Goal: Task Accomplishment & Management: Use online tool/utility

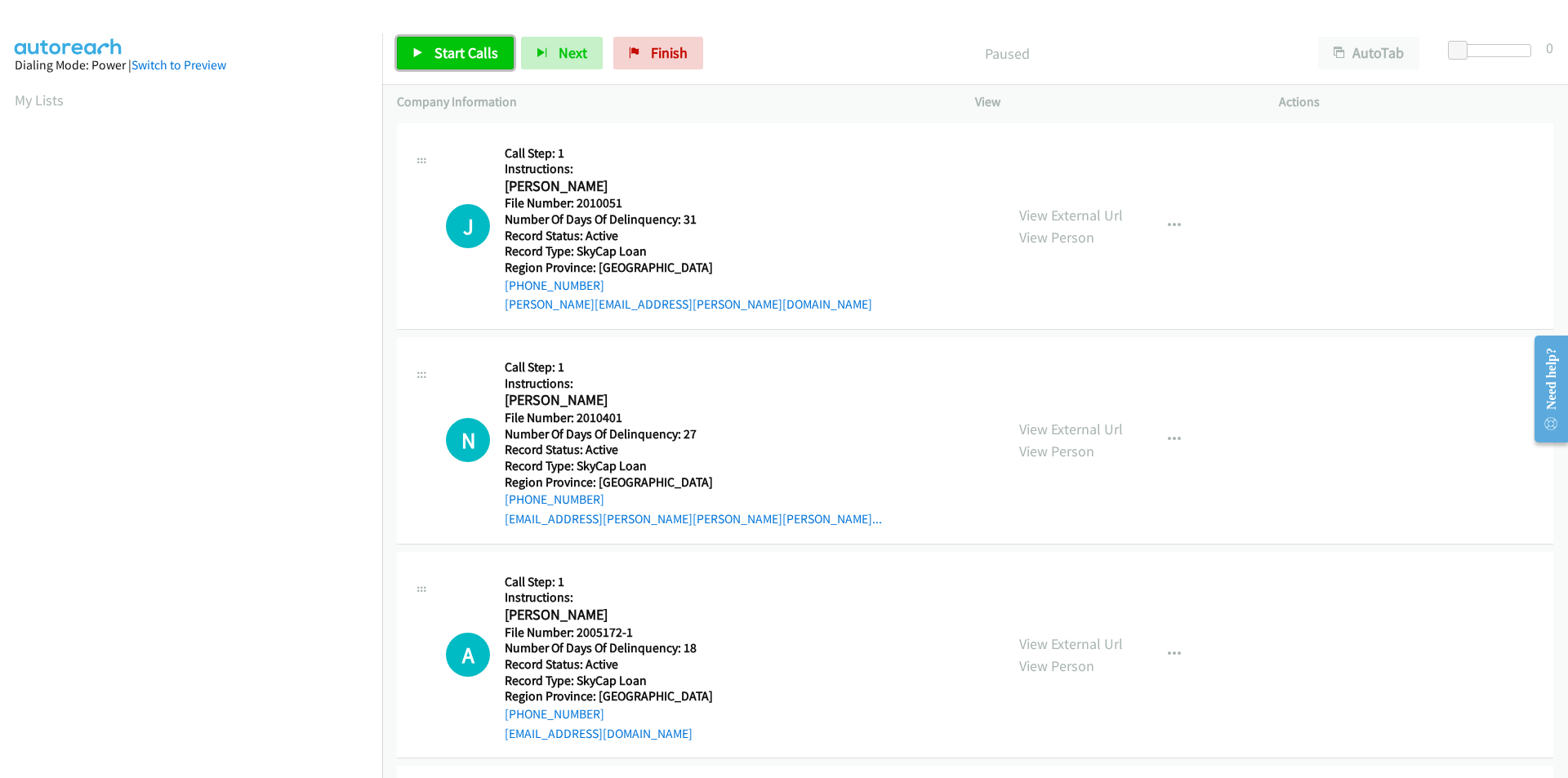
click at [467, 59] on span "Start Calls" at bounding box center [465, 52] width 63 height 18
click at [467, 59] on span "Pause" at bounding box center [453, 52] width 37 height 18
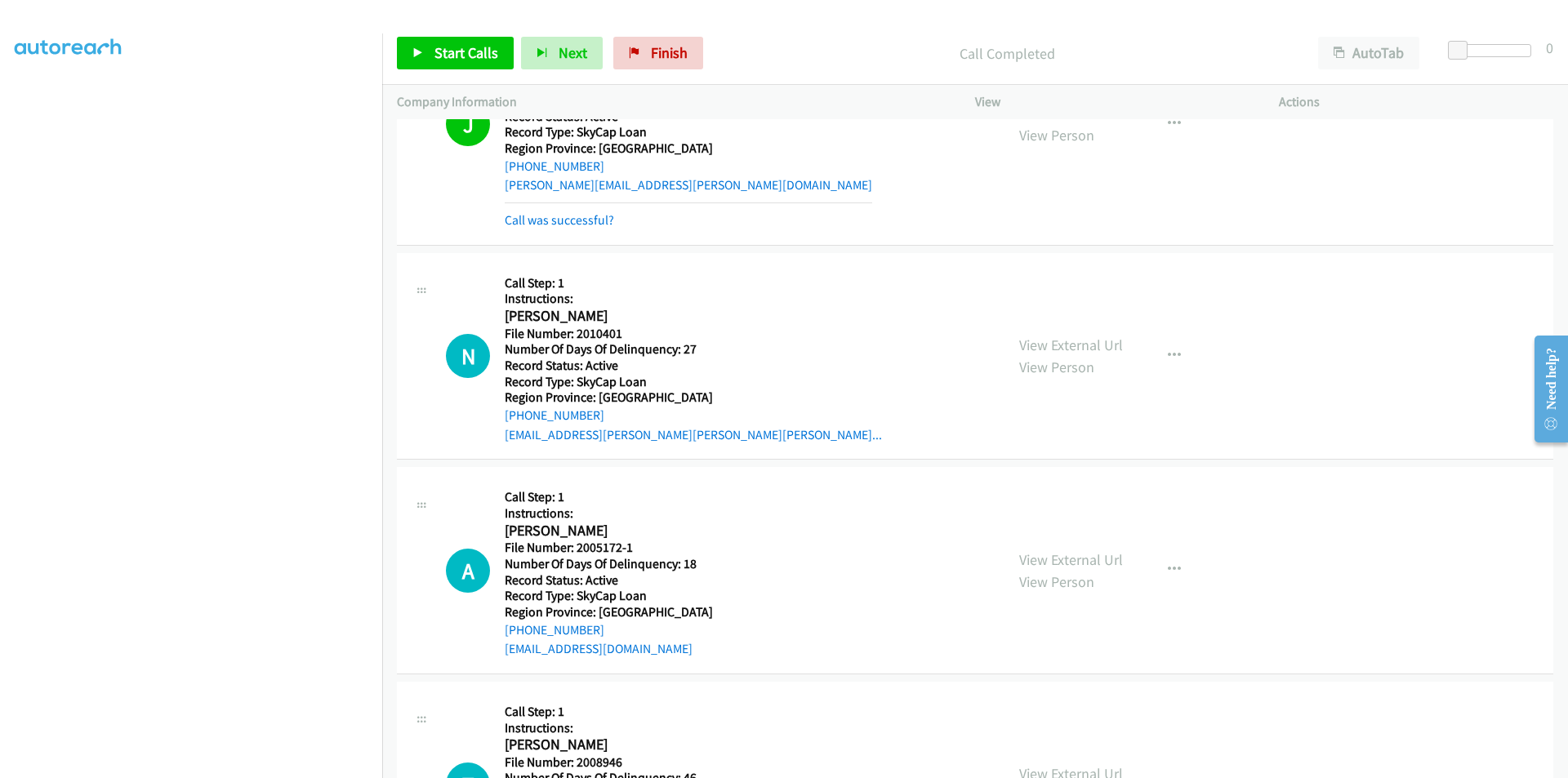
scroll to position [245, 0]
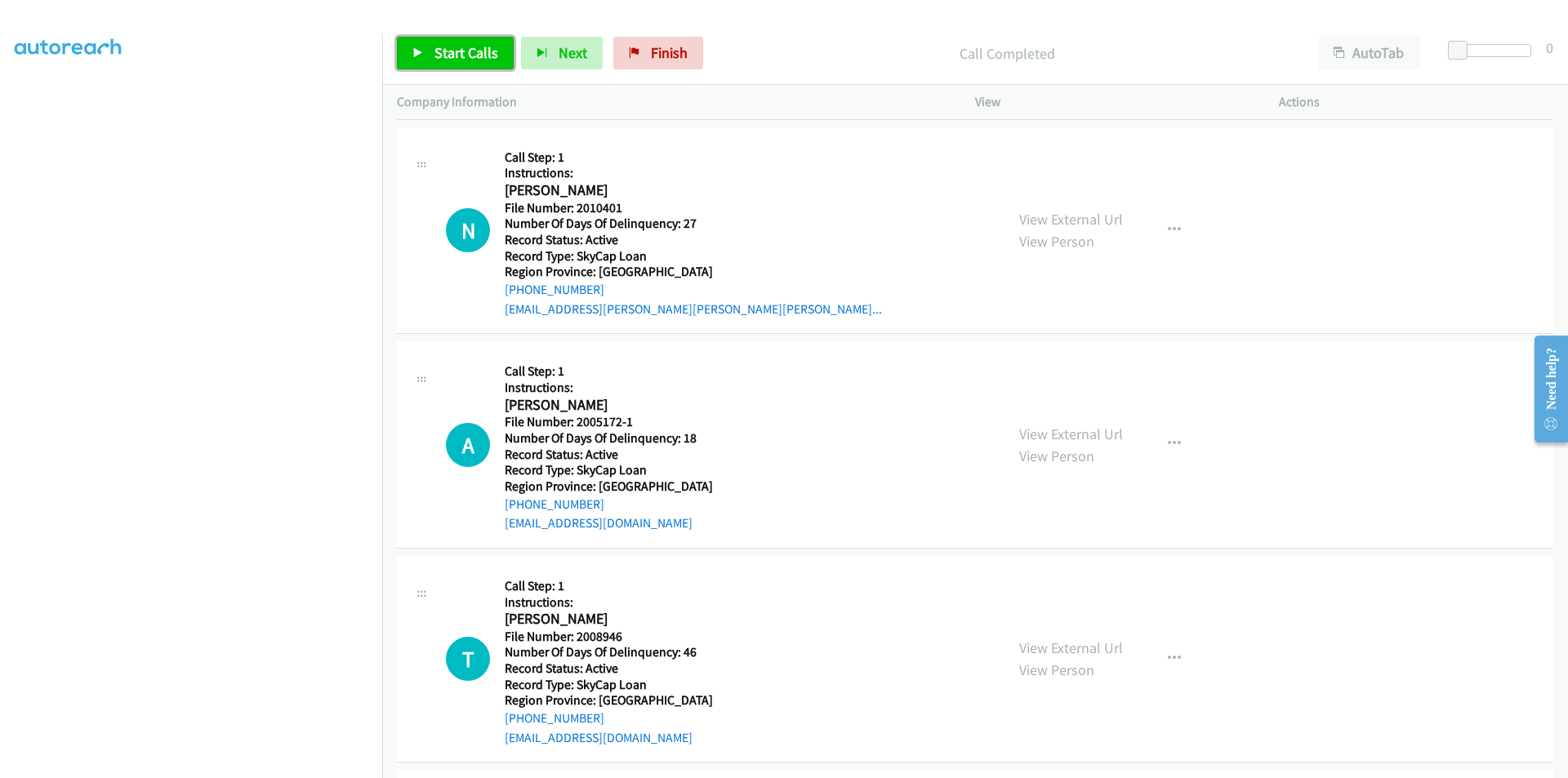
click at [467, 48] on span "Start Calls" at bounding box center [465, 52] width 63 height 18
click at [467, 48] on span "Pause" at bounding box center [453, 52] width 37 height 18
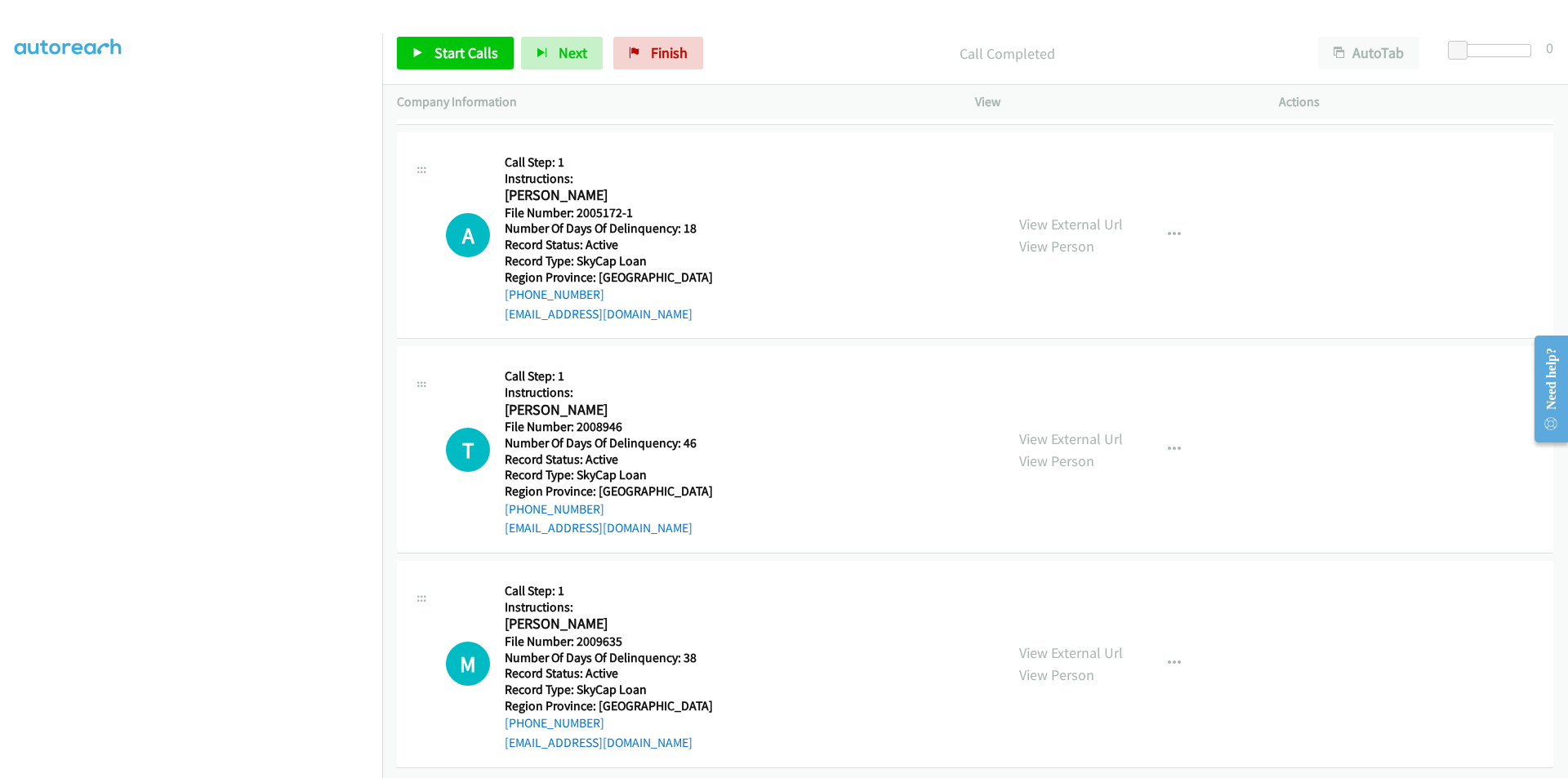
scroll to position [490, 0]
click at [484, 50] on span "Start Calls" at bounding box center [465, 52] width 63 height 18
click at [461, 50] on span "Pause" at bounding box center [453, 52] width 37 height 18
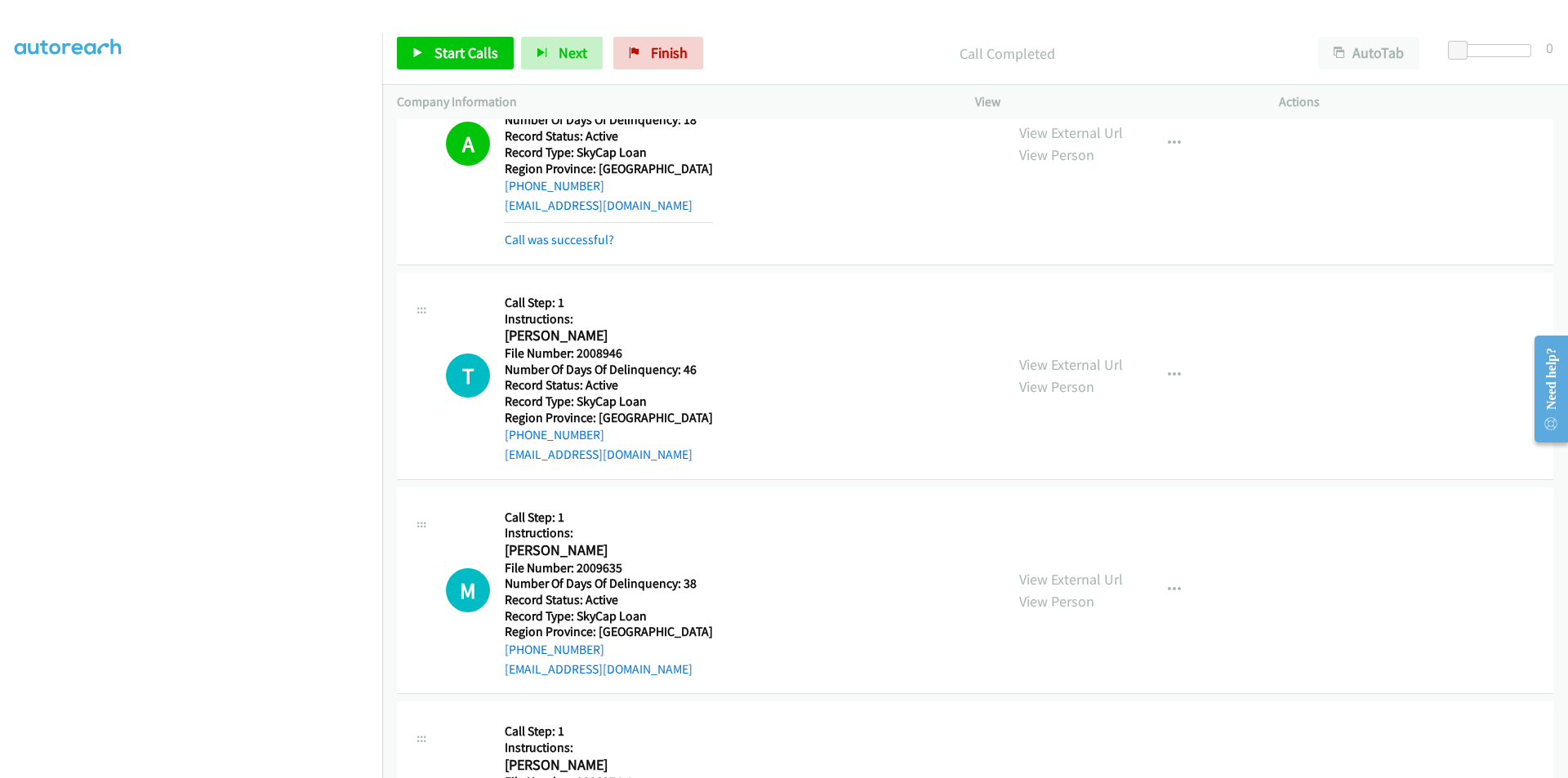
scroll to position [735, 0]
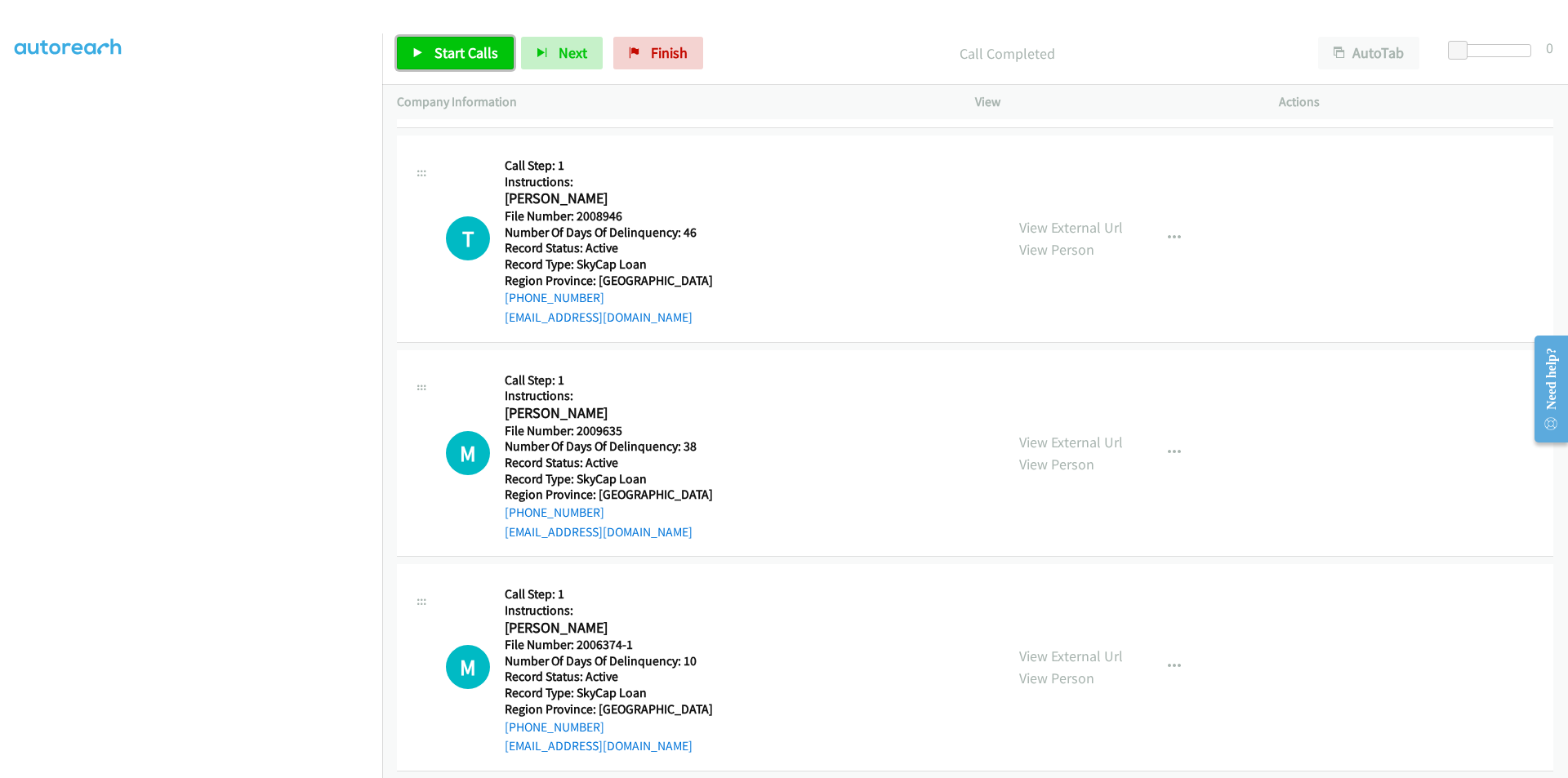
click at [451, 56] on span "Start Calls" at bounding box center [465, 52] width 63 height 18
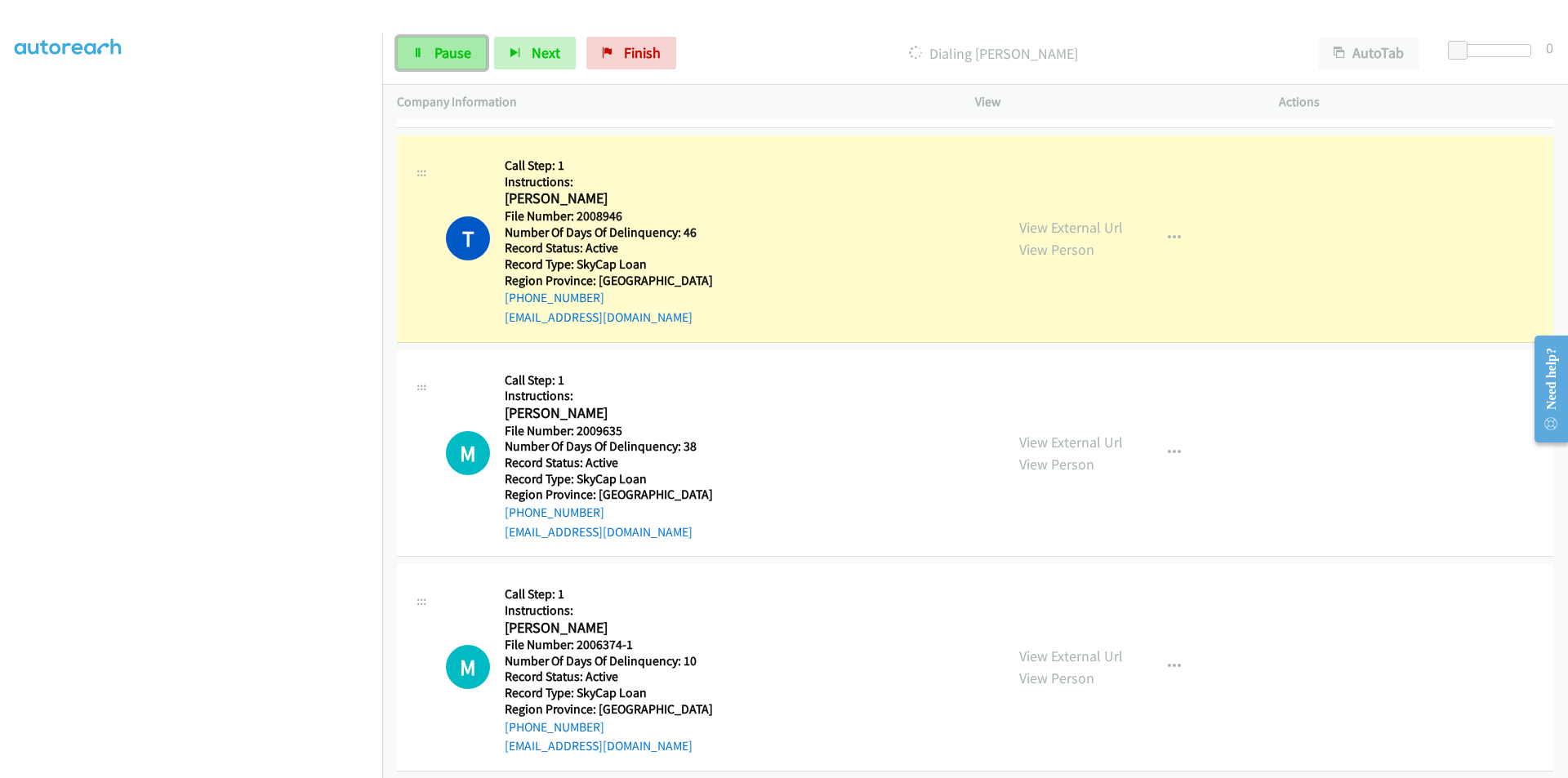
click at [454, 50] on span "Pause" at bounding box center [453, 52] width 37 height 18
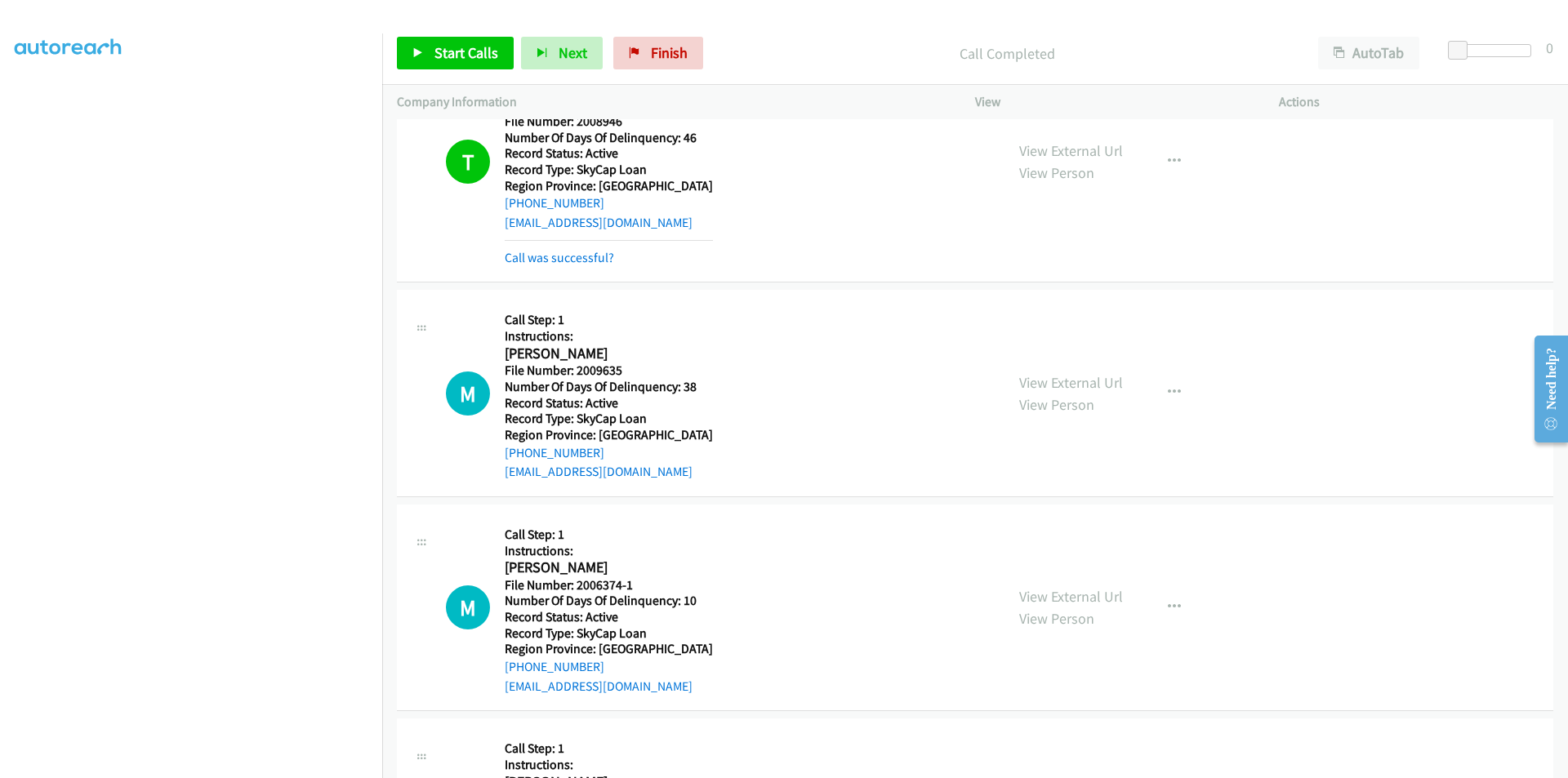
scroll to position [979, 0]
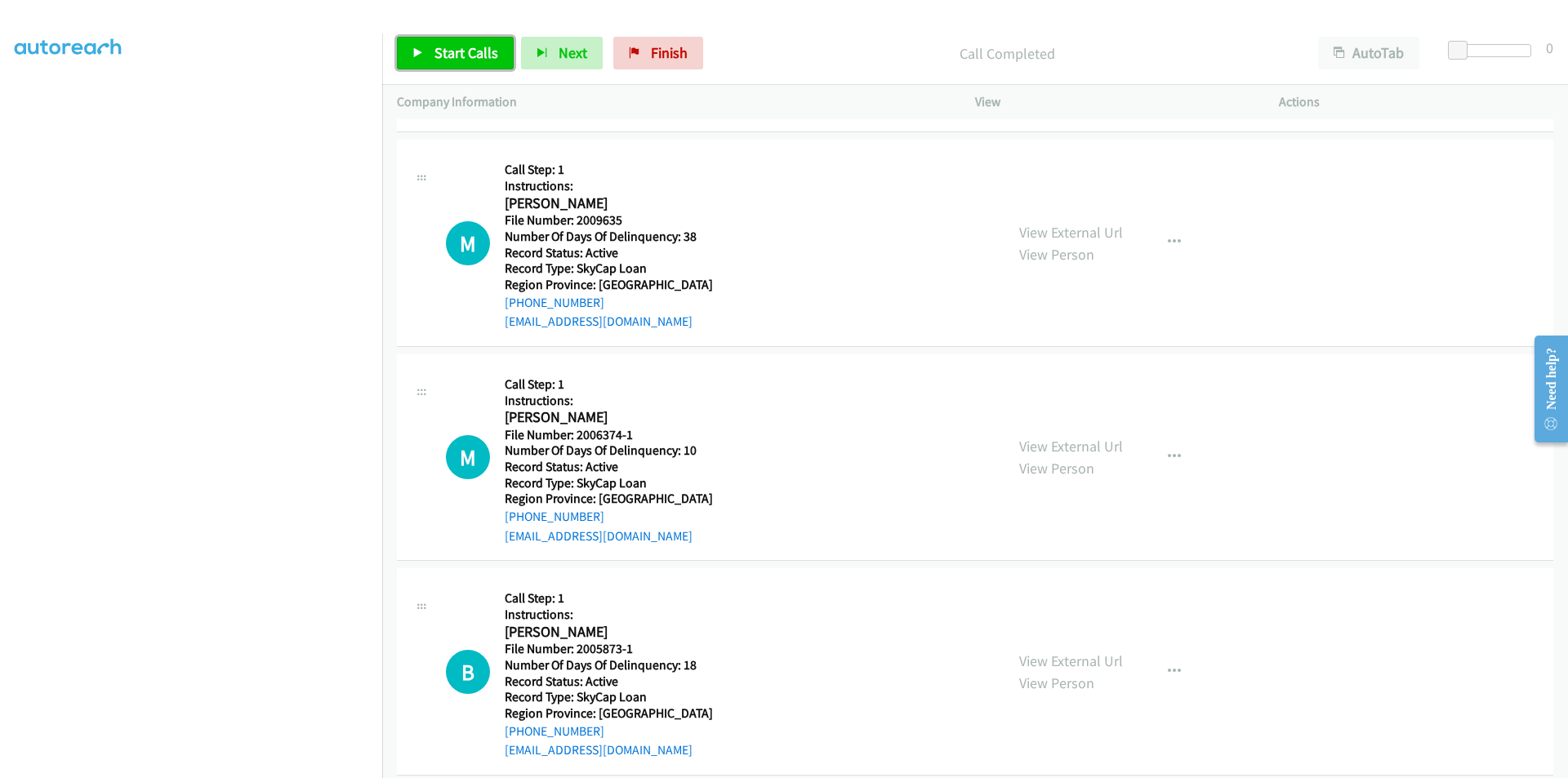
click at [447, 46] on span "Start Calls" at bounding box center [465, 52] width 63 height 18
click at [453, 50] on span "Pause" at bounding box center [453, 52] width 37 height 18
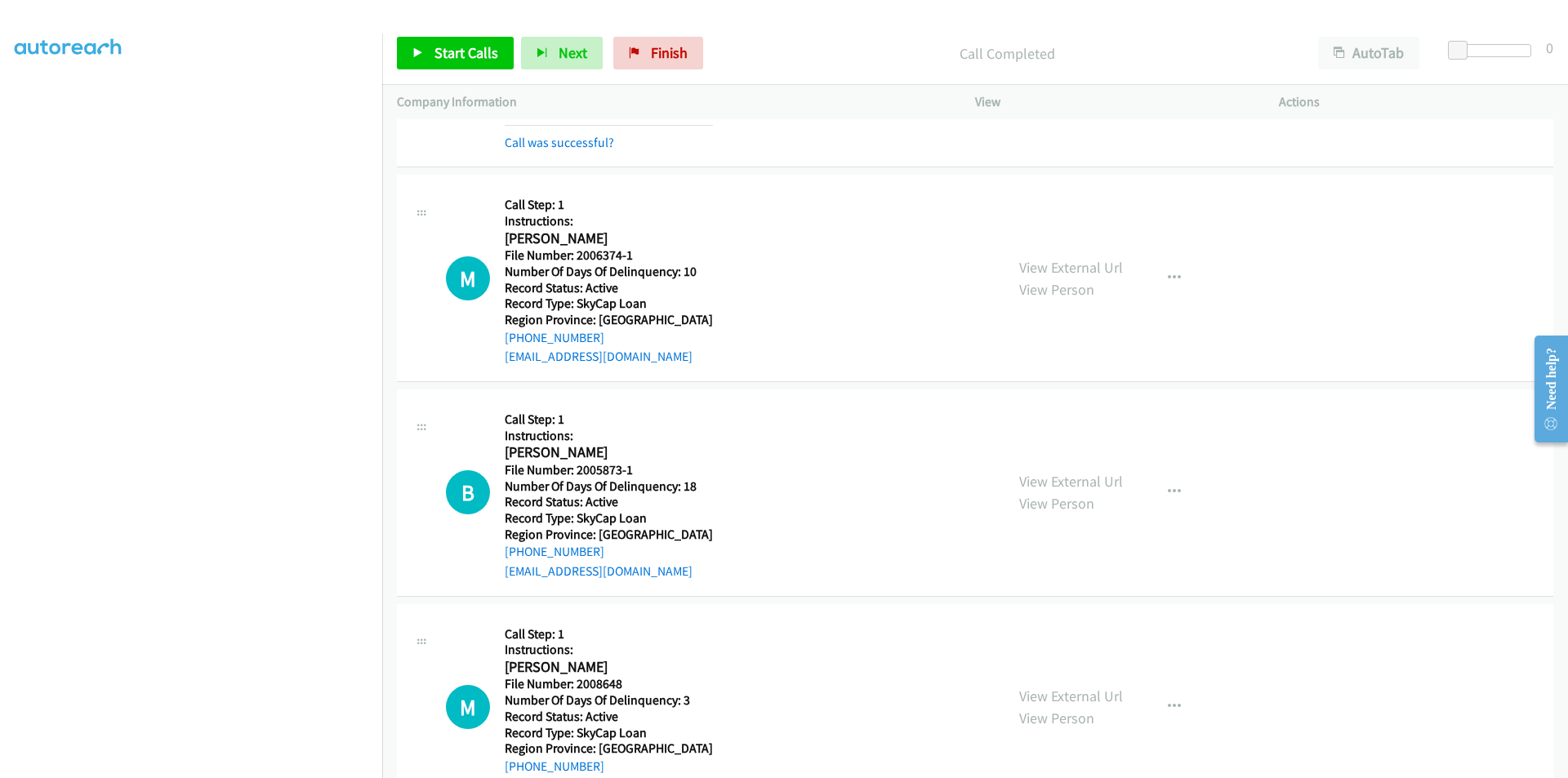
scroll to position [1224, 0]
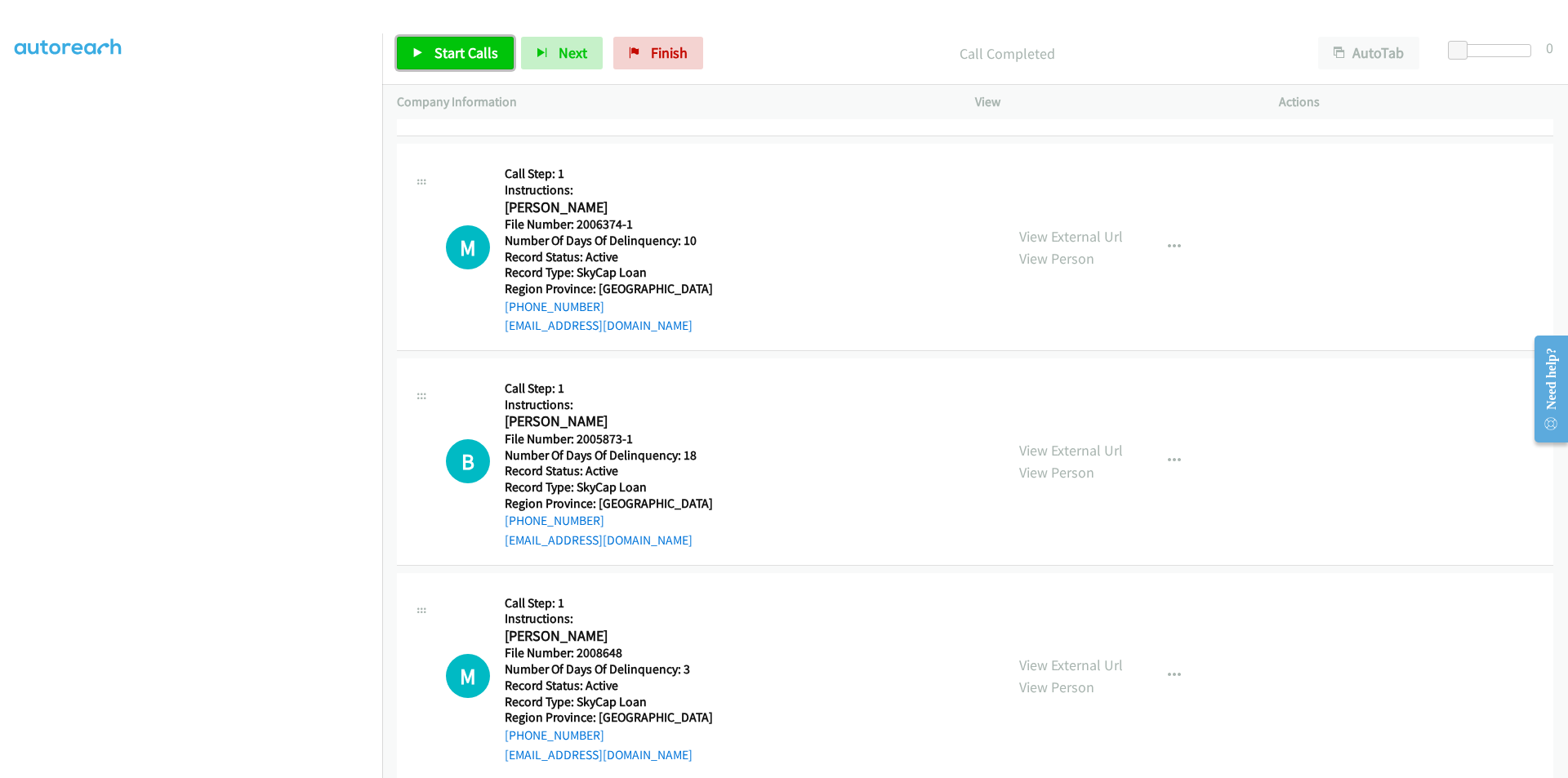
click at [489, 48] on span "Start Calls" at bounding box center [465, 52] width 63 height 18
click at [472, 45] on link "Pause" at bounding box center [442, 53] width 90 height 33
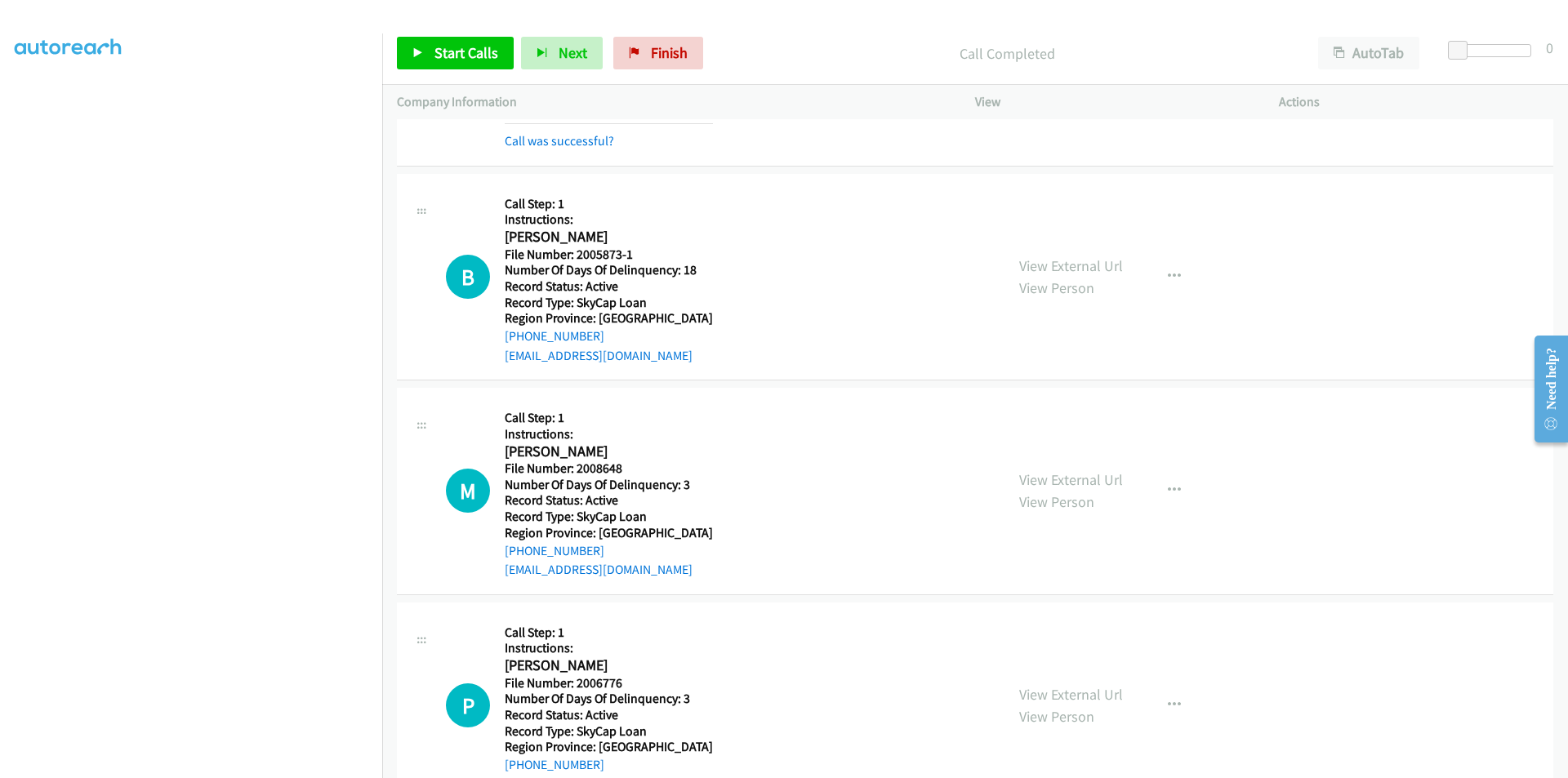
scroll to position [1469, 0]
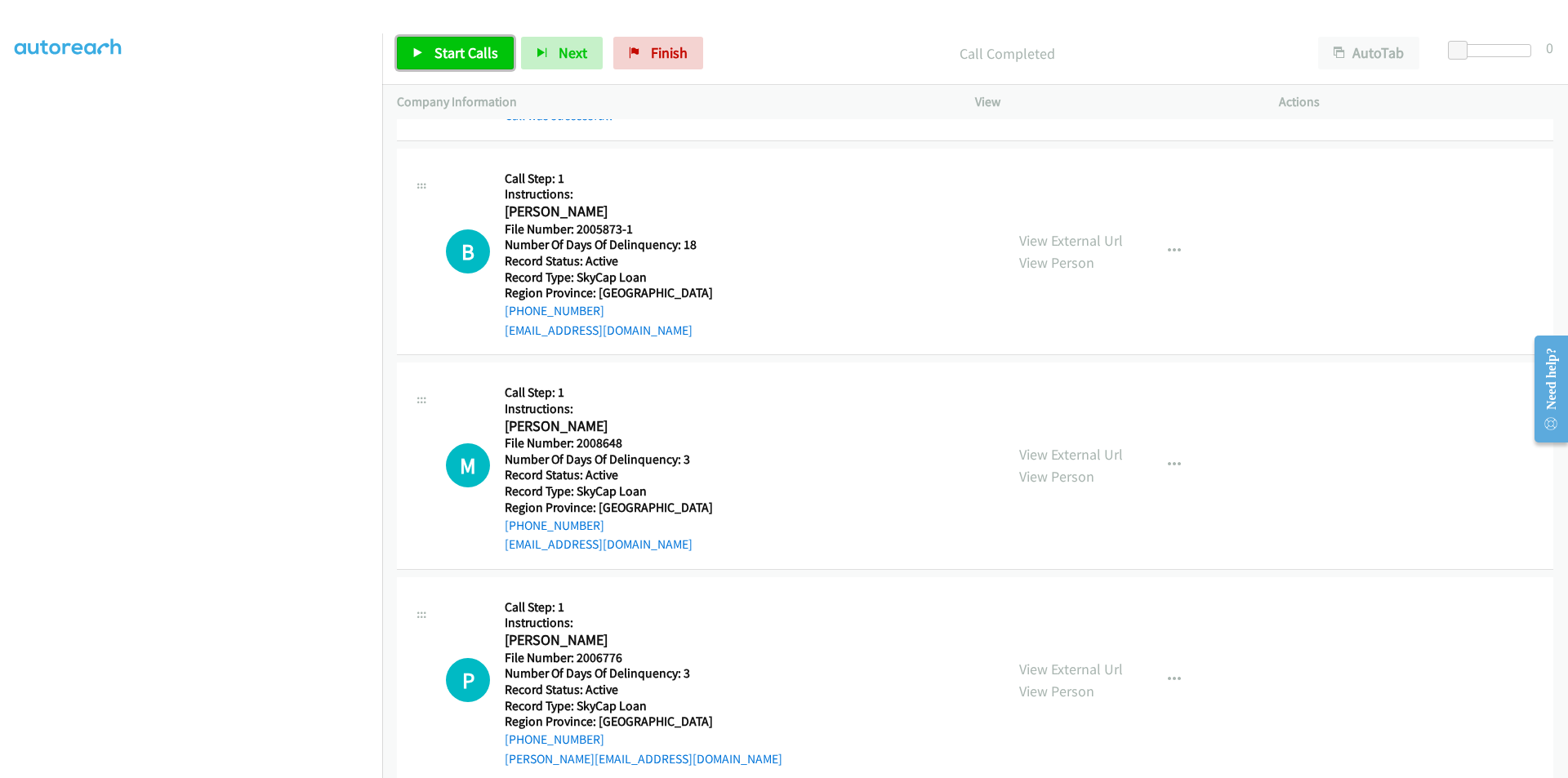
click at [430, 44] on link "Start Calls" at bounding box center [454, 53] width 117 height 33
click at [443, 52] on span "Pause" at bounding box center [453, 52] width 37 height 18
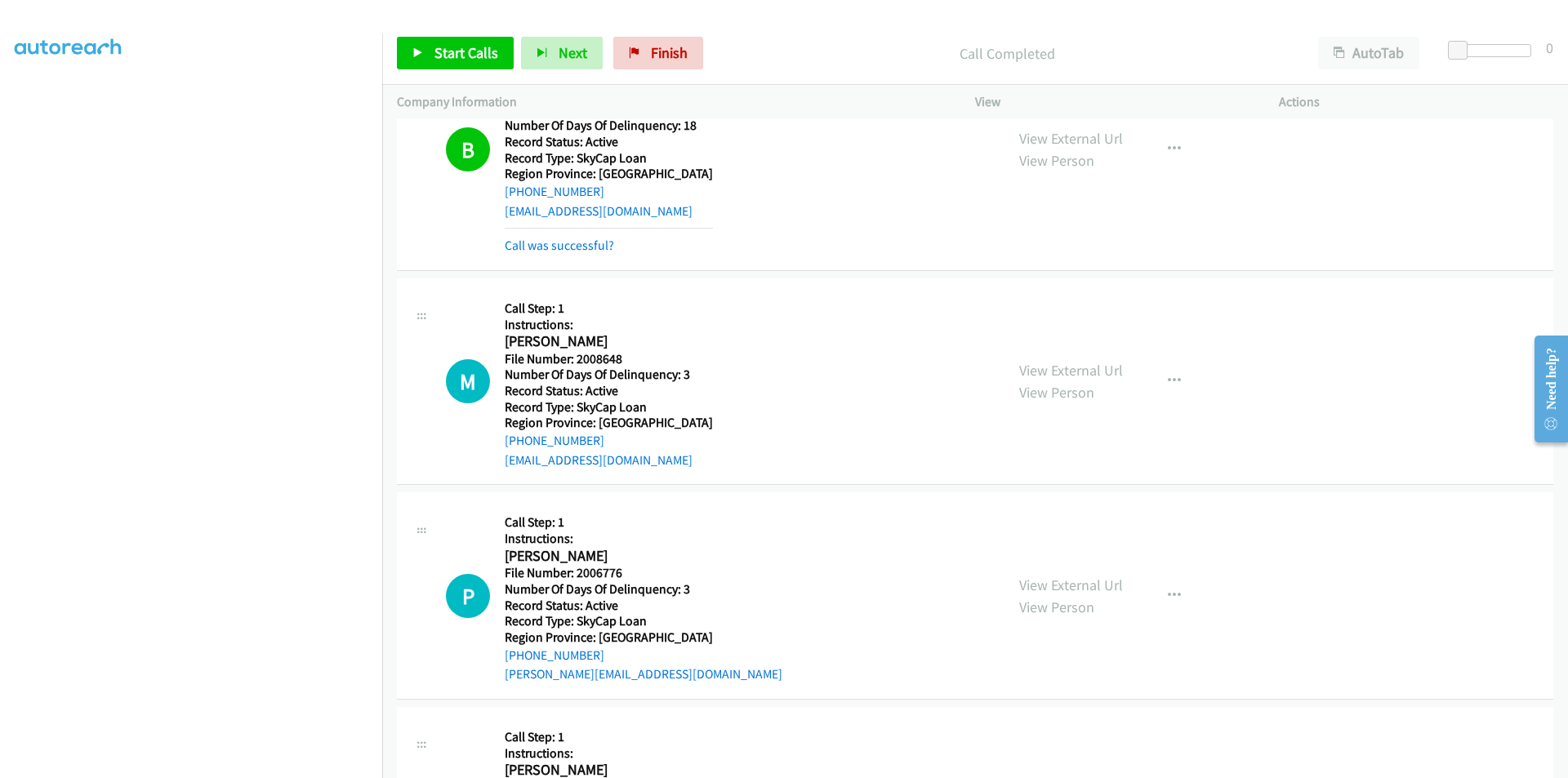
scroll to position [1714, 0]
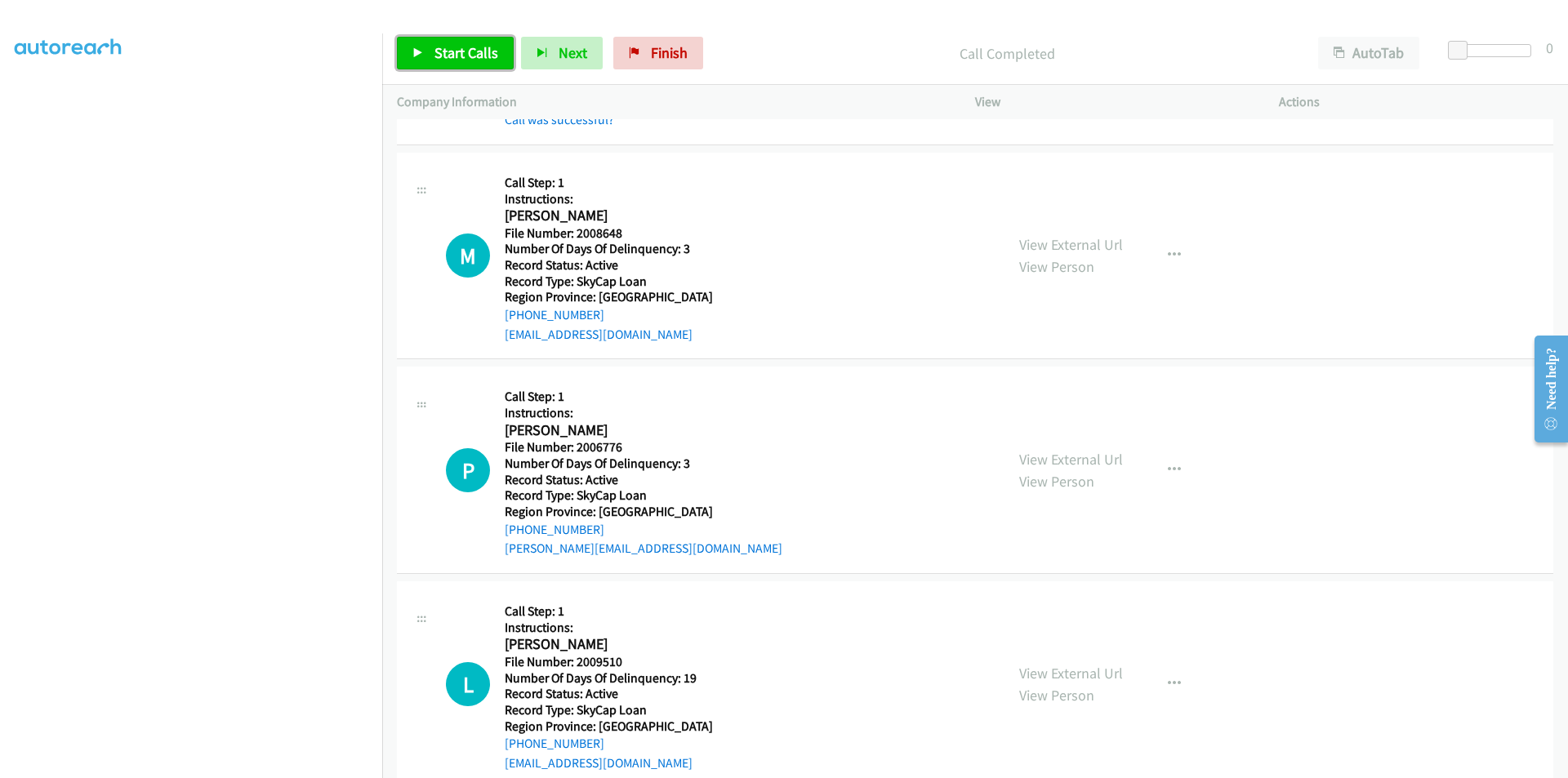
click at [444, 47] on span "Start Calls" at bounding box center [465, 52] width 63 height 18
click at [444, 47] on span "Pause" at bounding box center [453, 52] width 37 height 18
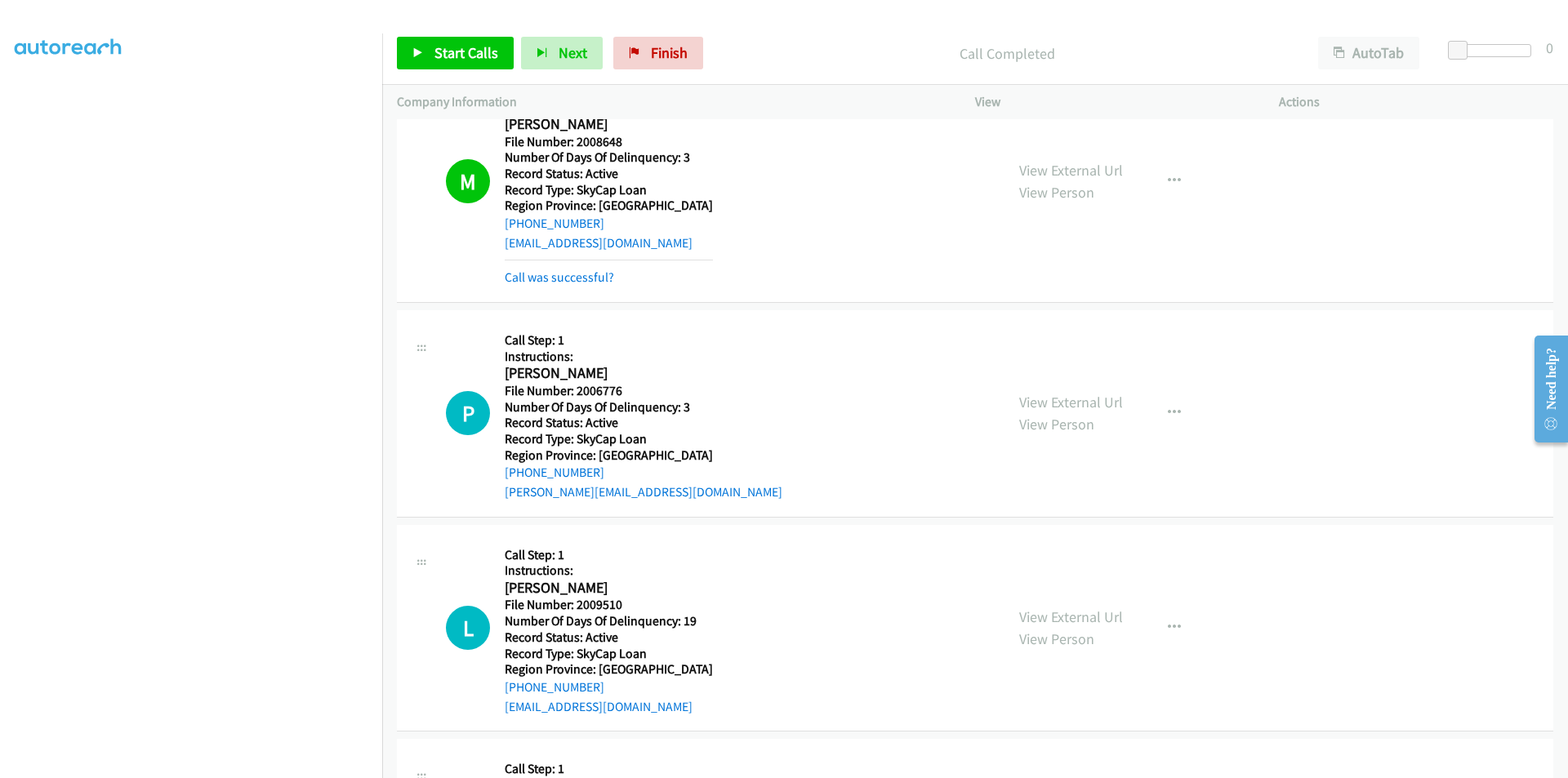
scroll to position [1959, 0]
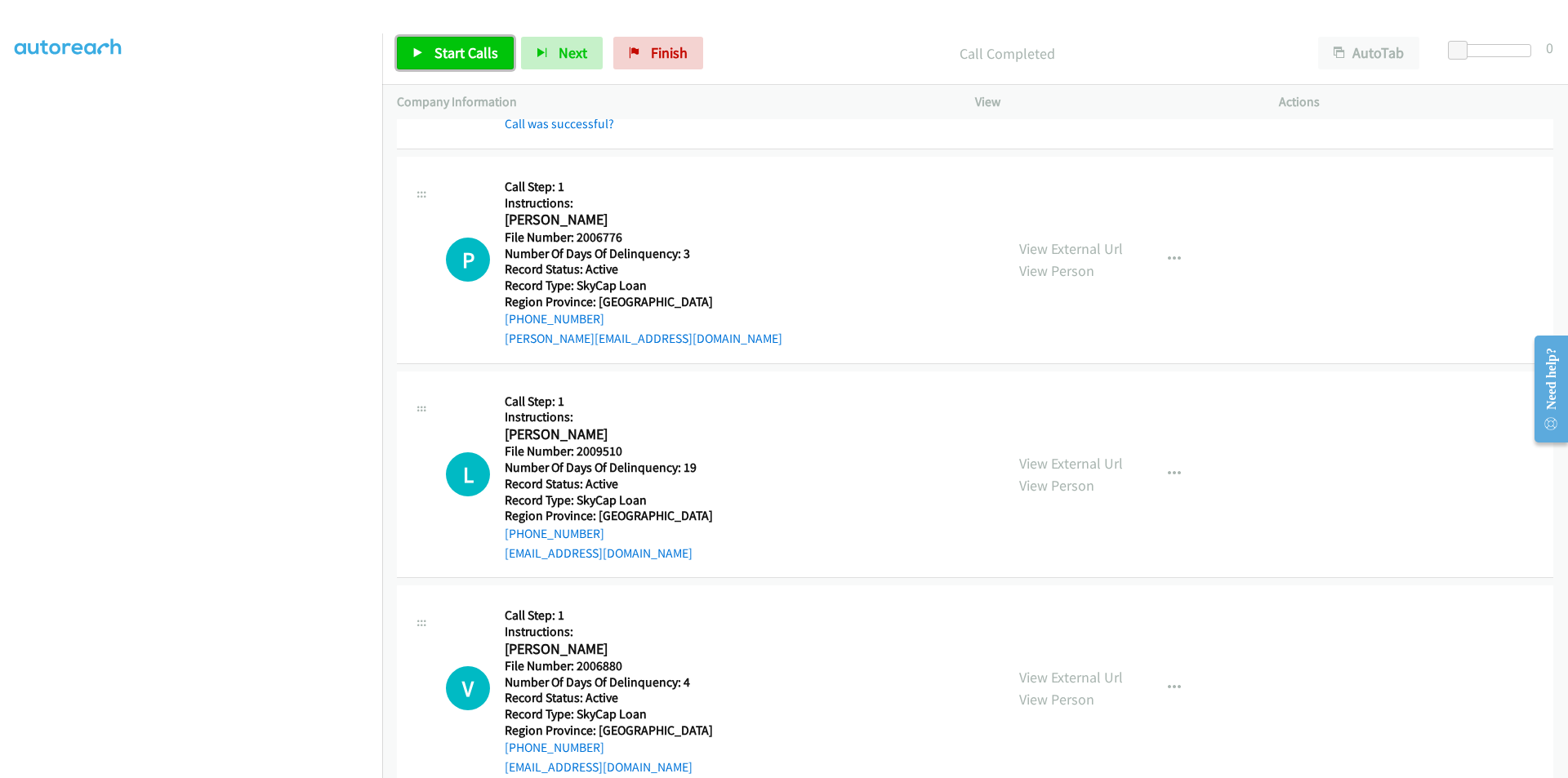
click at [476, 48] on span "Start Calls" at bounding box center [465, 52] width 63 height 18
click at [480, 48] on link "Pause" at bounding box center [442, 53] width 90 height 33
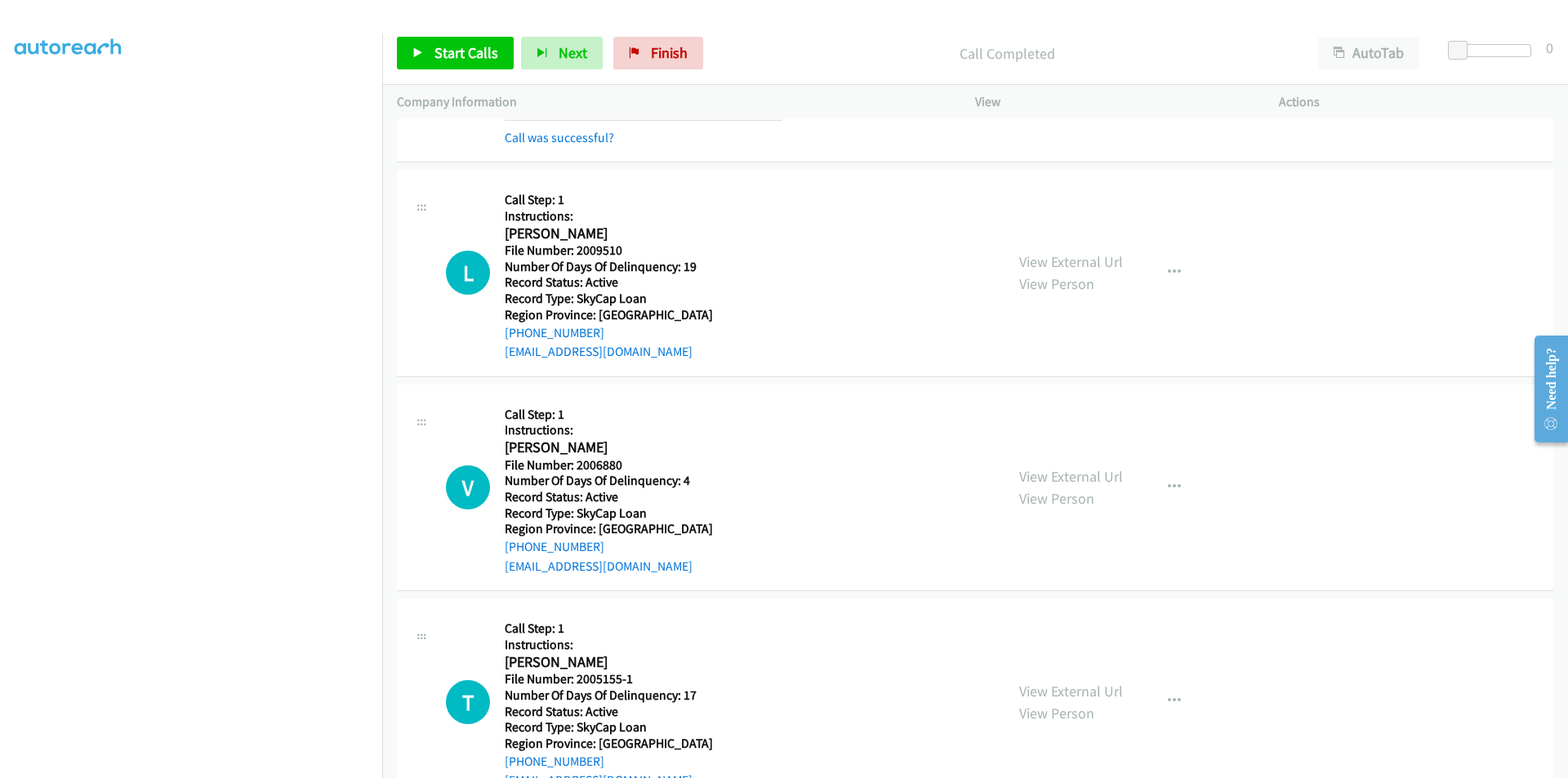
scroll to position [2204, 0]
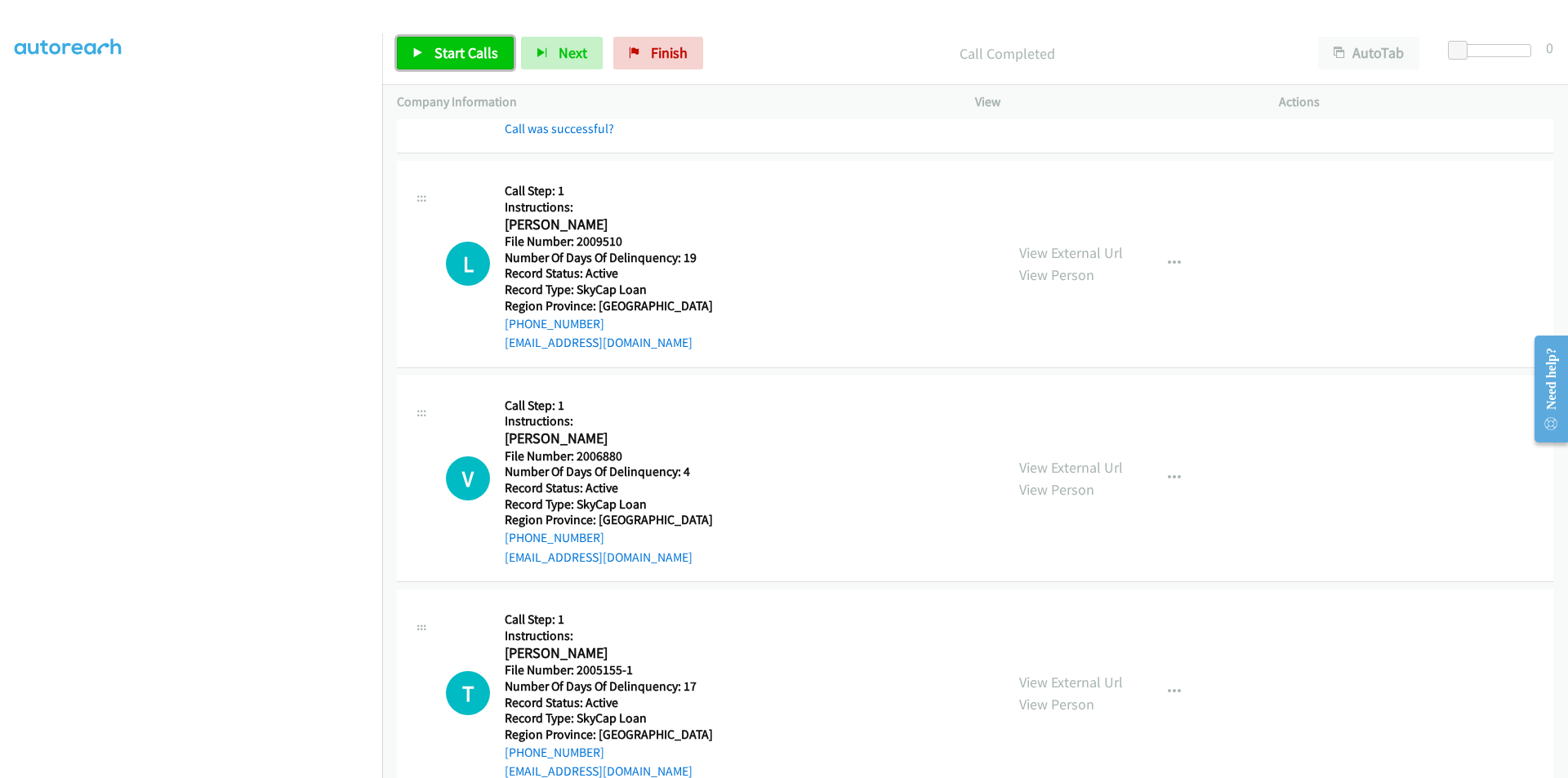
click at [475, 50] on span "Start Calls" at bounding box center [465, 52] width 63 height 18
click at [475, 50] on link "Pause" at bounding box center [442, 53] width 90 height 33
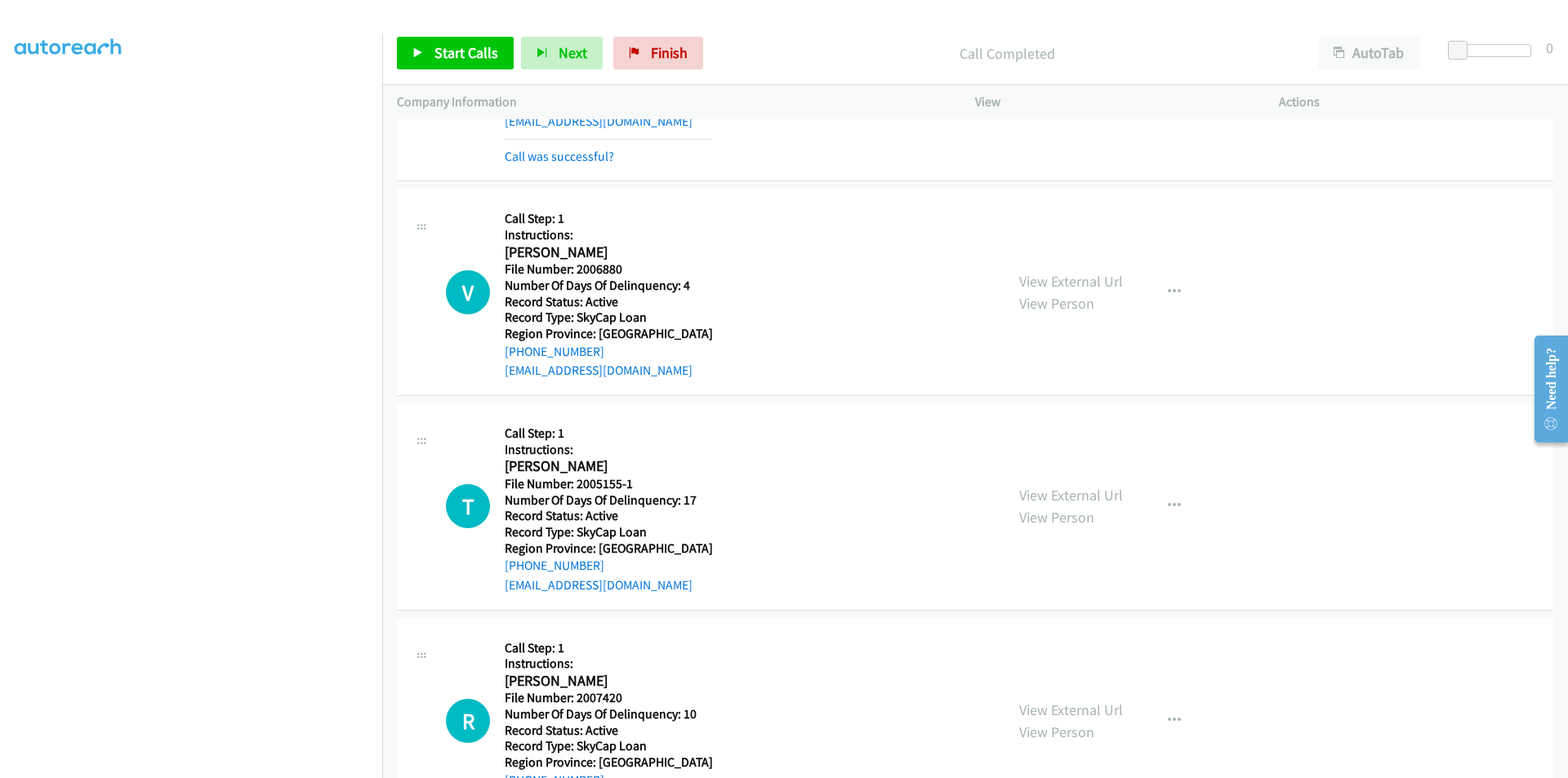
scroll to position [2449, 0]
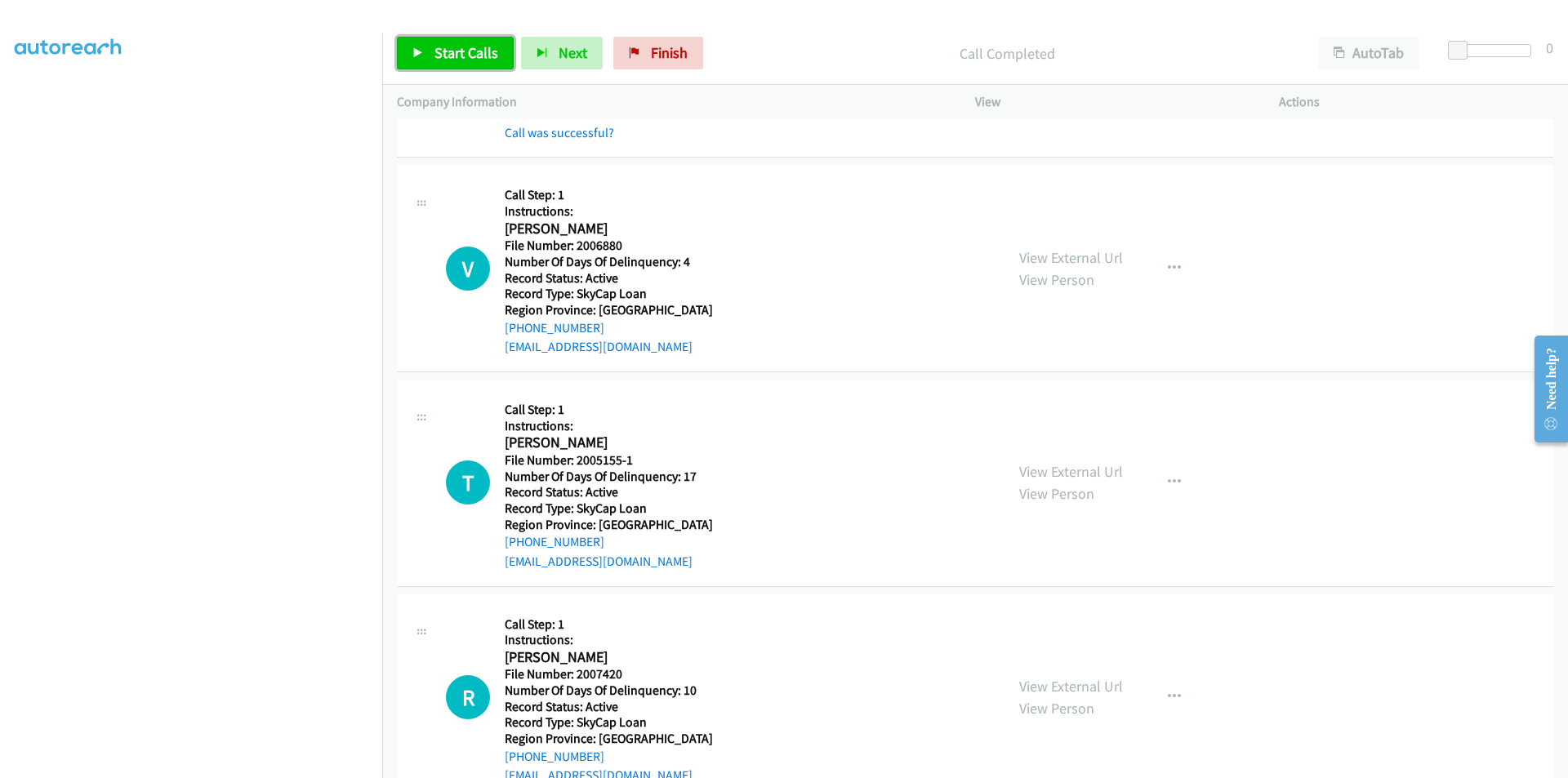
click at [453, 58] on span "Start Calls" at bounding box center [465, 52] width 63 height 18
click at [453, 58] on span "Pause" at bounding box center [453, 52] width 37 height 18
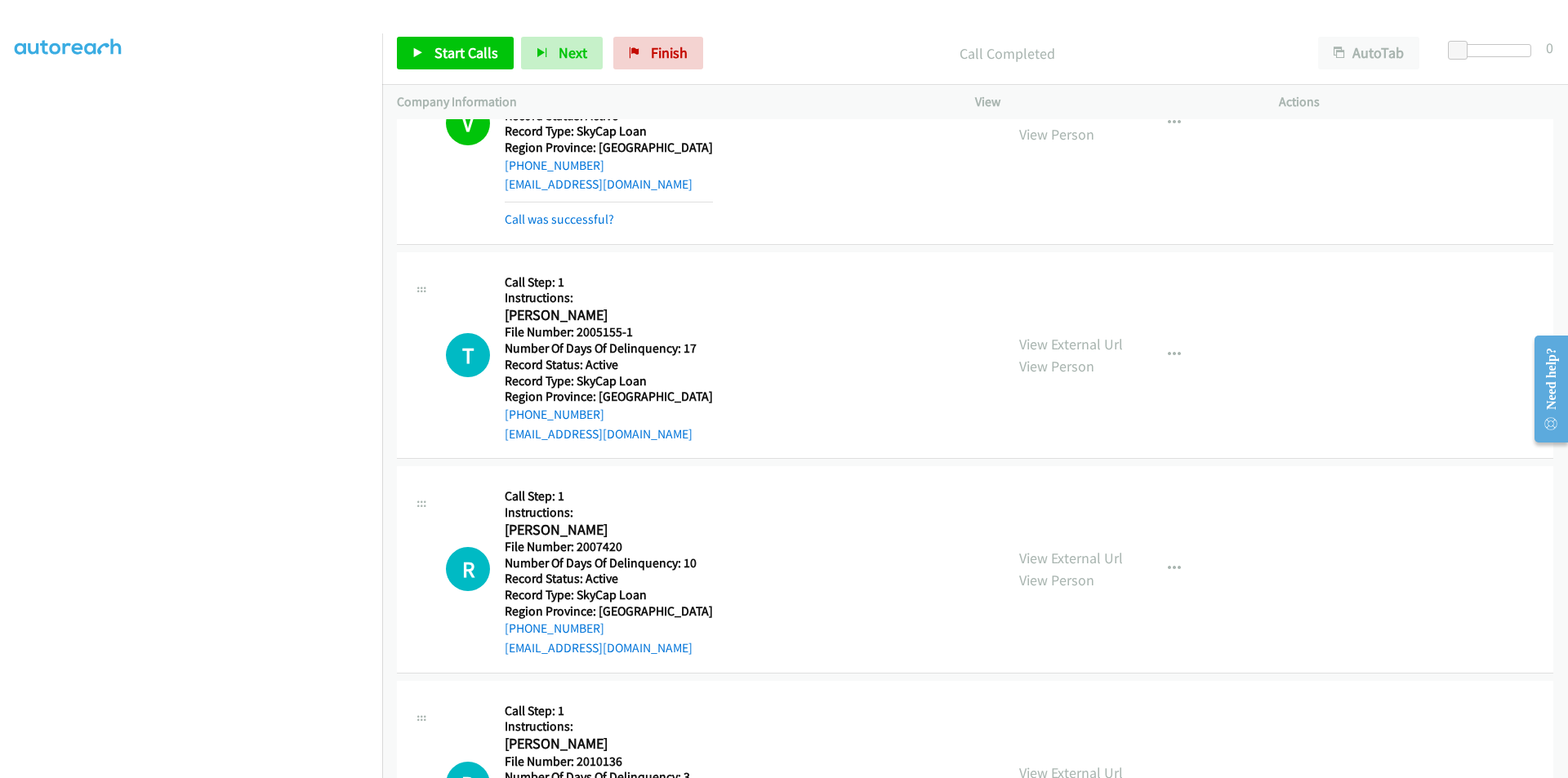
scroll to position [2745, 0]
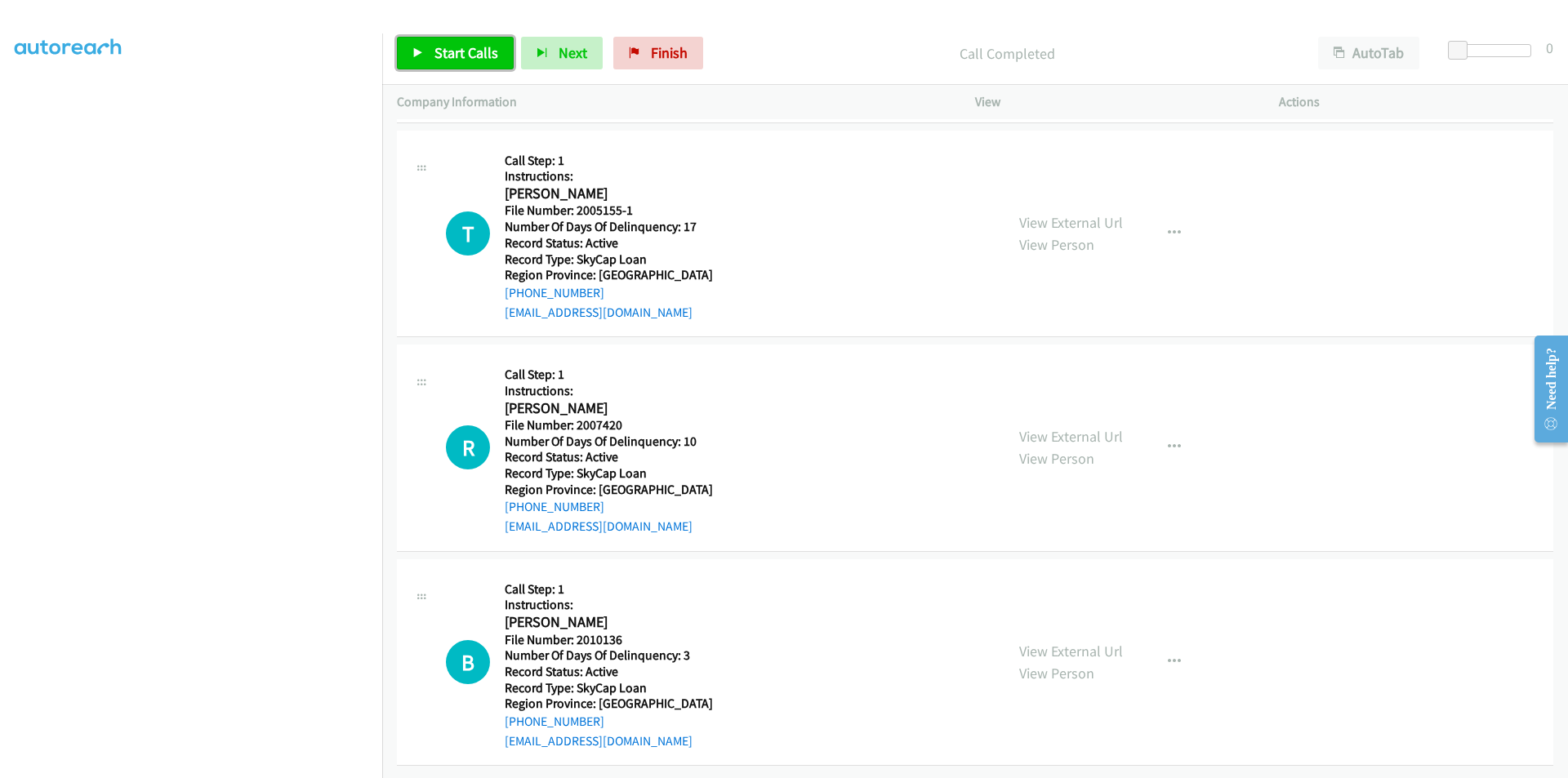
click at [456, 55] on span "Start Calls" at bounding box center [465, 52] width 63 height 18
click at [456, 55] on span "Pause" at bounding box center [453, 52] width 37 height 18
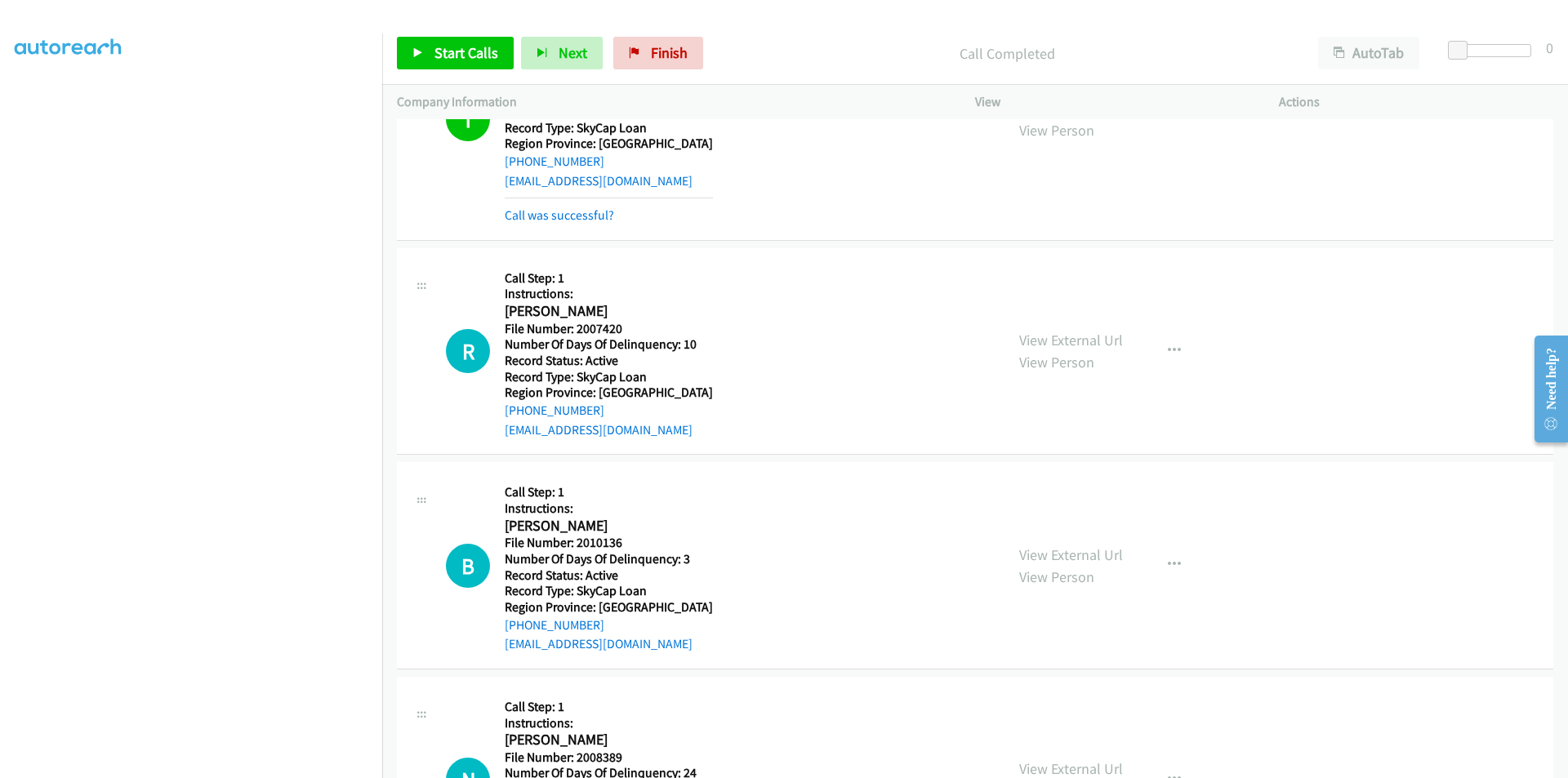
scroll to position [2989, 0]
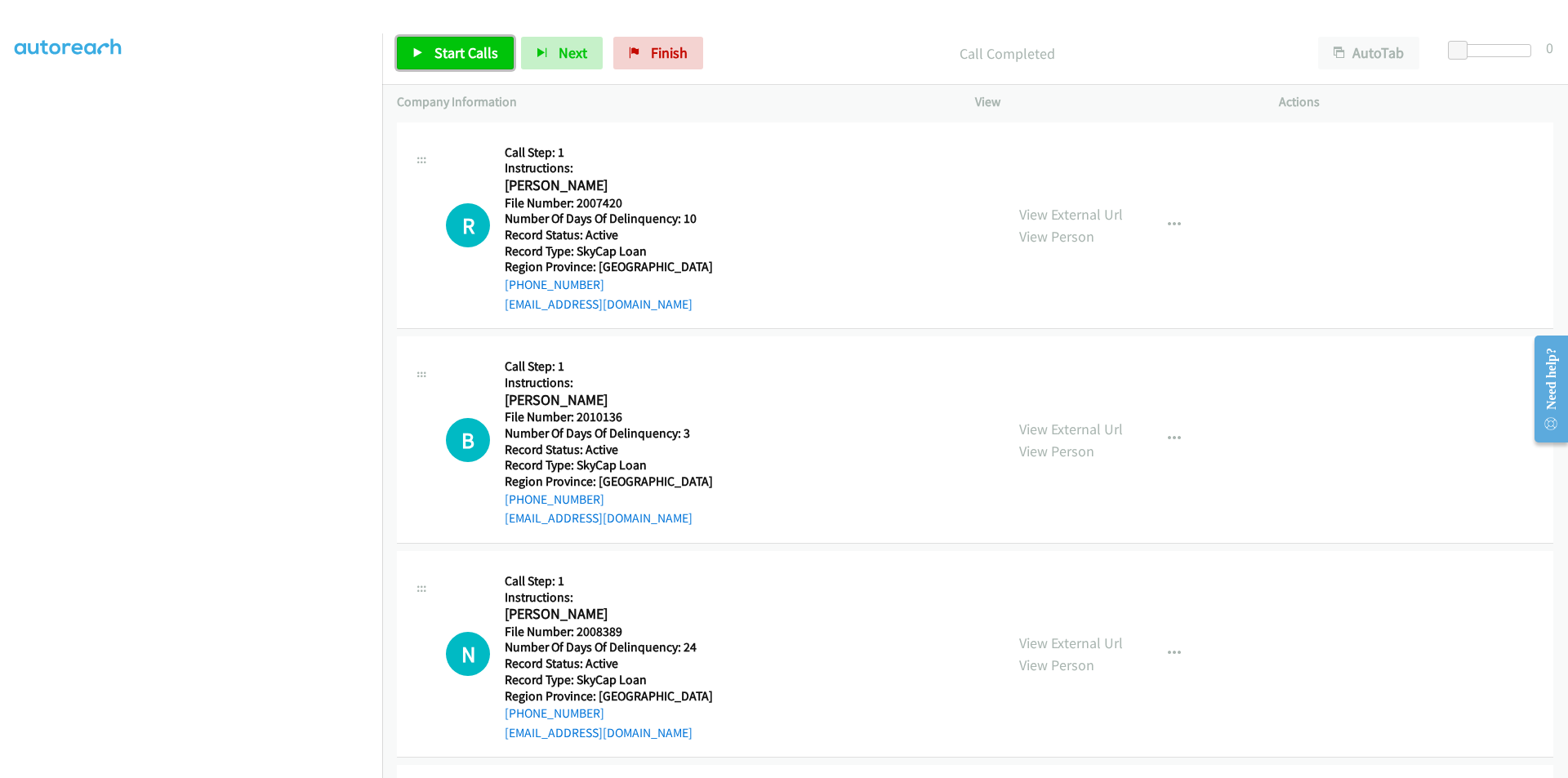
click at [480, 50] on span "Start Calls" at bounding box center [465, 52] width 63 height 18
click at [463, 48] on span "Pause" at bounding box center [453, 52] width 37 height 18
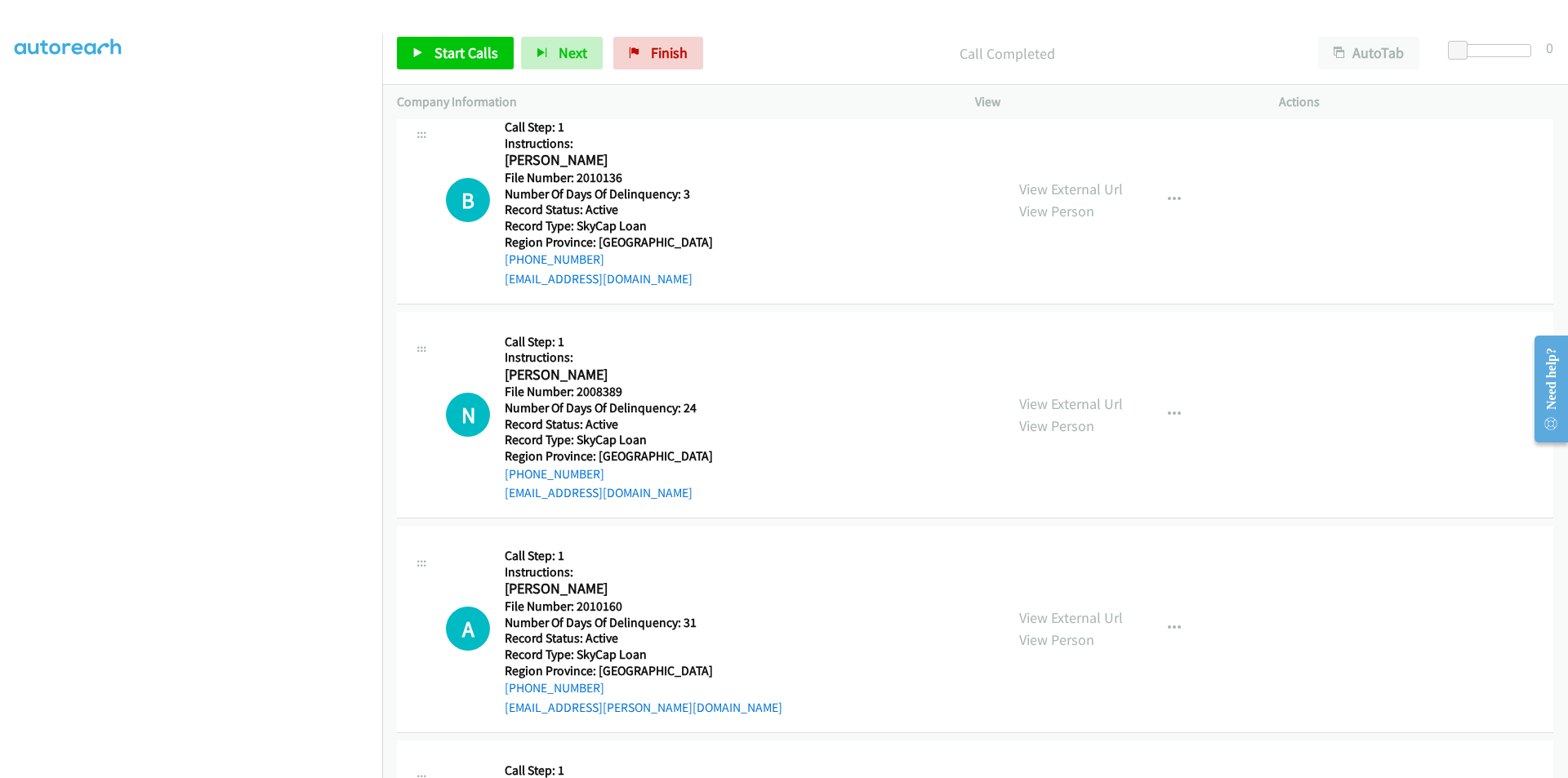
scroll to position [3234, 0]
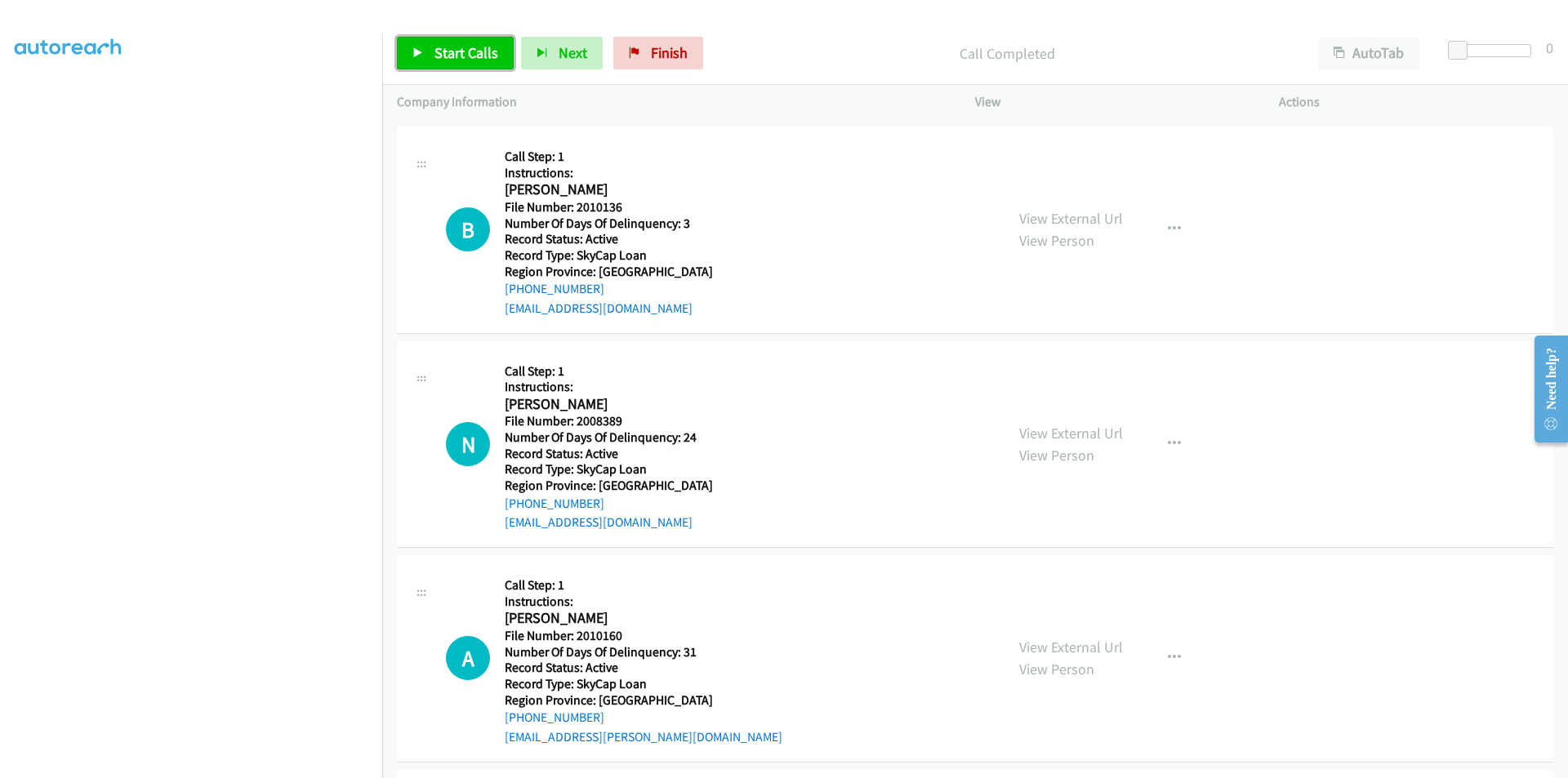
click at [435, 48] on span "Start Calls" at bounding box center [465, 52] width 63 height 18
click at [435, 48] on span "Pause" at bounding box center [453, 52] width 37 height 18
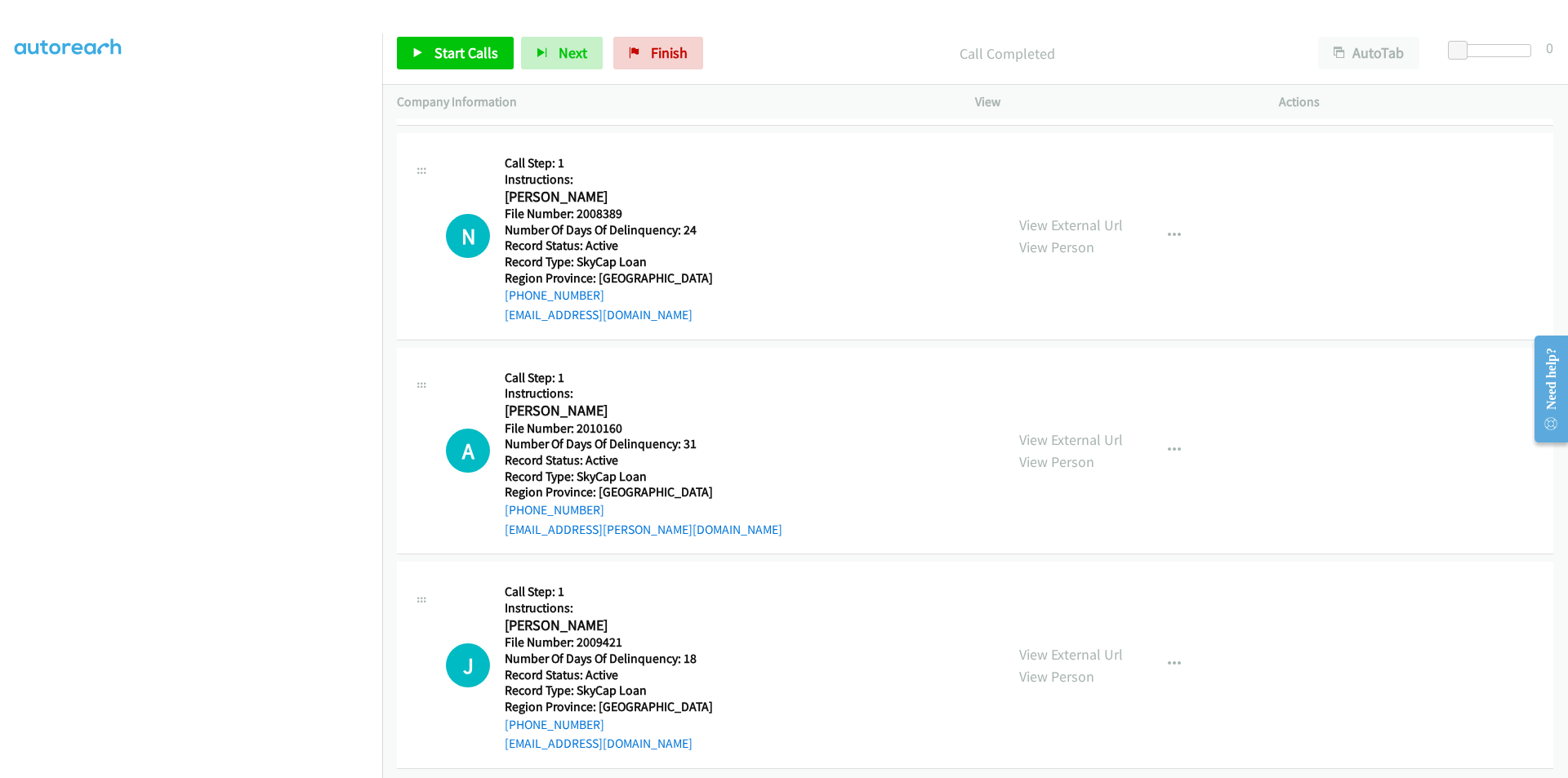
scroll to position [3479, 0]
click at [462, 54] on span "Start Calls" at bounding box center [465, 52] width 63 height 18
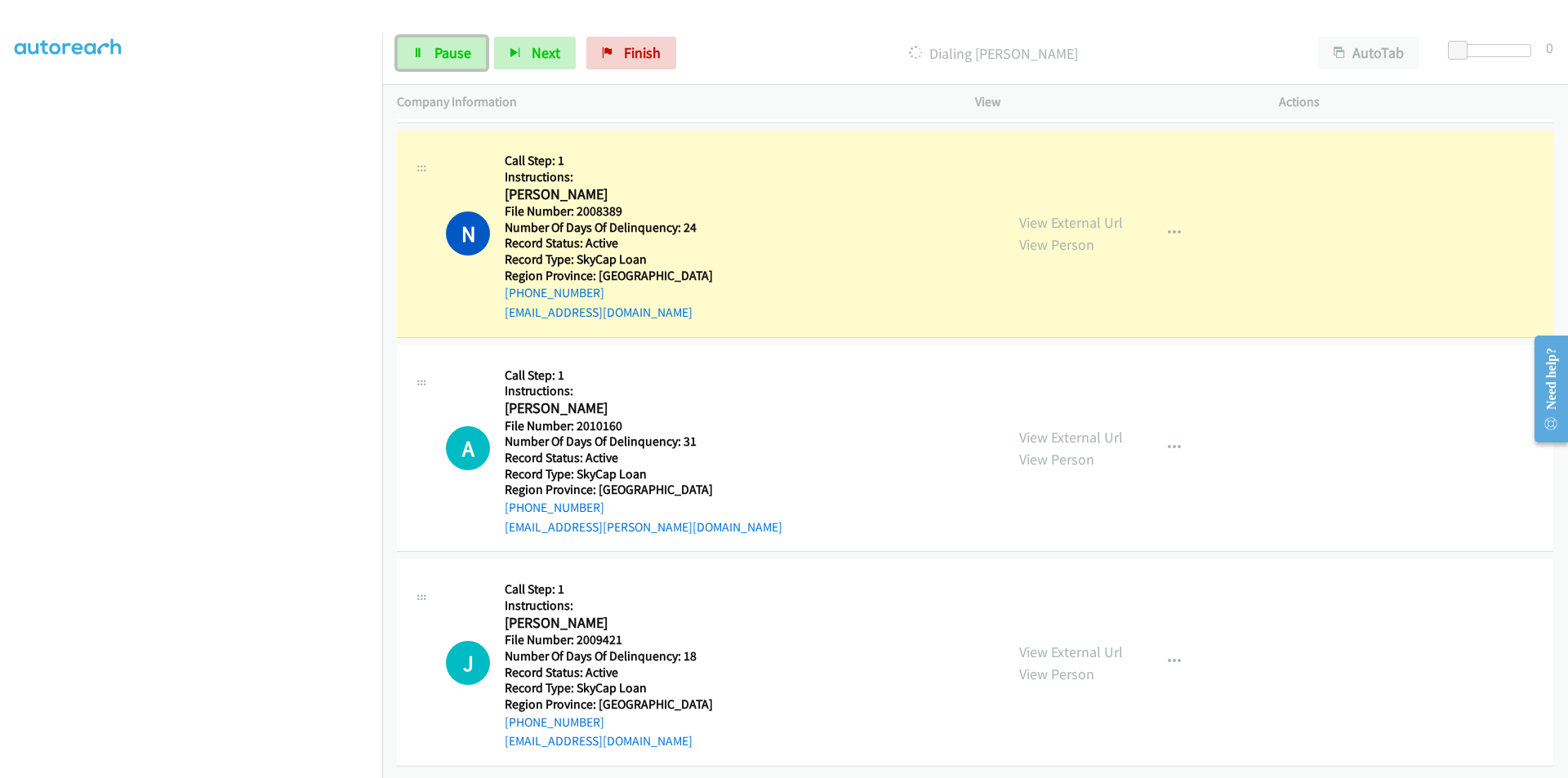
click at [462, 54] on span "Pause" at bounding box center [453, 52] width 37 height 18
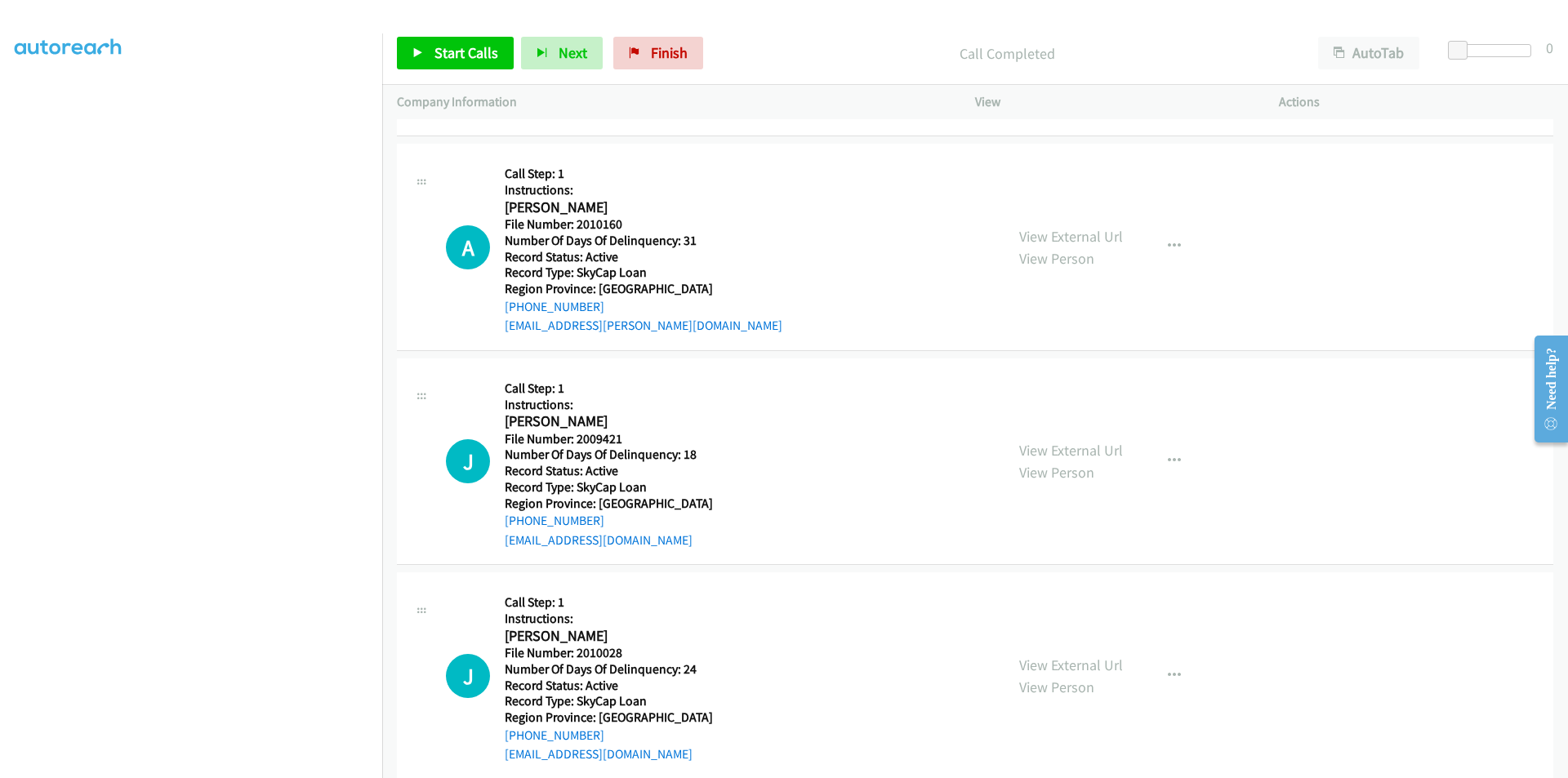
scroll to position [3724, 0]
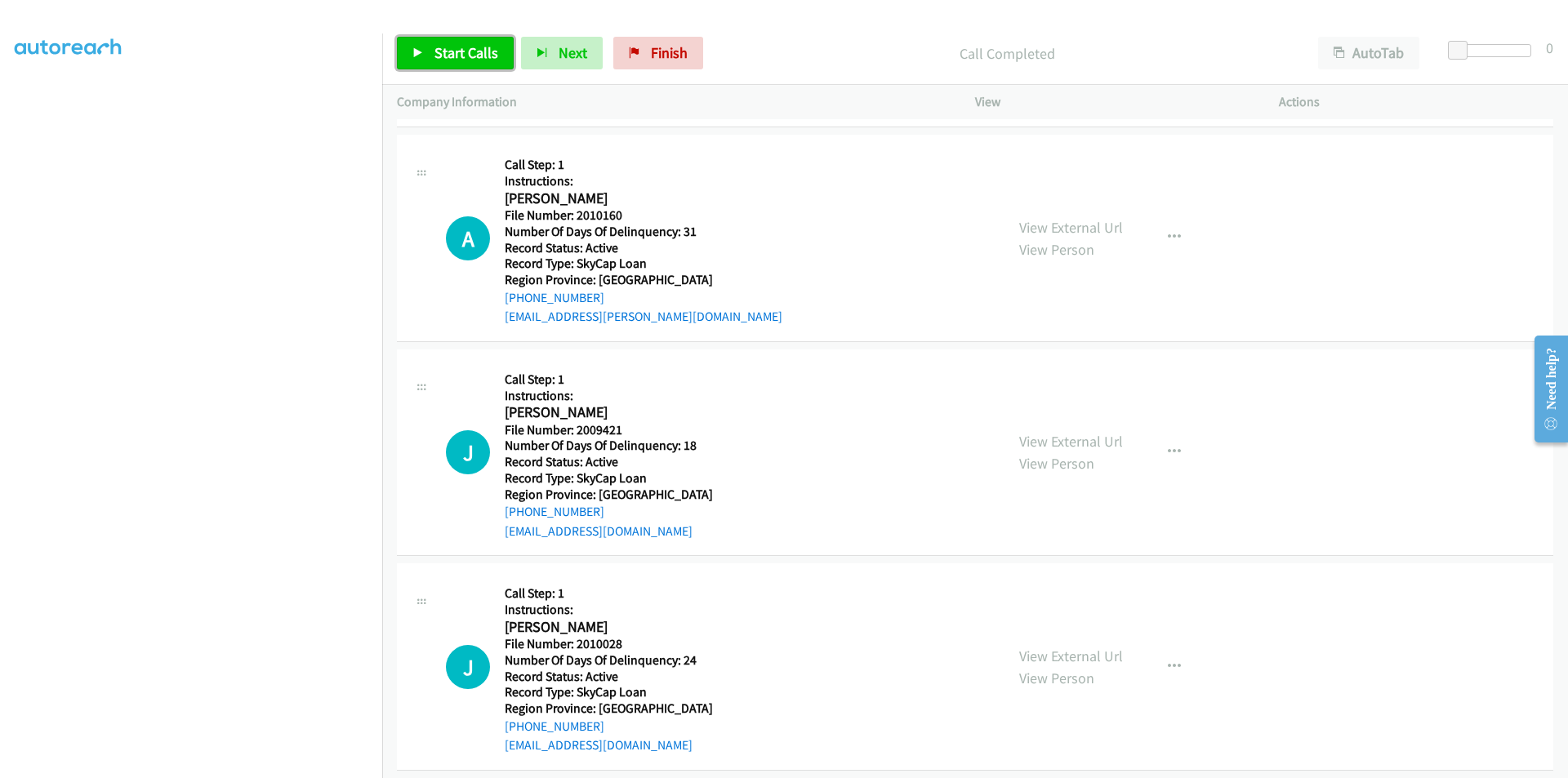
click at [451, 42] on link "Start Calls" at bounding box center [454, 53] width 117 height 33
click at [451, 48] on span "Pause" at bounding box center [453, 52] width 37 height 18
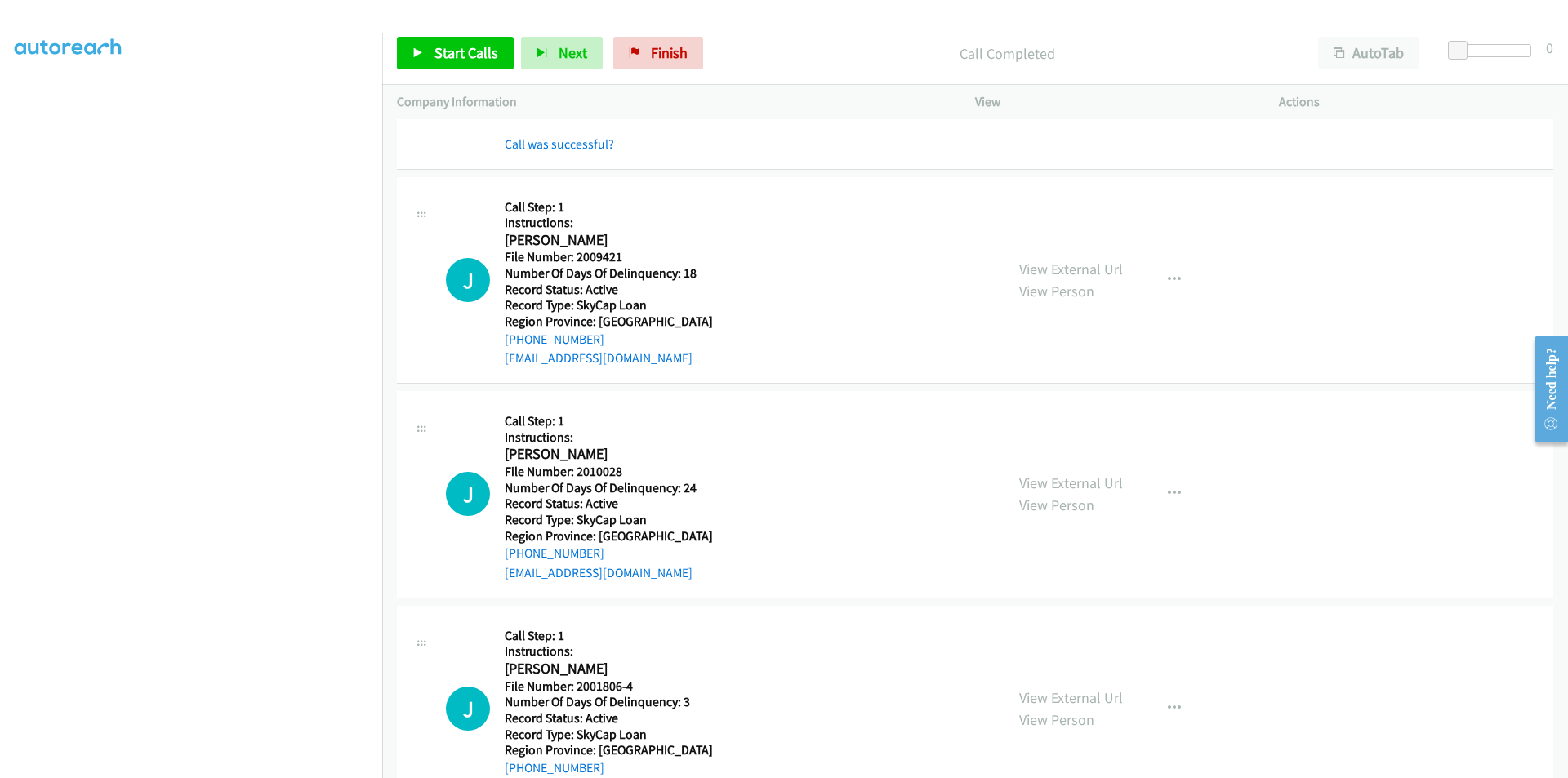
scroll to position [3969, 0]
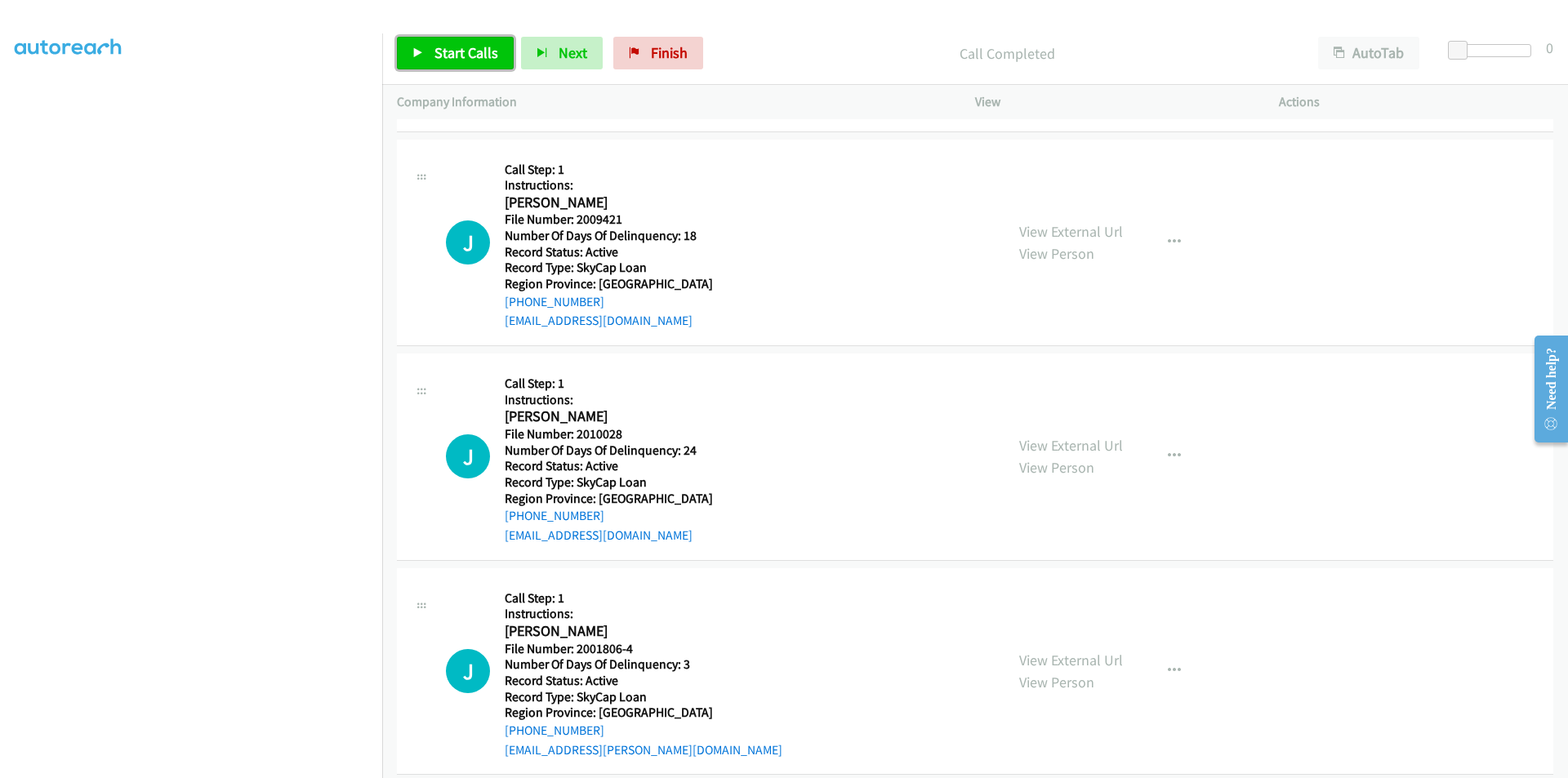
click at [446, 44] on span "Start Calls" at bounding box center [465, 52] width 63 height 18
click at [446, 44] on span "Pause" at bounding box center [453, 52] width 37 height 18
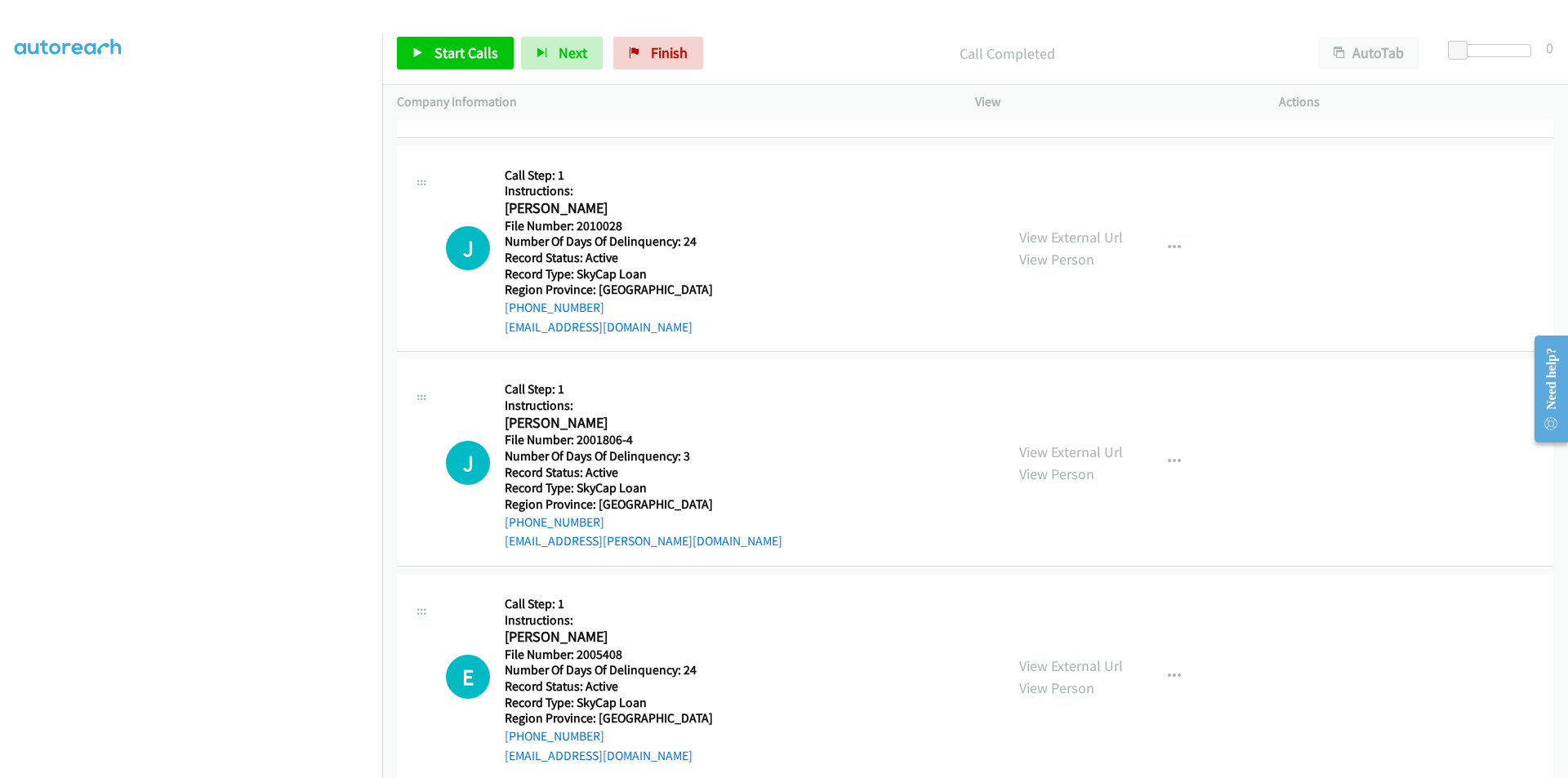
scroll to position [4214, 0]
click at [444, 41] on link "Start Calls" at bounding box center [454, 53] width 117 height 33
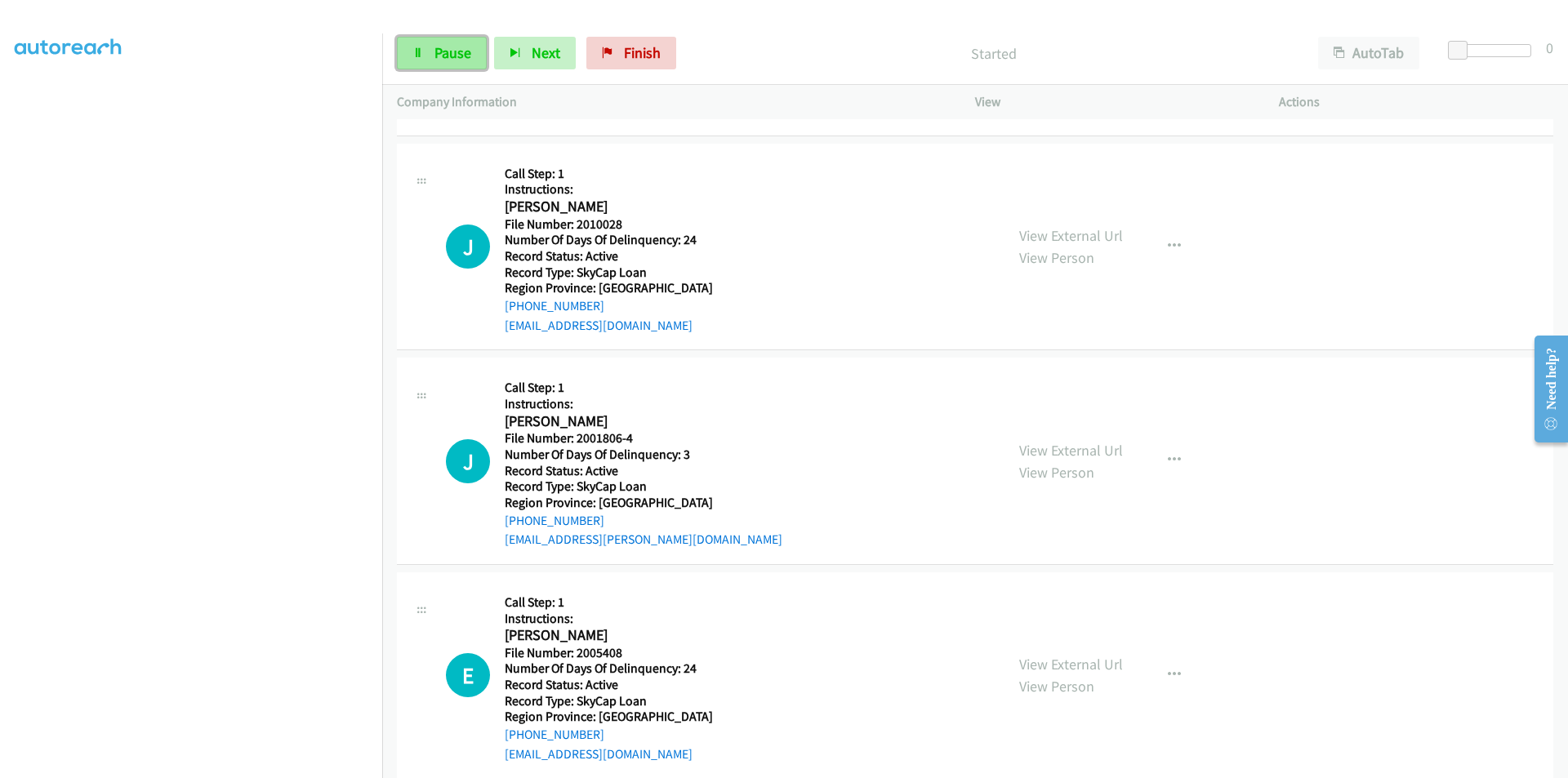
click at [449, 53] on span "Pause" at bounding box center [453, 52] width 37 height 18
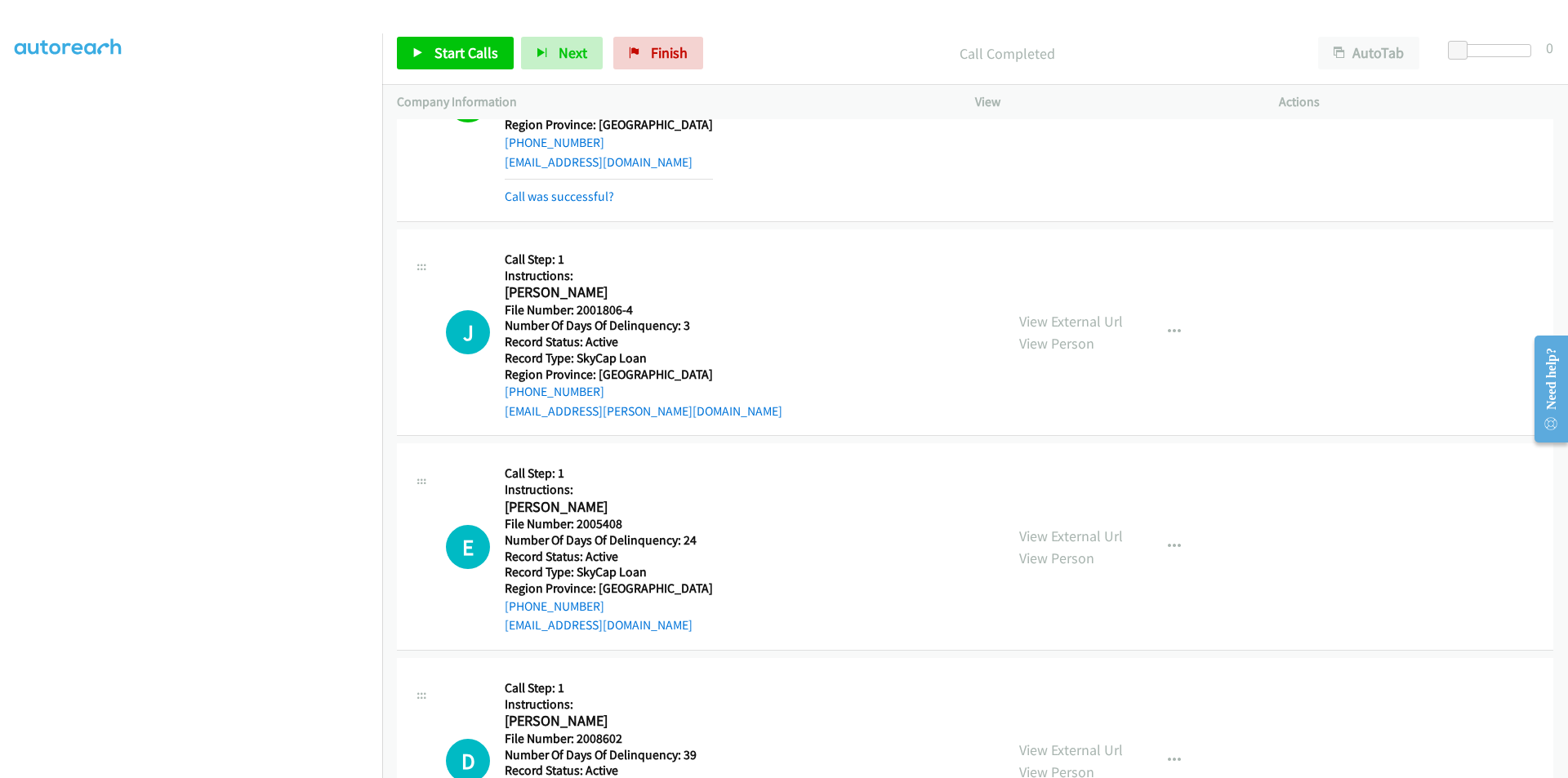
scroll to position [4459, 0]
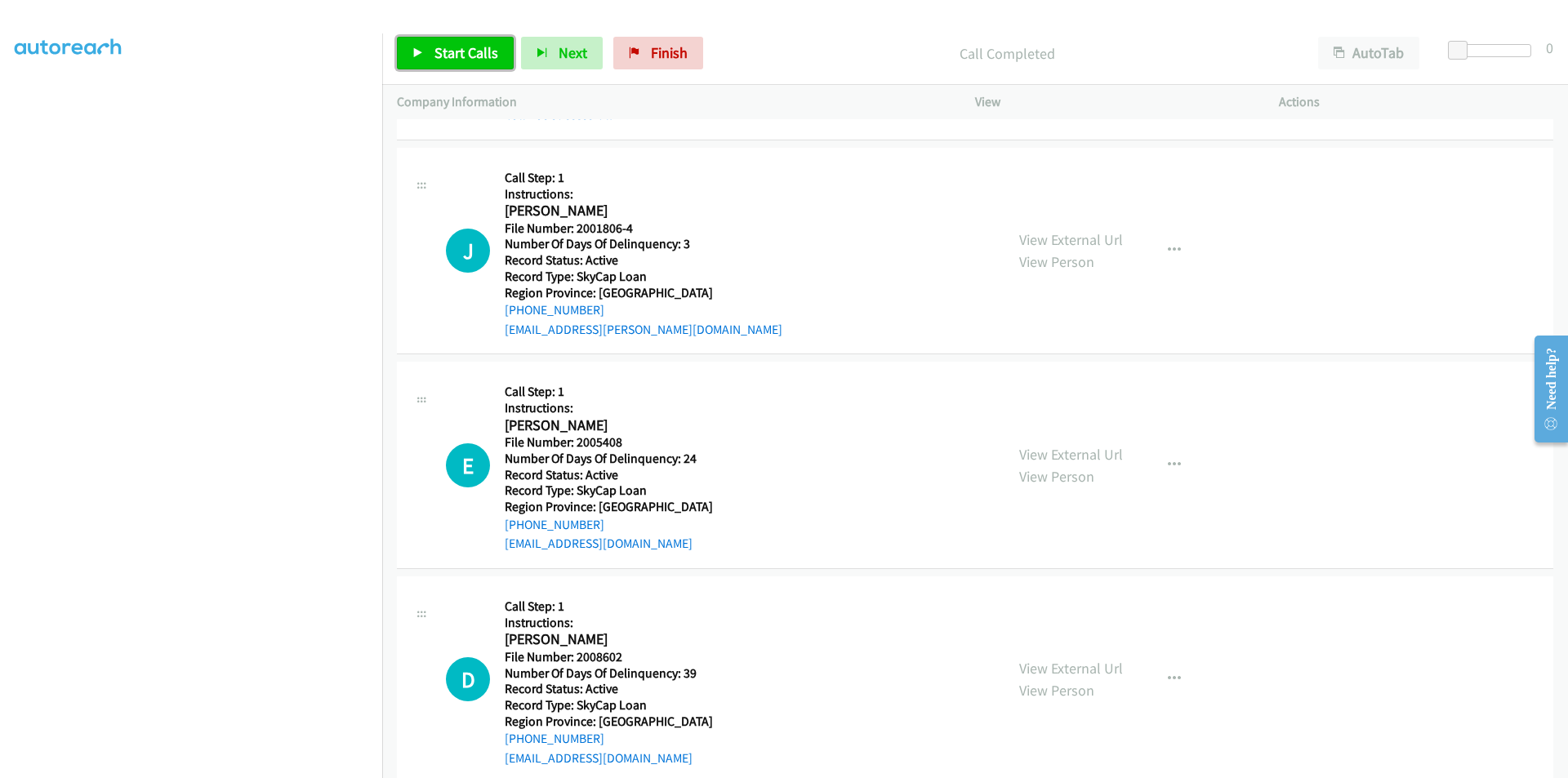
click at [468, 58] on span "Start Calls" at bounding box center [465, 52] width 63 height 18
click at [454, 57] on span "Pause" at bounding box center [453, 52] width 37 height 18
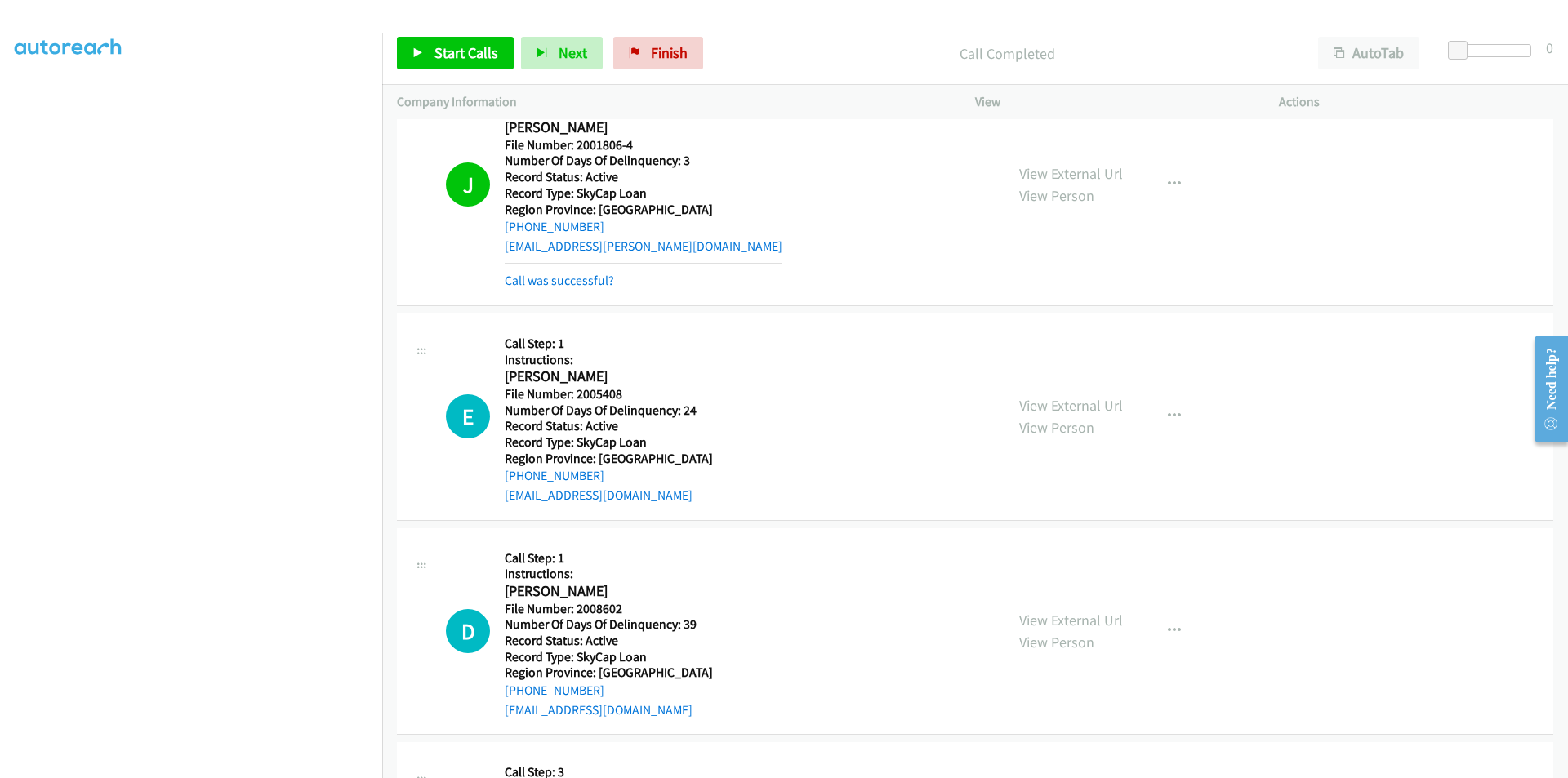
scroll to position [4703, 0]
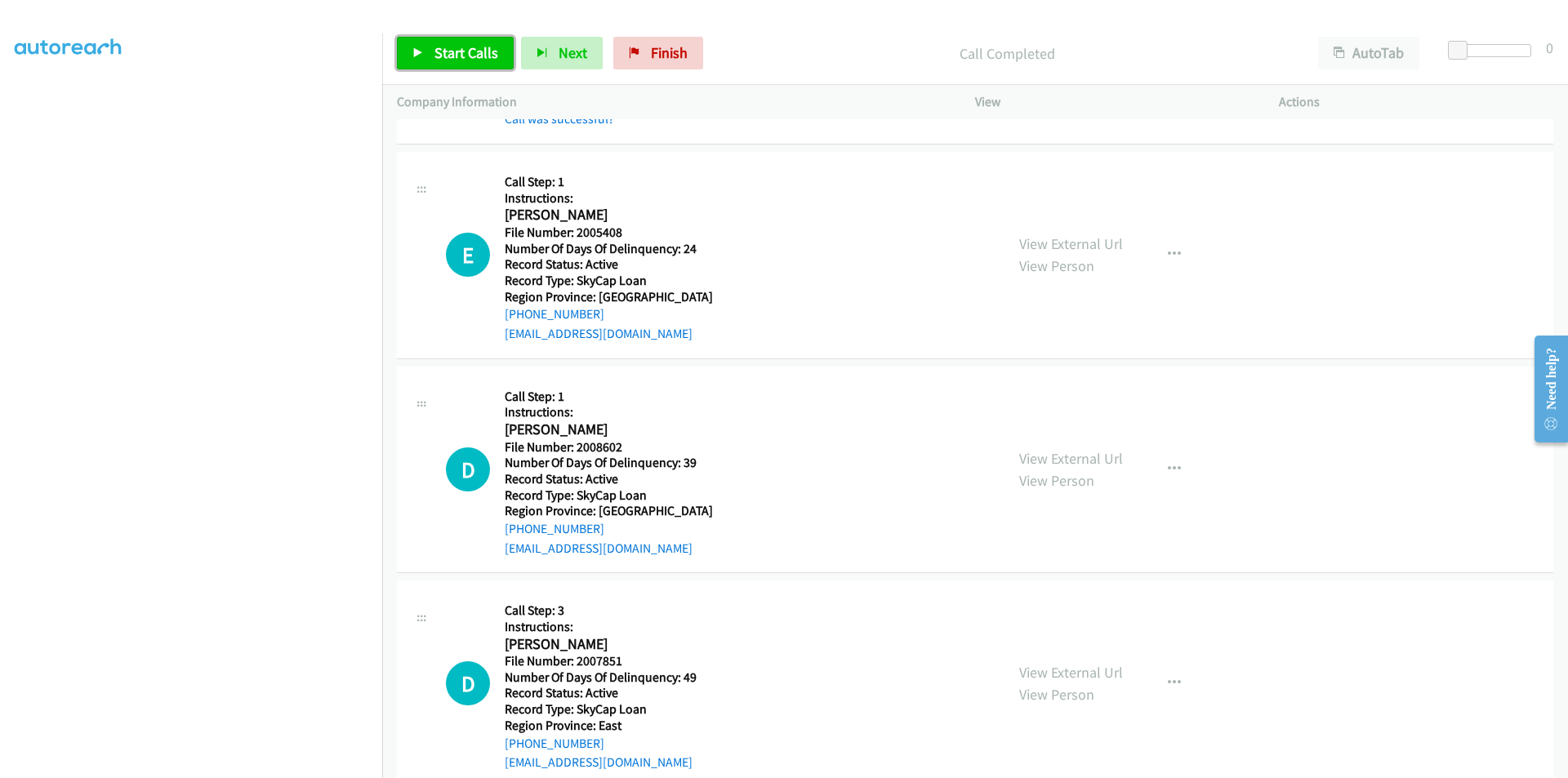
click at [464, 53] on span "Start Calls" at bounding box center [465, 52] width 63 height 18
click at [464, 53] on span "Pause" at bounding box center [453, 52] width 37 height 18
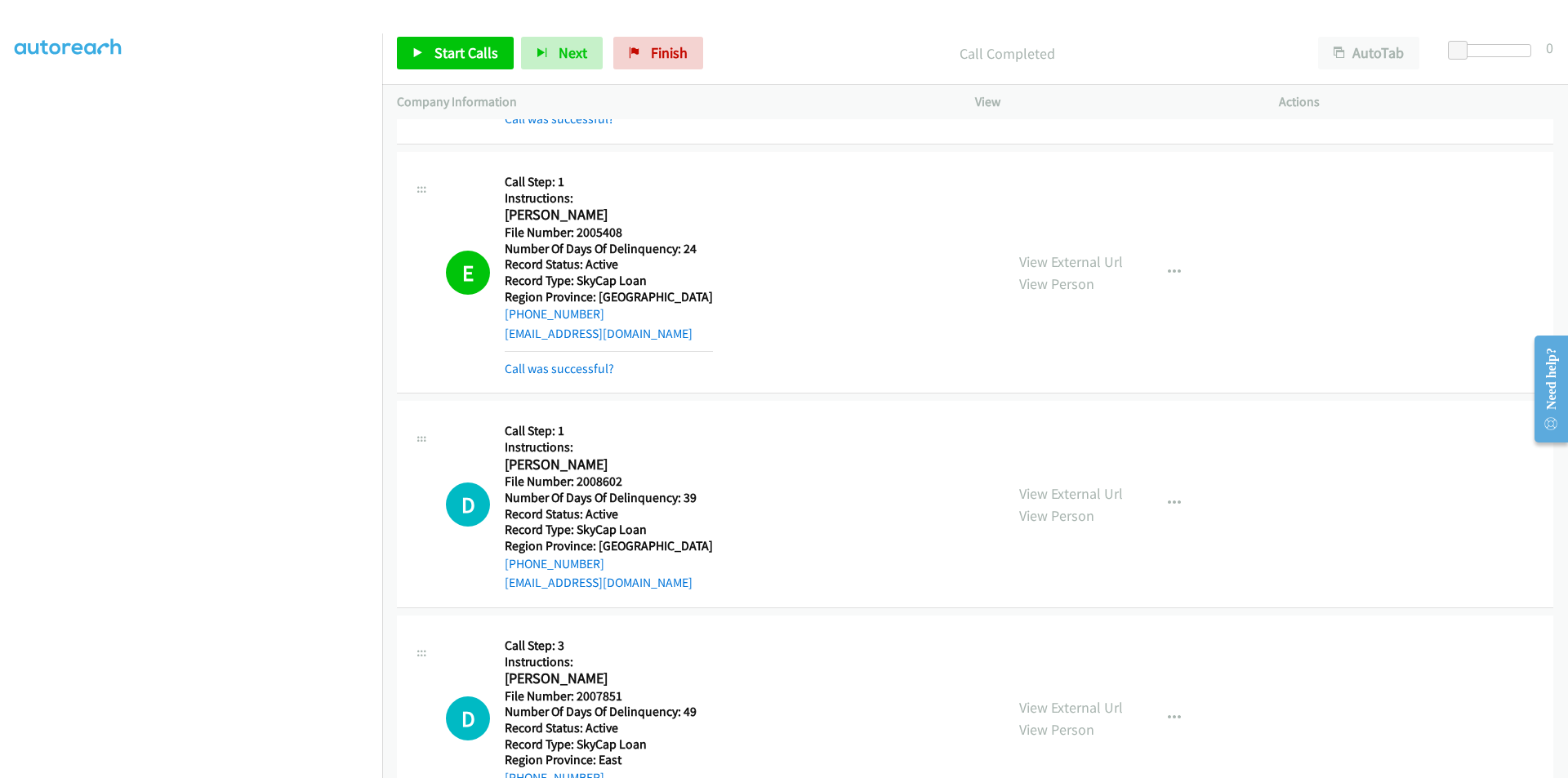
scroll to position [4948, 0]
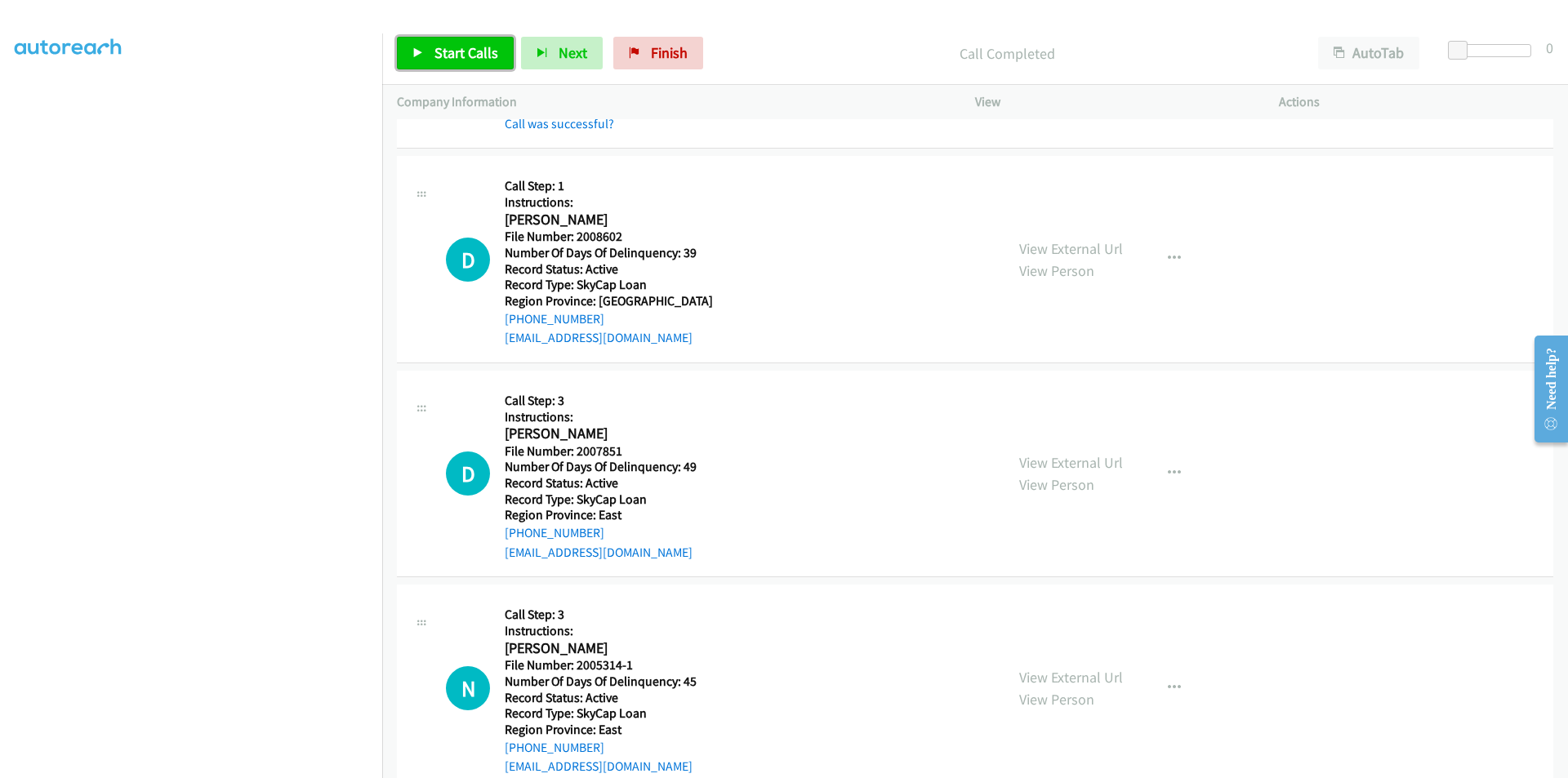
click at [458, 56] on span "Start Calls" at bounding box center [465, 52] width 63 height 18
click at [454, 51] on span "Pause" at bounding box center [453, 52] width 37 height 18
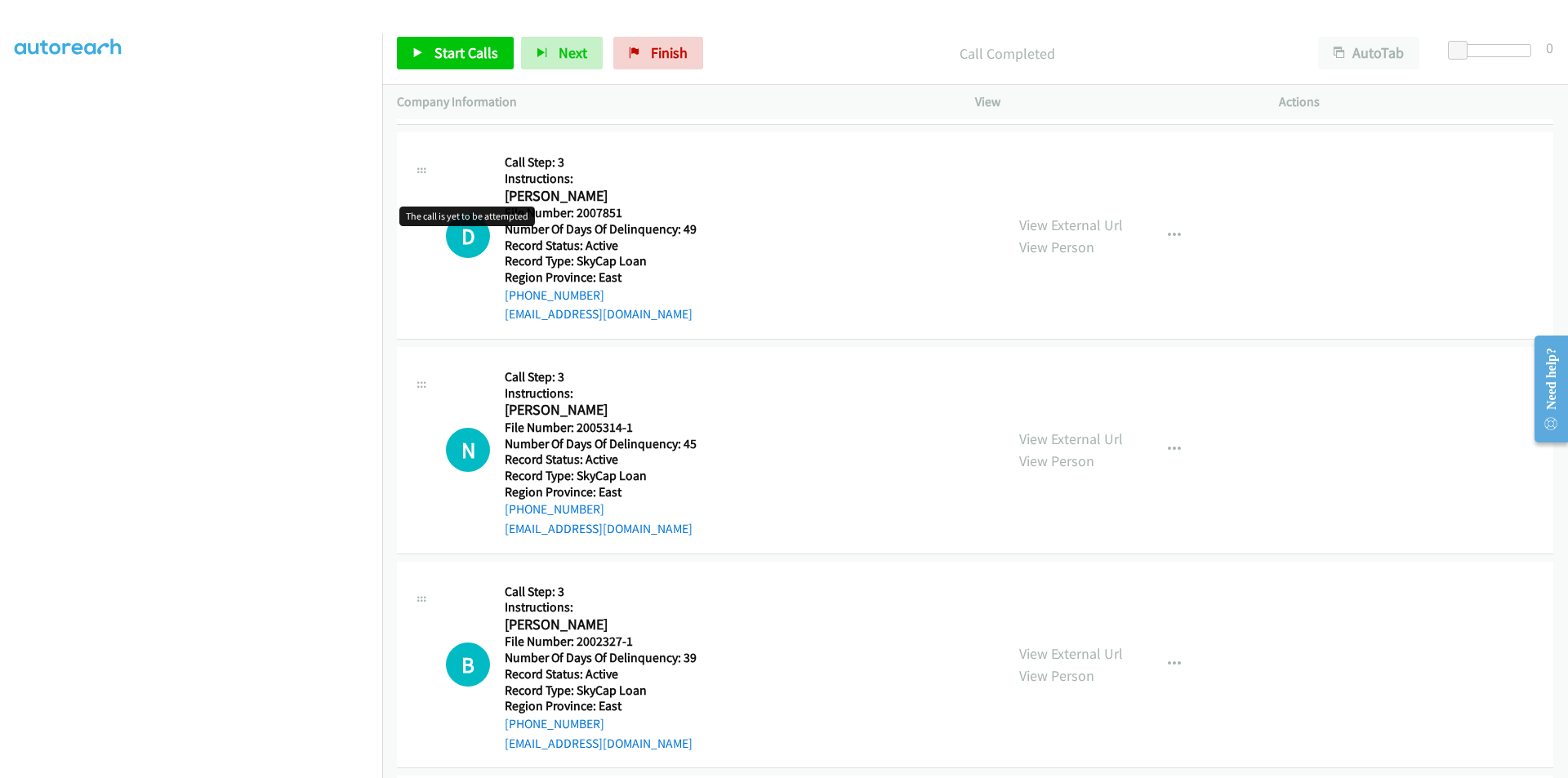
scroll to position [5274, 0]
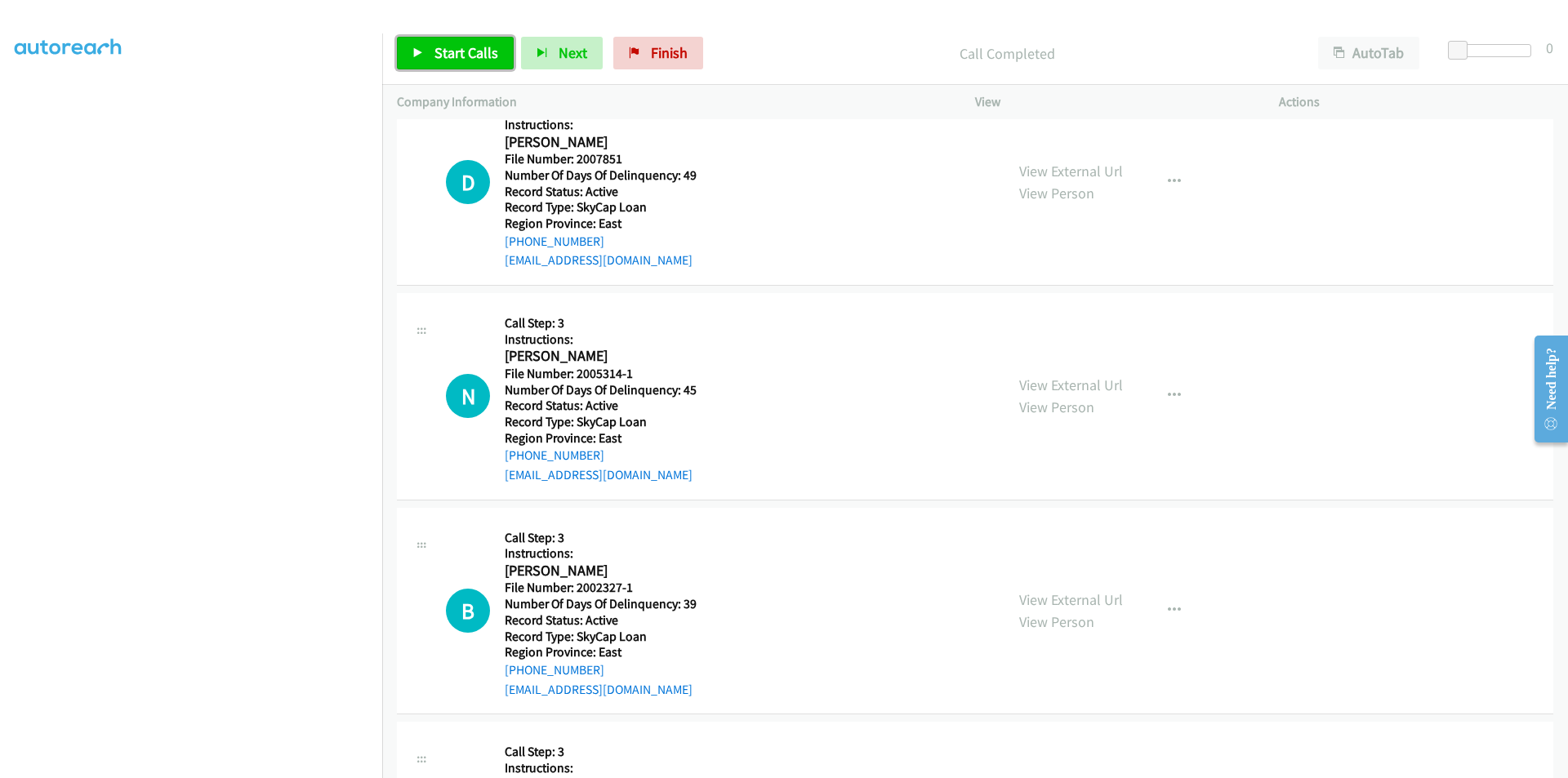
click at [465, 48] on span "Start Calls" at bounding box center [465, 52] width 63 height 18
click at [458, 50] on span "Pause" at bounding box center [453, 52] width 37 height 18
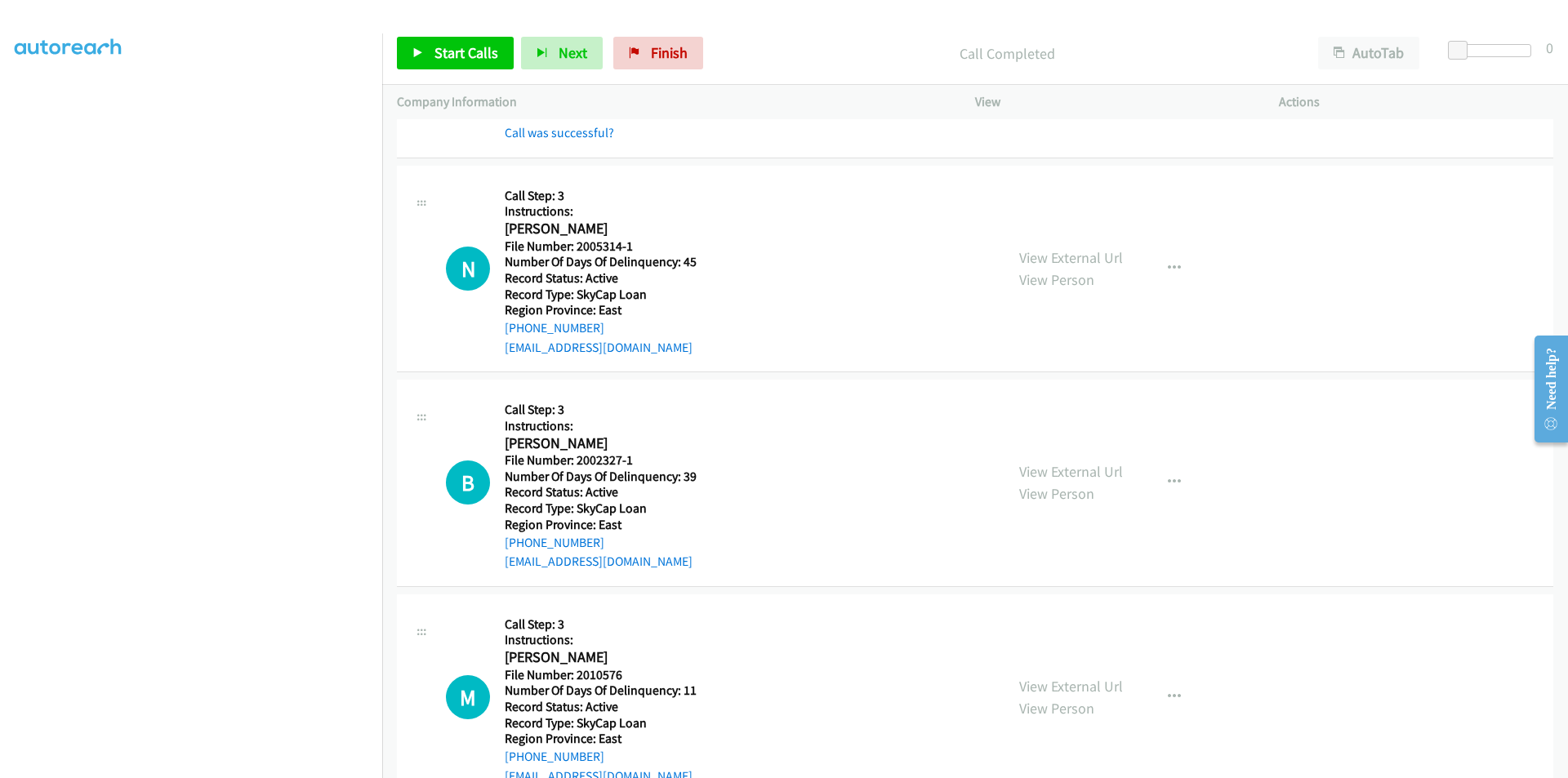
scroll to position [5438, 0]
click at [456, 49] on span "Start Calls" at bounding box center [465, 52] width 63 height 18
click at [456, 49] on span "Pause" at bounding box center [453, 52] width 37 height 18
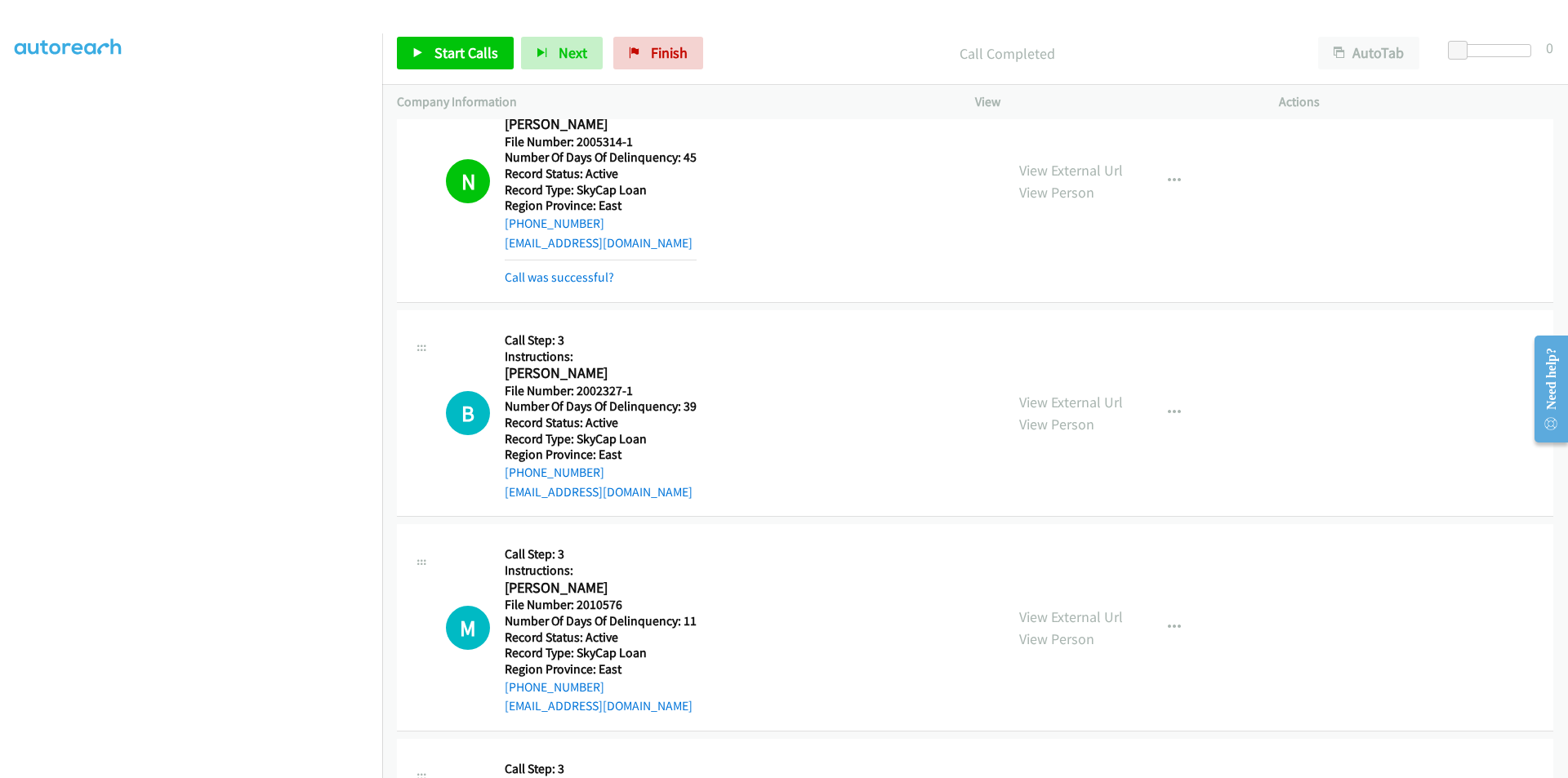
scroll to position [5683, 0]
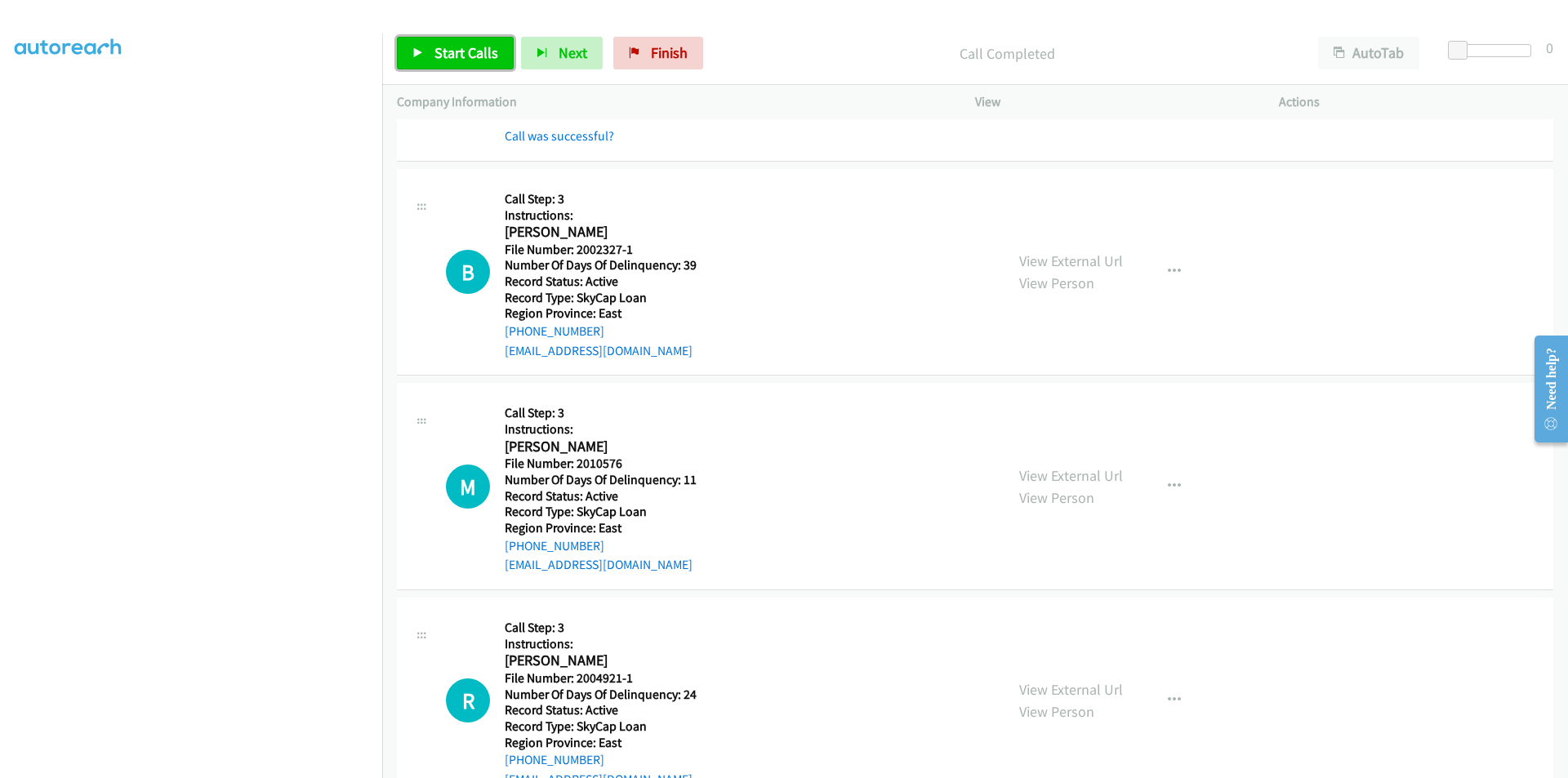
click at [466, 50] on span "Start Calls" at bounding box center [465, 52] width 63 height 18
click at [464, 50] on span "Pause" at bounding box center [453, 52] width 37 height 18
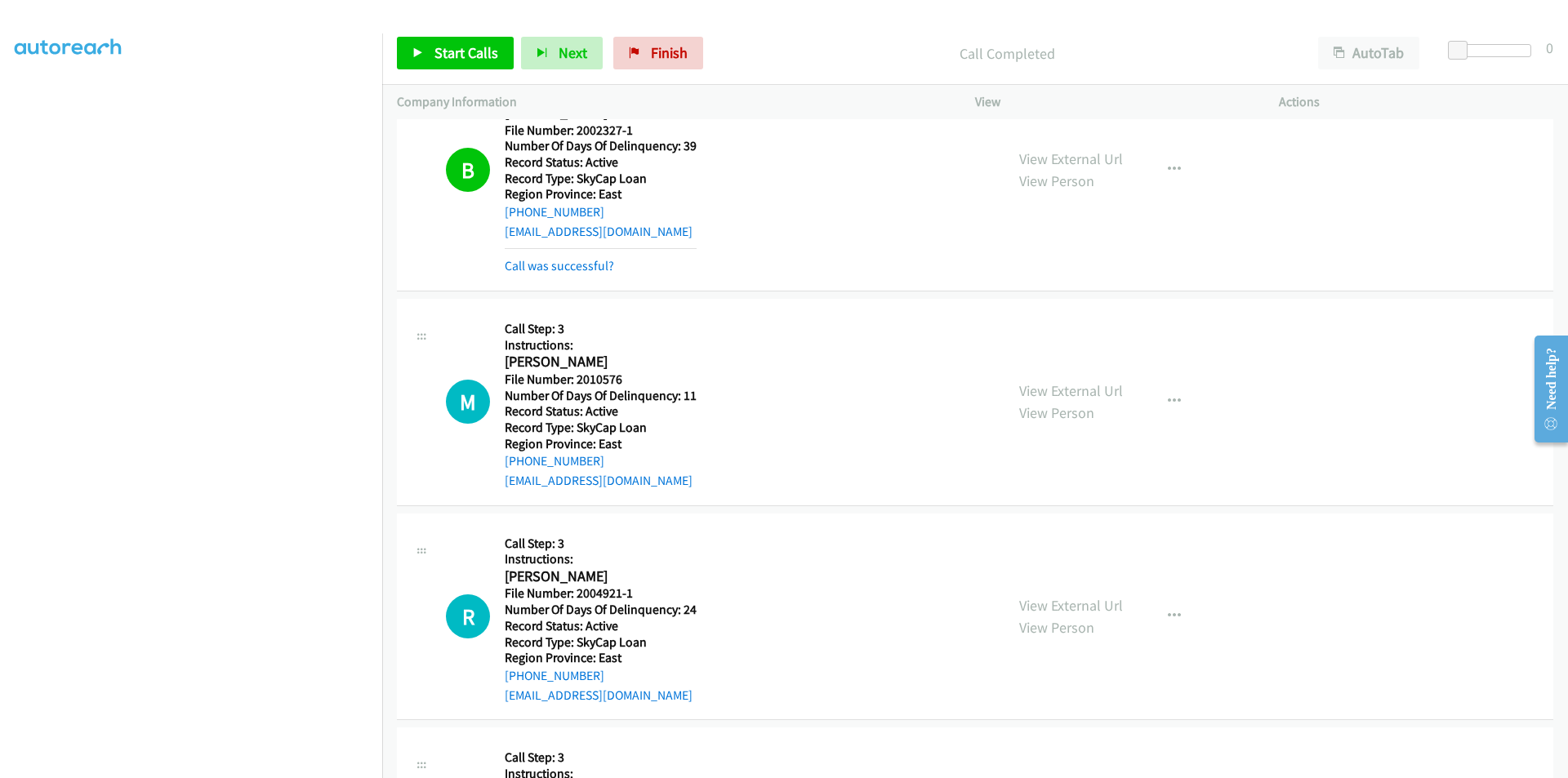
scroll to position [5928, 0]
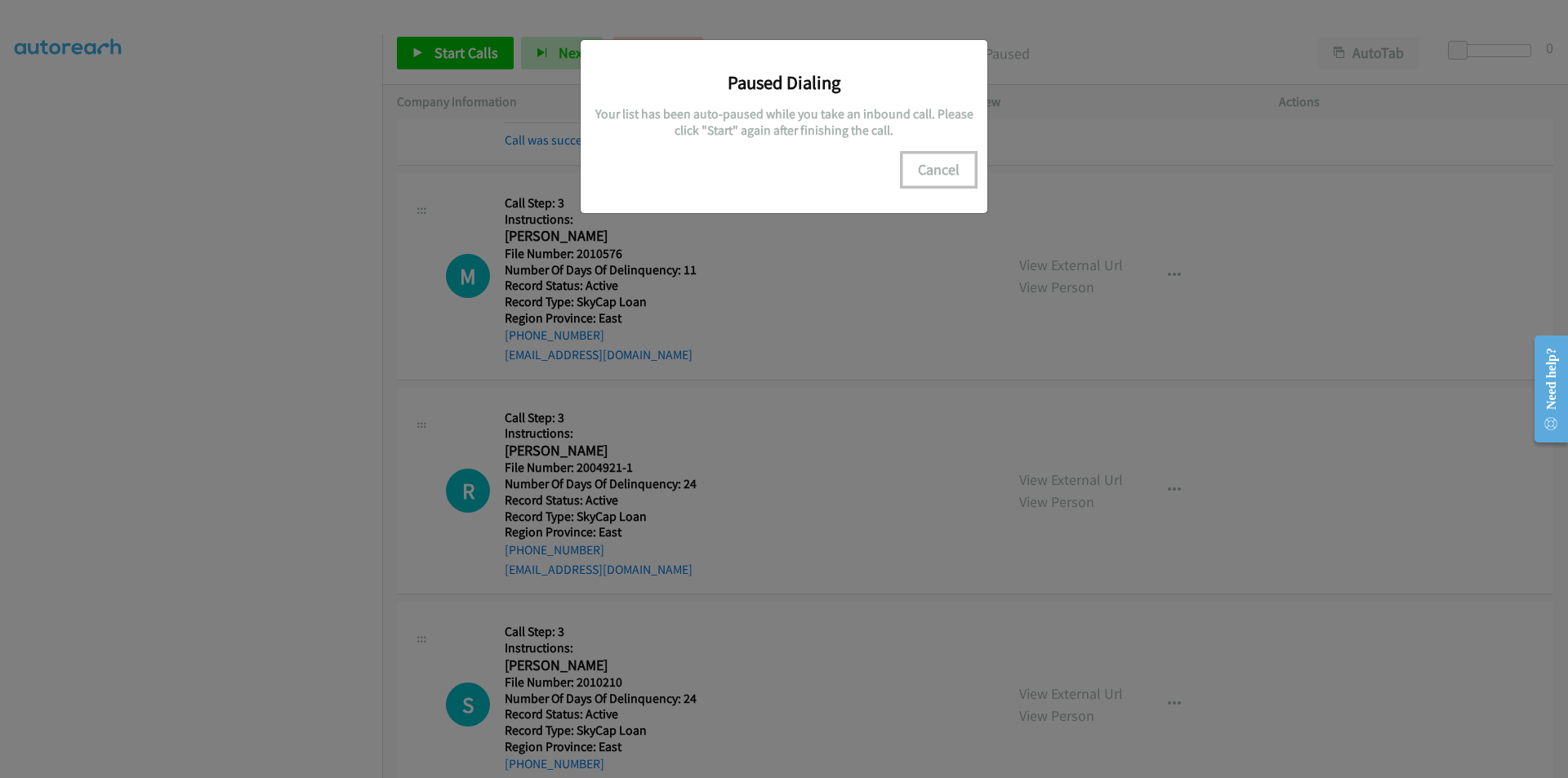
click at [960, 170] on button "Cancel" at bounding box center [938, 170] width 73 height 33
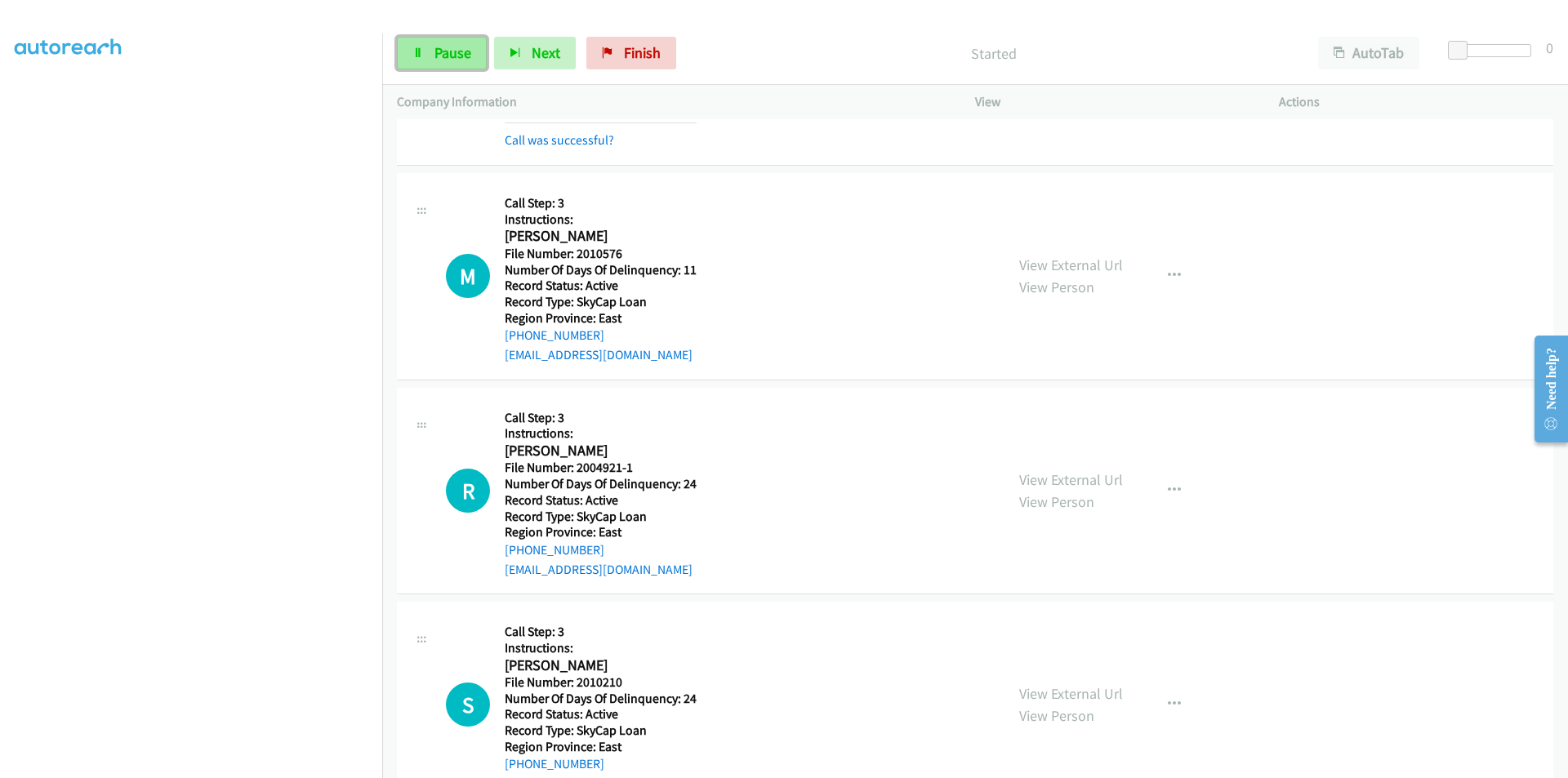
click at [454, 48] on span "Pause" at bounding box center [453, 52] width 37 height 18
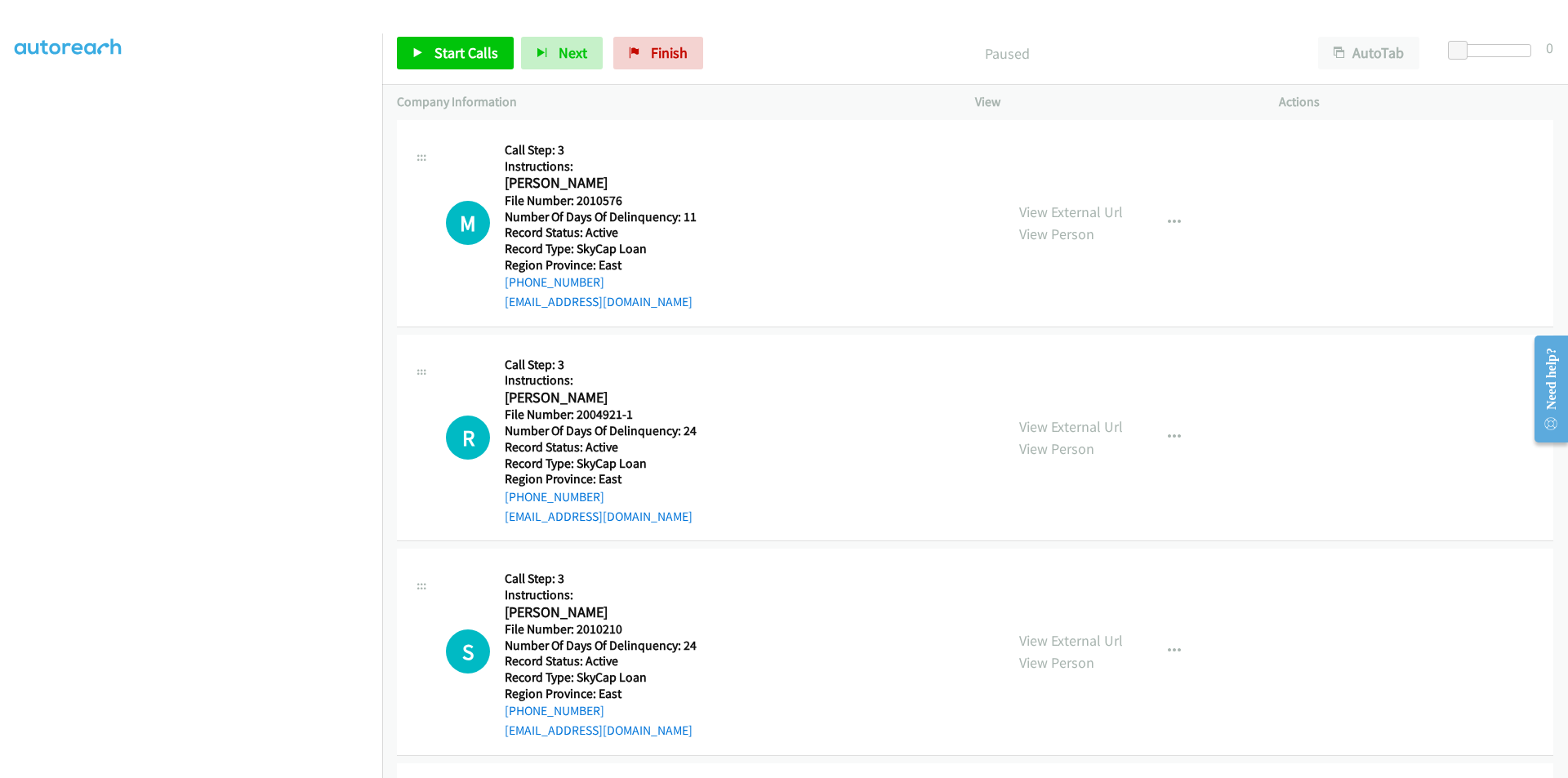
scroll to position [6009, 0]
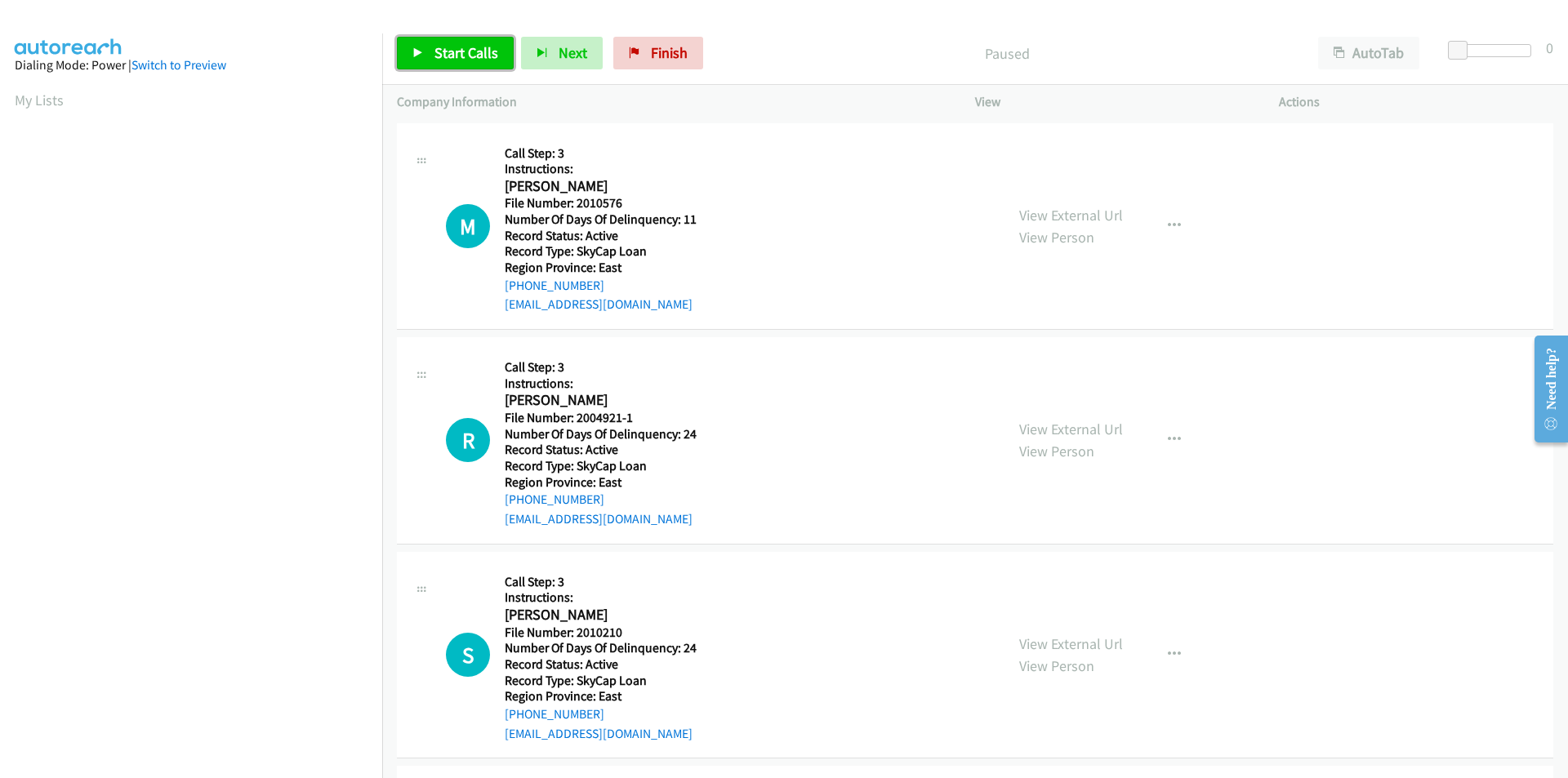
click at [465, 47] on span "Start Calls" at bounding box center [465, 52] width 63 height 18
click at [461, 48] on span "Pause" at bounding box center [453, 52] width 37 height 18
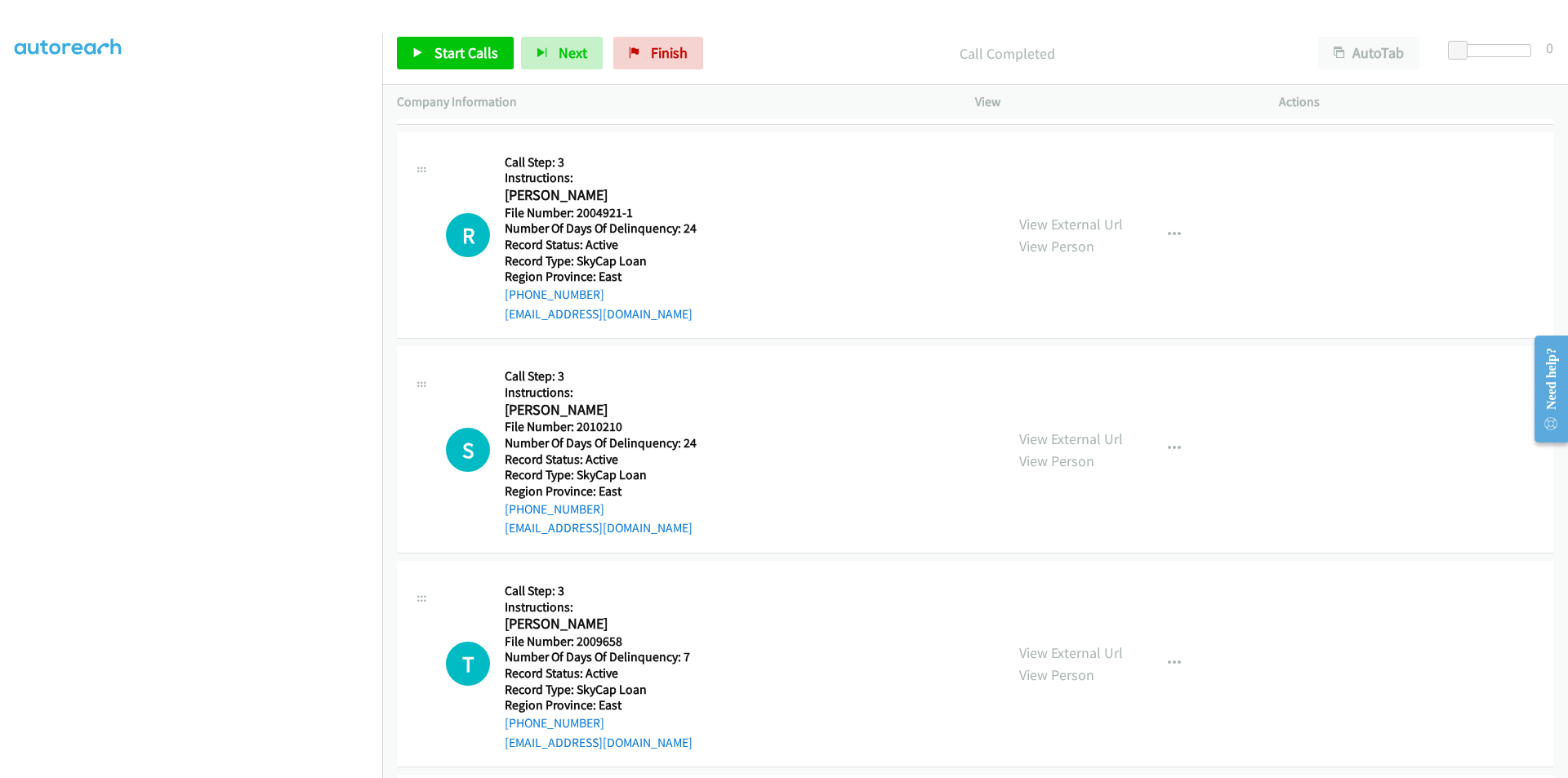
scroll to position [245, 0]
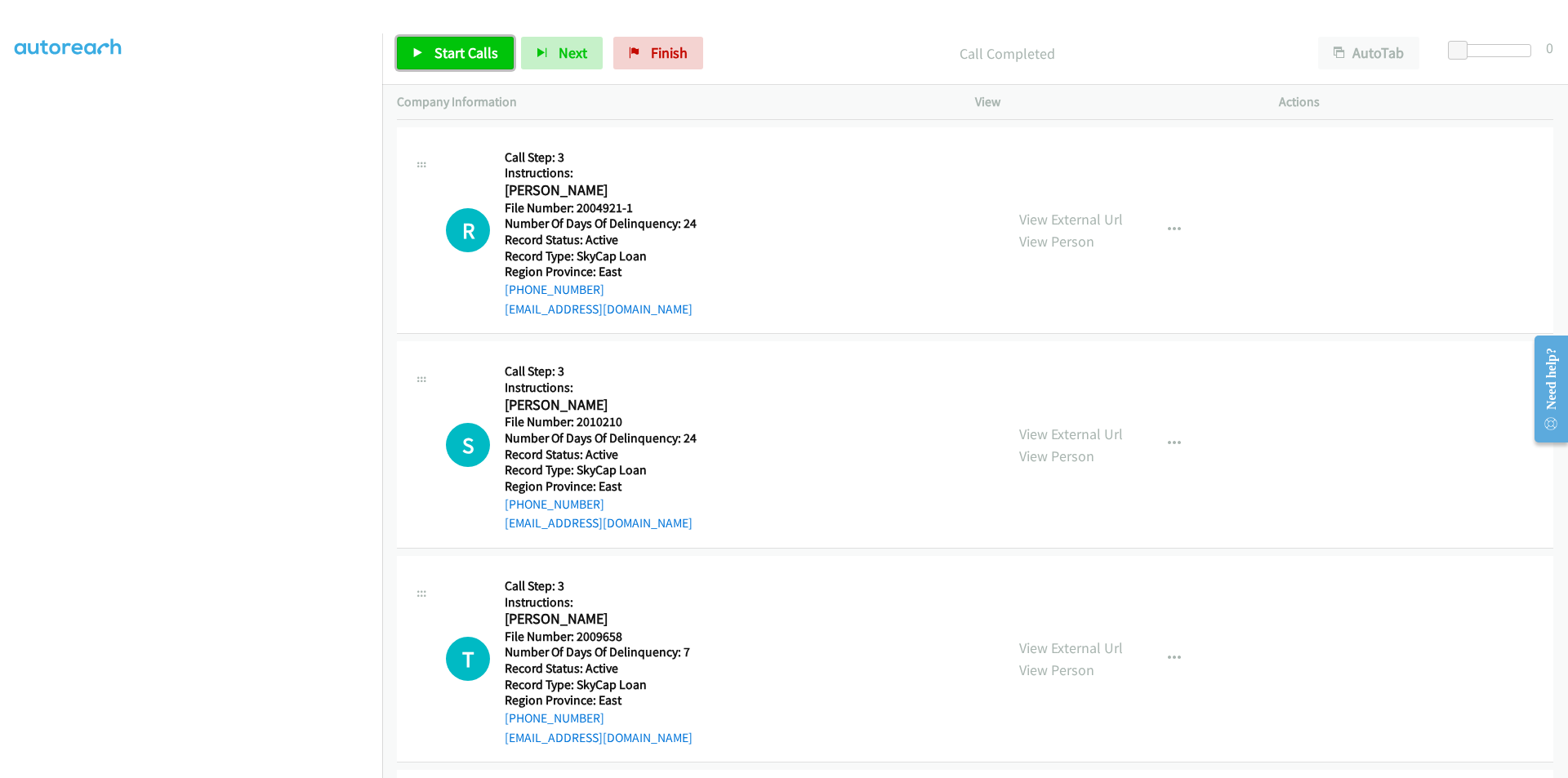
click at [439, 55] on span "Start Calls" at bounding box center [465, 52] width 63 height 18
click at [458, 55] on span "Pause" at bounding box center [453, 52] width 37 height 18
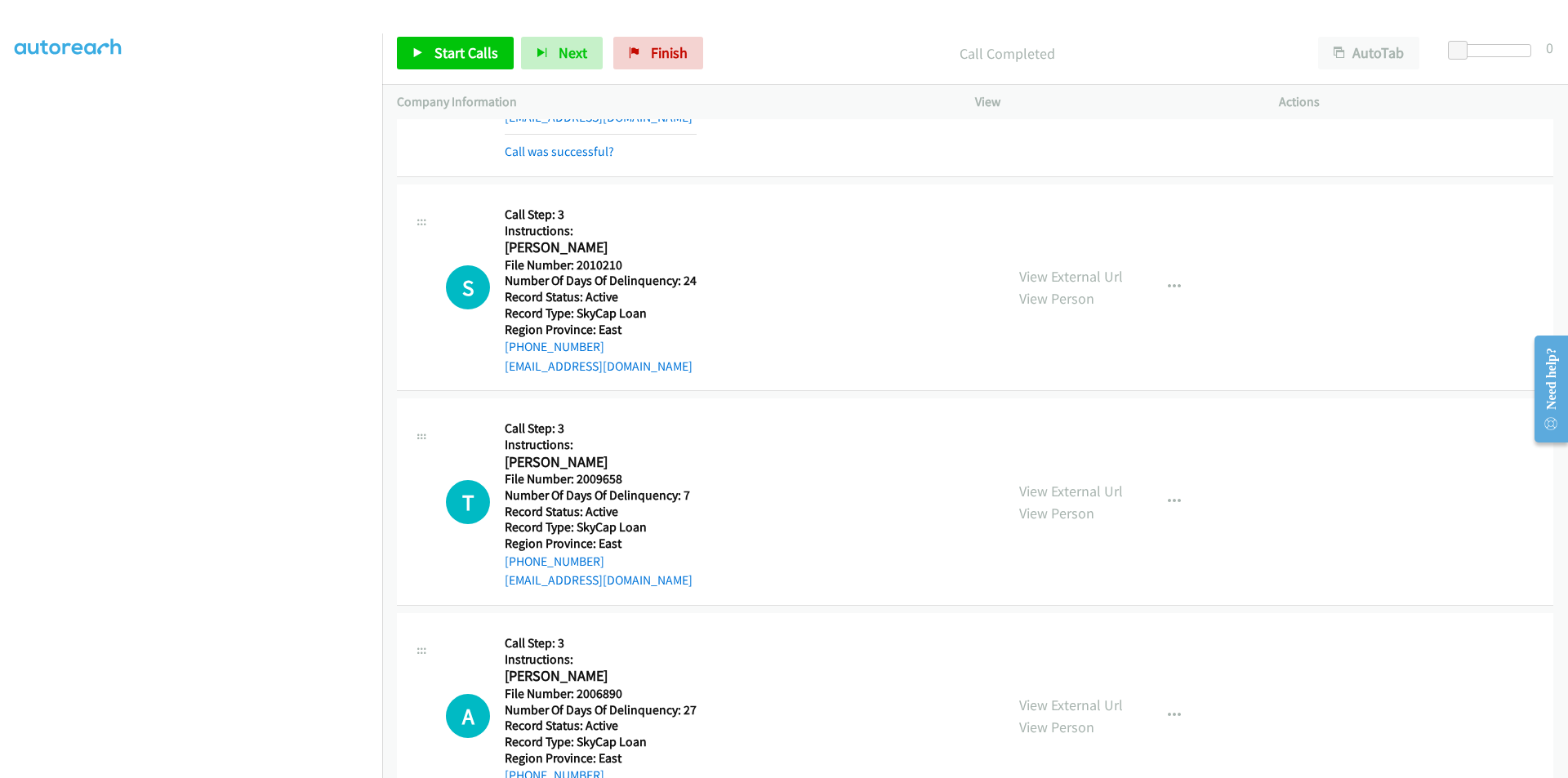
scroll to position [490, 0]
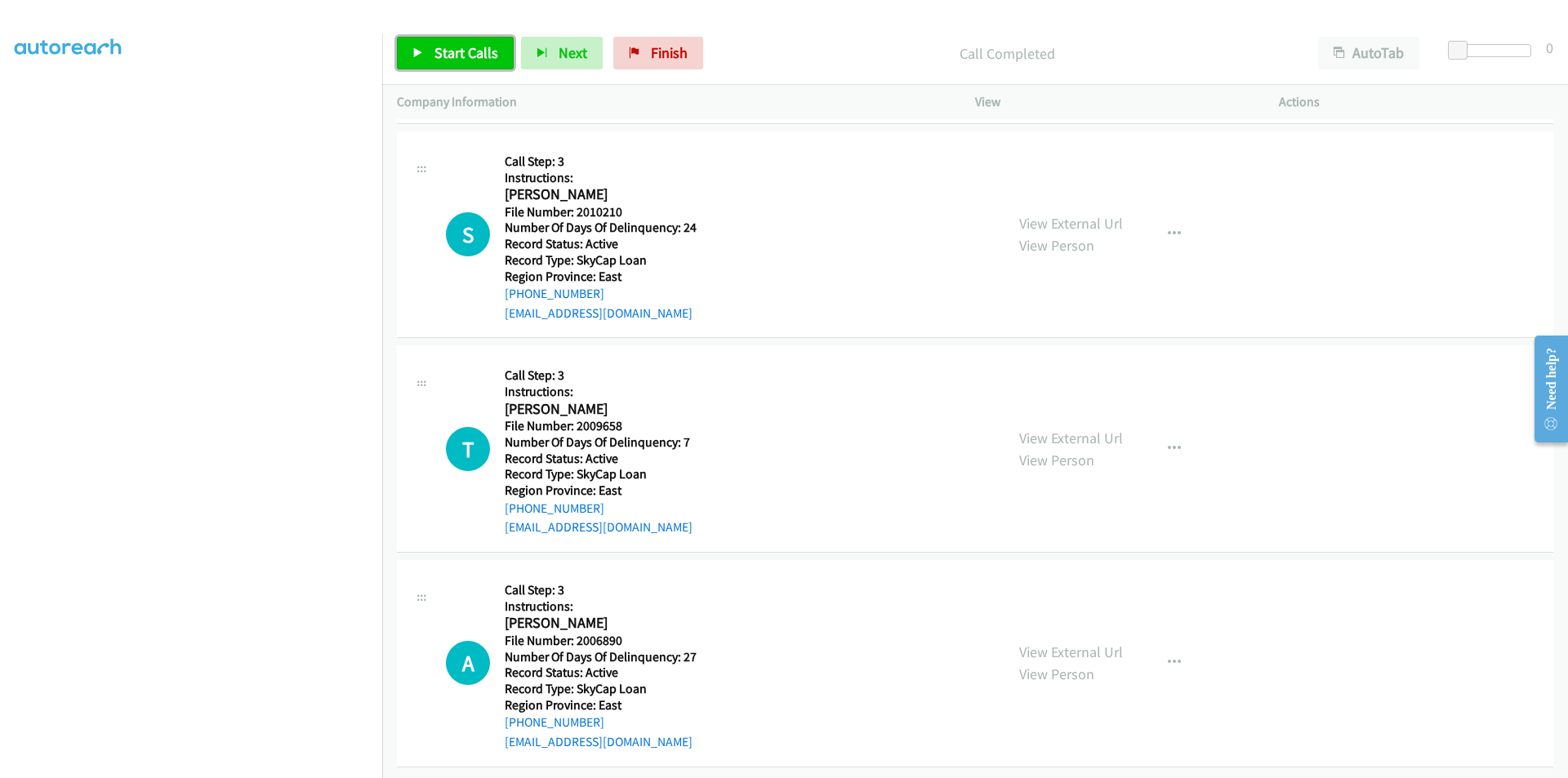
click at [487, 55] on span "Start Calls" at bounding box center [465, 52] width 63 height 18
click at [460, 53] on span "Pause" at bounding box center [453, 52] width 37 height 18
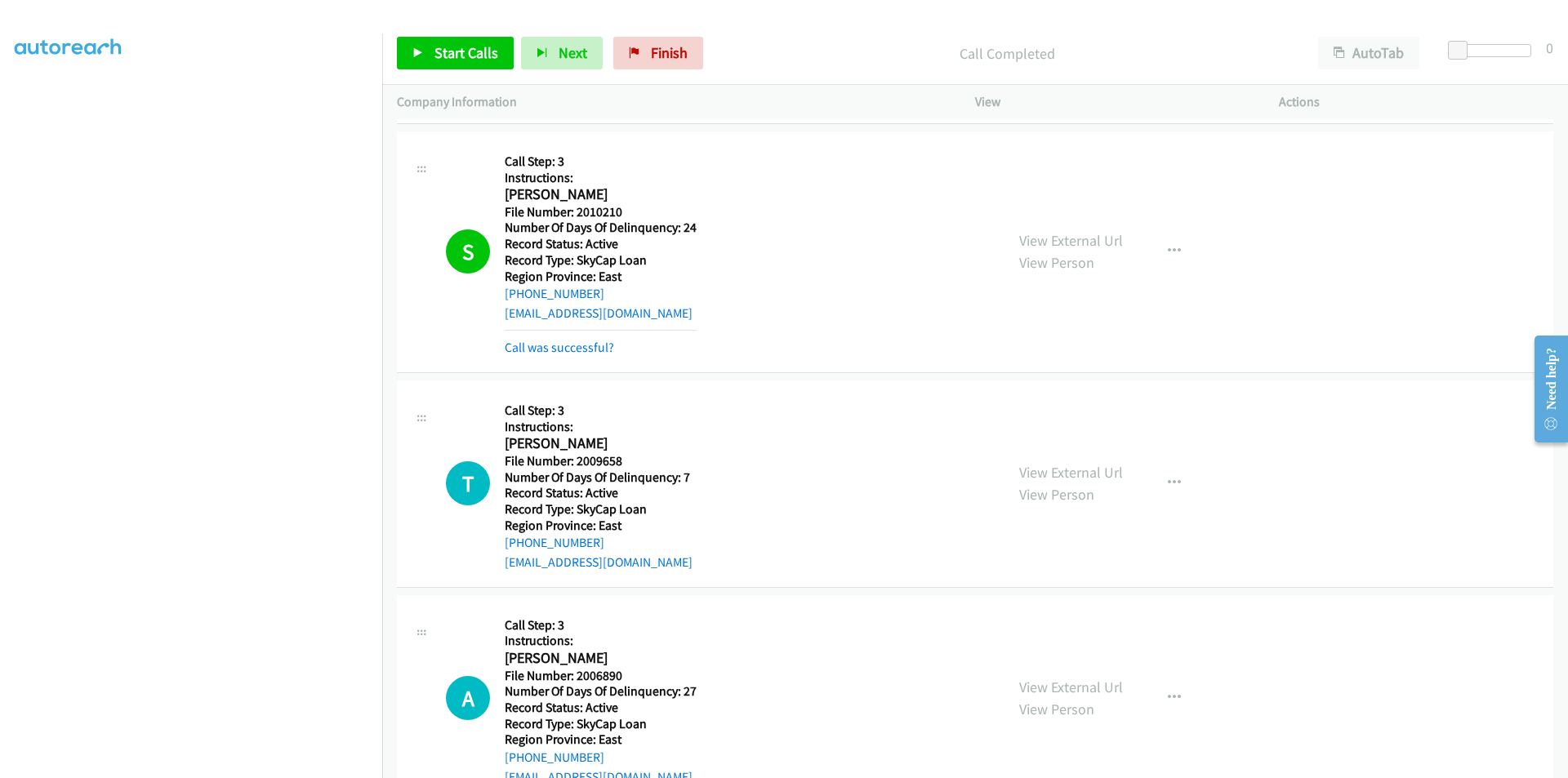
scroll to position [735, 0]
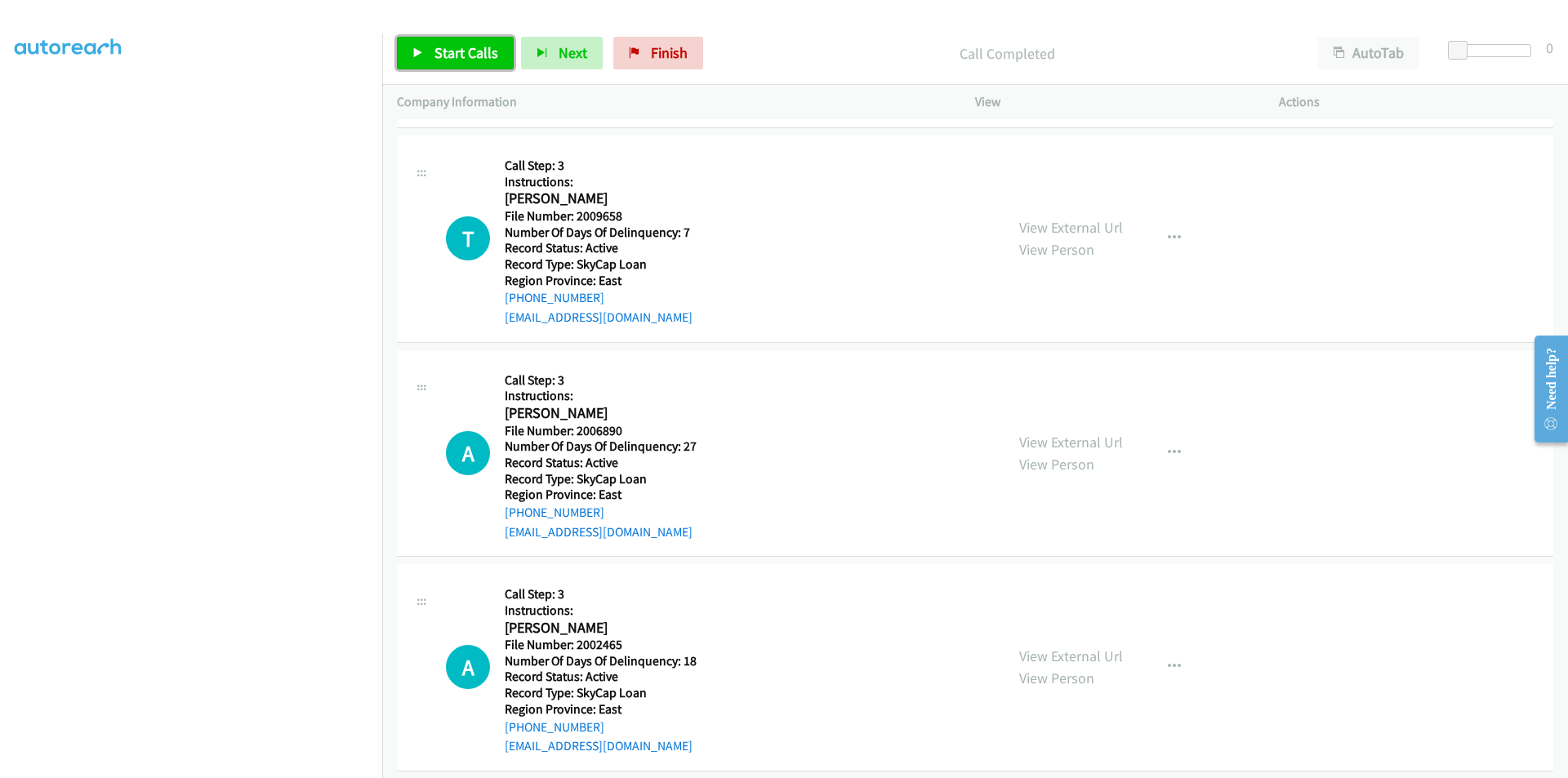
click at [432, 61] on link "Start Calls" at bounding box center [454, 53] width 117 height 33
click at [430, 60] on link "Pause" at bounding box center [442, 53] width 90 height 33
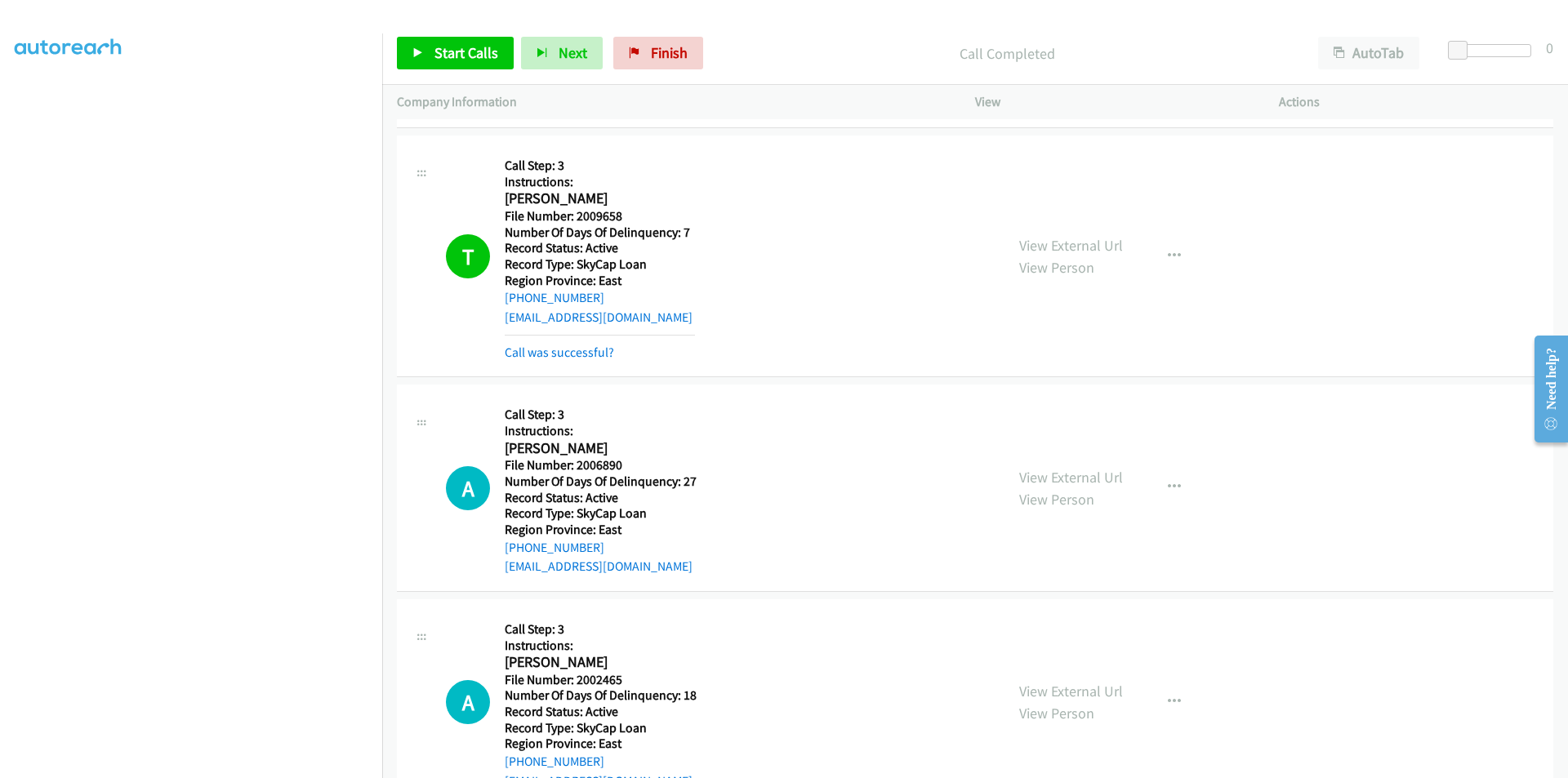
scroll to position [979, 0]
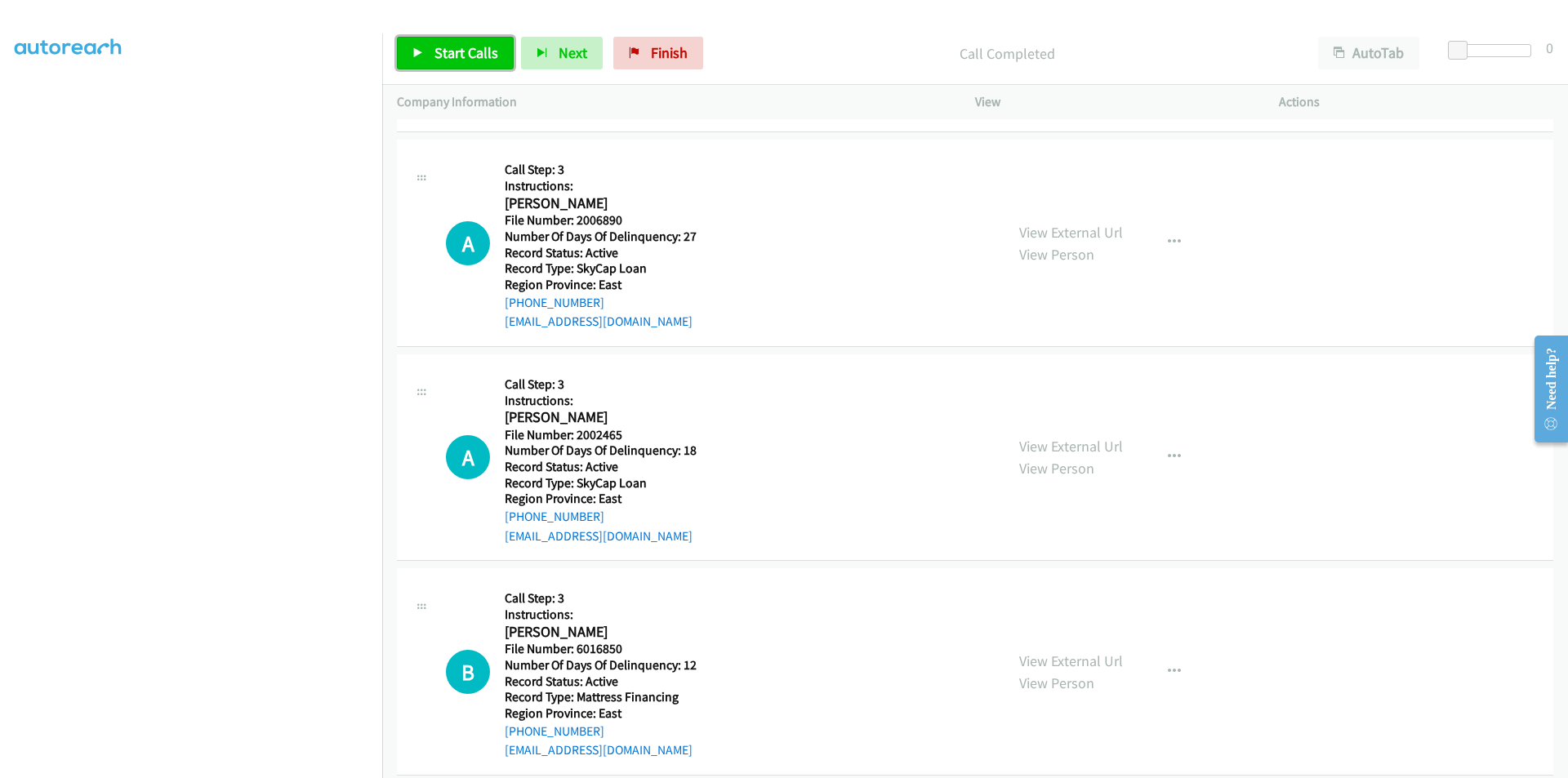
click at [476, 45] on span "Start Calls" at bounding box center [465, 52] width 63 height 18
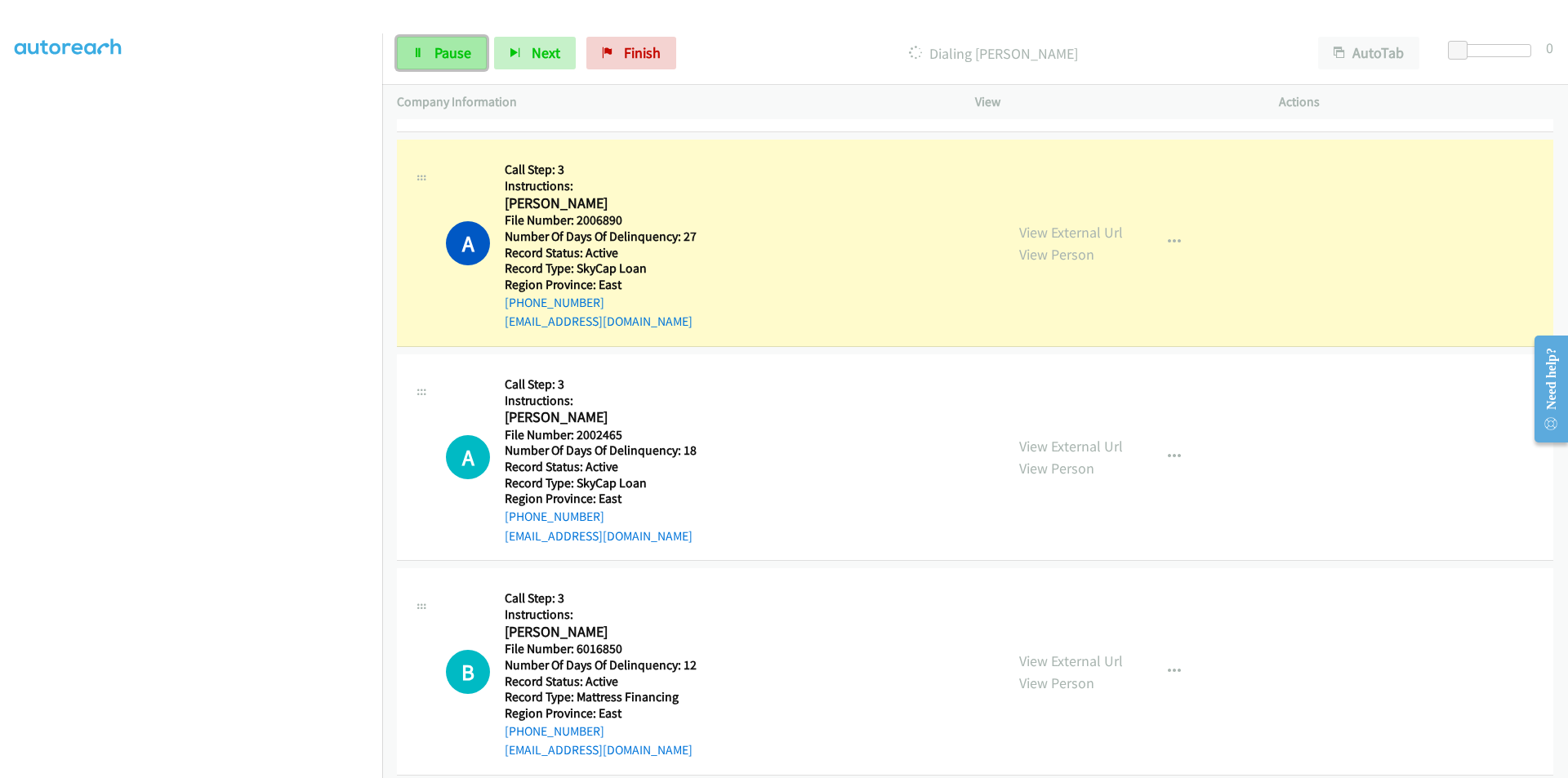
click at [473, 50] on link "Pause" at bounding box center [442, 53] width 90 height 33
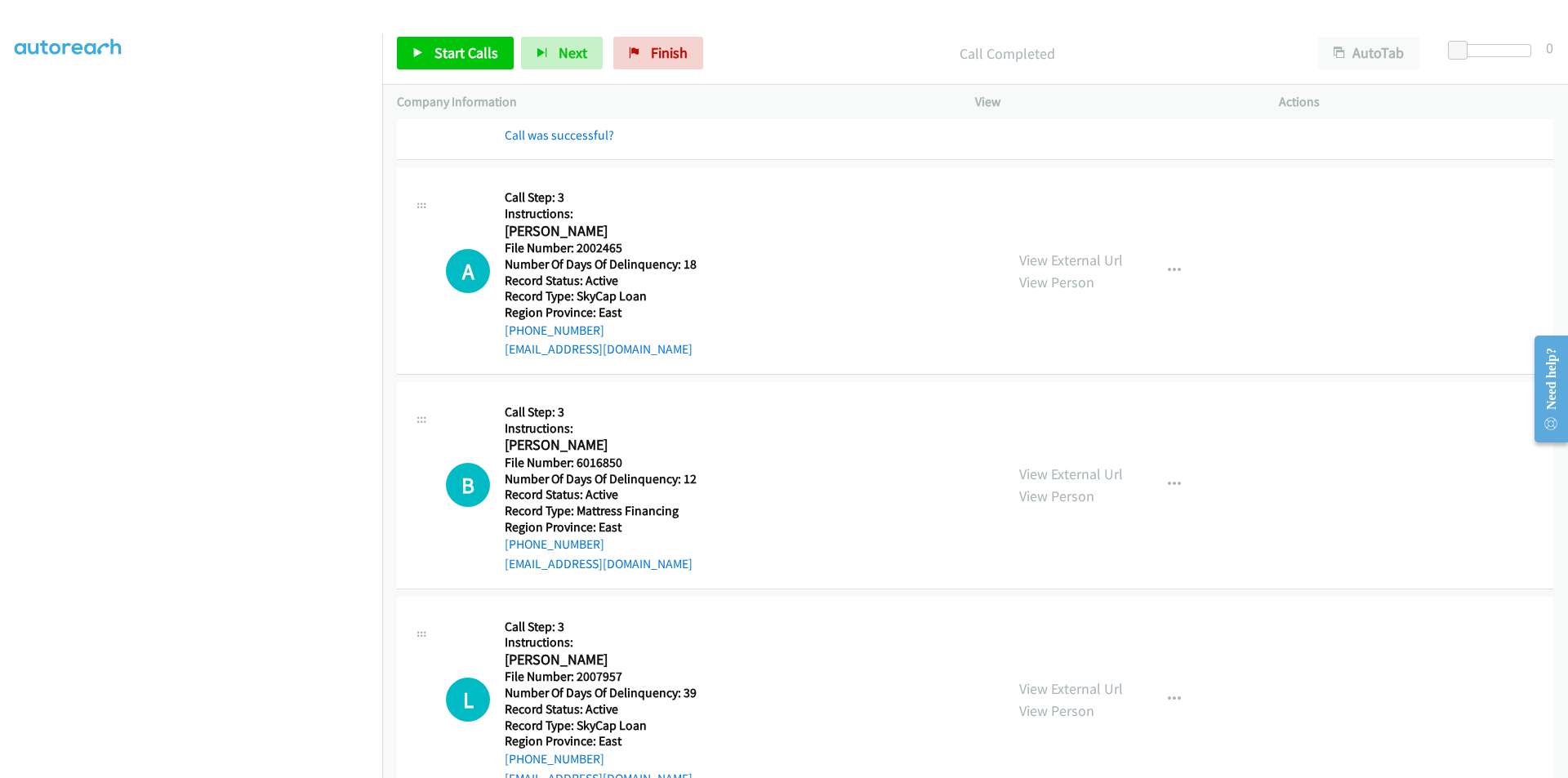
scroll to position [1224, 0]
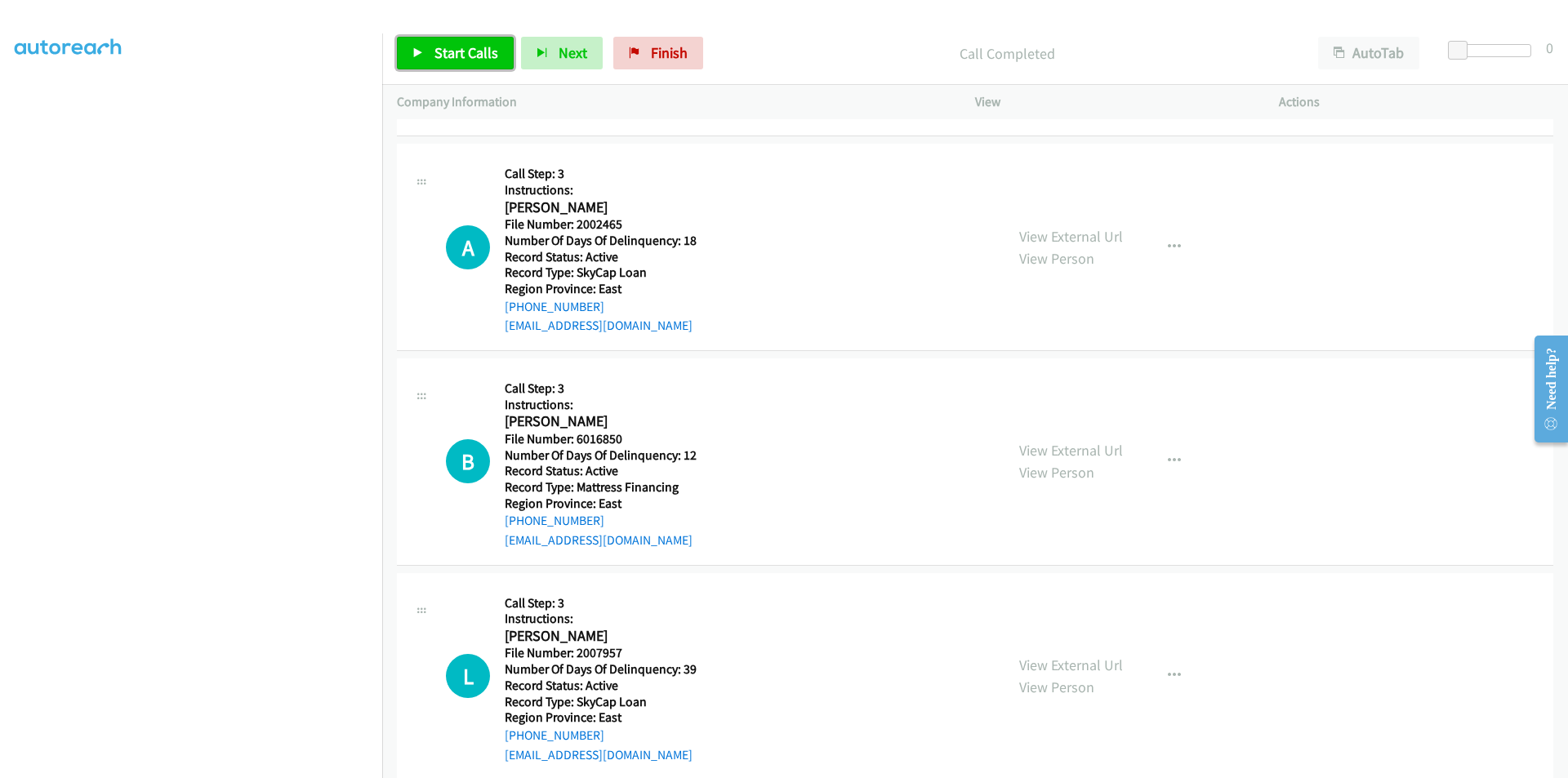
click at [442, 55] on span "Start Calls" at bounding box center [465, 52] width 63 height 18
click at [434, 56] on span "Pause" at bounding box center [453, 52] width 37 height 18
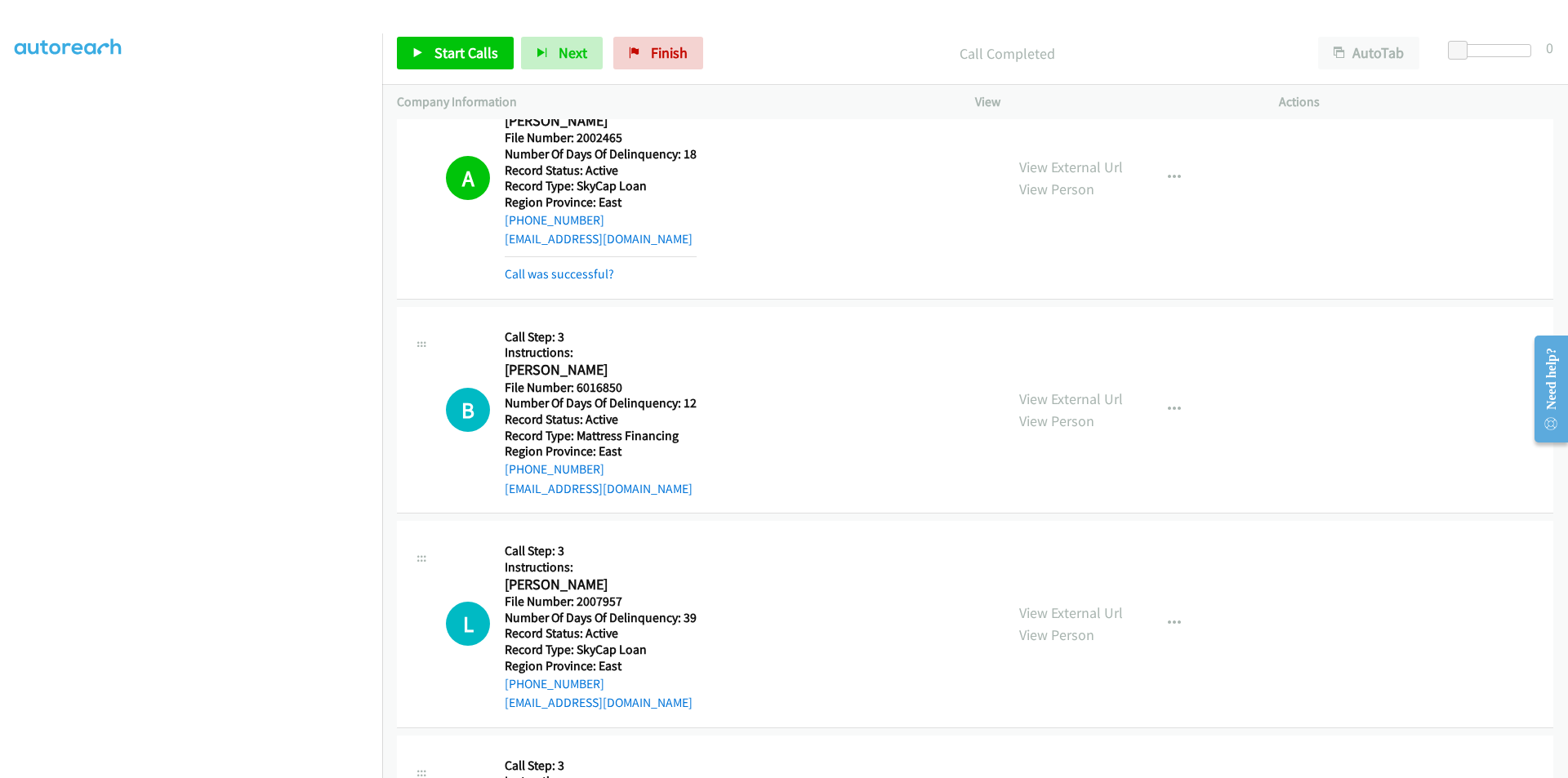
scroll to position [1469, 0]
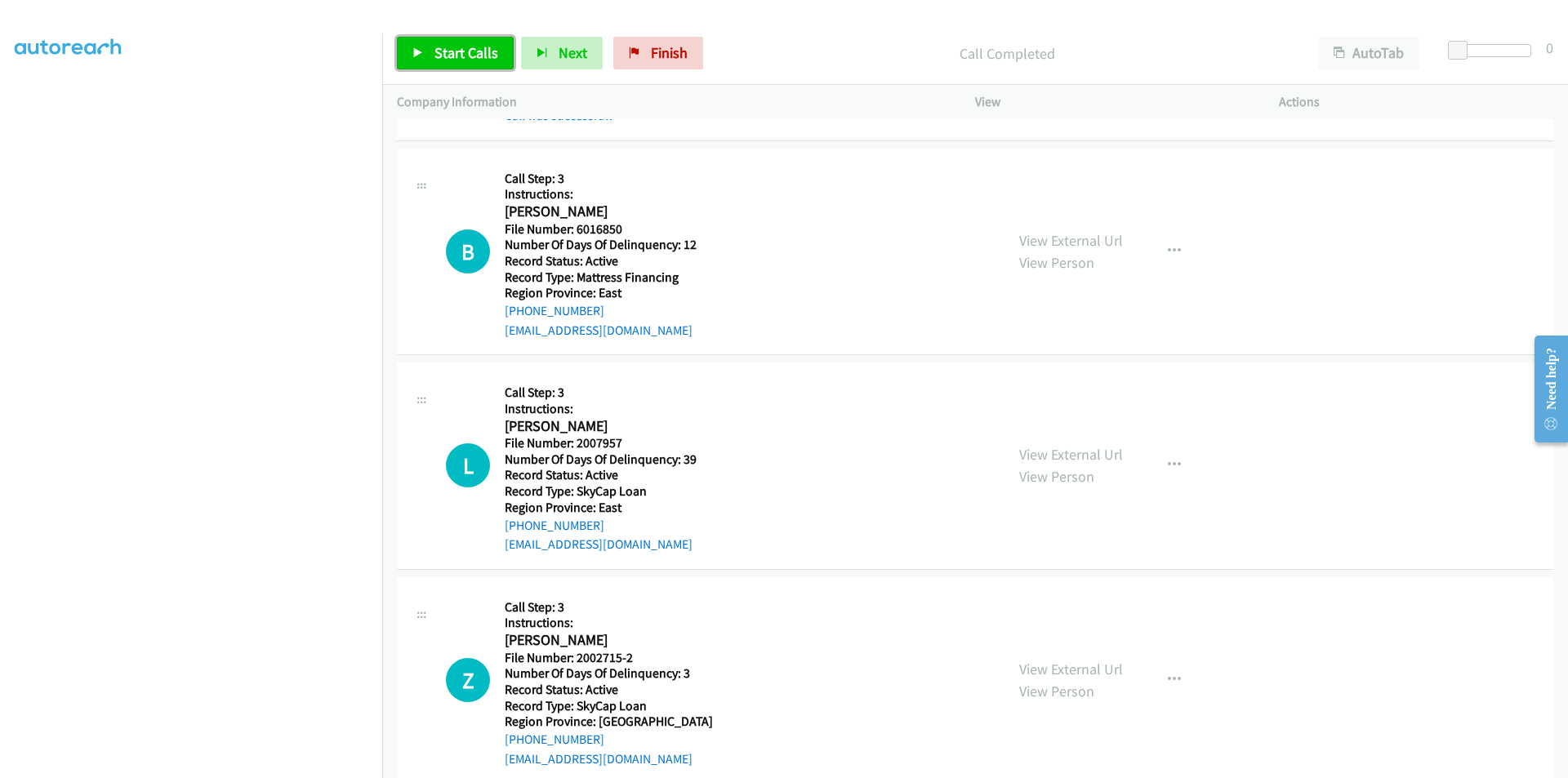
click at [452, 41] on link "Start Calls" at bounding box center [454, 53] width 117 height 33
click at [459, 49] on span "Pause" at bounding box center [453, 52] width 37 height 18
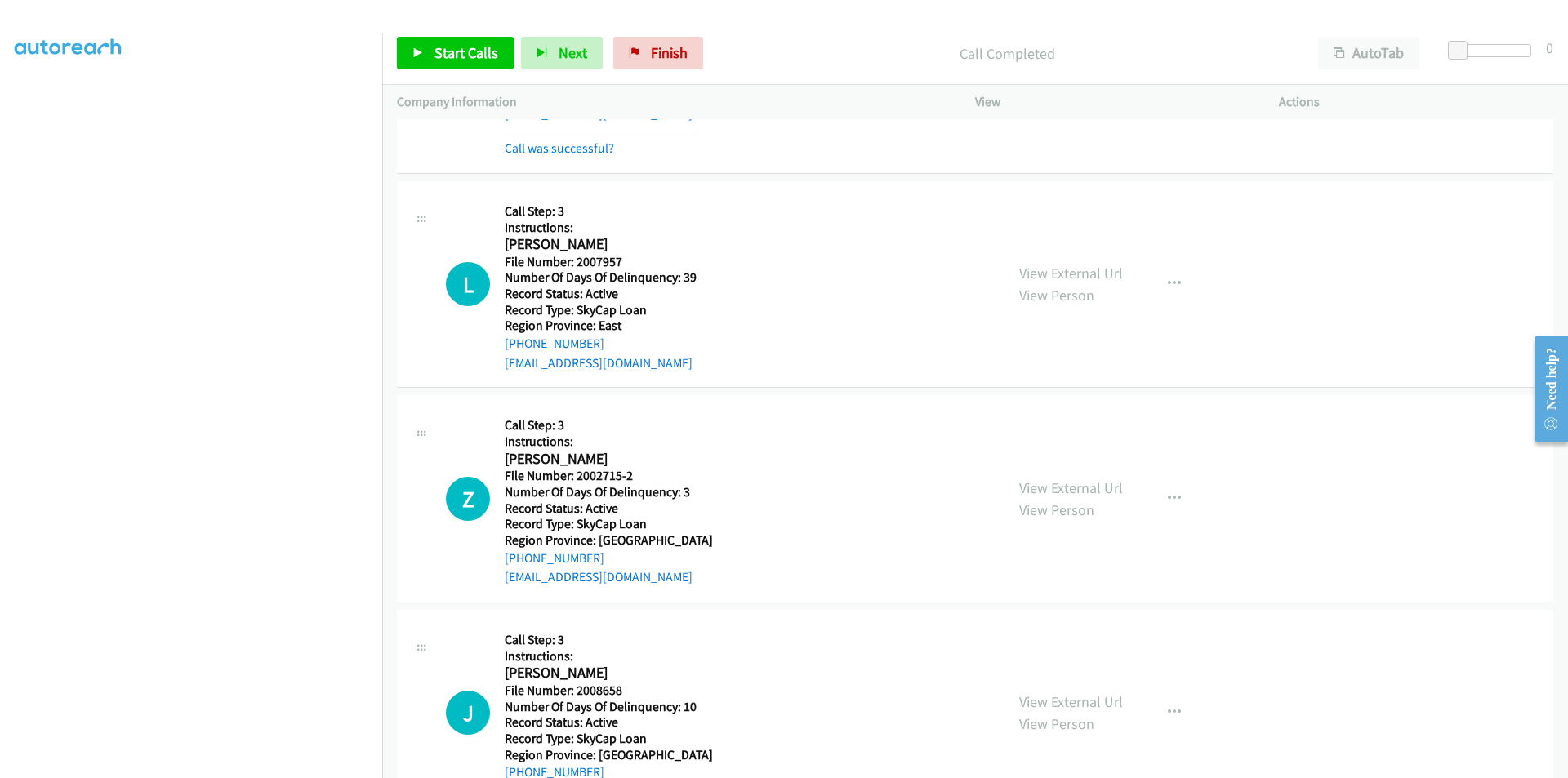
scroll to position [1714, 0]
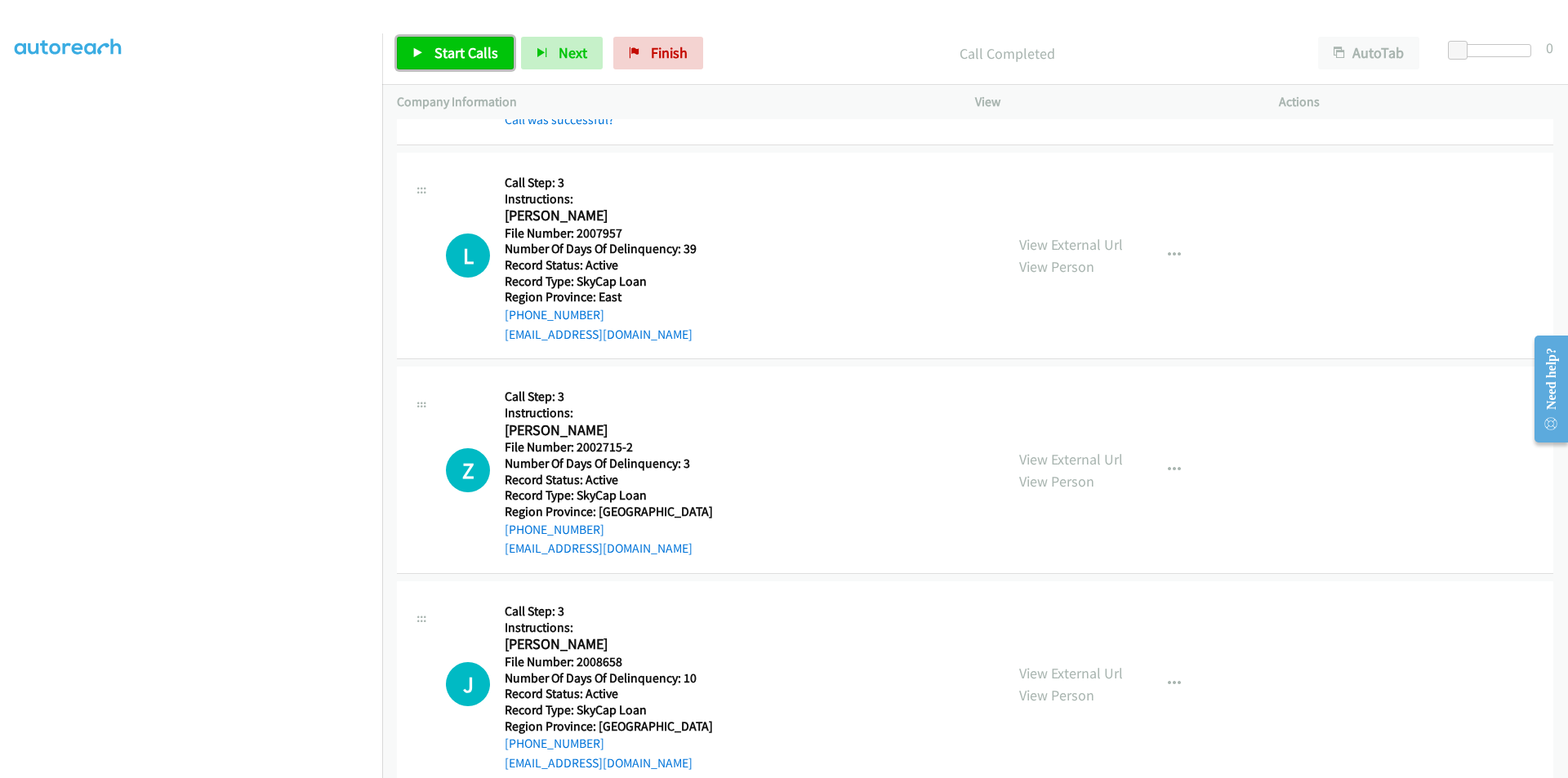
click at [464, 54] on span "Start Calls" at bounding box center [465, 52] width 63 height 18
click at [464, 54] on span "Pause" at bounding box center [453, 52] width 37 height 18
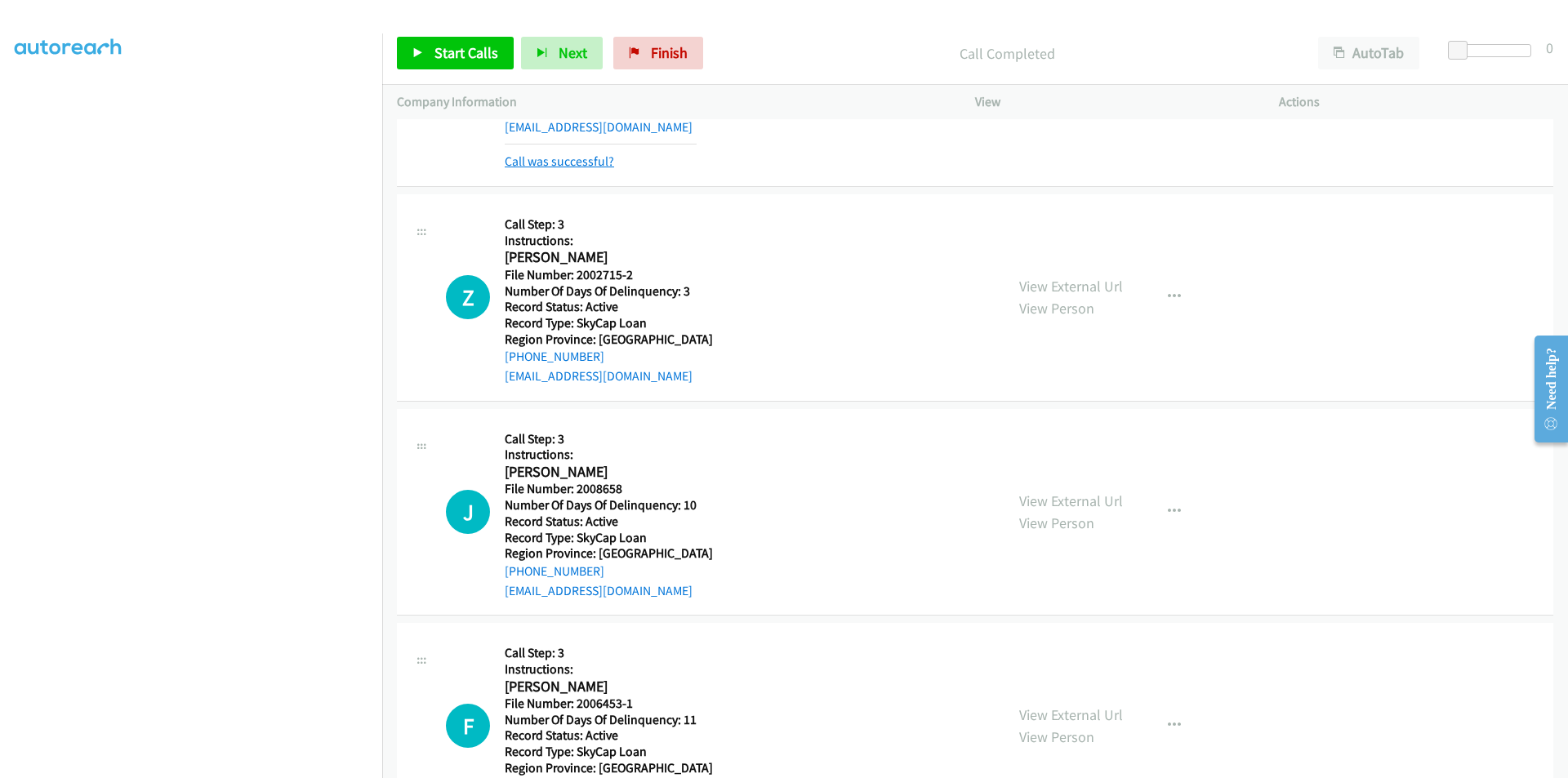
scroll to position [1959, 0]
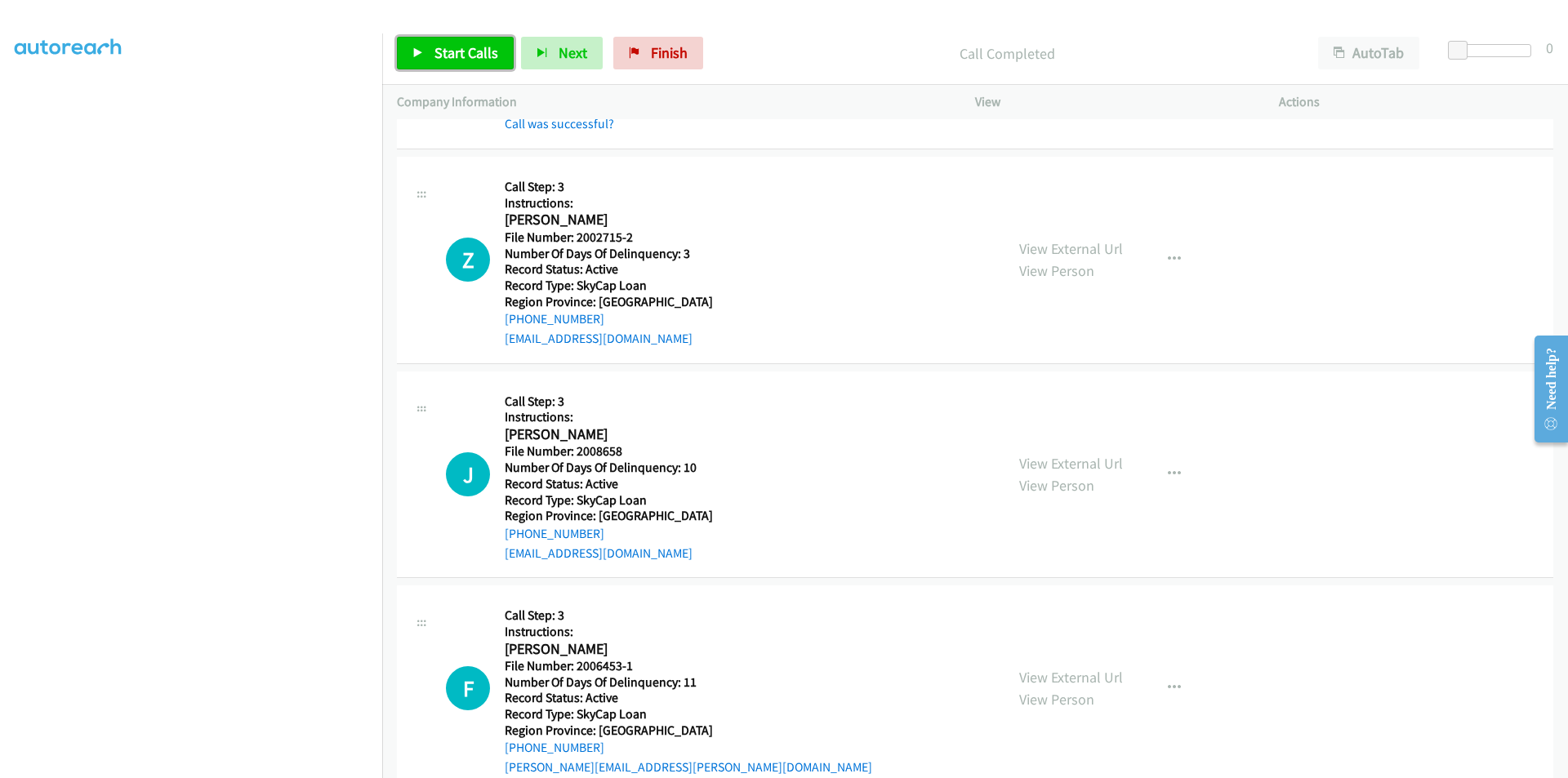
click at [475, 45] on span "Start Calls" at bounding box center [465, 52] width 63 height 18
click at [462, 50] on span "Pause" at bounding box center [453, 52] width 37 height 18
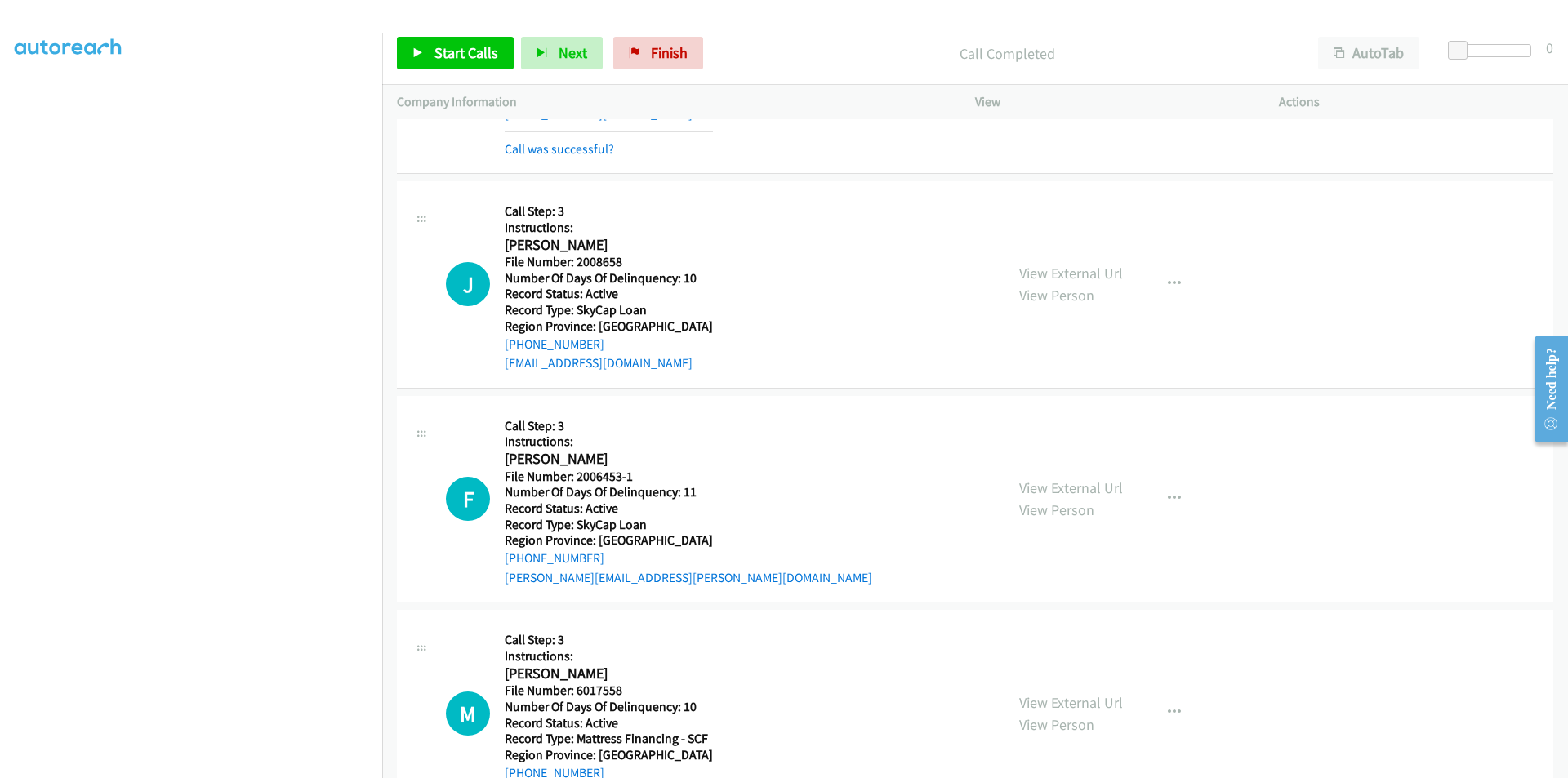
scroll to position [2204, 0]
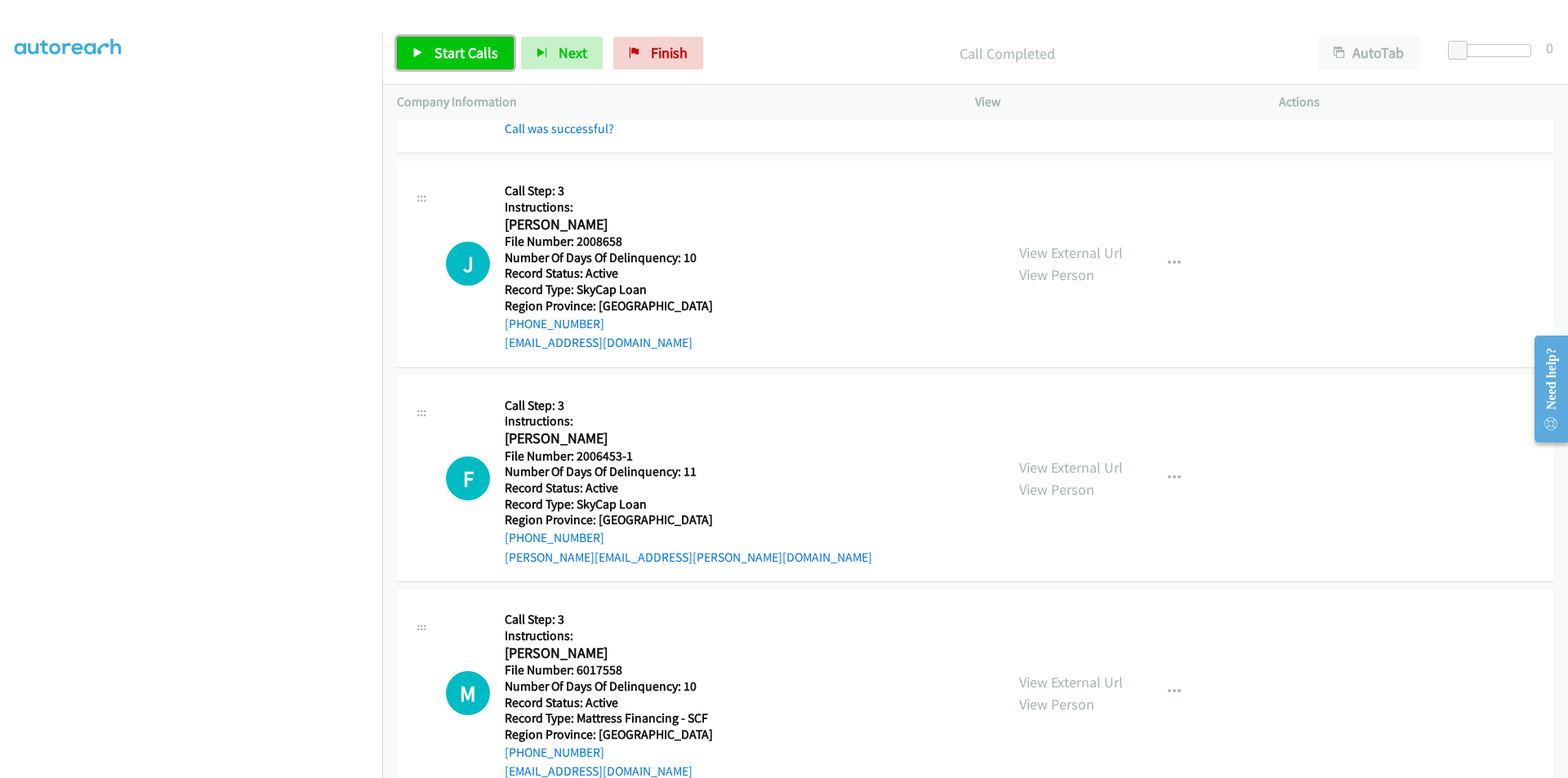
click at [478, 58] on span "Start Calls" at bounding box center [465, 52] width 63 height 18
click at [448, 49] on span "Pause" at bounding box center [453, 52] width 37 height 18
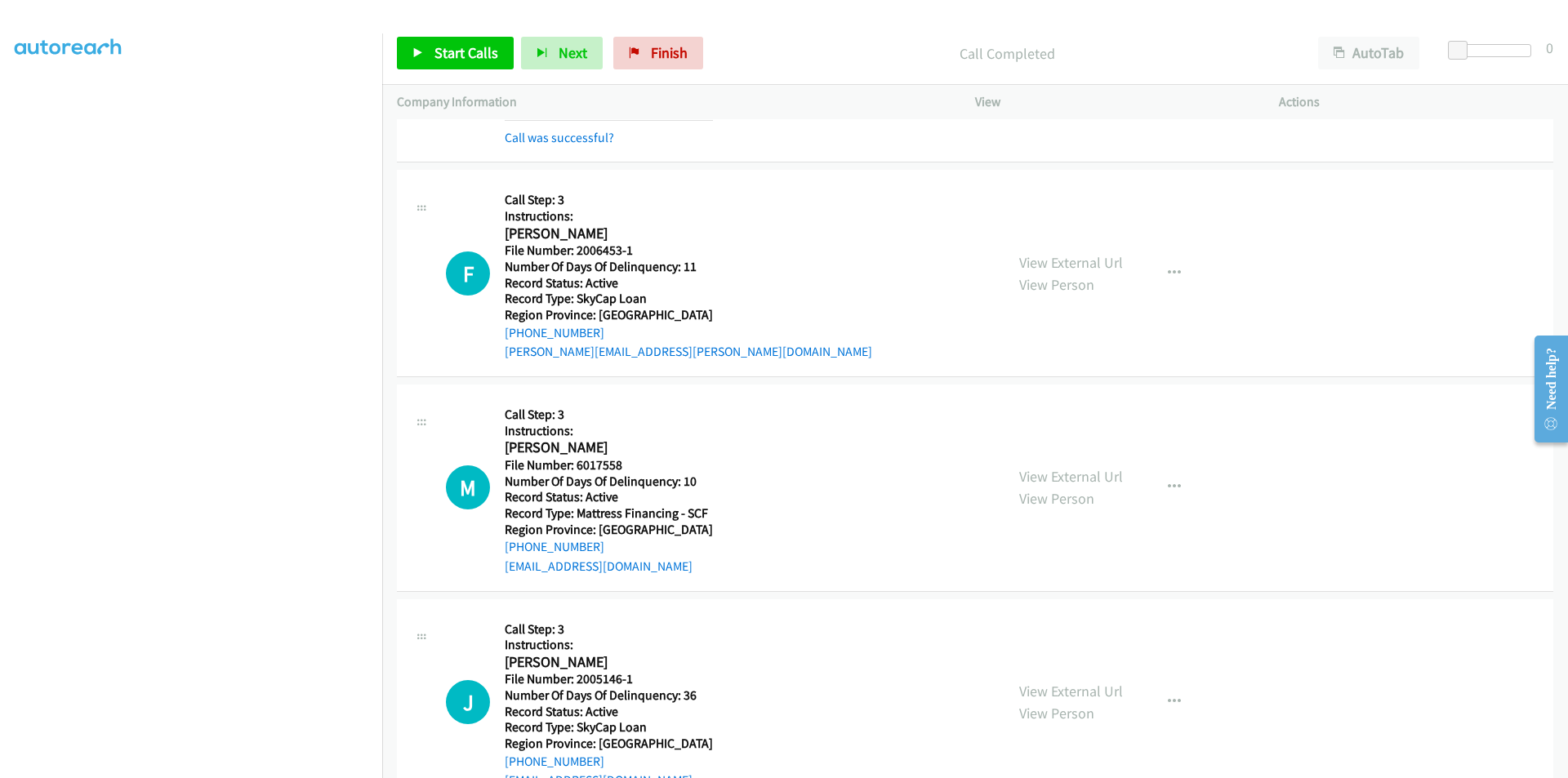
scroll to position [2449, 0]
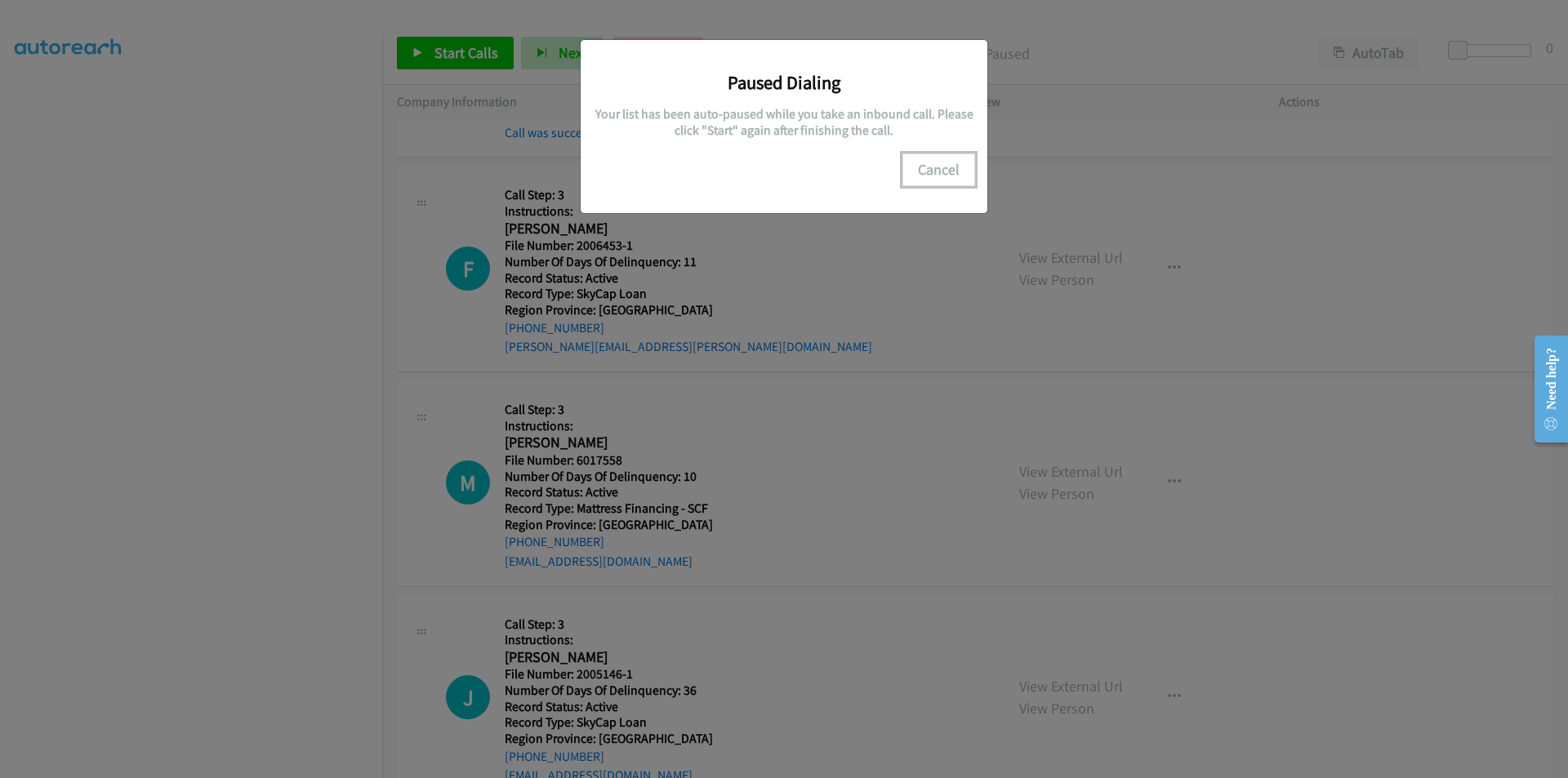
click at [935, 167] on button "Cancel" at bounding box center [938, 170] width 73 height 33
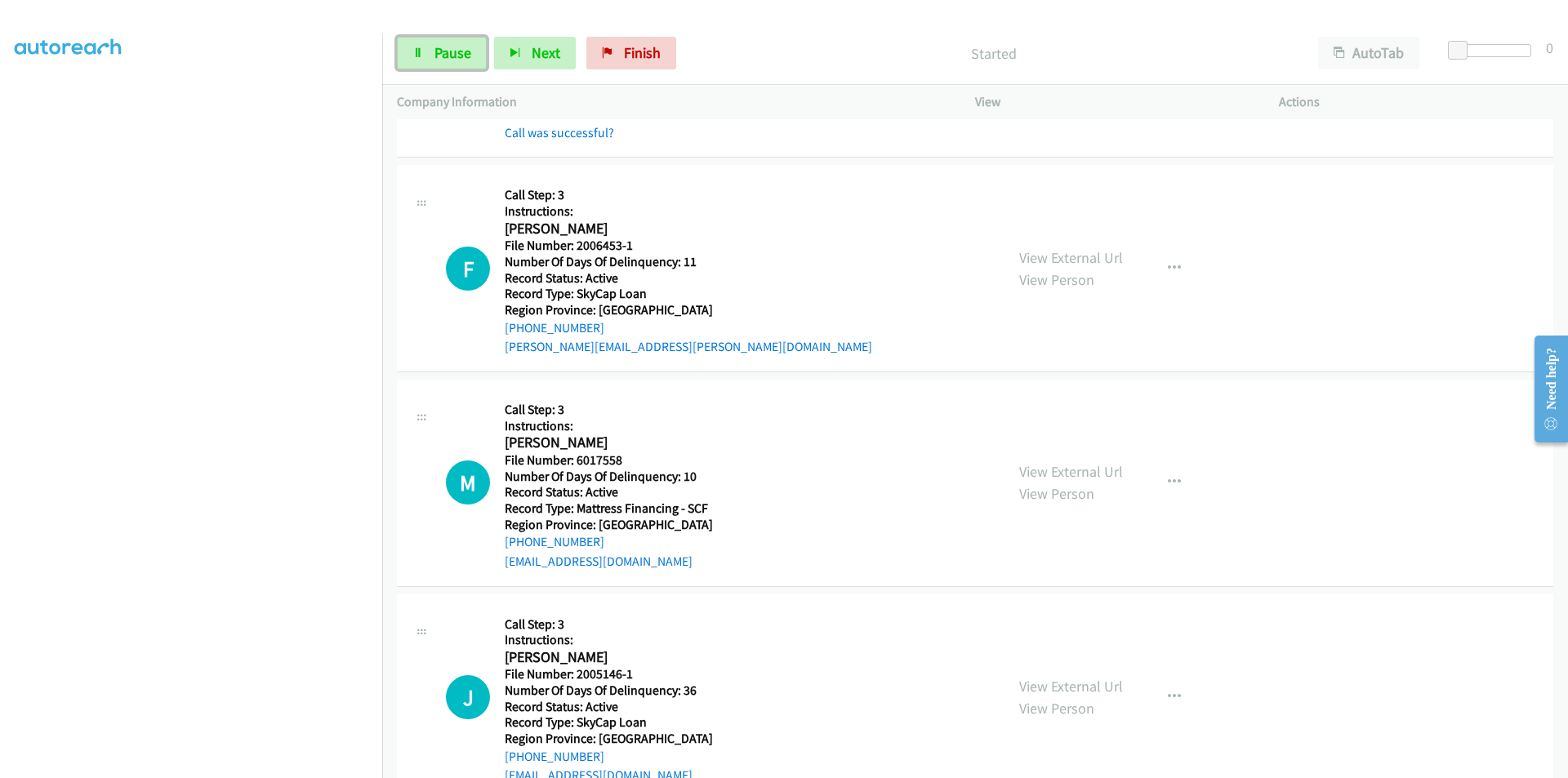
click at [460, 55] on span "Pause" at bounding box center [453, 52] width 37 height 18
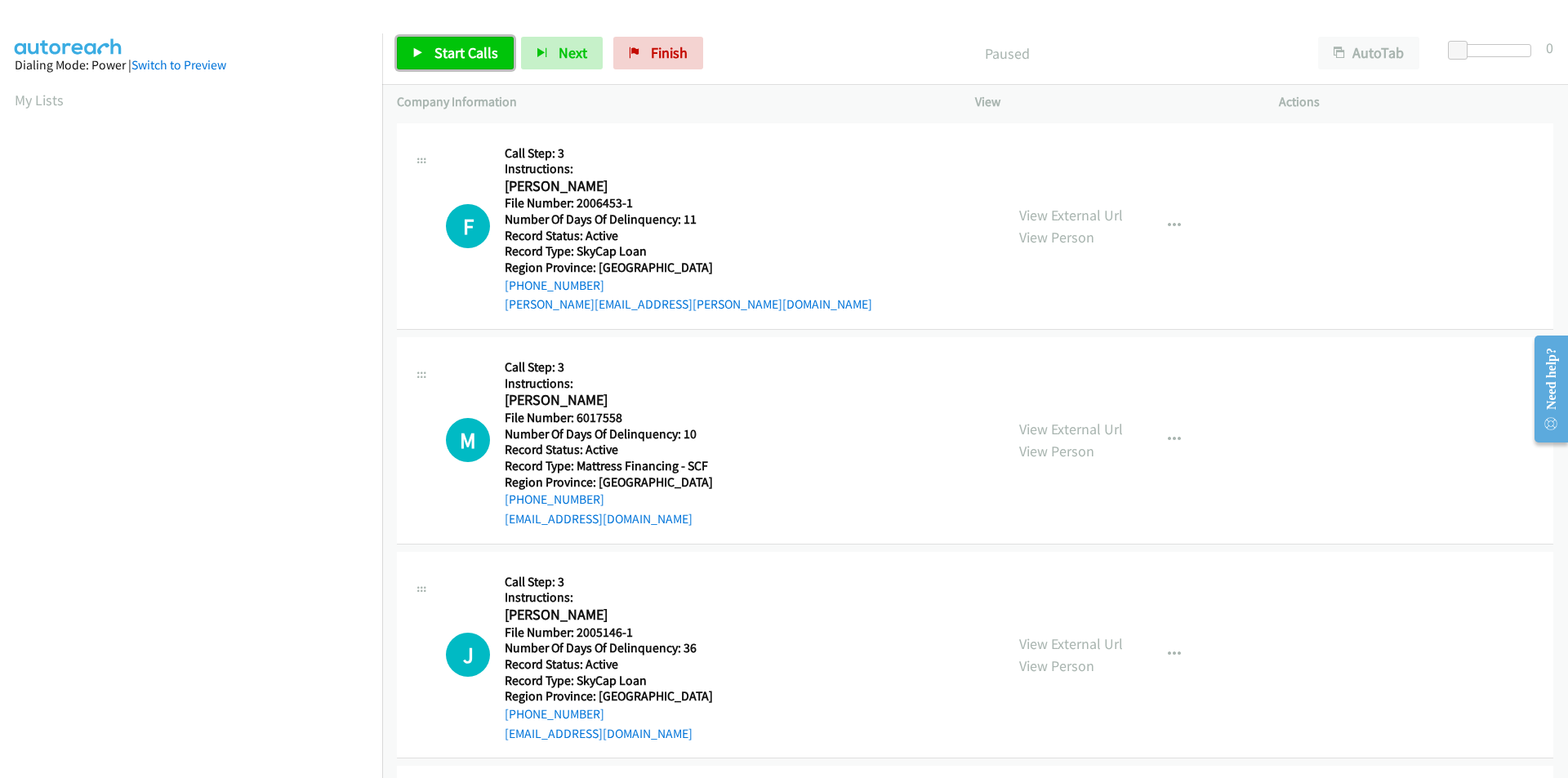
click at [457, 55] on span "Start Calls" at bounding box center [465, 52] width 63 height 18
click at [454, 52] on span "Pause" at bounding box center [453, 52] width 37 height 18
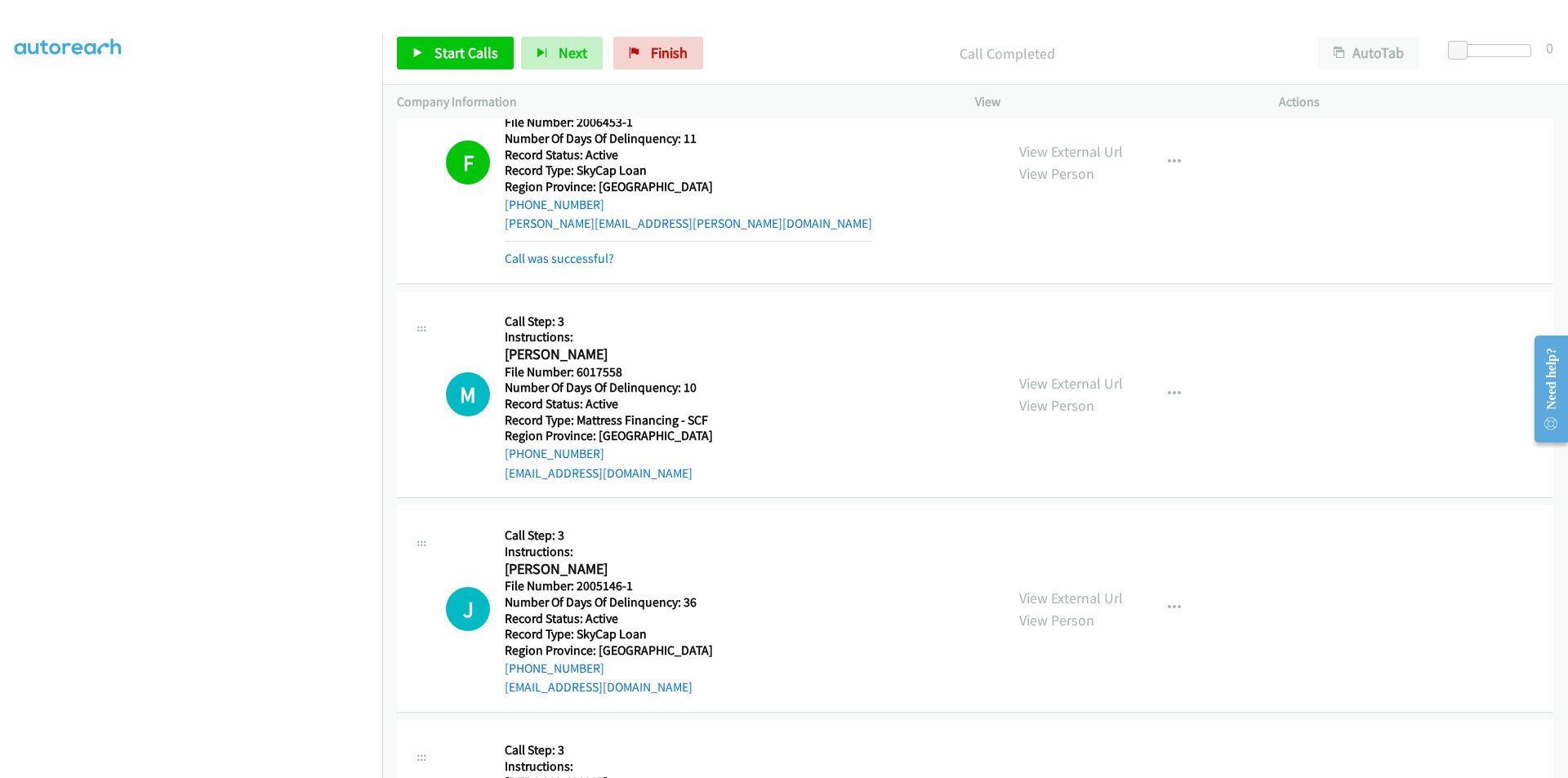
scroll to position [245, 0]
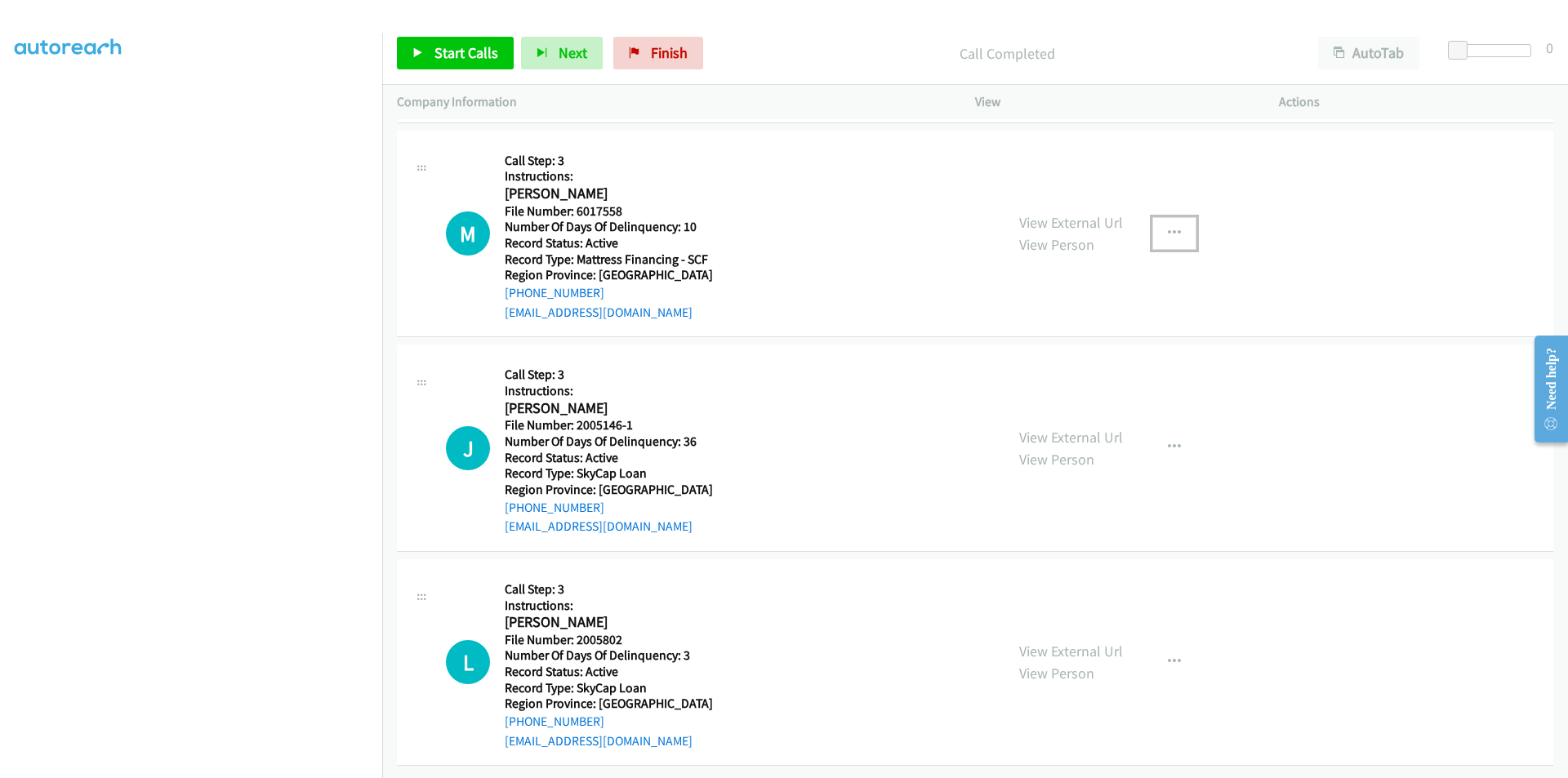
click at [1168, 228] on icon "button" at bounding box center [1174, 233] width 13 height 13
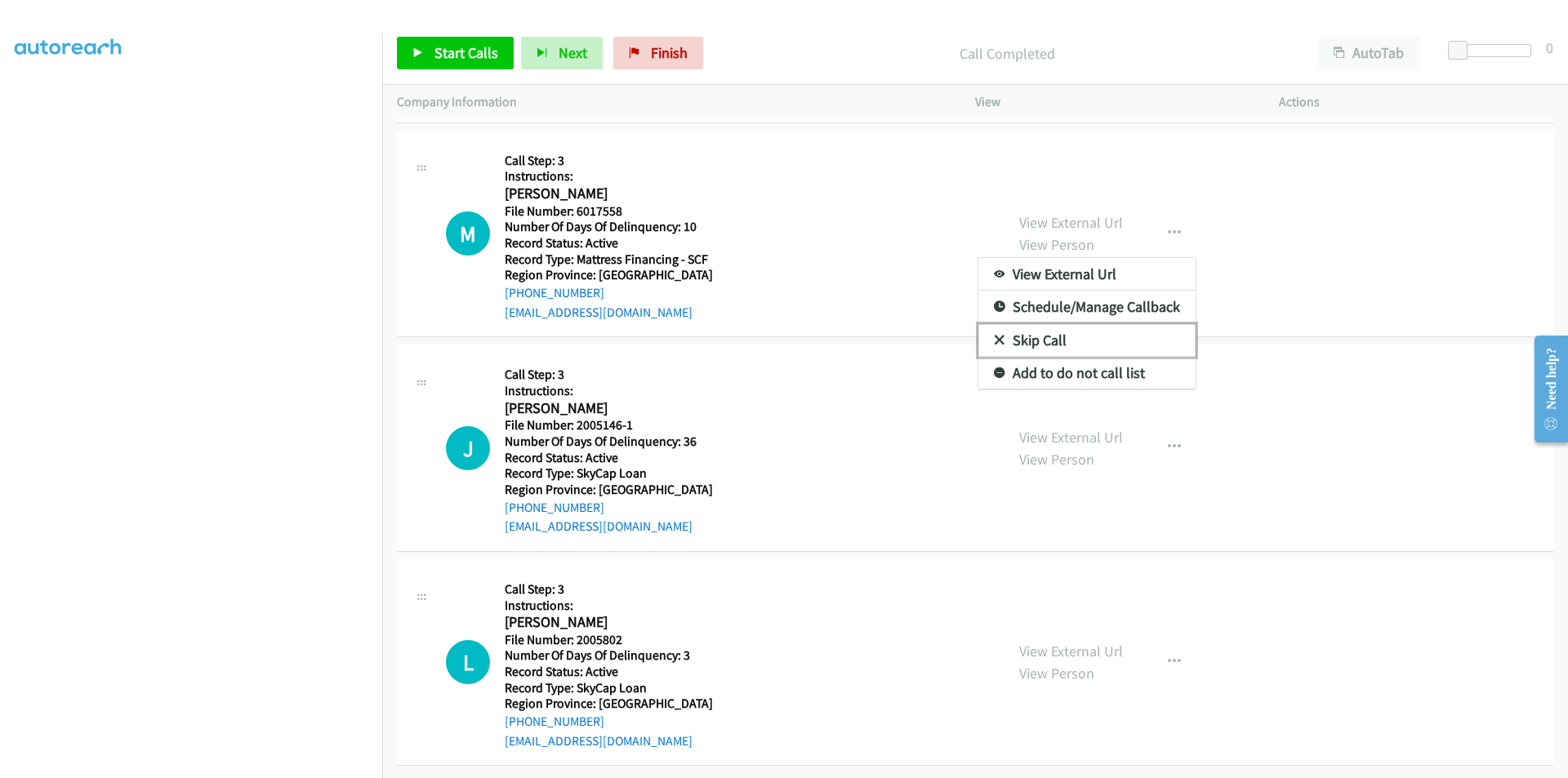
click at [1090, 343] on link "Skip Call" at bounding box center [1087, 340] width 218 height 33
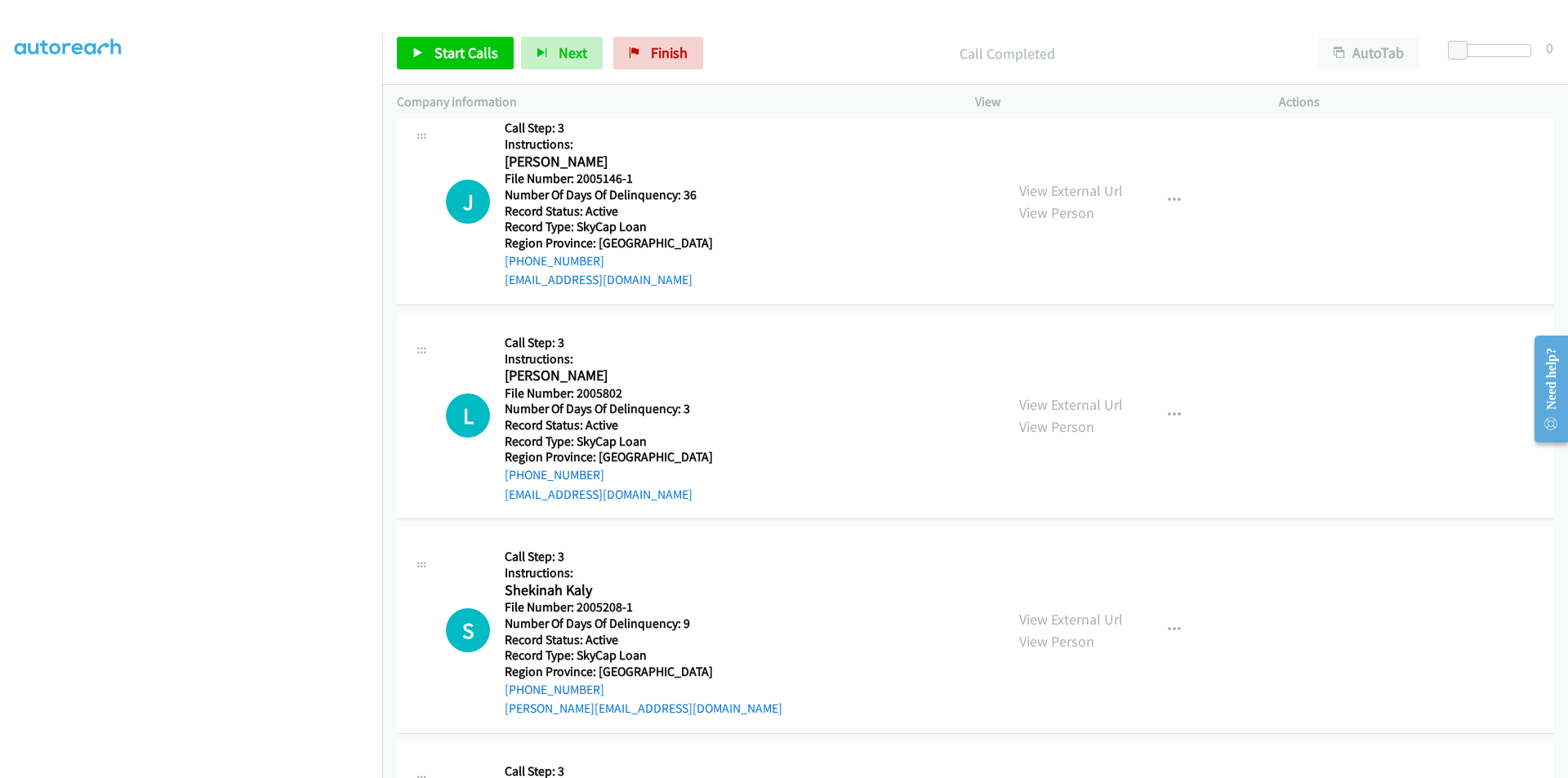
scroll to position [490, 0]
click at [451, 48] on span "Start Calls" at bounding box center [465, 52] width 63 height 18
click at [437, 50] on span "Pause" at bounding box center [453, 52] width 37 height 18
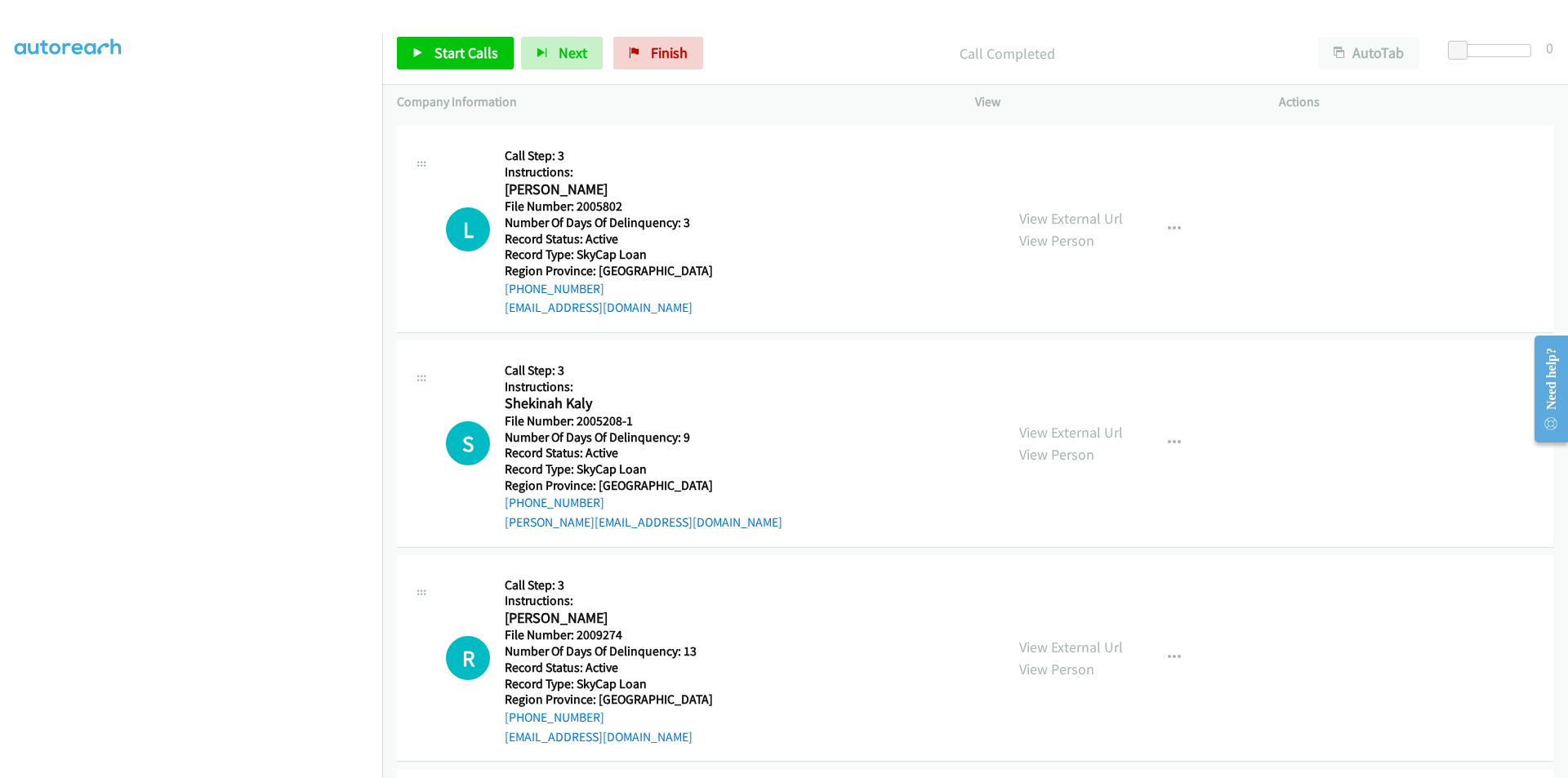
scroll to position [735, 0]
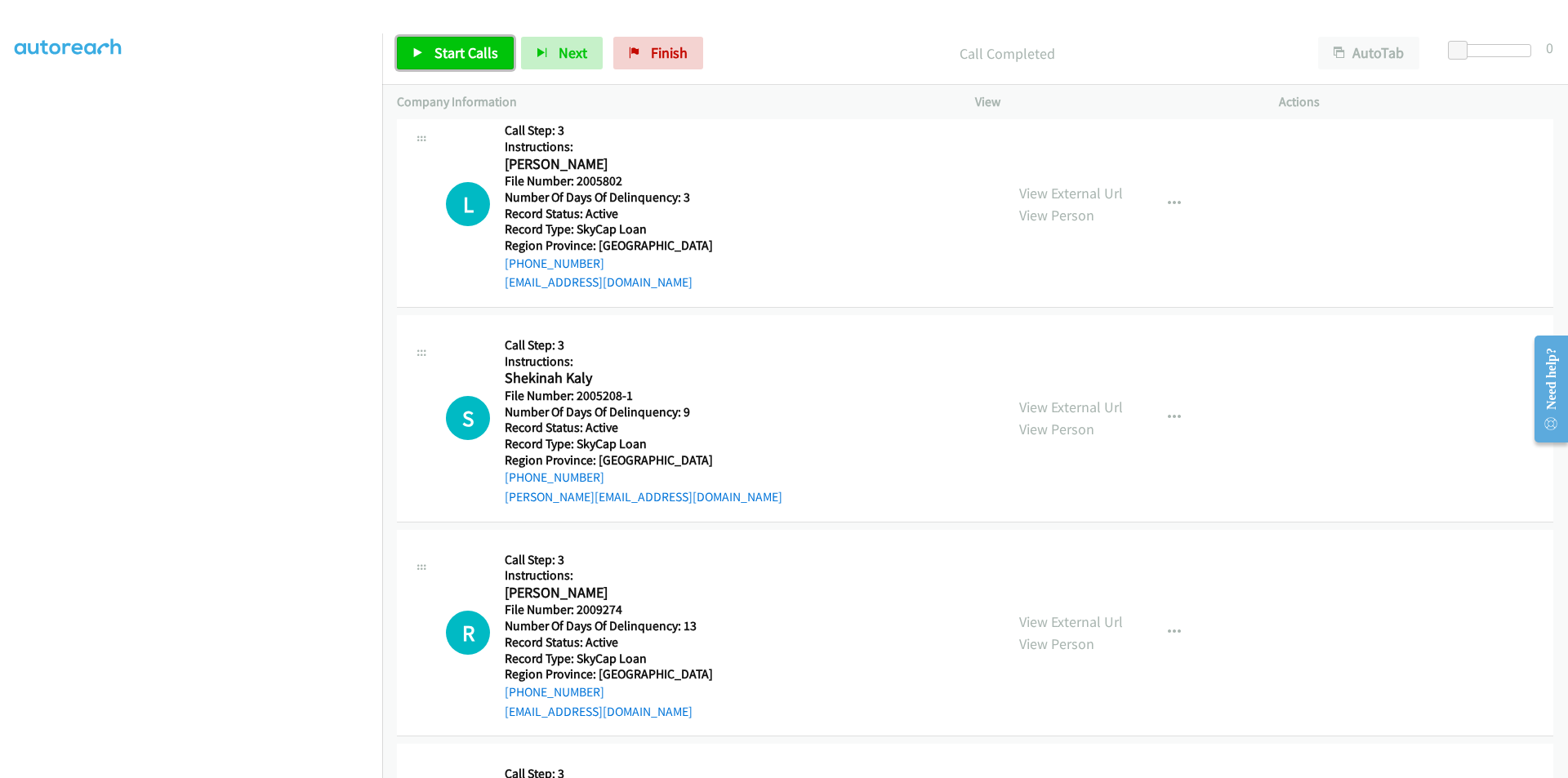
click at [451, 50] on span "Start Calls" at bounding box center [465, 52] width 63 height 18
click at [451, 50] on span "Pause" at bounding box center [453, 52] width 37 height 18
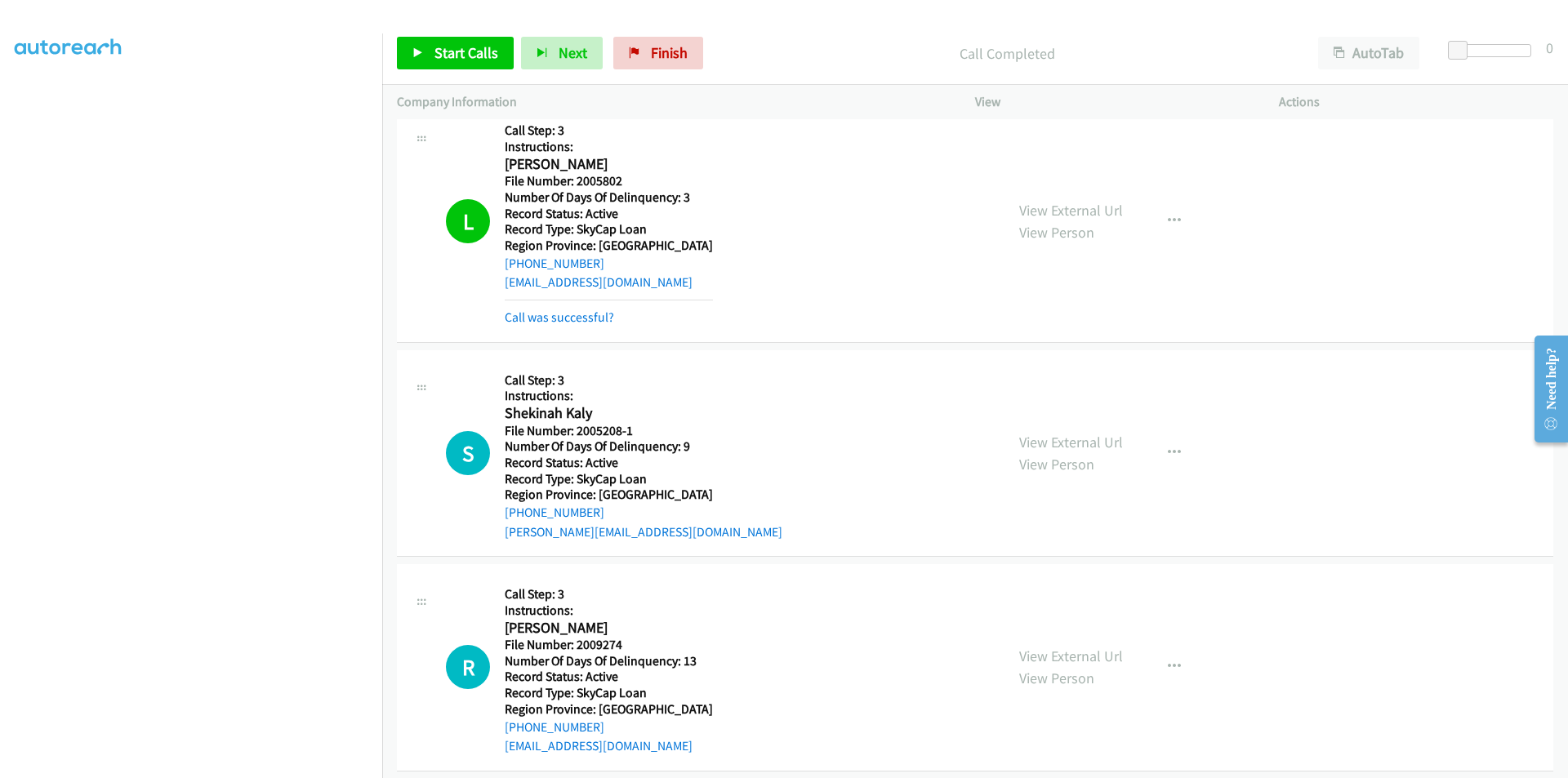
scroll to position [966, 0]
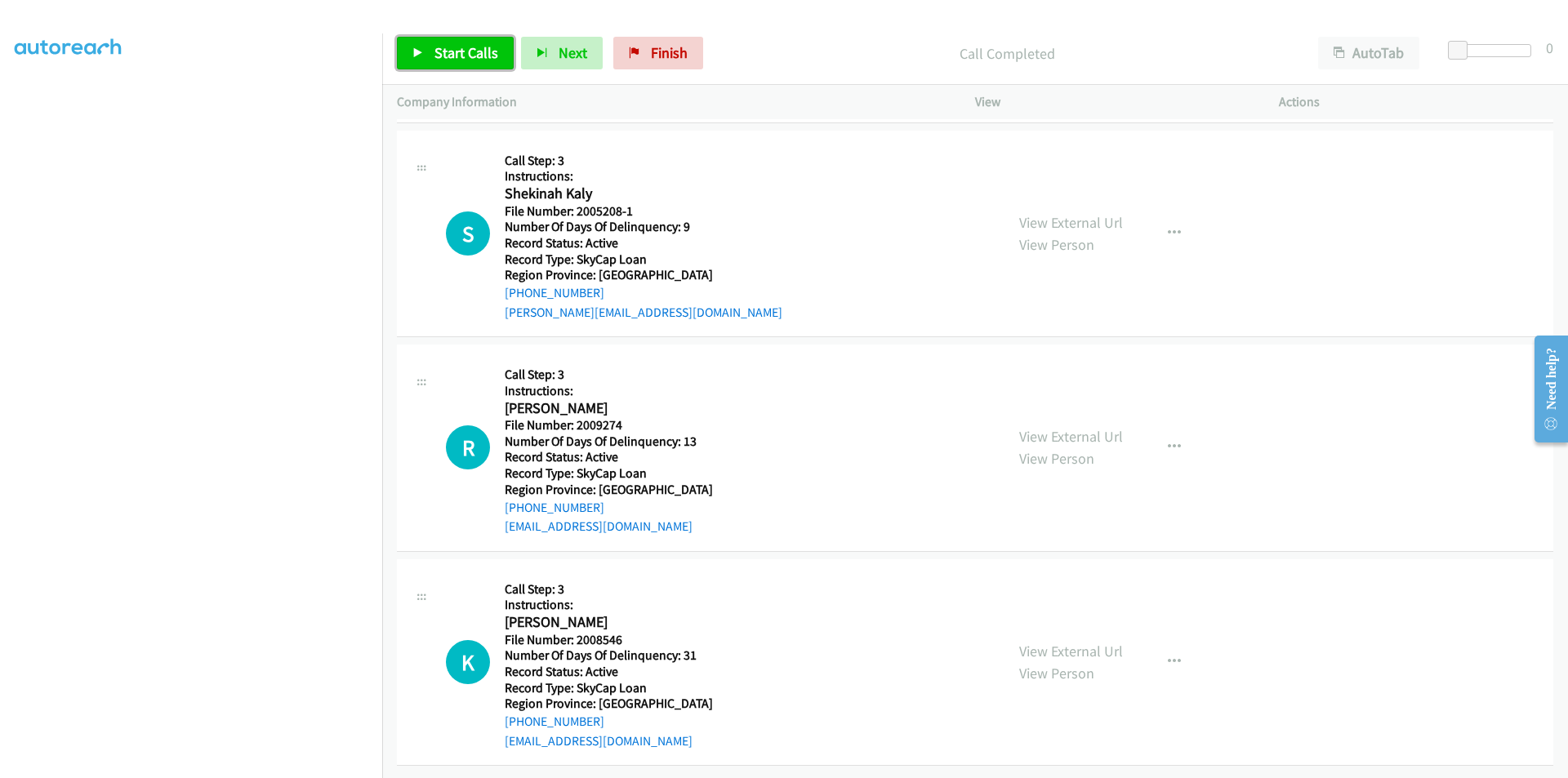
click at [447, 48] on span "Start Calls" at bounding box center [465, 52] width 63 height 18
click at [447, 48] on span "Pause" at bounding box center [453, 52] width 37 height 18
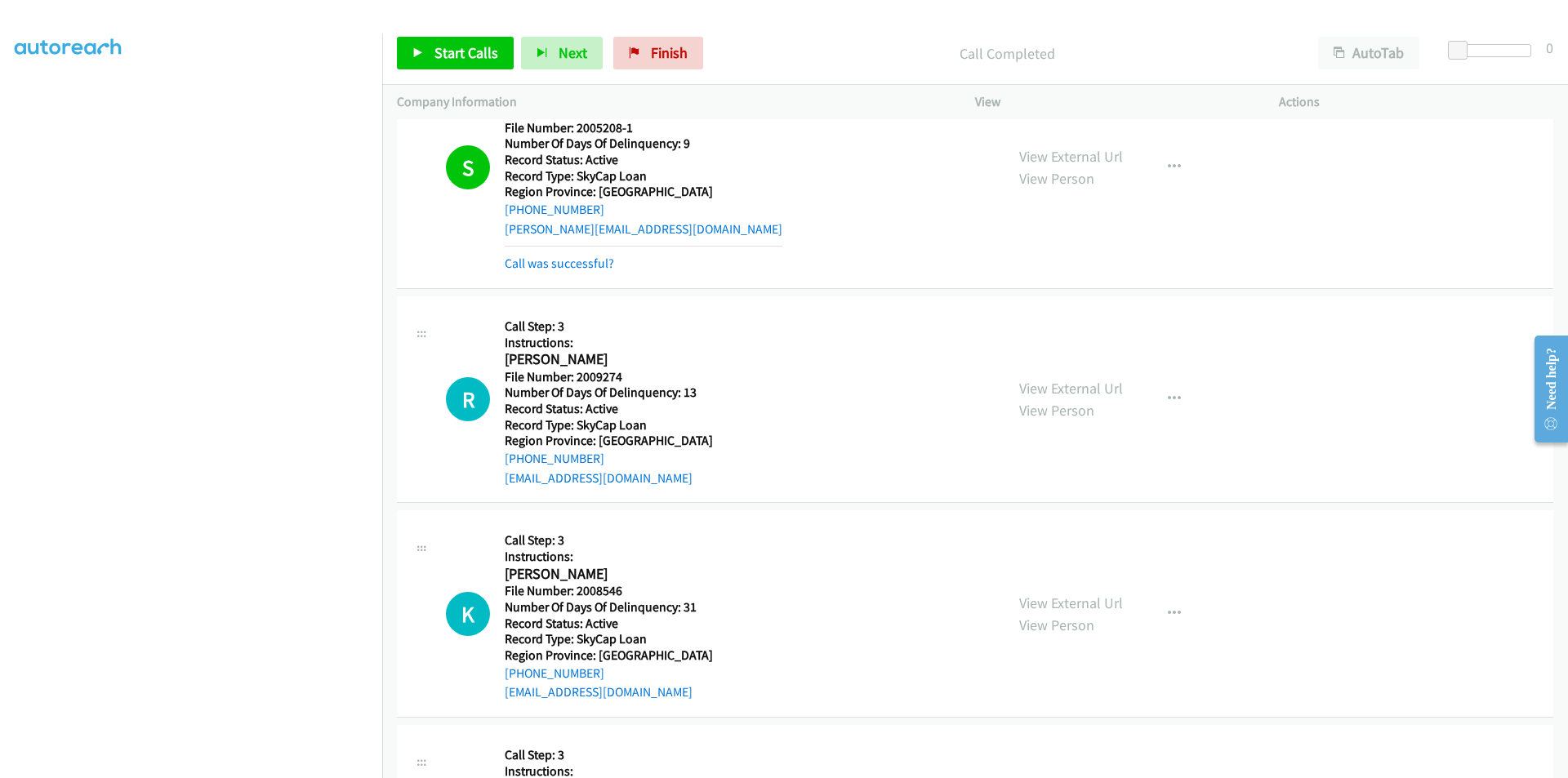
scroll to position [1211, 0]
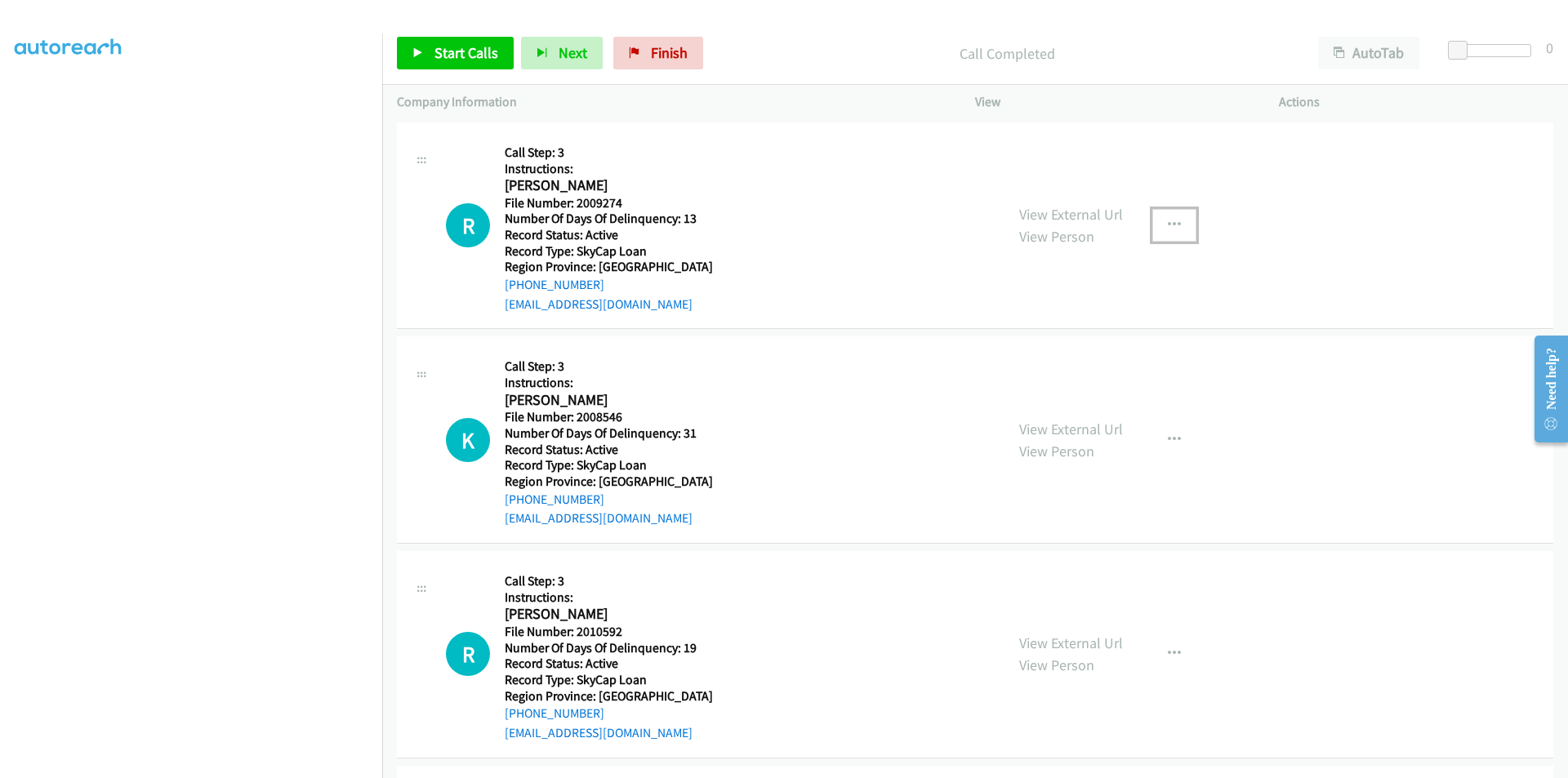
click at [1170, 226] on icon "button" at bounding box center [1174, 225] width 13 height 13
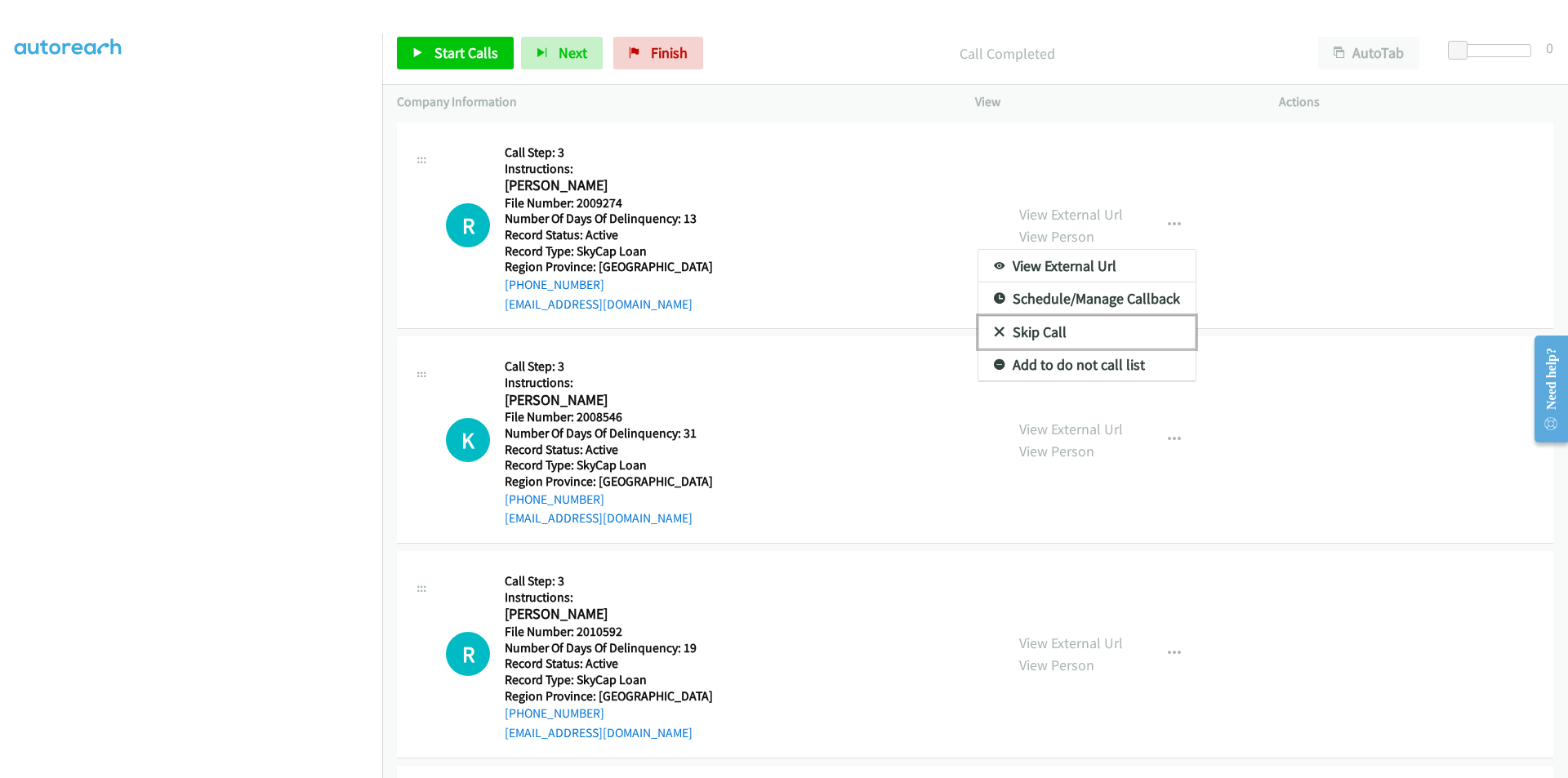
click at [1085, 333] on link "Skip Call" at bounding box center [1087, 332] width 218 height 33
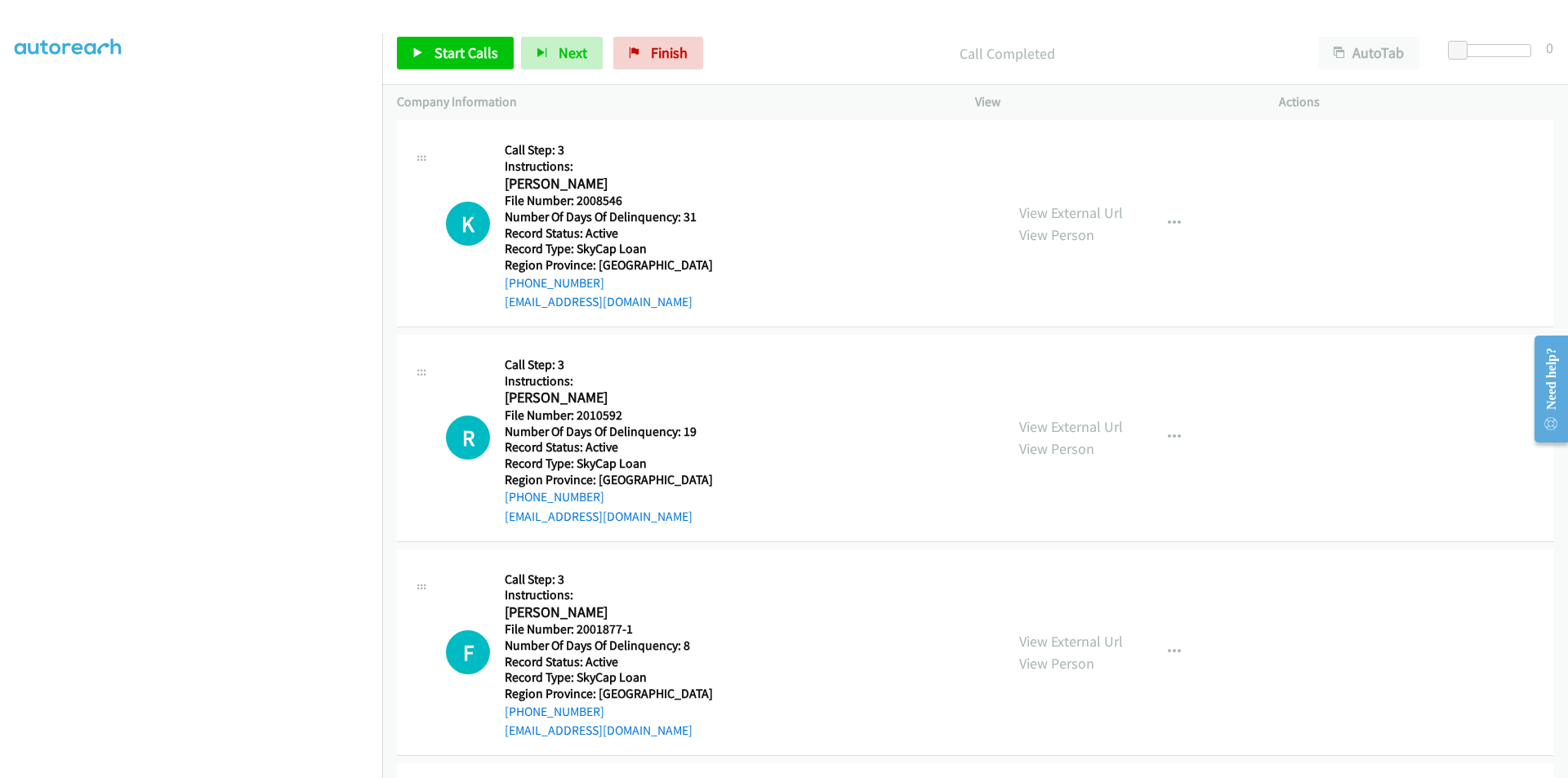
scroll to position [1456, 0]
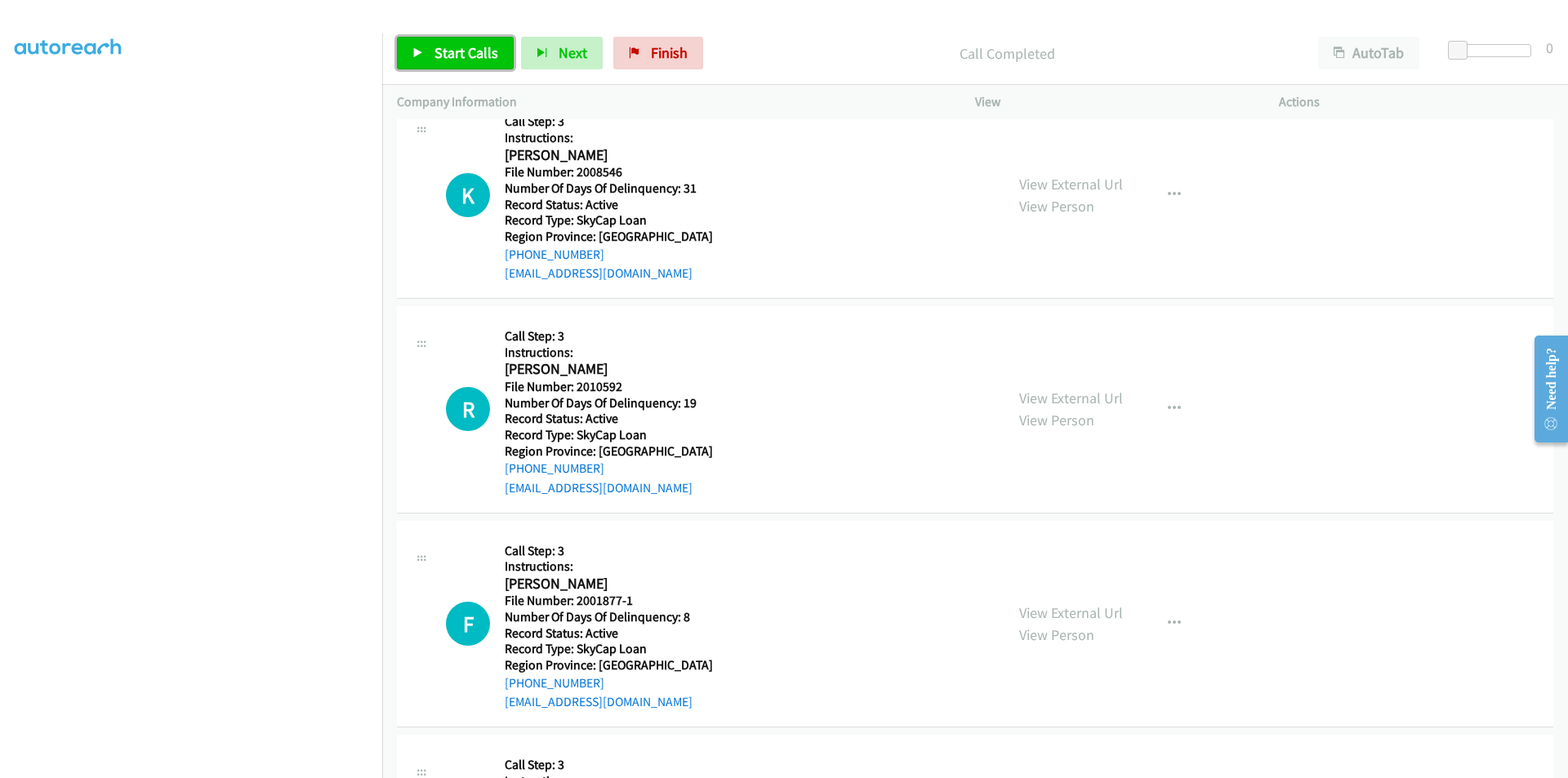
click at [482, 48] on span "Start Calls" at bounding box center [465, 52] width 63 height 18
click at [458, 54] on span "Pause" at bounding box center [453, 52] width 37 height 18
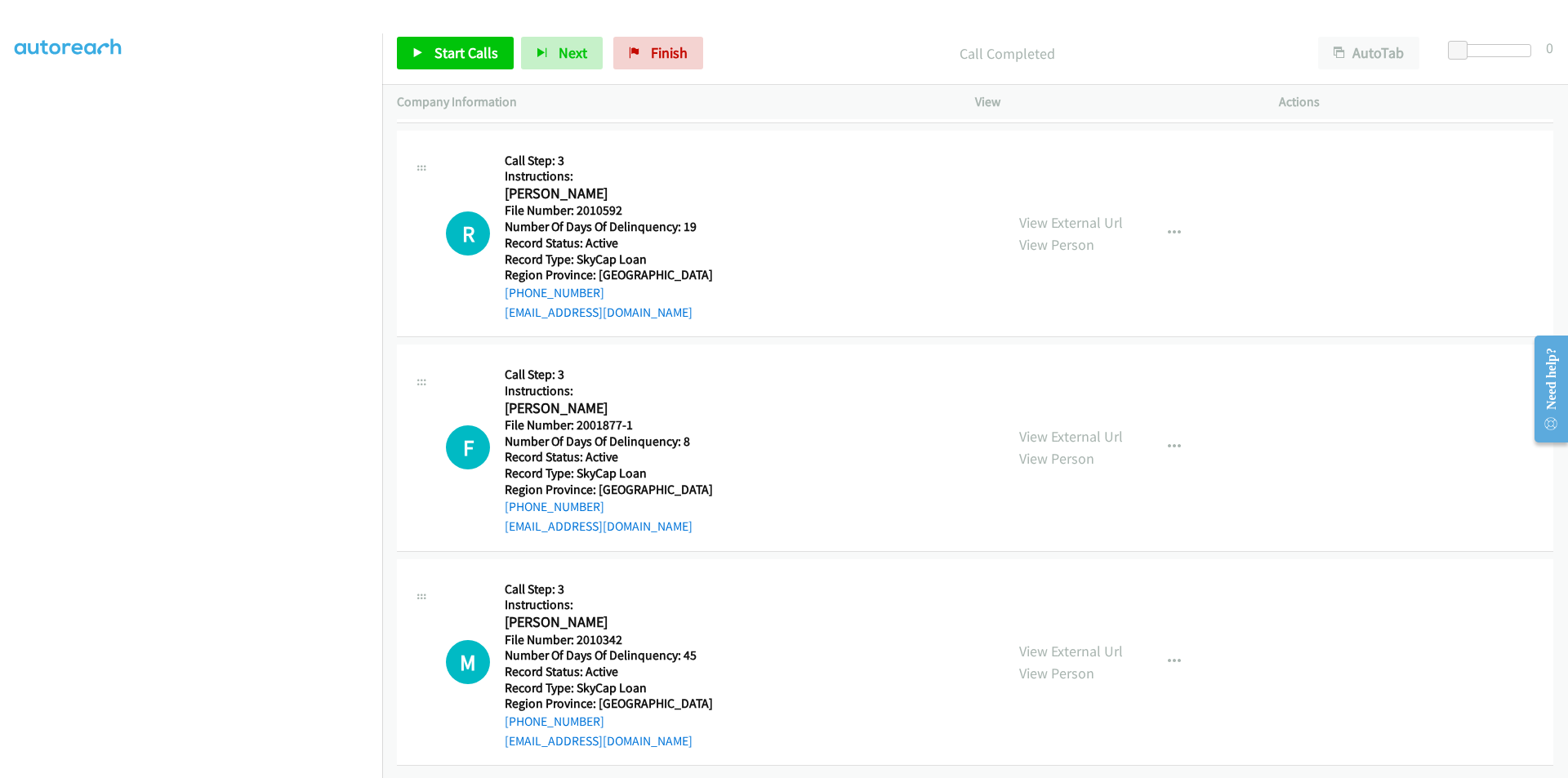
scroll to position [1679, 0]
click at [463, 57] on span "Start Calls" at bounding box center [465, 52] width 63 height 18
click at [462, 51] on span "Pause" at bounding box center [453, 52] width 37 height 18
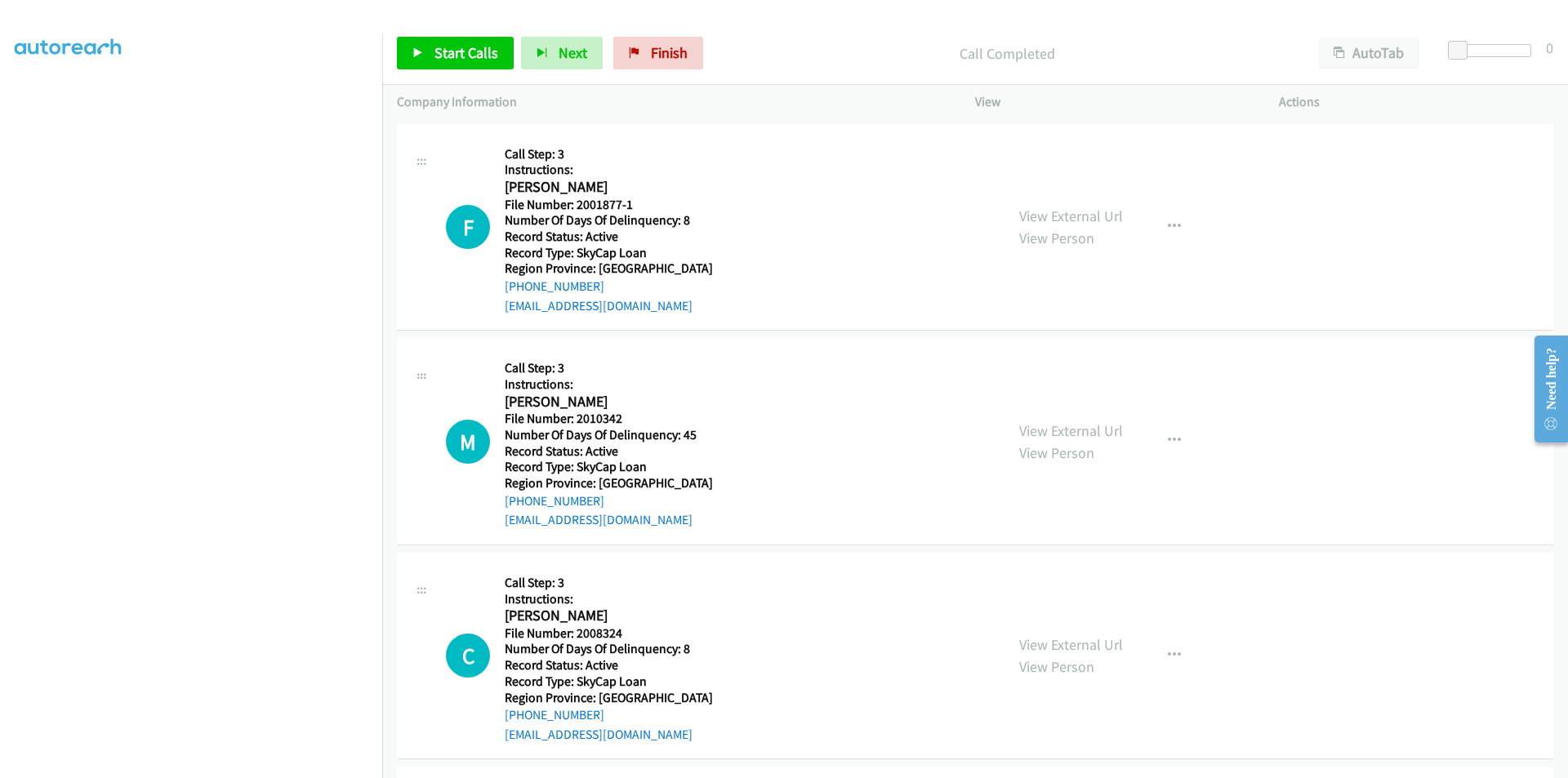
scroll to position [1924, 0]
click at [456, 55] on span "Start Calls" at bounding box center [465, 52] width 63 height 18
click at [456, 55] on span "Pause" at bounding box center [453, 52] width 37 height 18
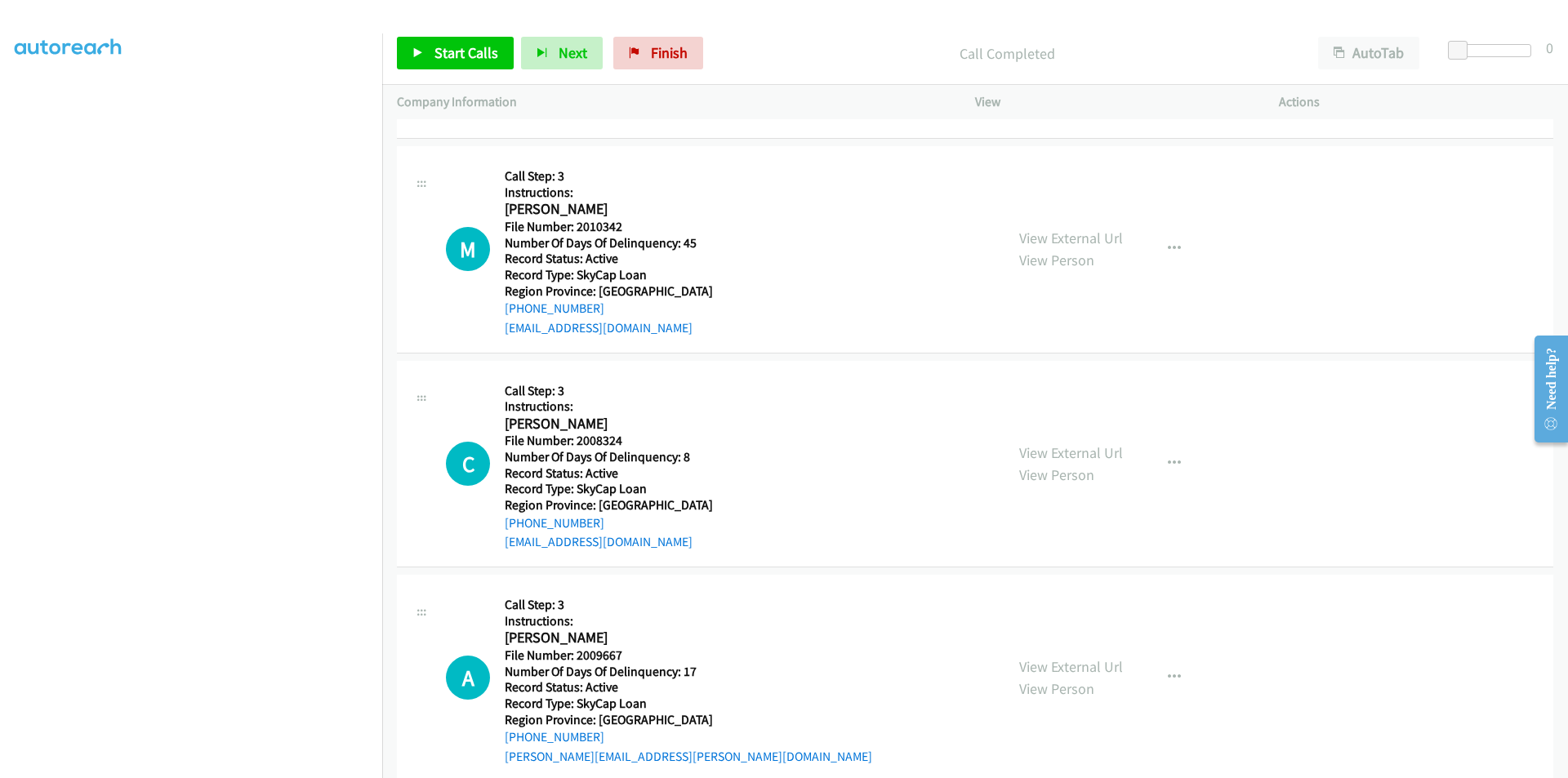
scroll to position [2169, 0]
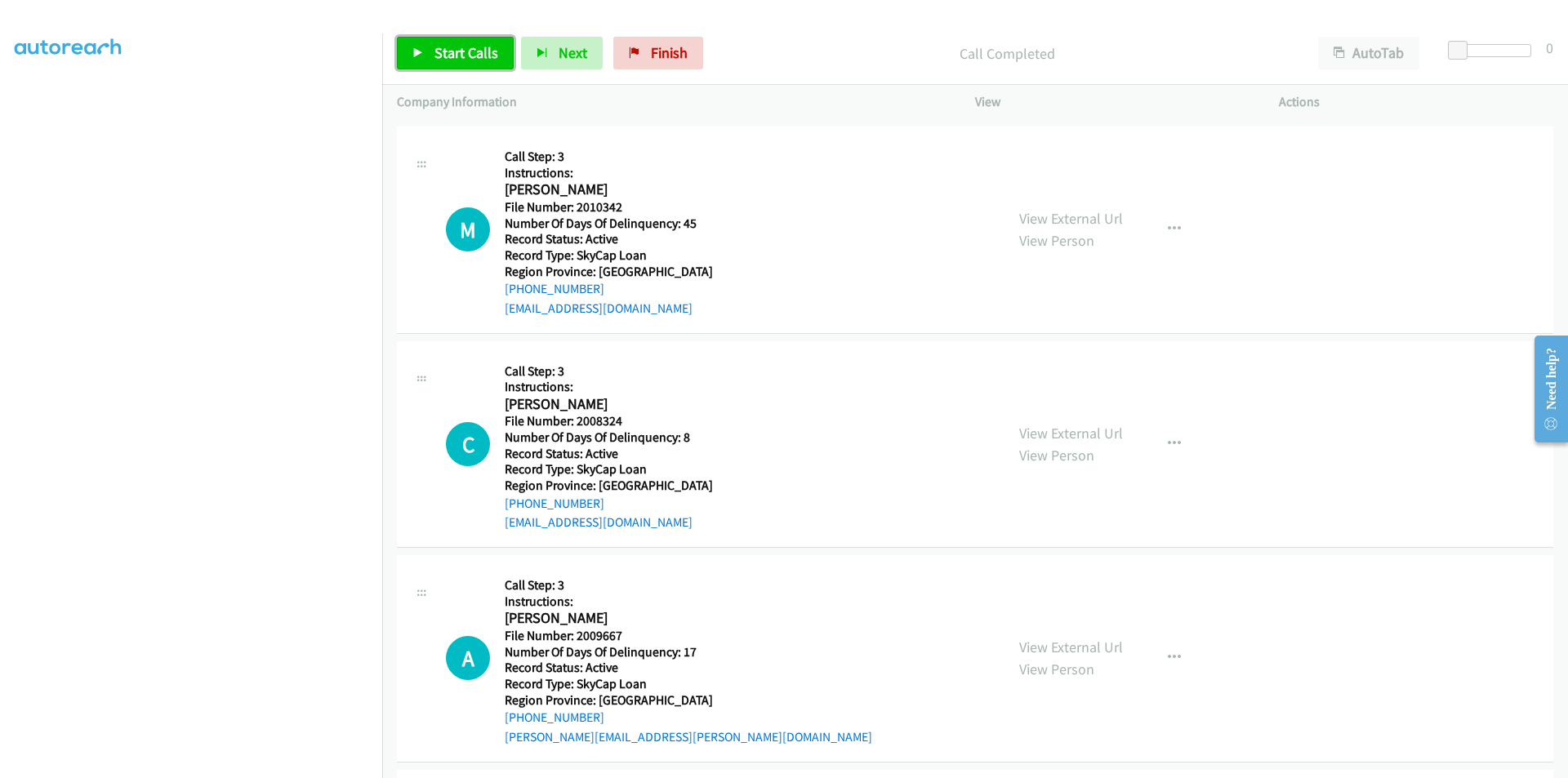
click at [443, 46] on span "Start Calls" at bounding box center [465, 52] width 63 height 18
click at [442, 54] on span "Pause" at bounding box center [453, 52] width 37 height 18
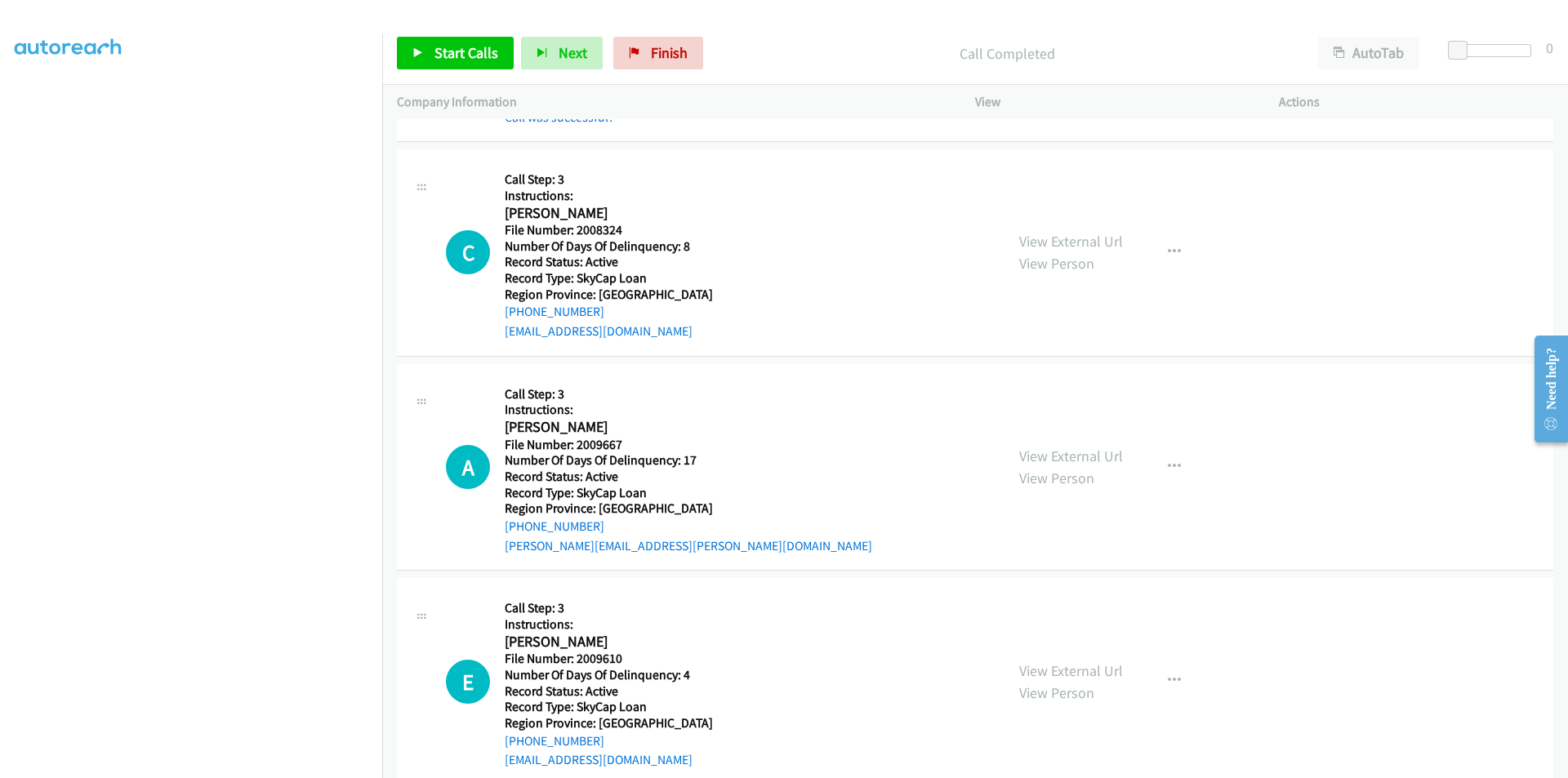
scroll to position [2413, 0]
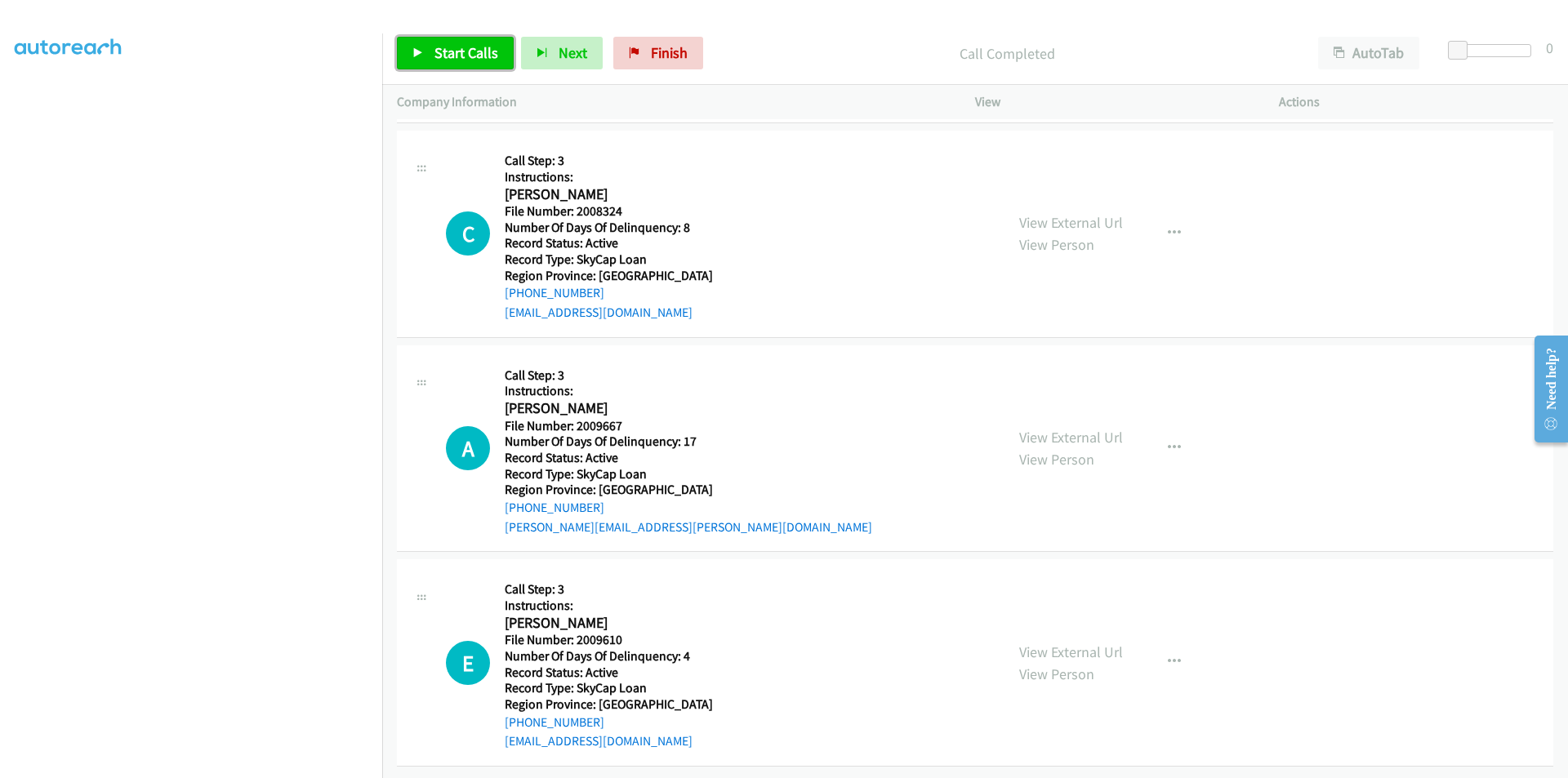
click at [465, 58] on span "Start Calls" at bounding box center [465, 52] width 63 height 18
click at [456, 55] on span "Pause" at bounding box center [453, 52] width 37 height 18
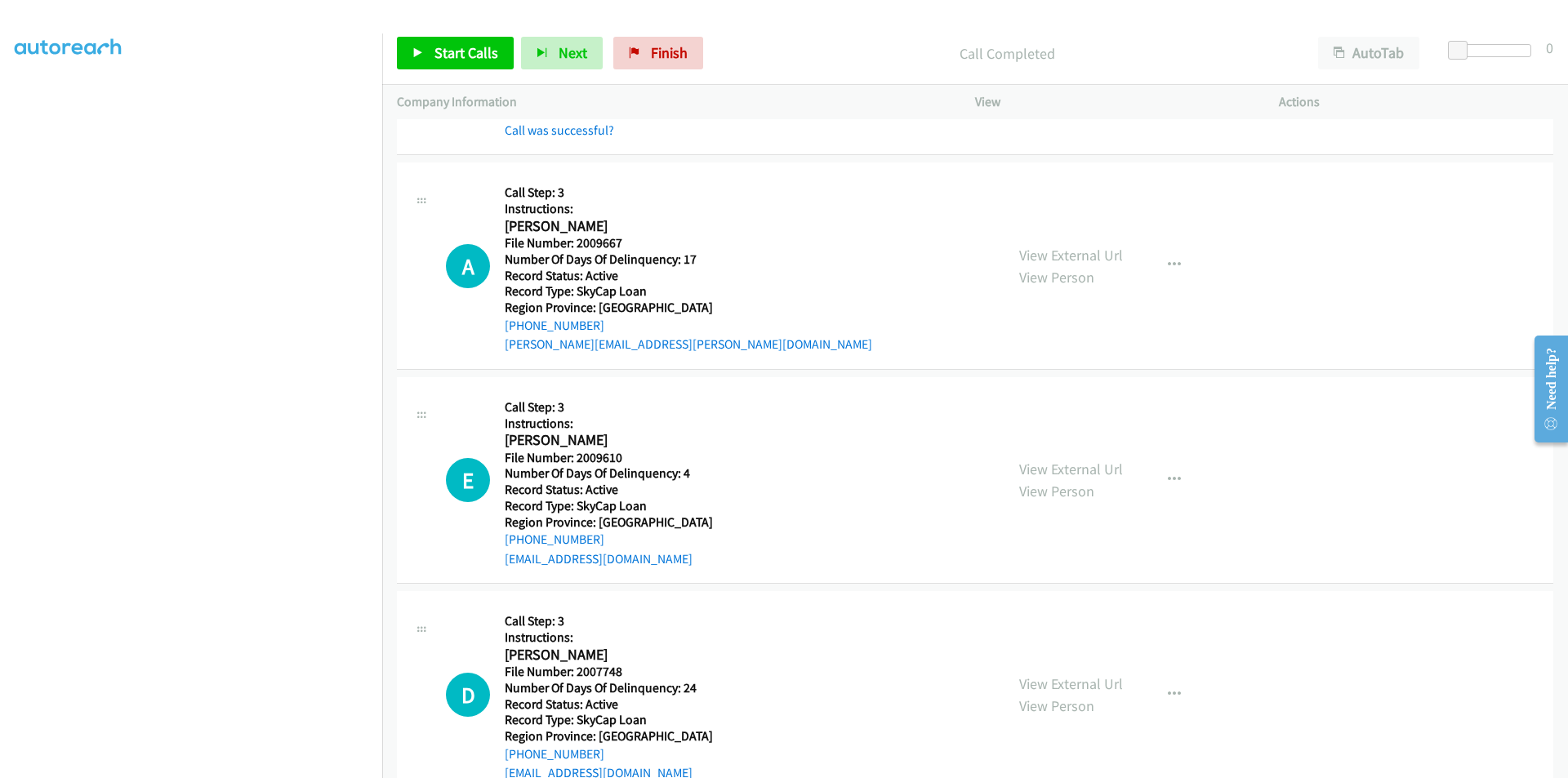
scroll to position [2658, 0]
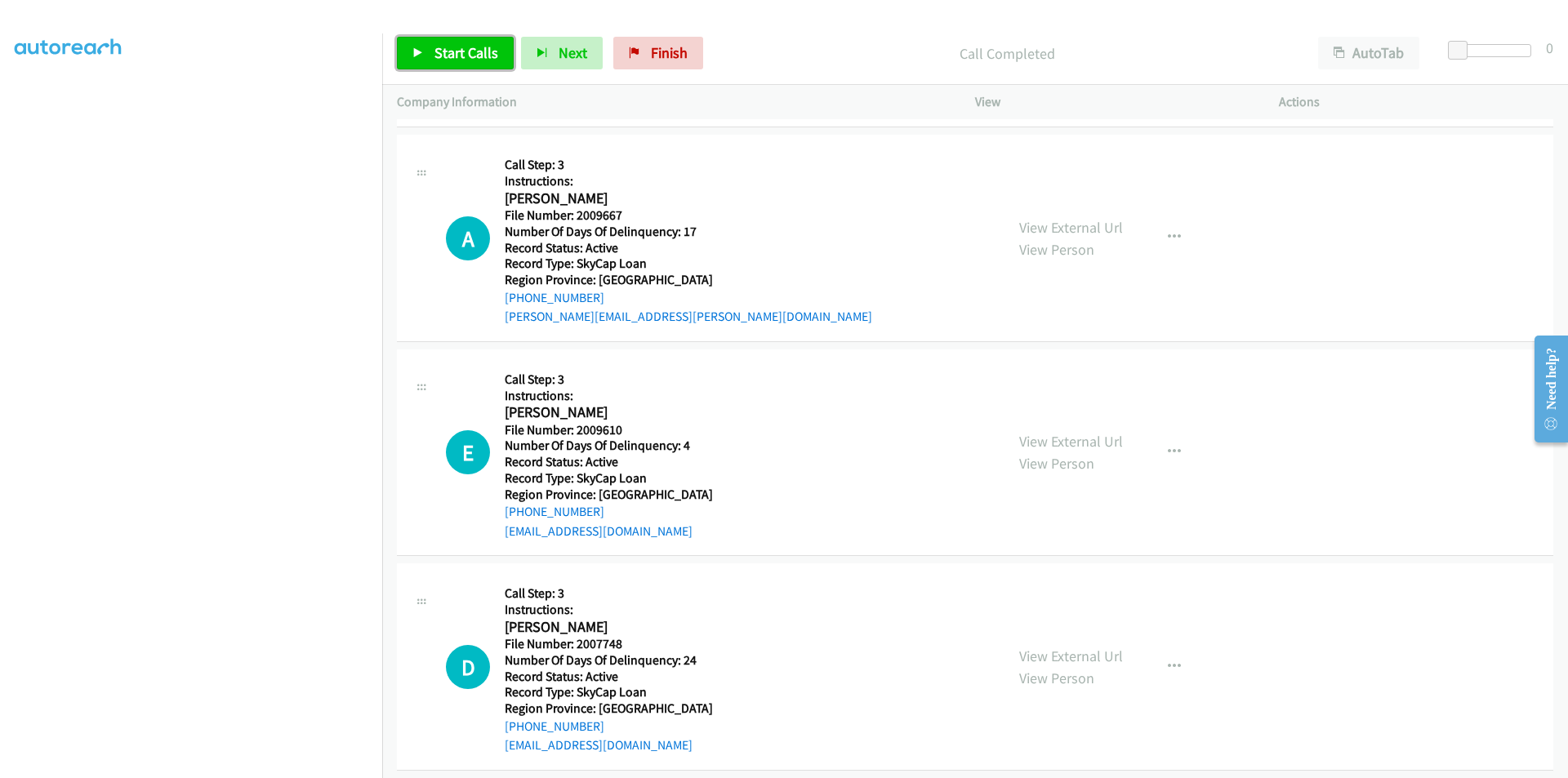
click at [460, 50] on span "Start Calls" at bounding box center [465, 52] width 63 height 18
click at [460, 50] on span "Pause" at bounding box center [453, 52] width 37 height 18
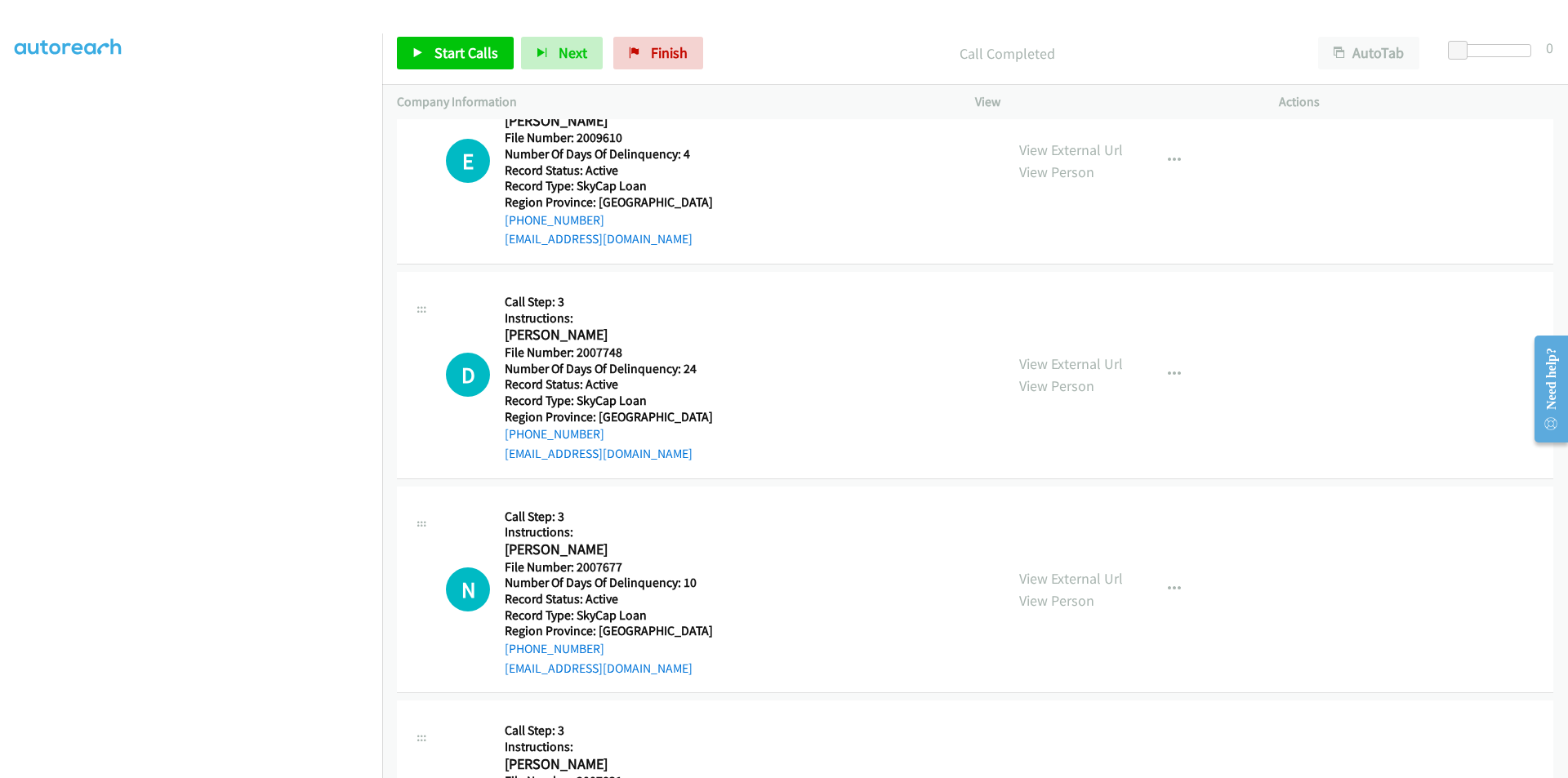
scroll to position [2903, 0]
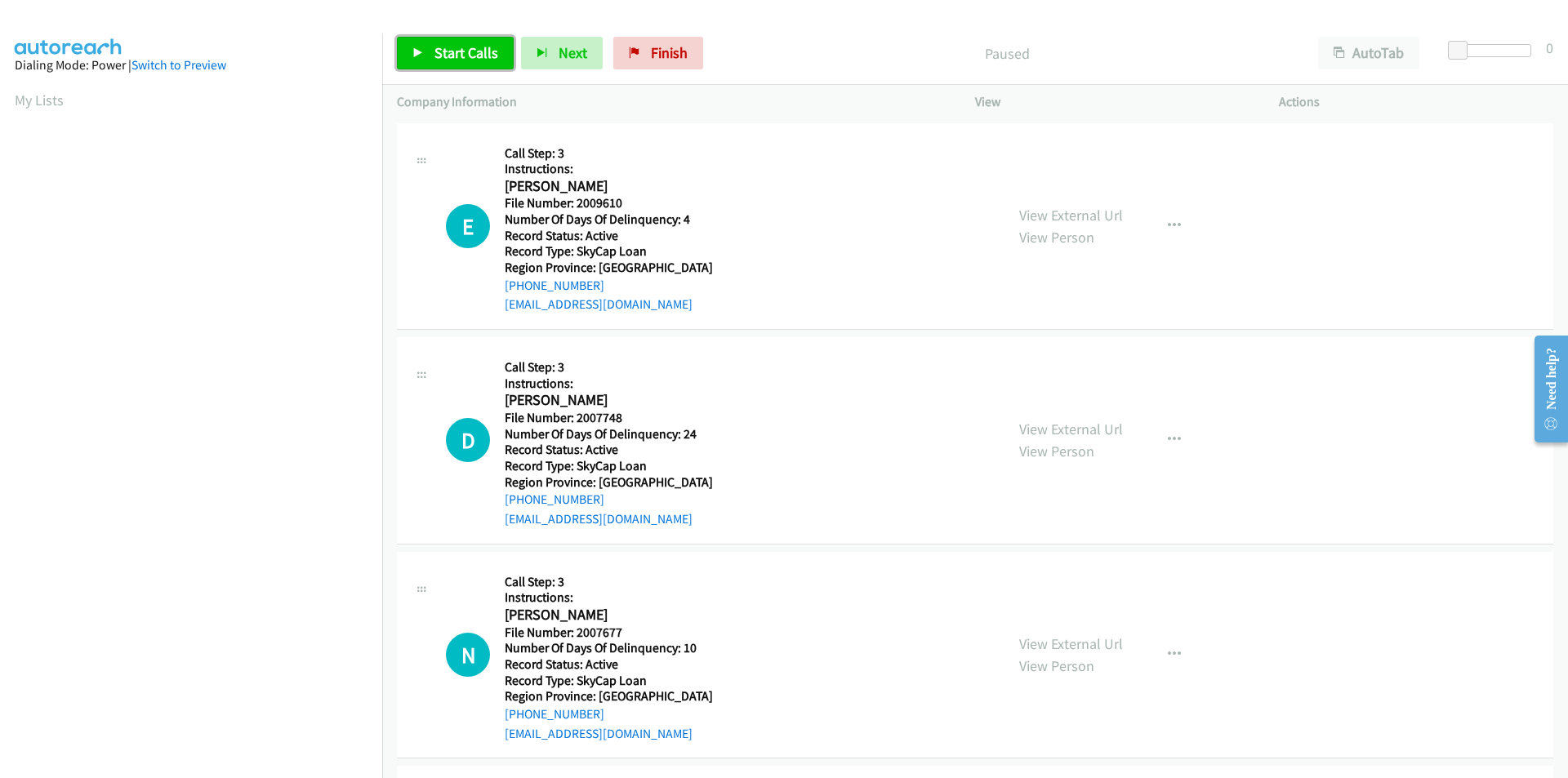
click at [454, 52] on span "Start Calls" at bounding box center [465, 52] width 63 height 18
click at [454, 52] on span "Pause" at bounding box center [453, 52] width 37 height 18
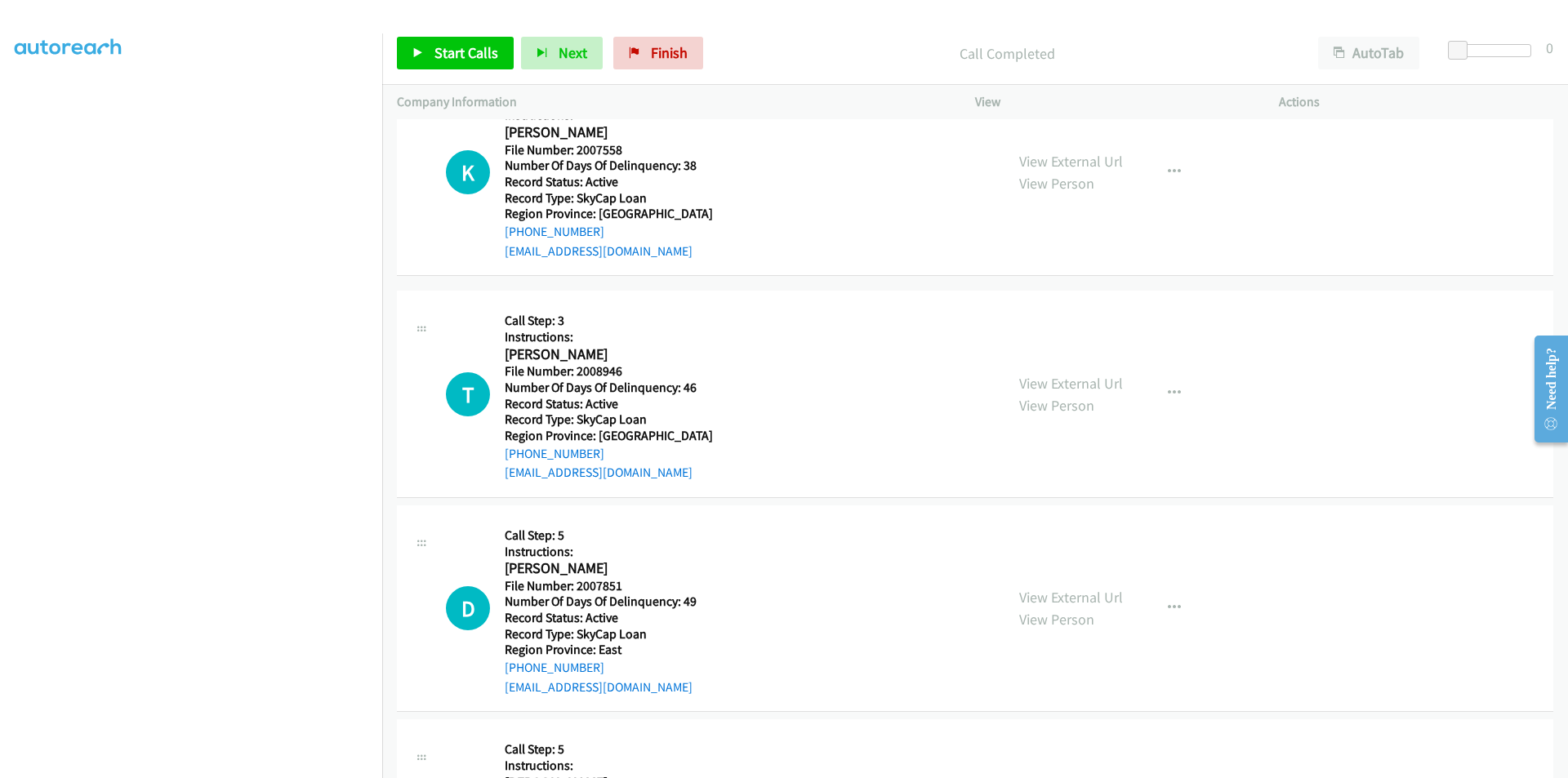
scroll to position [327, 0]
click at [674, 61] on span "Finish" at bounding box center [669, 52] width 37 height 18
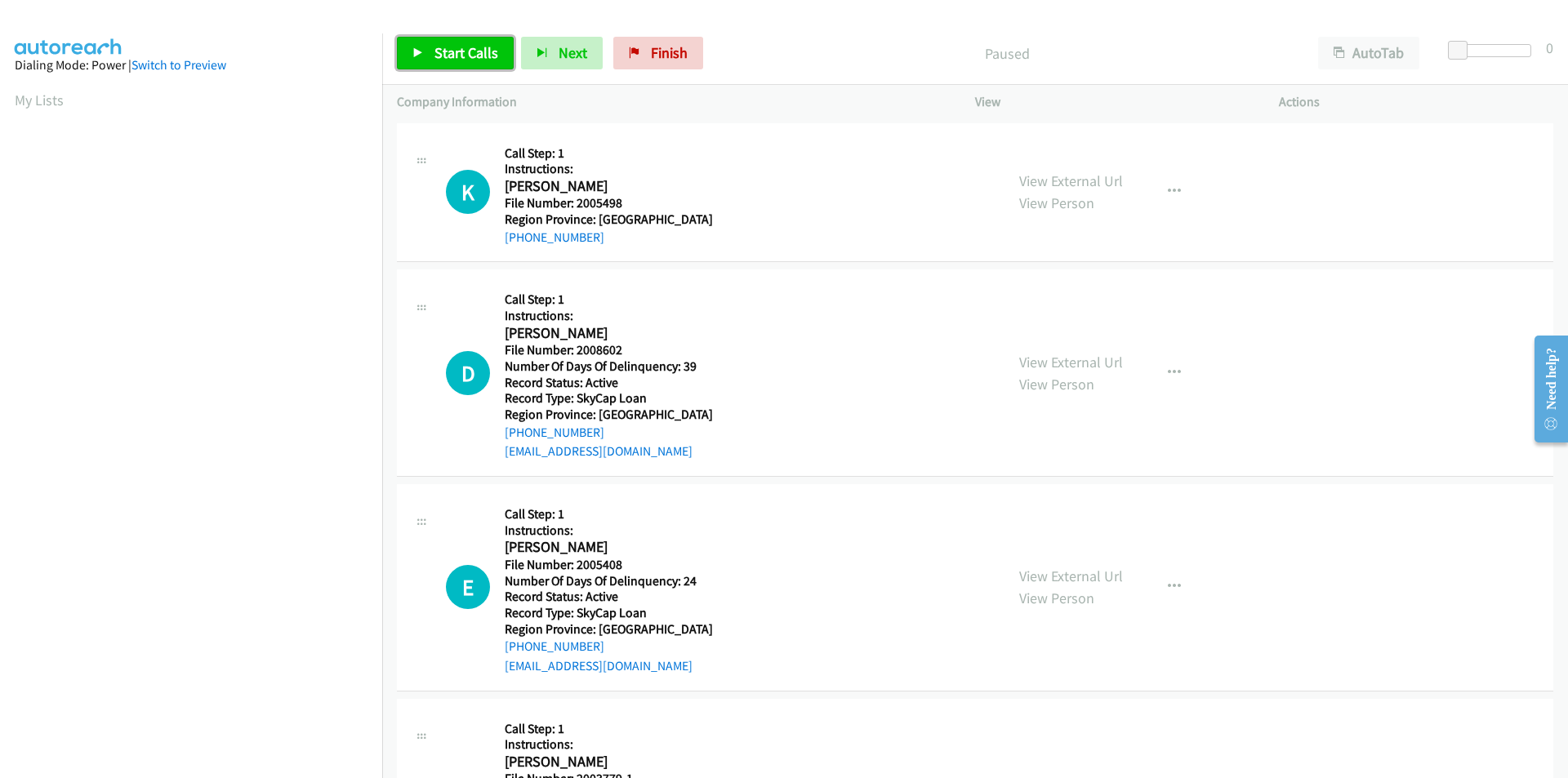
click at [471, 54] on span "Start Calls" at bounding box center [465, 52] width 63 height 18
click at [454, 52] on span "Pause" at bounding box center [453, 52] width 37 height 18
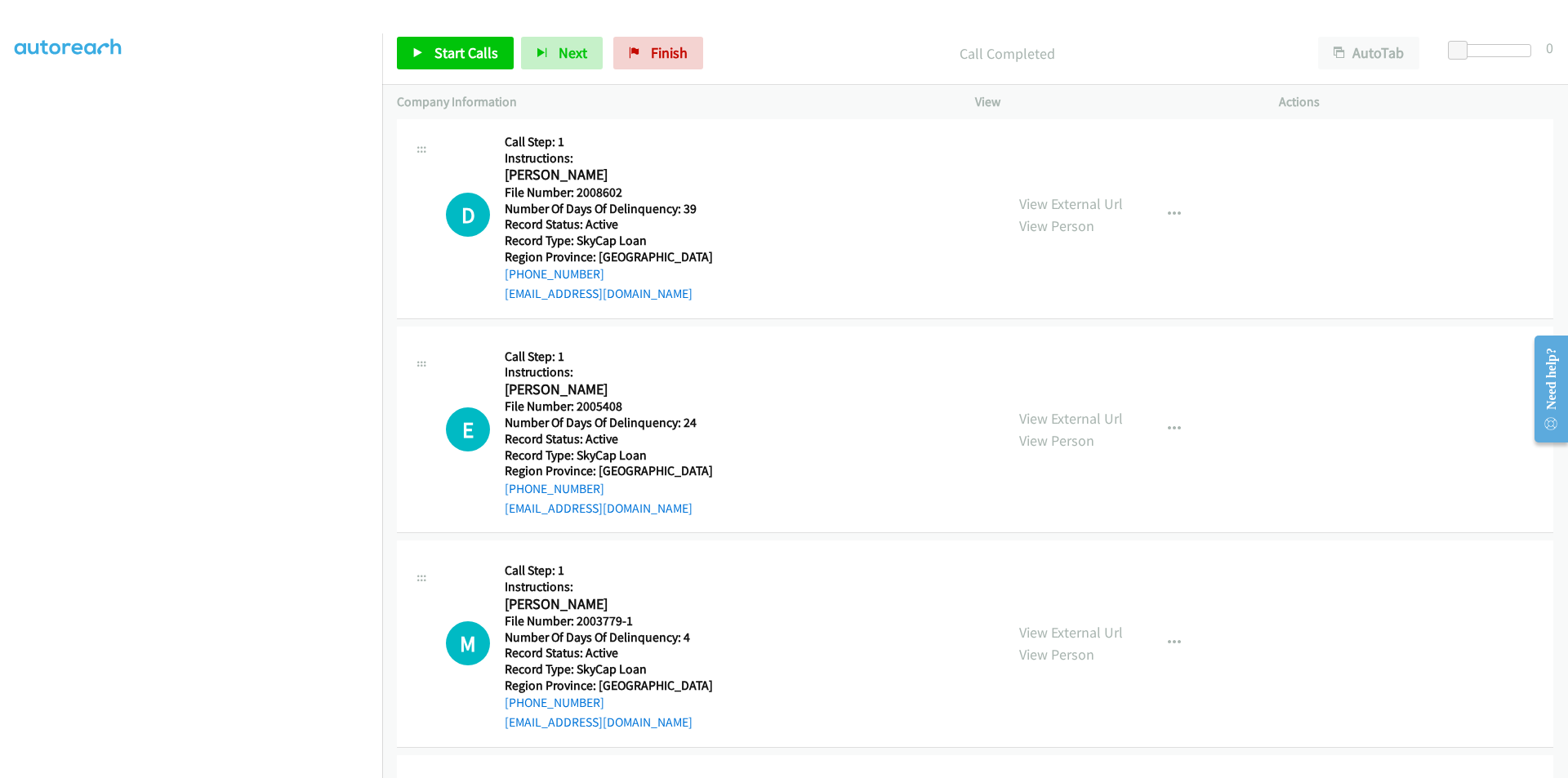
scroll to position [163, 0]
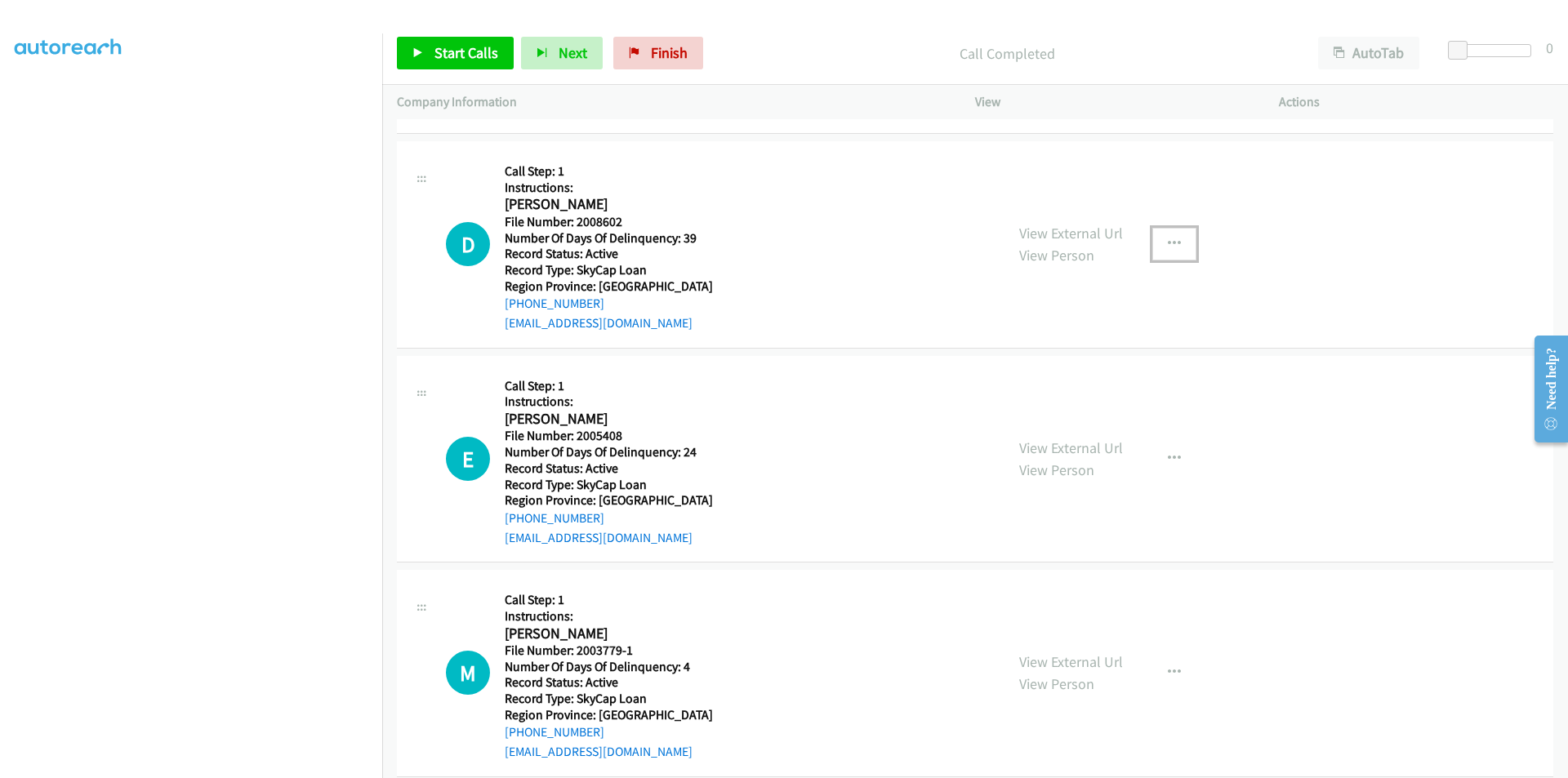
click at [1168, 245] on icon "button" at bounding box center [1174, 244] width 13 height 13
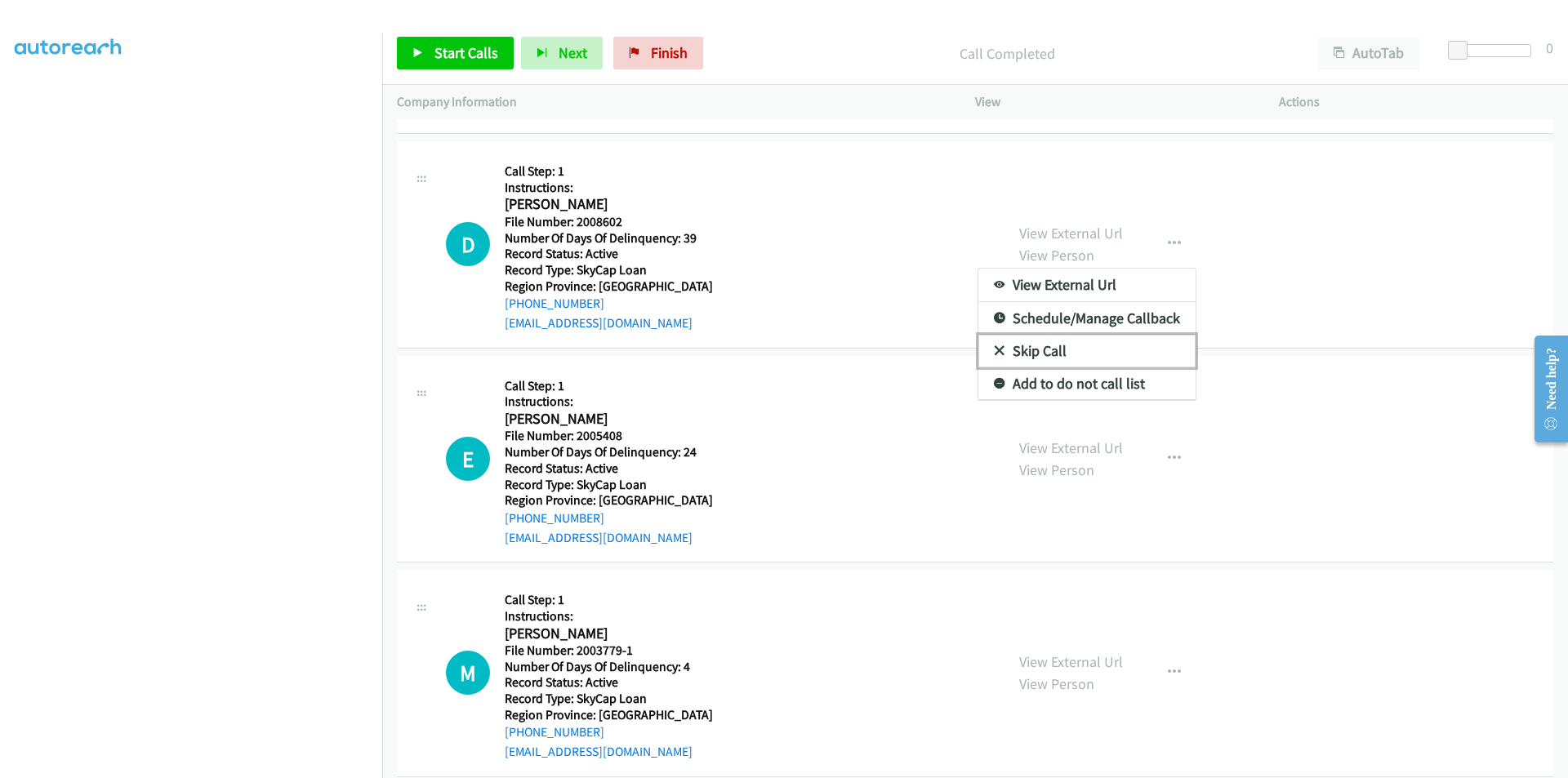
click at [1068, 351] on link "Skip Call" at bounding box center [1087, 351] width 218 height 33
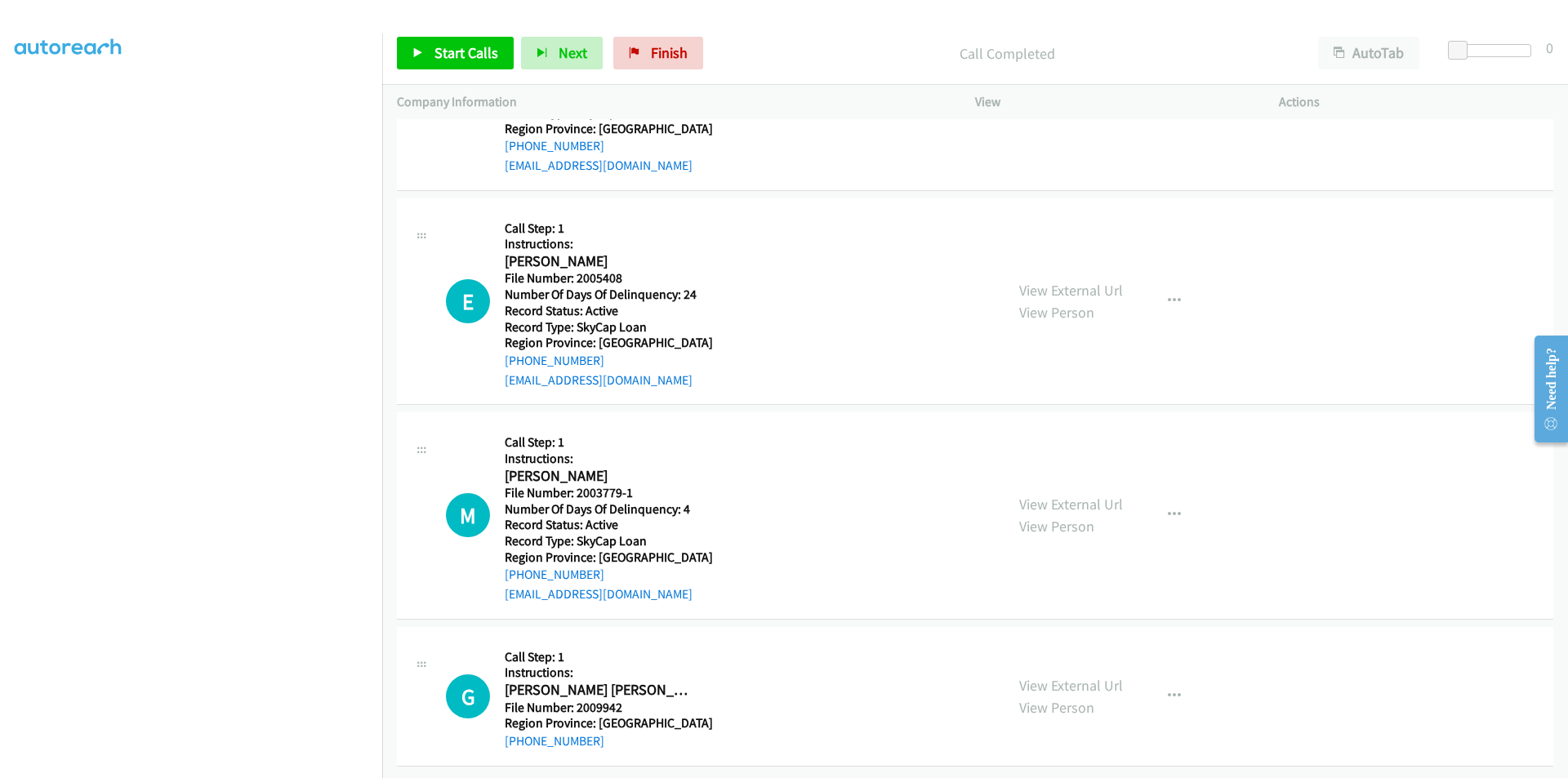
scroll to position [333, 0]
click at [1178, 288] on button "button" at bounding box center [1174, 301] width 44 height 33
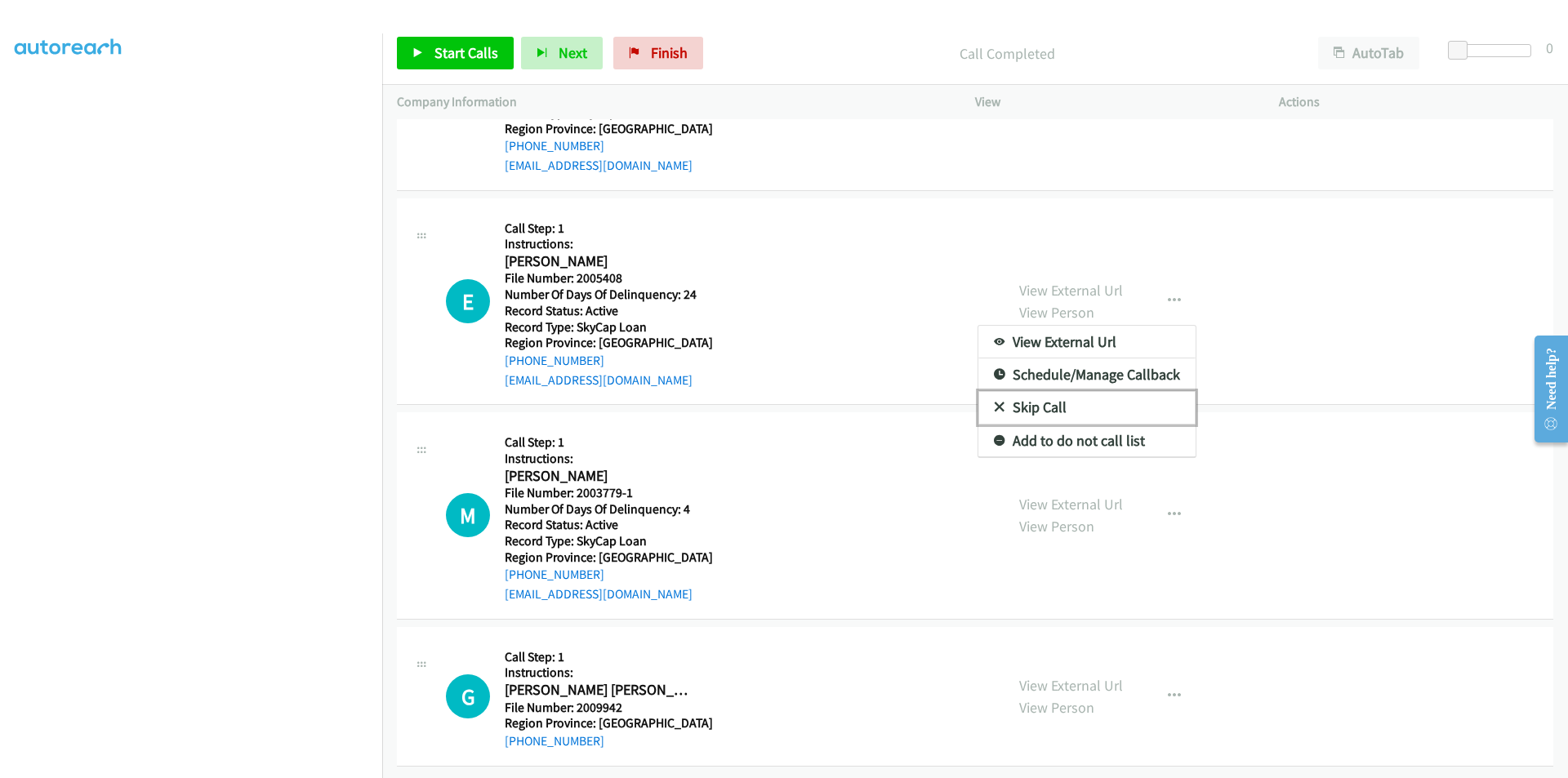
click at [1061, 394] on link "Skip Call" at bounding box center [1087, 407] width 218 height 33
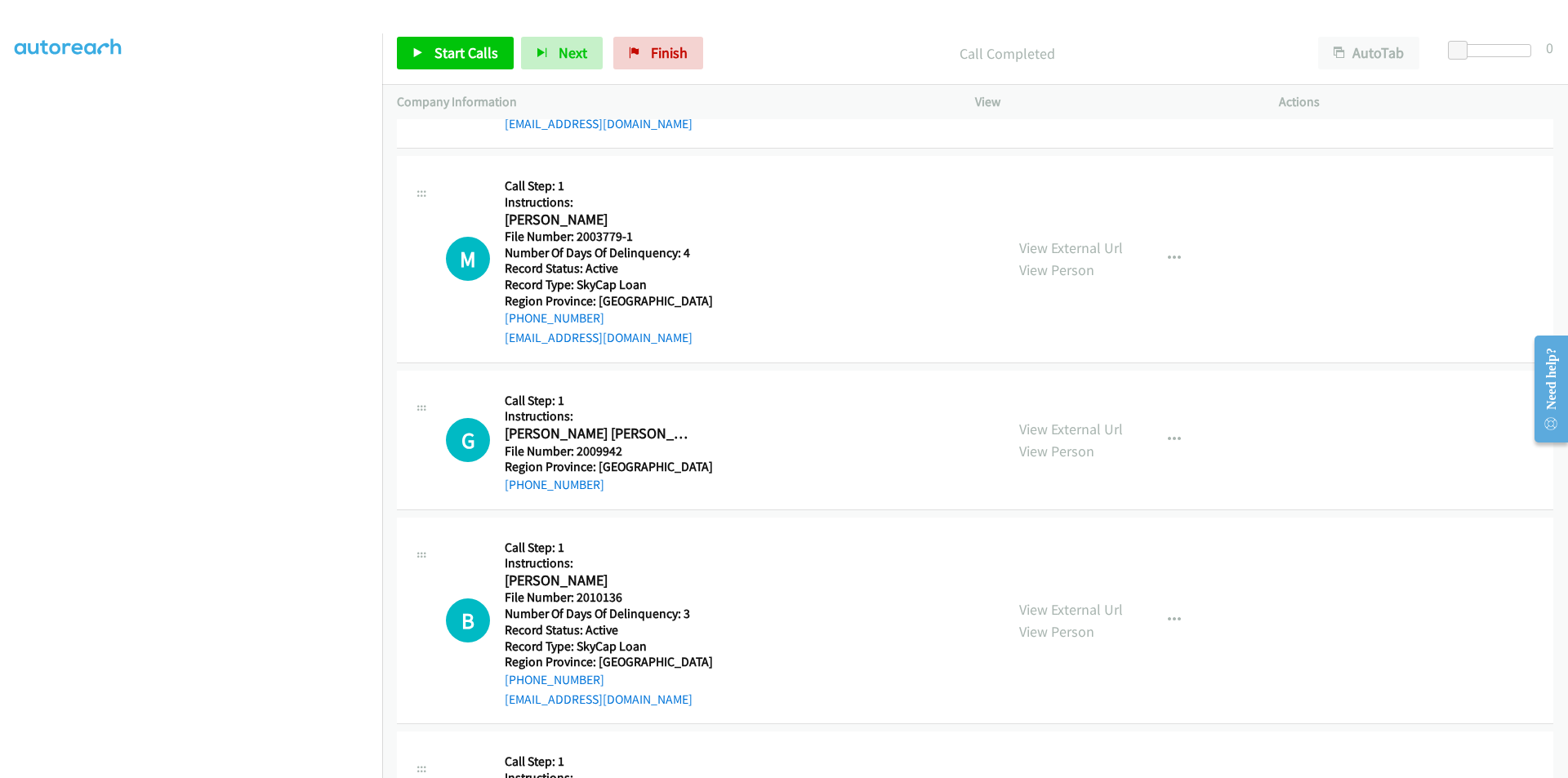
scroll to position [578, 0]
click at [441, 45] on span "Start Calls" at bounding box center [465, 52] width 63 height 18
click at [442, 45] on span "Pause" at bounding box center [453, 52] width 37 height 18
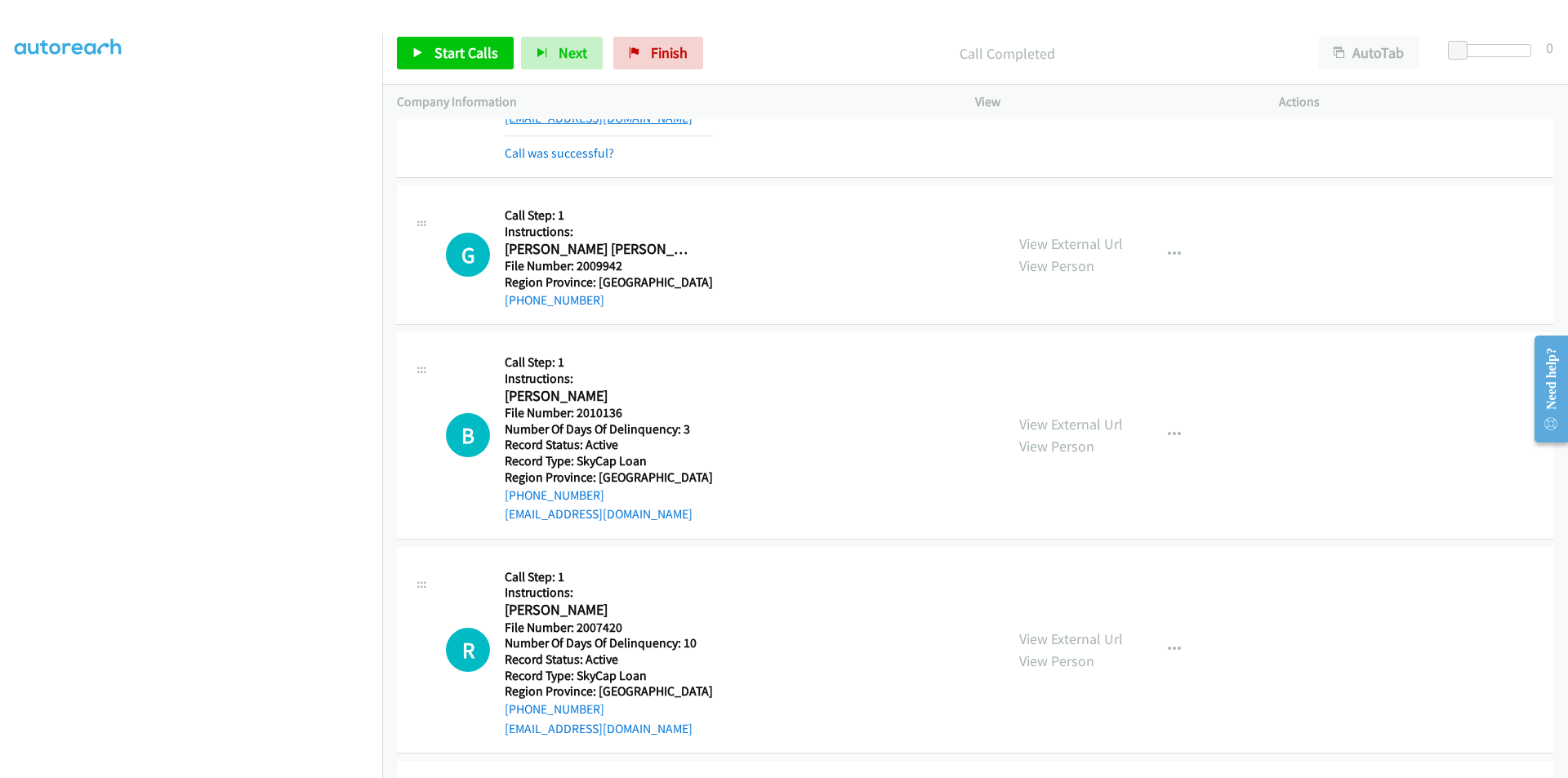
scroll to position [823, 0]
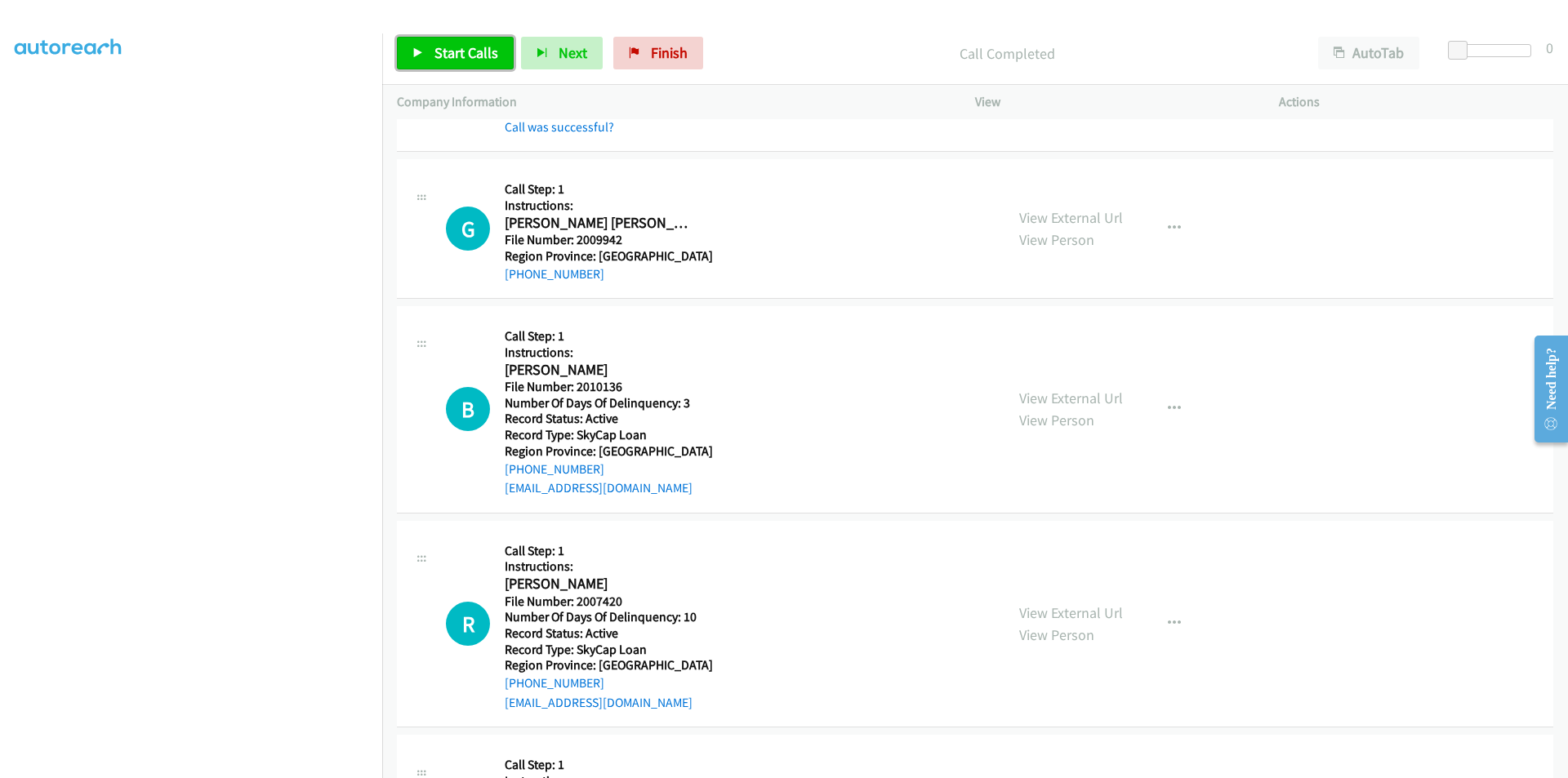
click at [443, 52] on span "Start Calls" at bounding box center [465, 52] width 63 height 18
click at [443, 52] on span "Pause" at bounding box center [453, 52] width 37 height 18
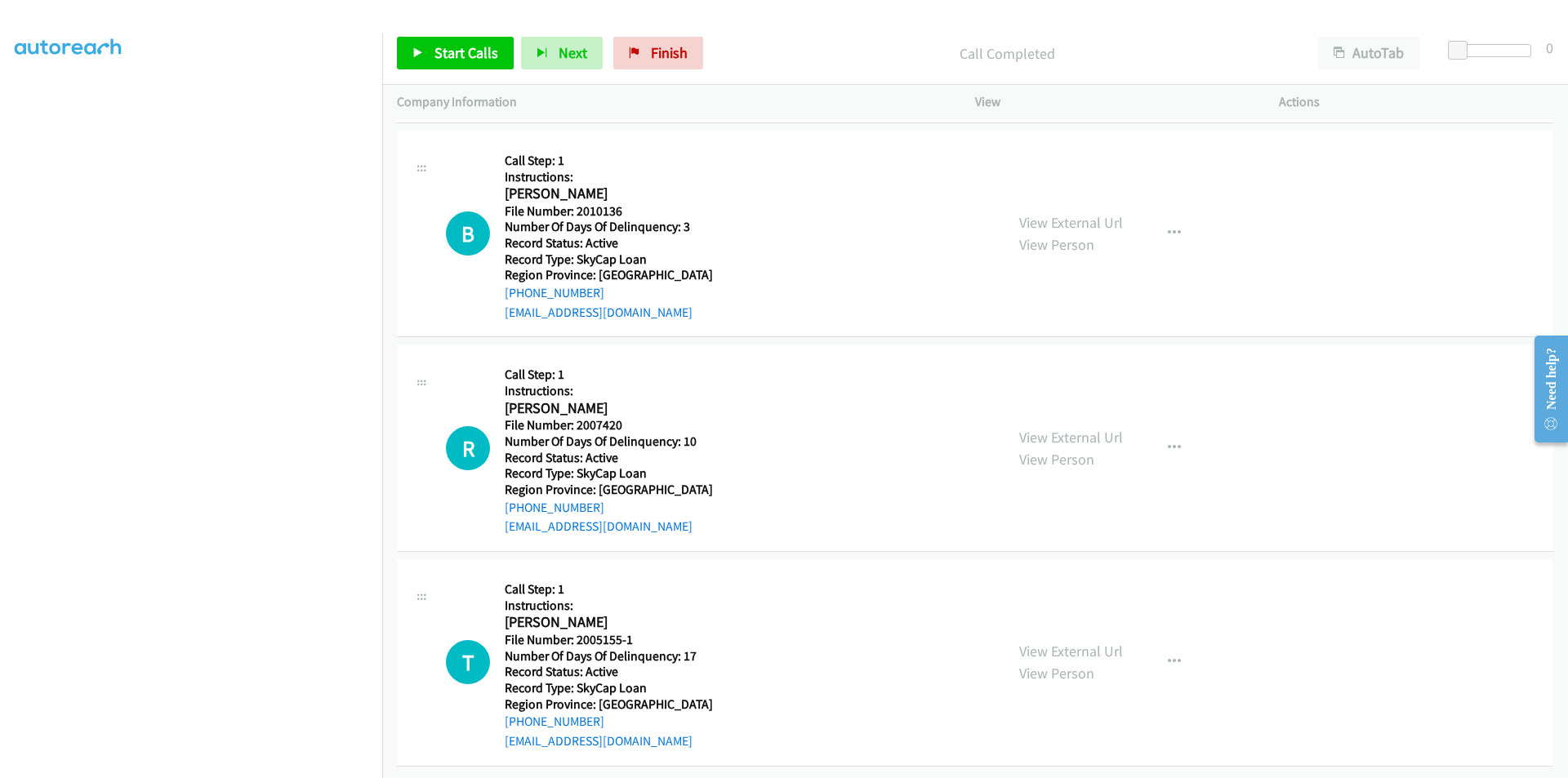
scroll to position [1045, 0]
click at [484, 57] on span "Start Calls" at bounding box center [465, 52] width 63 height 18
click at [478, 56] on link "Pause" at bounding box center [442, 53] width 90 height 33
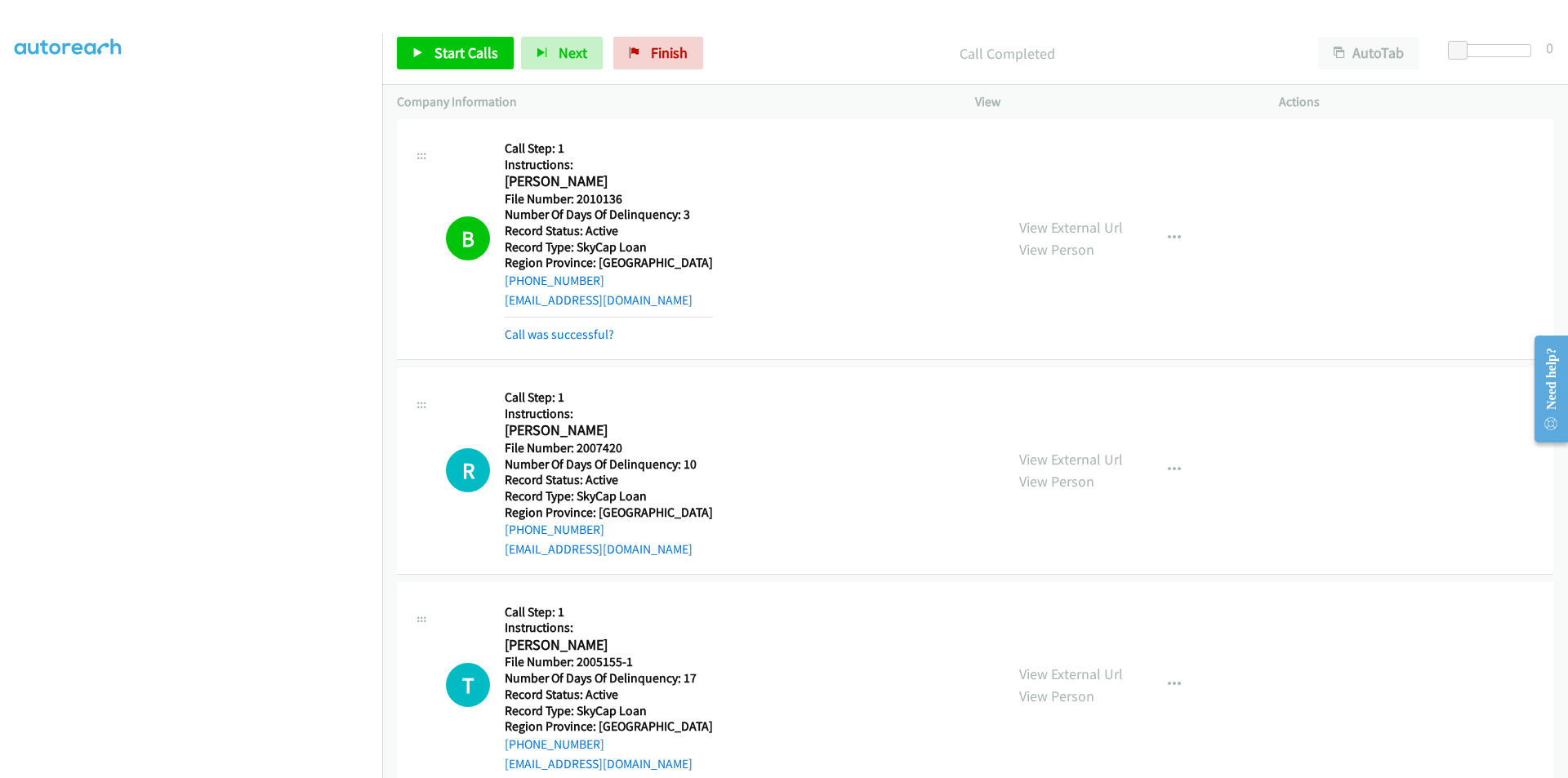
scroll to position [1290, 0]
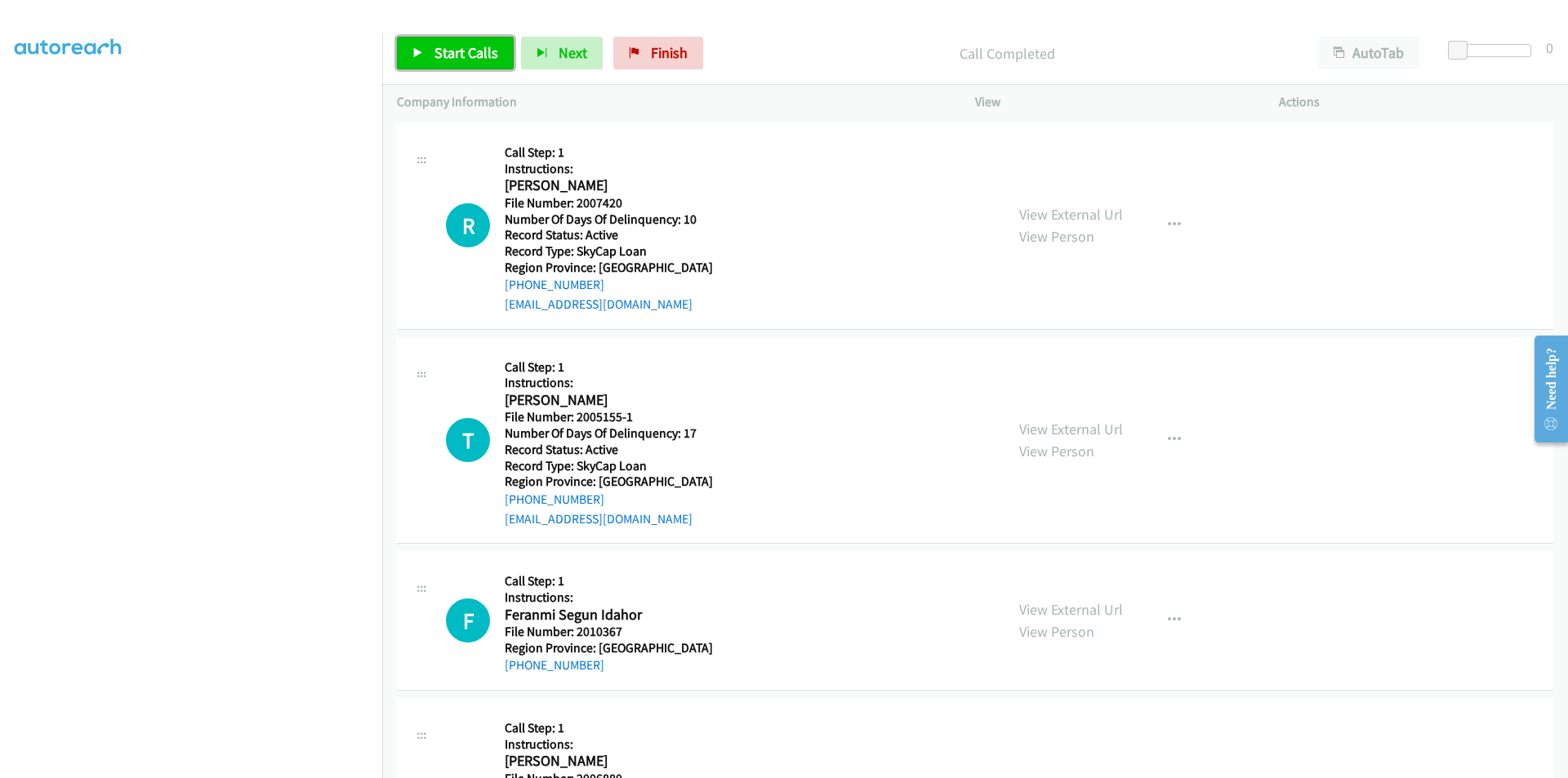
click at [439, 54] on span "Start Calls" at bounding box center [465, 52] width 63 height 18
click at [439, 54] on span "Pause" at bounding box center [453, 52] width 37 height 18
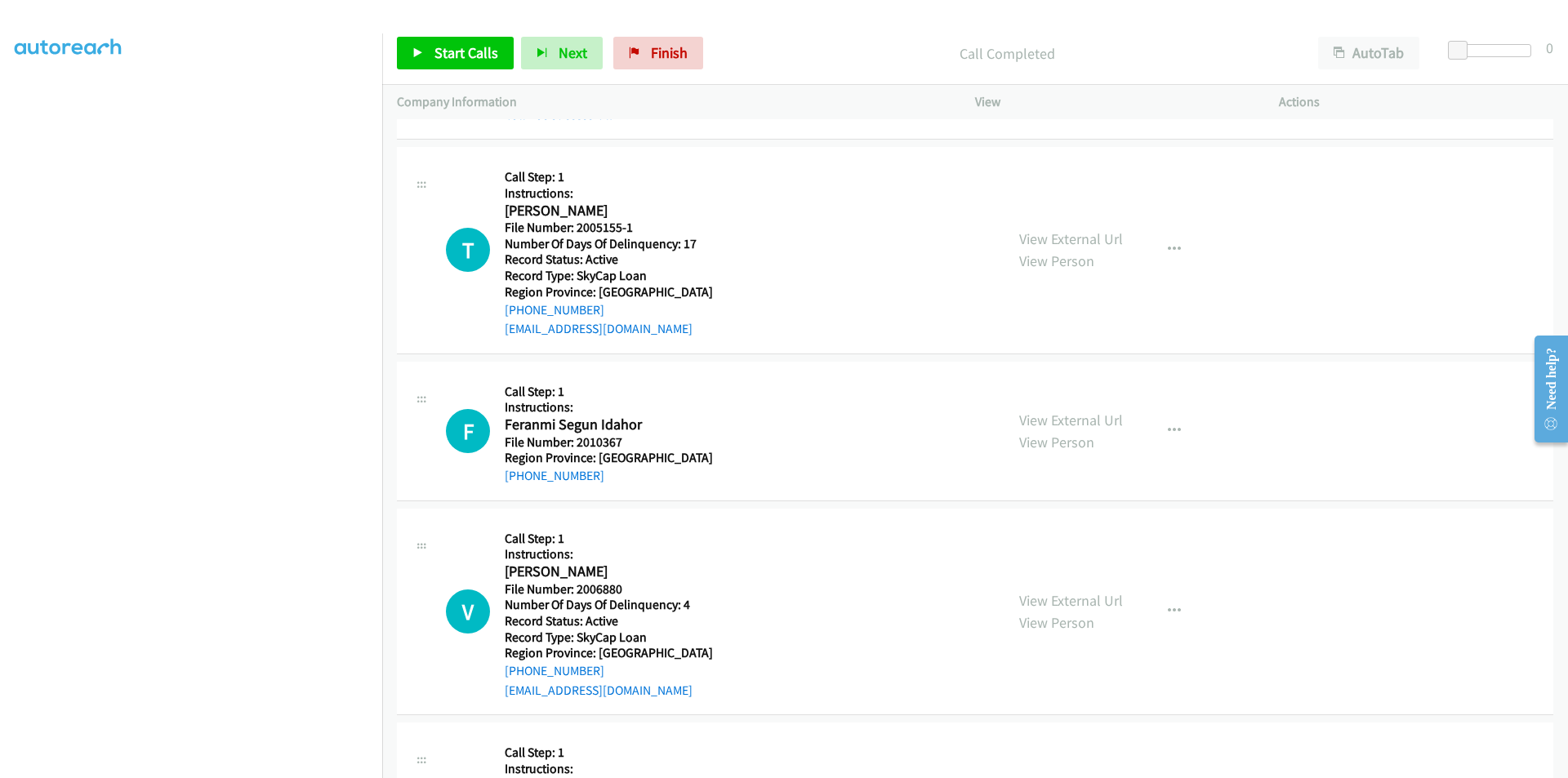
scroll to position [1535, 0]
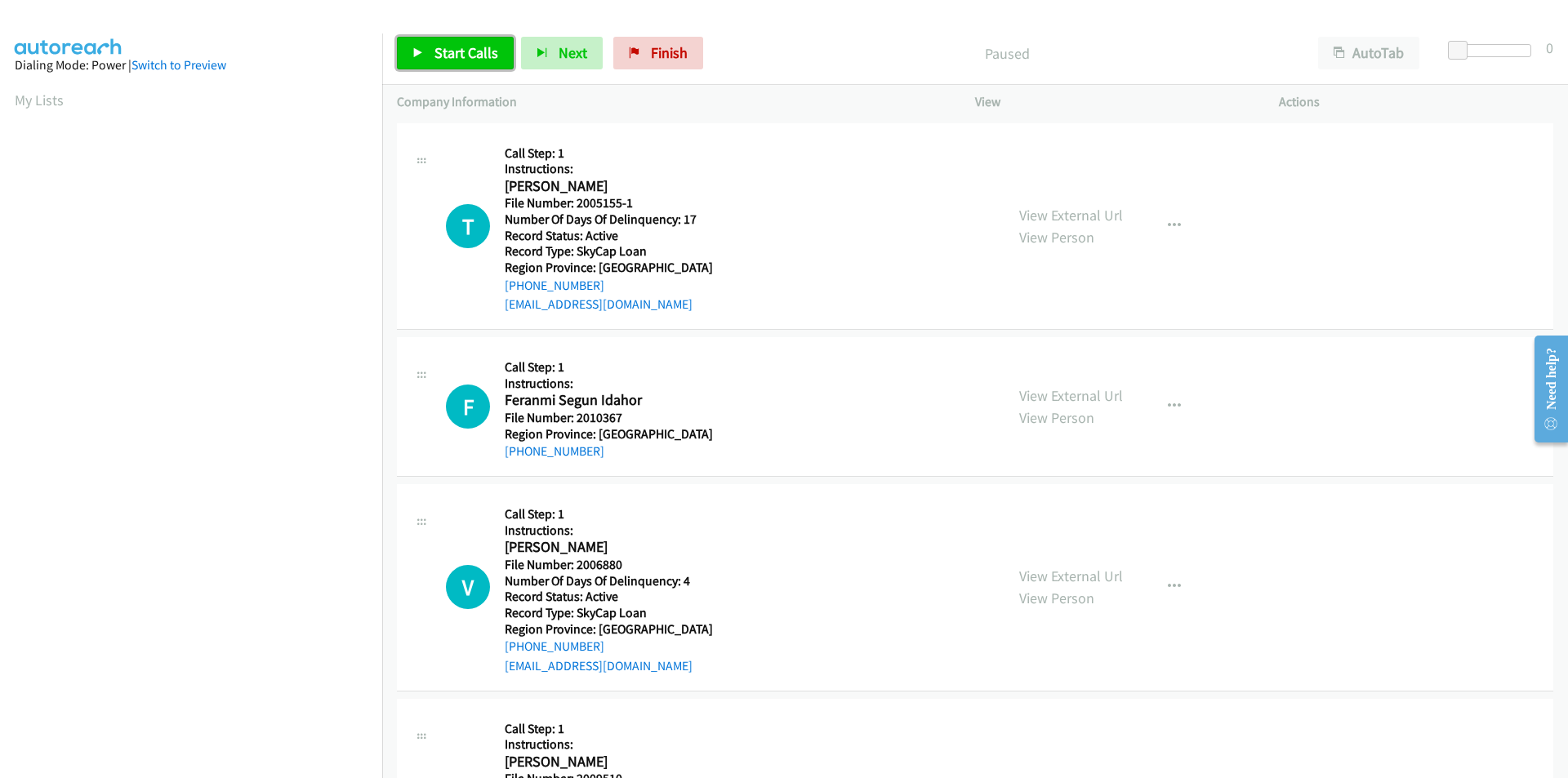
click at [447, 50] on span "Start Calls" at bounding box center [465, 52] width 63 height 18
click at [447, 50] on span "Pause" at bounding box center [453, 52] width 37 height 18
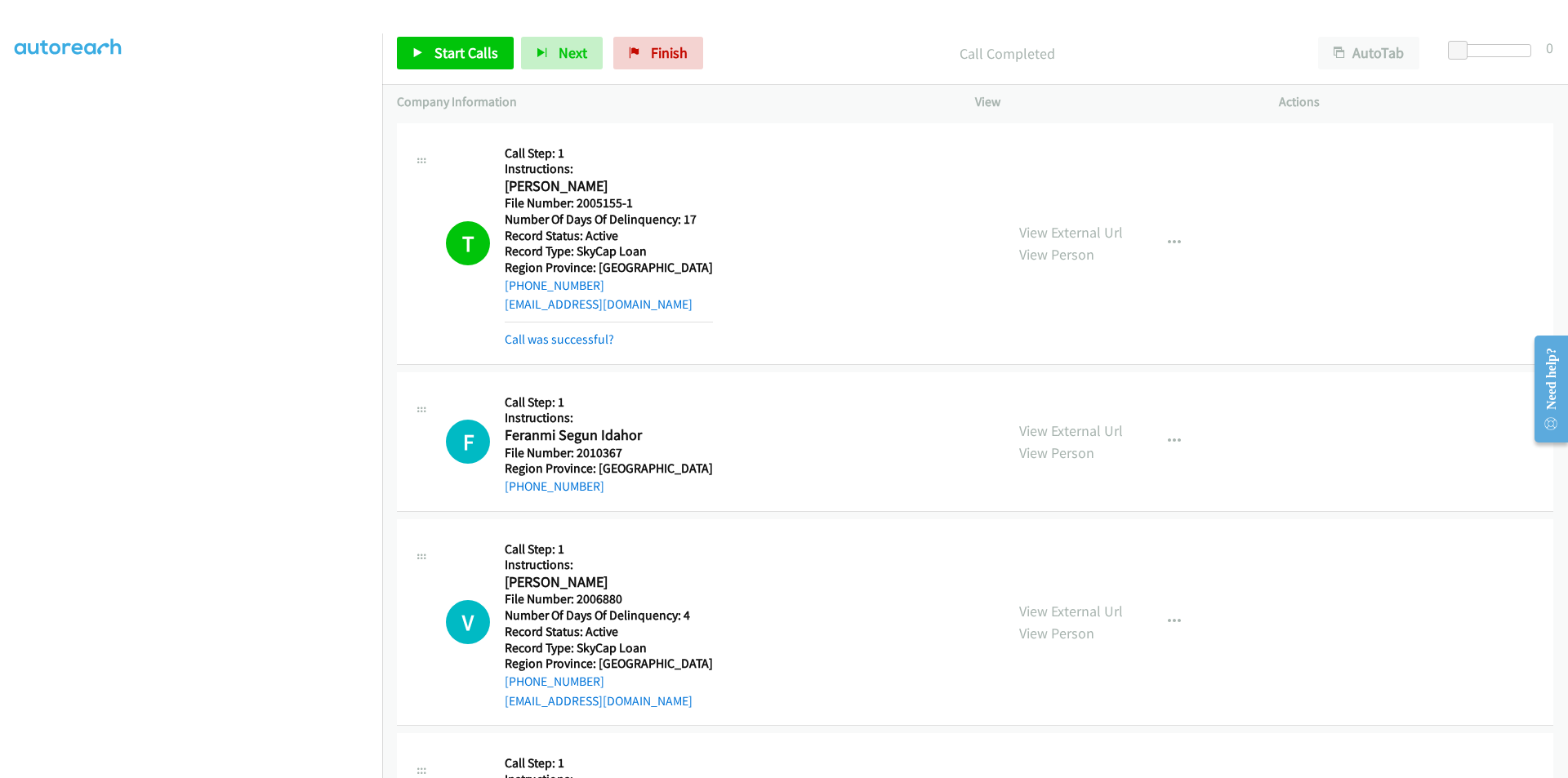
scroll to position [186, 0]
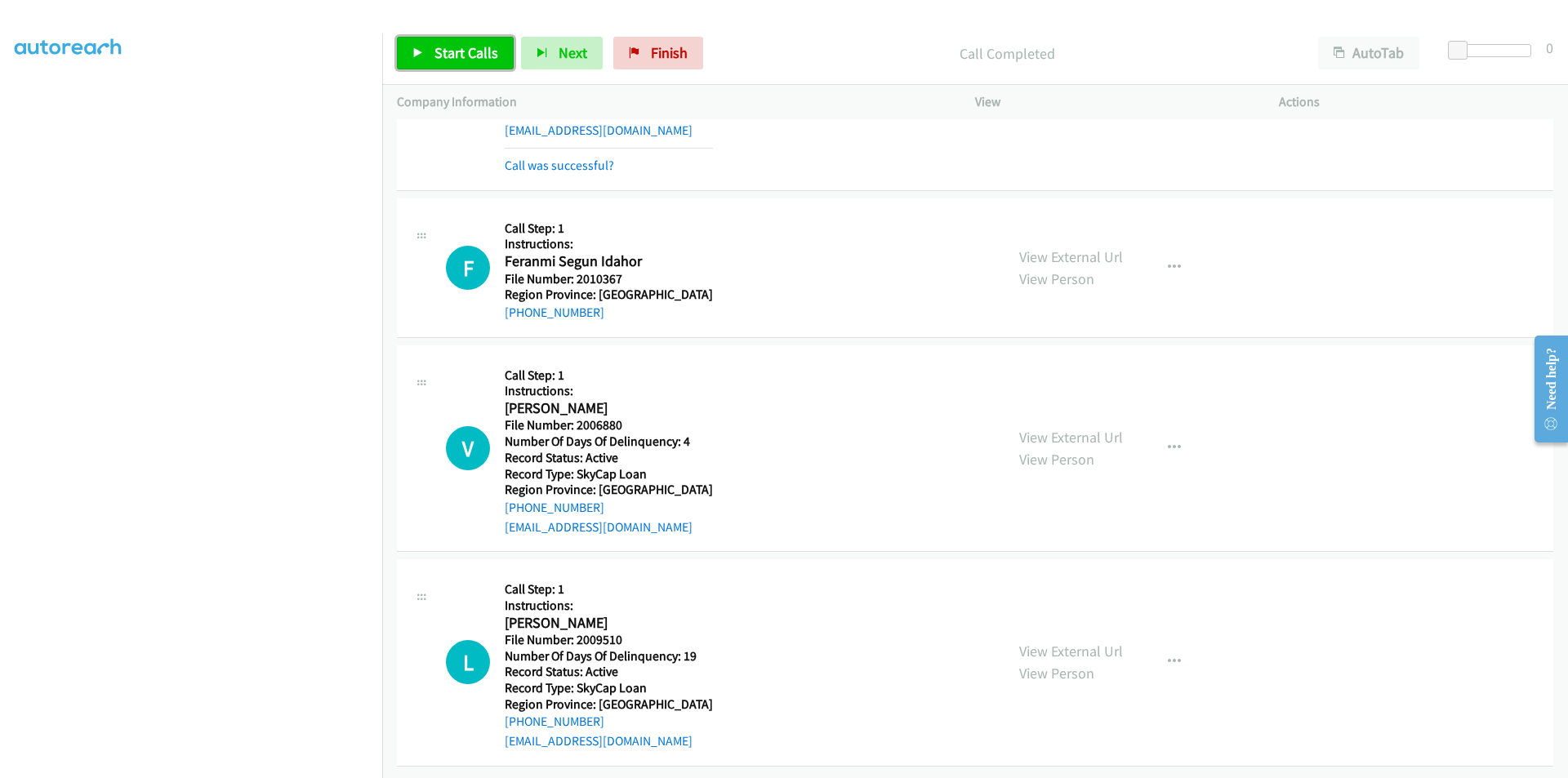
click at [466, 52] on span "Start Calls" at bounding box center [465, 52] width 63 height 18
click at [466, 52] on span "Pause" at bounding box center [453, 52] width 37 height 18
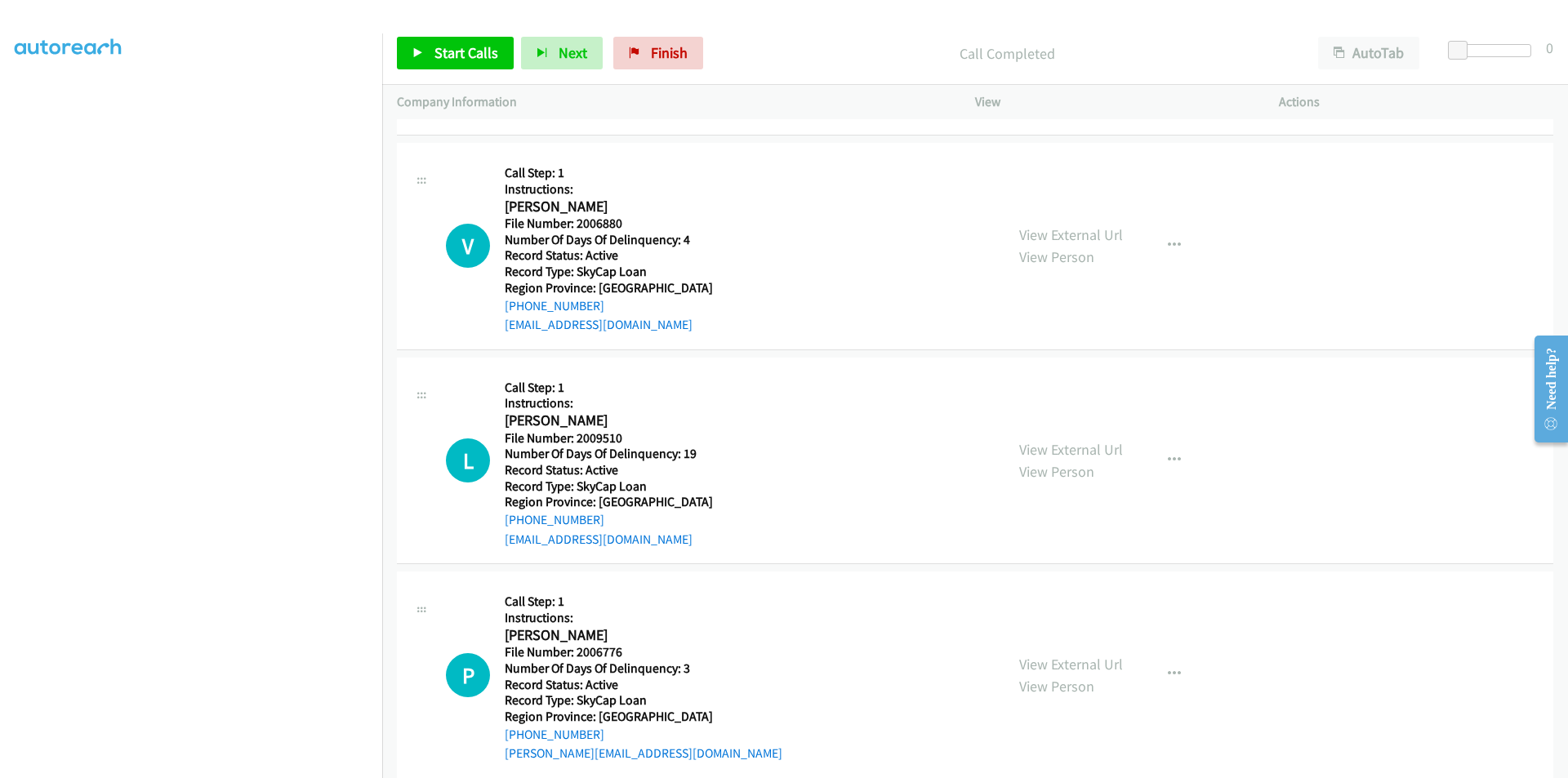
scroll to position [431, 0]
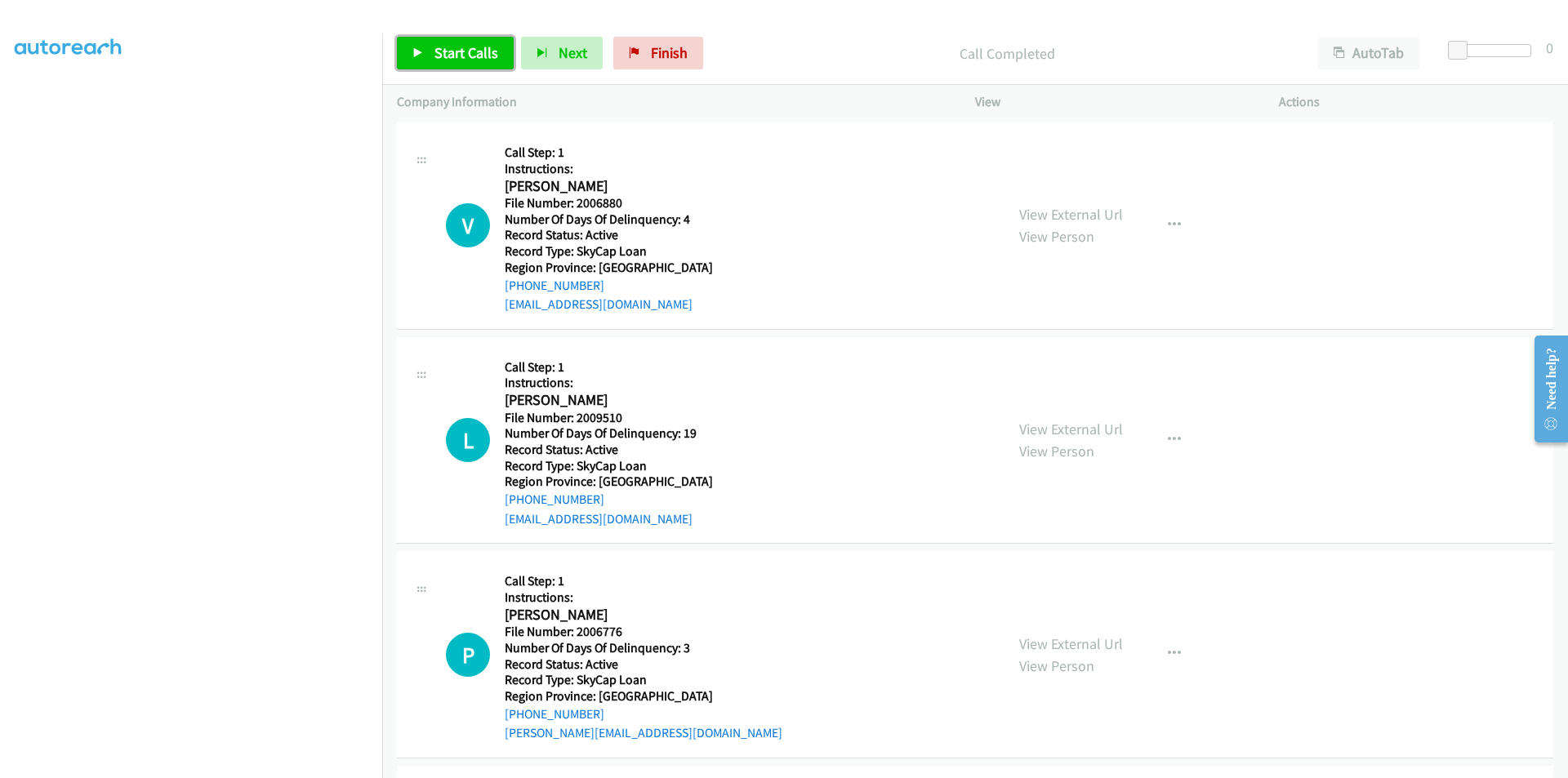
click at [447, 50] on span "Start Calls" at bounding box center [465, 52] width 63 height 18
click at [447, 50] on span "Pause" at bounding box center [453, 52] width 37 height 18
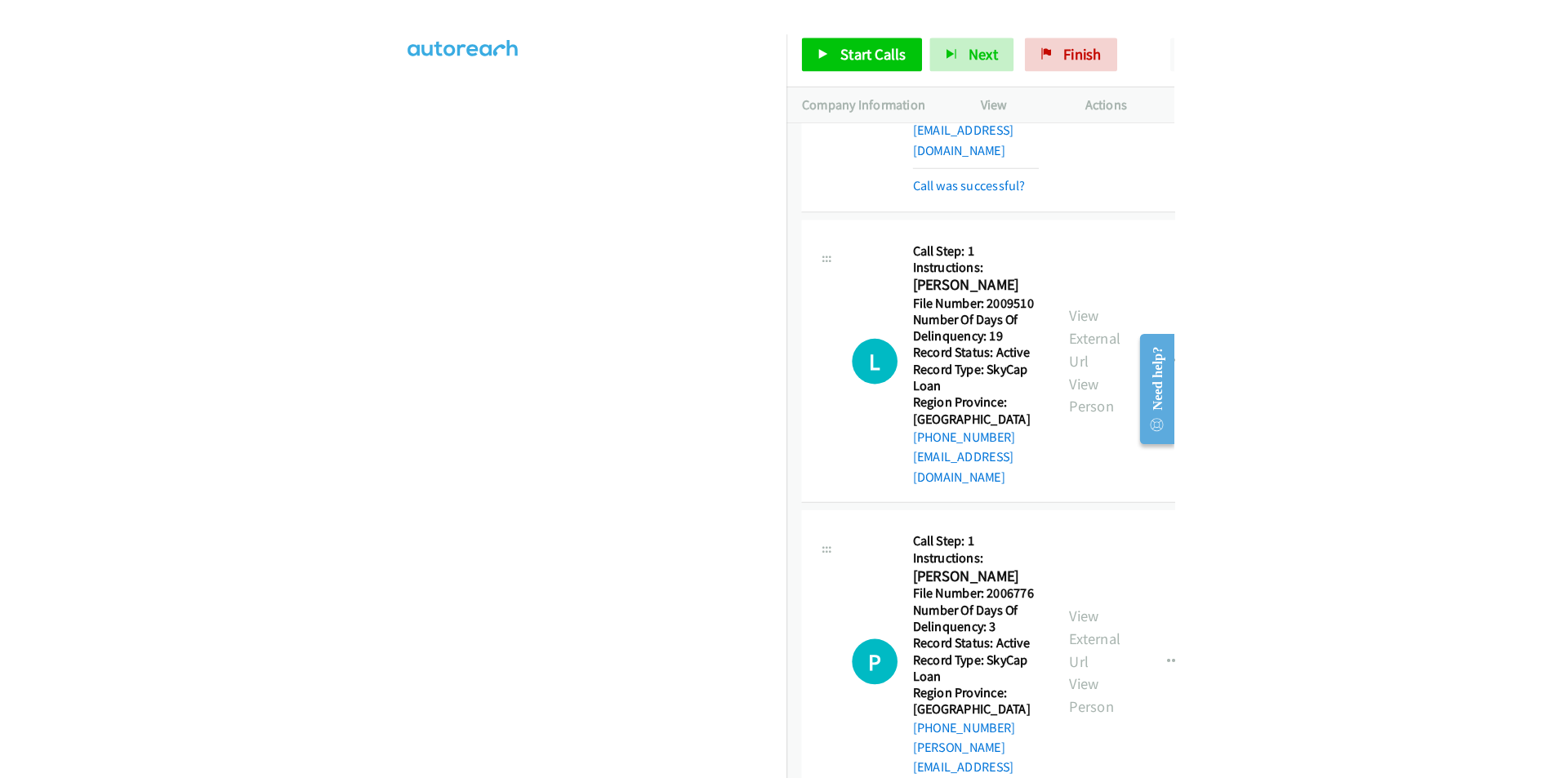
scroll to position [676, 0]
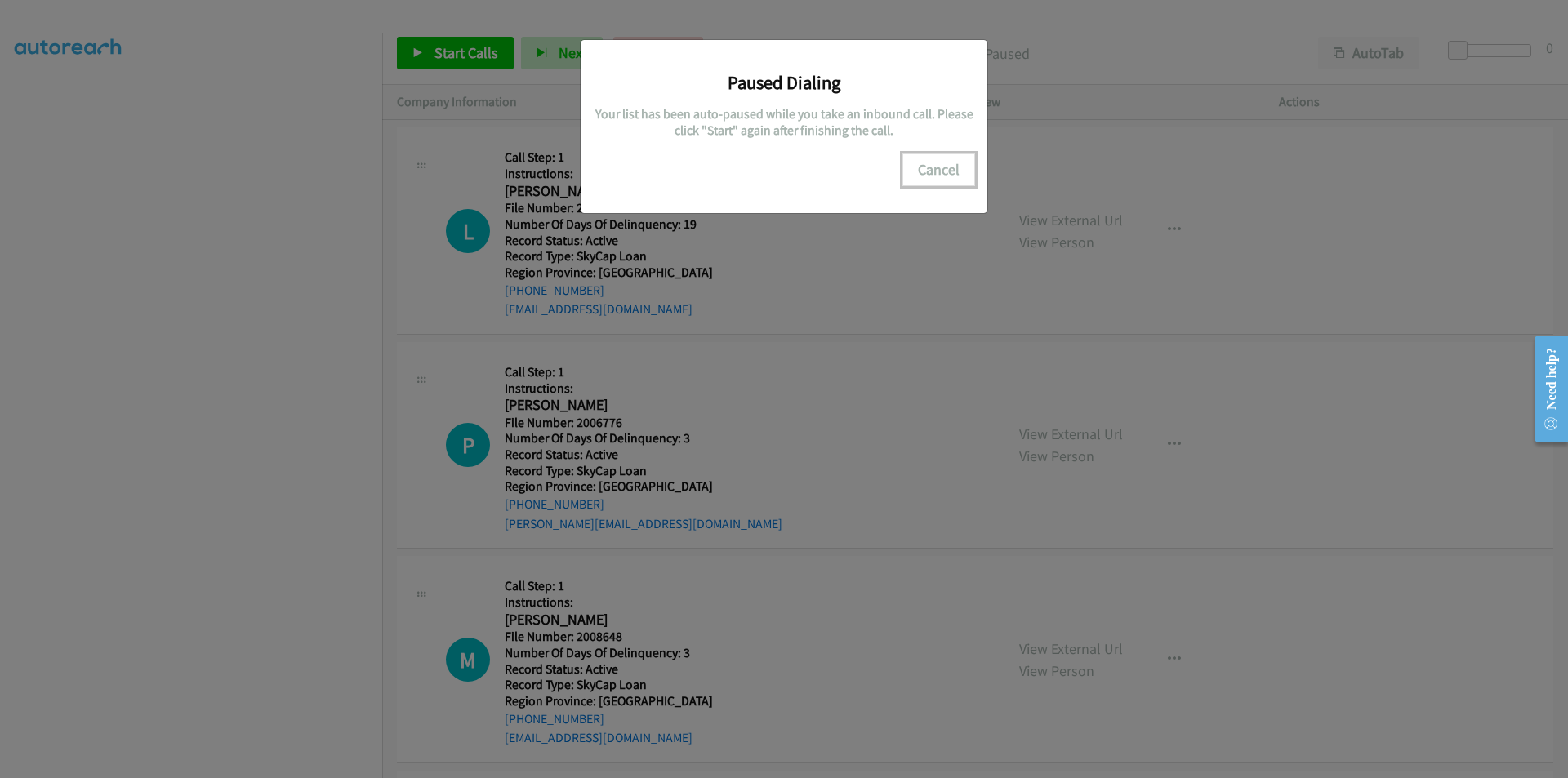
drag, startPoint x: 950, startPoint y: 176, endPoint x: 838, endPoint y: 222, distance: 121.1
click at [950, 176] on button "Cancel" at bounding box center [938, 170] width 73 height 33
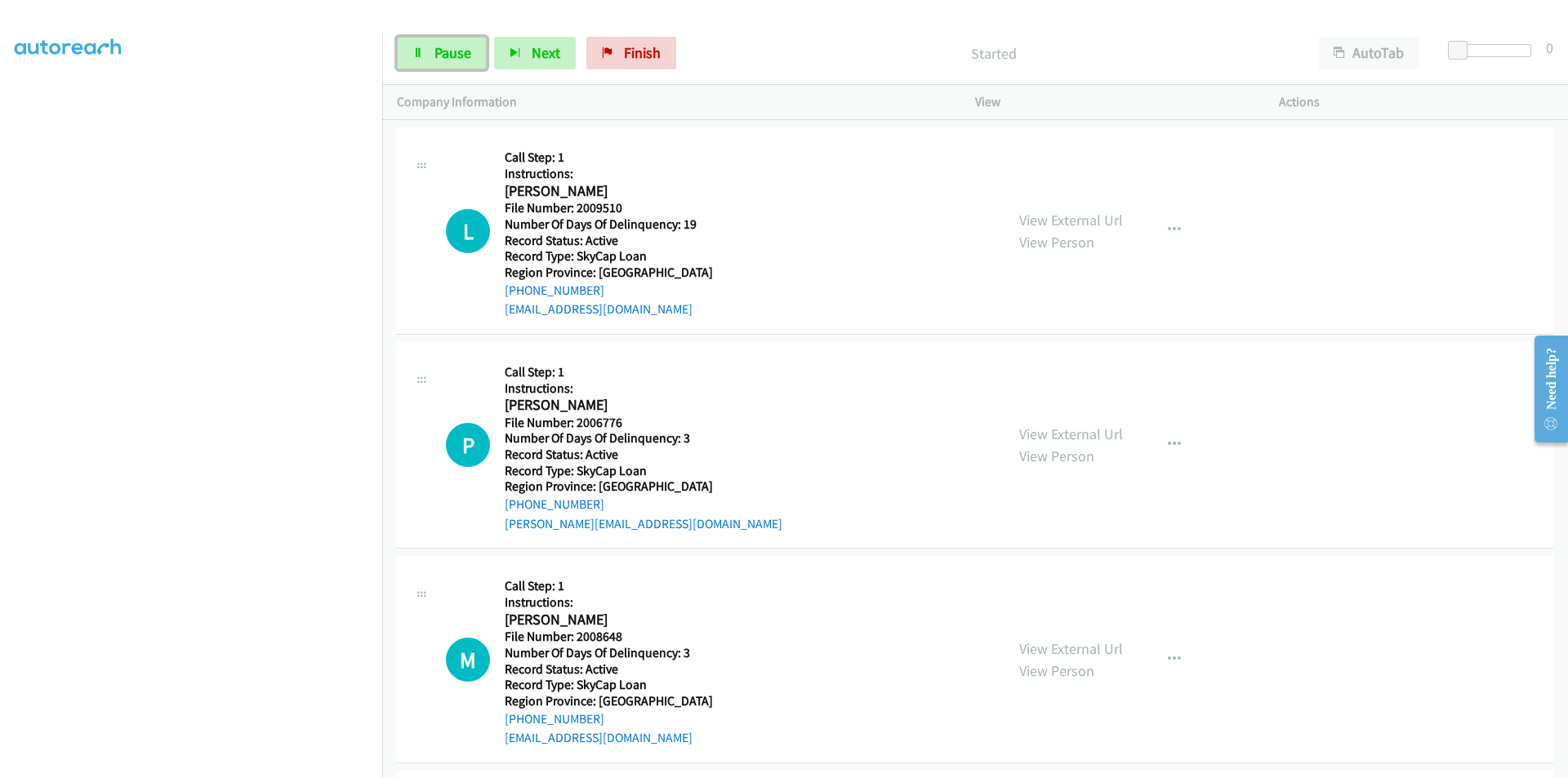
click at [465, 49] on span "Pause" at bounding box center [453, 52] width 37 height 18
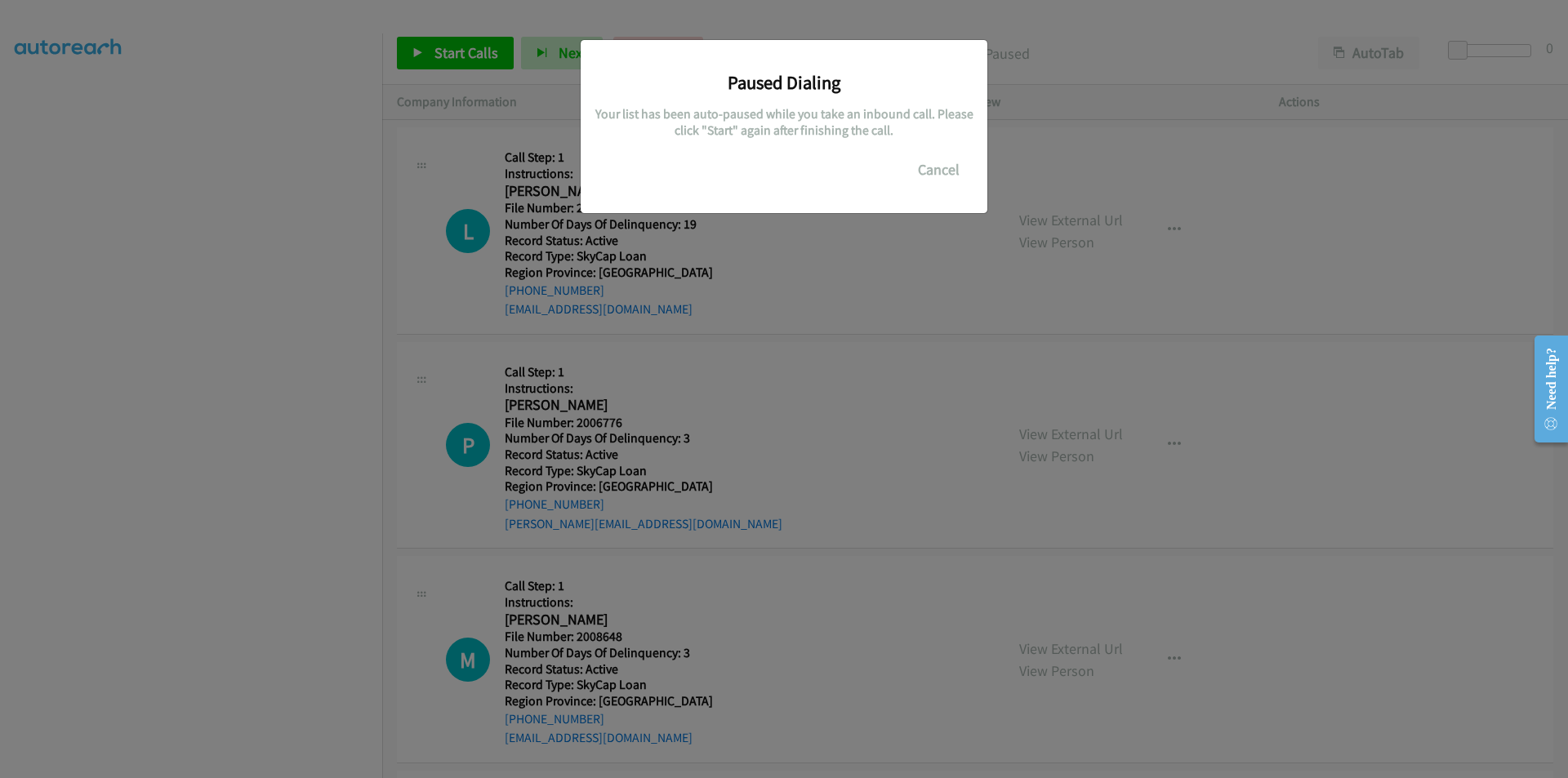
click at [255, 427] on div "Paused Dialing Your list has been auto-paused while you take an inbound call. P…" at bounding box center [784, 396] width 1568 height 763
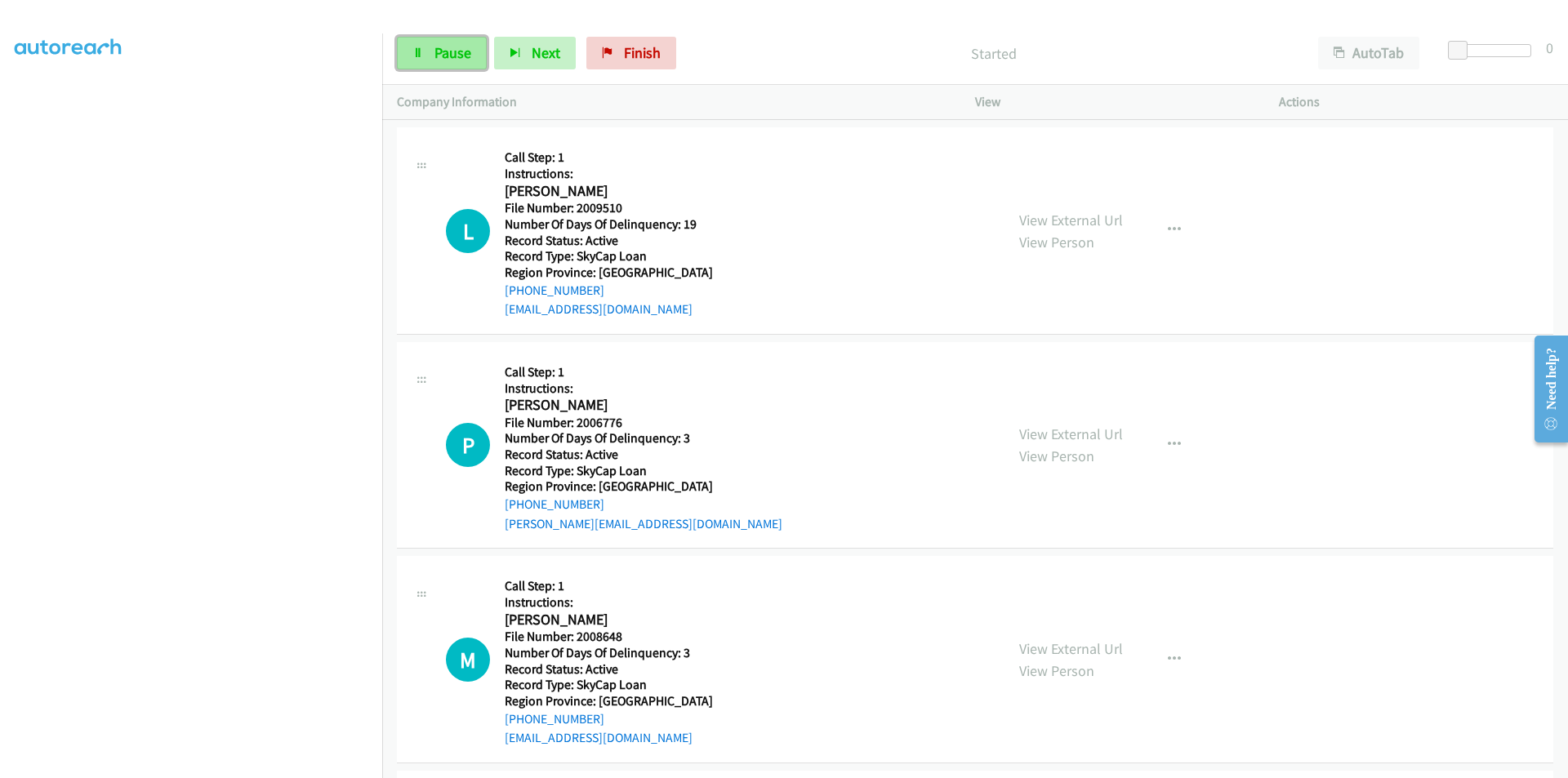
click at [453, 52] on span "Pause" at bounding box center [453, 52] width 37 height 18
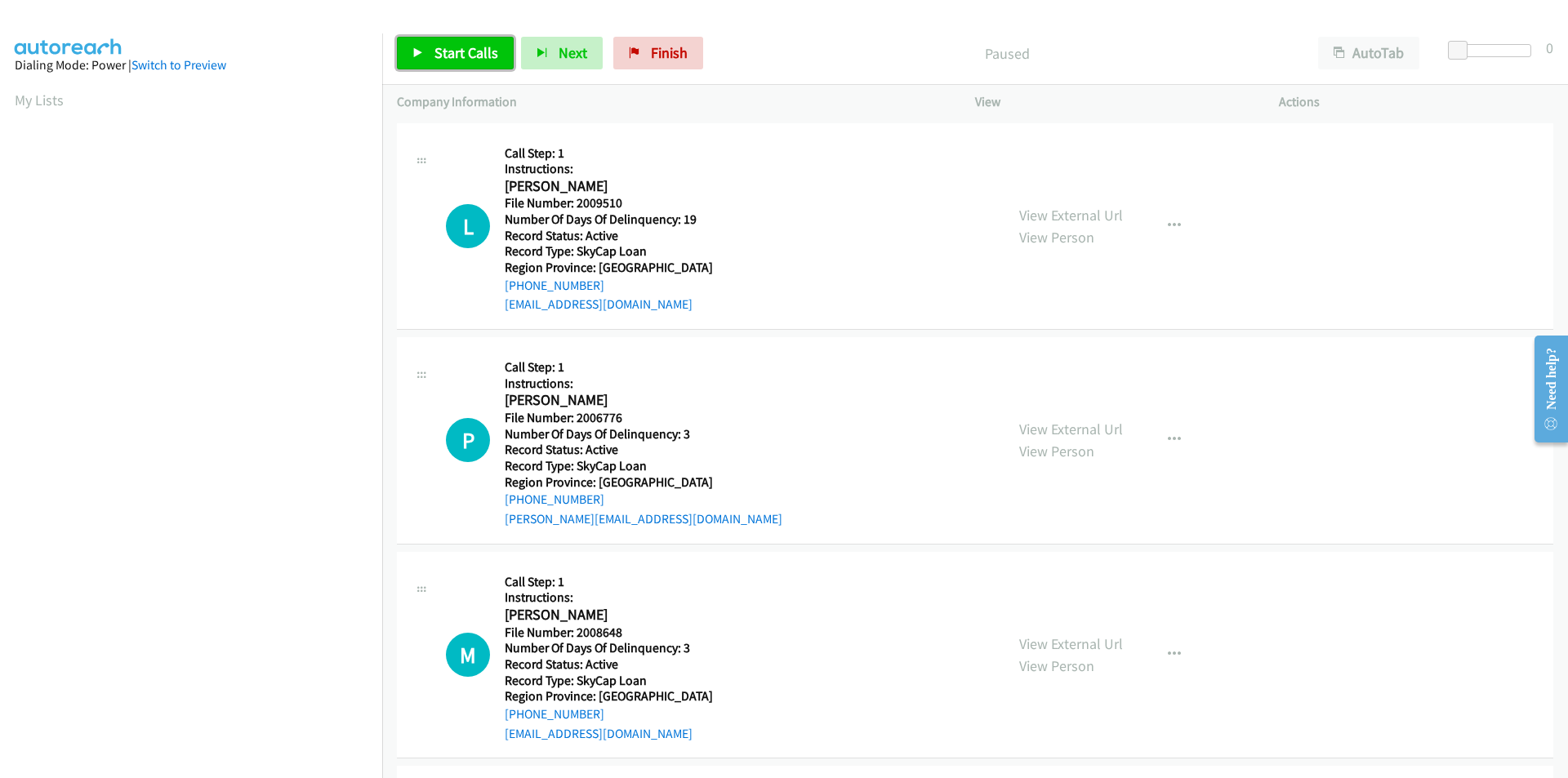
click at [451, 58] on span "Start Calls" at bounding box center [465, 52] width 63 height 18
click at [451, 58] on span "Pause" at bounding box center [453, 52] width 37 height 18
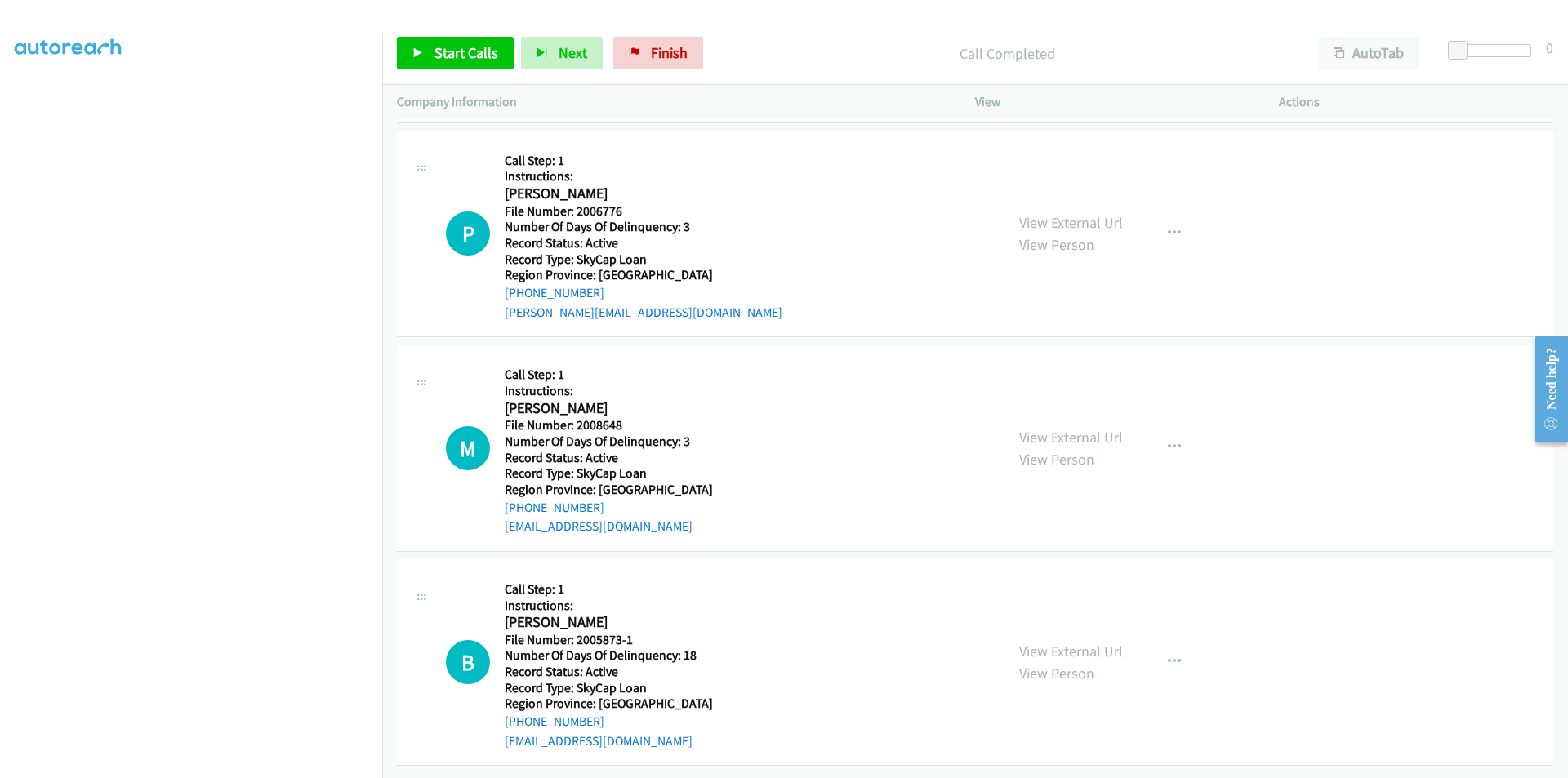
scroll to position [245, 0]
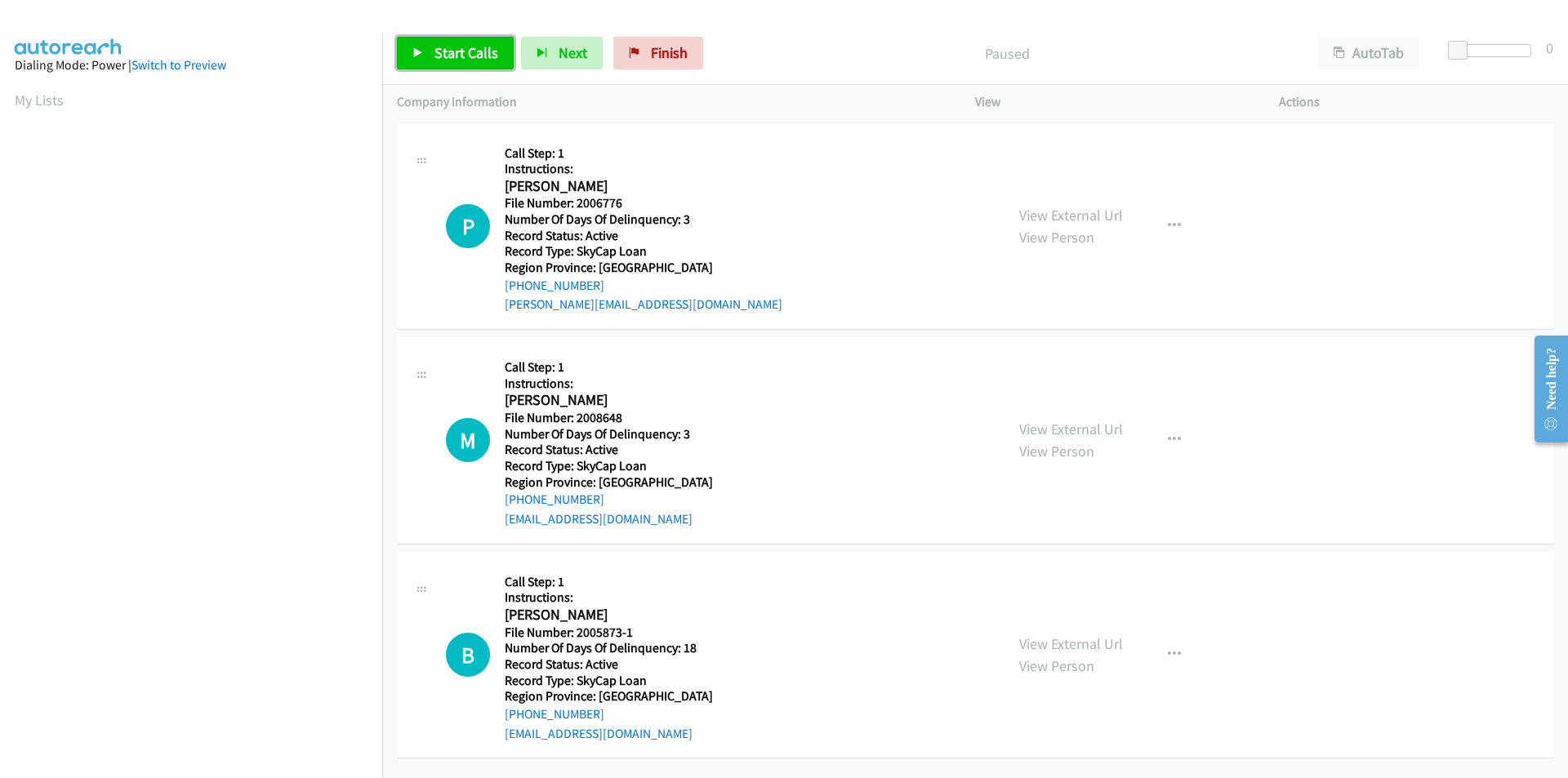
click at [484, 48] on span "Start Calls" at bounding box center [465, 52] width 63 height 18
click at [474, 48] on link "Pause" at bounding box center [442, 53] width 90 height 33
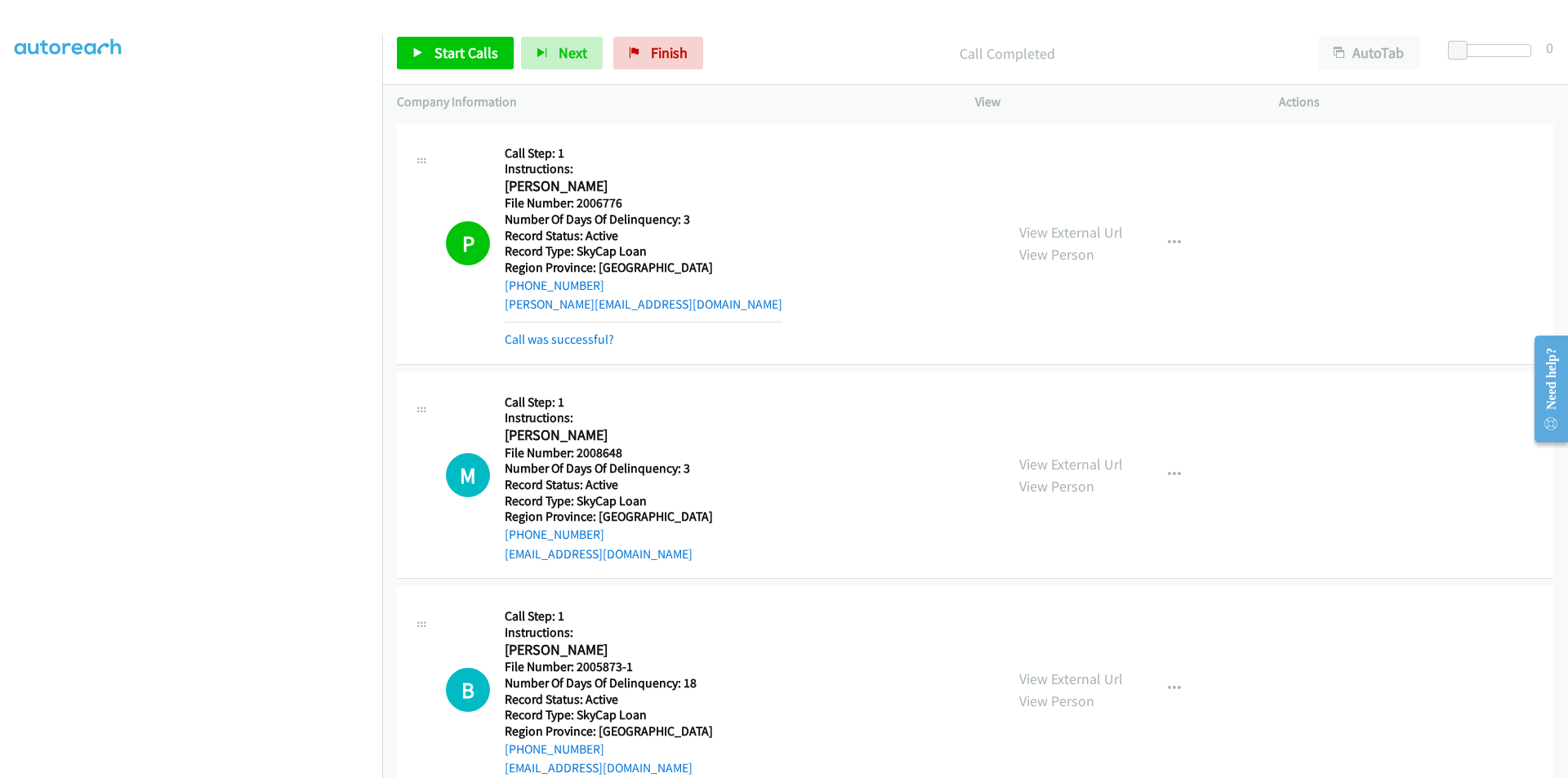
scroll to position [245, 0]
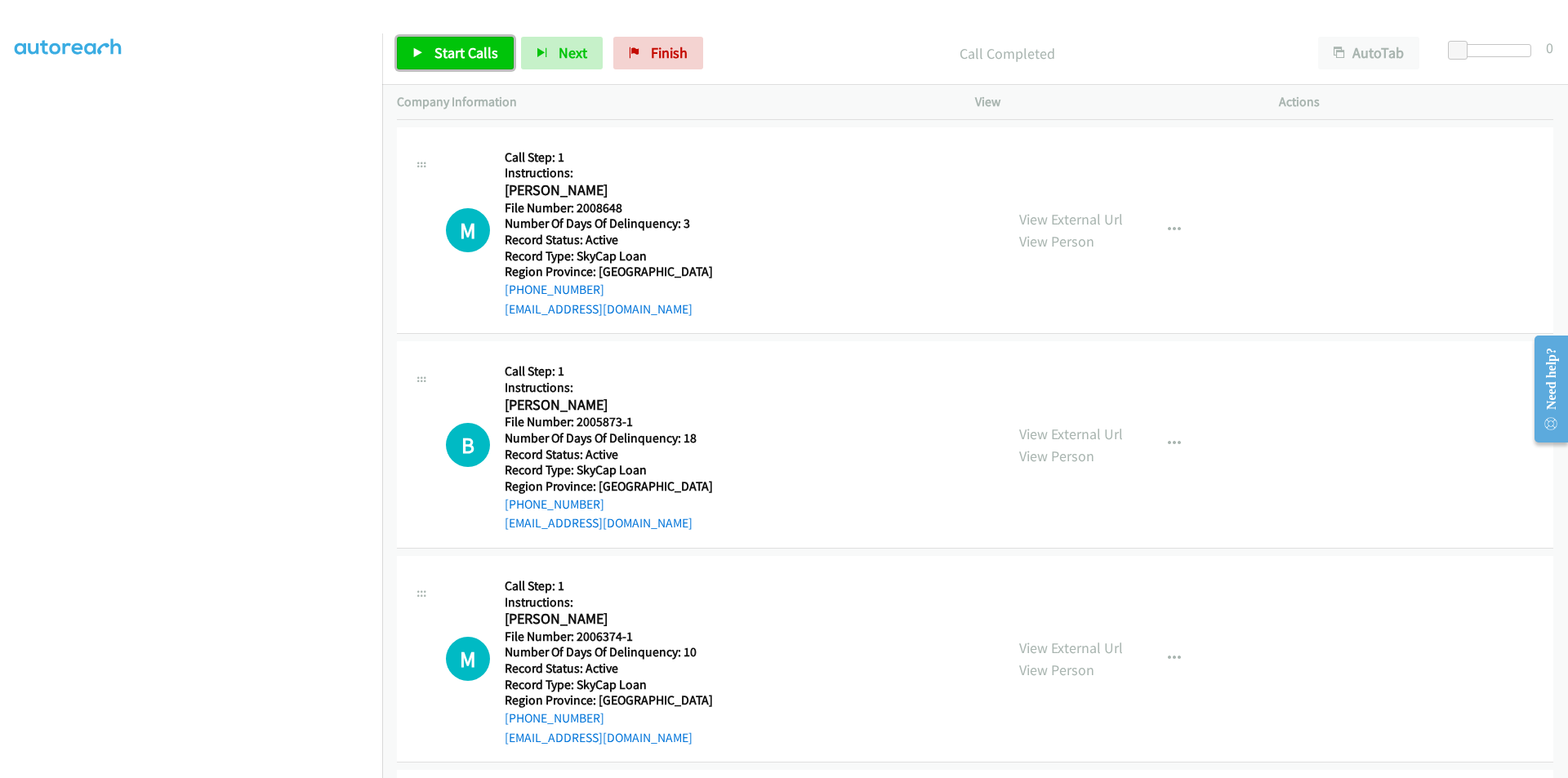
click at [452, 49] on span "Start Calls" at bounding box center [465, 52] width 63 height 18
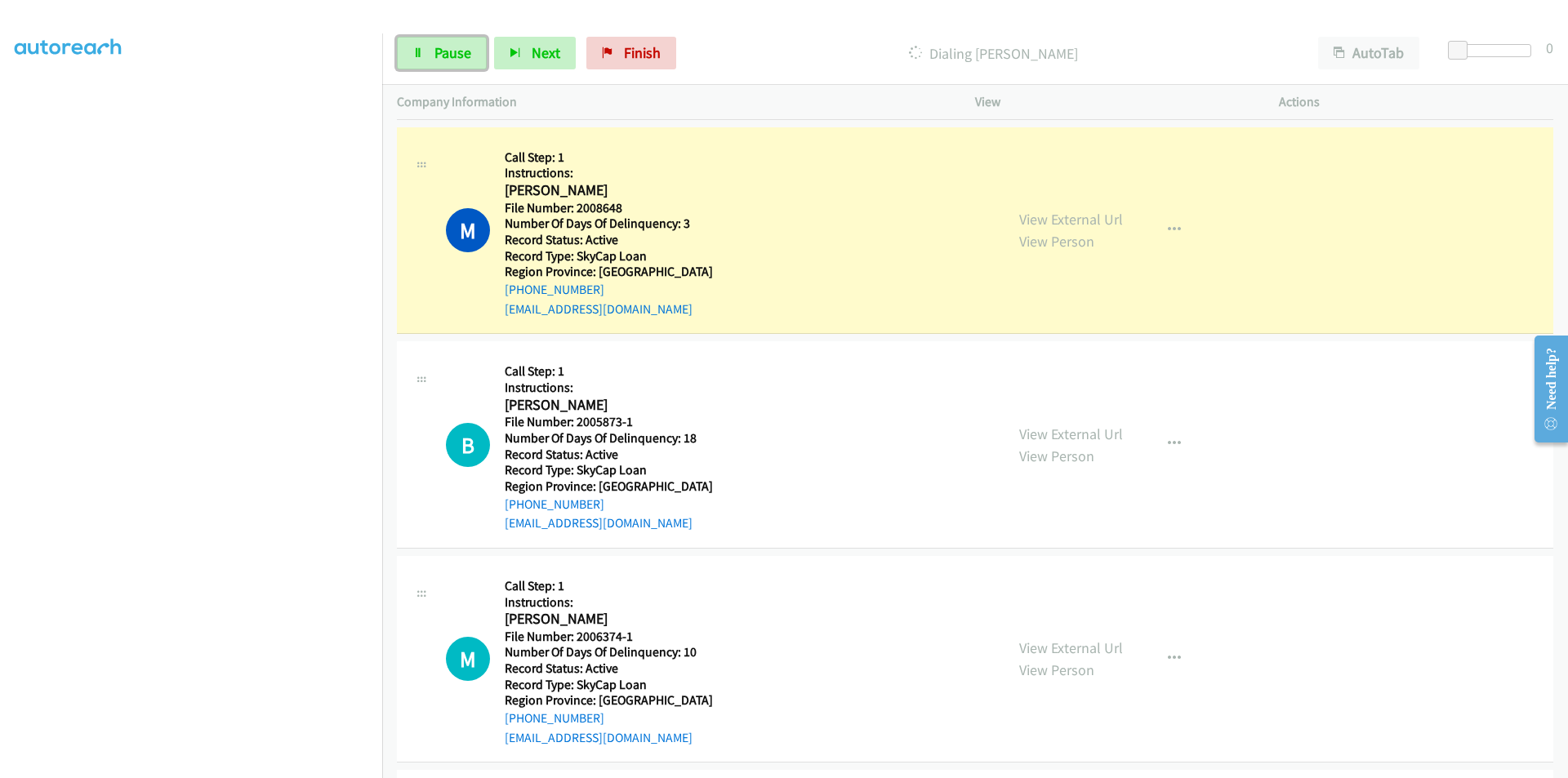
click at [452, 49] on span "Pause" at bounding box center [453, 52] width 37 height 18
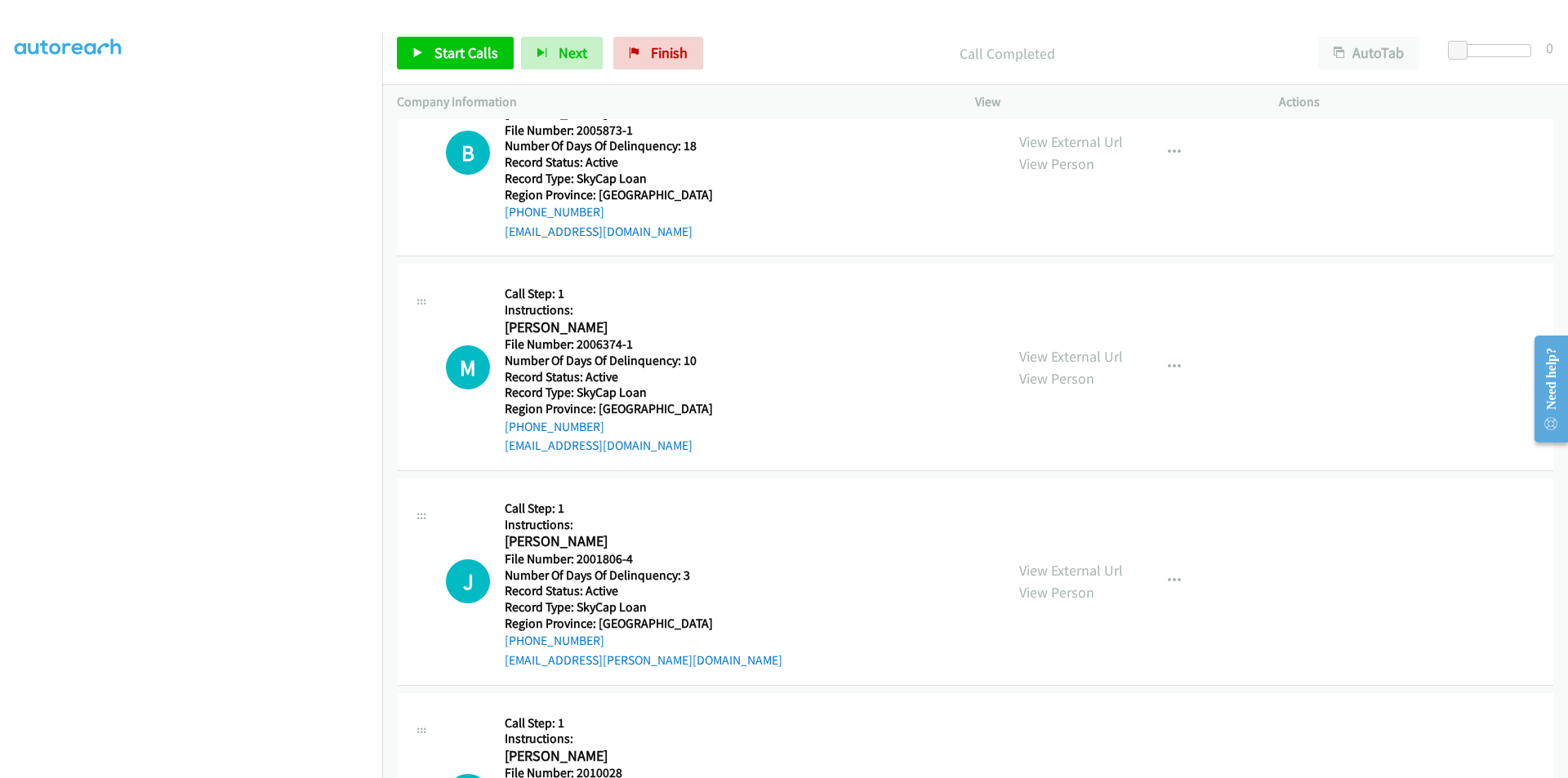
scroll to position [490, 0]
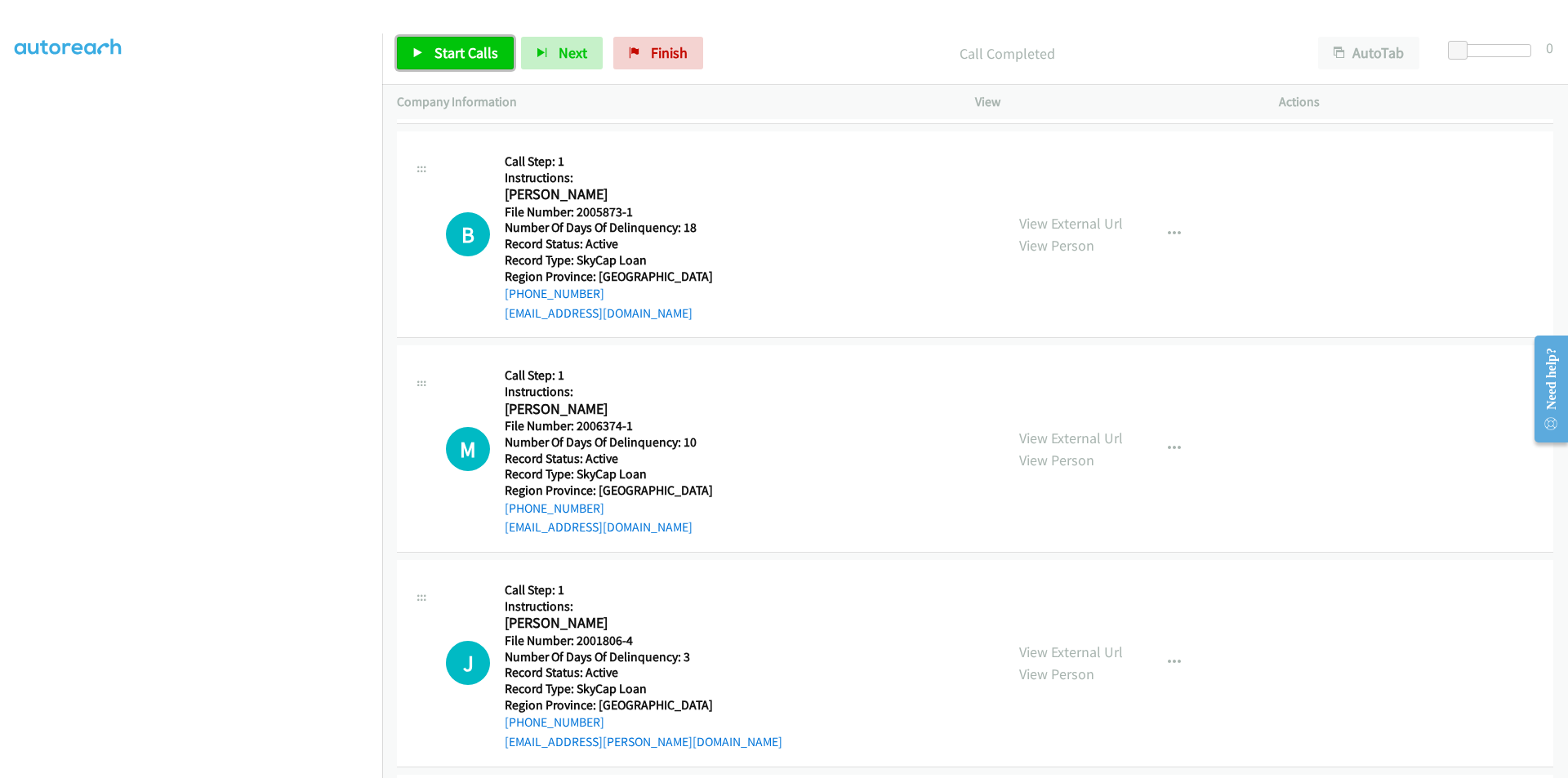
click at [453, 50] on span "Start Calls" at bounding box center [465, 52] width 63 height 18
click at [453, 50] on span "Pause" at bounding box center [453, 52] width 37 height 18
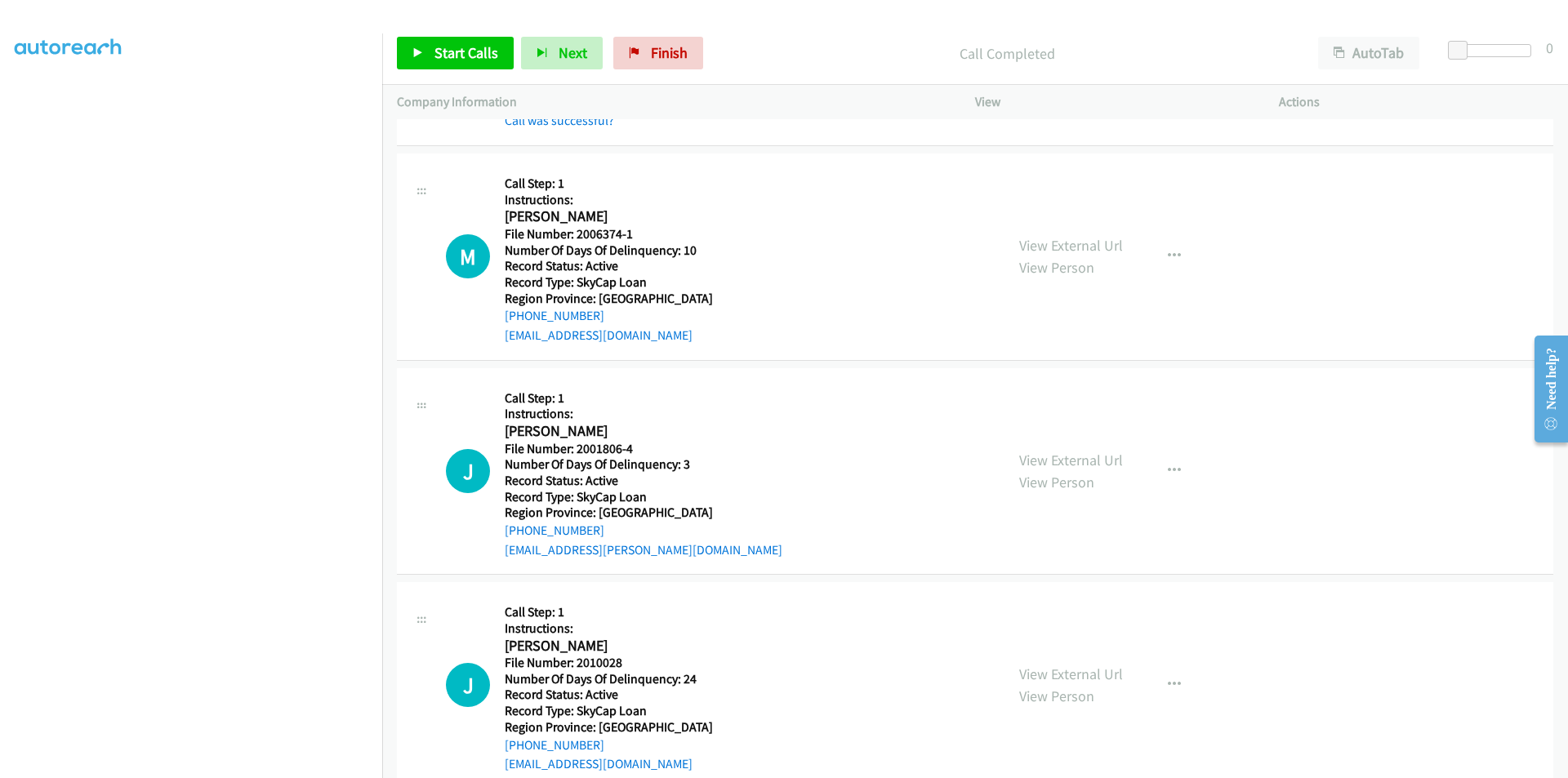
scroll to position [735, 0]
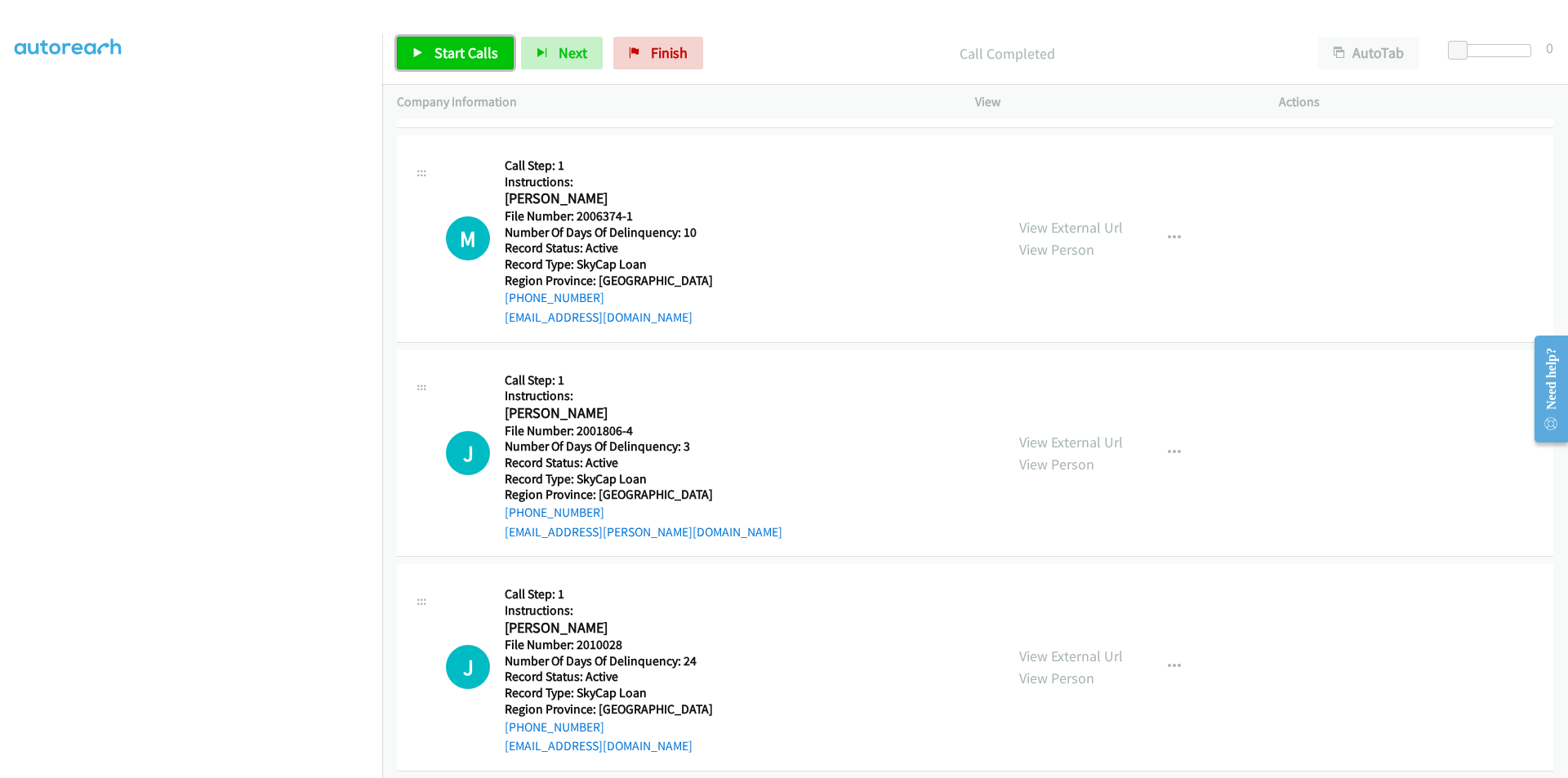
click at [469, 55] on span "Start Calls" at bounding box center [465, 52] width 63 height 18
click at [462, 55] on span "Pause" at bounding box center [453, 52] width 37 height 18
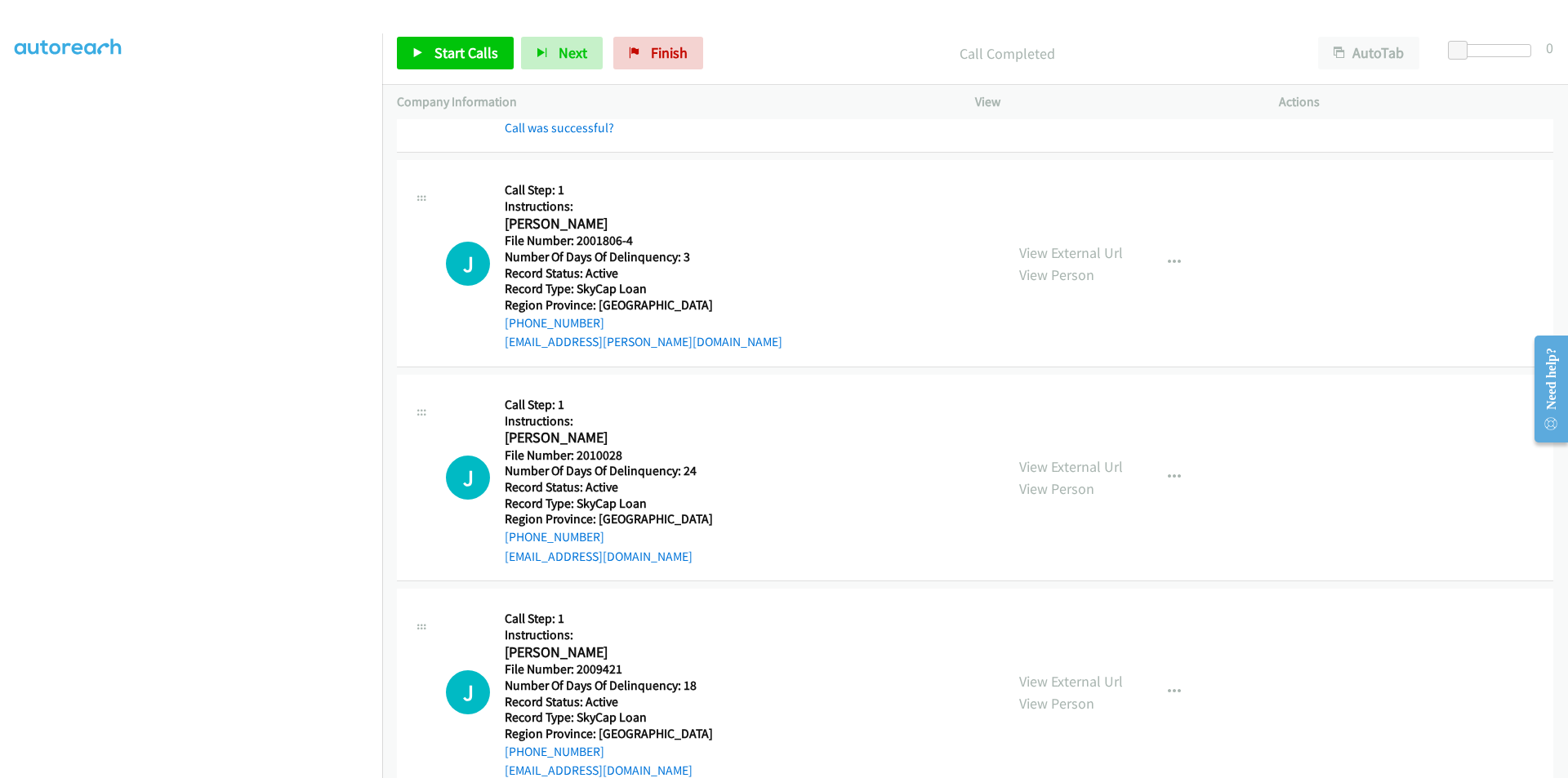
scroll to position [979, 0]
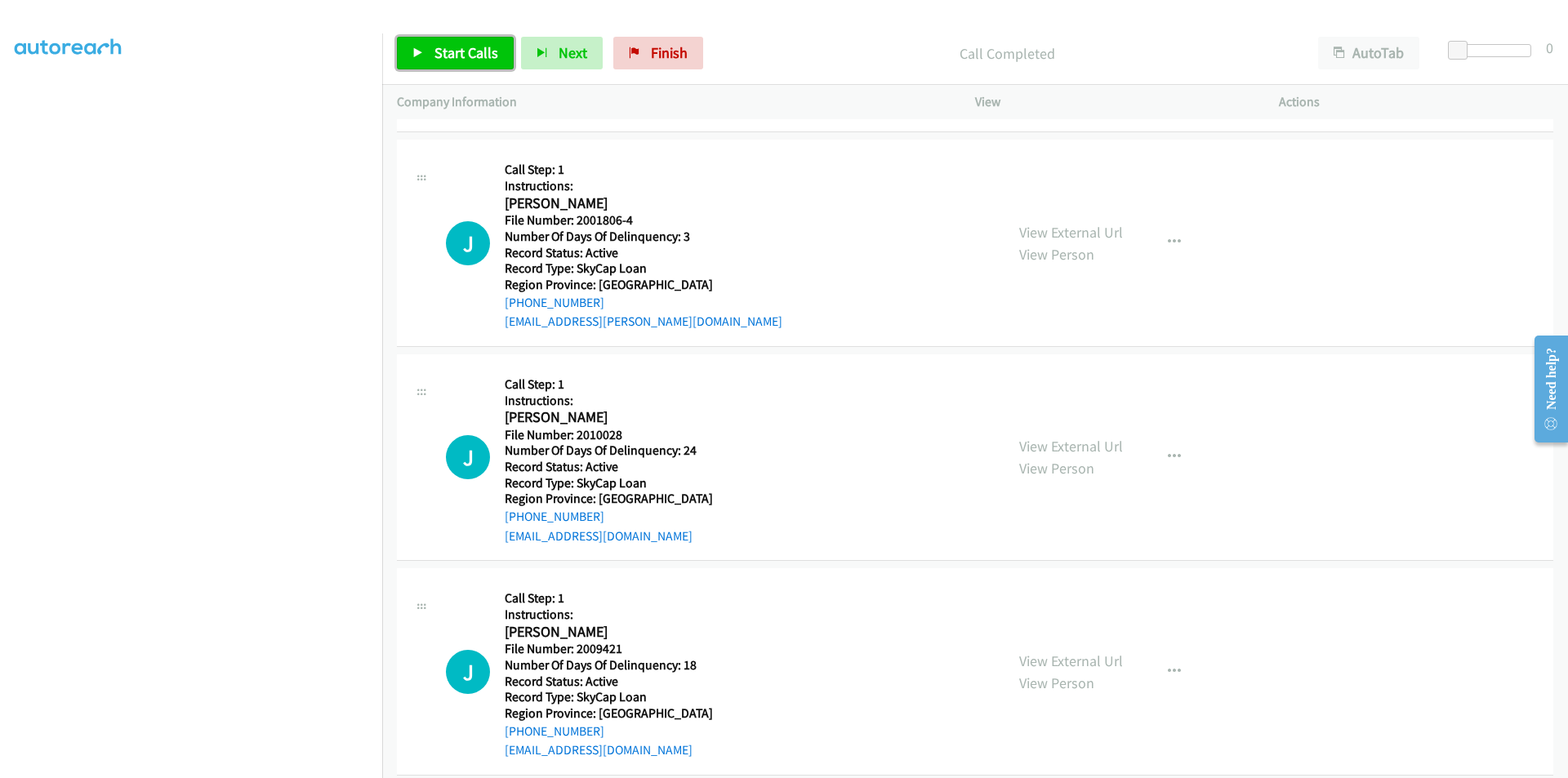
click at [484, 56] on span "Start Calls" at bounding box center [465, 52] width 63 height 18
click at [454, 50] on span "Pause" at bounding box center [453, 52] width 37 height 18
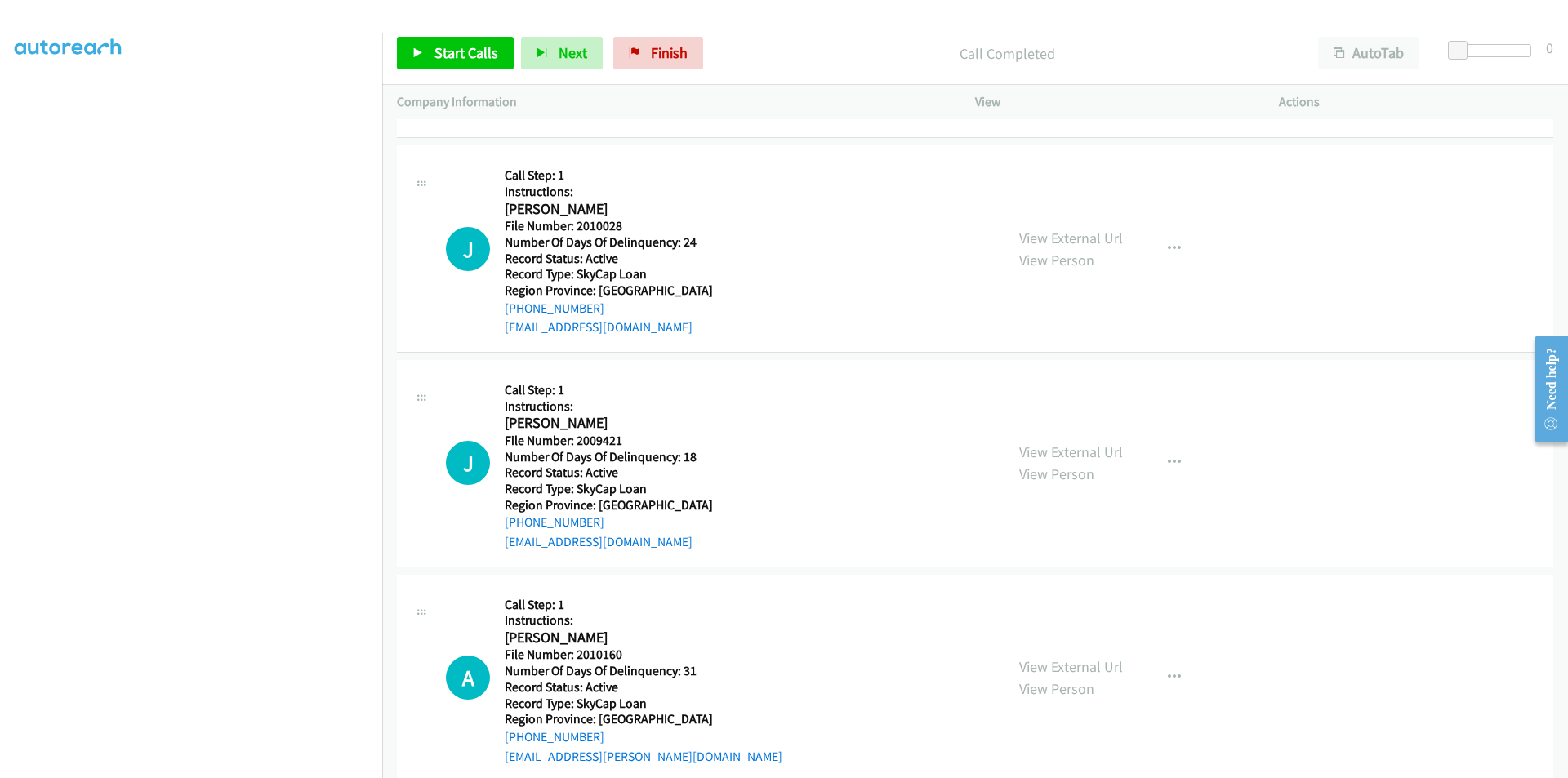
scroll to position [1224, 0]
click at [460, 58] on span "Start Calls" at bounding box center [465, 52] width 63 height 18
click at [460, 58] on span "Pause" at bounding box center [453, 52] width 37 height 18
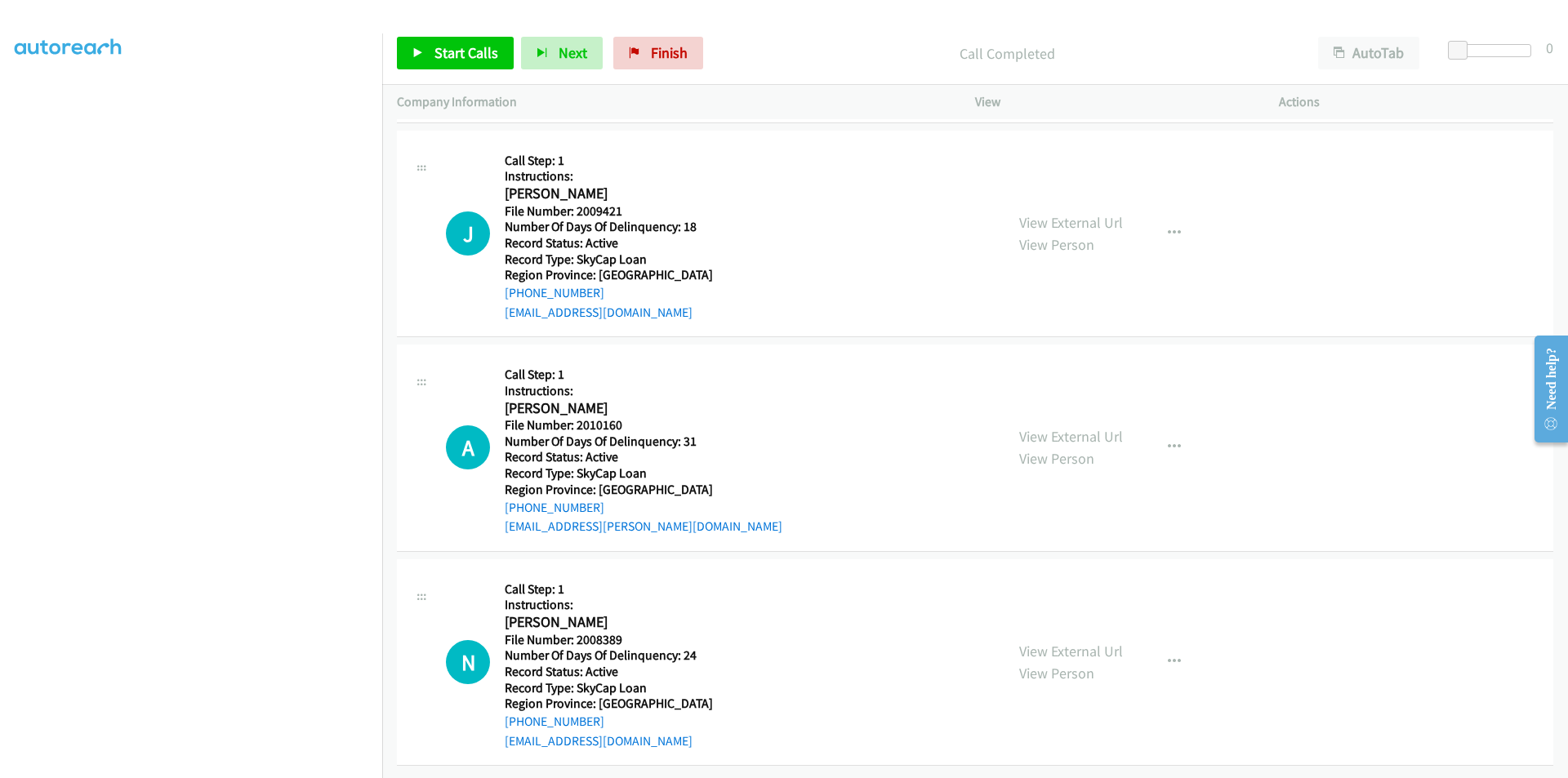
scroll to position [1499, 0]
click at [454, 54] on span "Start Calls" at bounding box center [465, 52] width 63 height 18
click at [454, 54] on span "Pause" at bounding box center [453, 52] width 37 height 18
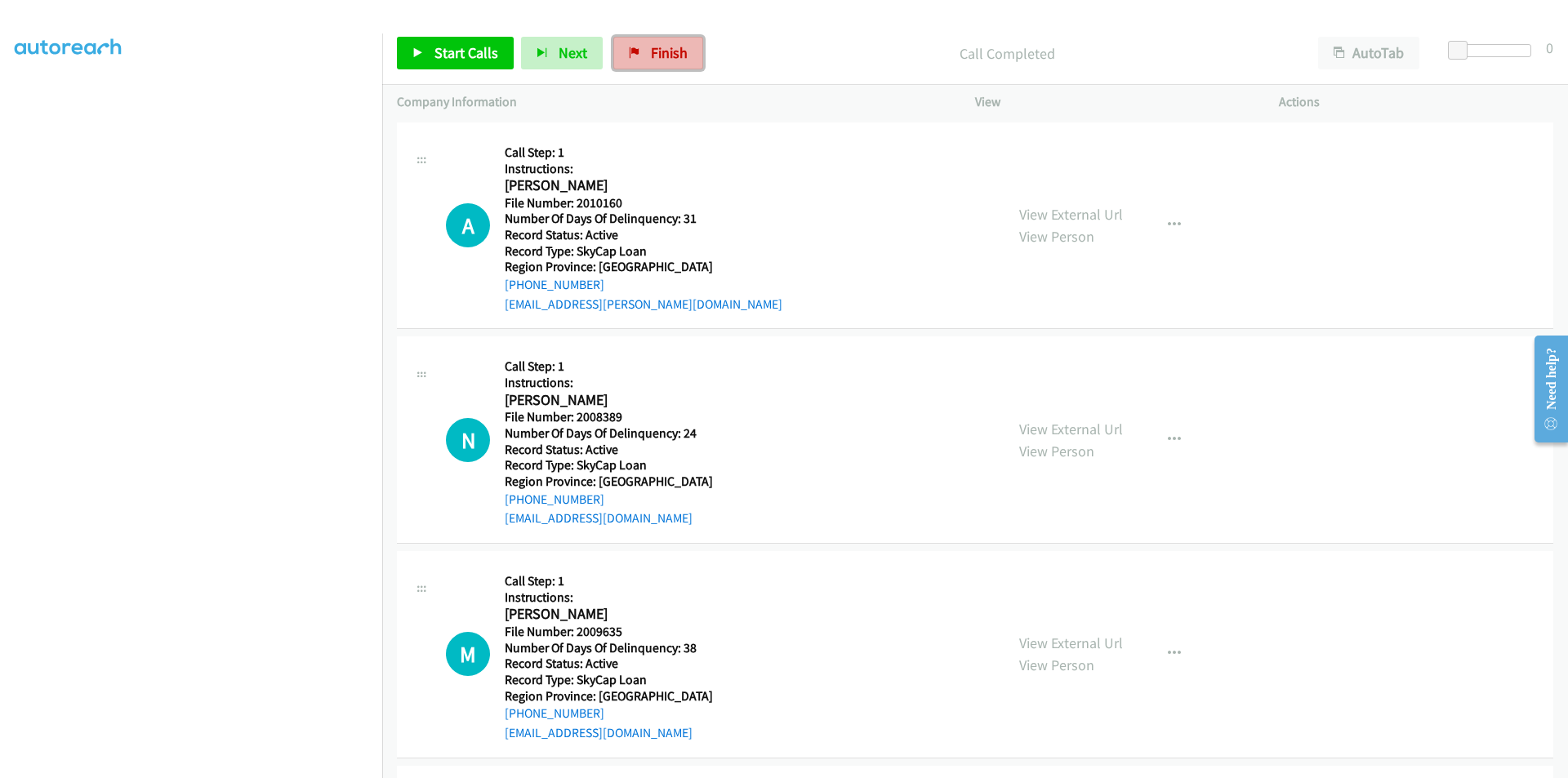
click at [672, 54] on span "Finish" at bounding box center [669, 52] width 37 height 18
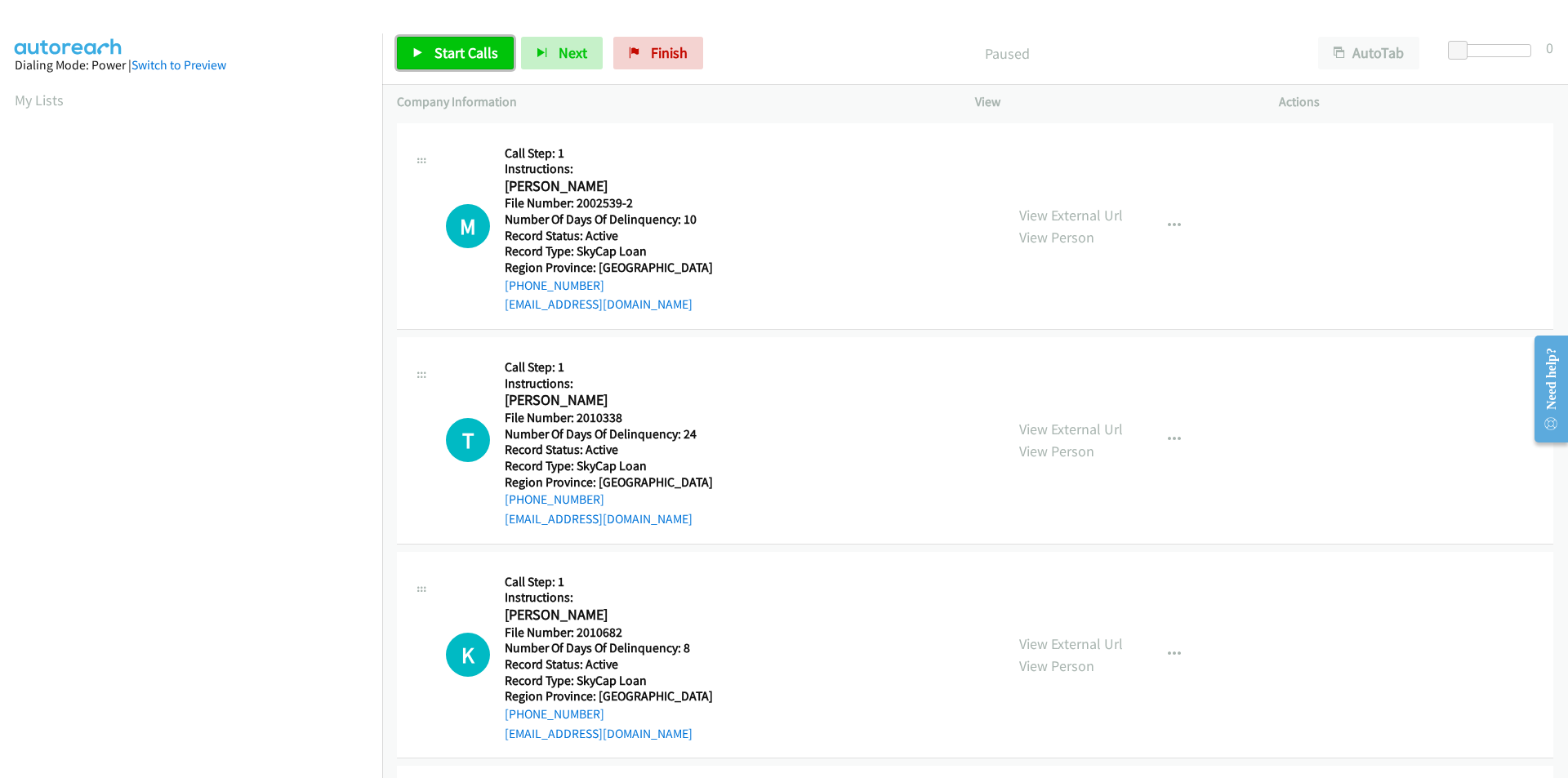
click at [446, 61] on span "Start Calls" at bounding box center [465, 52] width 63 height 18
click at [454, 50] on span "Pause" at bounding box center [453, 52] width 37 height 18
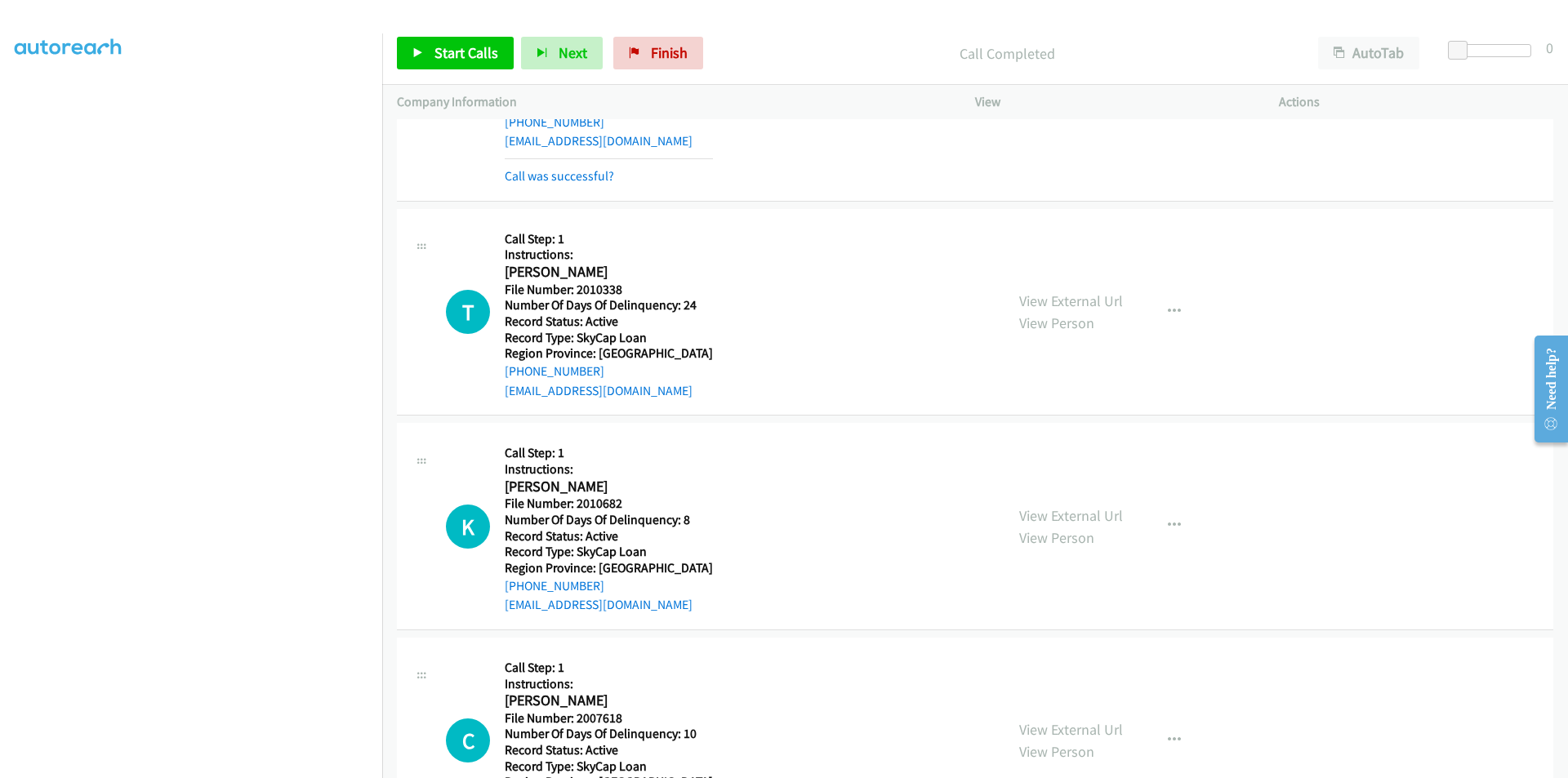
scroll to position [245, 0]
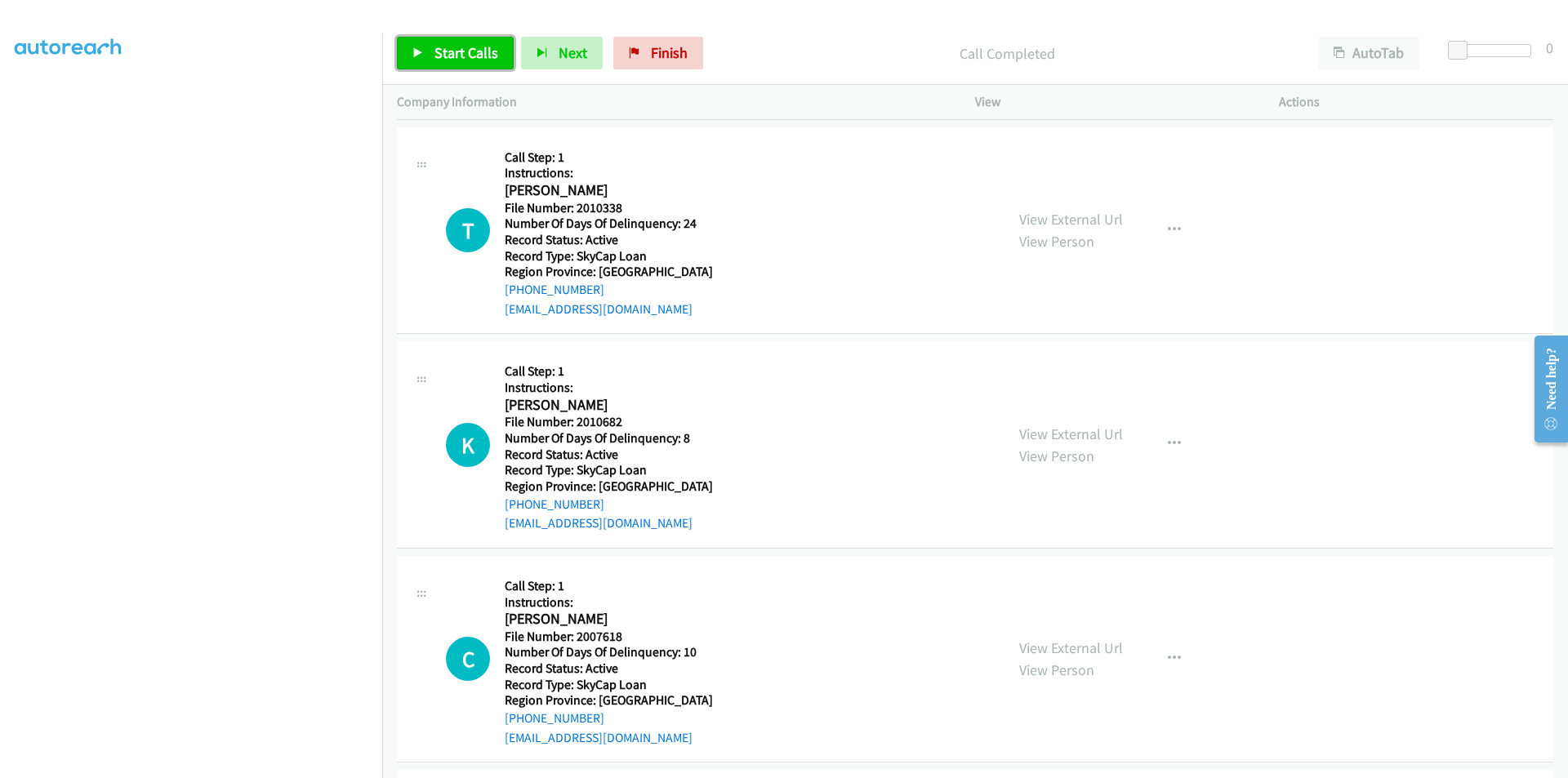
click at [460, 59] on span "Start Calls" at bounding box center [465, 52] width 63 height 18
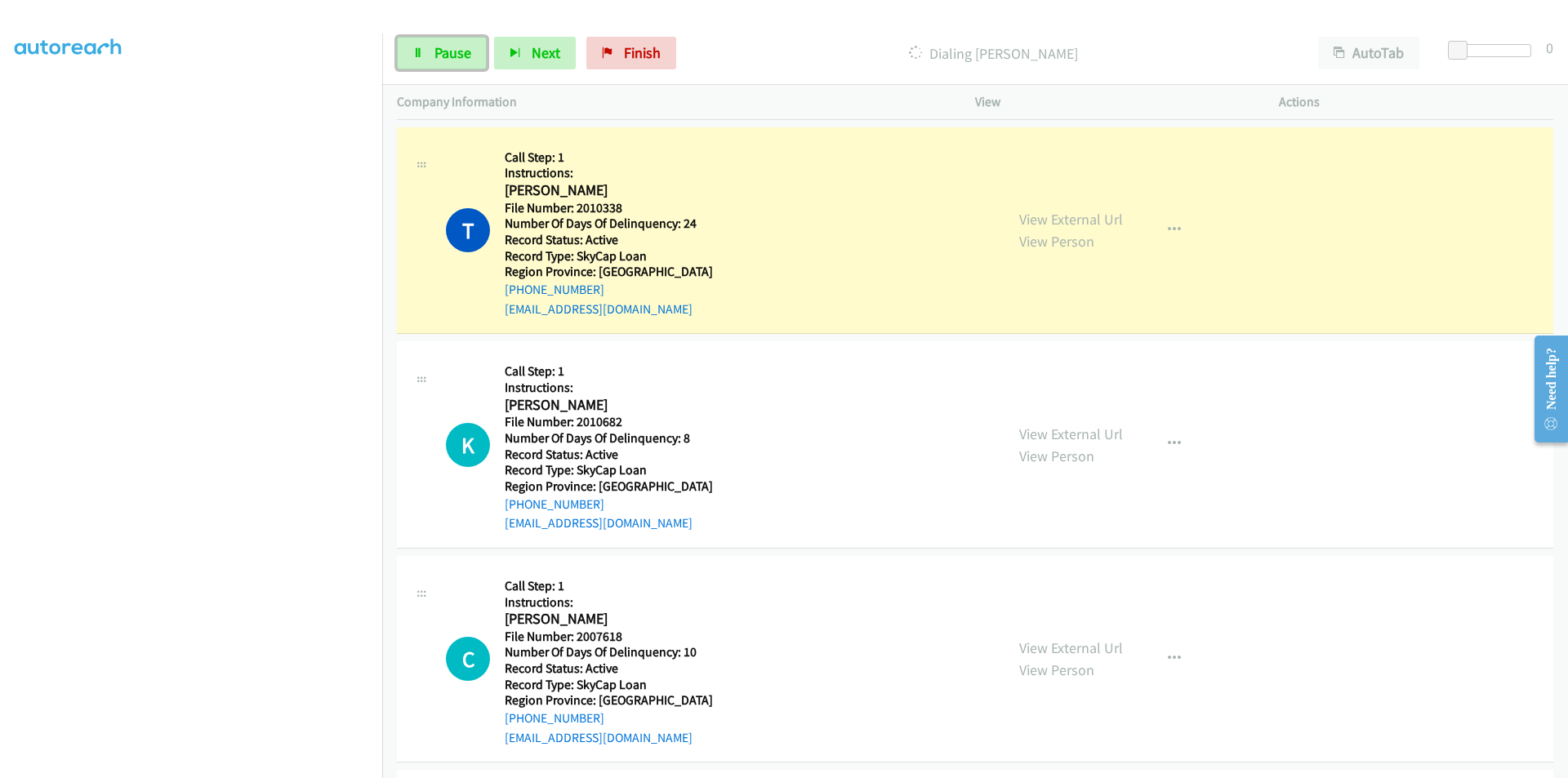
click at [460, 59] on span "Pause" at bounding box center [453, 52] width 37 height 18
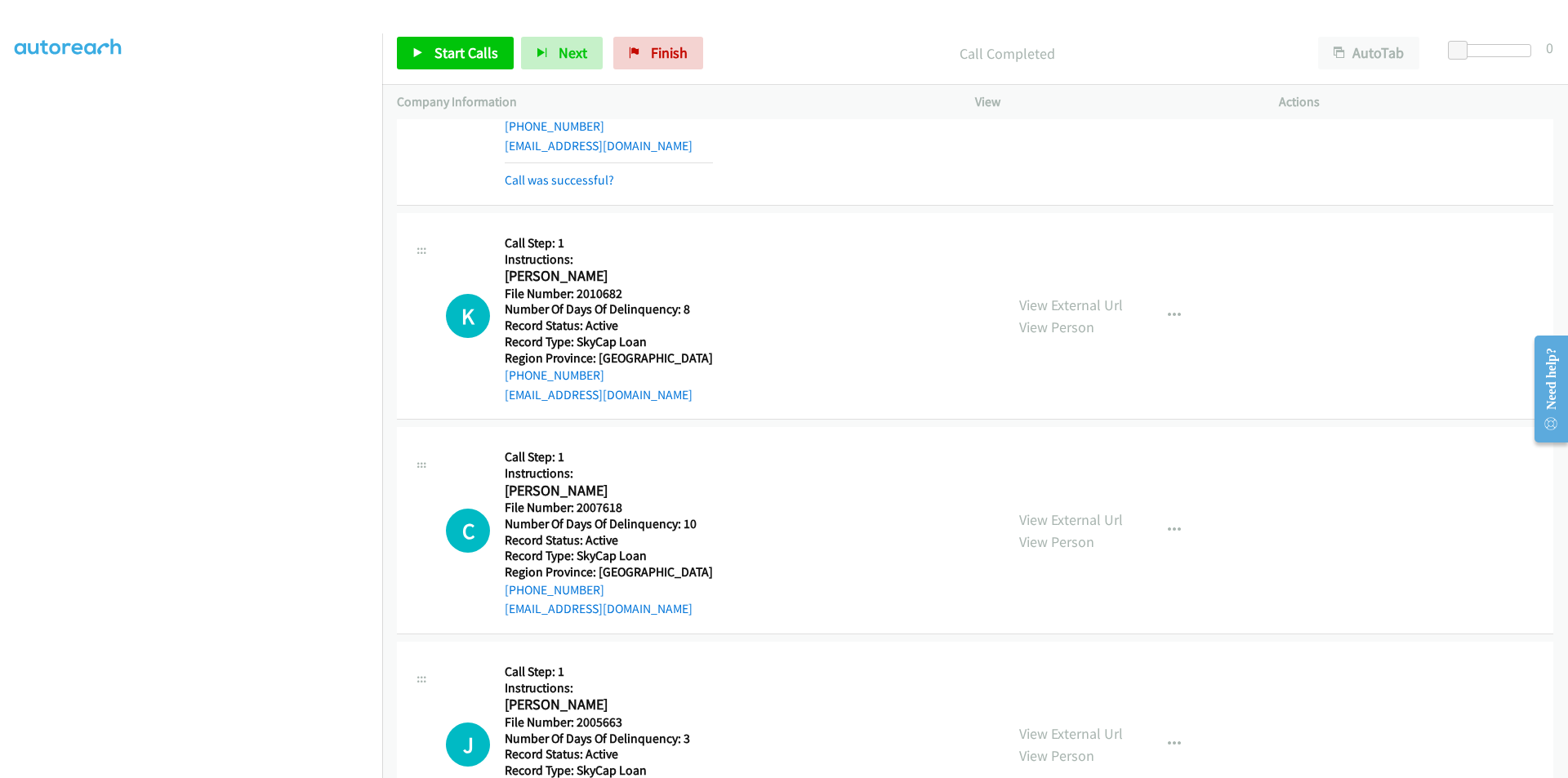
scroll to position [490, 0]
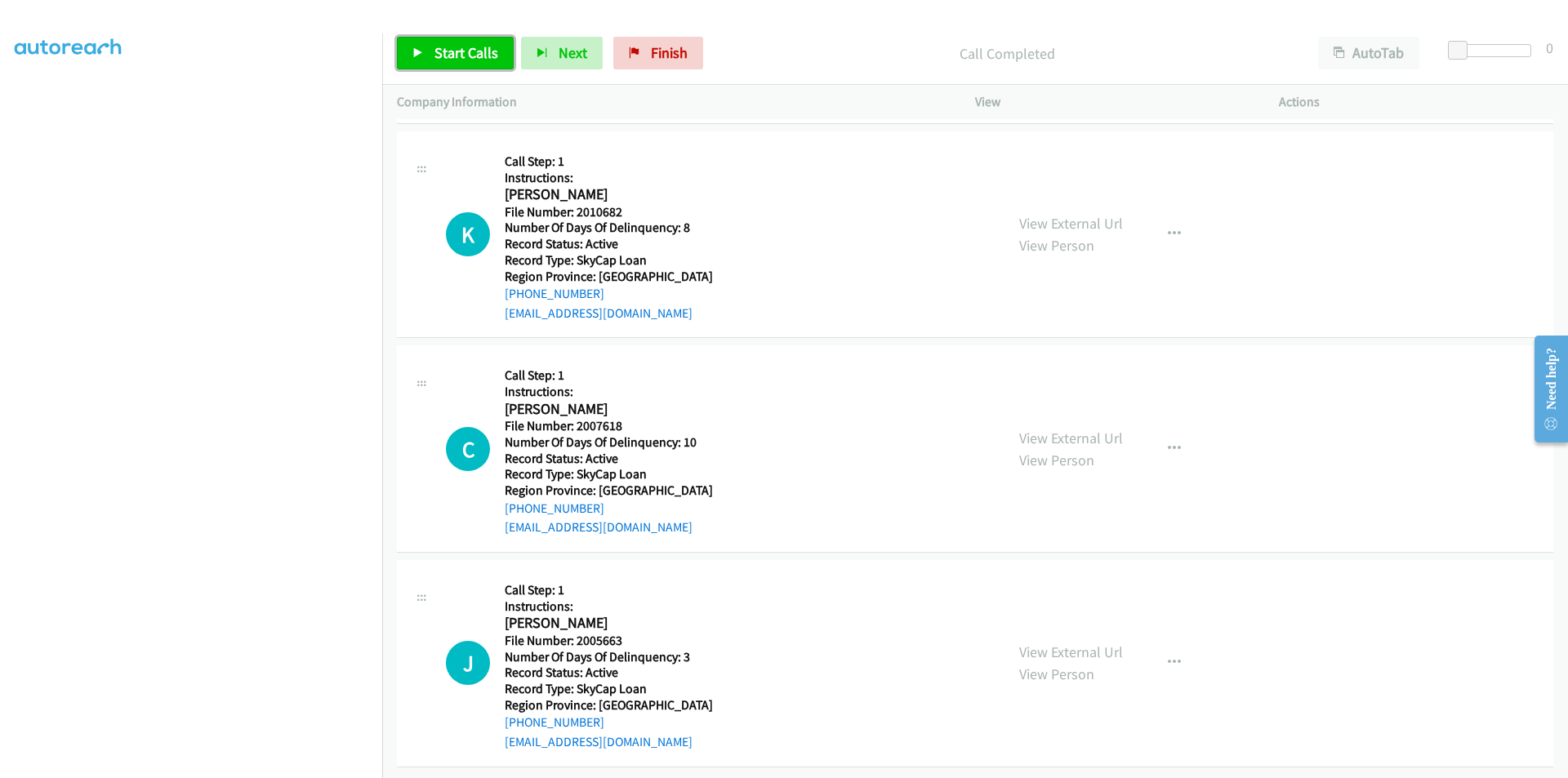
click at [464, 52] on span "Start Calls" at bounding box center [465, 52] width 63 height 18
click at [464, 52] on span "Pause" at bounding box center [453, 52] width 37 height 18
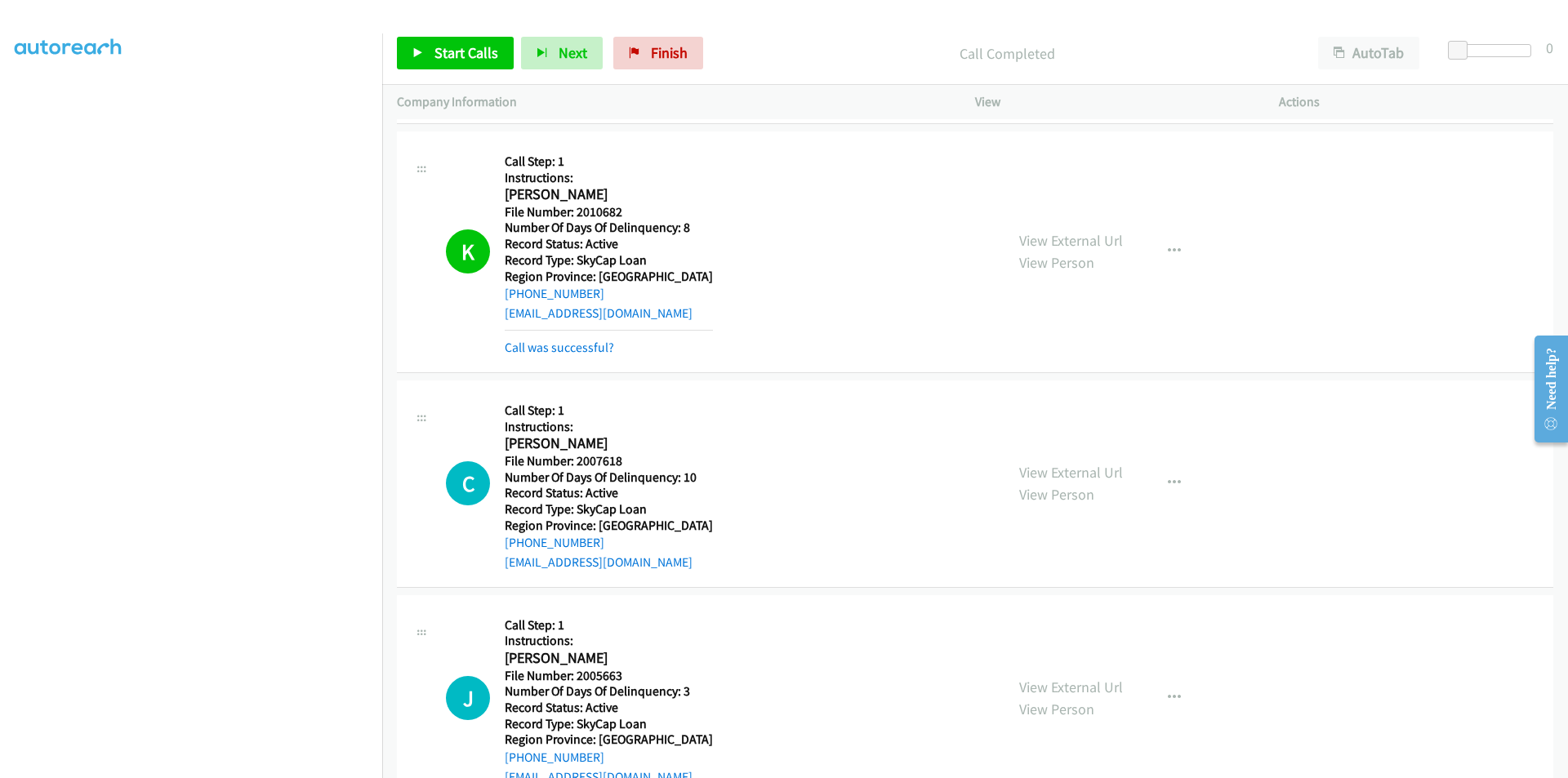
scroll to position [735, 0]
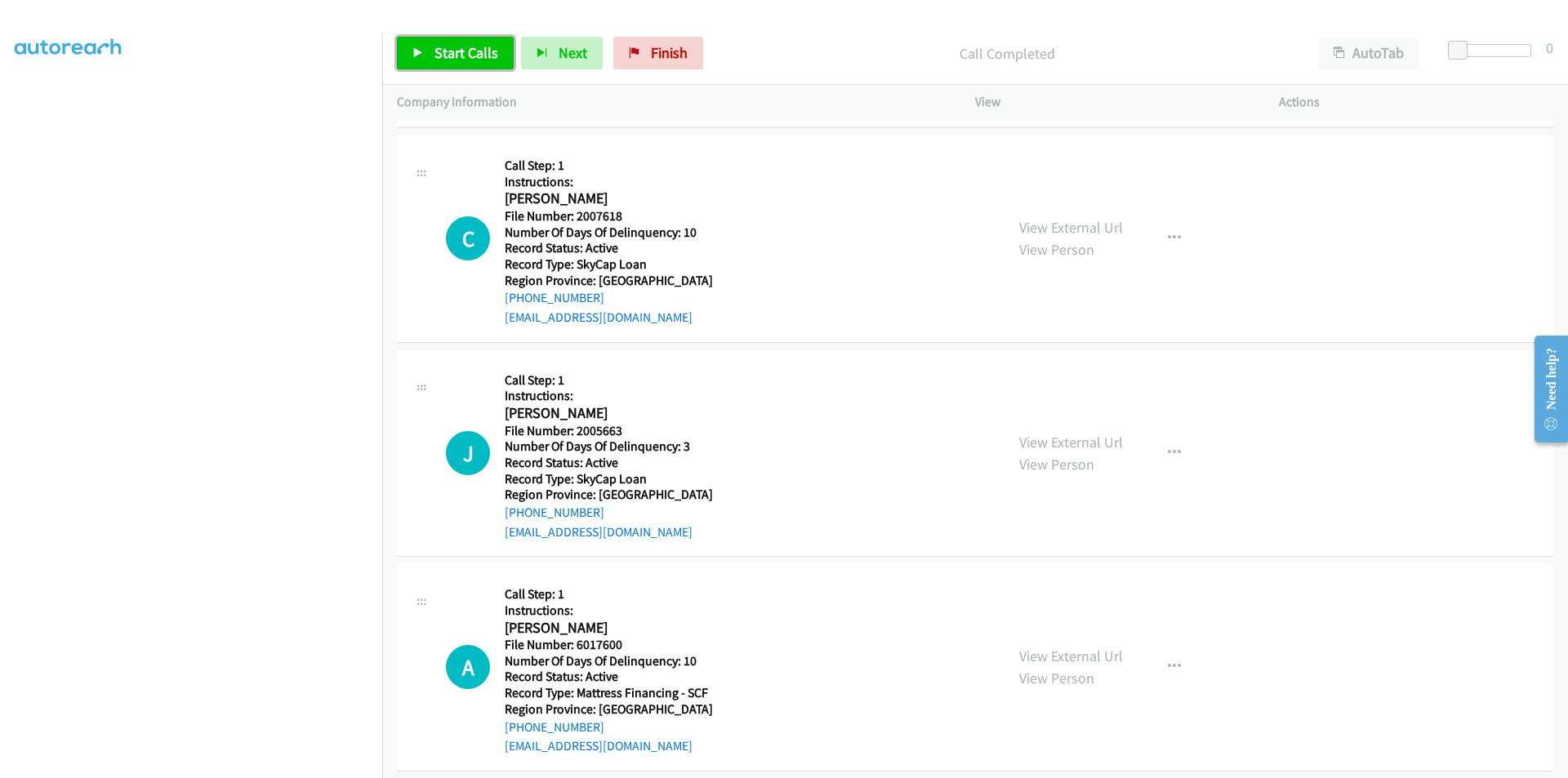
click at [462, 50] on span "Start Calls" at bounding box center [465, 52] width 63 height 18
click at [462, 50] on span "Pause" at bounding box center [453, 52] width 37 height 18
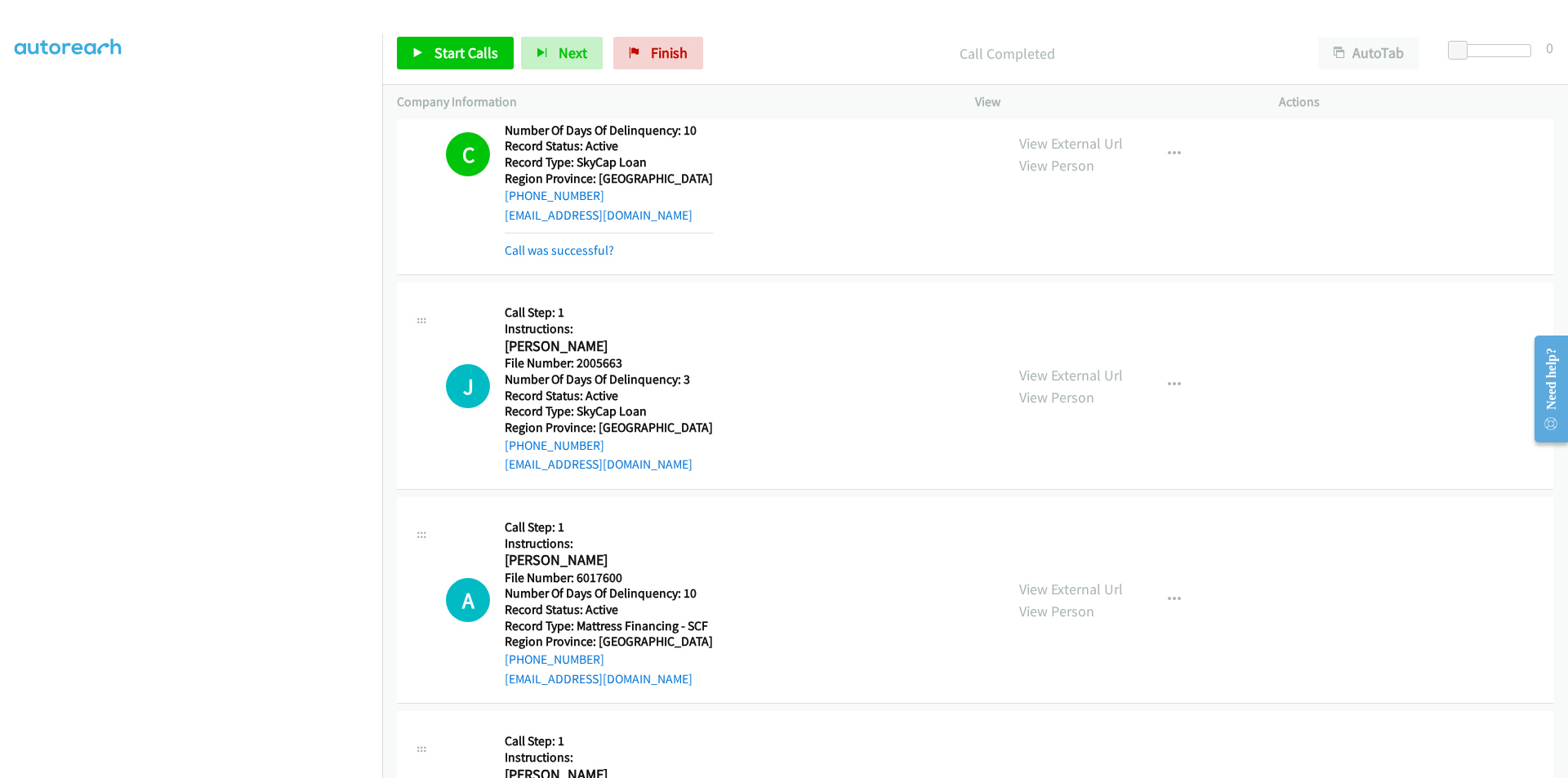
scroll to position [979, 0]
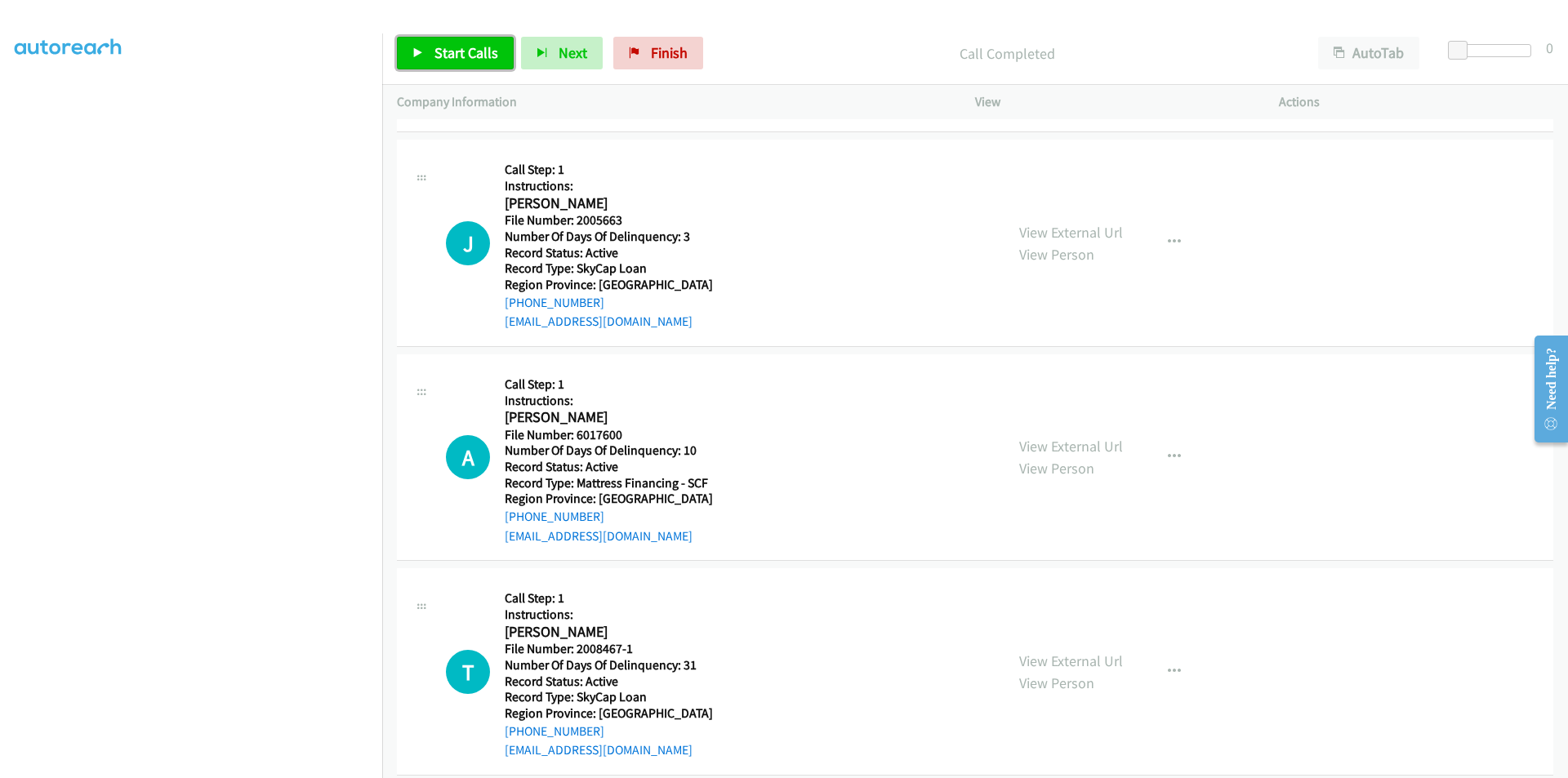
click at [453, 51] on span "Start Calls" at bounding box center [465, 52] width 63 height 18
click at [453, 51] on span "Pause" at bounding box center [453, 52] width 37 height 18
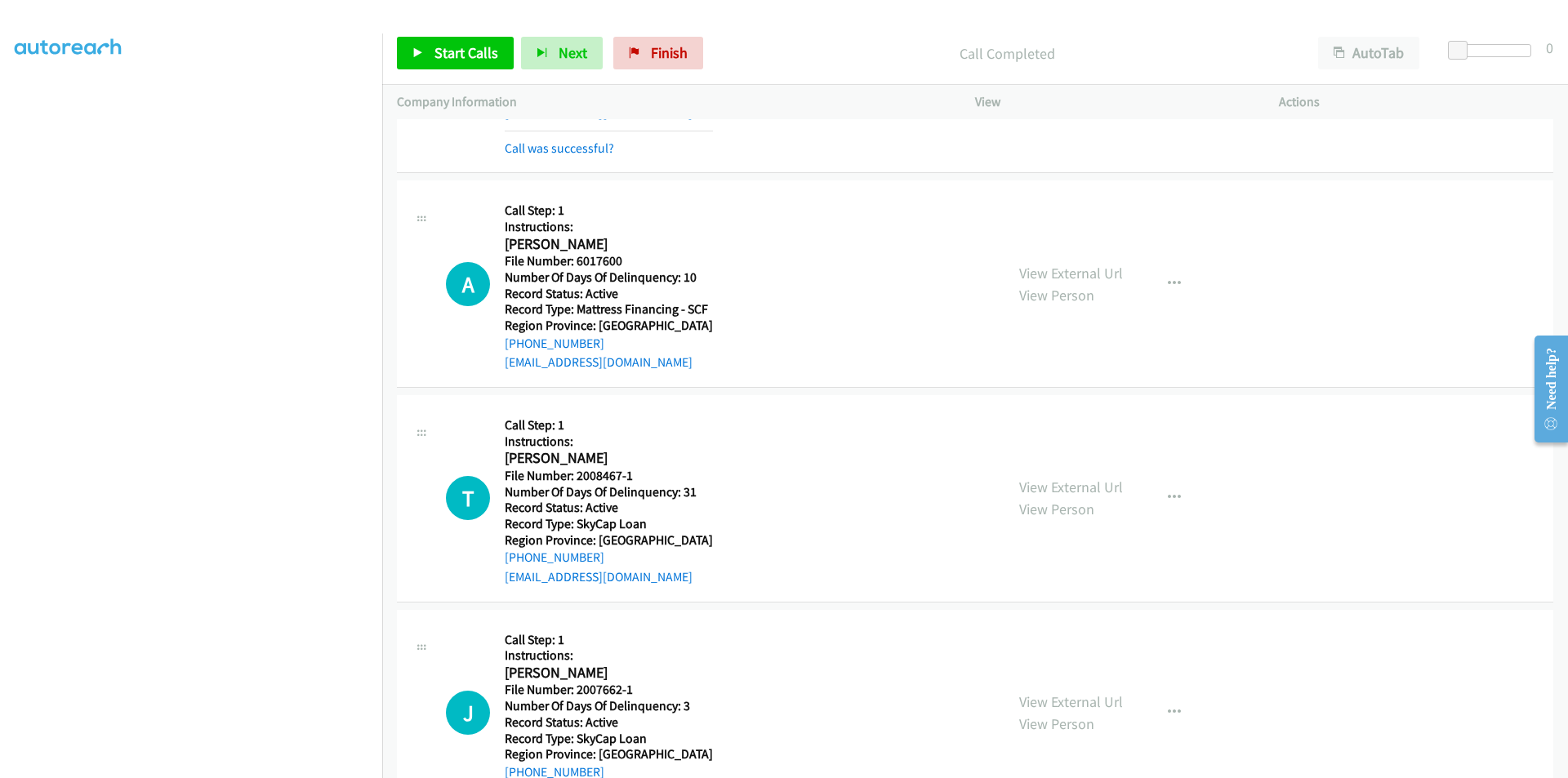
scroll to position [1224, 0]
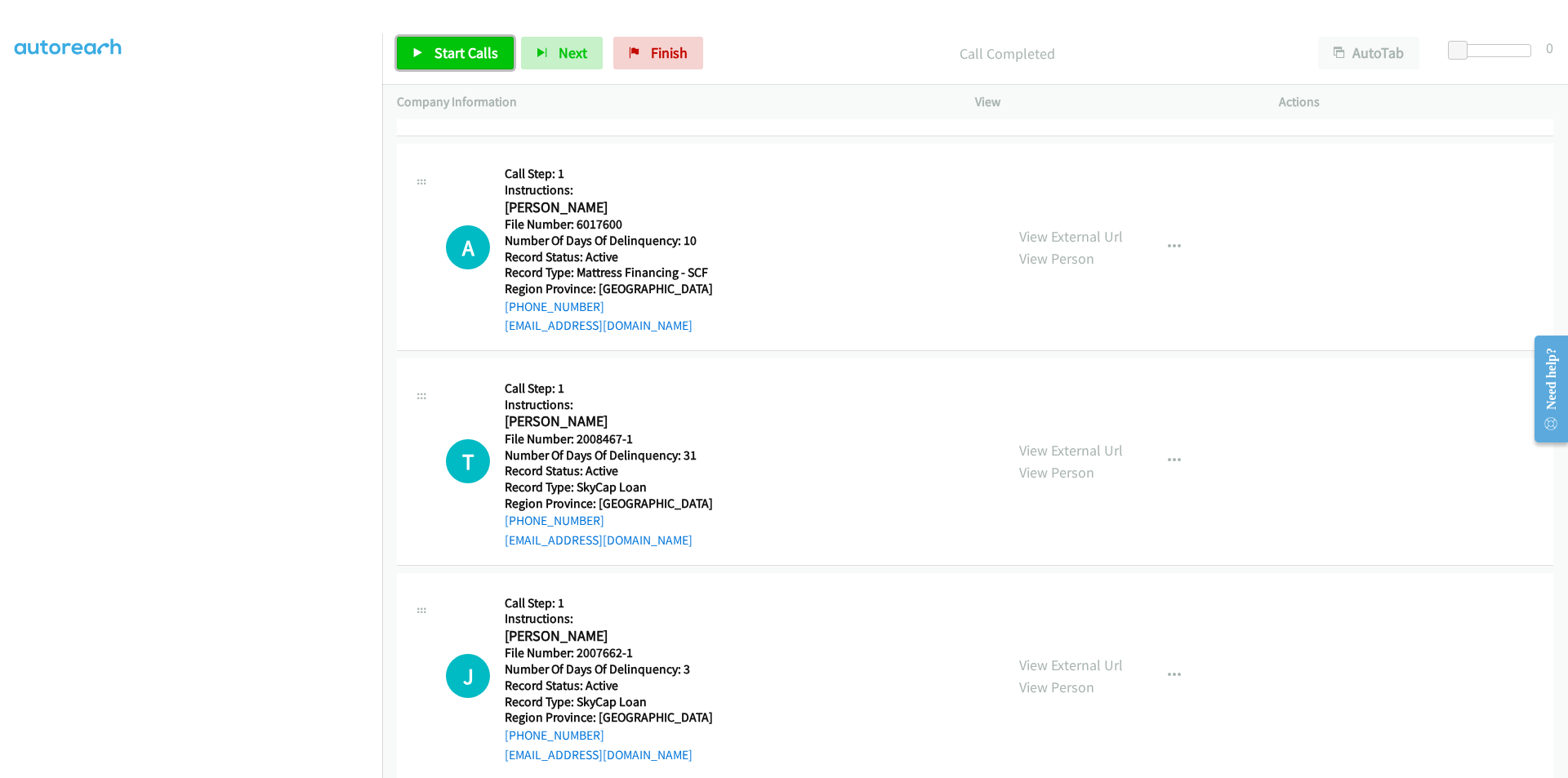
click at [440, 52] on span "Start Calls" at bounding box center [465, 52] width 63 height 18
click at [440, 52] on span "Pause" at bounding box center [453, 52] width 37 height 18
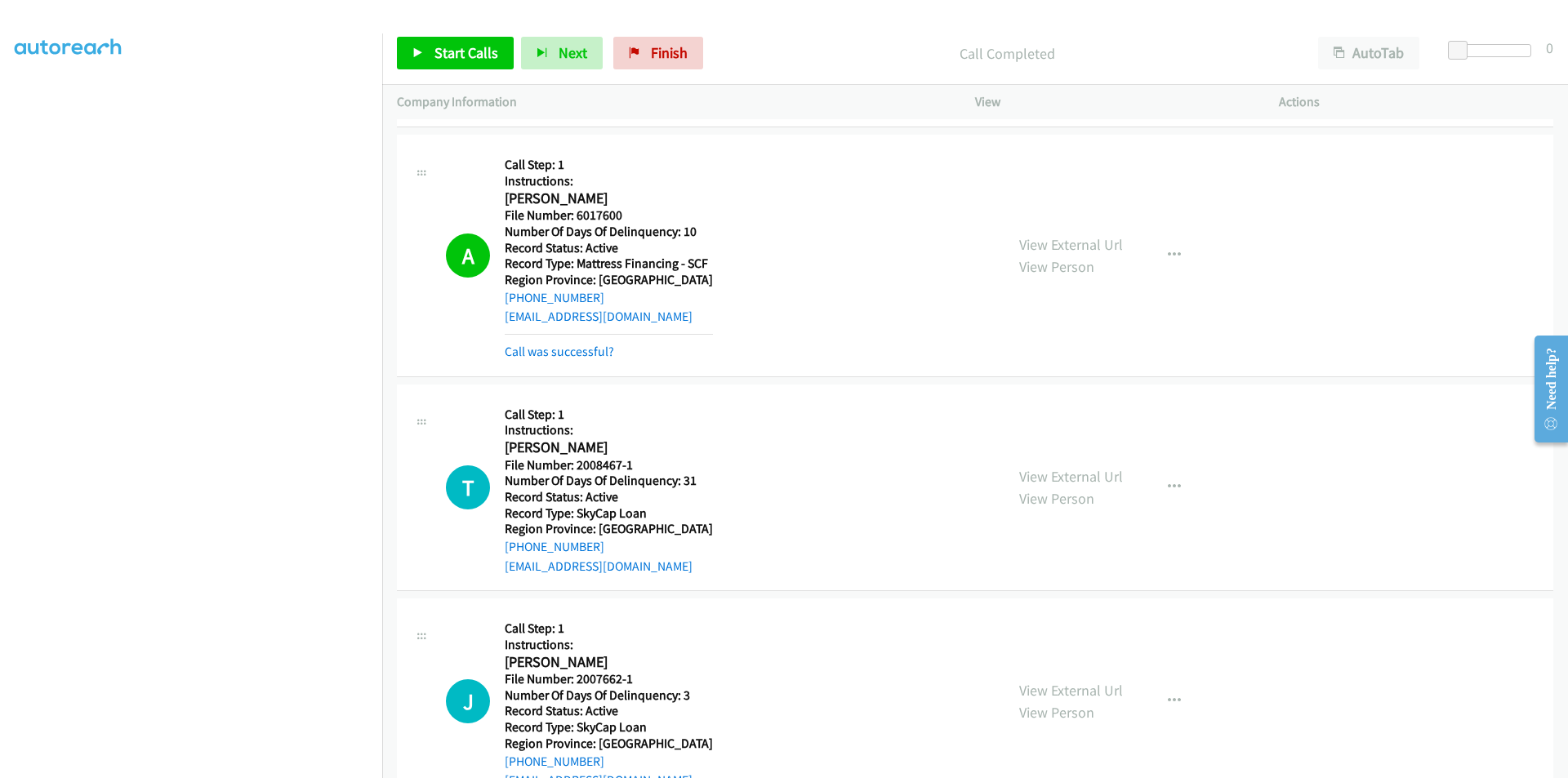
scroll to position [1469, 0]
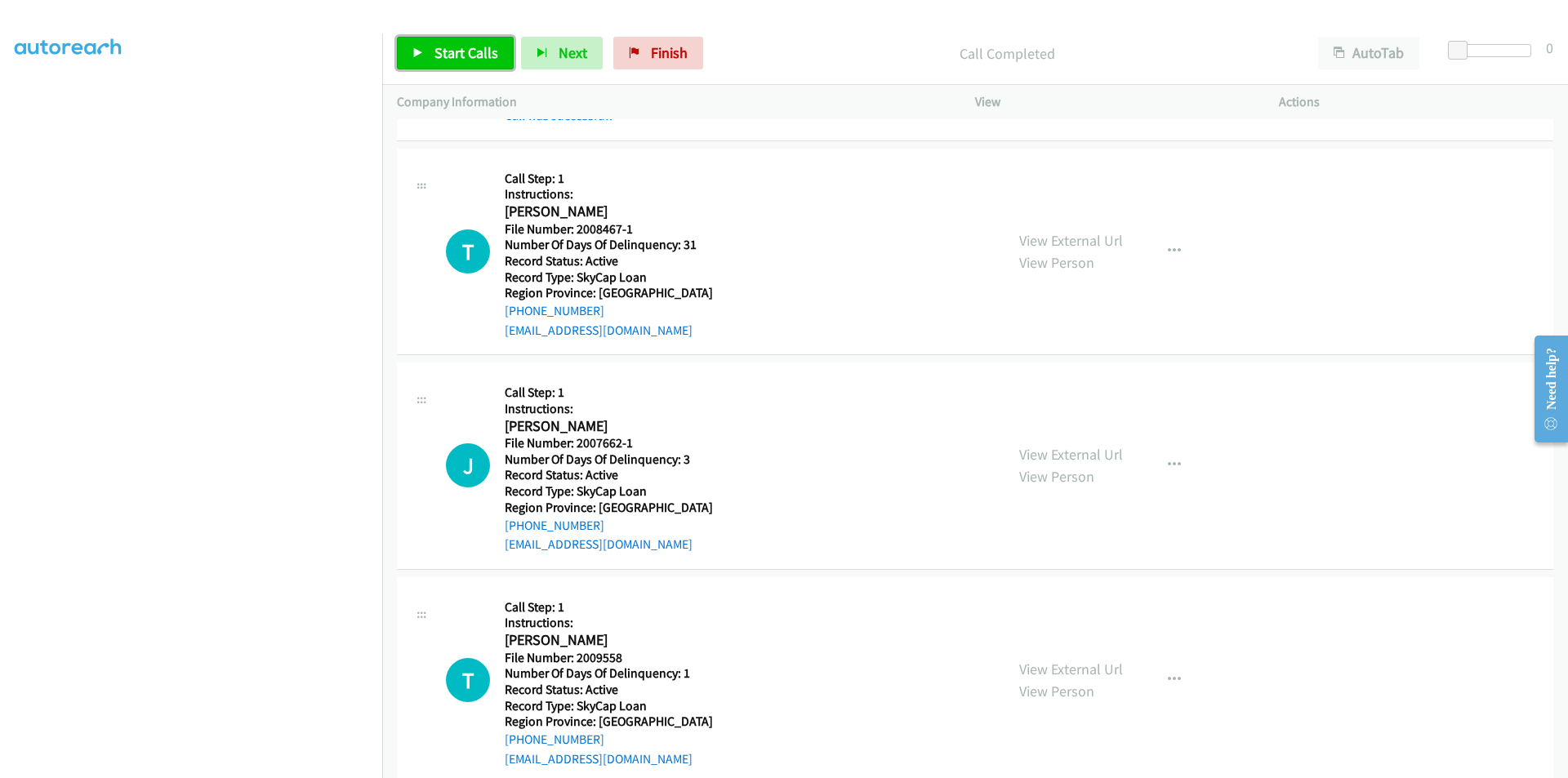
click at [461, 45] on span "Start Calls" at bounding box center [465, 52] width 63 height 18
click at [458, 50] on span "Pause" at bounding box center [453, 52] width 37 height 18
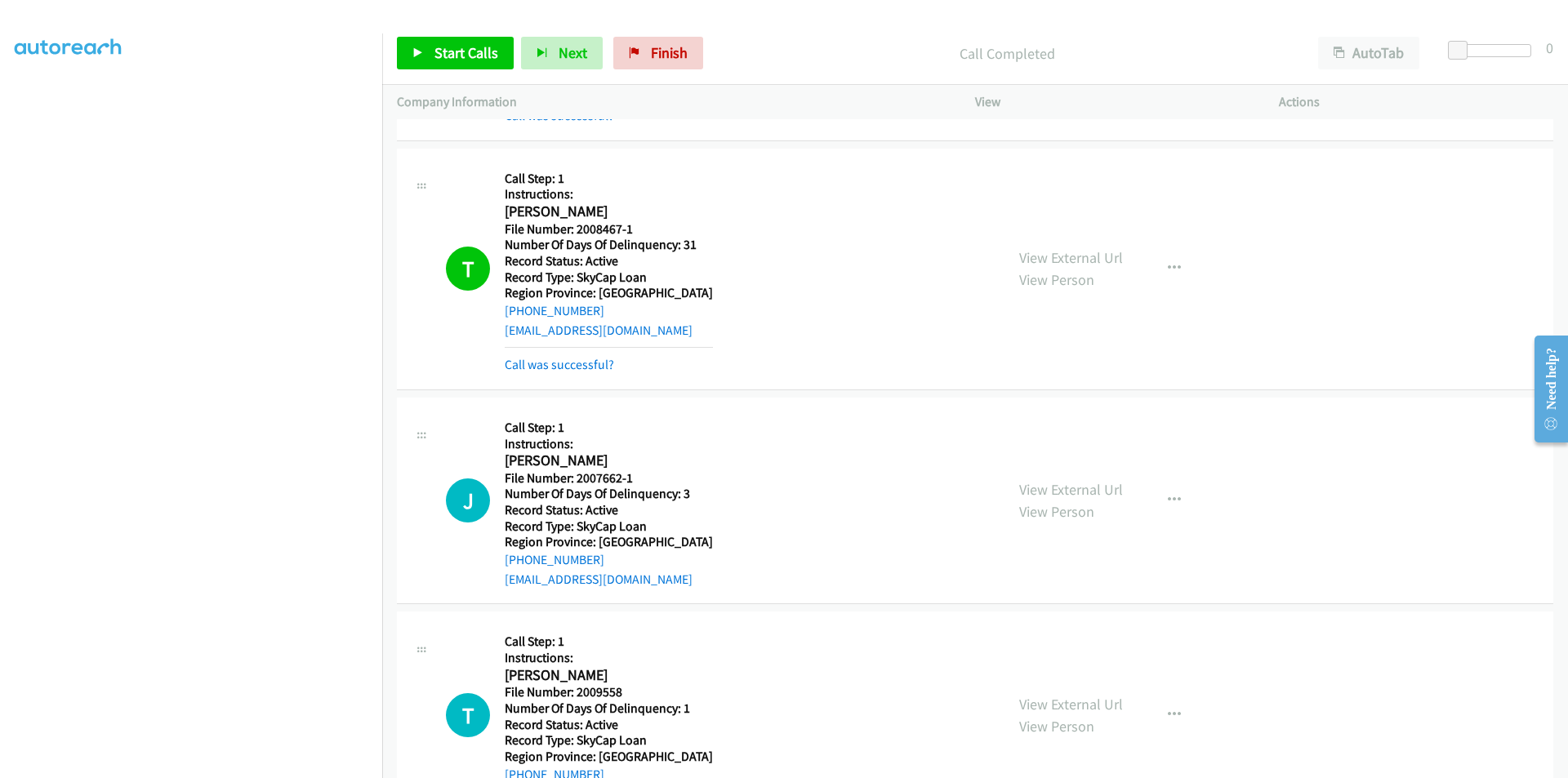
scroll to position [1714, 0]
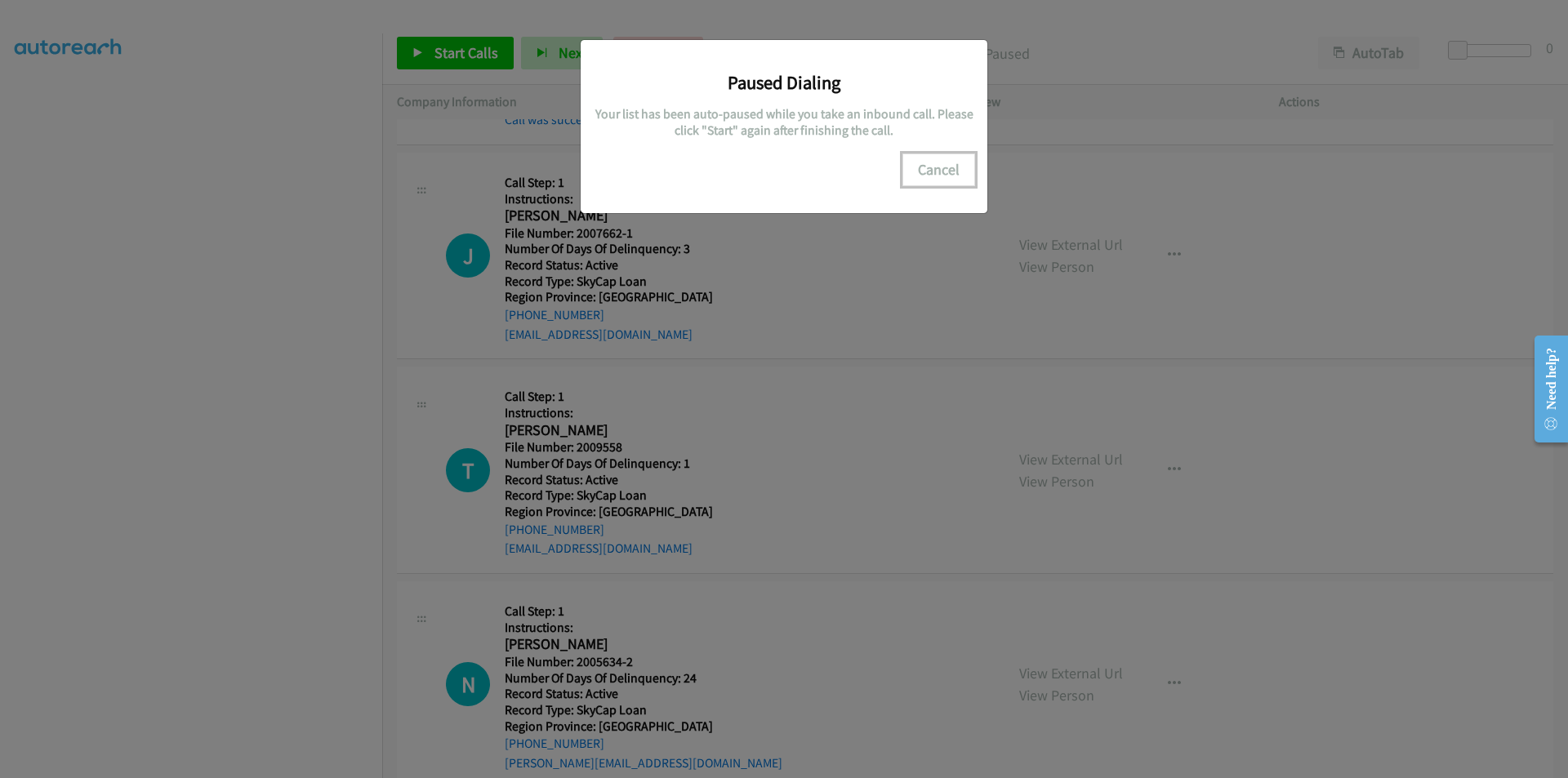
click at [953, 183] on button "Cancel" at bounding box center [938, 170] width 73 height 33
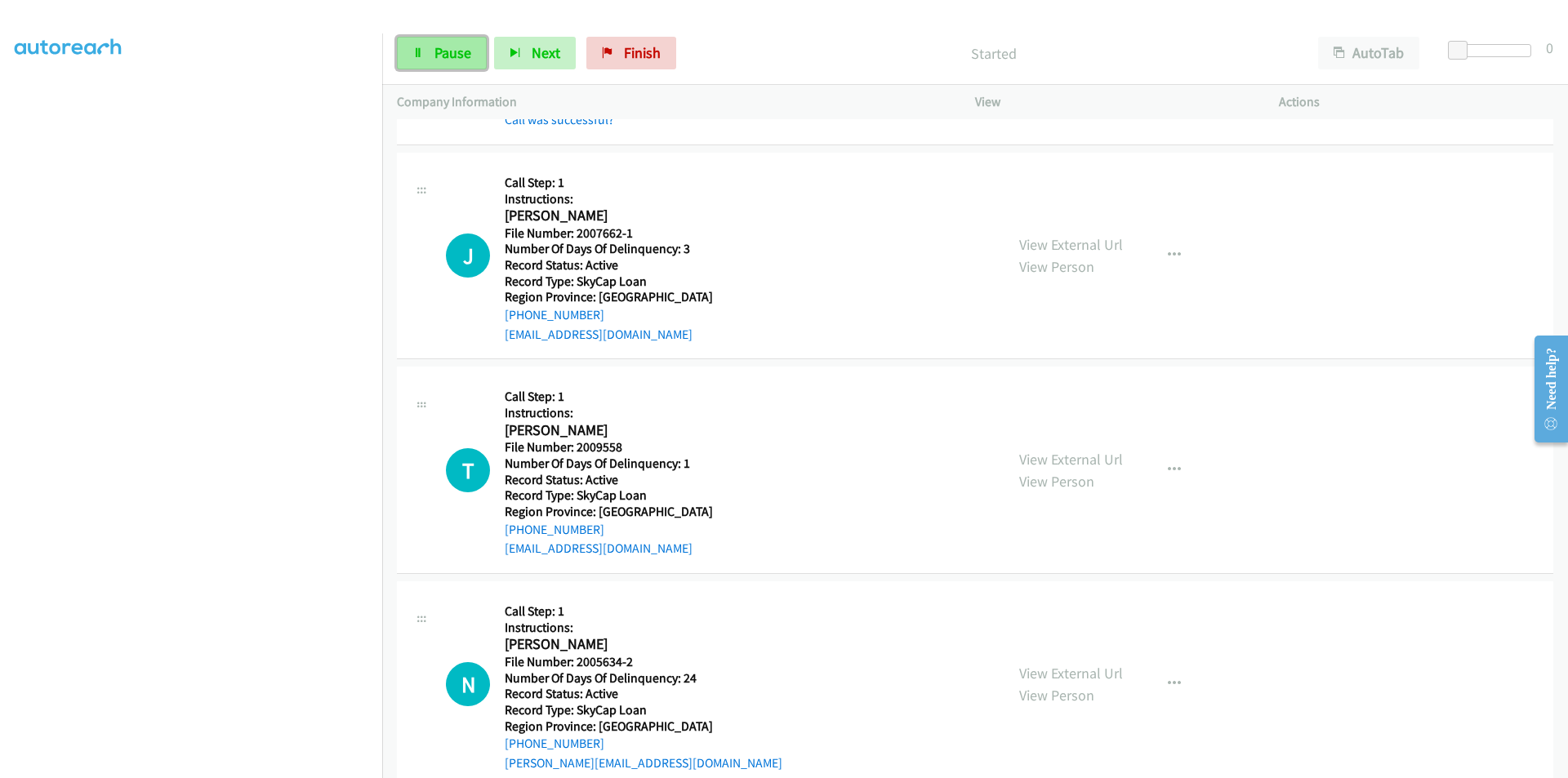
click at [431, 64] on link "Pause" at bounding box center [442, 53] width 90 height 33
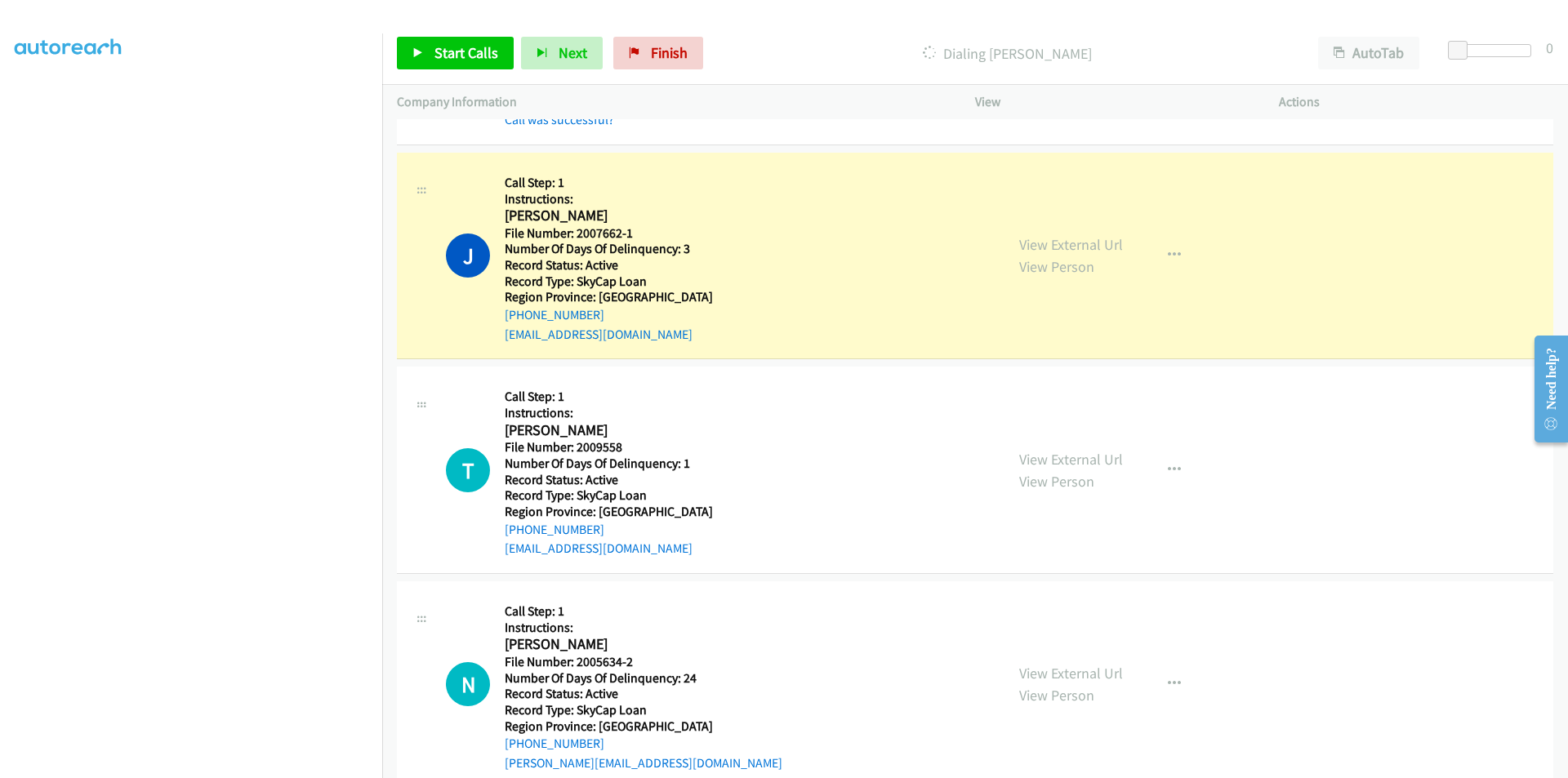
scroll to position [103, 0]
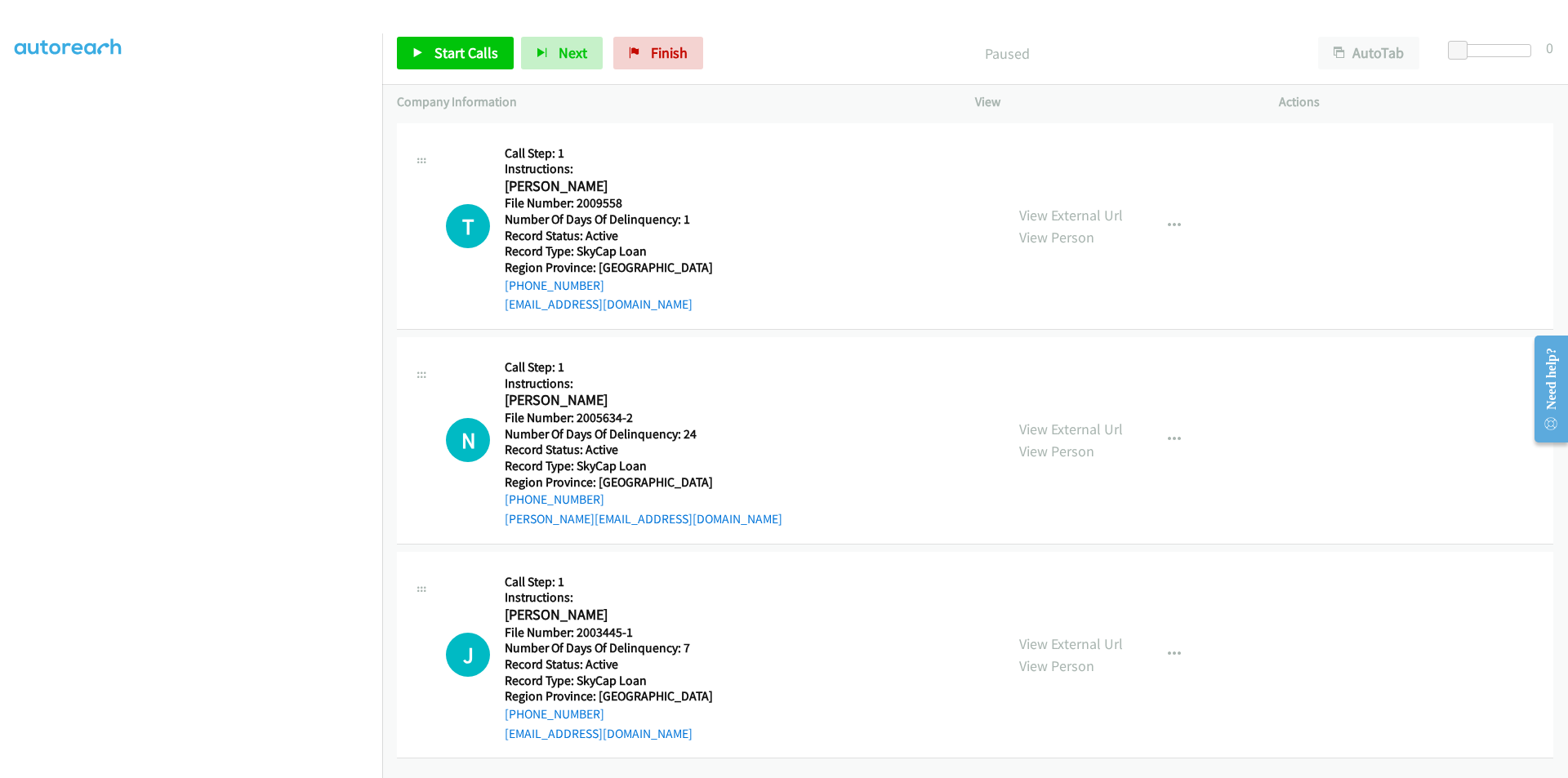
scroll to position [103, 0]
click at [457, 50] on span "Start Calls" at bounding box center [465, 52] width 63 height 18
click at [462, 51] on span "Start Calls" at bounding box center [465, 52] width 63 height 18
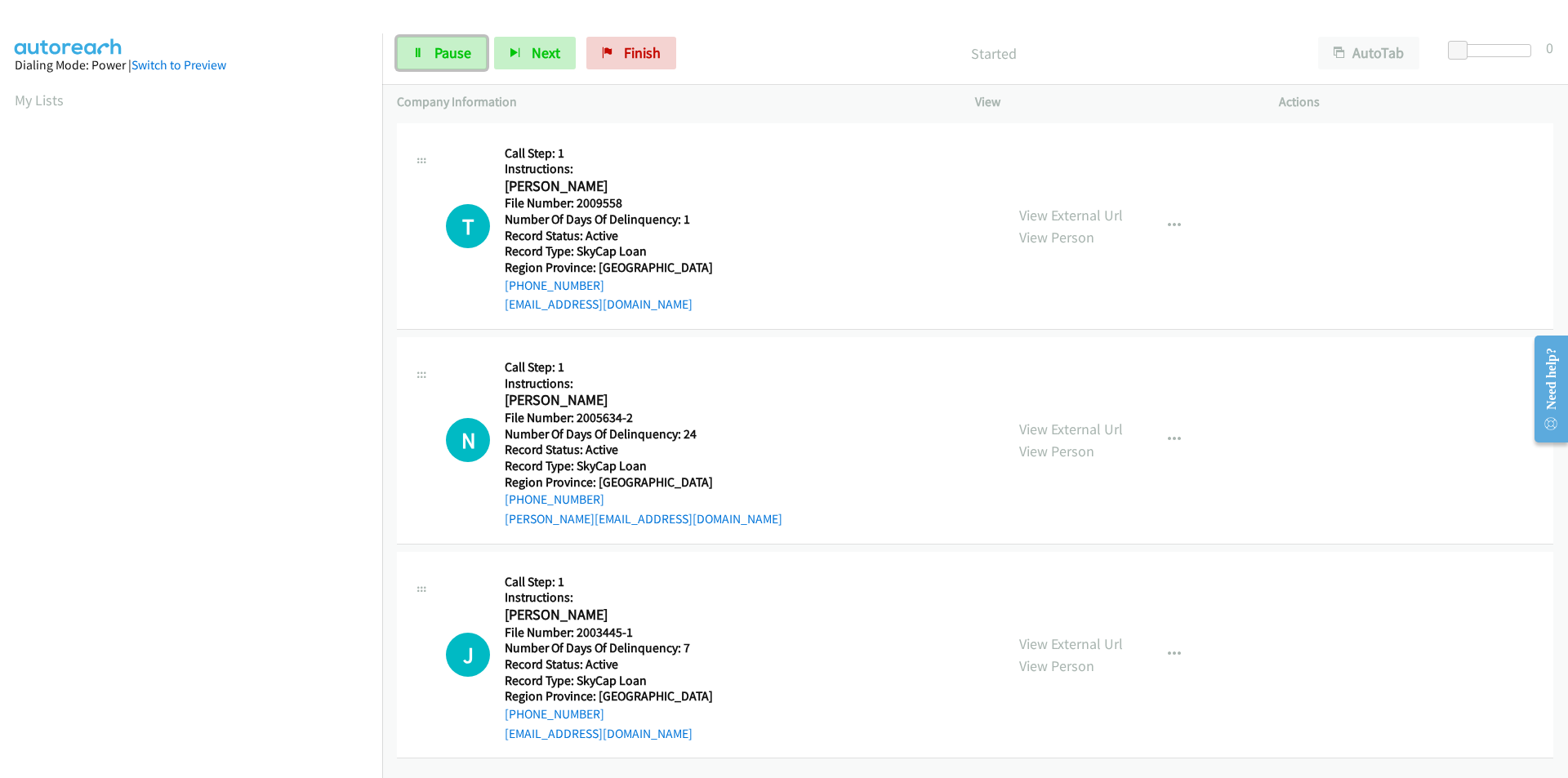
click at [462, 51] on span "Pause" at bounding box center [453, 52] width 37 height 18
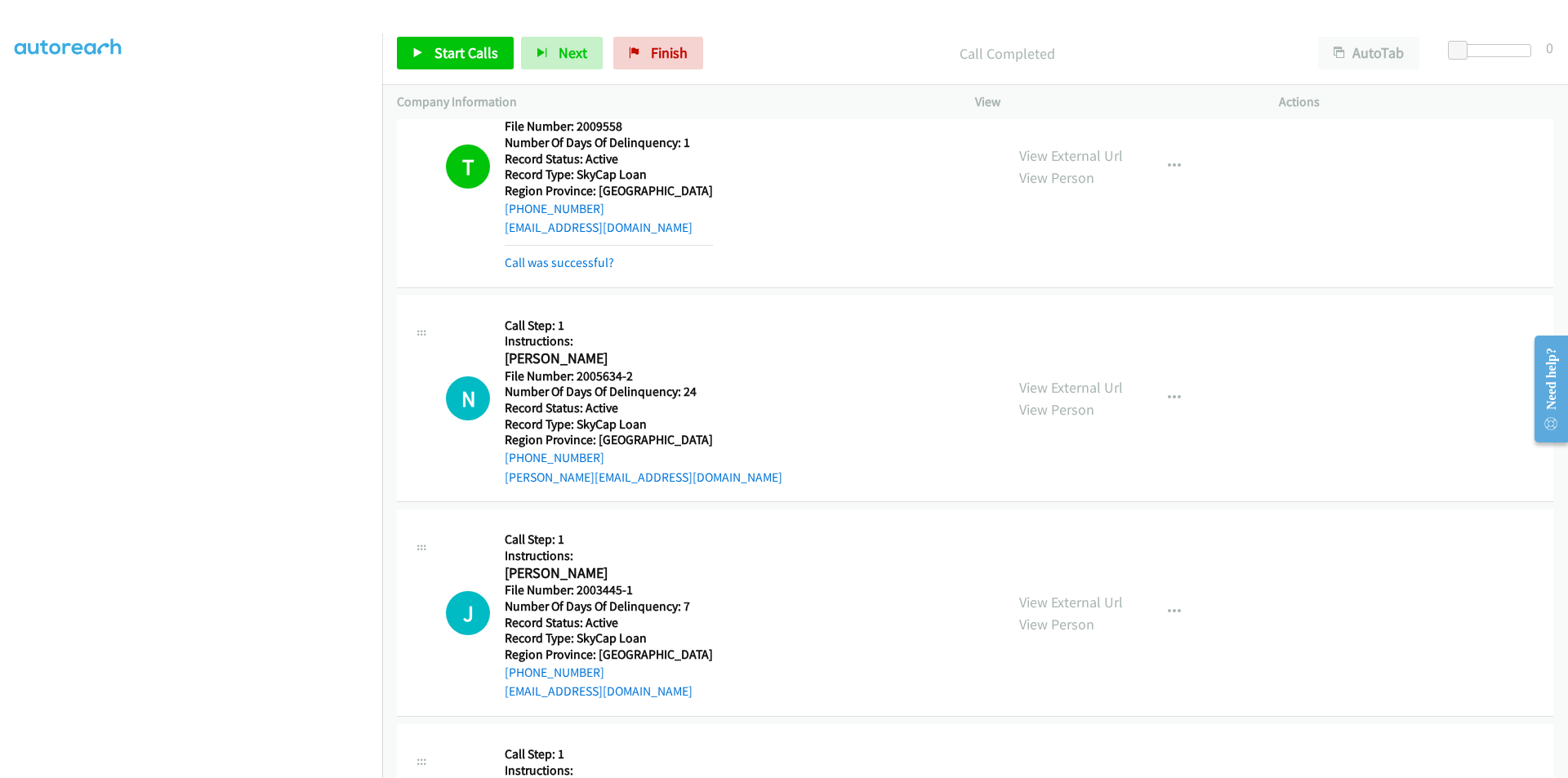
scroll to position [245, 0]
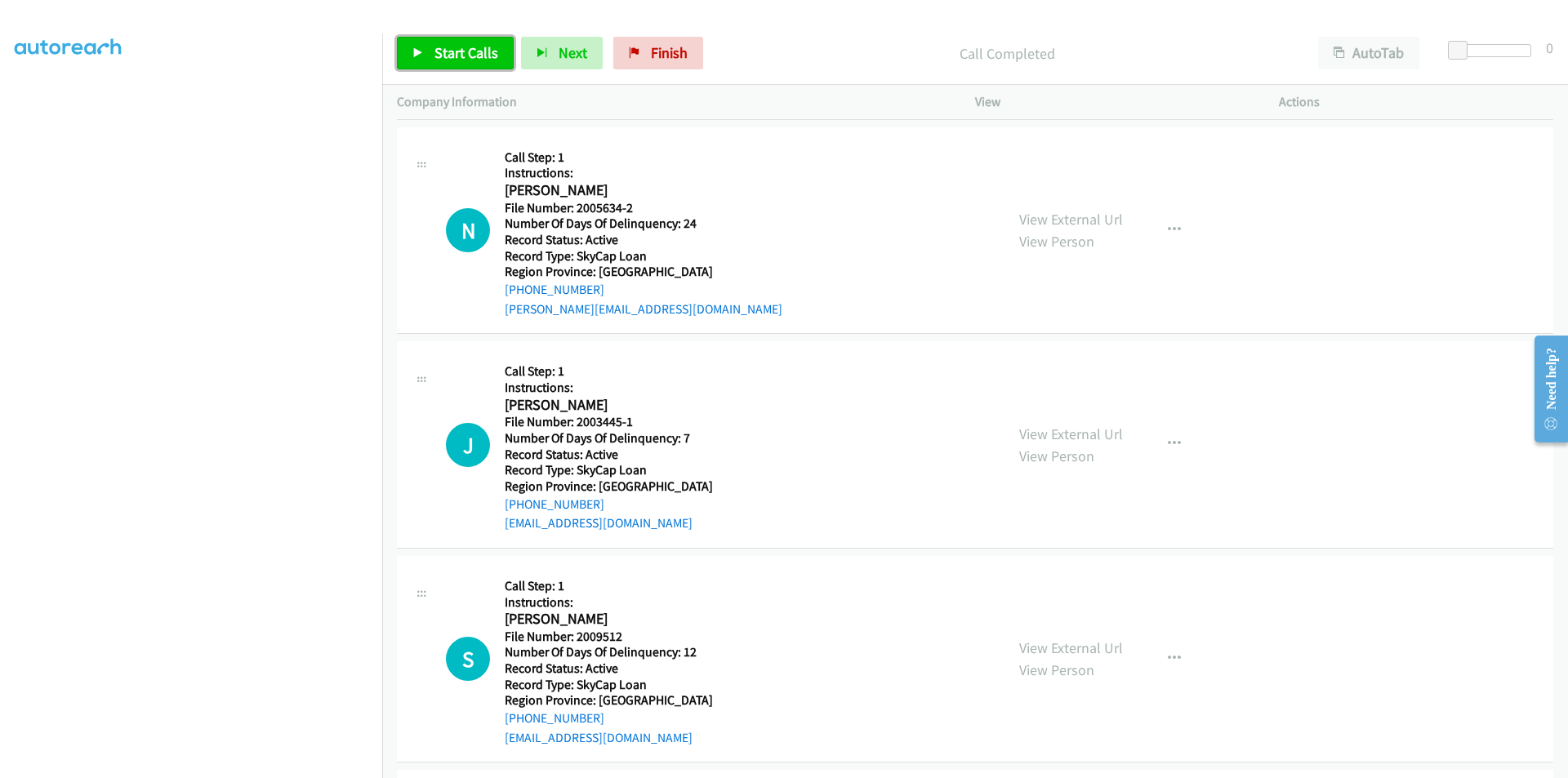
click at [453, 55] on span "Start Calls" at bounding box center [465, 52] width 63 height 18
click at [453, 55] on span "Pause" at bounding box center [453, 52] width 37 height 18
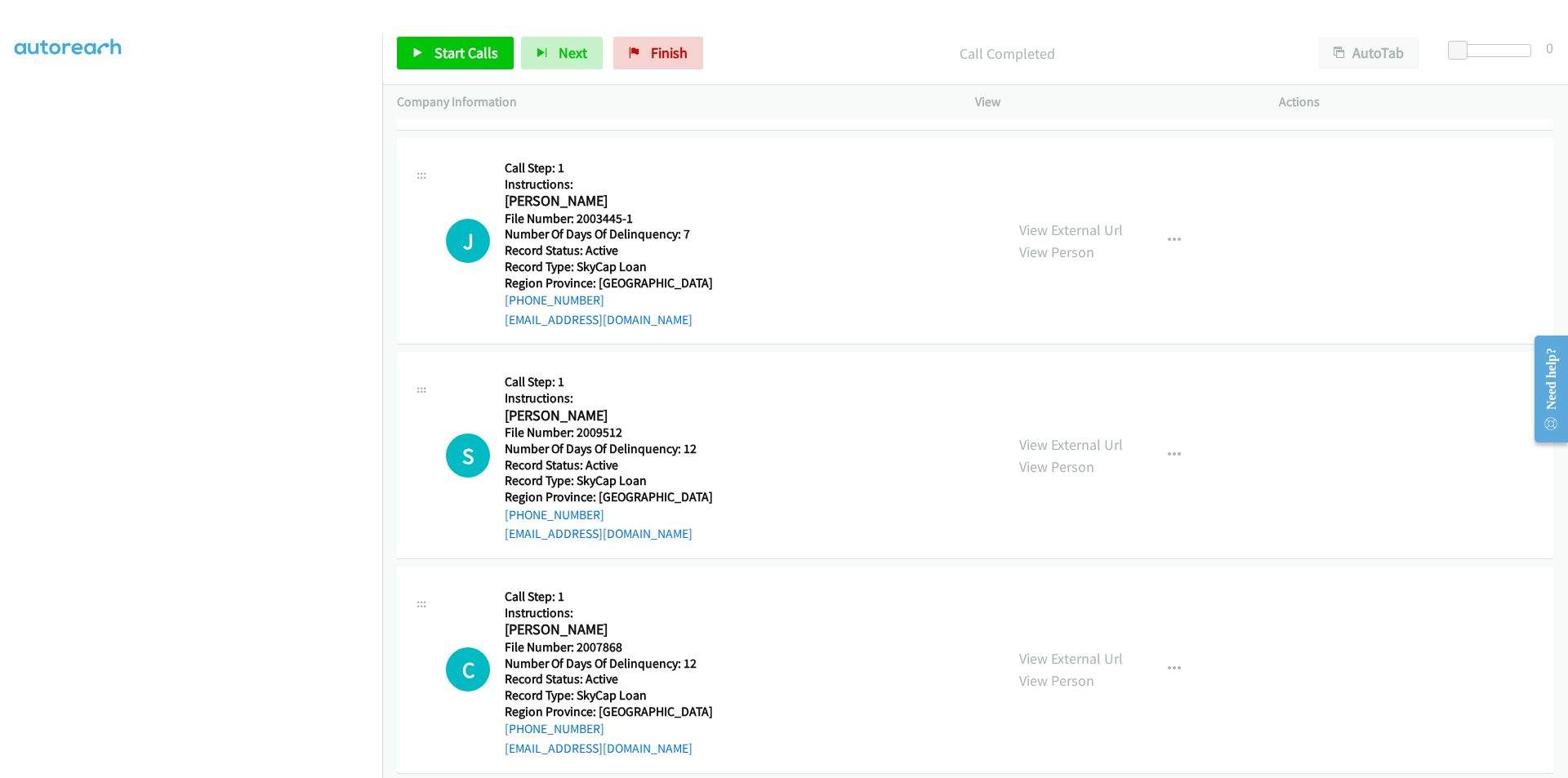
scroll to position [490, 0]
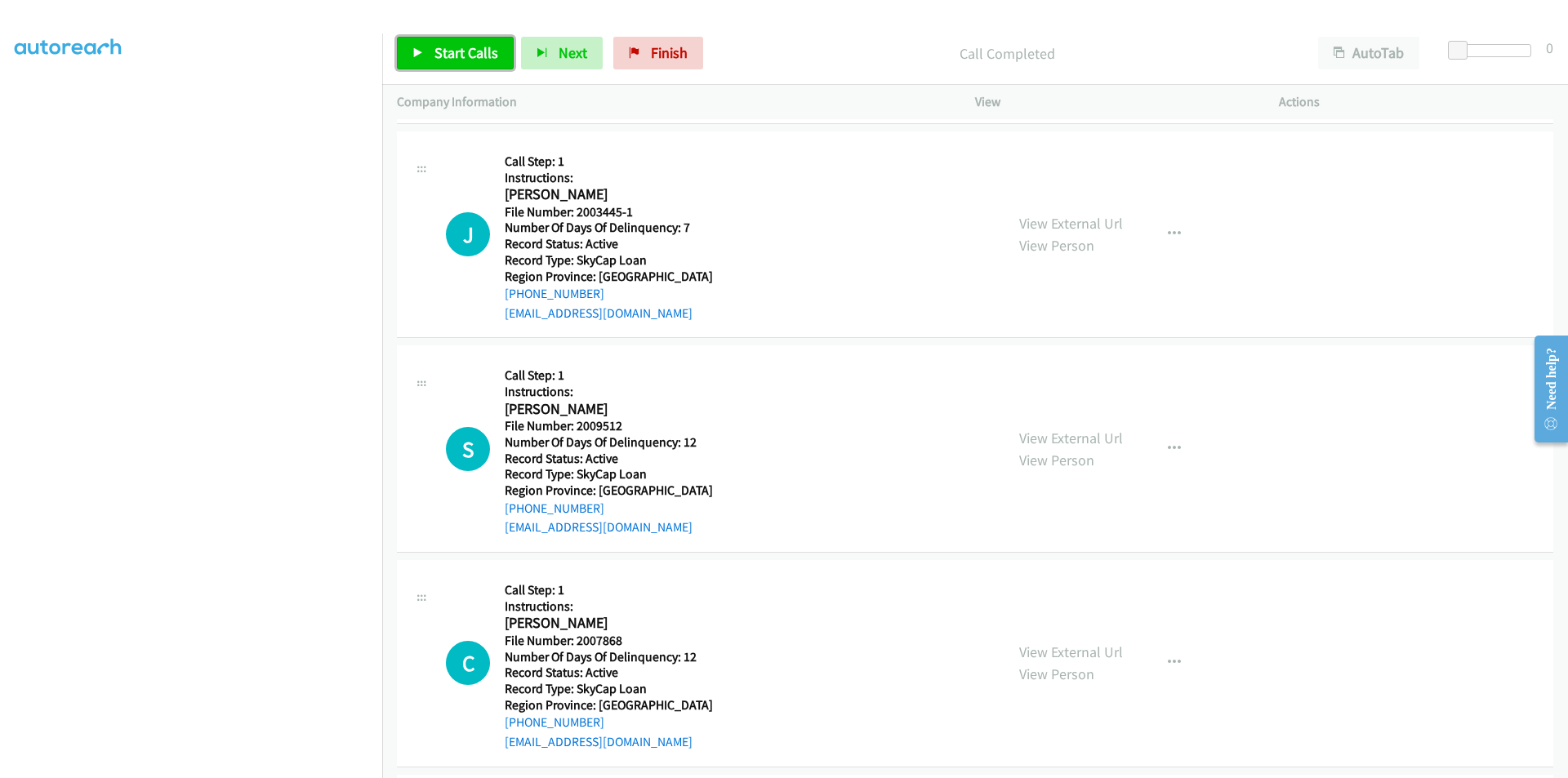
click at [468, 51] on span "Start Calls" at bounding box center [465, 52] width 63 height 18
click at [468, 50] on span "Pause" at bounding box center [453, 52] width 37 height 18
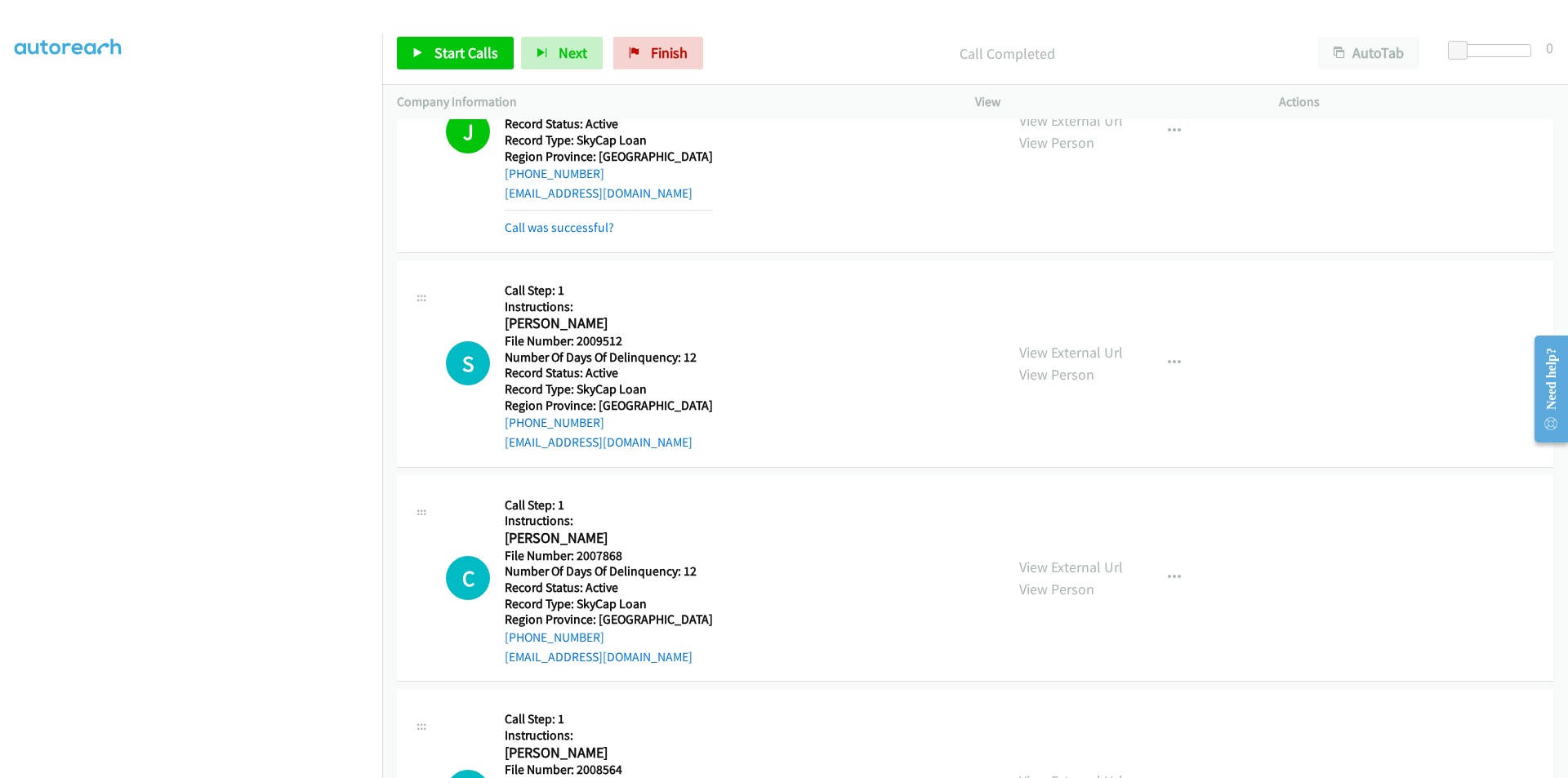
scroll to position [735, 0]
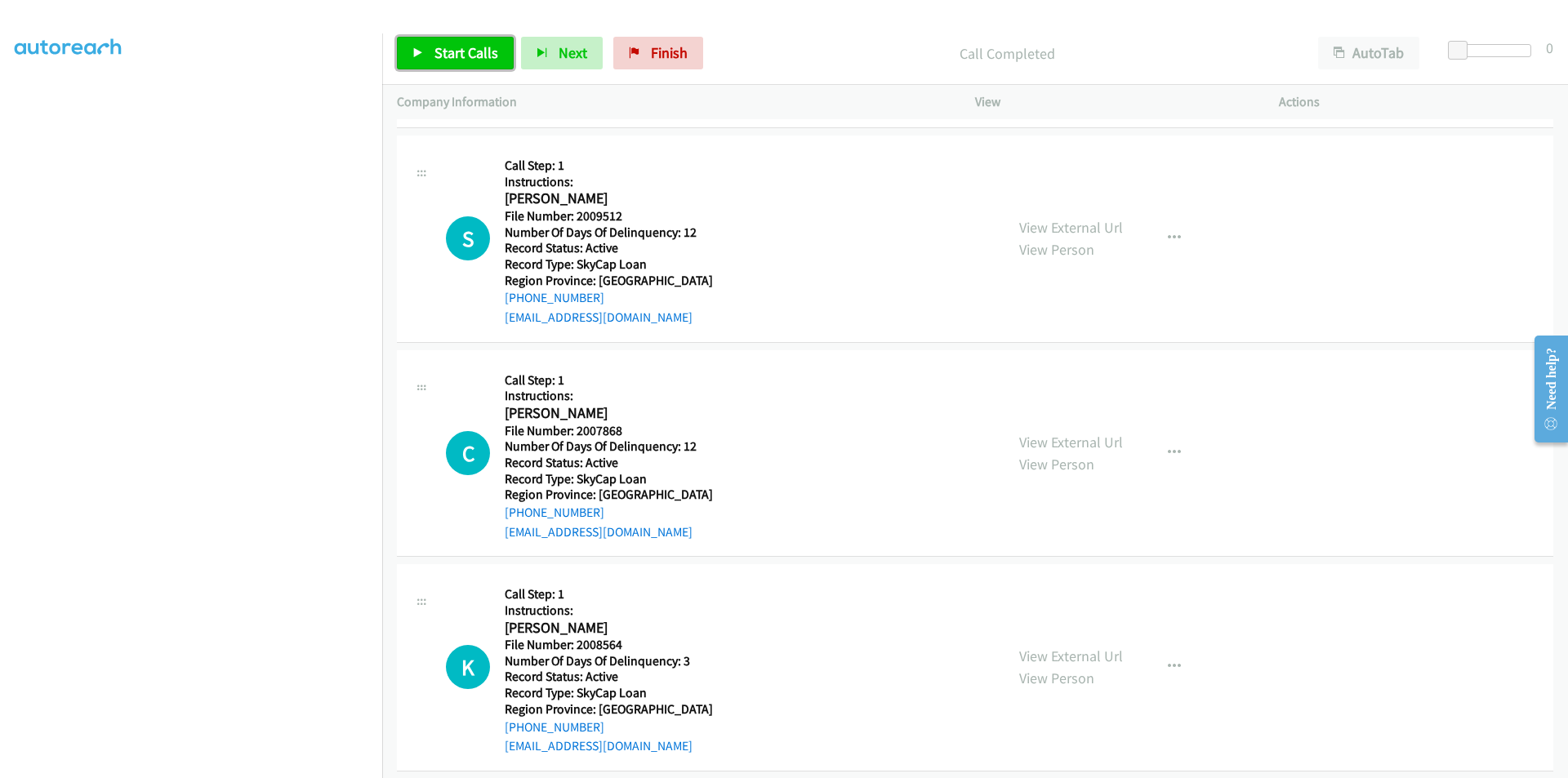
click at [461, 48] on span "Start Calls" at bounding box center [465, 52] width 63 height 18
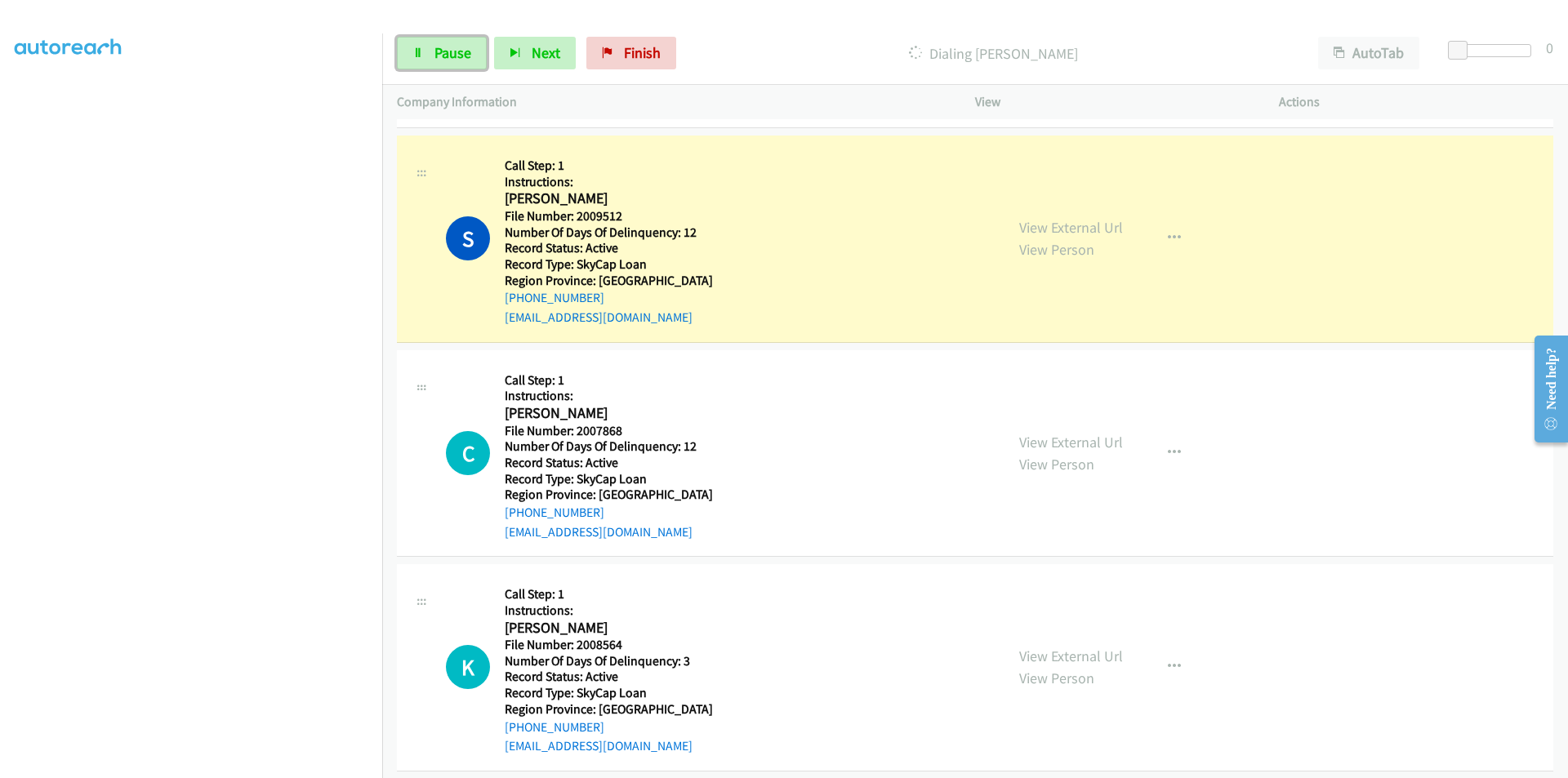
click at [461, 48] on span "Pause" at bounding box center [453, 52] width 37 height 18
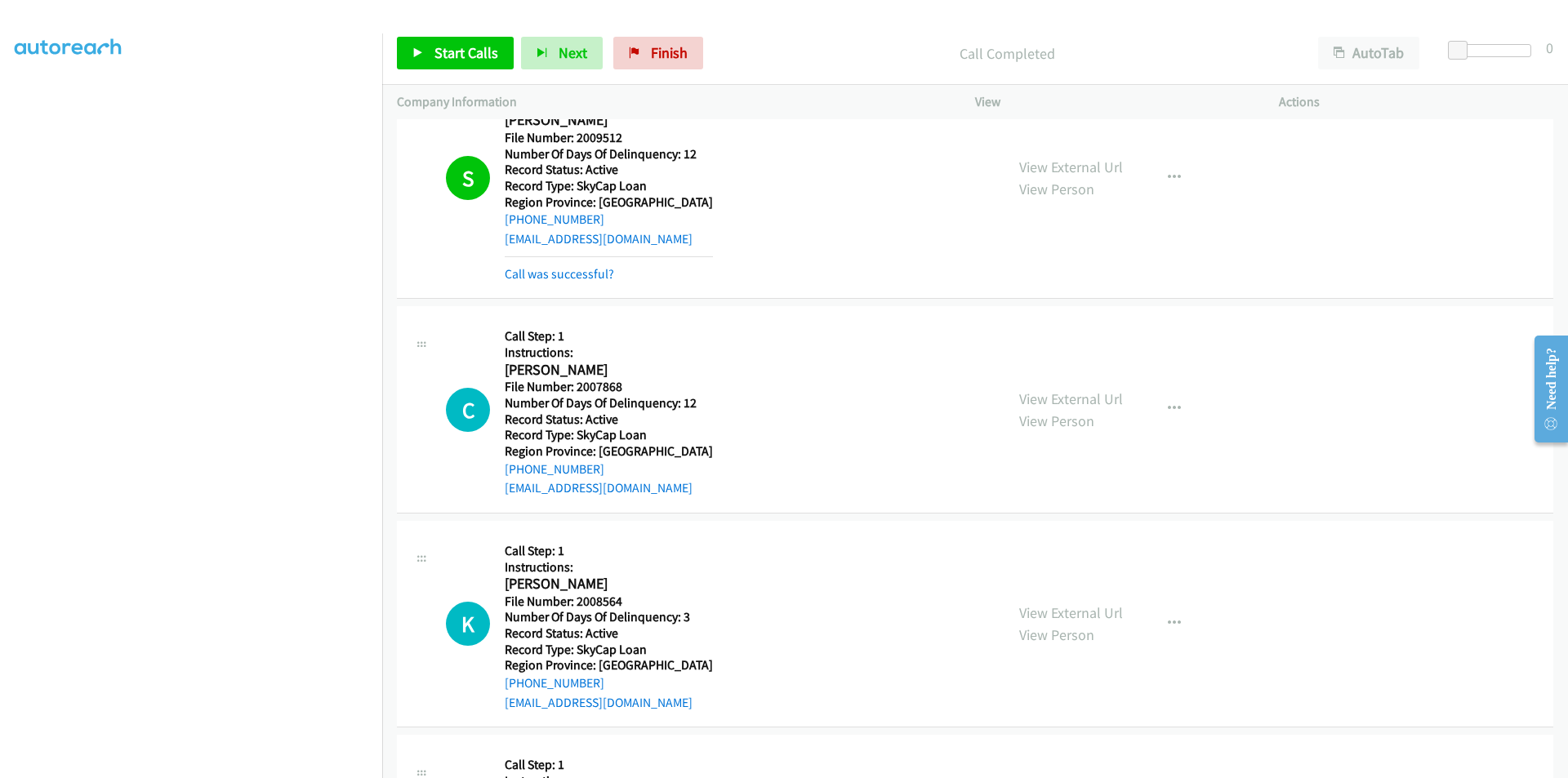
scroll to position [979, 0]
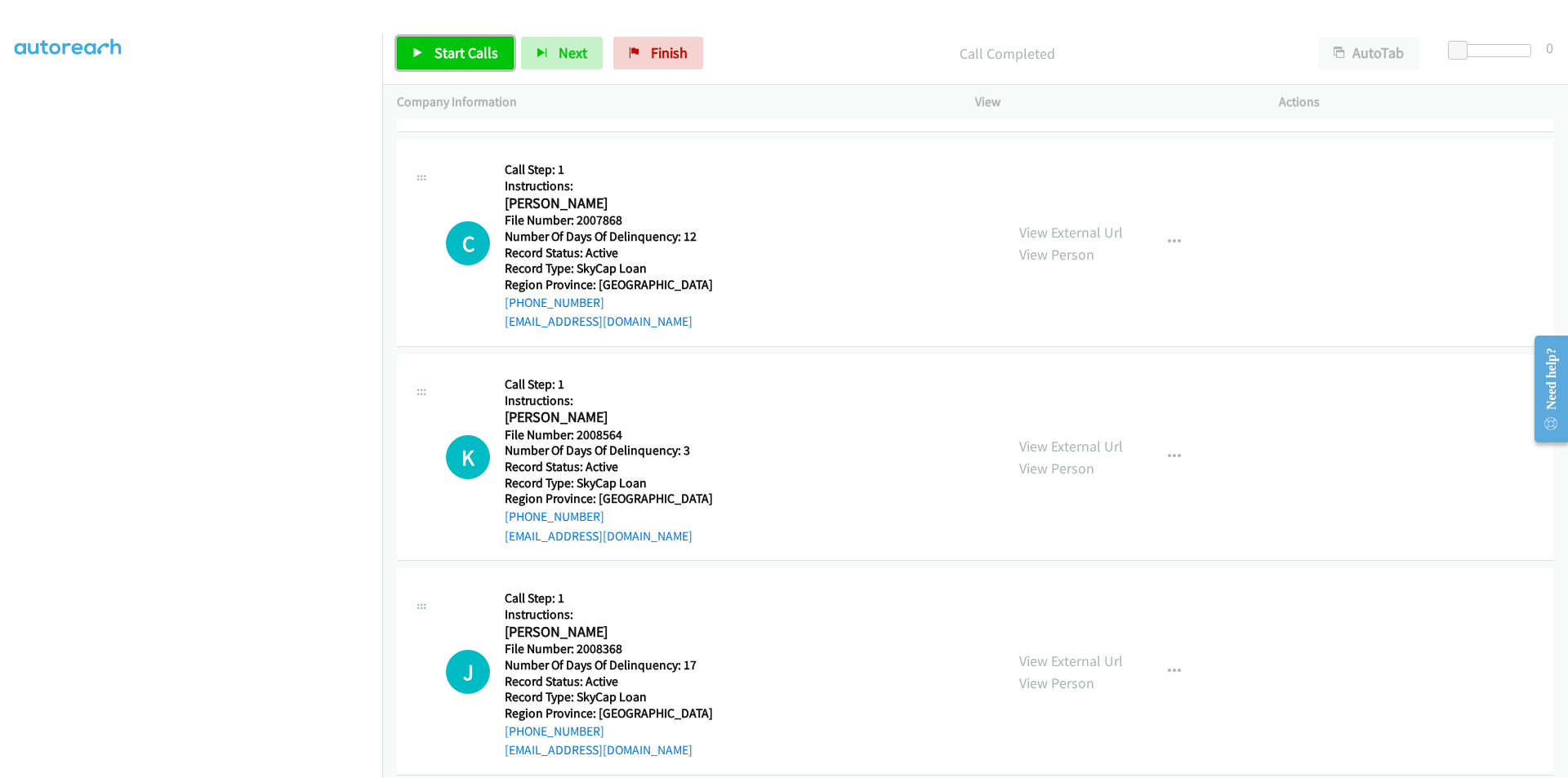
click at [461, 50] on span "Start Calls" at bounding box center [465, 52] width 63 height 18
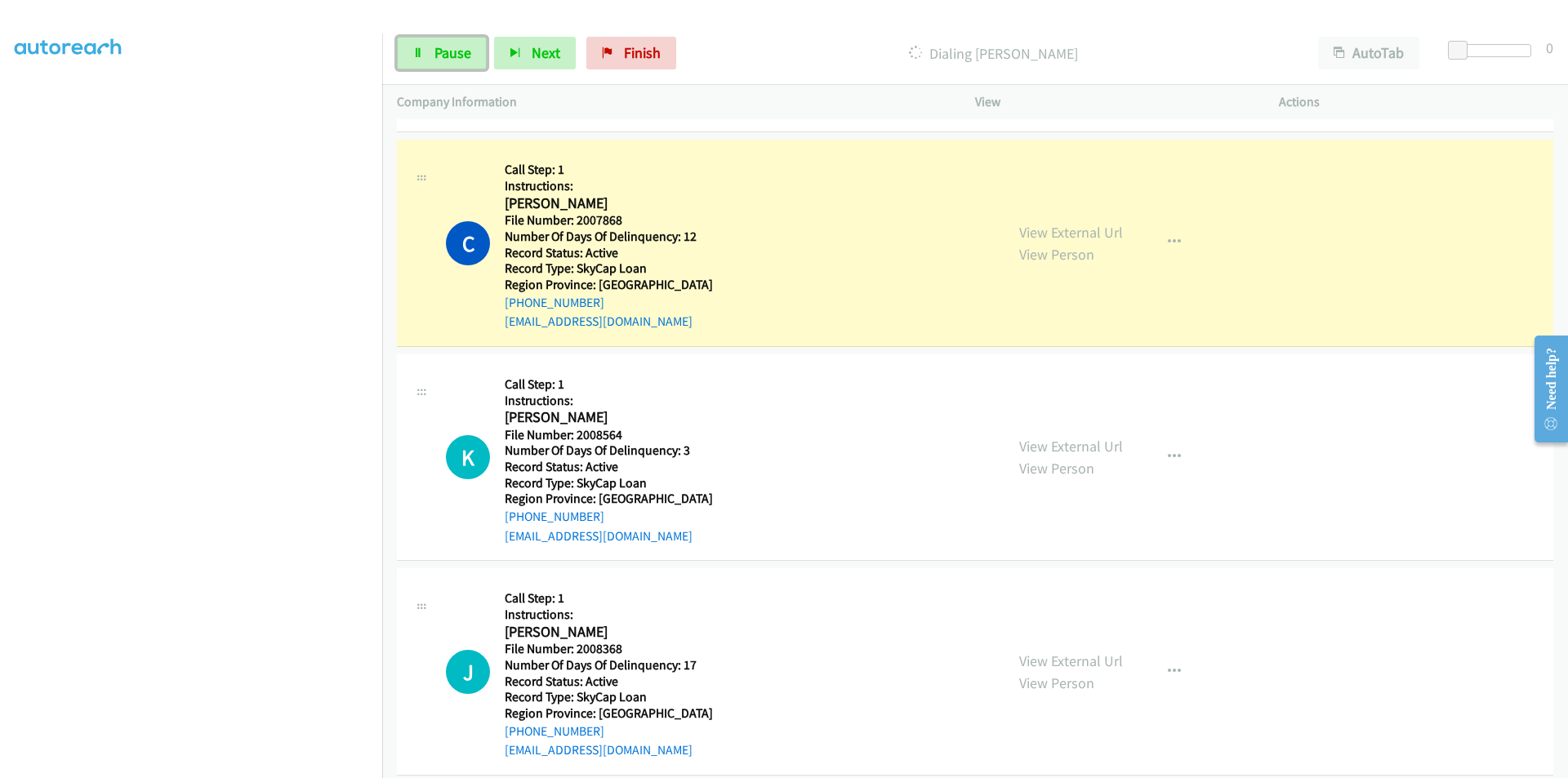
click at [461, 50] on span "Pause" at bounding box center [453, 52] width 37 height 18
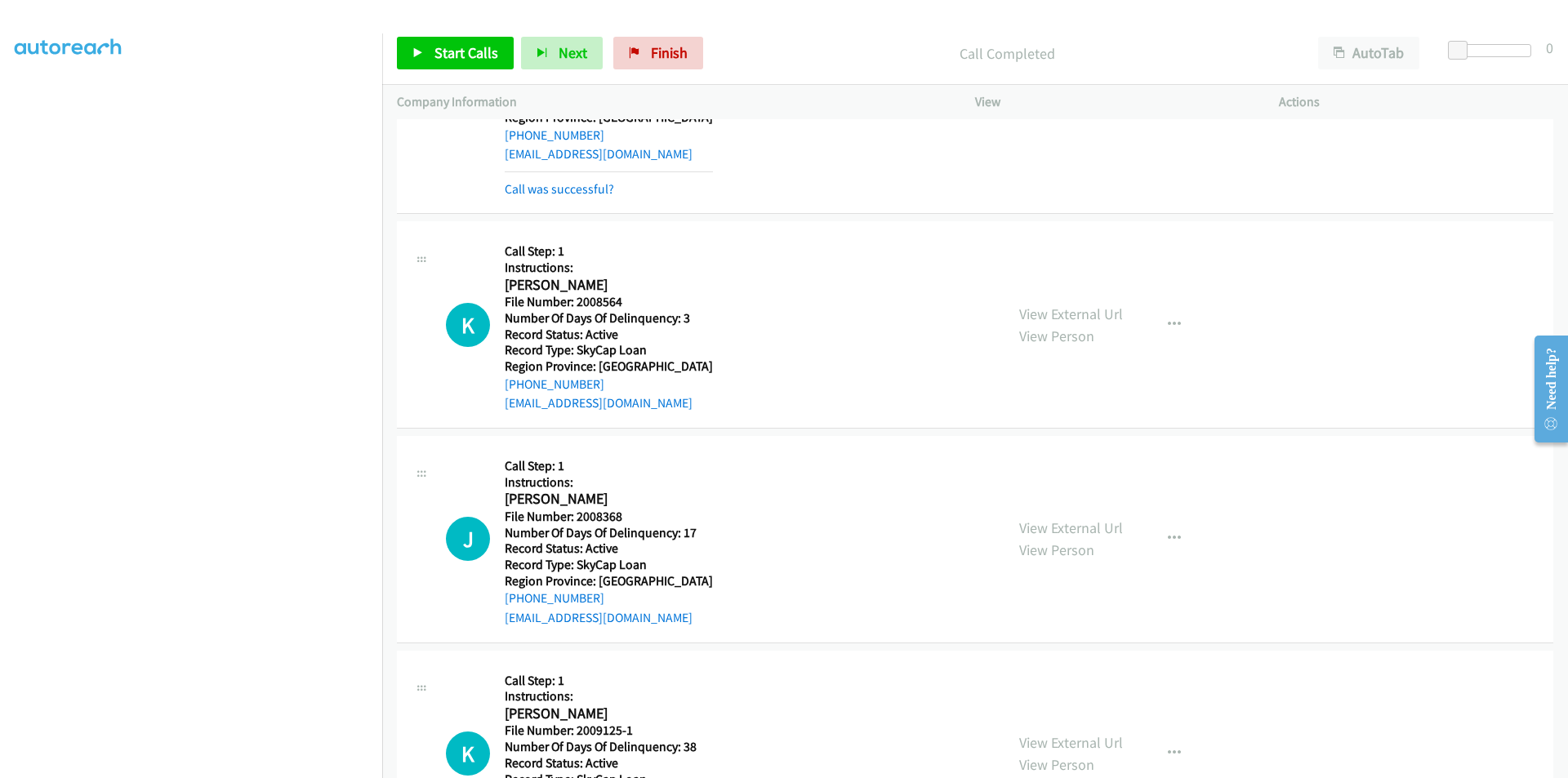
scroll to position [1224, 0]
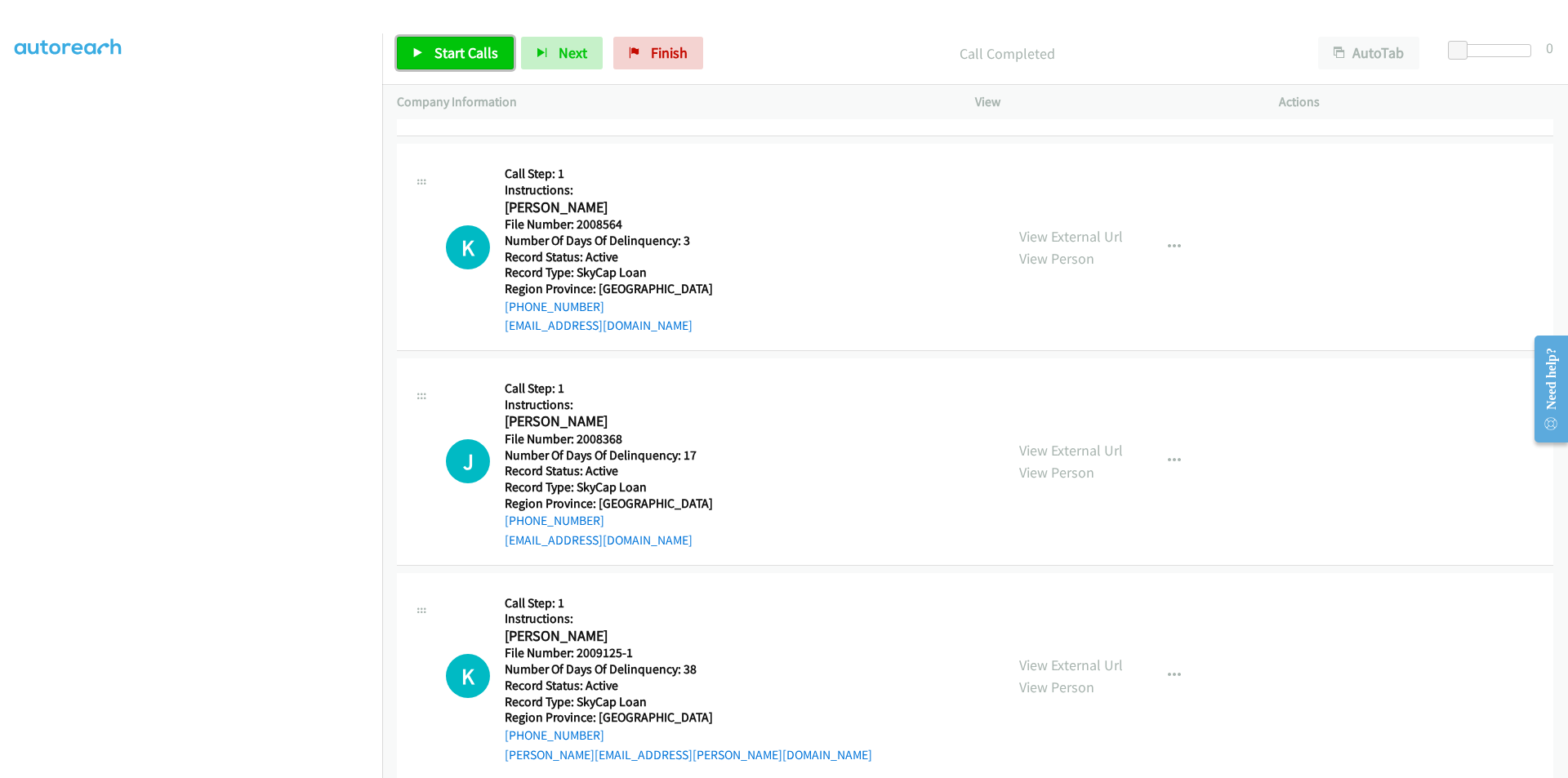
click at [462, 55] on span "Start Calls" at bounding box center [465, 52] width 63 height 18
click at [452, 51] on span "Pause" at bounding box center [453, 52] width 37 height 18
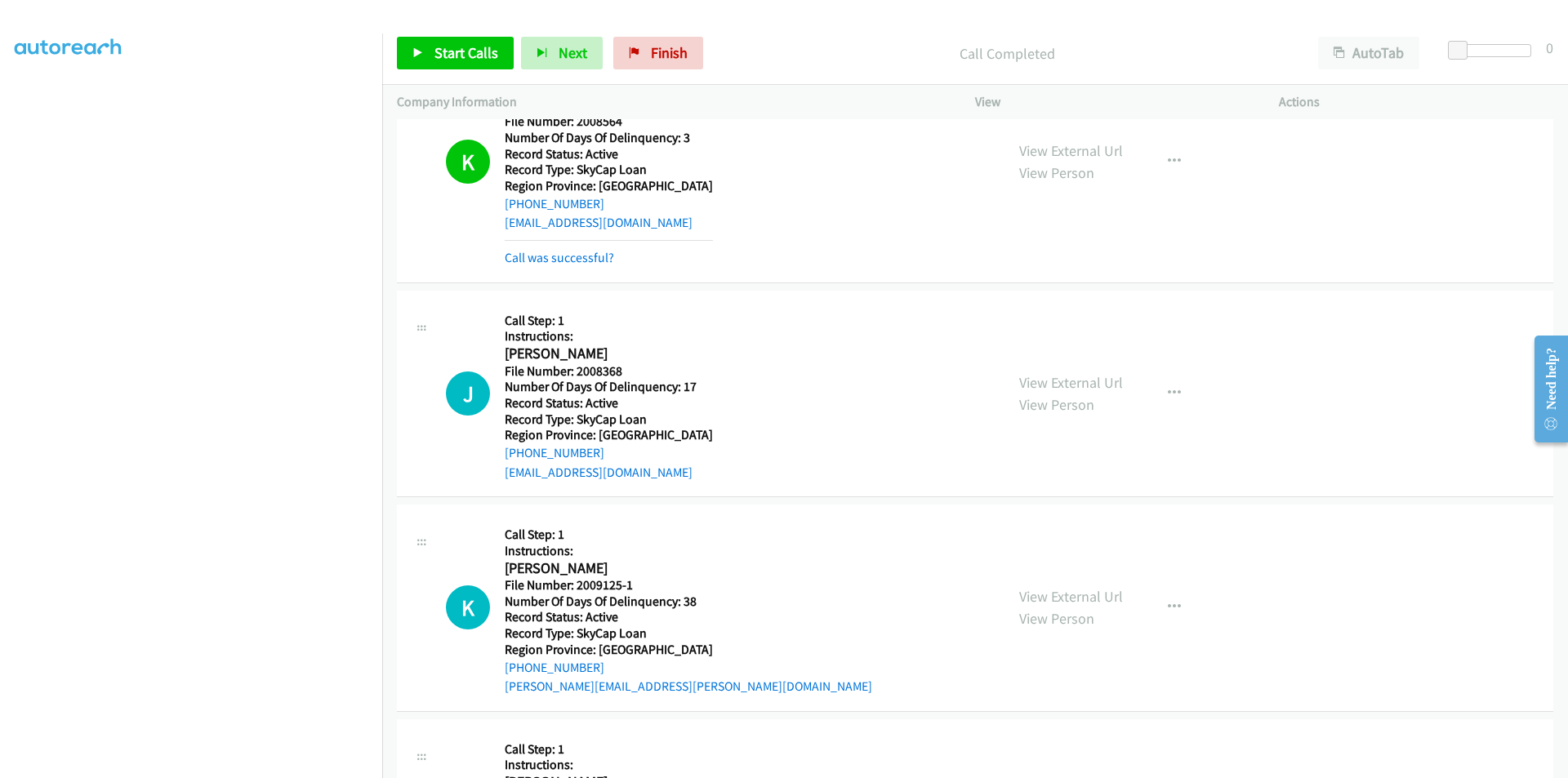
scroll to position [1469, 0]
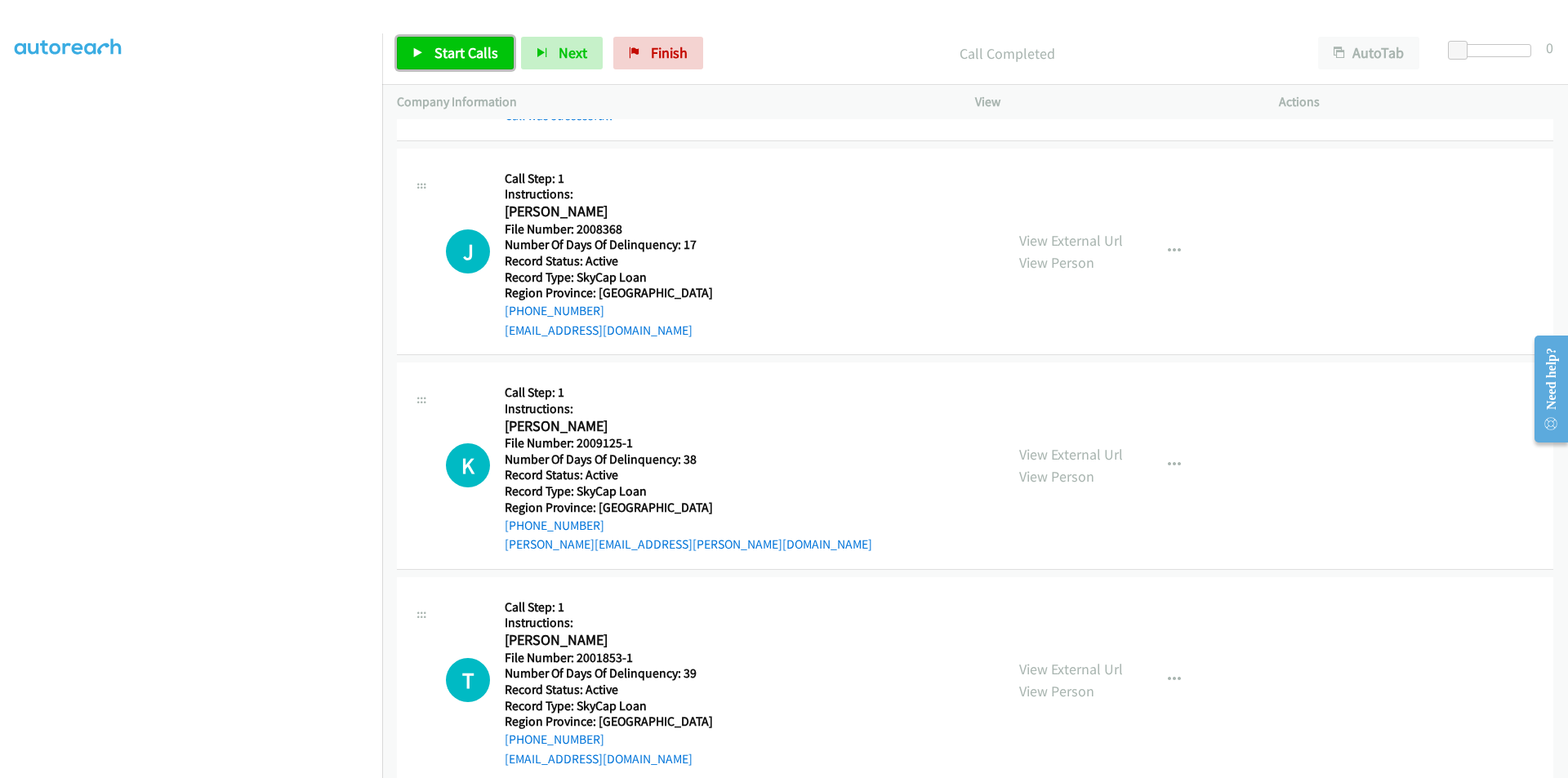
click at [463, 55] on span "Start Calls" at bounding box center [465, 52] width 63 height 18
click at [463, 55] on span "Pause" at bounding box center [453, 52] width 37 height 18
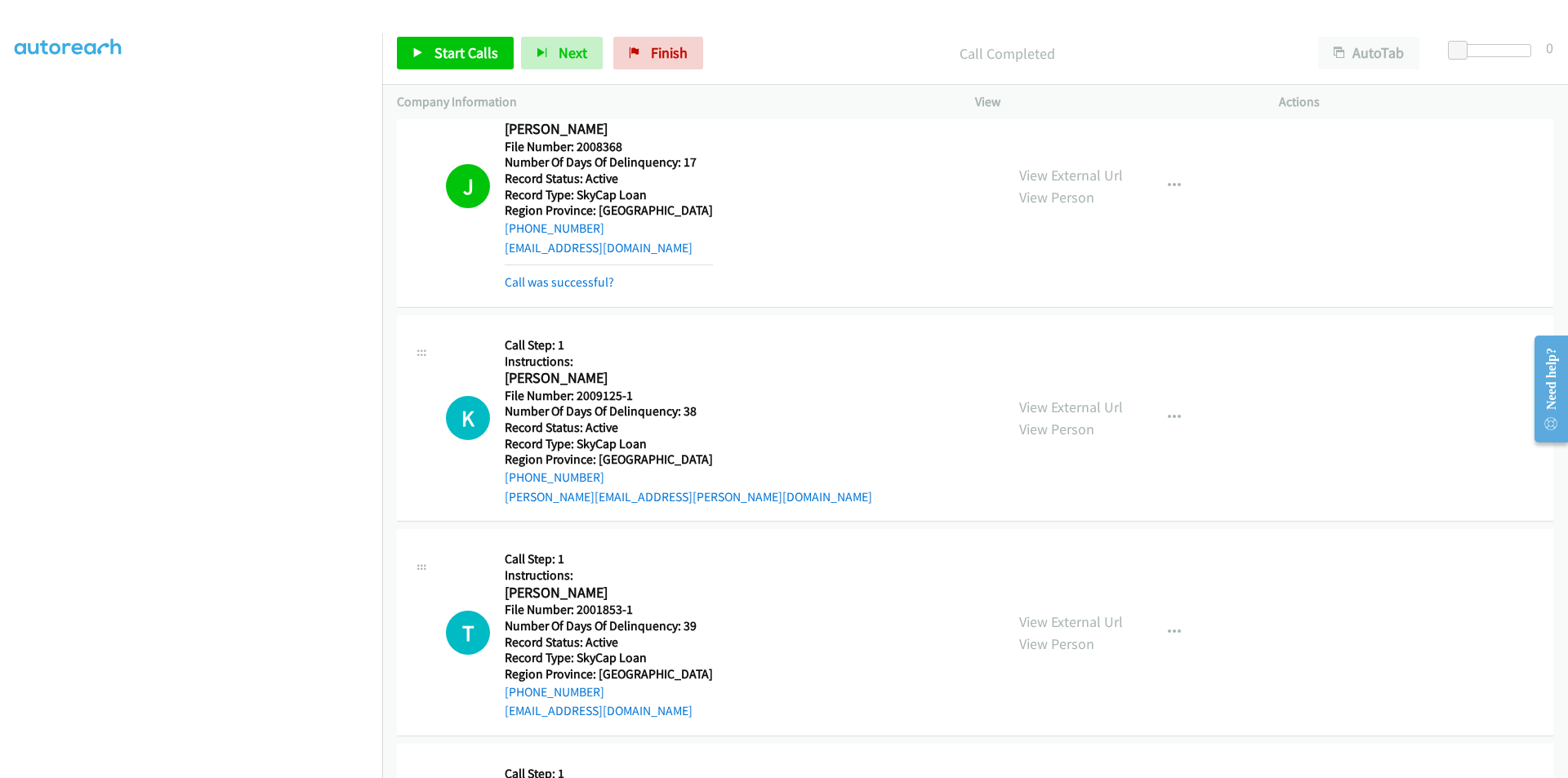
scroll to position [1714, 0]
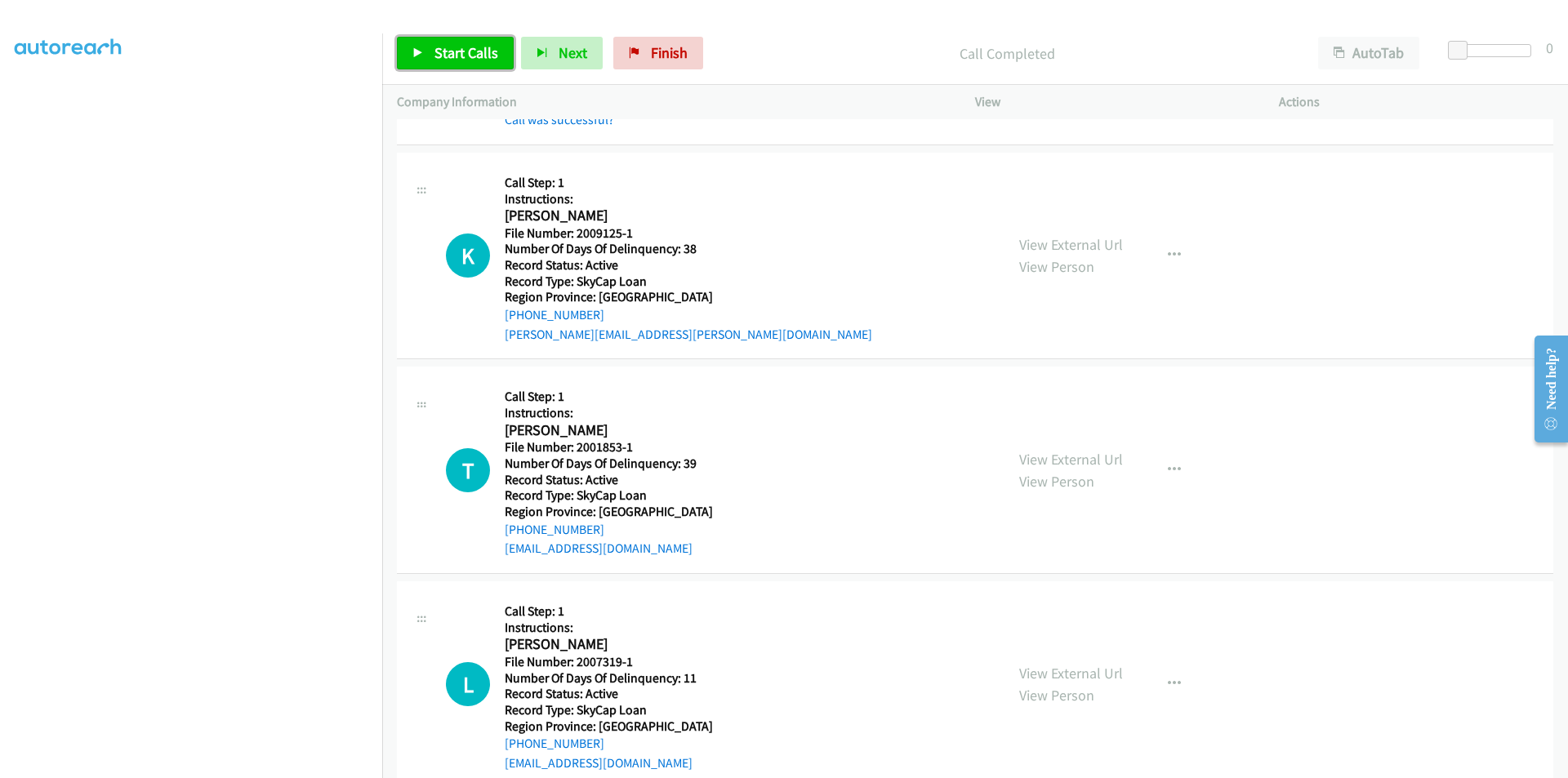
click at [470, 48] on span "Start Calls" at bounding box center [465, 52] width 63 height 18
click at [470, 48] on link "Pause" at bounding box center [442, 53] width 90 height 33
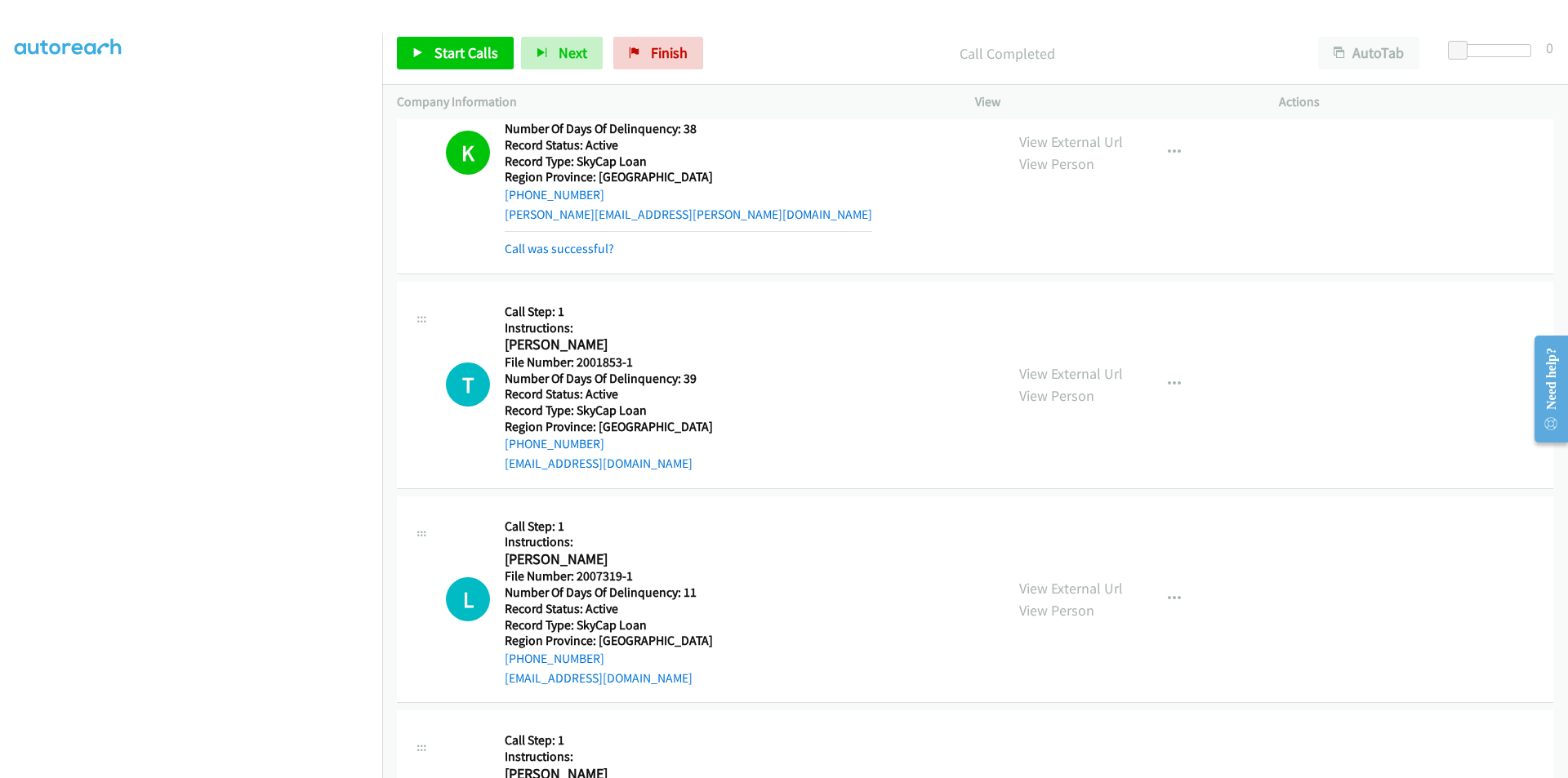
scroll to position [1959, 0]
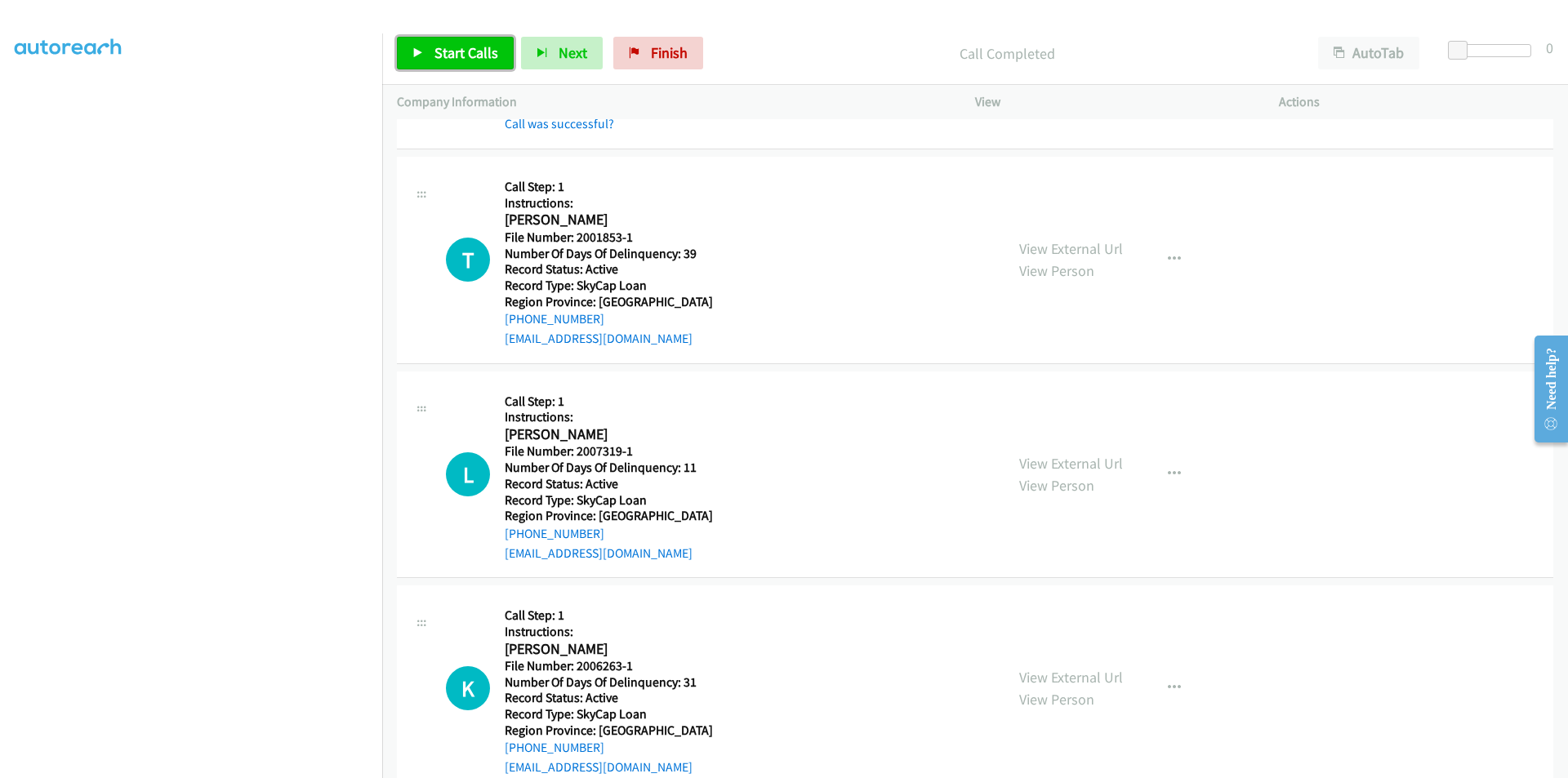
click at [484, 44] on span "Start Calls" at bounding box center [465, 52] width 63 height 18
click at [461, 48] on span "Pause" at bounding box center [453, 52] width 37 height 18
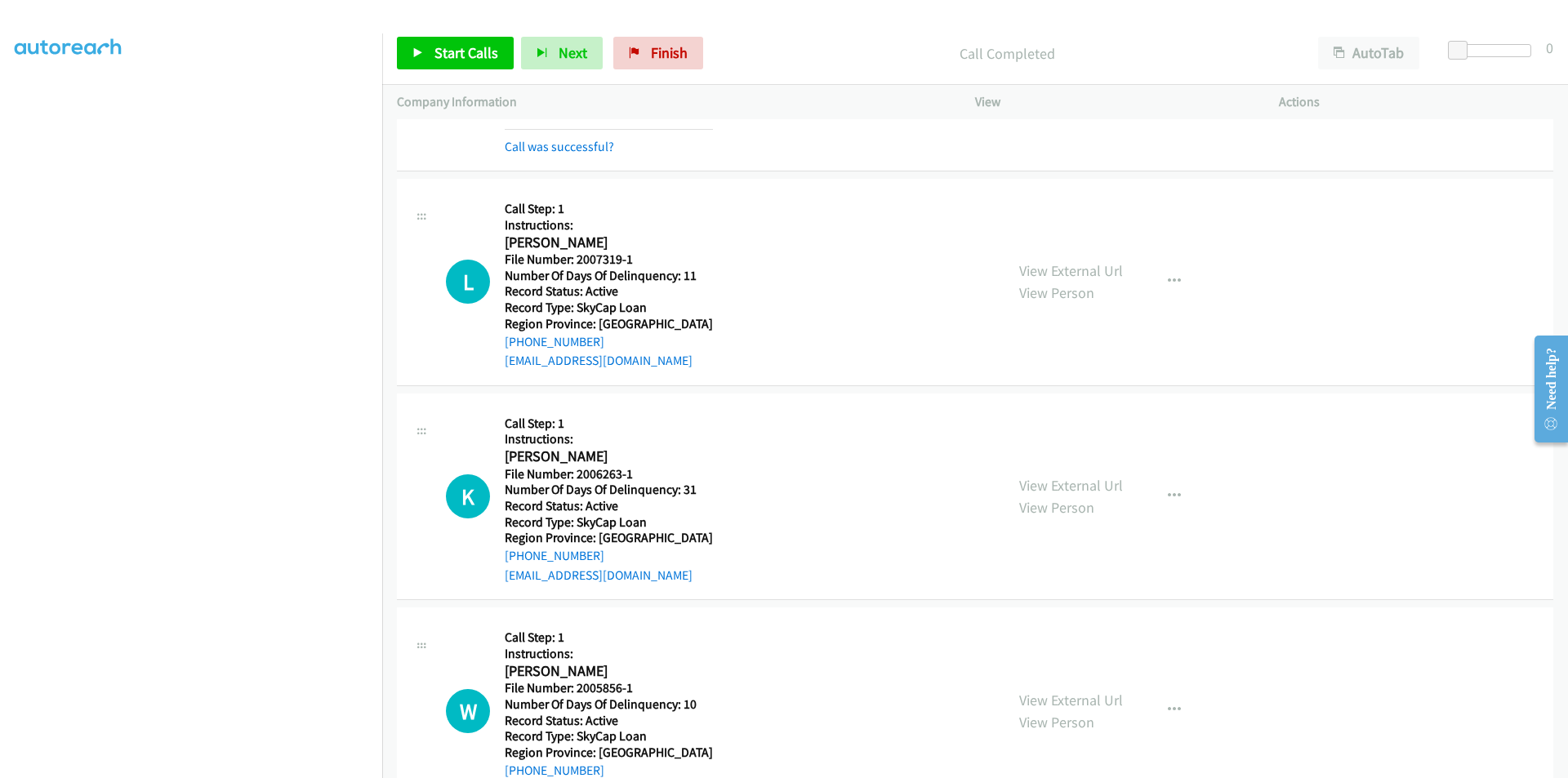
scroll to position [2204, 0]
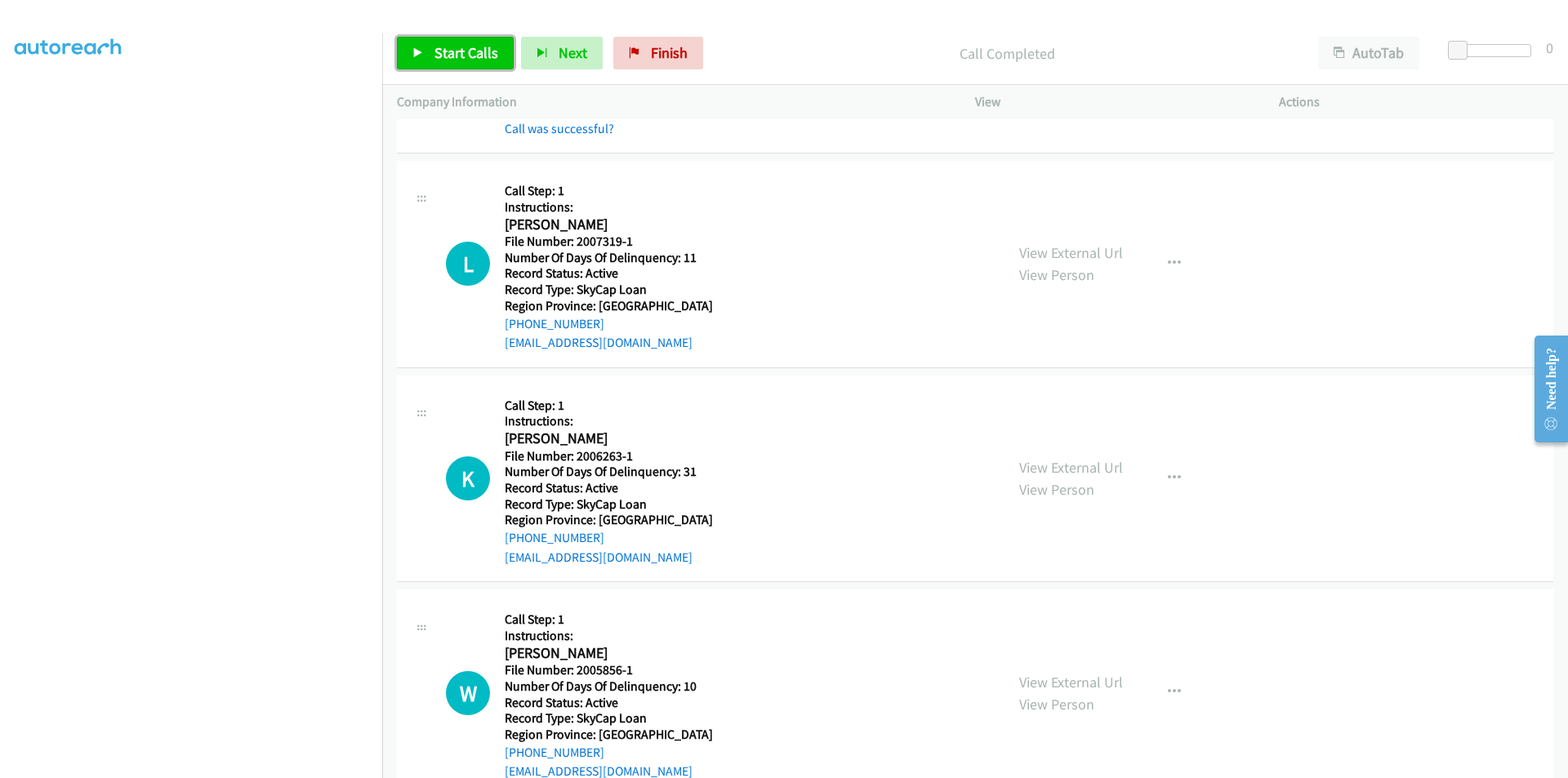
click at [471, 51] on span "Start Calls" at bounding box center [465, 52] width 63 height 18
click at [459, 52] on span "Pause" at bounding box center [453, 52] width 37 height 18
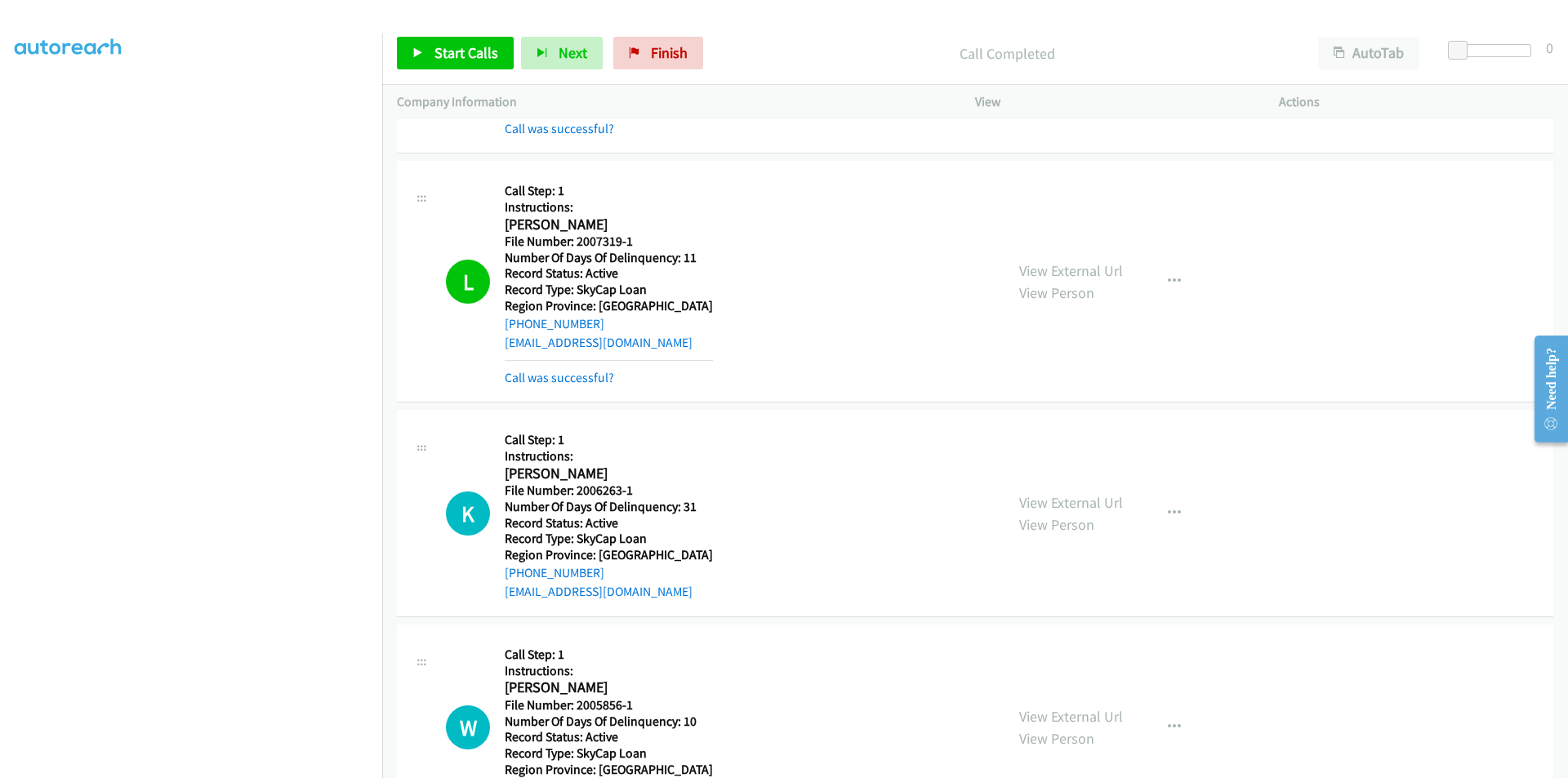
scroll to position [2449, 0]
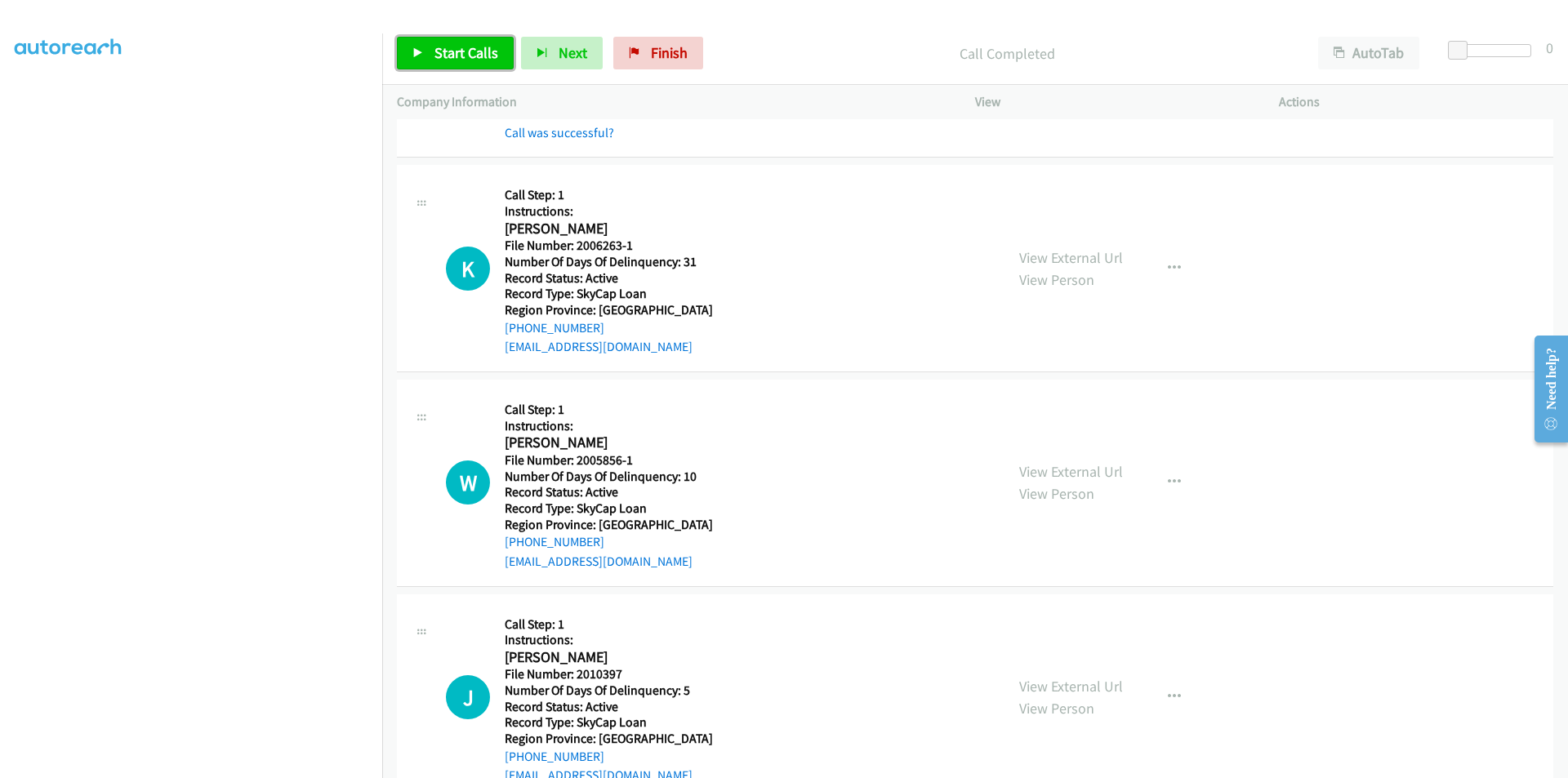
click at [461, 51] on span "Start Calls" at bounding box center [465, 52] width 63 height 18
click at [461, 51] on span "Pause" at bounding box center [453, 52] width 37 height 18
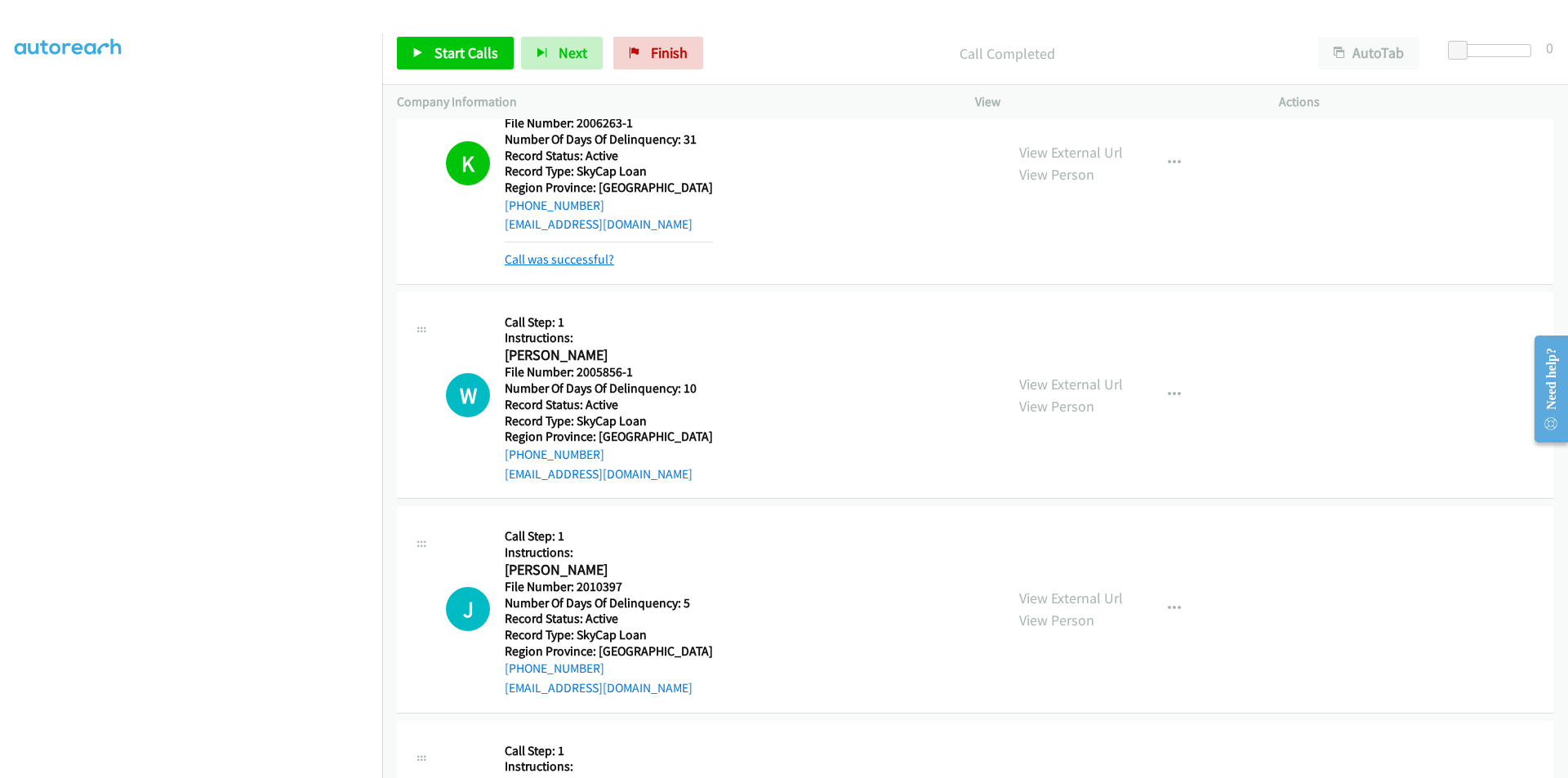
scroll to position [2693, 0]
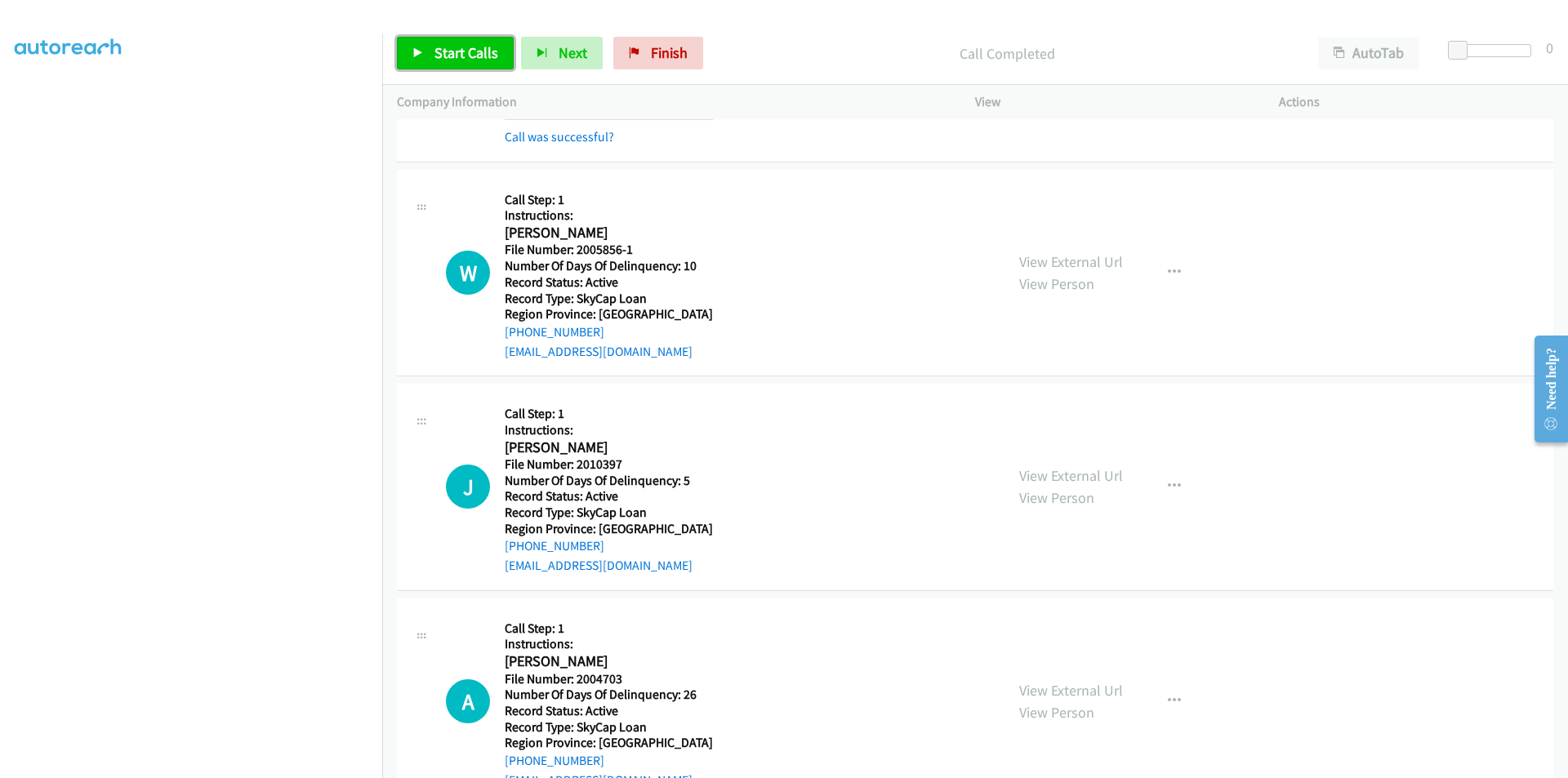
click at [446, 48] on span "Start Calls" at bounding box center [465, 52] width 63 height 18
click at [446, 48] on span "Pause" at bounding box center [453, 52] width 37 height 18
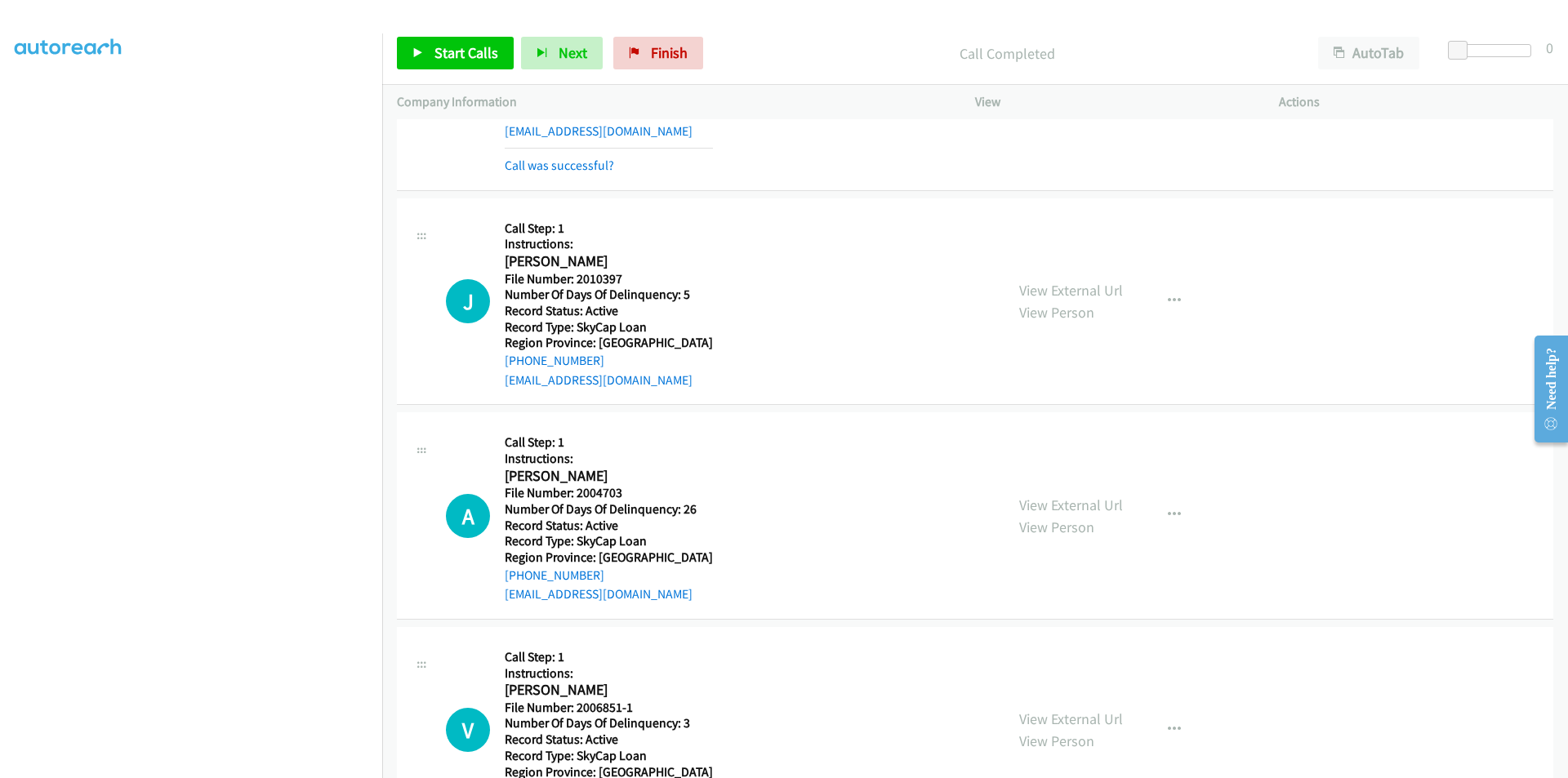
scroll to position [2938, 0]
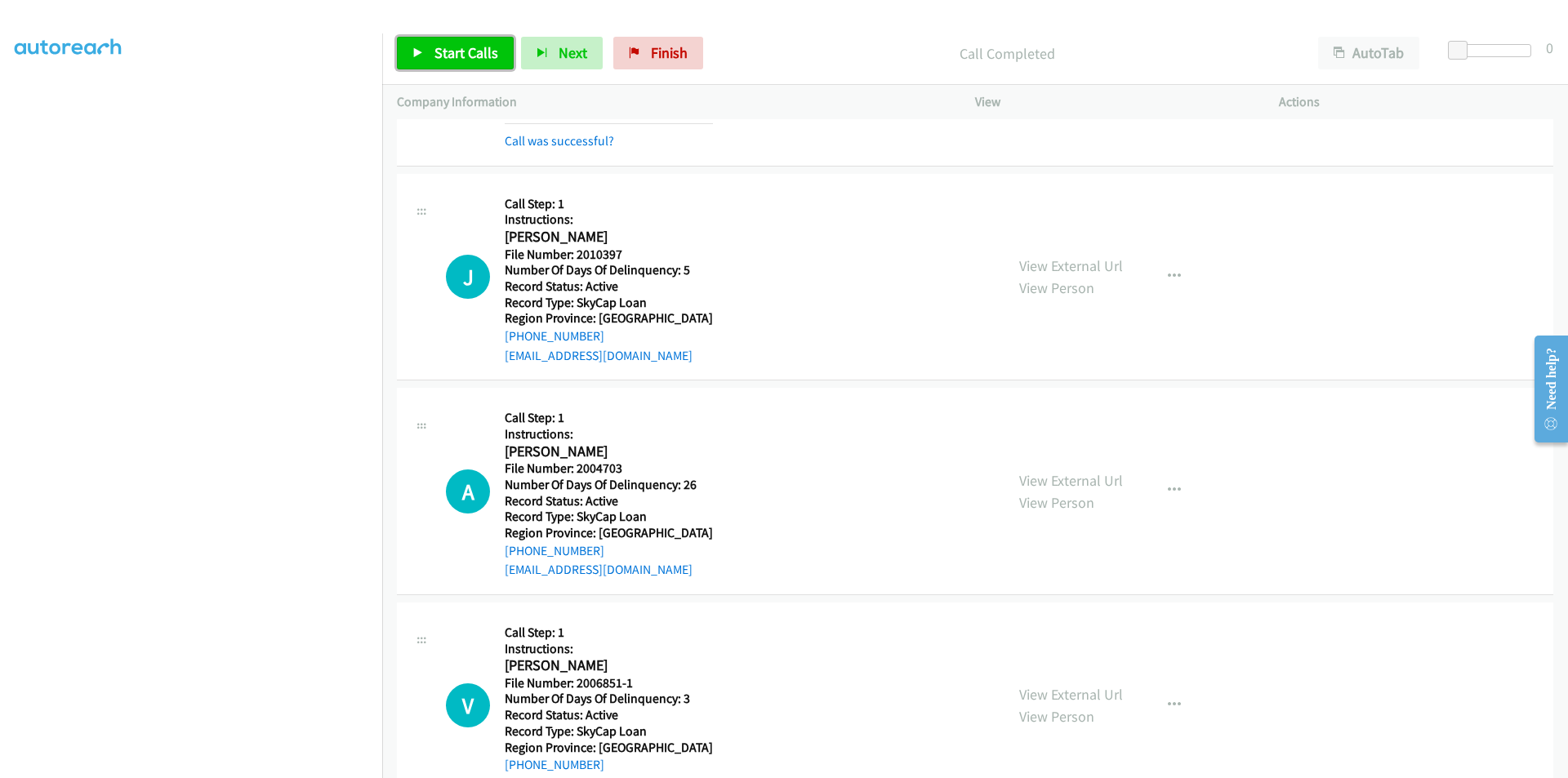
click at [460, 45] on span "Start Calls" at bounding box center [465, 52] width 63 height 18
click at [459, 46] on span "Pause" at bounding box center [453, 52] width 37 height 18
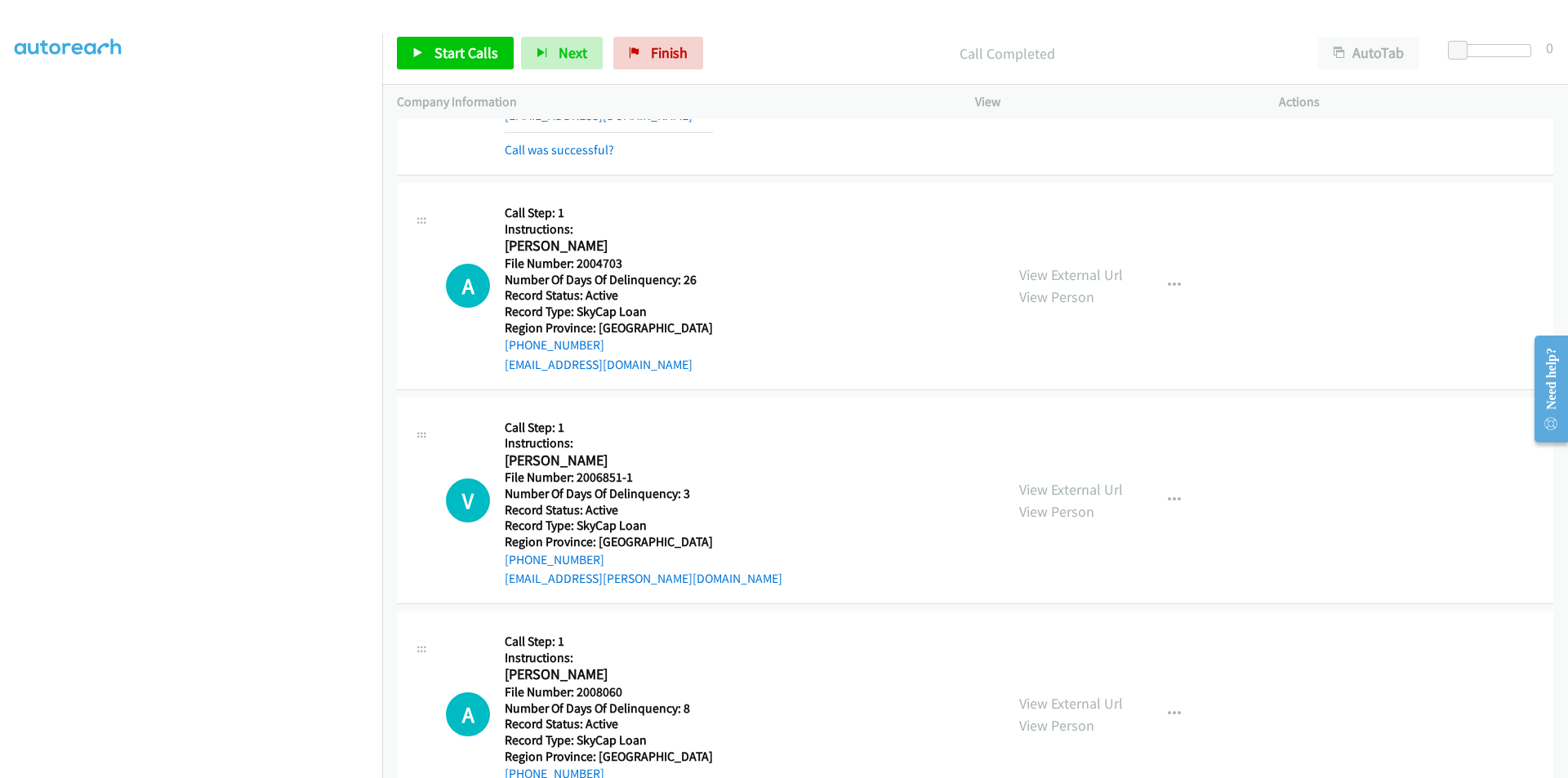
scroll to position [3183, 0]
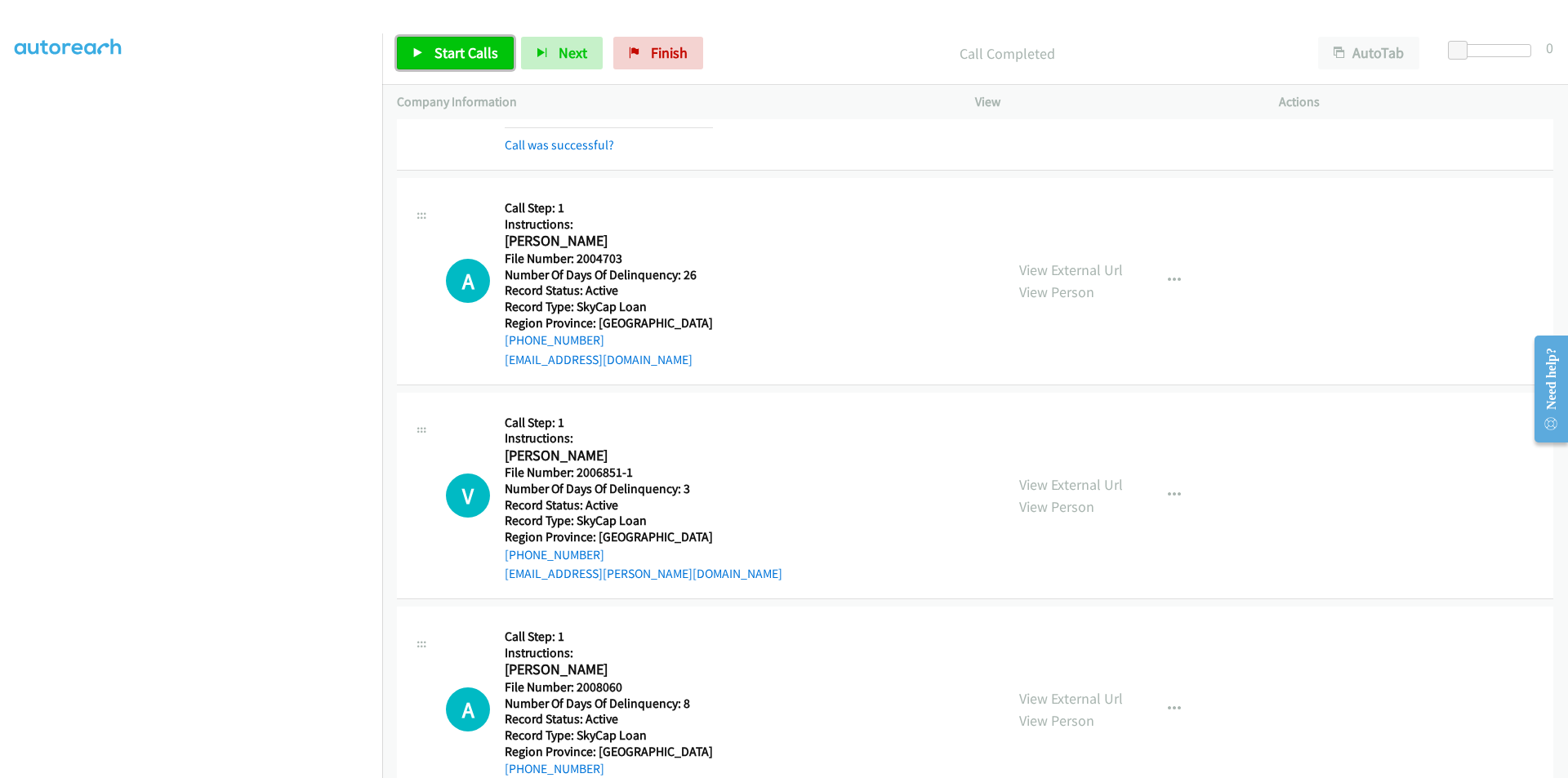
click at [462, 44] on span "Start Calls" at bounding box center [465, 52] width 63 height 18
click at [454, 49] on span "Pause" at bounding box center [453, 52] width 37 height 18
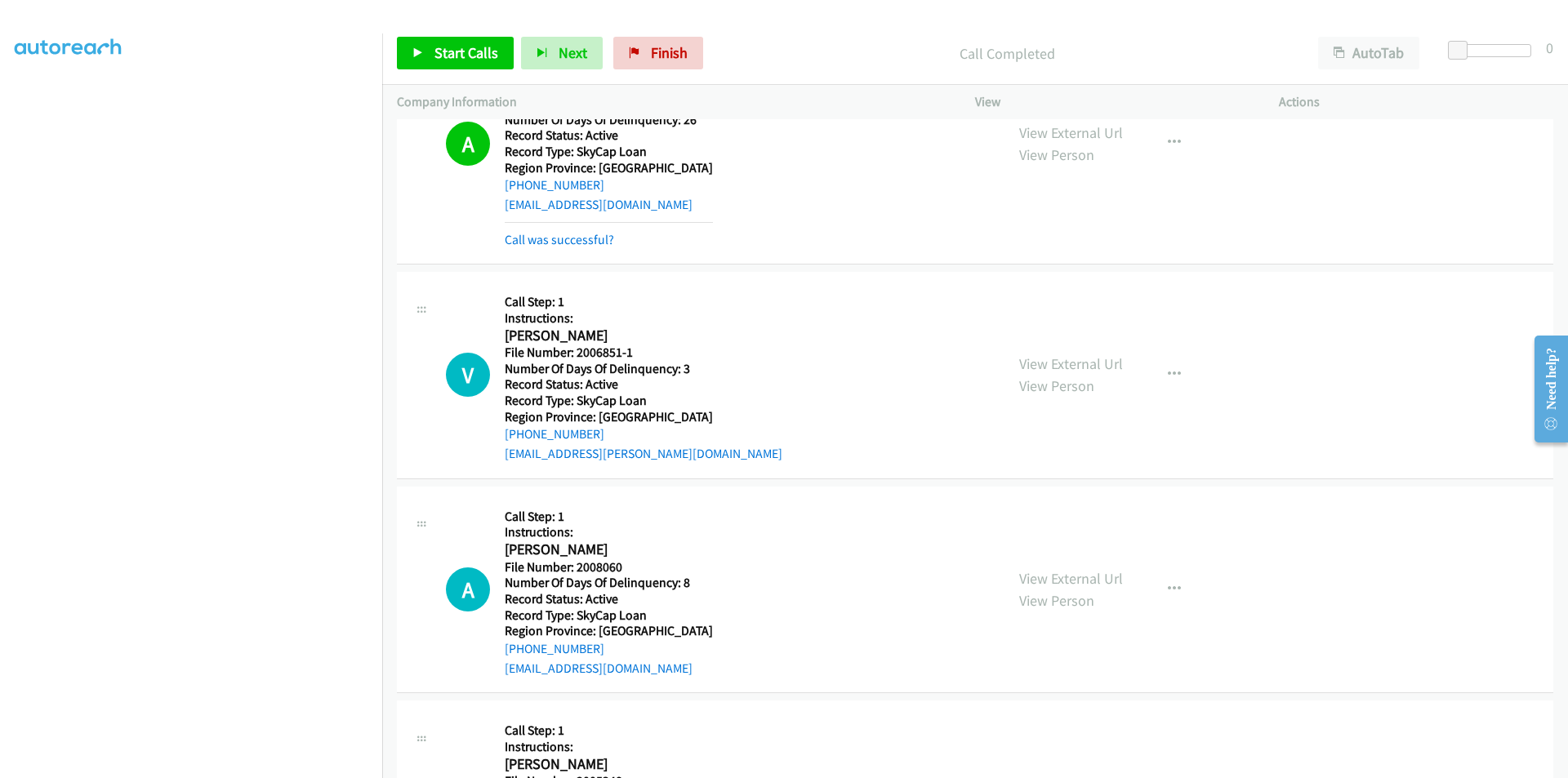
scroll to position [3428, 0]
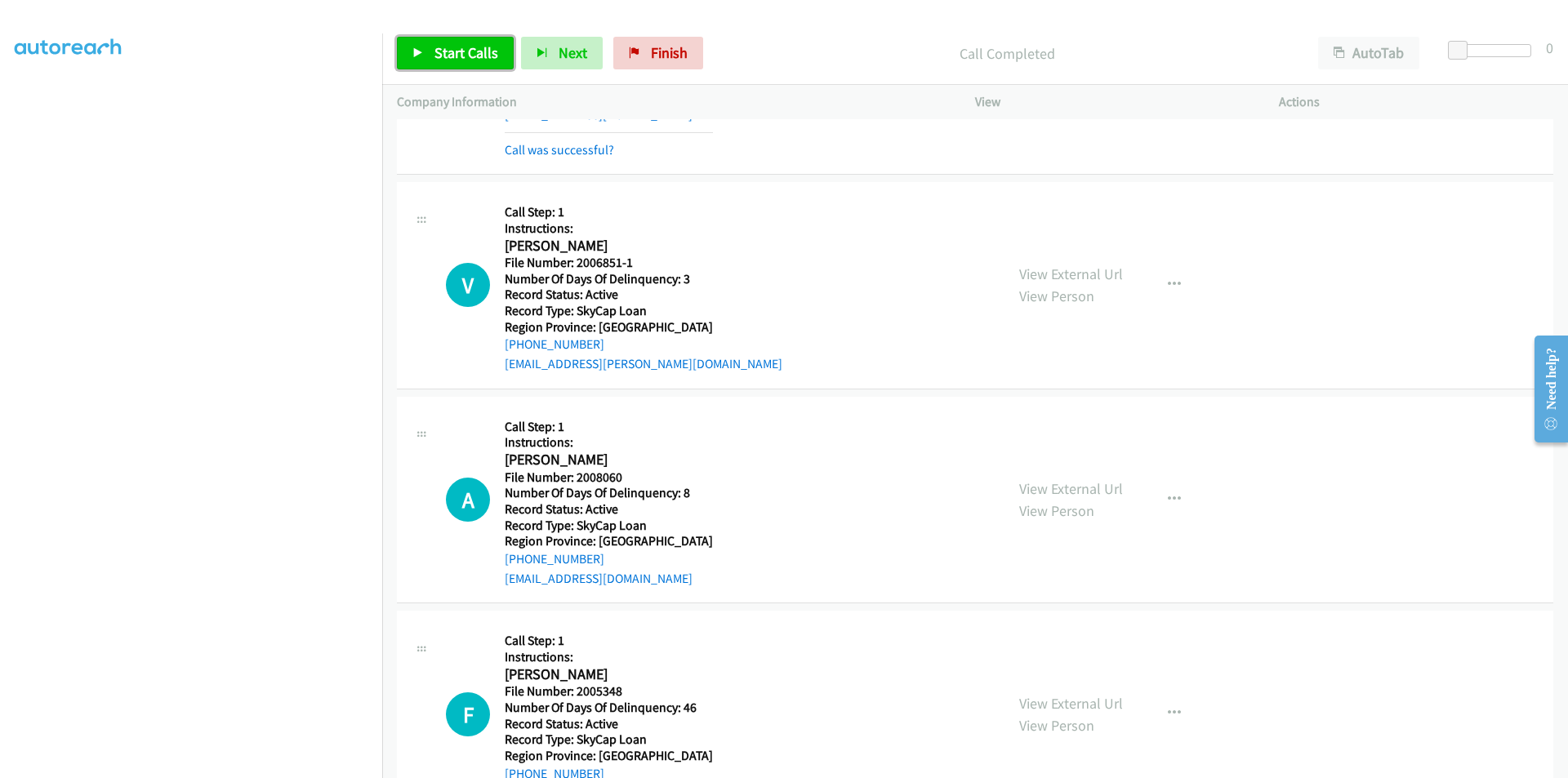
click at [482, 47] on span "Start Calls" at bounding box center [465, 52] width 63 height 18
click at [463, 55] on span "Pause" at bounding box center [453, 52] width 37 height 18
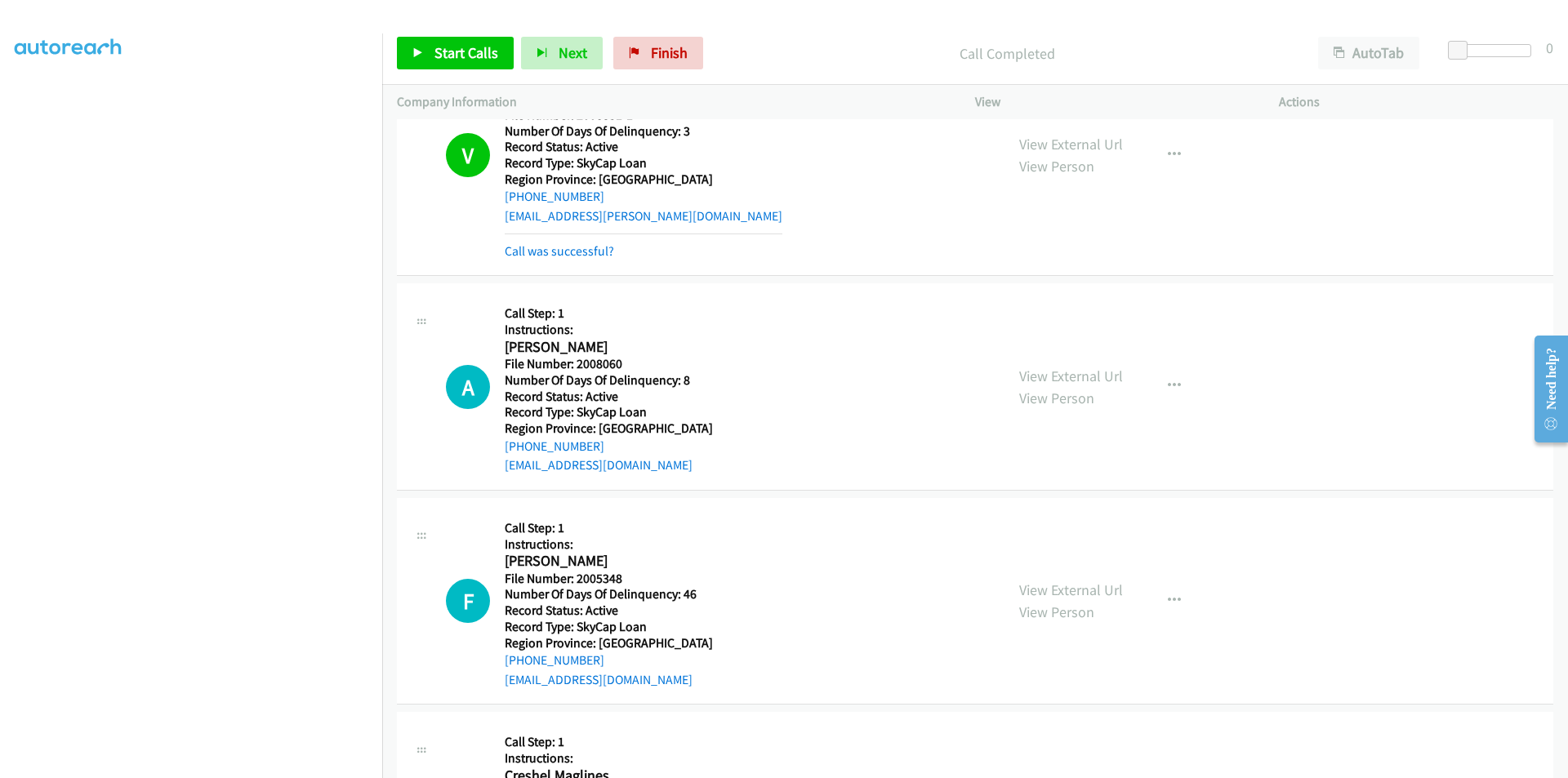
scroll to position [3673, 0]
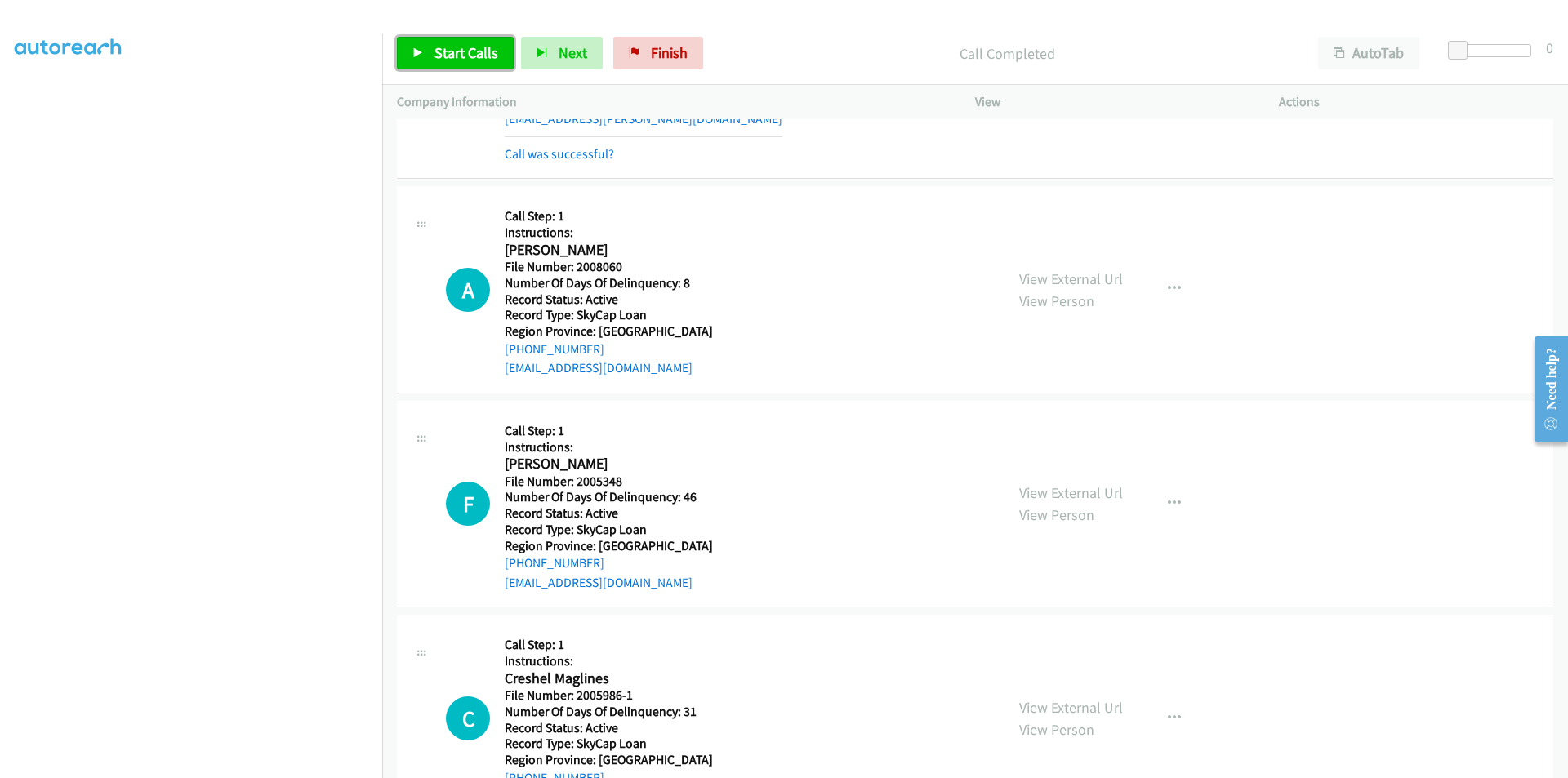
click at [437, 51] on span "Start Calls" at bounding box center [465, 52] width 63 height 18
click at [435, 55] on span "Pause" at bounding box center [453, 52] width 37 height 18
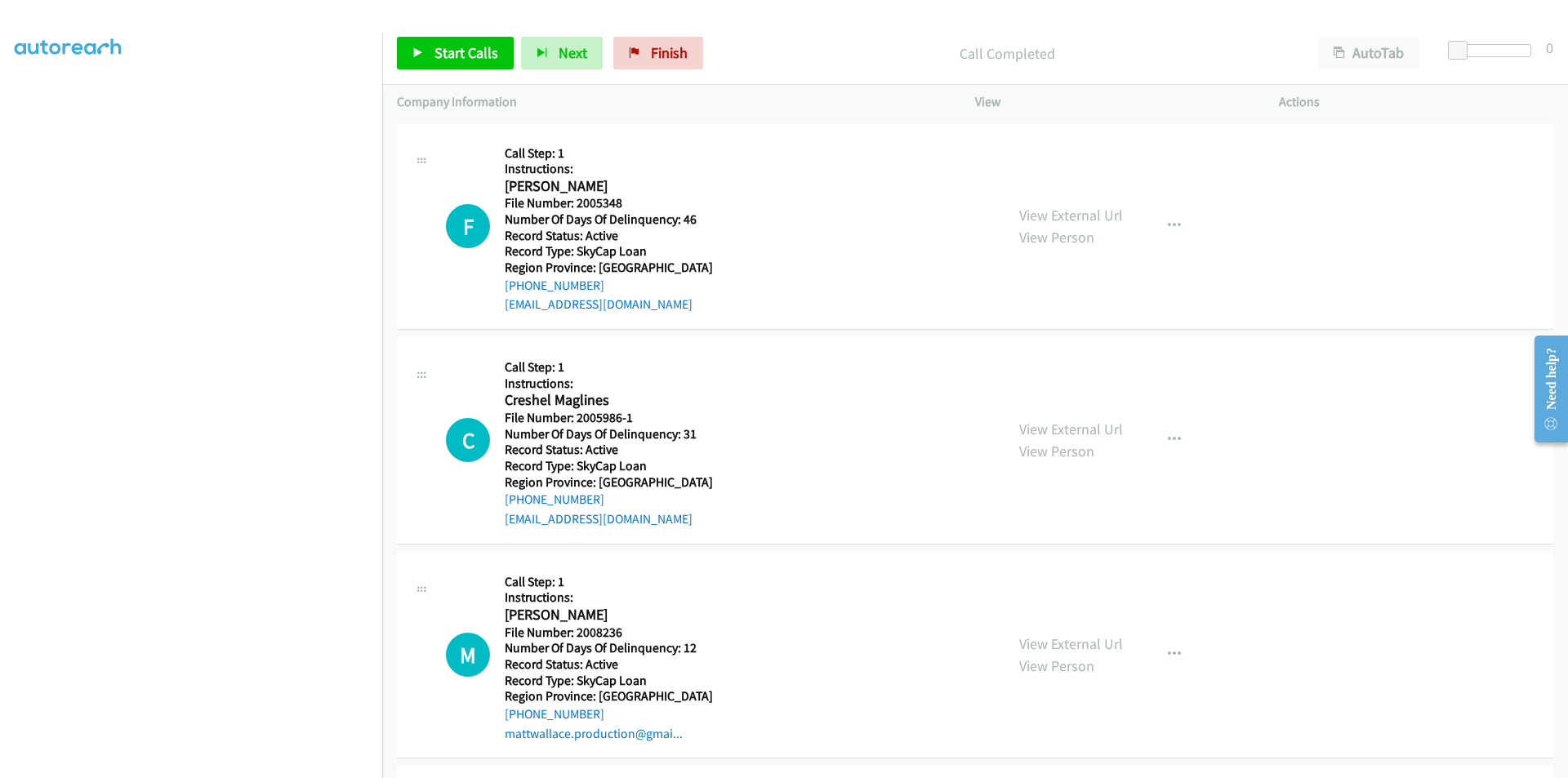
scroll to position [3986, 0]
click at [479, 44] on span "Start Calls" at bounding box center [465, 52] width 63 height 18
click at [448, 54] on span "Pause" at bounding box center [453, 52] width 37 height 18
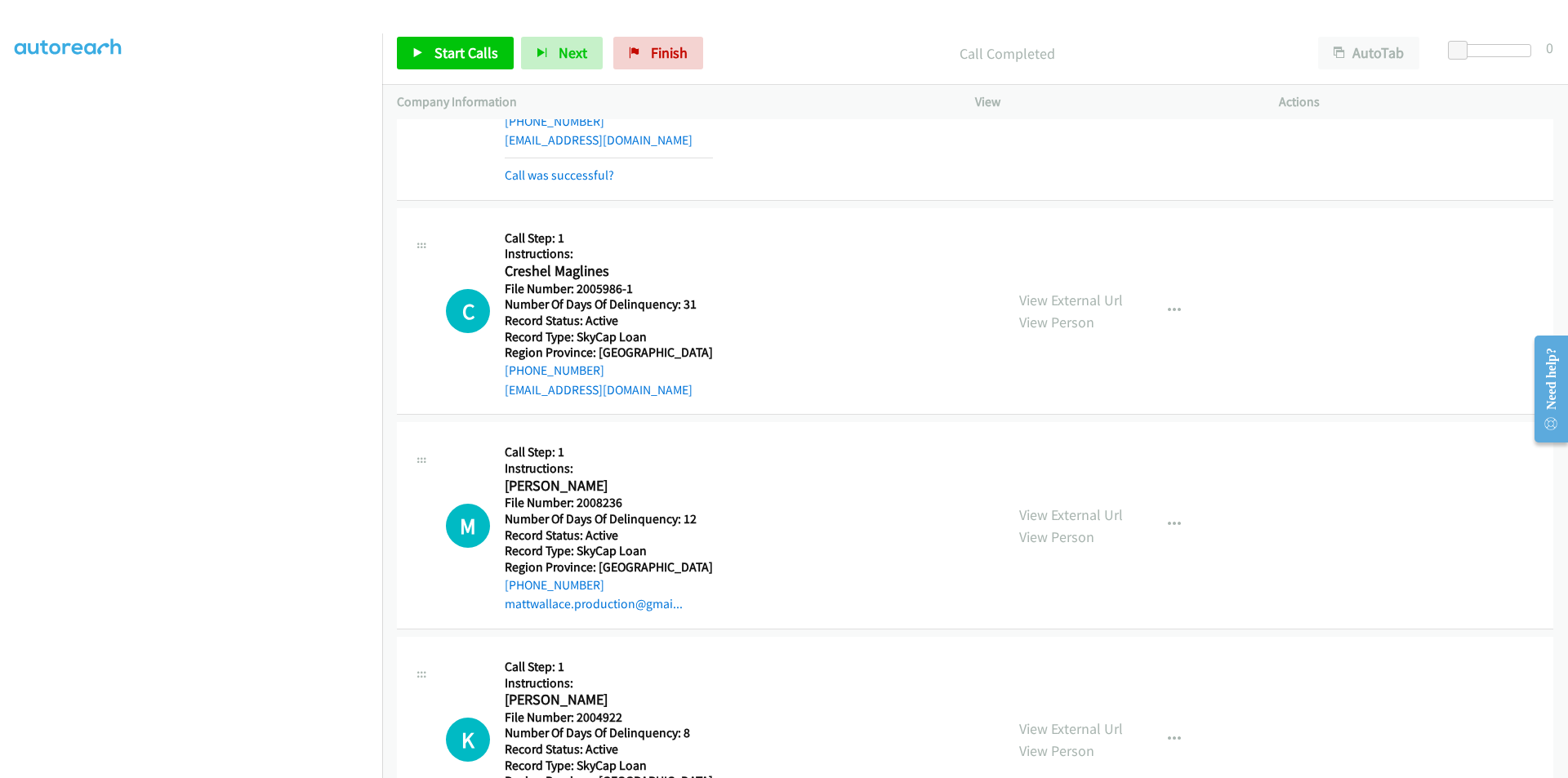
scroll to position [4230, 0]
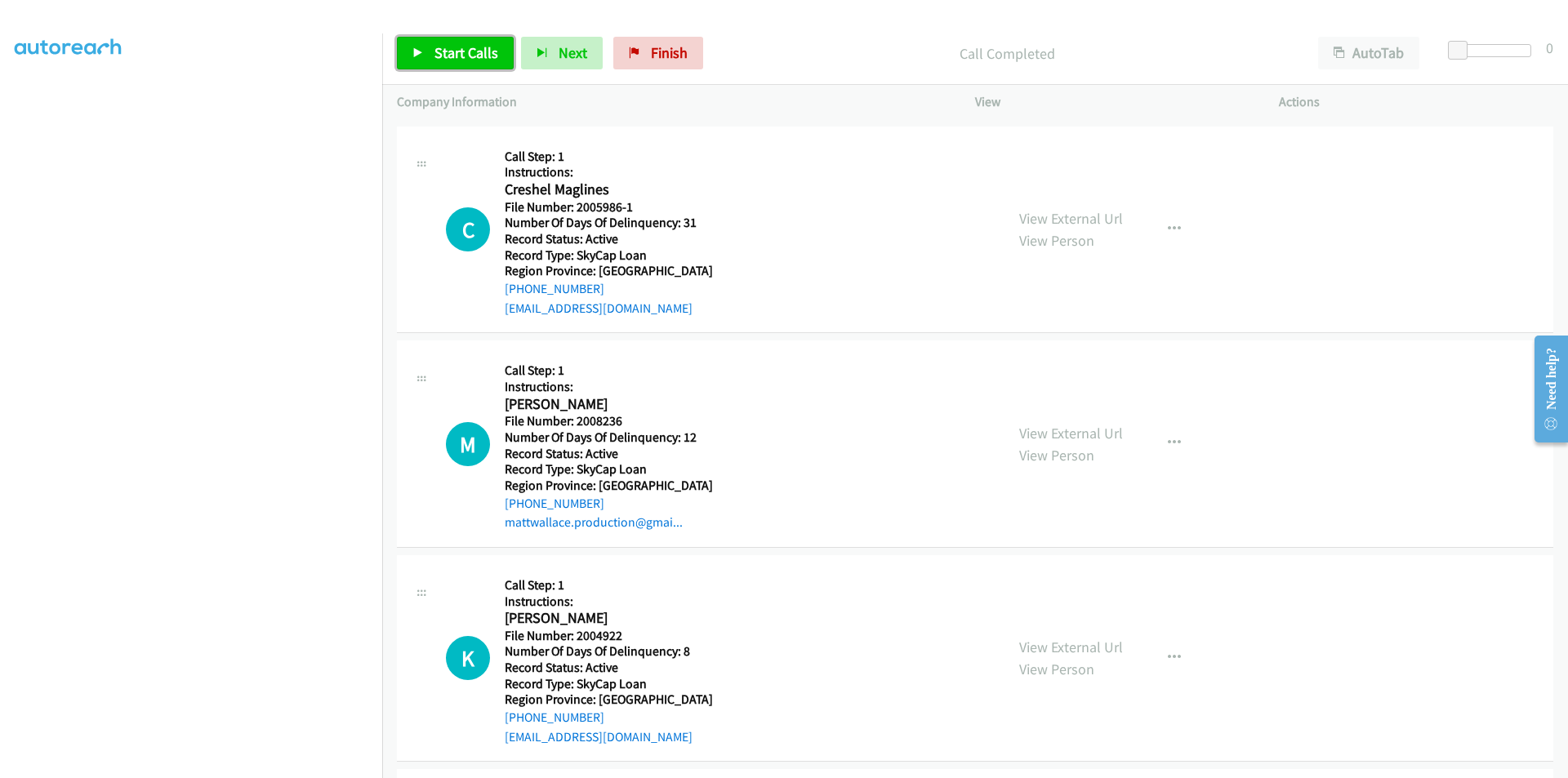
click at [452, 48] on span "Start Calls" at bounding box center [465, 52] width 63 height 18
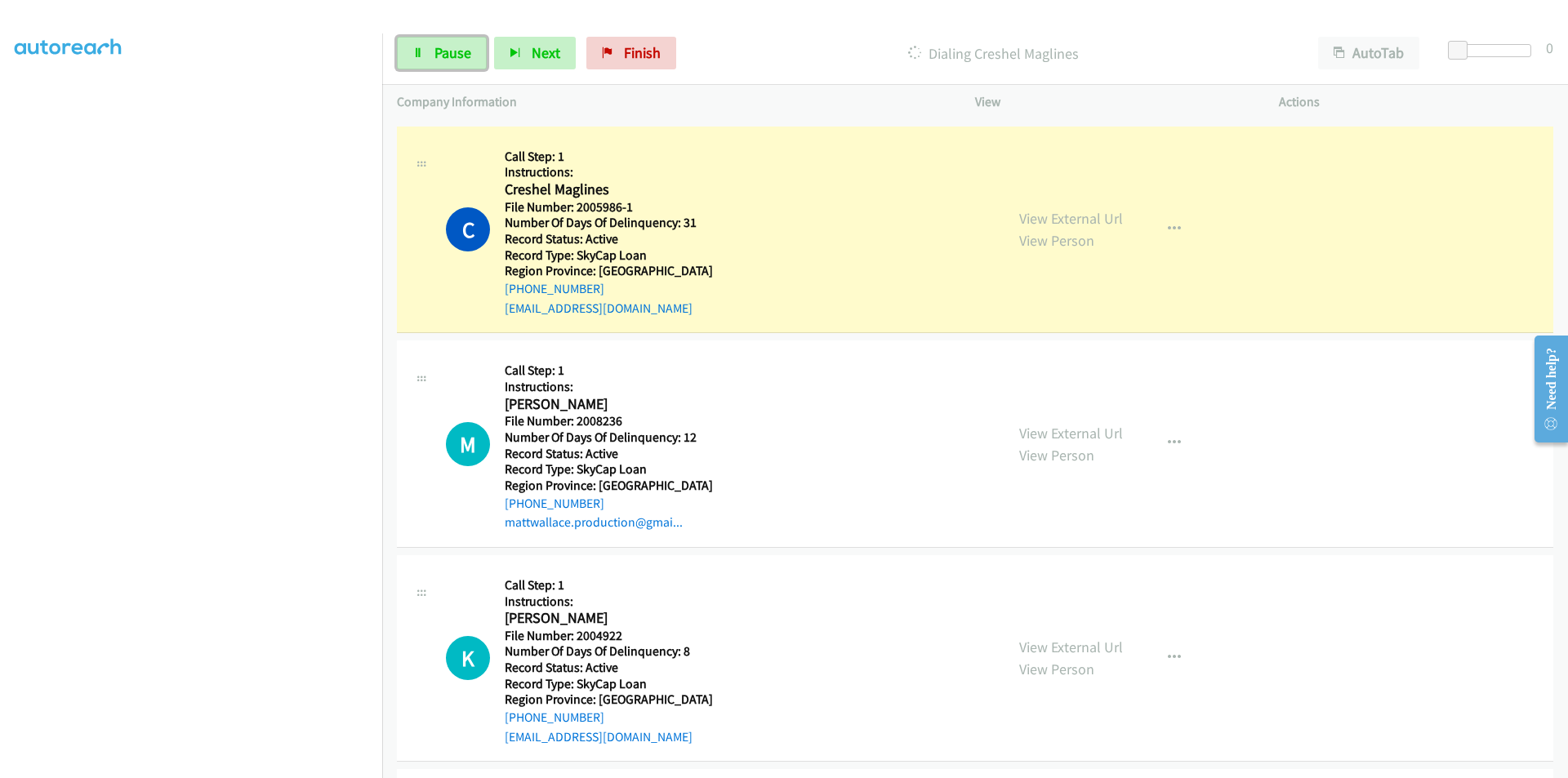
click at [452, 48] on span "Pause" at bounding box center [453, 52] width 37 height 18
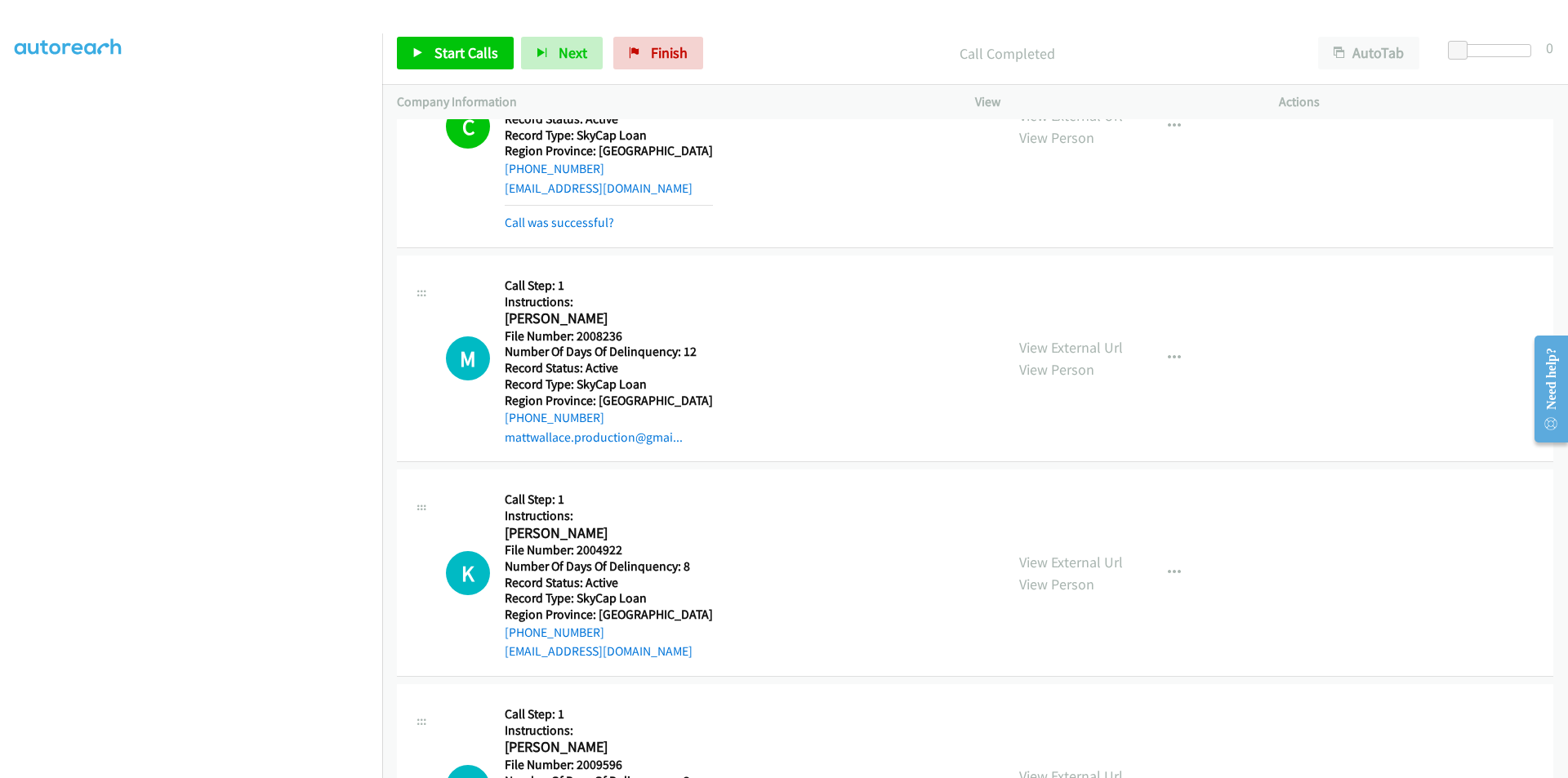
scroll to position [4475, 0]
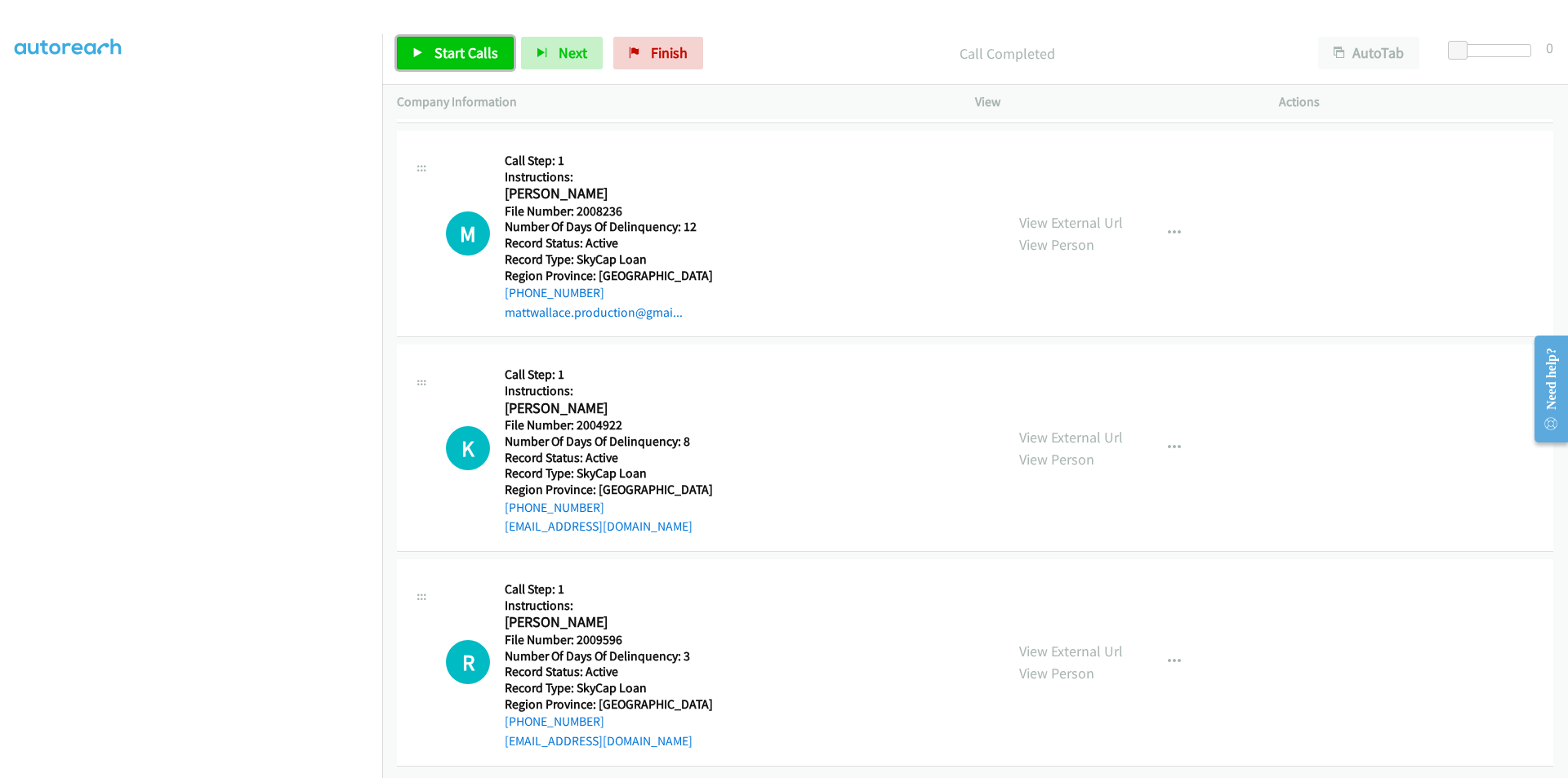
click at [456, 51] on span "Start Calls" at bounding box center [465, 52] width 63 height 18
click at [454, 51] on span "Pause" at bounding box center [453, 52] width 37 height 18
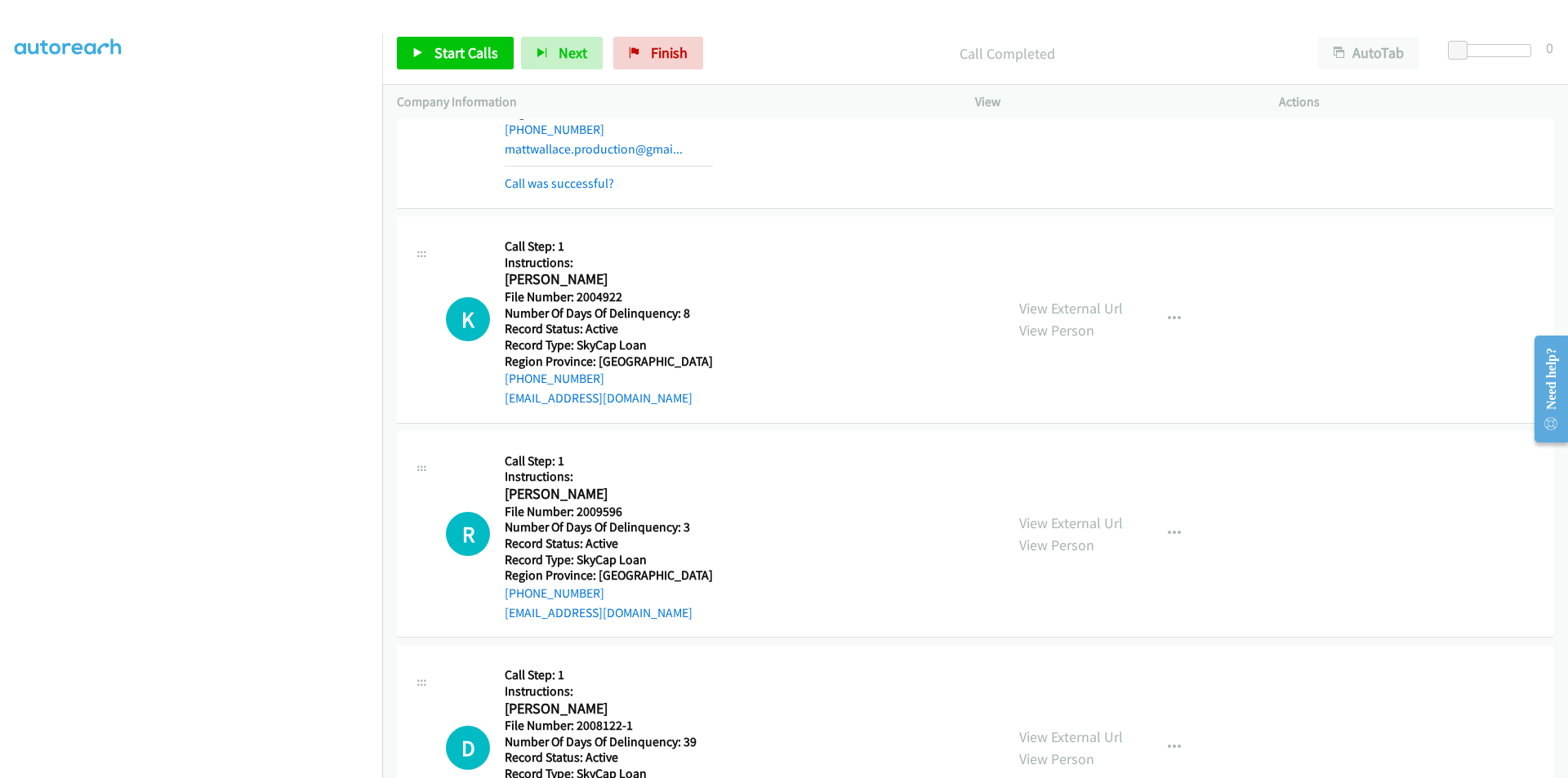
scroll to position [4720, 0]
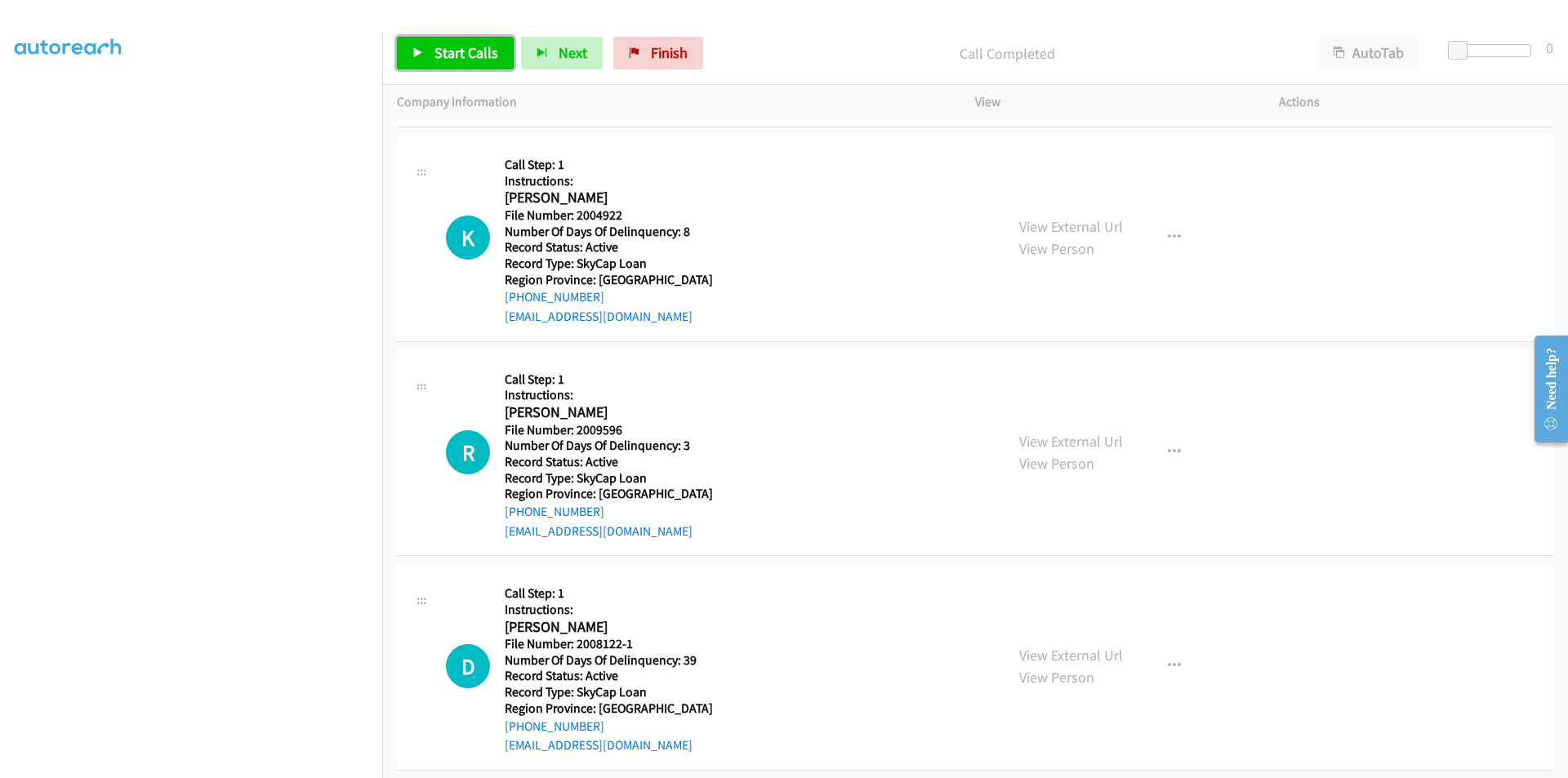
click at [441, 48] on span "Start Calls" at bounding box center [465, 52] width 63 height 18
click at [441, 48] on span "Pause" at bounding box center [453, 52] width 37 height 18
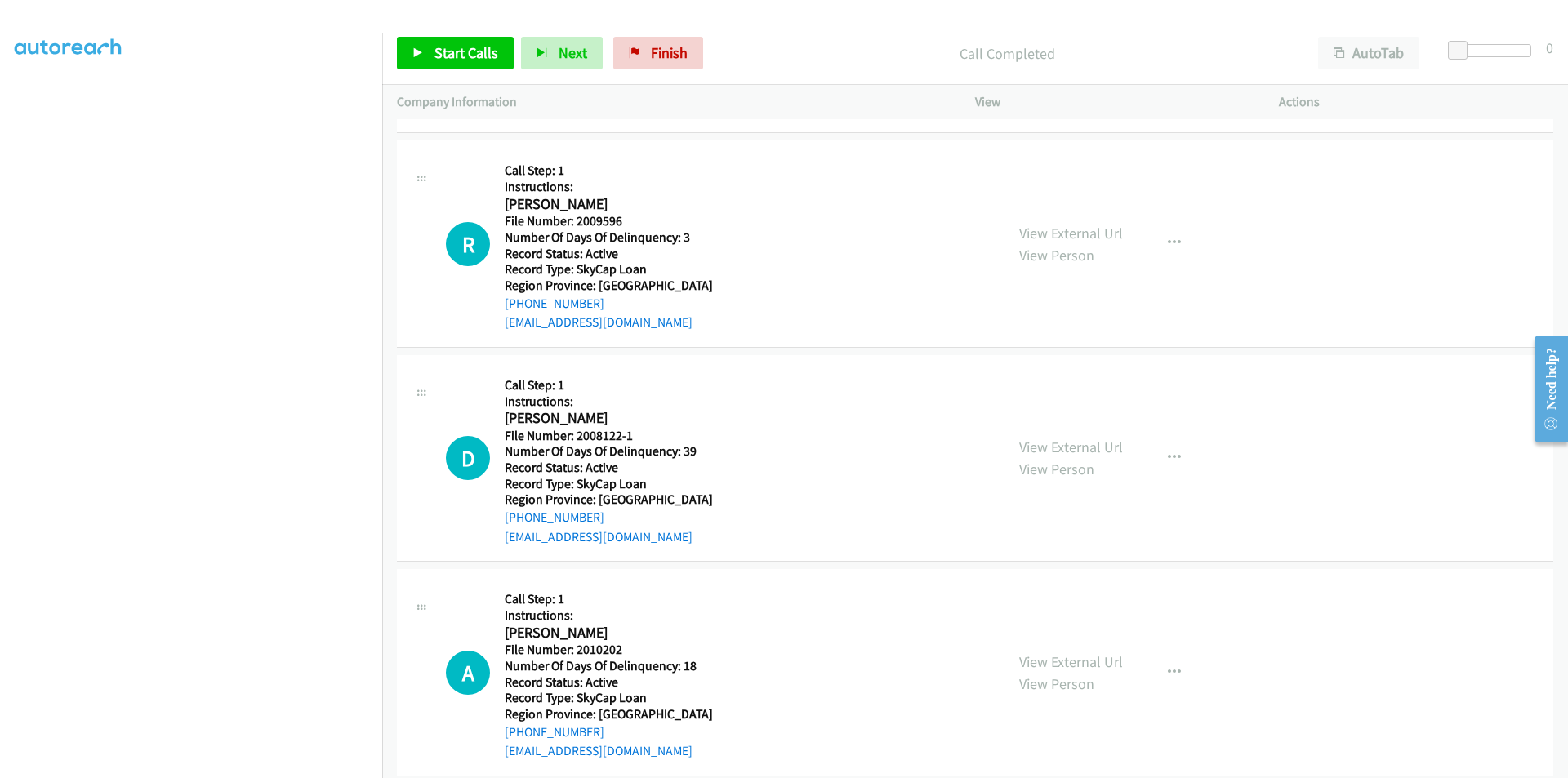
scroll to position [4965, 0]
click at [449, 45] on span "Start Calls" at bounding box center [465, 52] width 63 height 18
click at [449, 45] on span "Pause" at bounding box center [453, 52] width 37 height 18
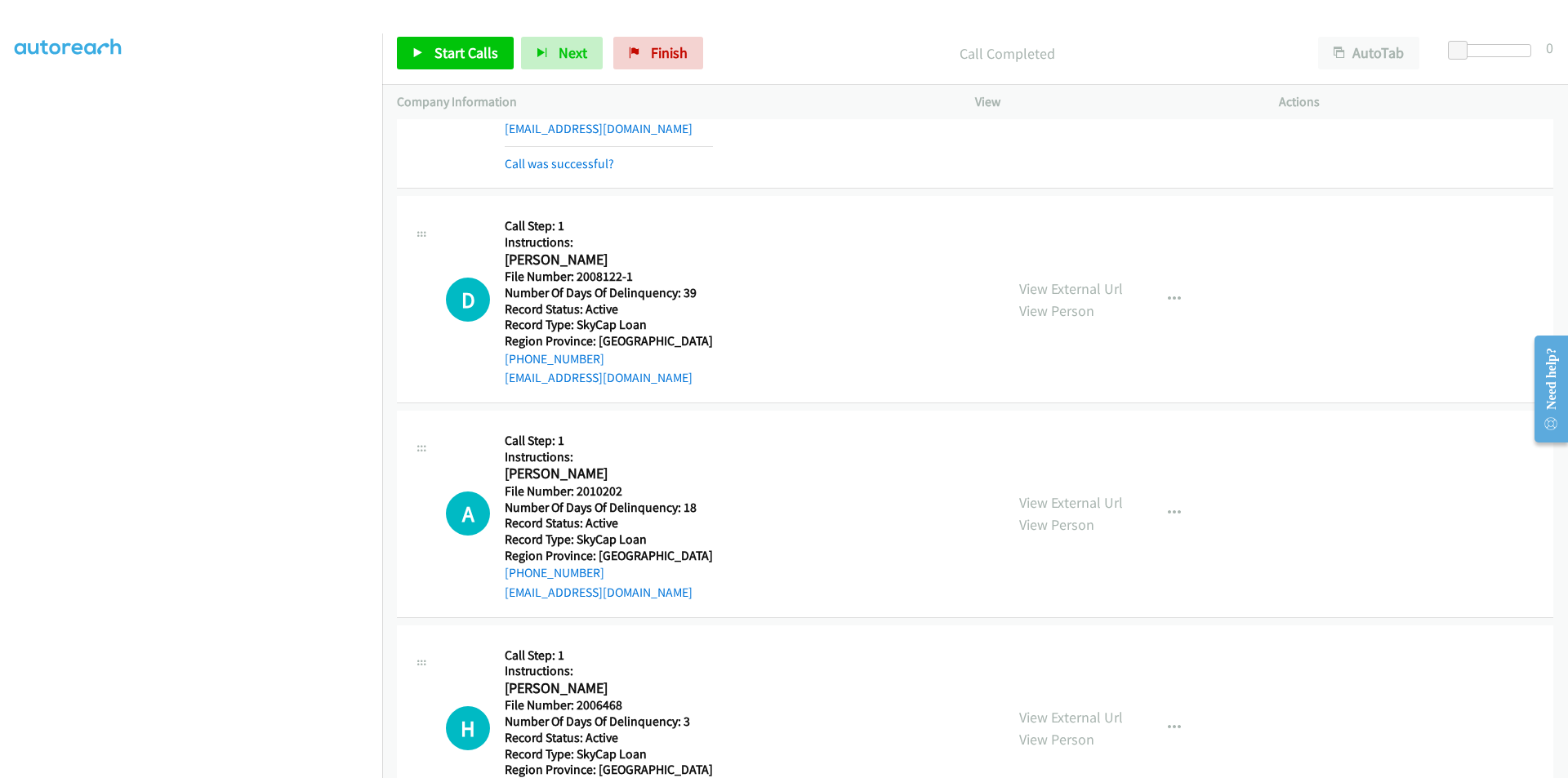
scroll to position [5210, 0]
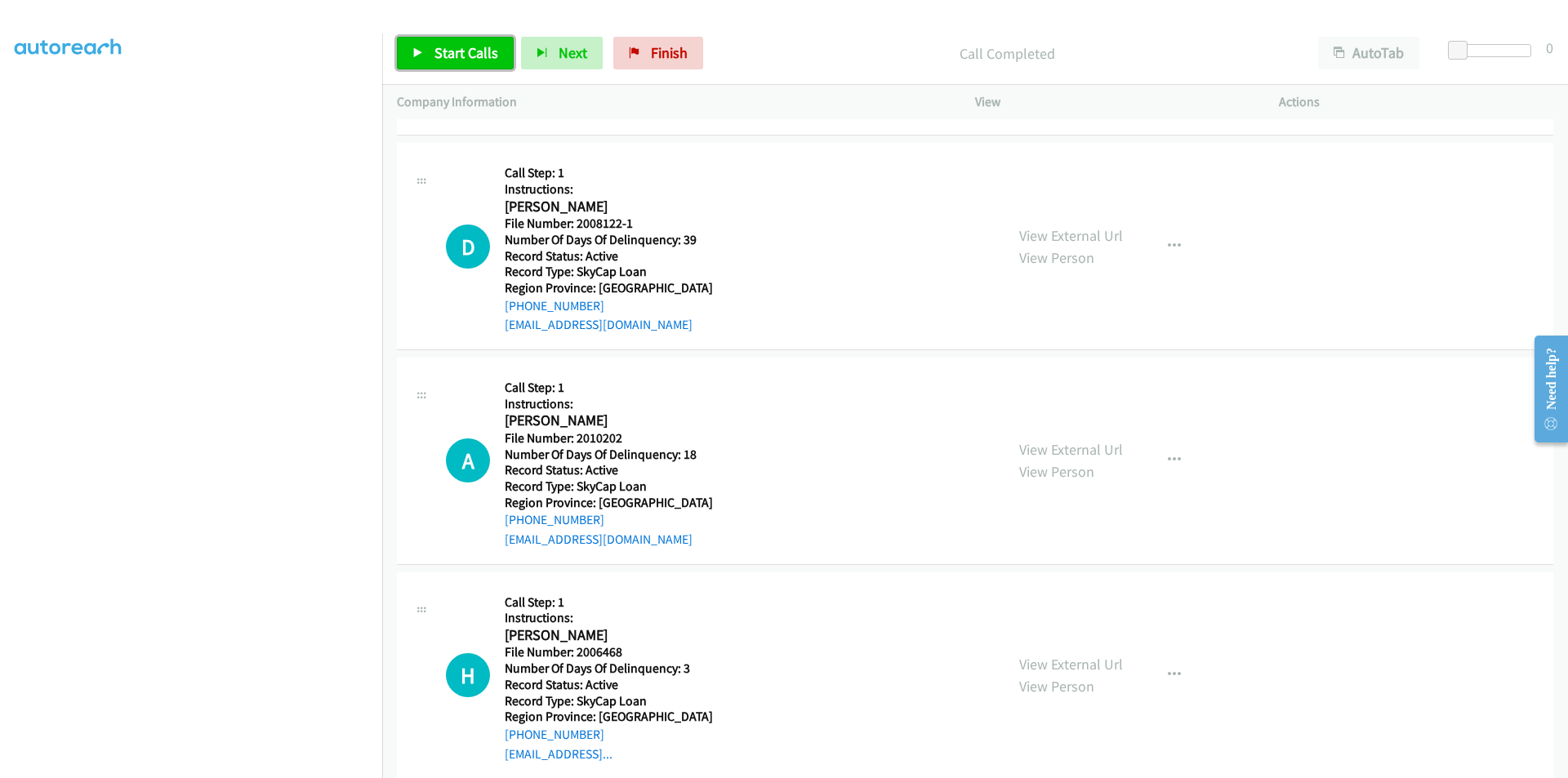
click at [448, 52] on span "Start Calls" at bounding box center [465, 52] width 63 height 18
click at [448, 52] on span "Pause" at bounding box center [453, 52] width 37 height 18
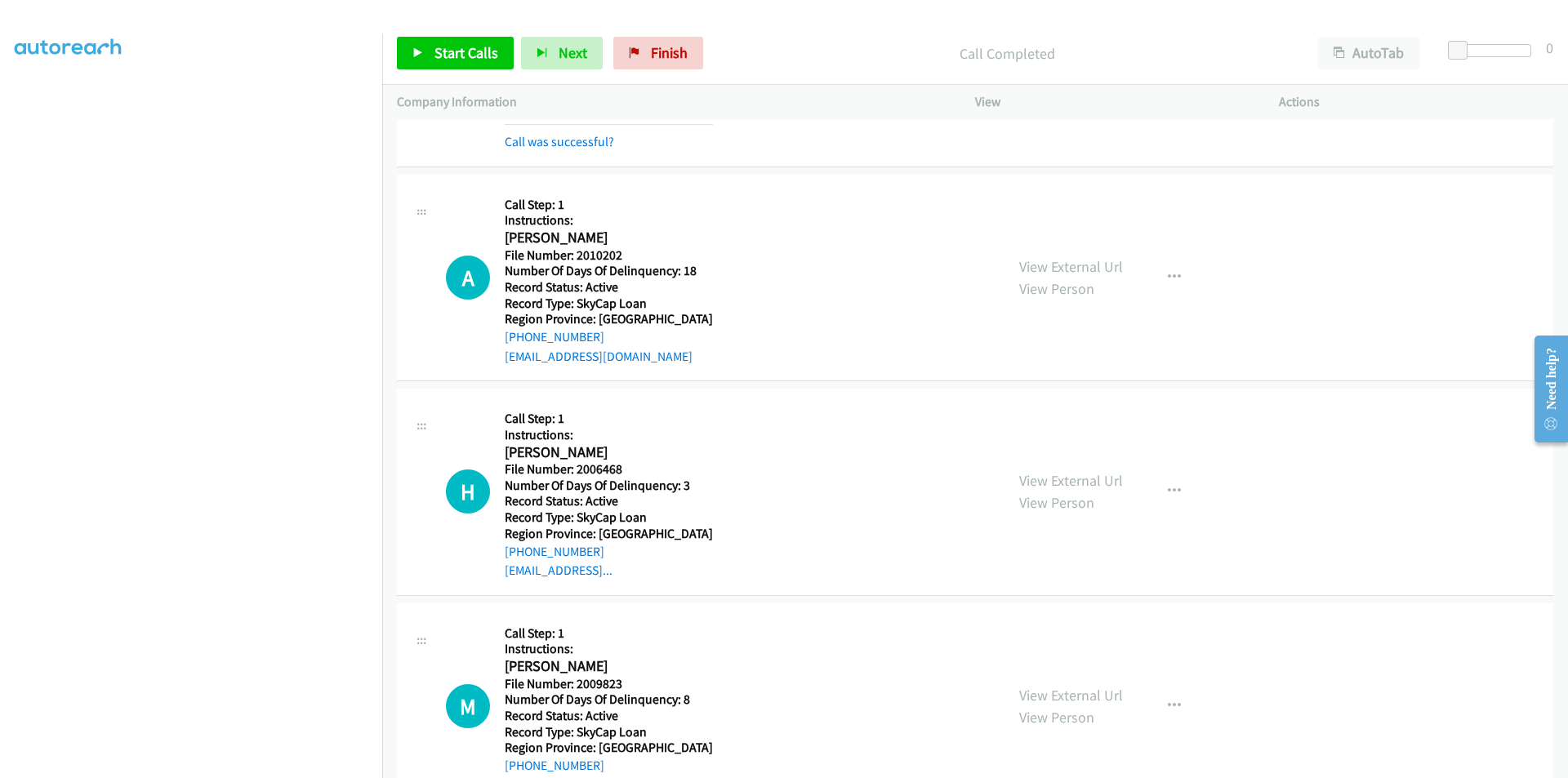
scroll to position [5455, 0]
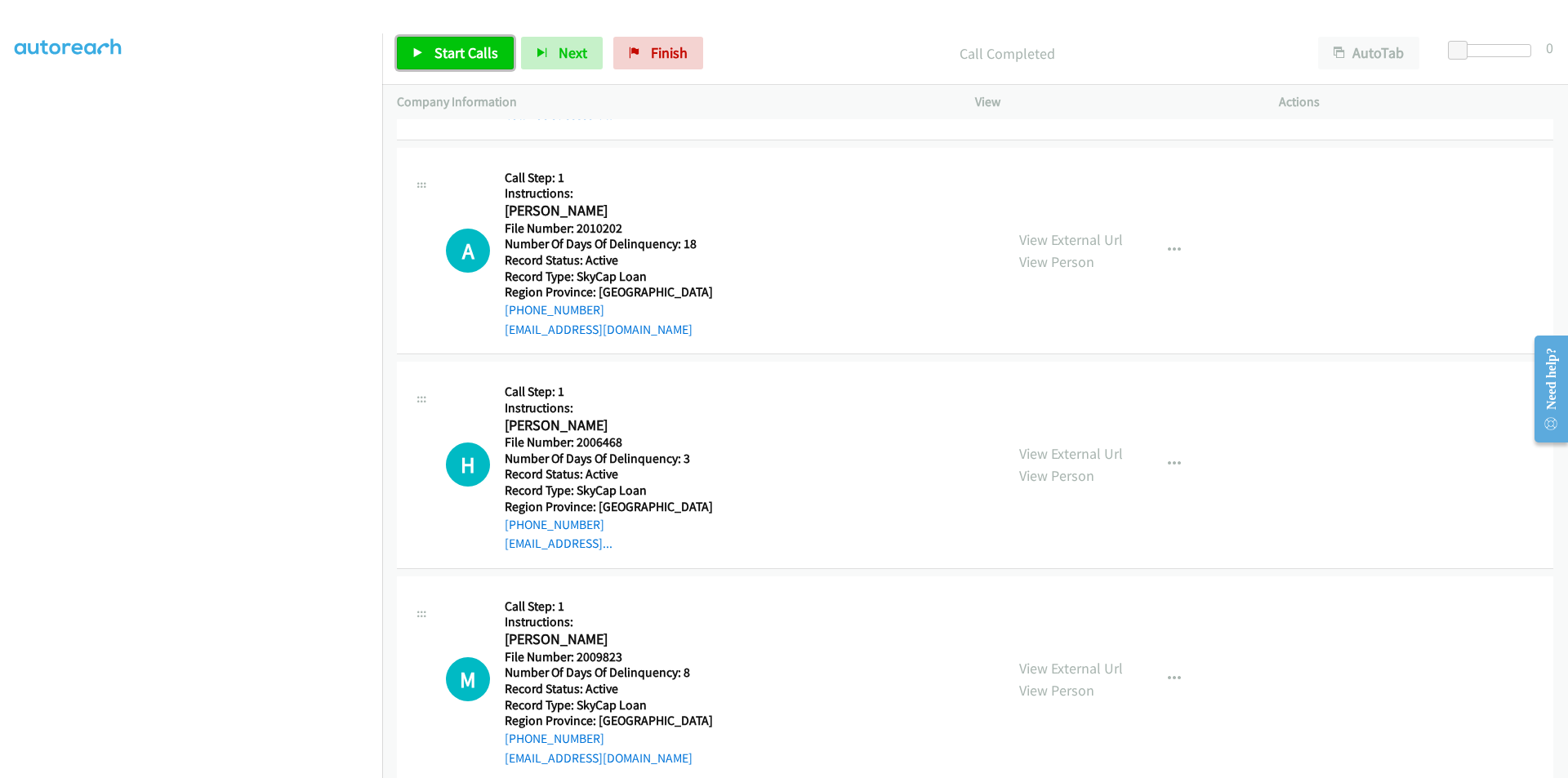
click at [458, 56] on span "Start Calls" at bounding box center [465, 52] width 63 height 18
click at [457, 50] on span "Pause" at bounding box center [453, 52] width 37 height 18
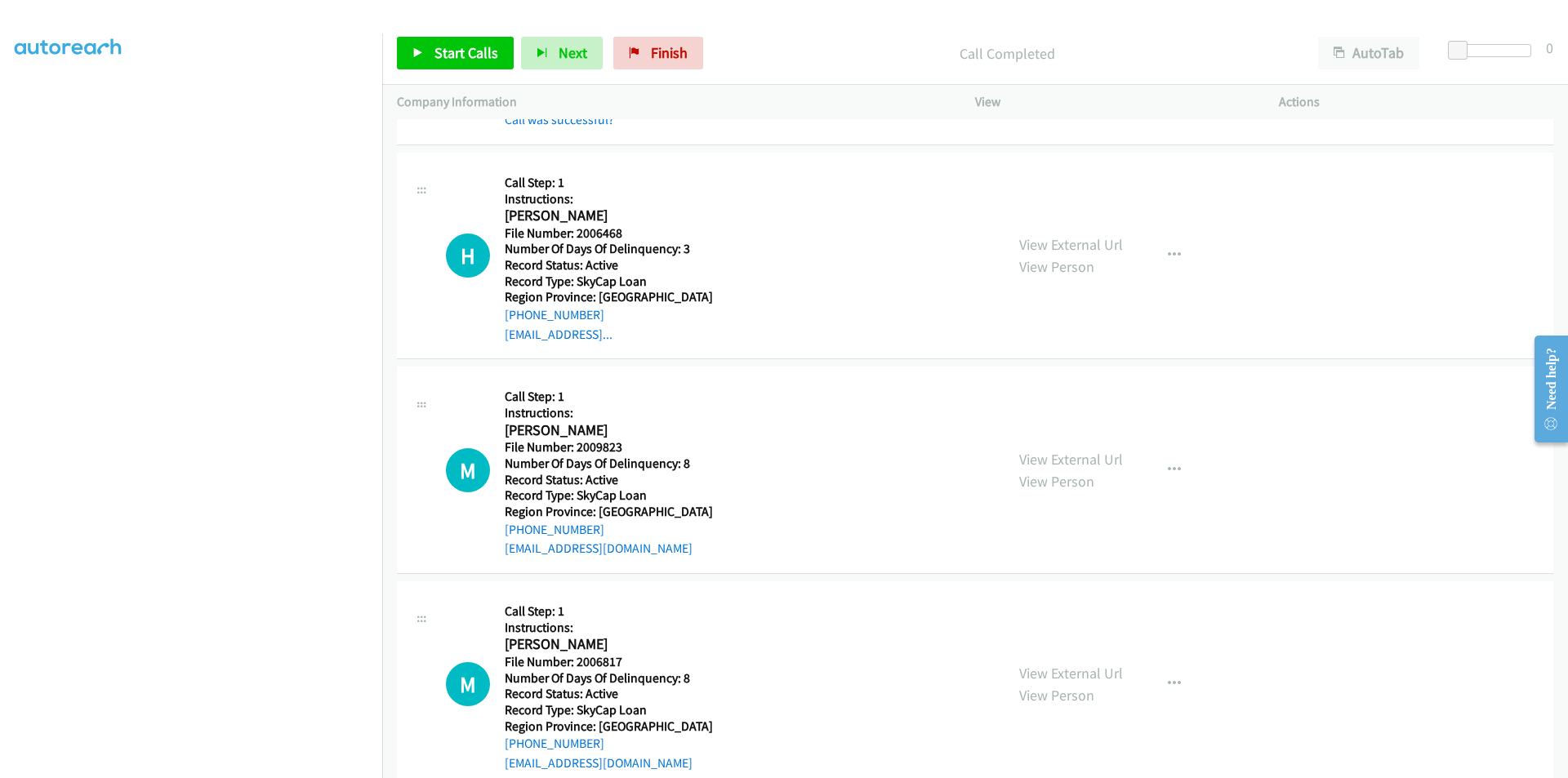
scroll to position [5700, 0]
click at [448, 49] on span "Start Calls" at bounding box center [465, 52] width 63 height 18
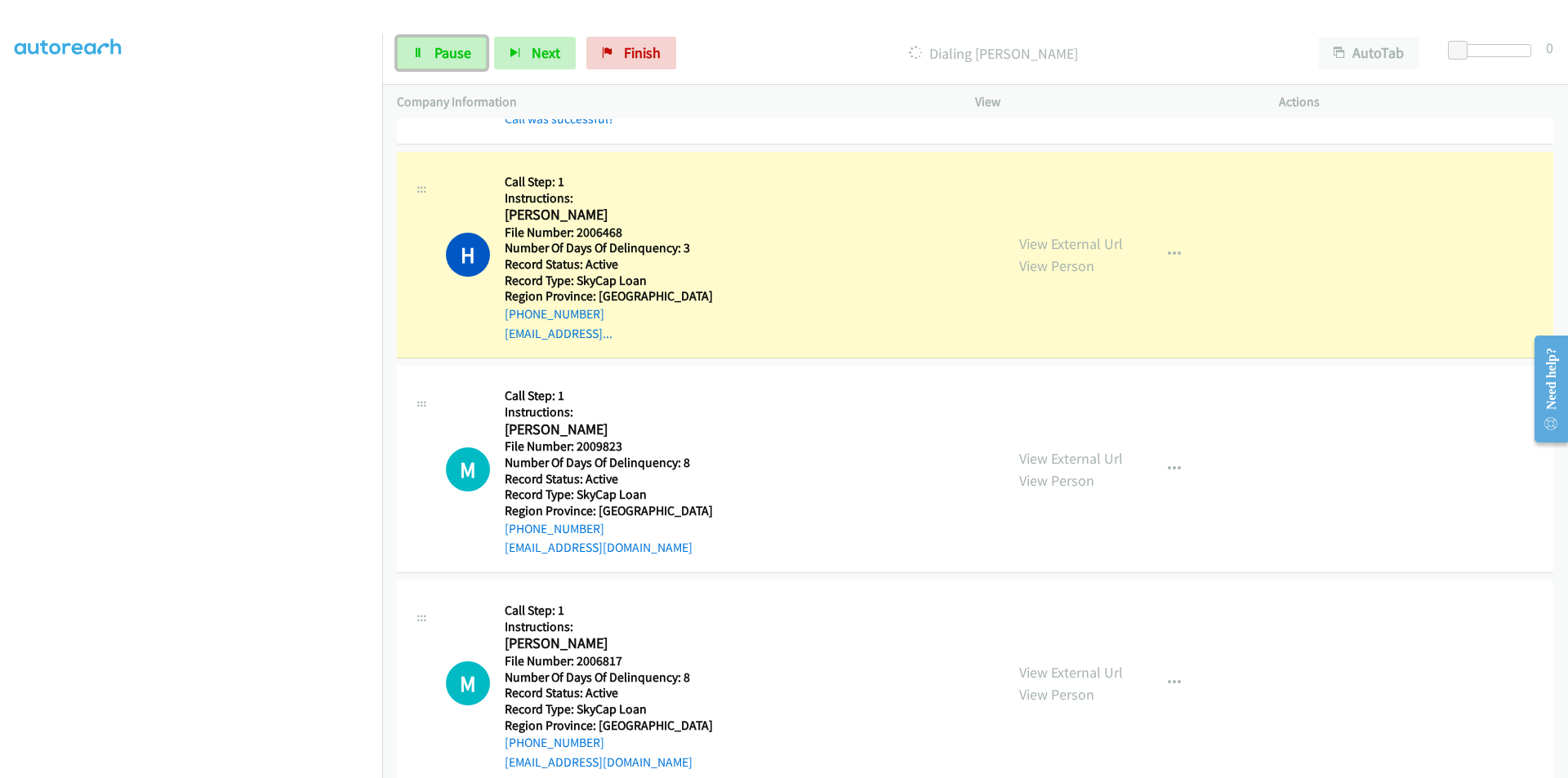
click at [448, 49] on span "Pause" at bounding box center [453, 52] width 37 height 18
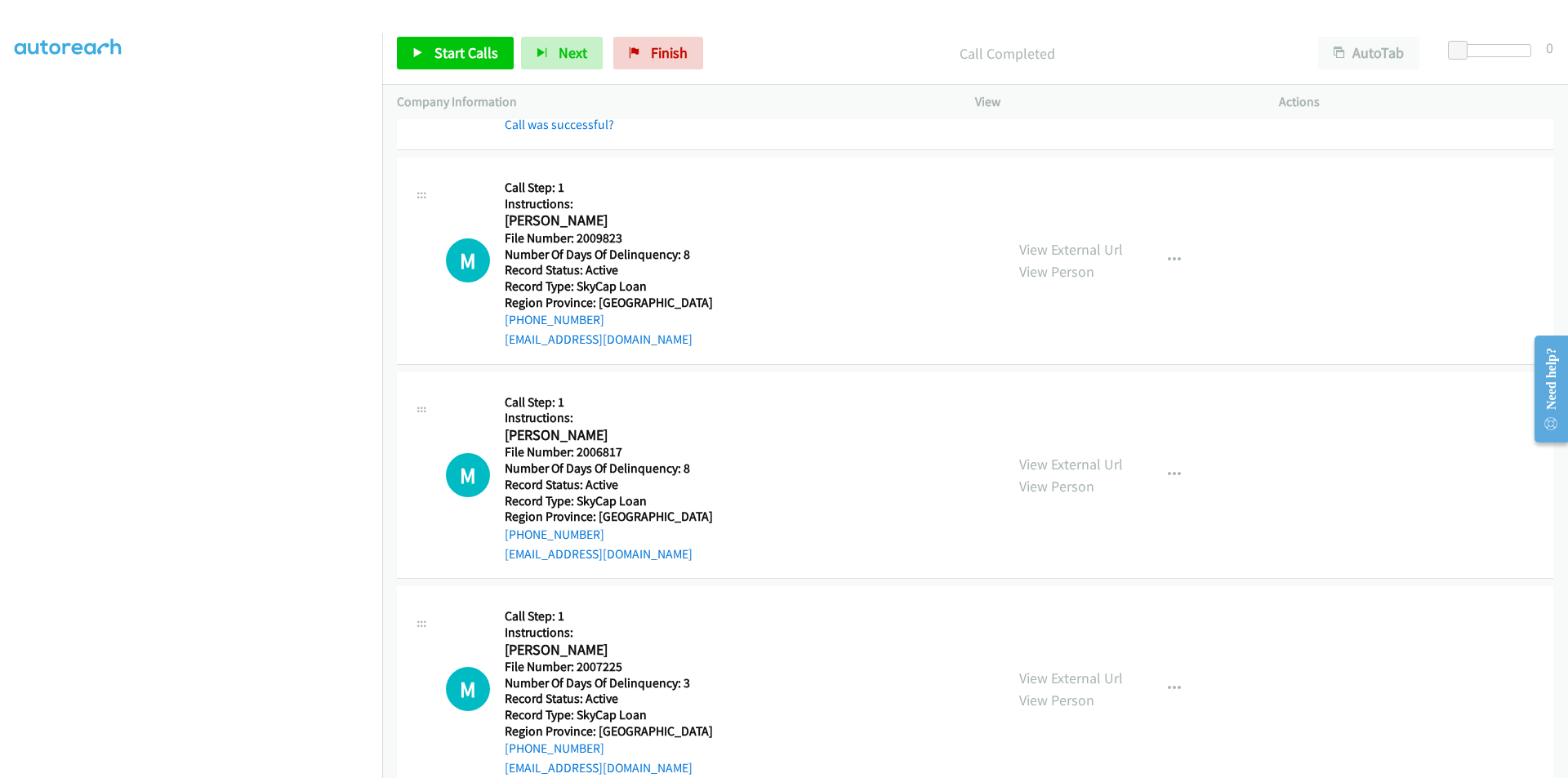
scroll to position [5944, 0]
click at [441, 57] on span "Start Calls" at bounding box center [465, 52] width 63 height 18
click at [447, 56] on span "Pause" at bounding box center [453, 52] width 37 height 18
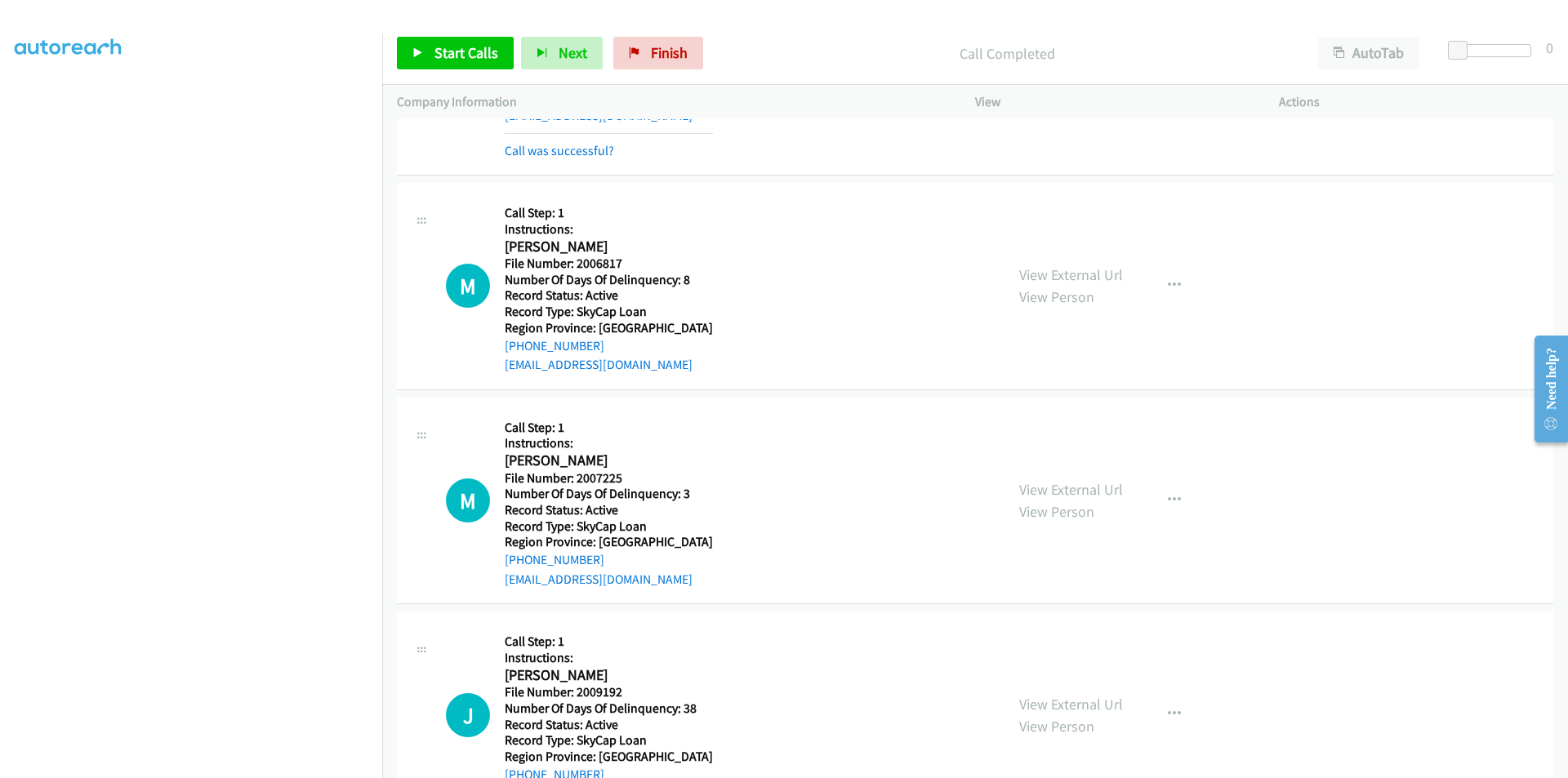
scroll to position [6189, 0]
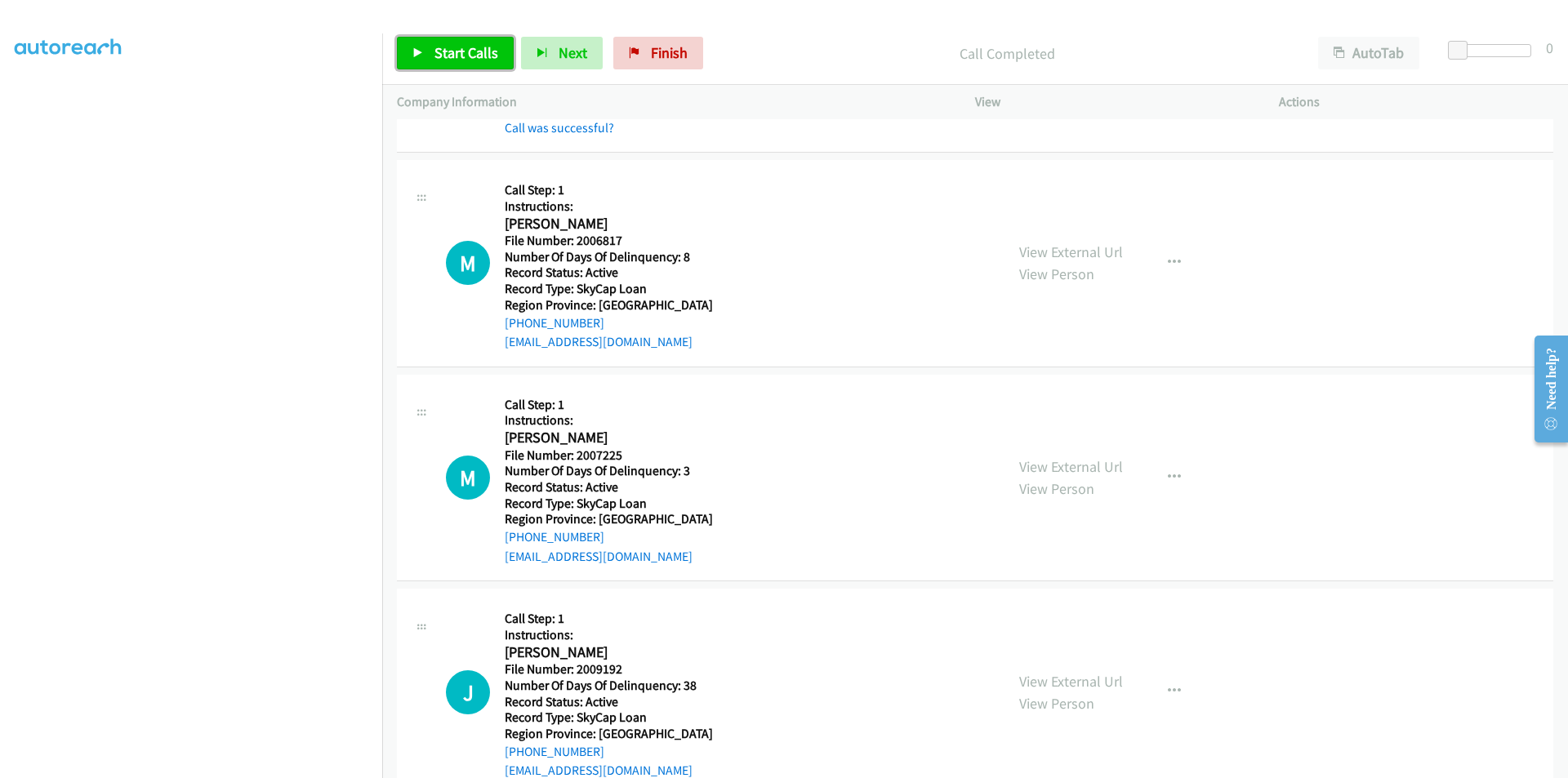
click at [454, 47] on span "Start Calls" at bounding box center [465, 52] width 63 height 18
click at [455, 53] on span "Pause" at bounding box center [453, 52] width 37 height 18
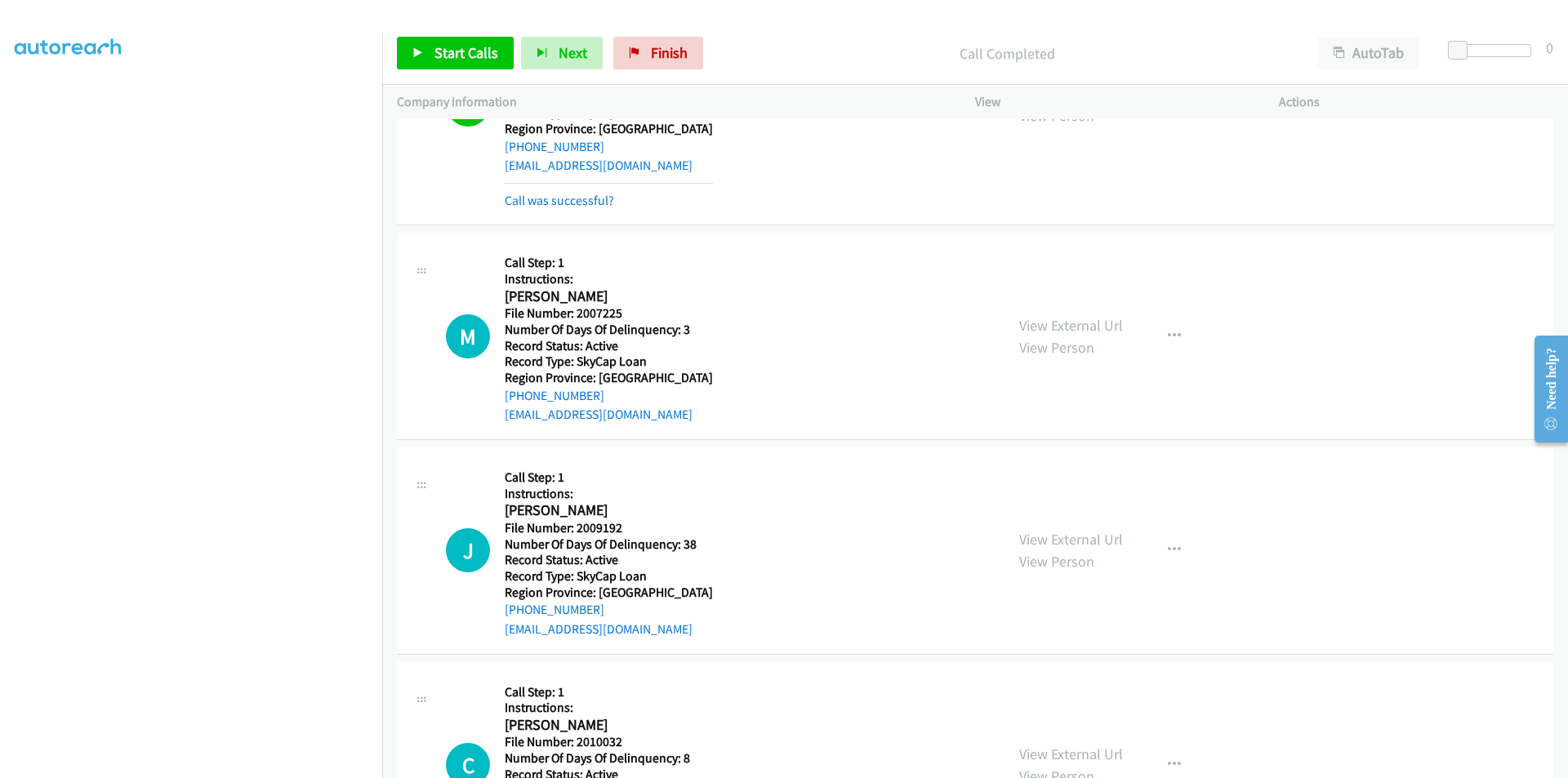
scroll to position [6434, 0]
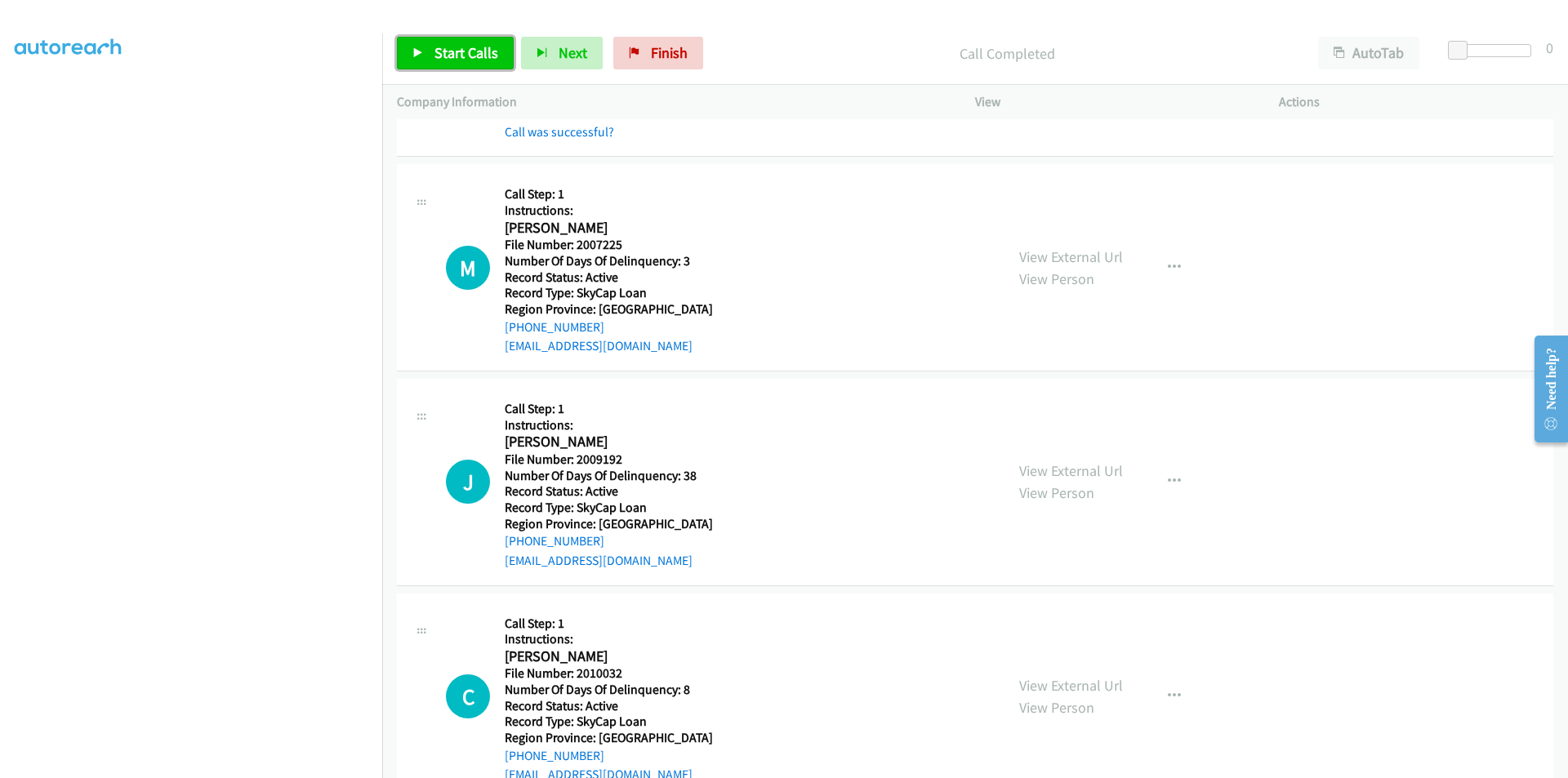
click at [447, 59] on span "Start Calls" at bounding box center [465, 52] width 63 height 18
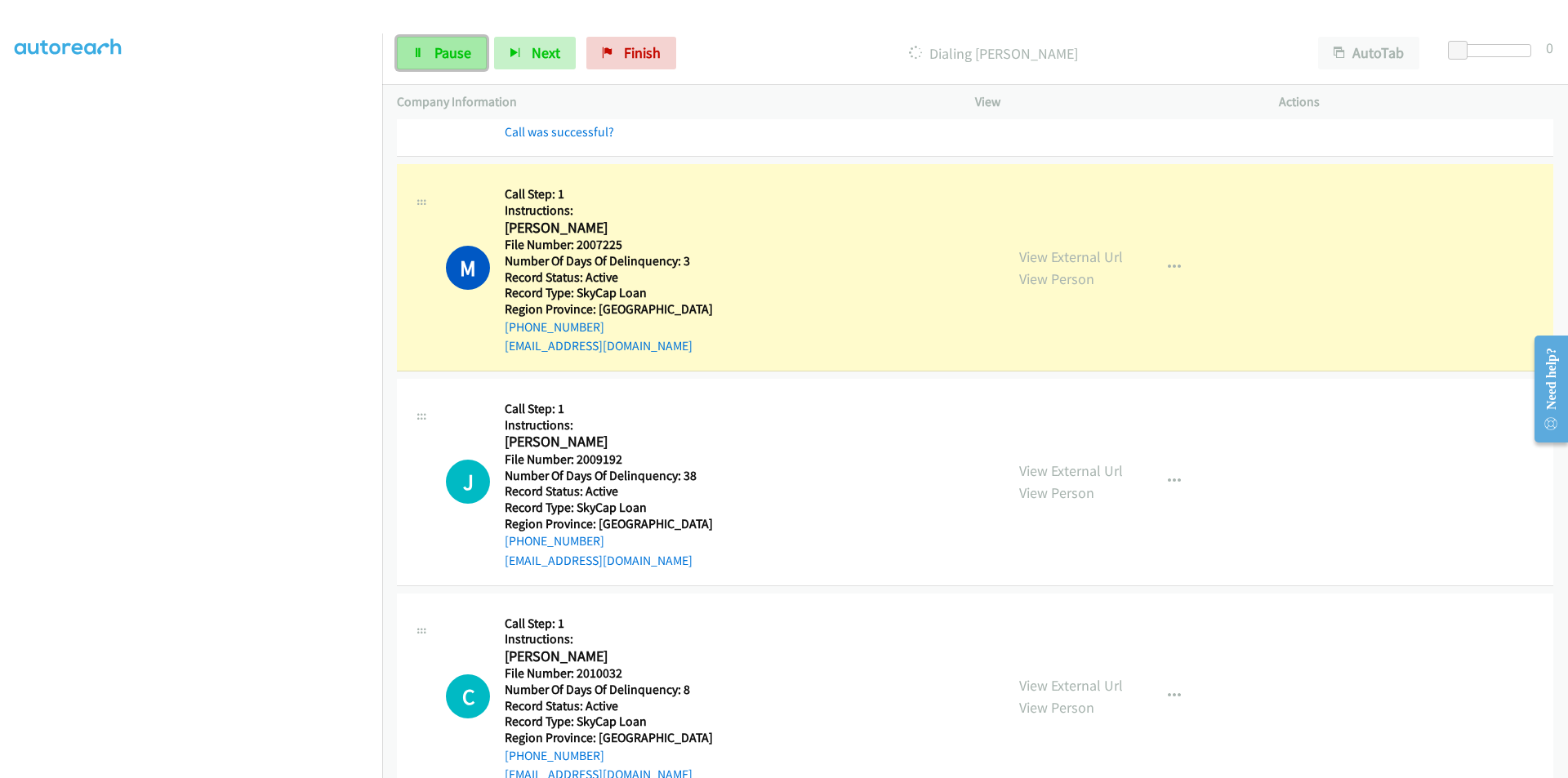
click at [431, 55] on link "Pause" at bounding box center [442, 53] width 90 height 33
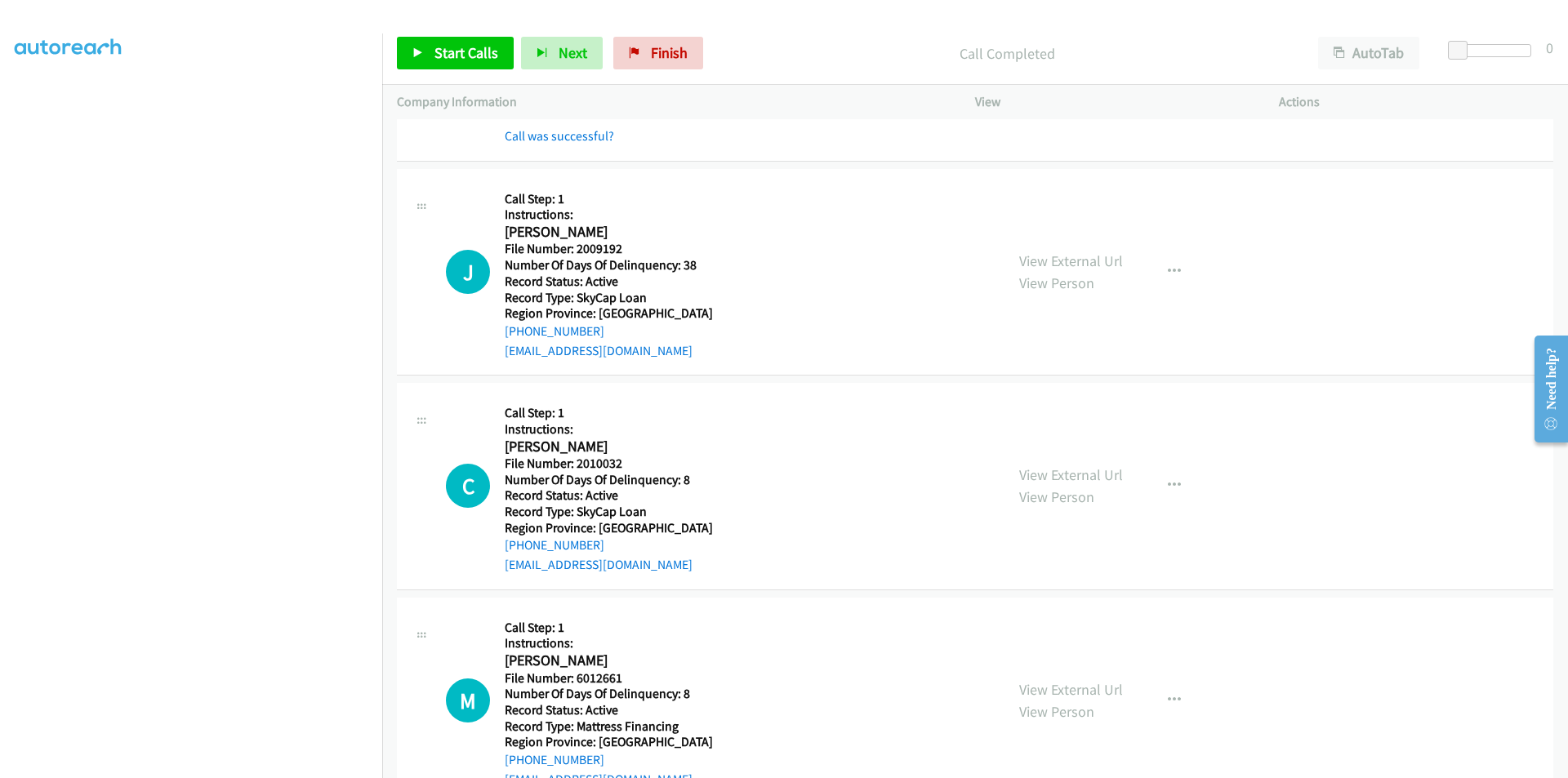
scroll to position [6730, 0]
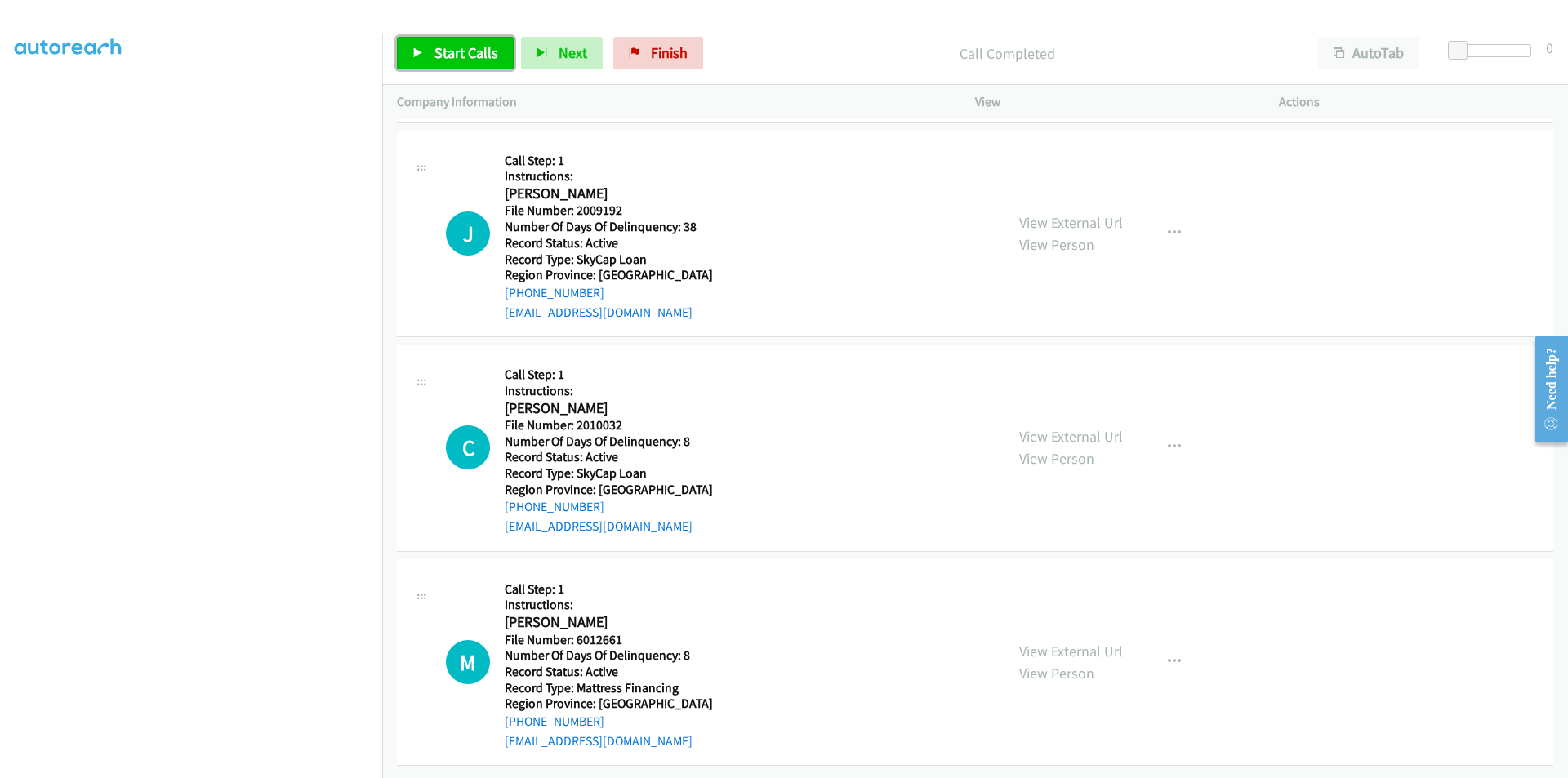
click at [426, 47] on link "Start Calls" at bounding box center [454, 53] width 117 height 33
click at [430, 48] on link "Pause" at bounding box center [442, 53] width 90 height 33
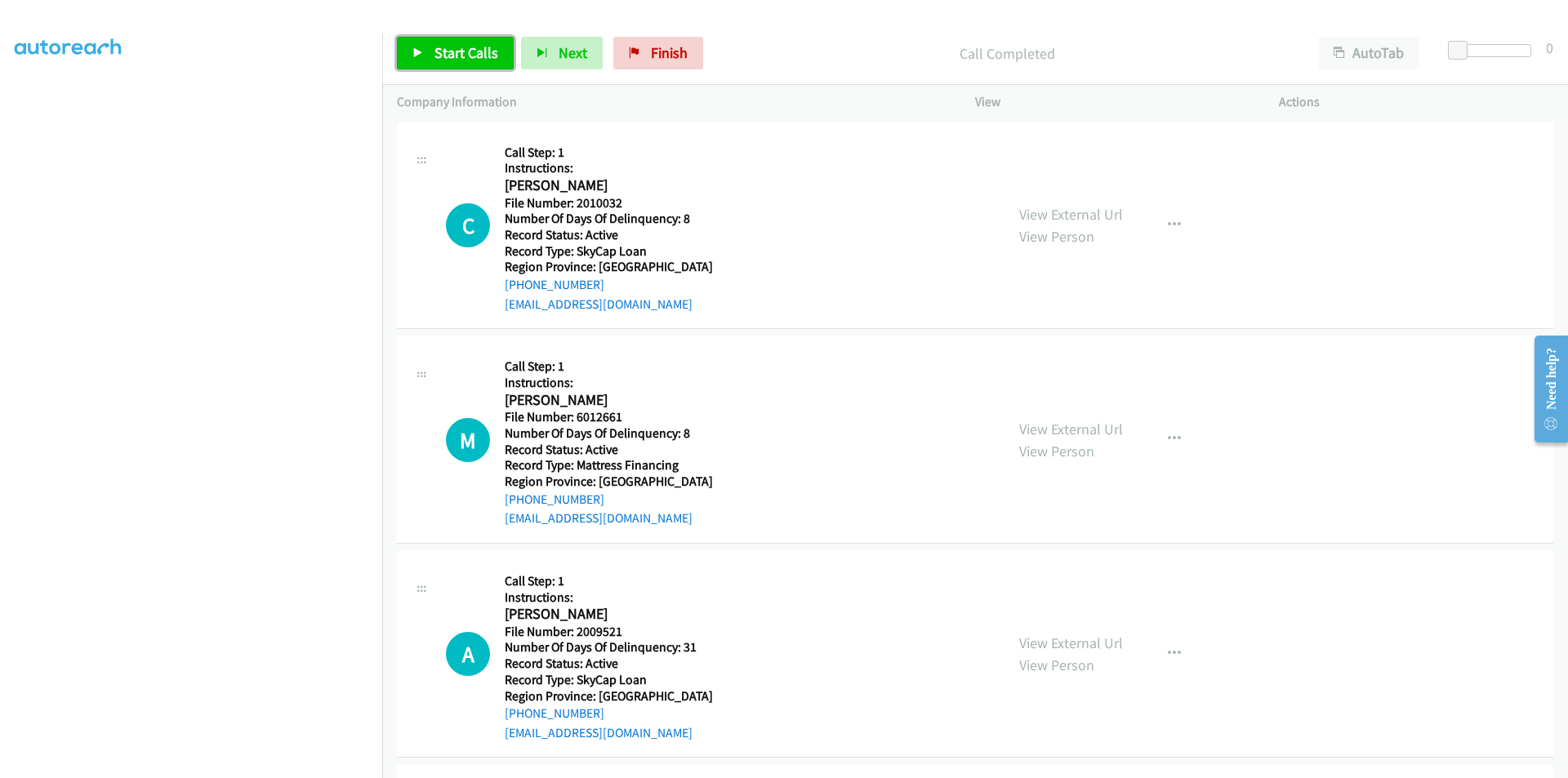
click at [454, 51] on span "Start Calls" at bounding box center [465, 52] width 63 height 18
click at [454, 51] on span "Pause" at bounding box center [453, 52] width 37 height 18
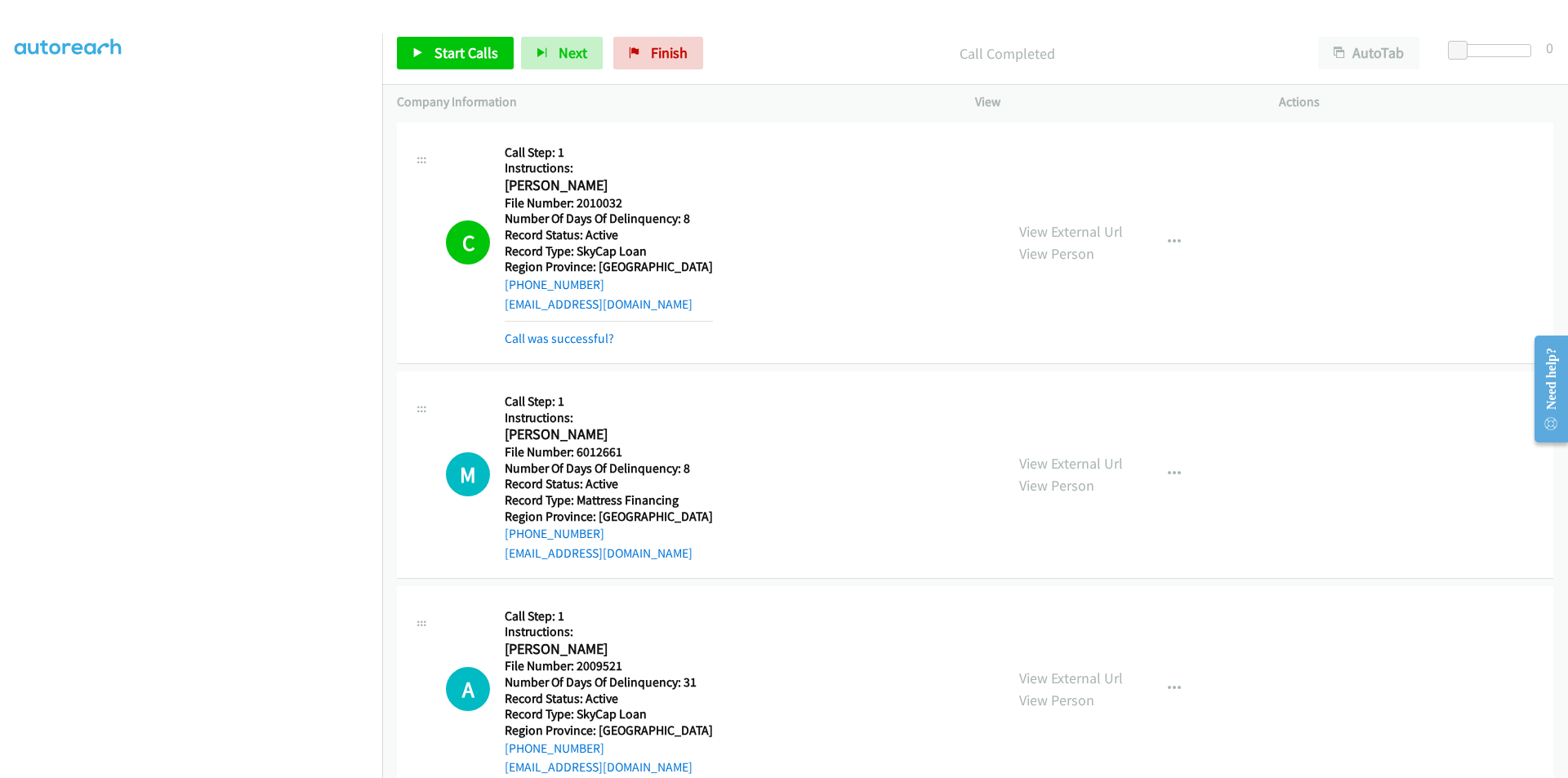
scroll to position [7219, 0]
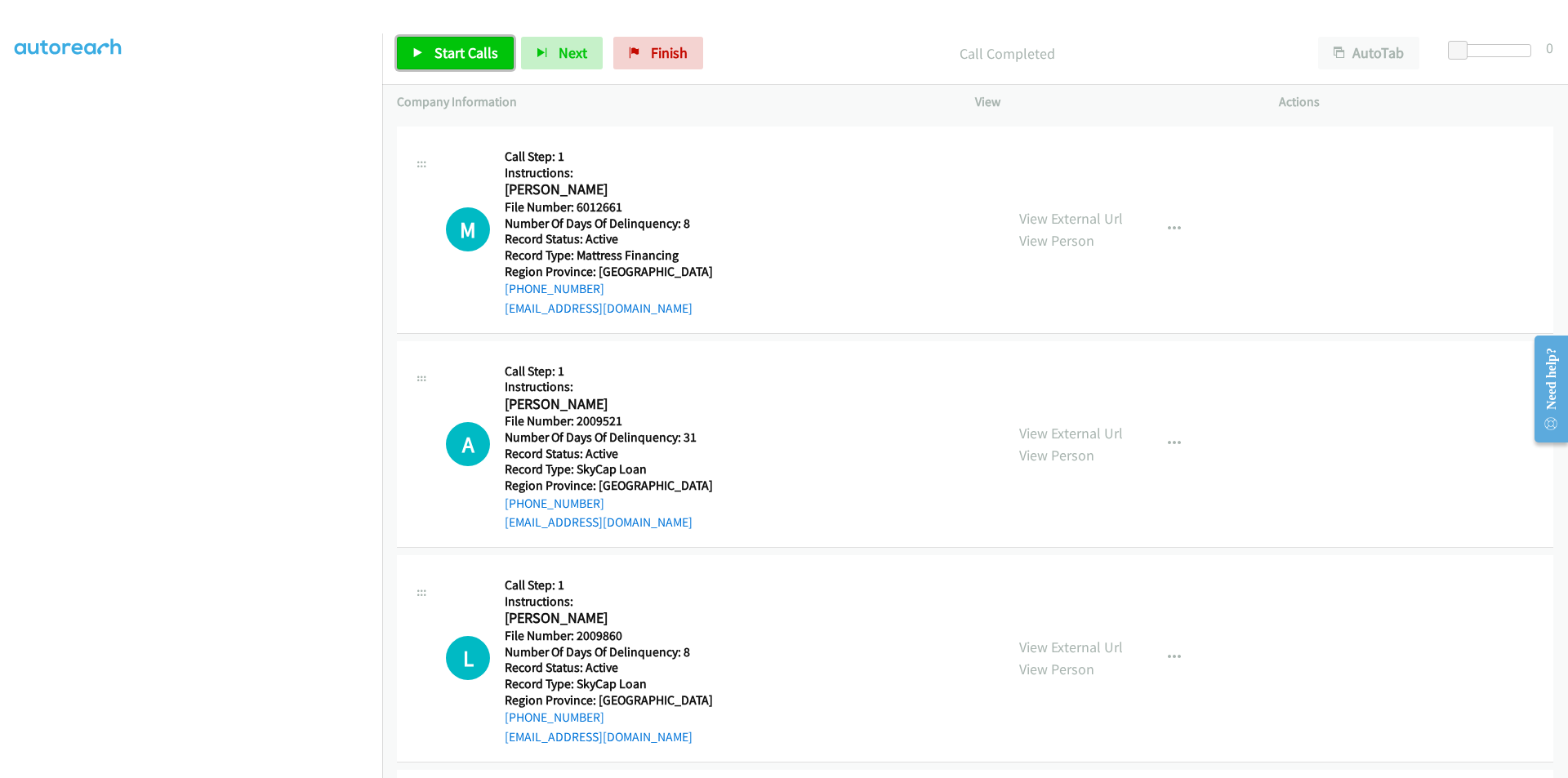
click at [471, 50] on span "Start Calls" at bounding box center [465, 52] width 63 height 18
click at [462, 52] on span "Pause" at bounding box center [453, 52] width 37 height 18
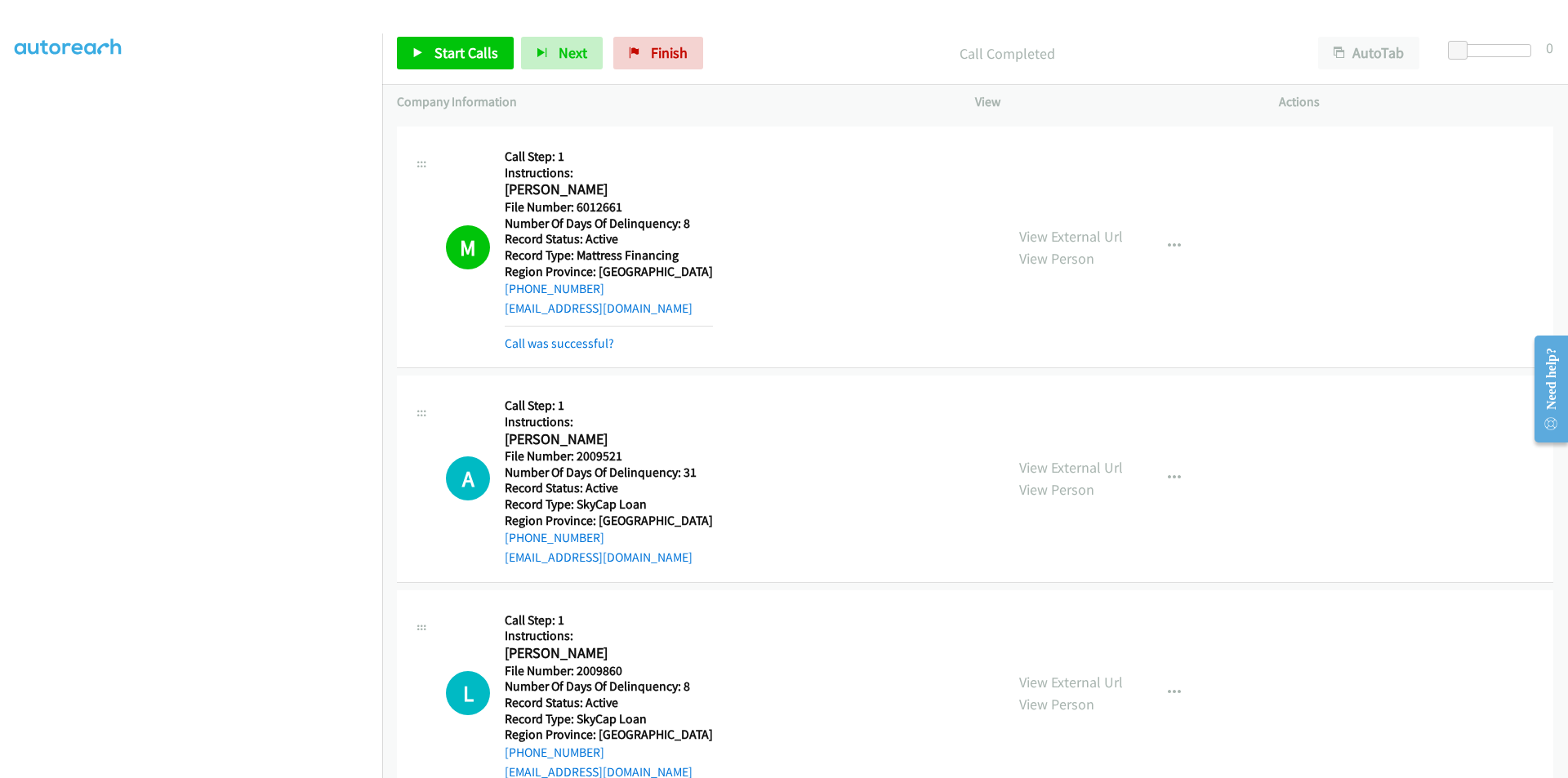
scroll to position [7464, 0]
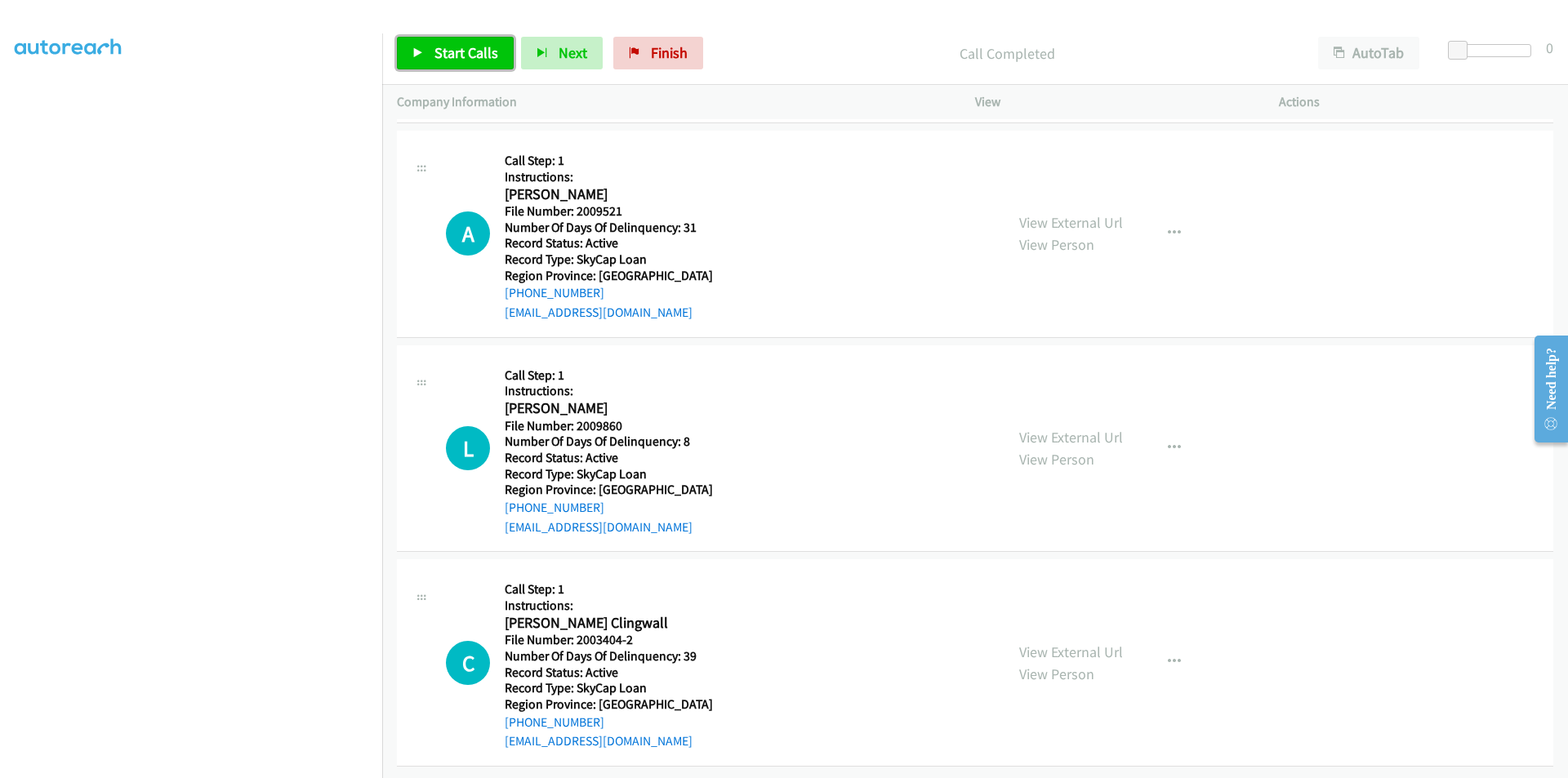
click at [453, 54] on span "Start Calls" at bounding box center [465, 52] width 63 height 18
click at [453, 54] on span "Pause" at bounding box center [453, 52] width 37 height 18
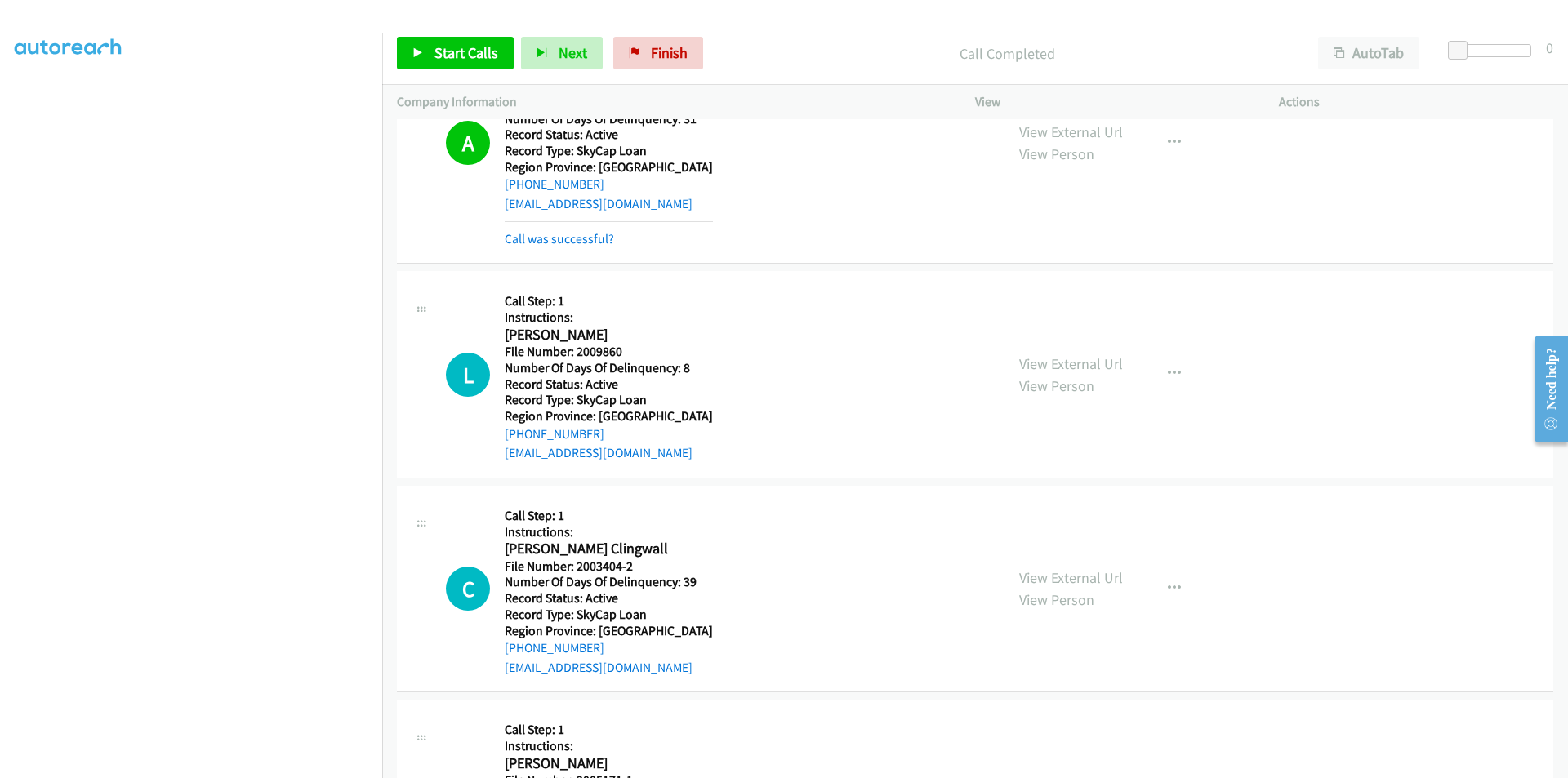
scroll to position [7709, 0]
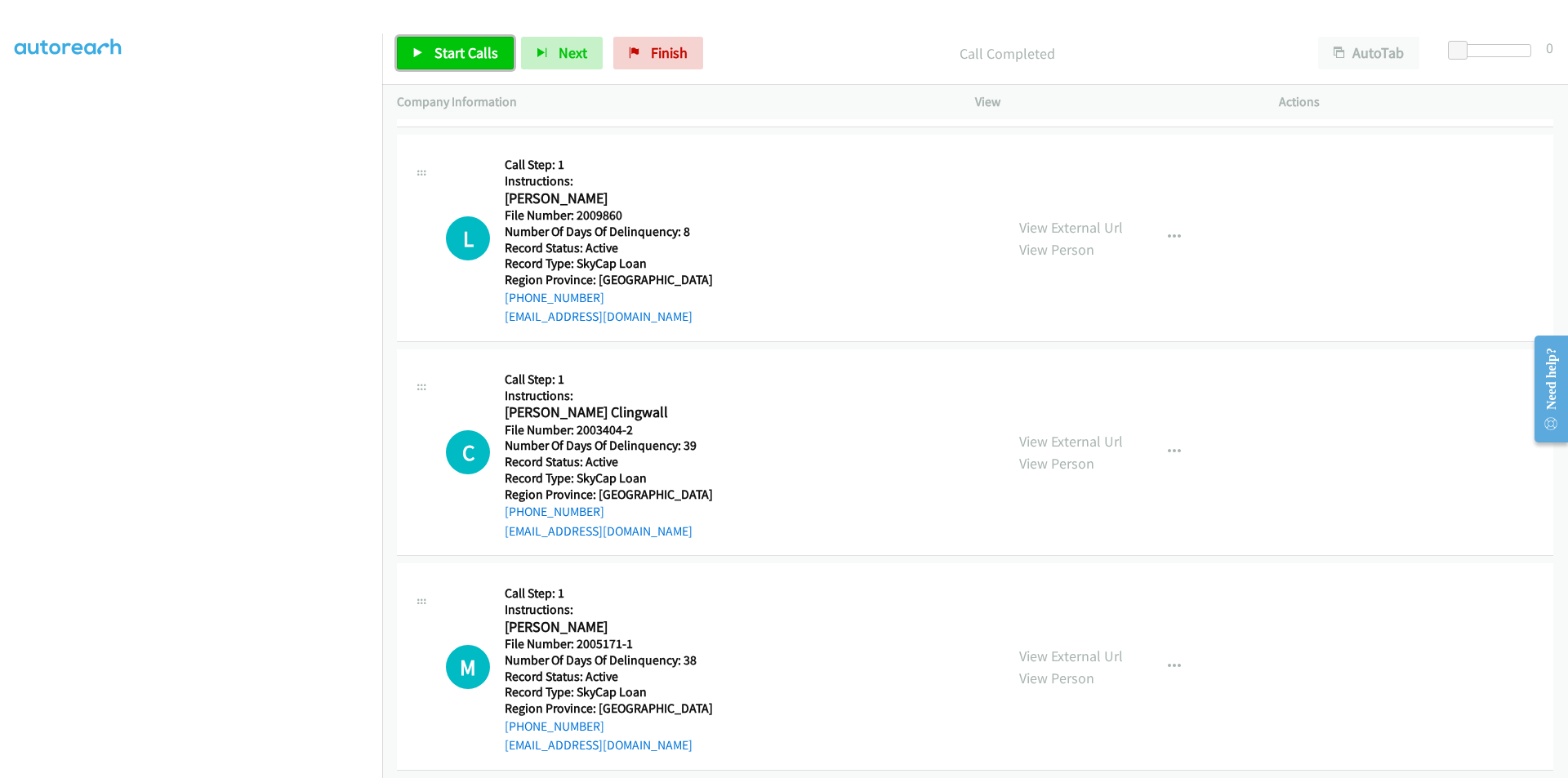
click at [465, 58] on span "Start Calls" at bounding box center [465, 52] width 63 height 18
drag, startPoint x: 457, startPoint y: 61, endPoint x: 433, endPoint y: 65, distance: 24.3
click at [457, 60] on span "Pause" at bounding box center [453, 52] width 37 height 18
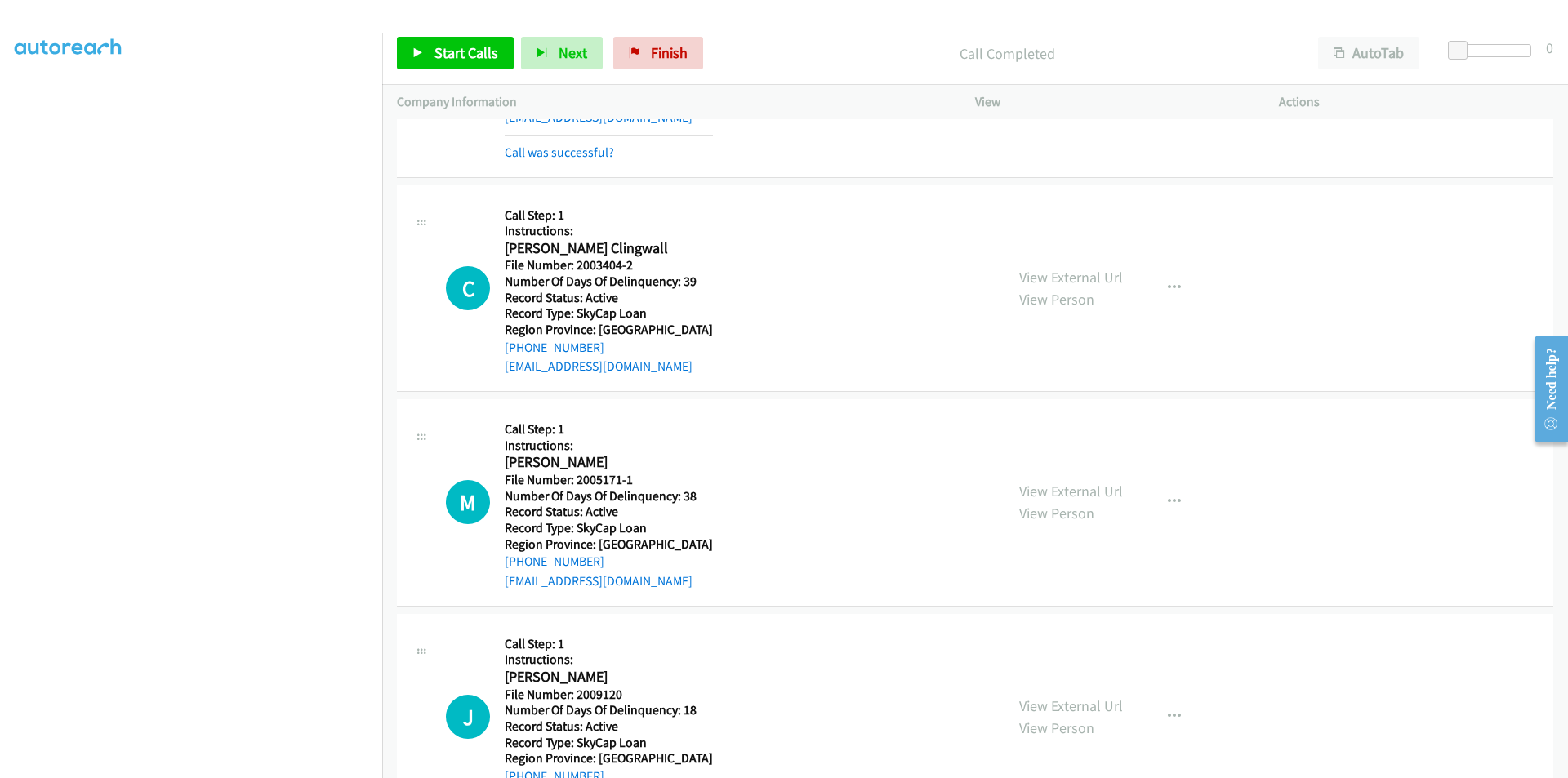
scroll to position [7953, 0]
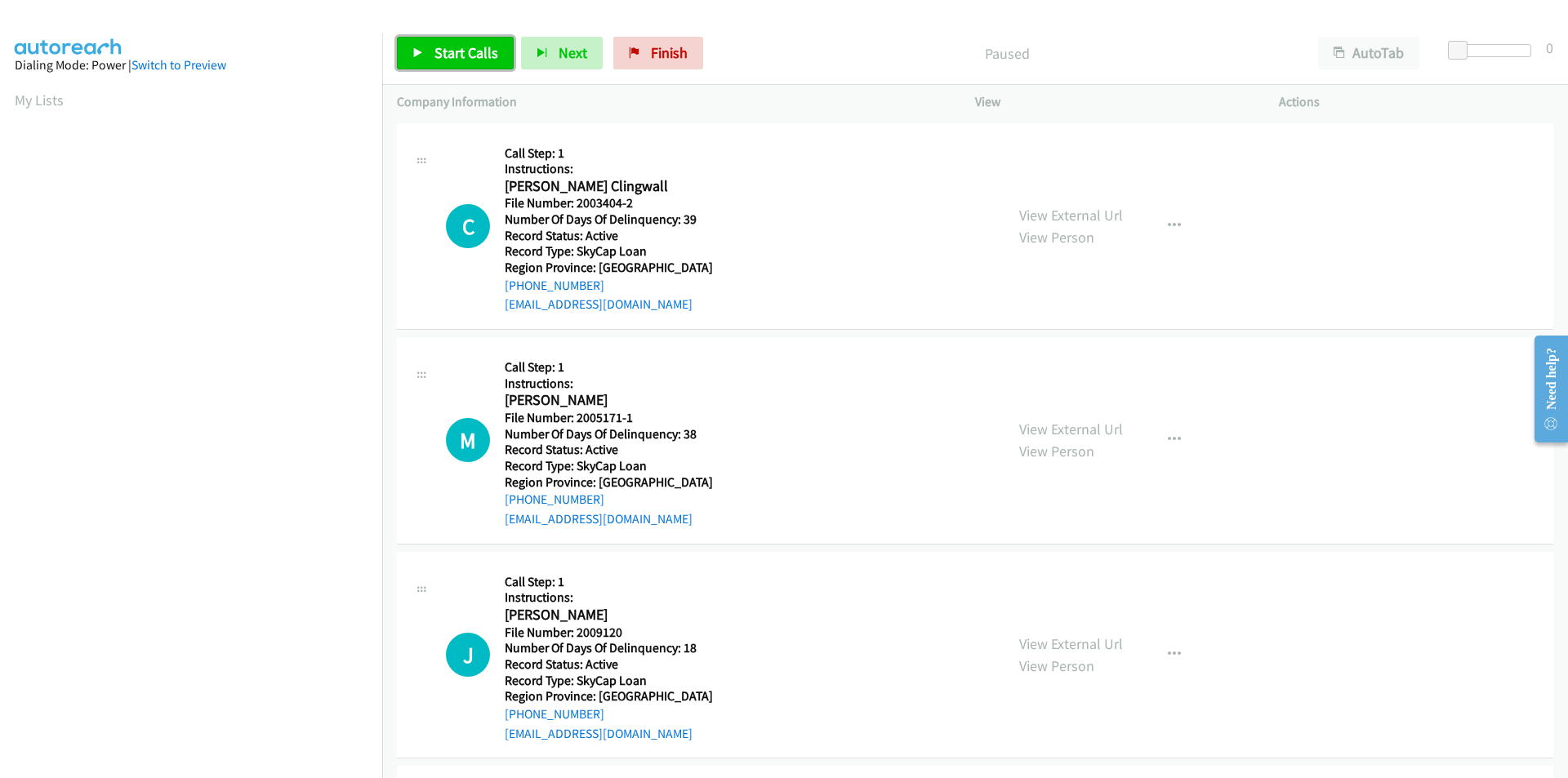
click at [465, 46] on span "Start Calls" at bounding box center [465, 52] width 63 height 18
click at [465, 46] on span "Pause" at bounding box center [453, 52] width 37 height 18
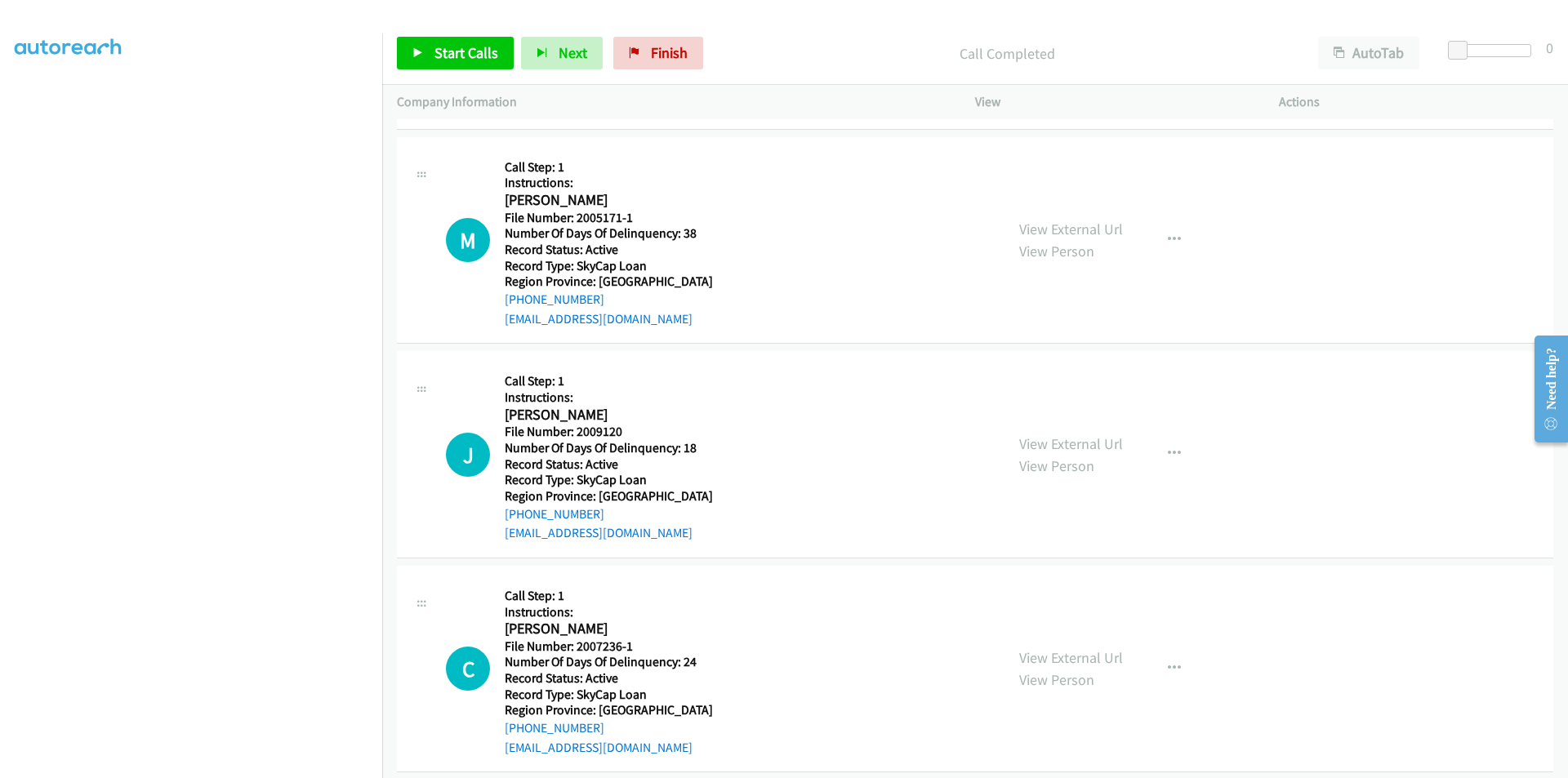
scroll to position [245, 0]
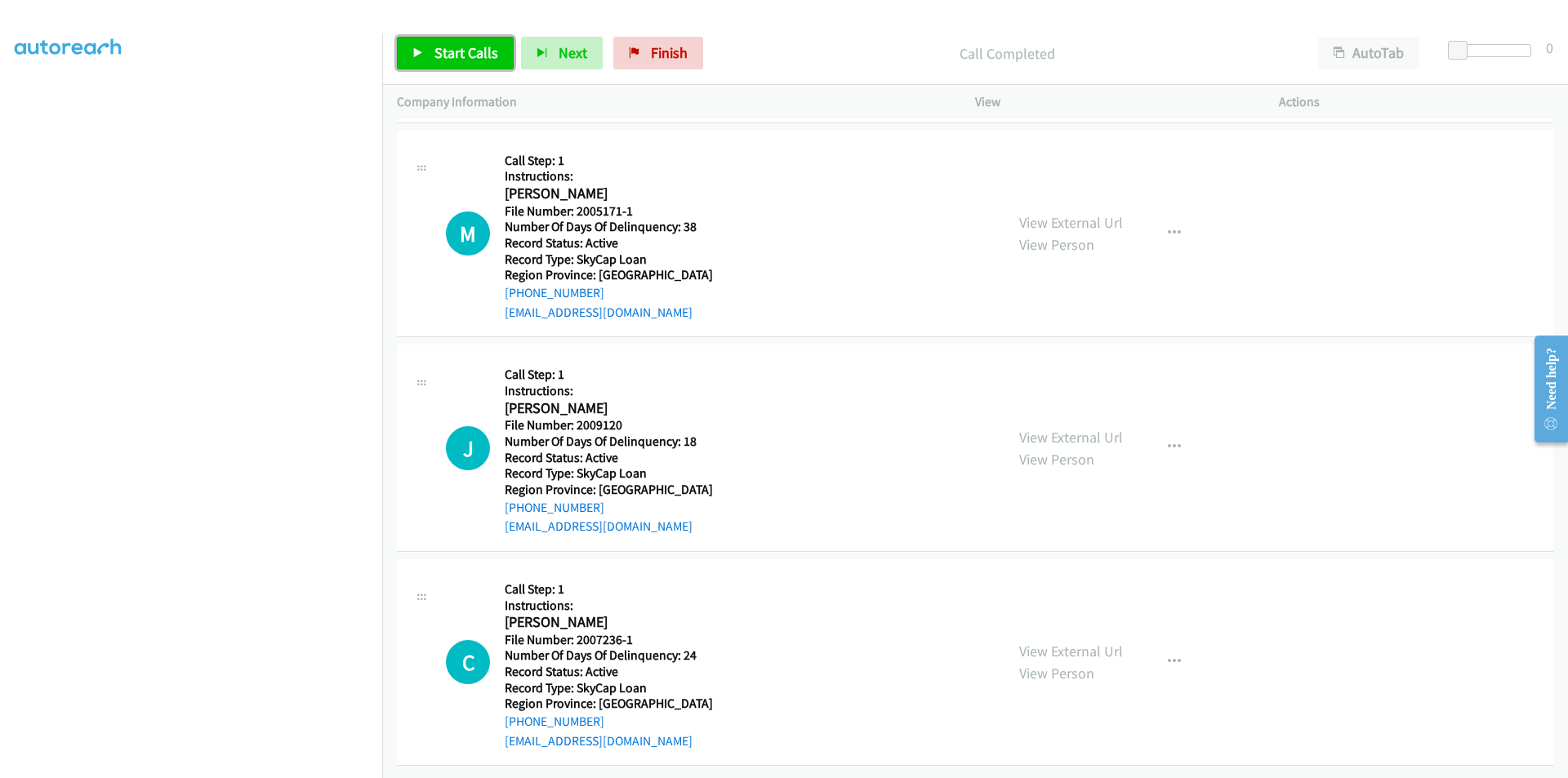
click at [432, 59] on link "Start Calls" at bounding box center [454, 53] width 117 height 33
click at [444, 47] on span "Pause" at bounding box center [453, 52] width 37 height 18
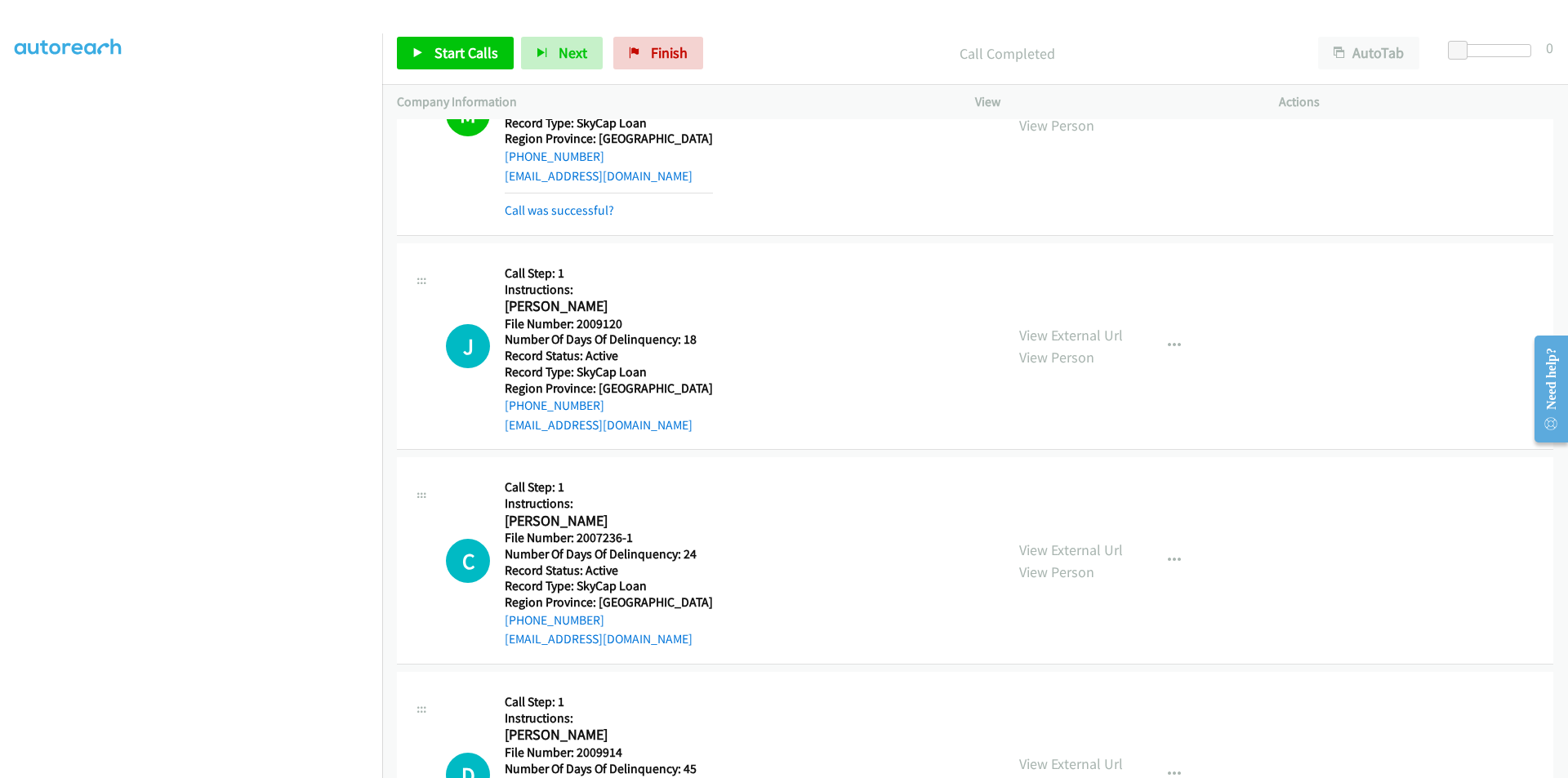
scroll to position [490, 0]
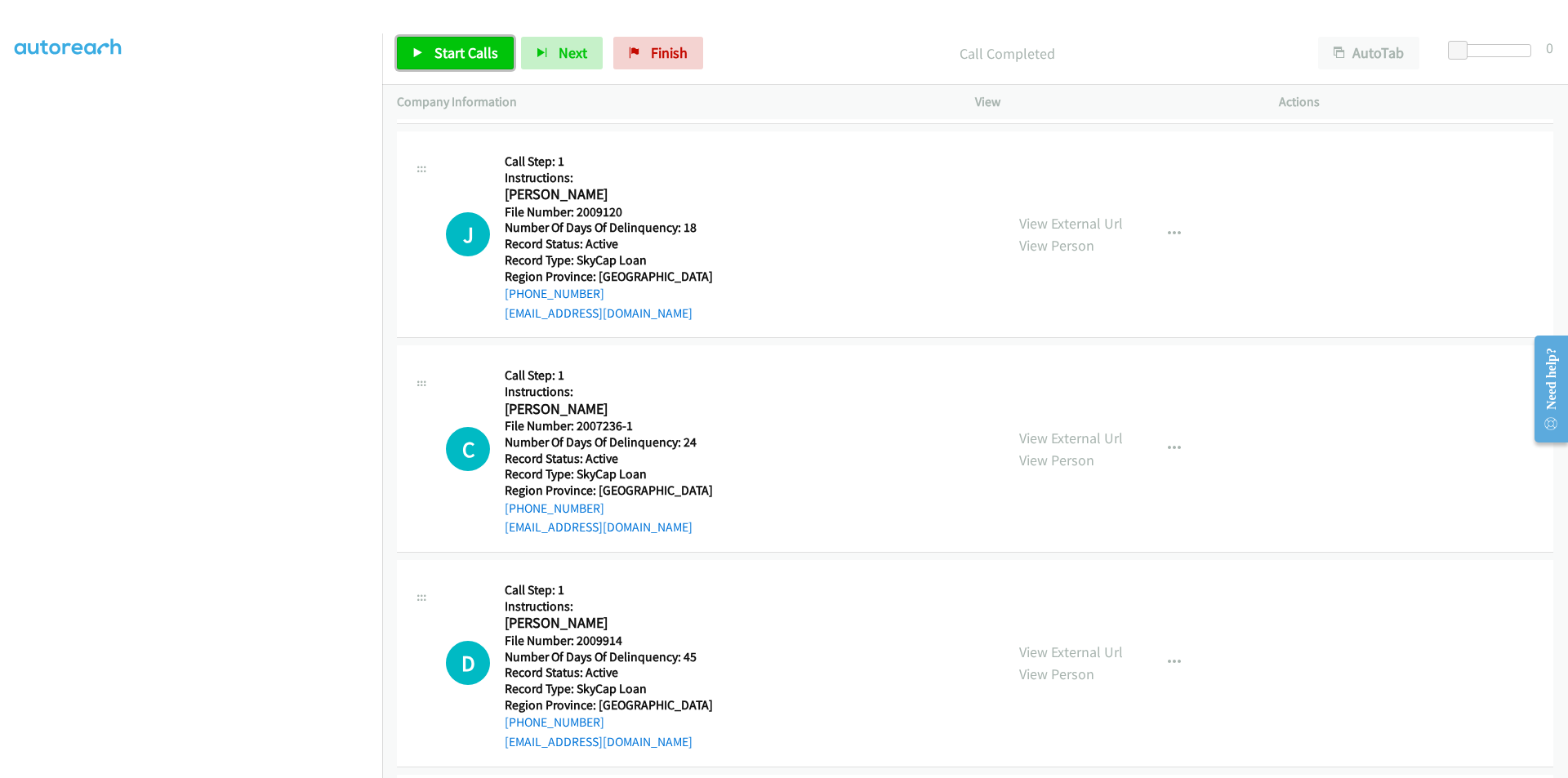
click at [453, 50] on span "Start Calls" at bounding box center [465, 52] width 63 height 18
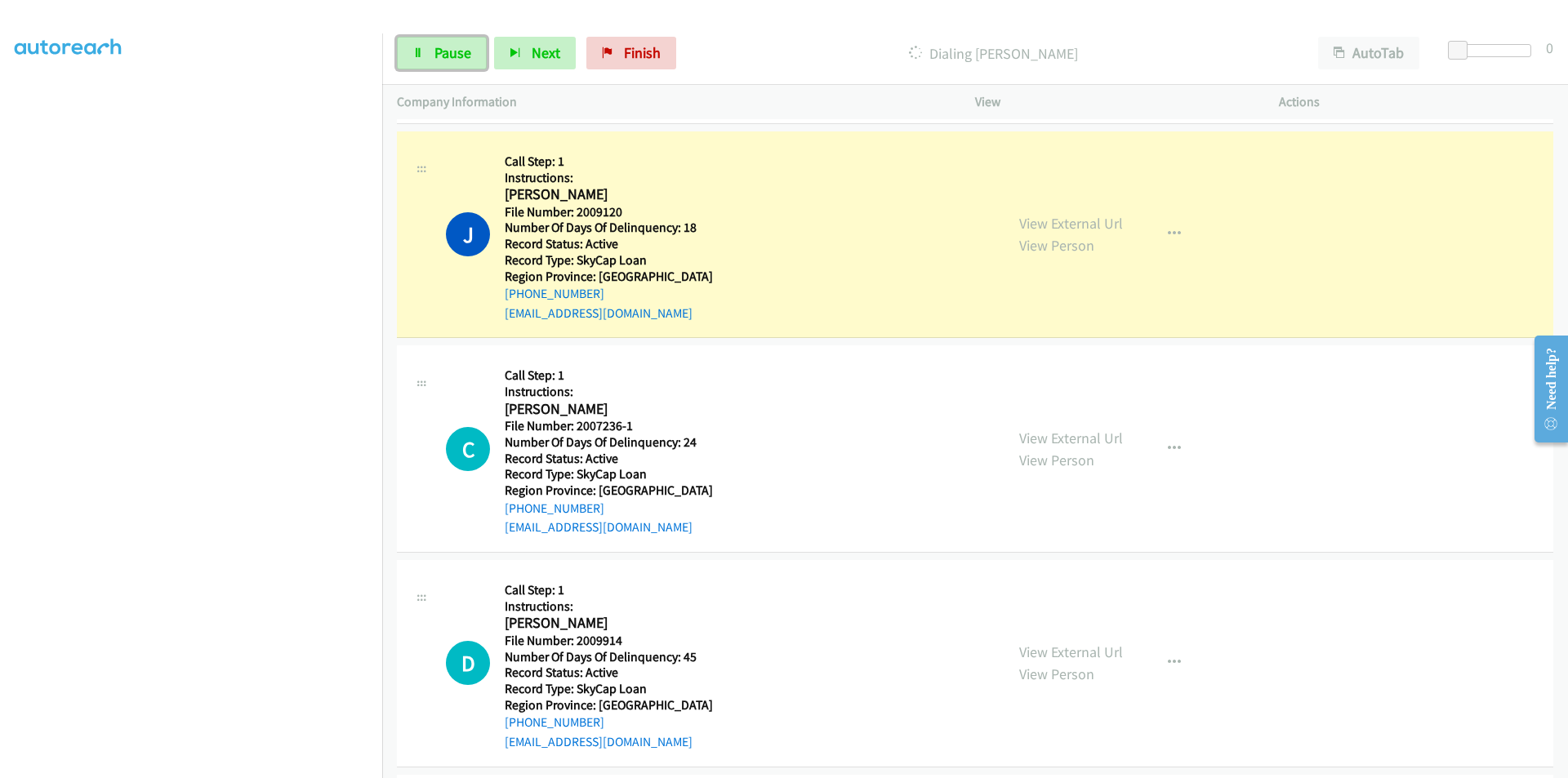
click at [453, 50] on span "Pause" at bounding box center [453, 52] width 37 height 18
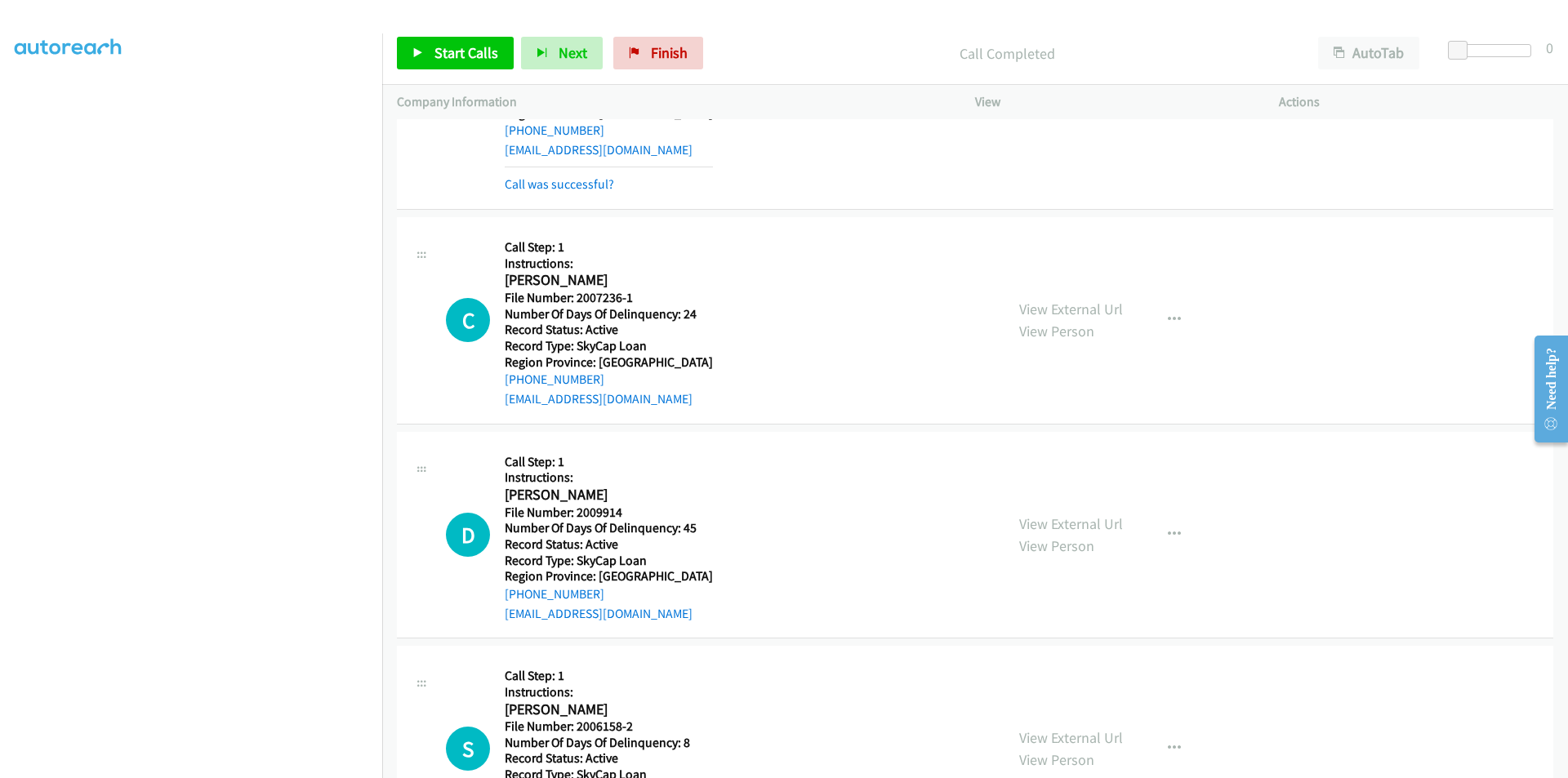
scroll to position [735, 0]
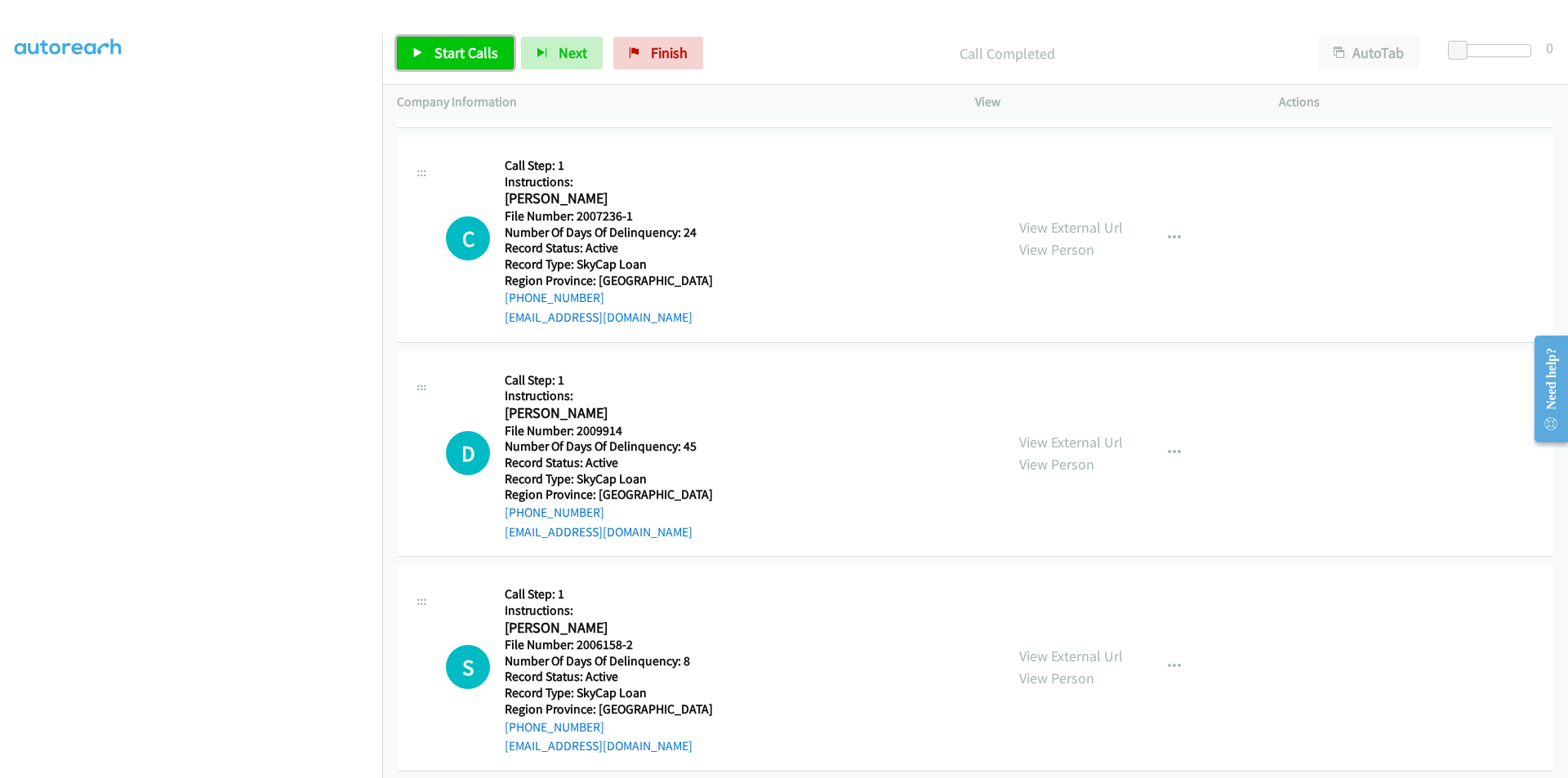
click at [446, 50] on span "Start Calls" at bounding box center [465, 52] width 63 height 18
click at [446, 50] on span "Pause" at bounding box center [453, 52] width 37 height 18
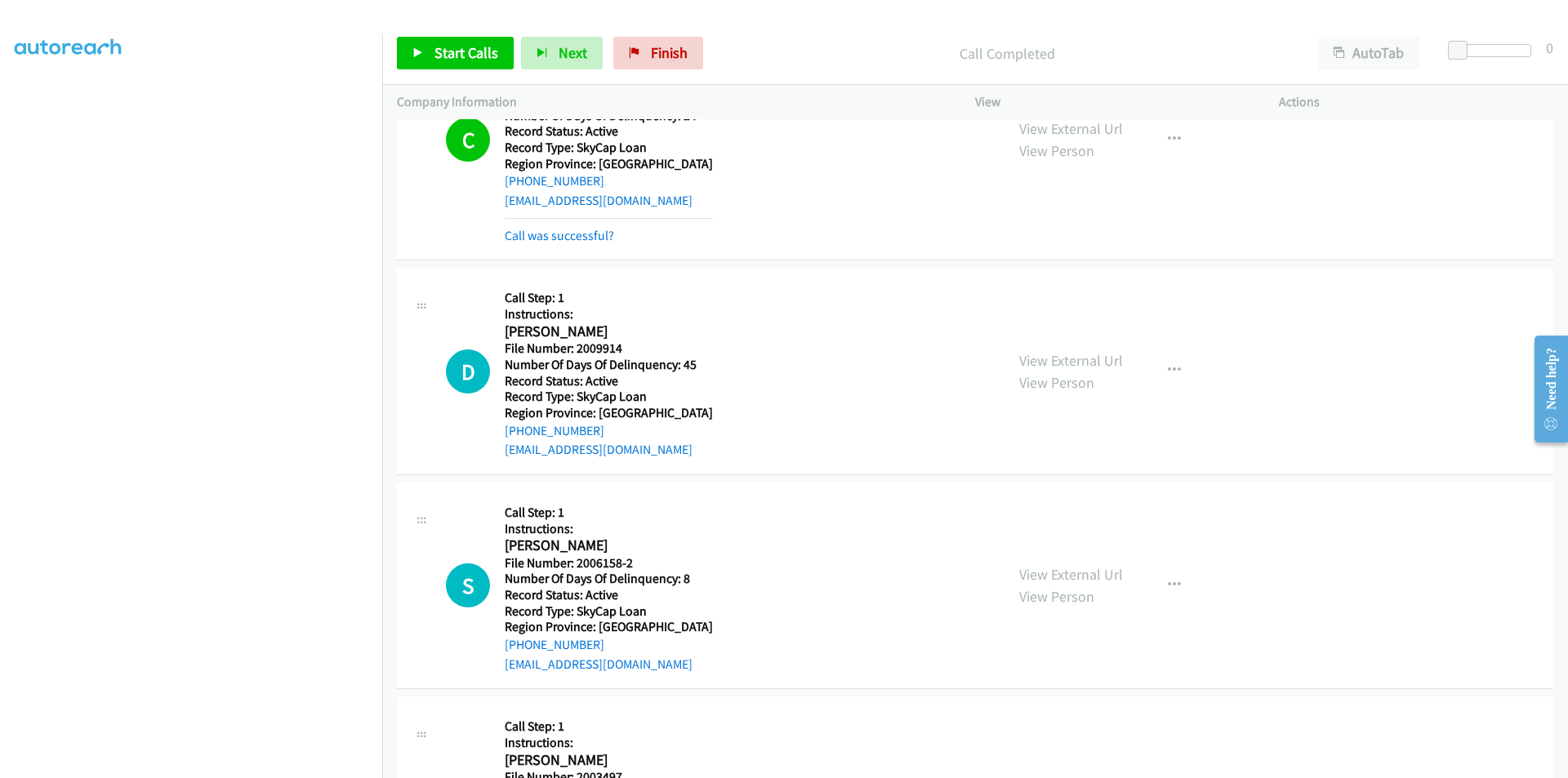
scroll to position [979, 0]
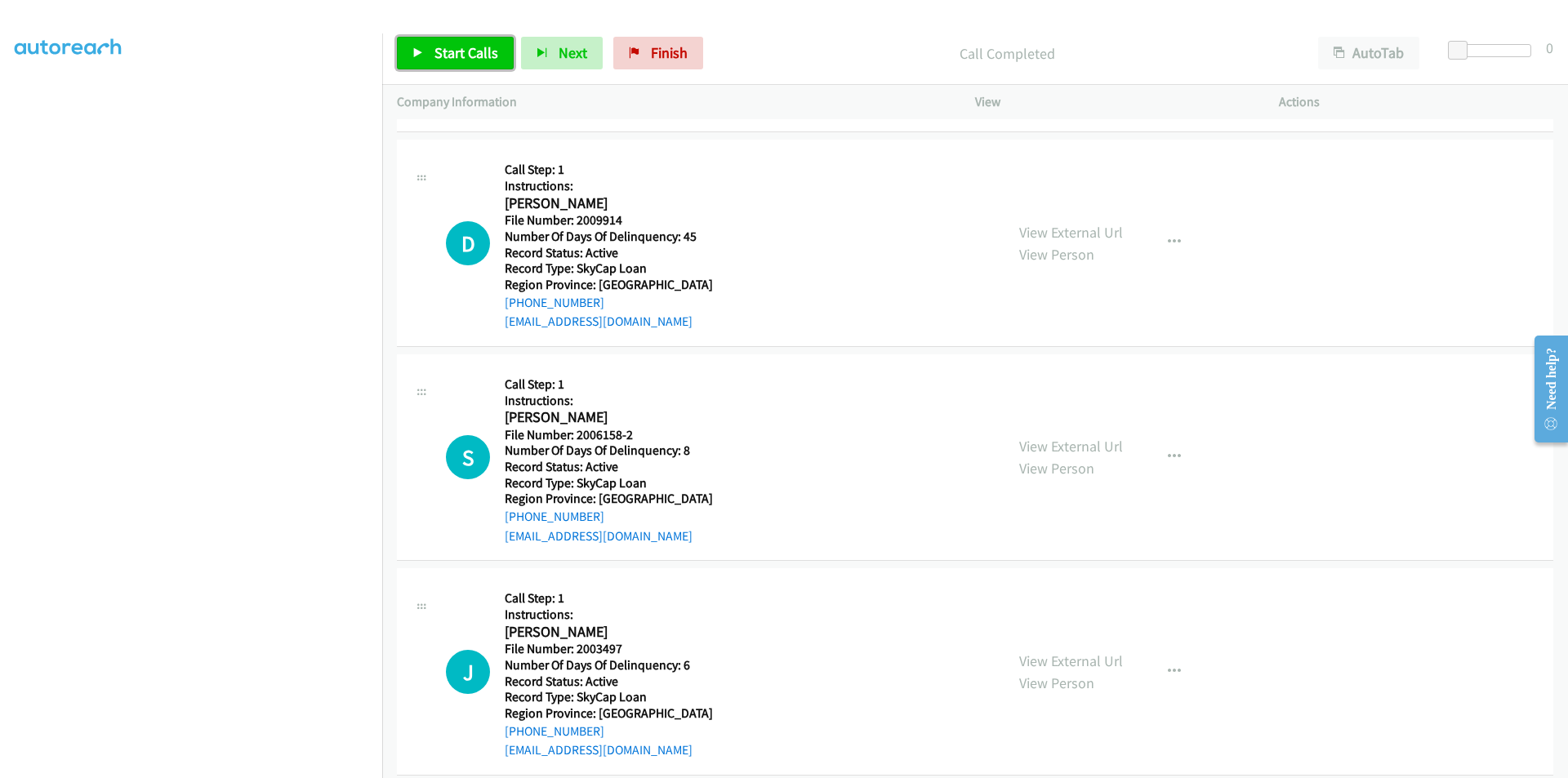
click at [449, 53] on span "Start Calls" at bounding box center [465, 52] width 63 height 18
click at [451, 55] on span "Pause" at bounding box center [453, 52] width 37 height 18
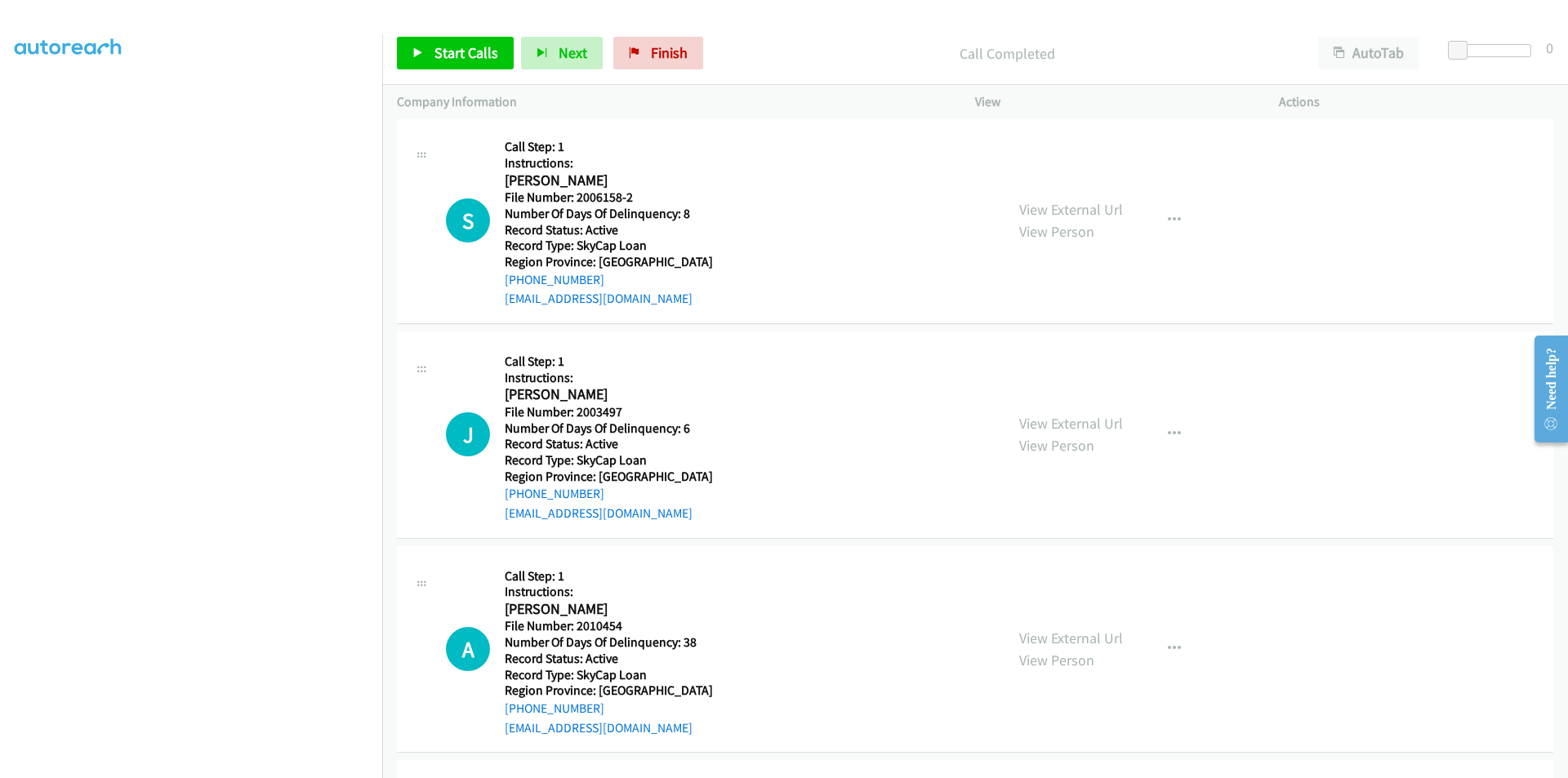
scroll to position [1224, 0]
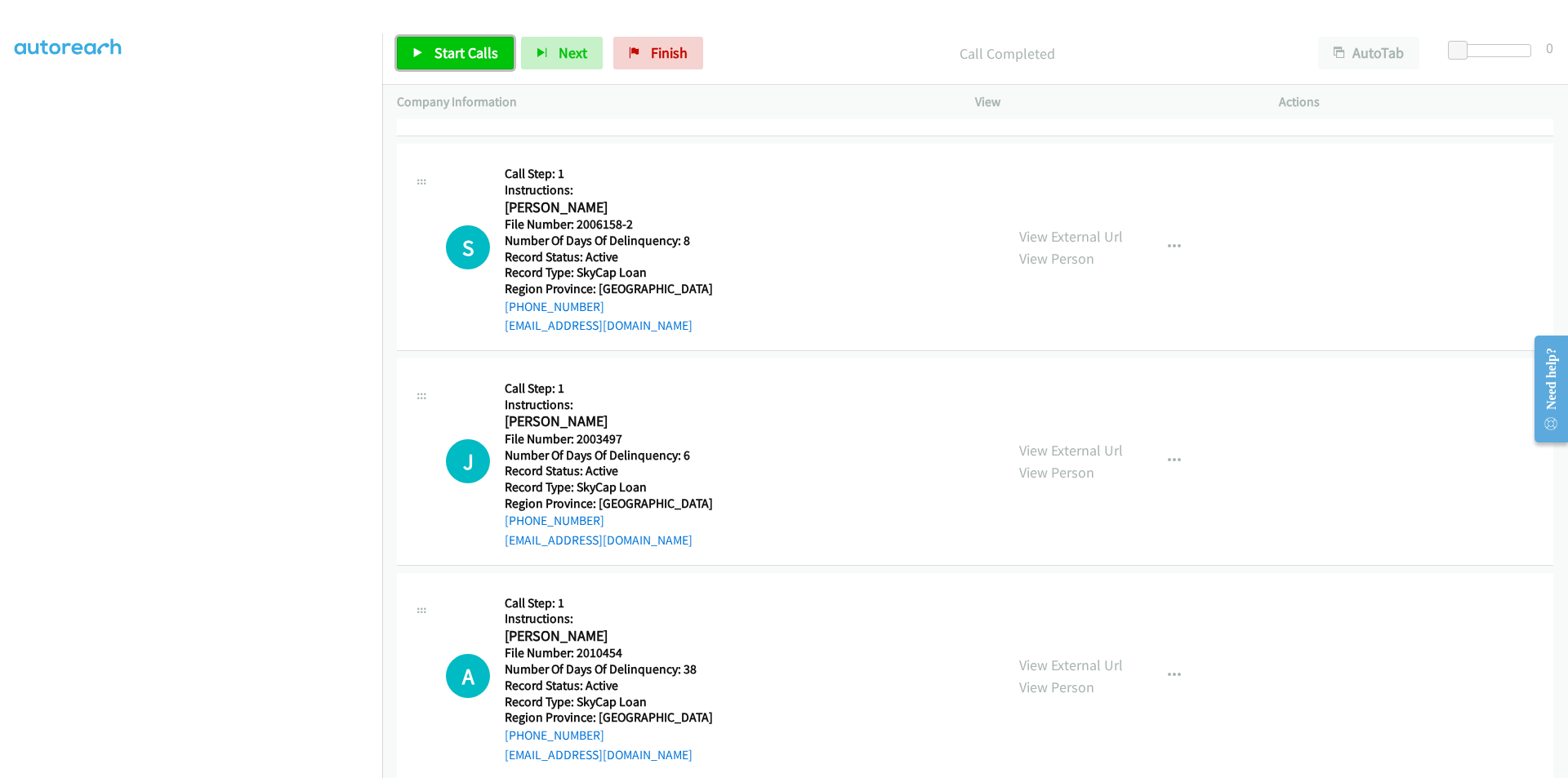
click at [446, 52] on span "Start Calls" at bounding box center [465, 52] width 63 height 18
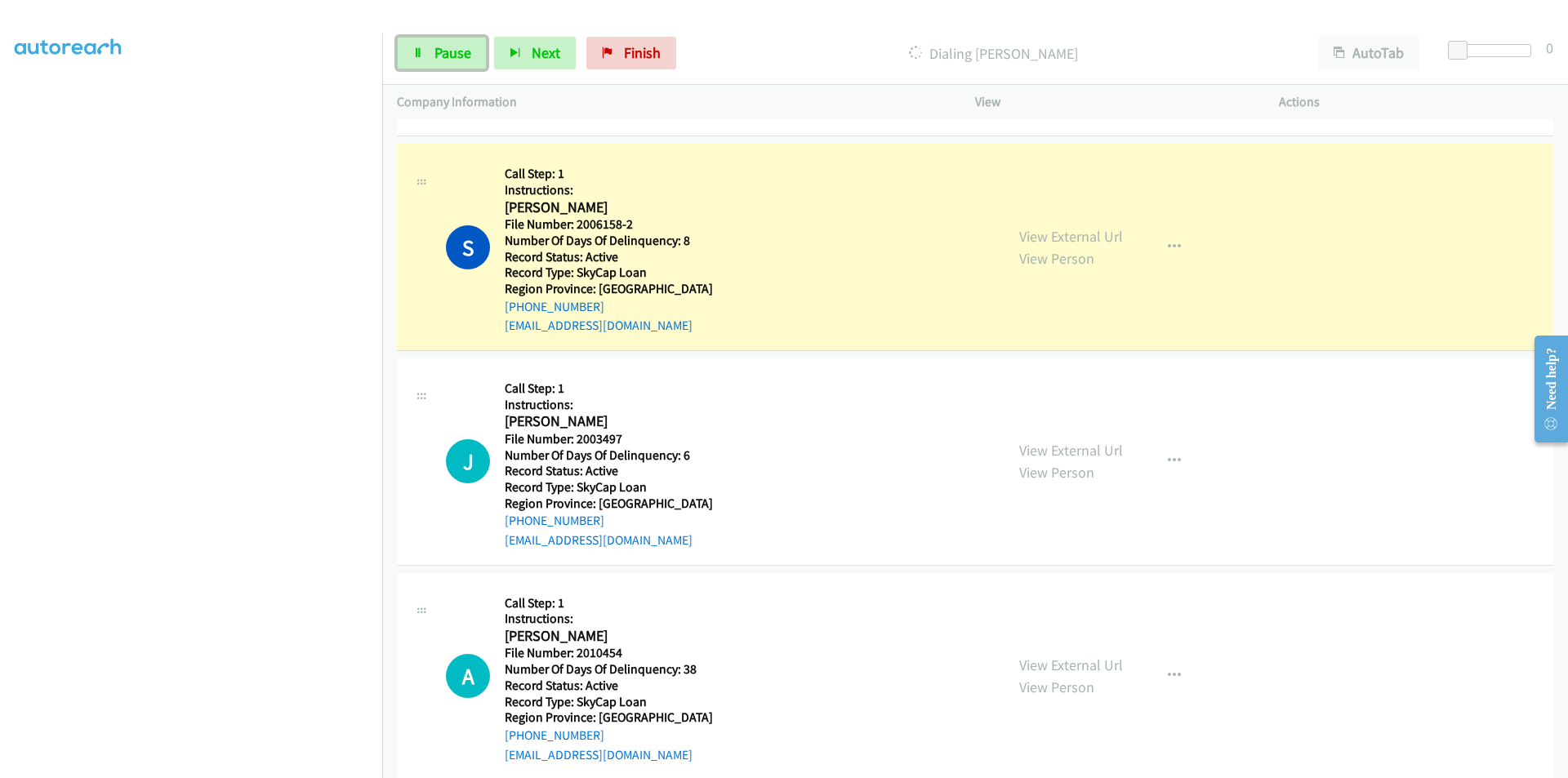
click at [446, 52] on span "Pause" at bounding box center [453, 52] width 37 height 18
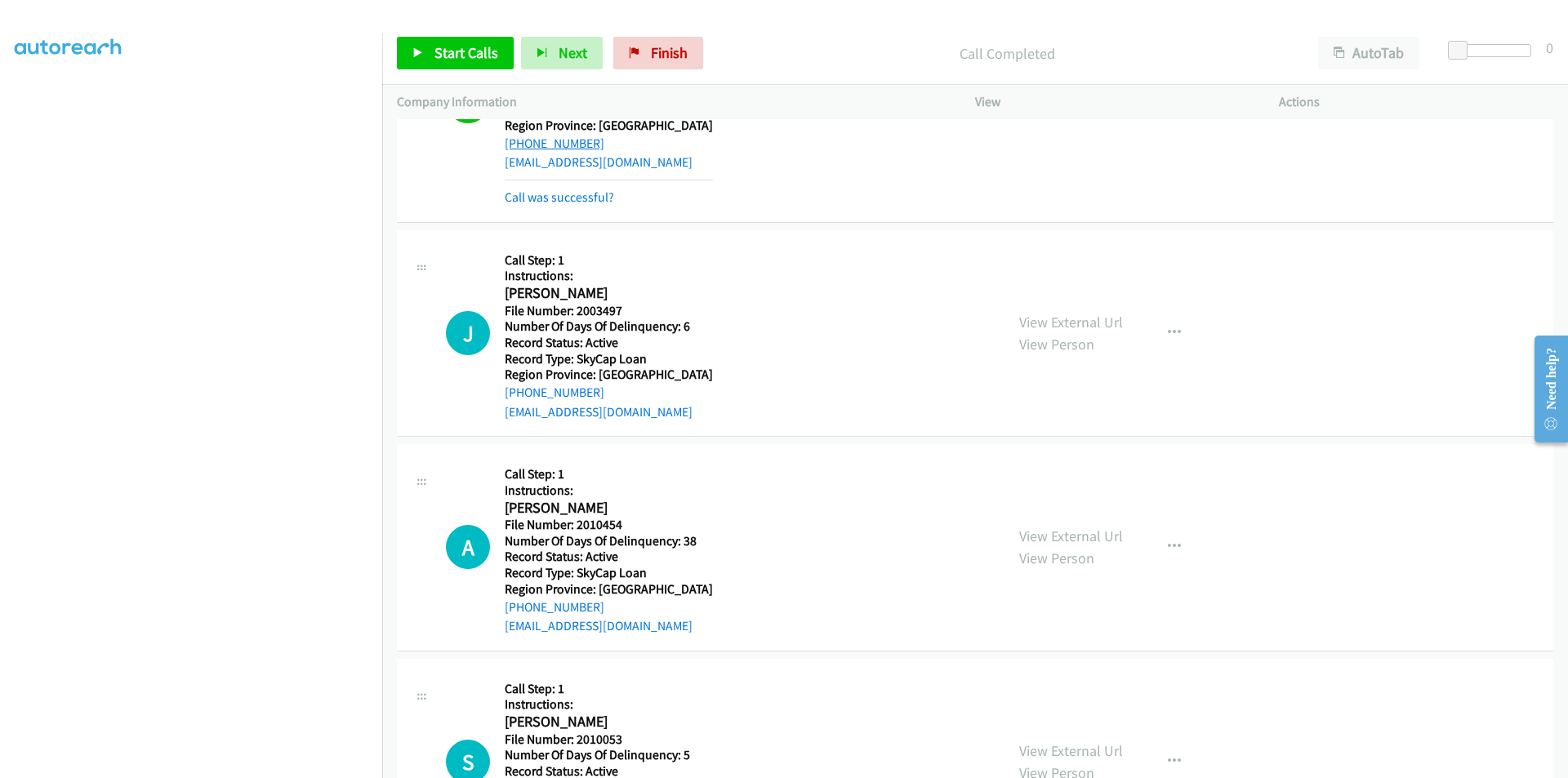
scroll to position [1469, 0]
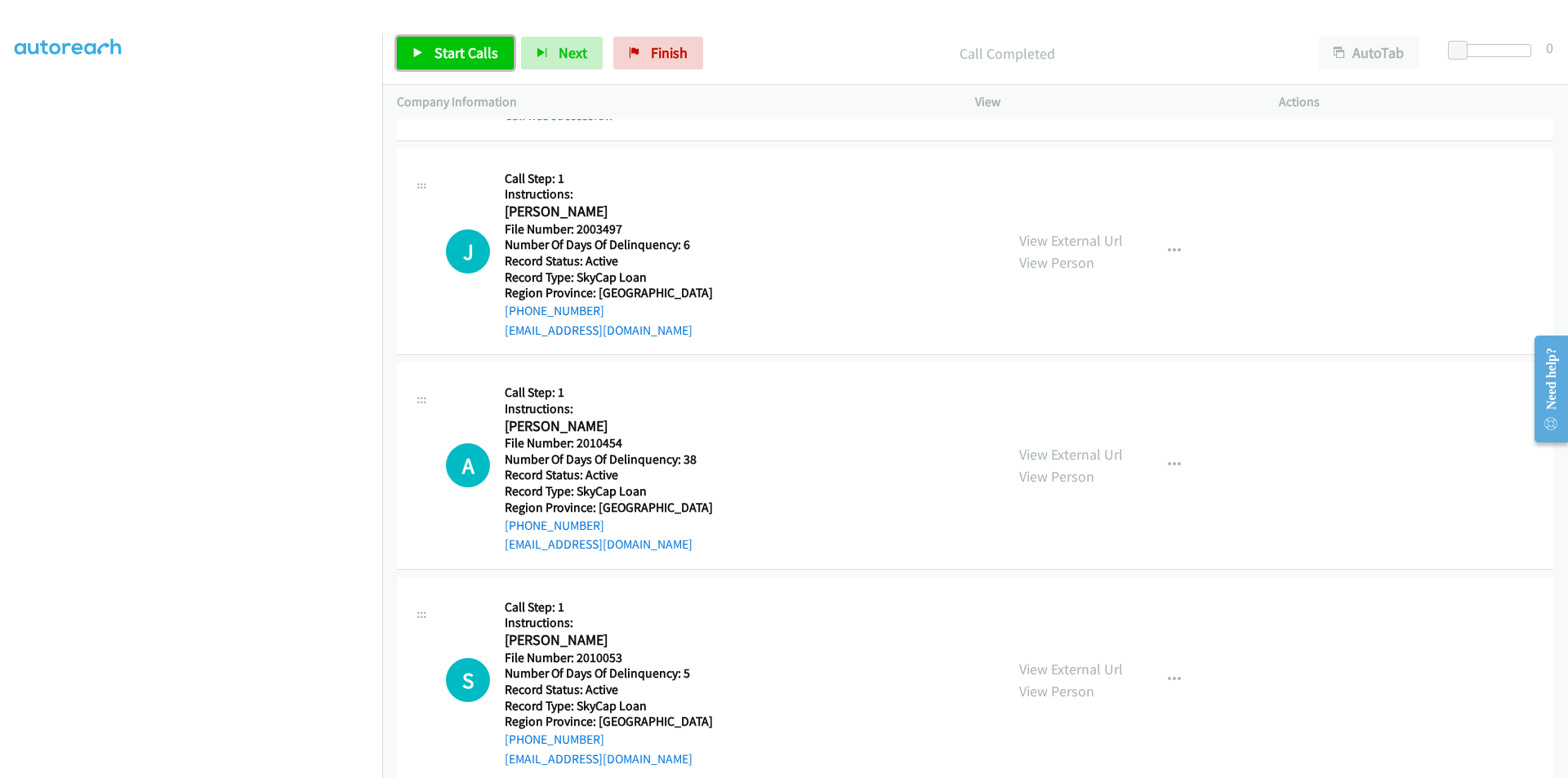
click at [465, 48] on span "Start Calls" at bounding box center [465, 52] width 63 height 18
click at [460, 50] on span "Pause" at bounding box center [453, 52] width 37 height 18
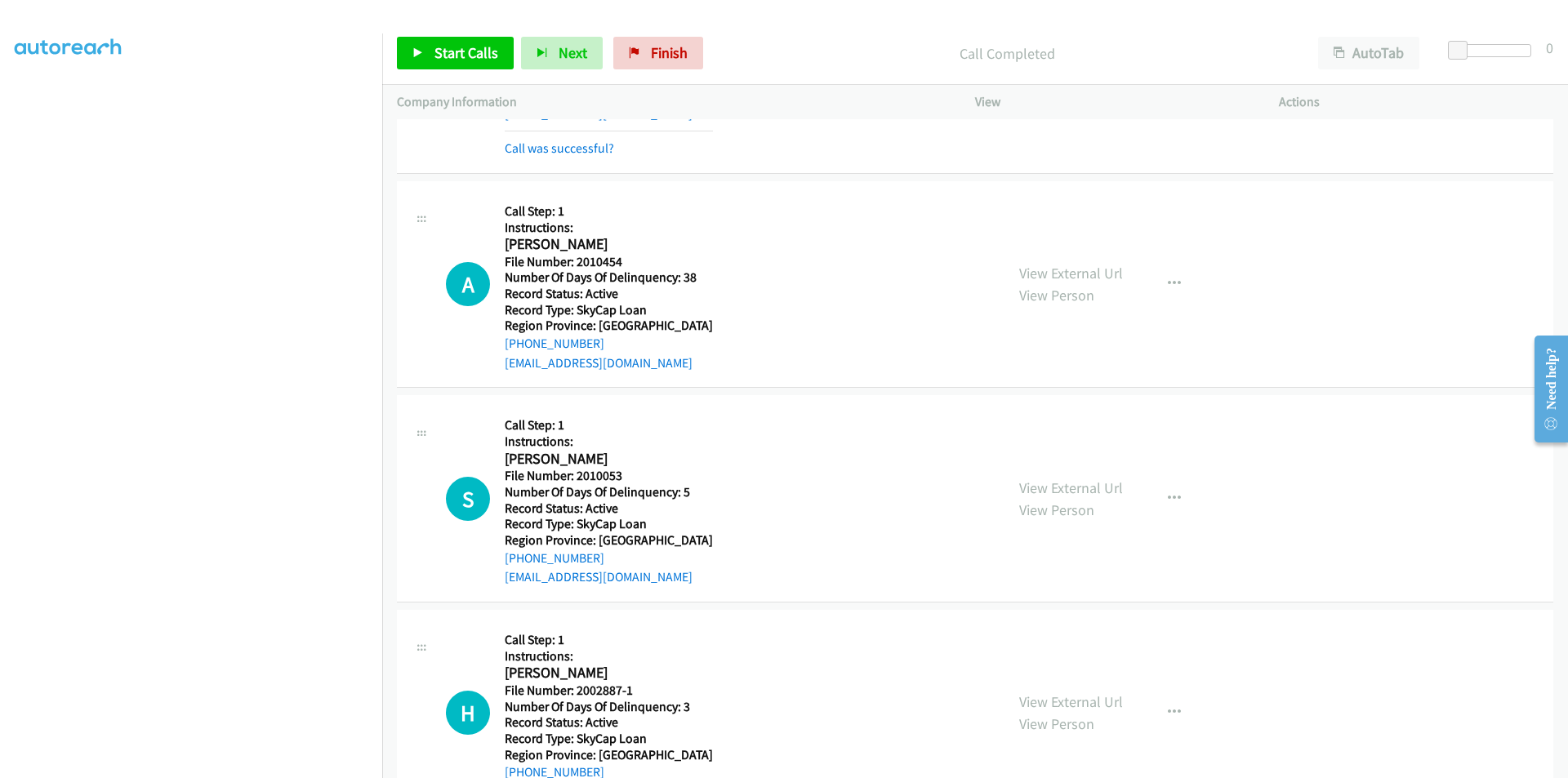
scroll to position [1714, 0]
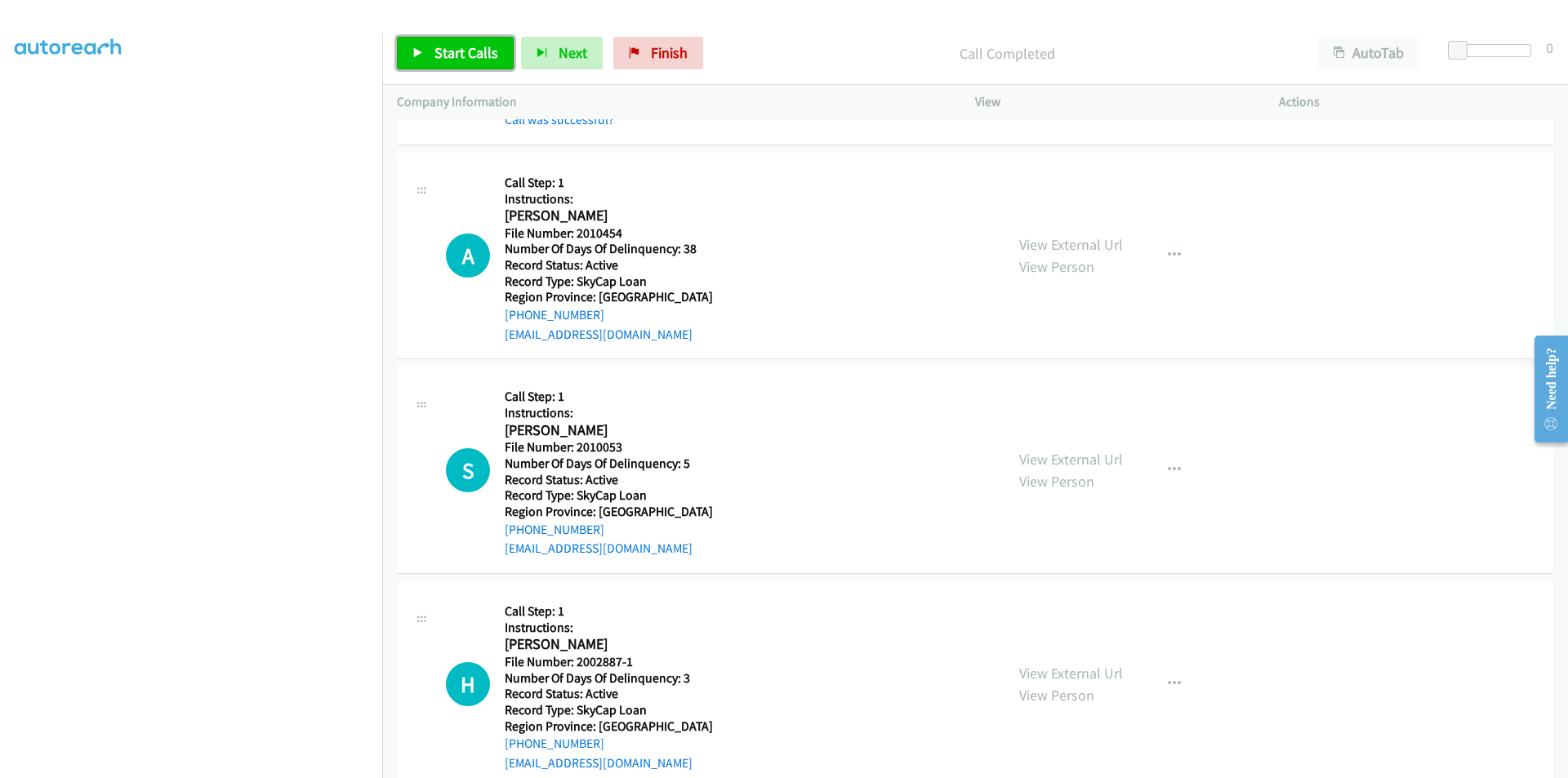
click at [444, 56] on span "Start Calls" at bounding box center [465, 52] width 63 height 18
click at [464, 44] on span "Pause" at bounding box center [453, 52] width 37 height 18
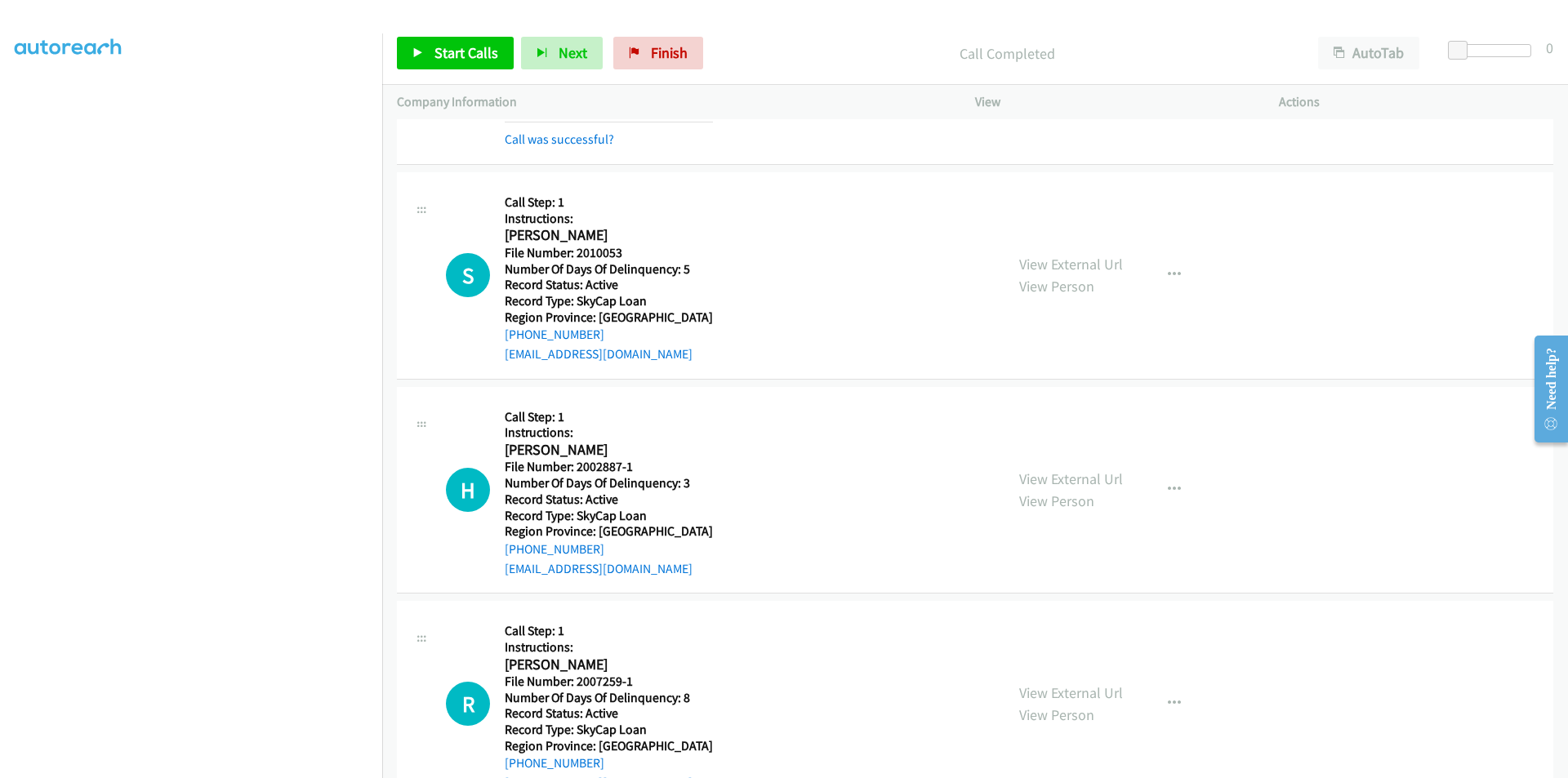
scroll to position [1959, 0]
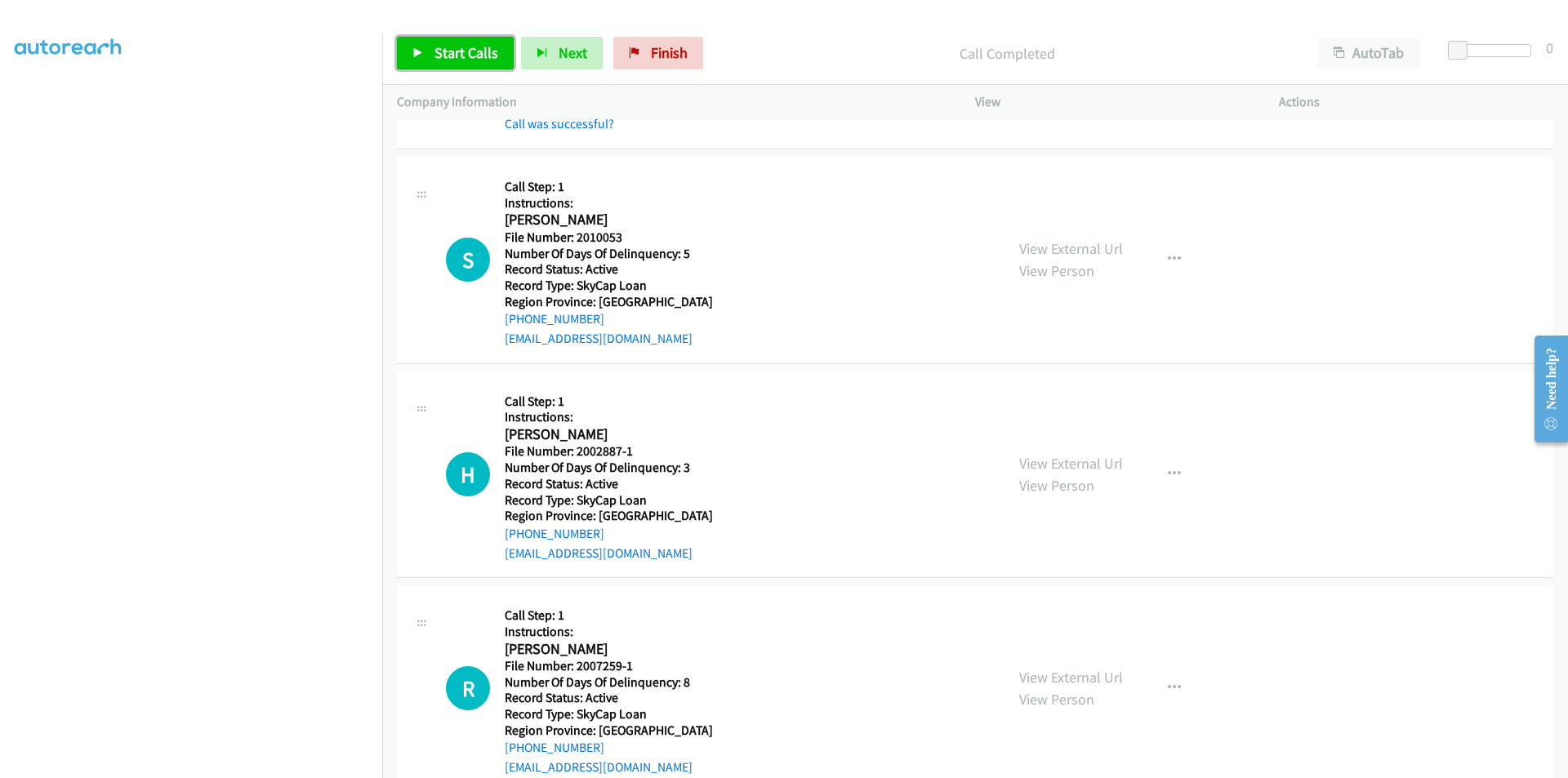
click at [470, 52] on span "Start Calls" at bounding box center [465, 52] width 63 height 18
click at [457, 48] on span "Pause" at bounding box center [453, 52] width 37 height 18
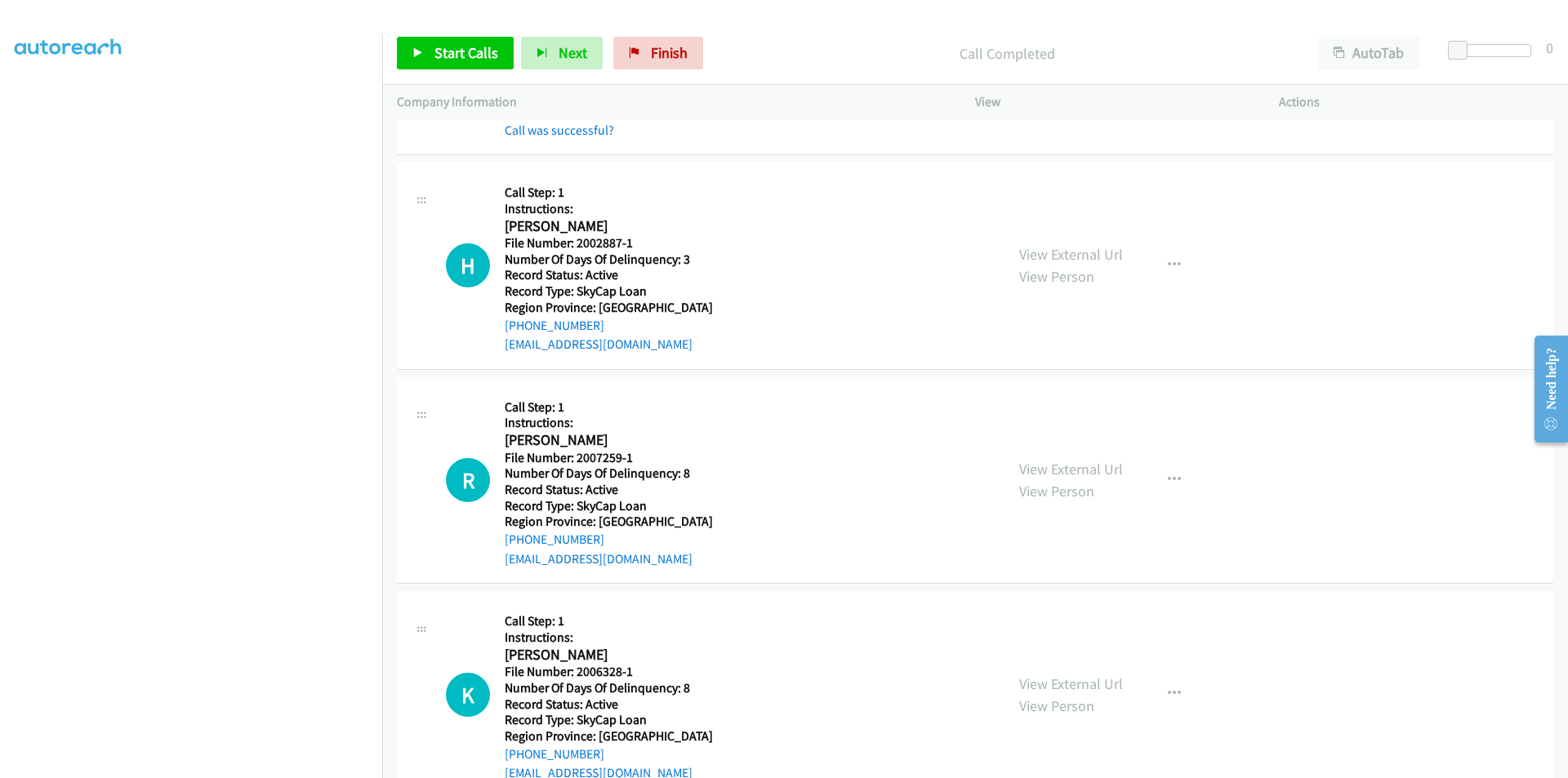
scroll to position [2204, 0]
click at [465, 55] on span "Start Calls" at bounding box center [465, 52] width 63 height 18
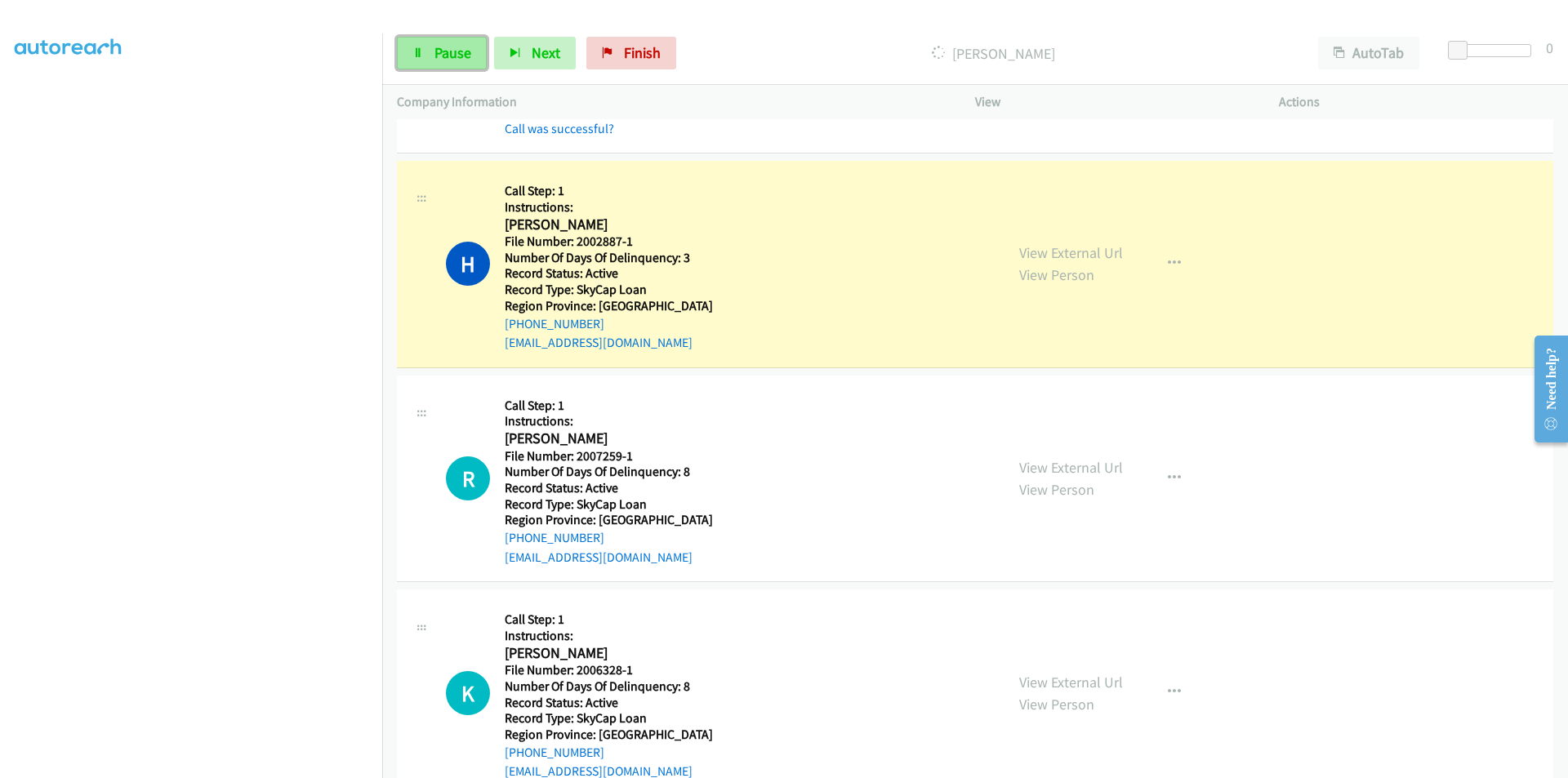
click at [464, 55] on span "Pause" at bounding box center [453, 52] width 37 height 18
click at [450, 60] on span "Pause" at bounding box center [453, 52] width 37 height 18
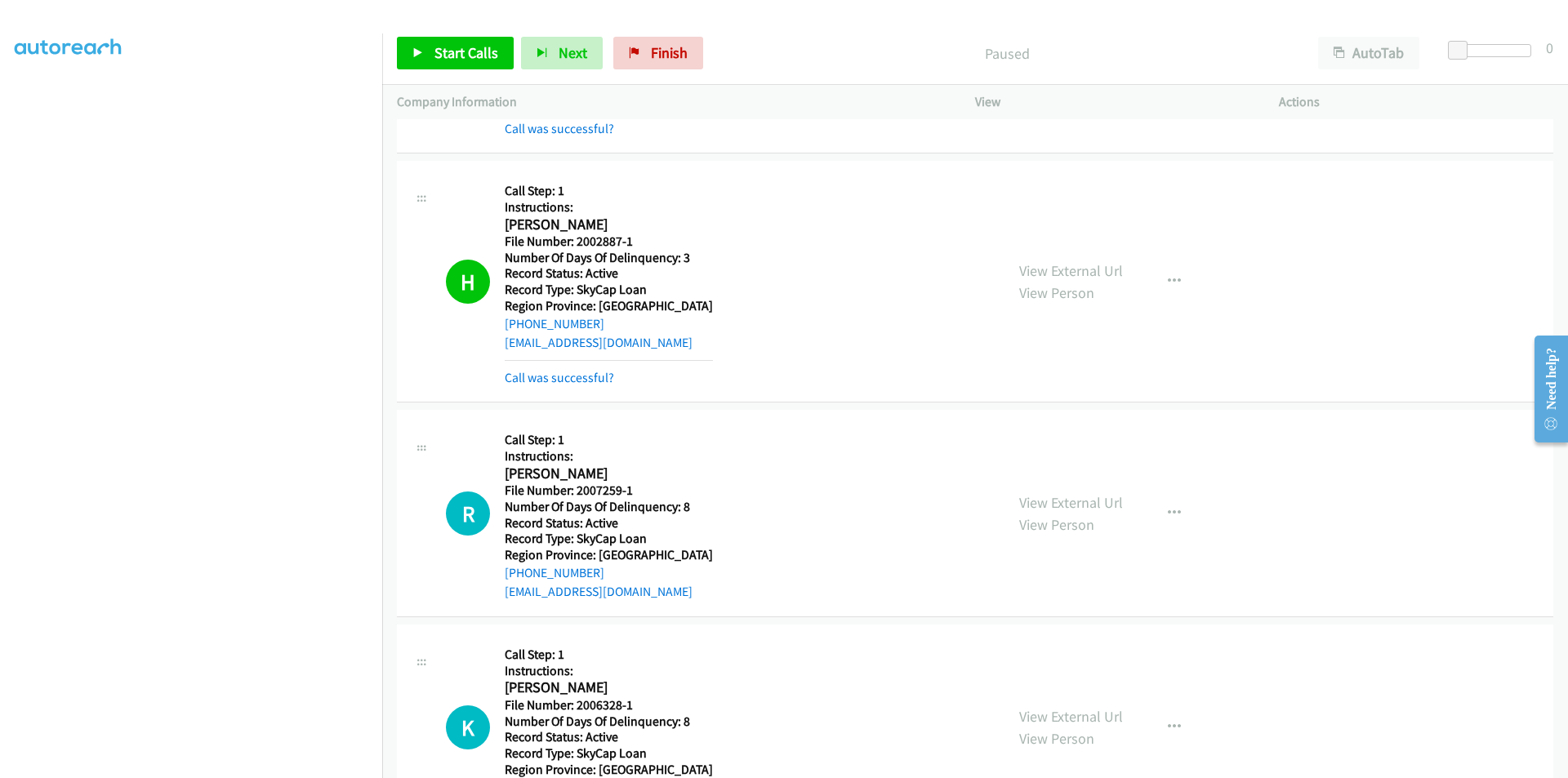
scroll to position [103, 0]
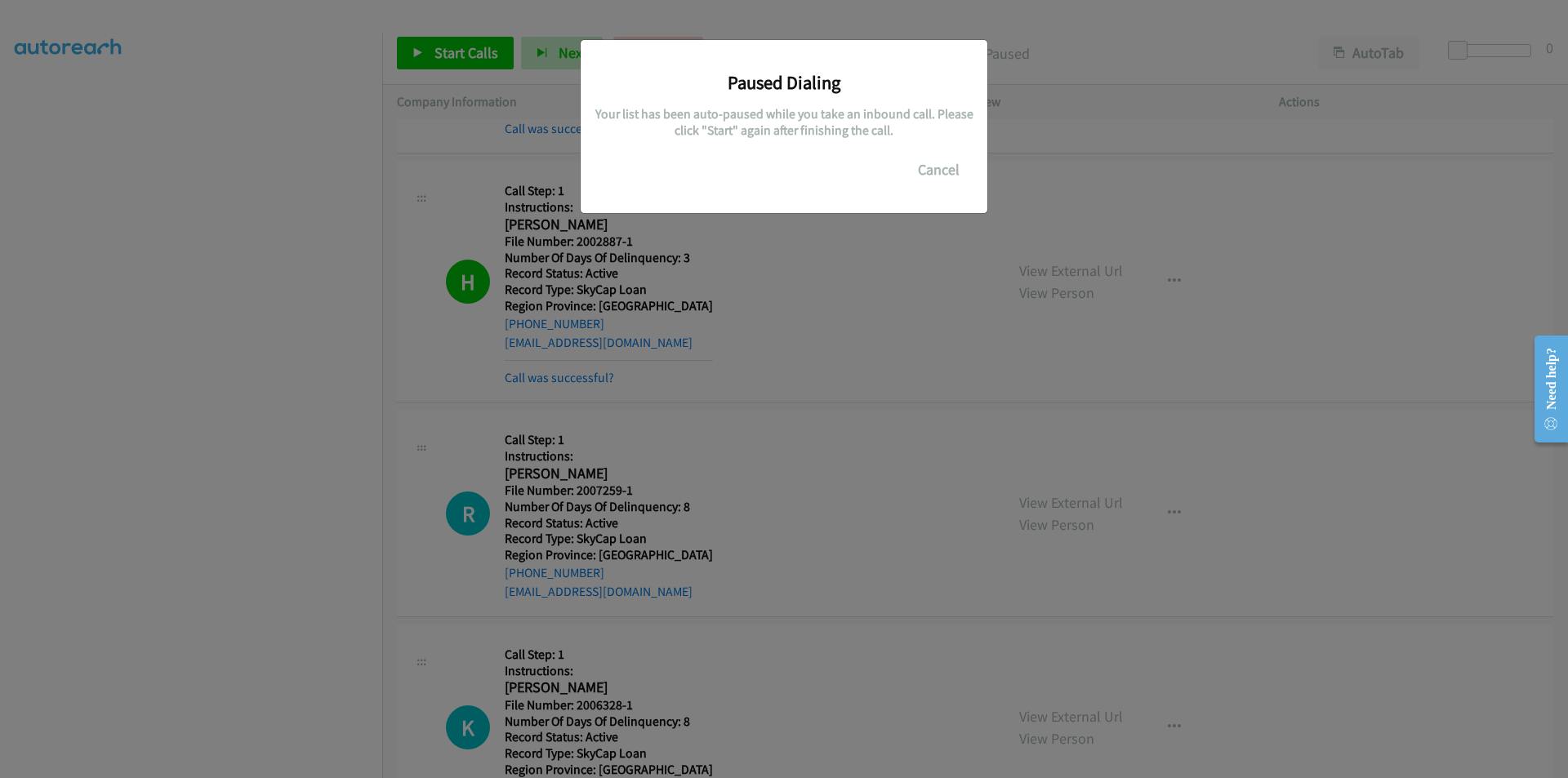
drag, startPoint x: 15, startPoint y: 593, endPoint x: 458, endPoint y: 102, distance: 661.3
click at [458, 102] on div "Paused Dialing Your list has been auto-paused while you take an inbound call. P…" at bounding box center [784, 396] width 1568 height 763
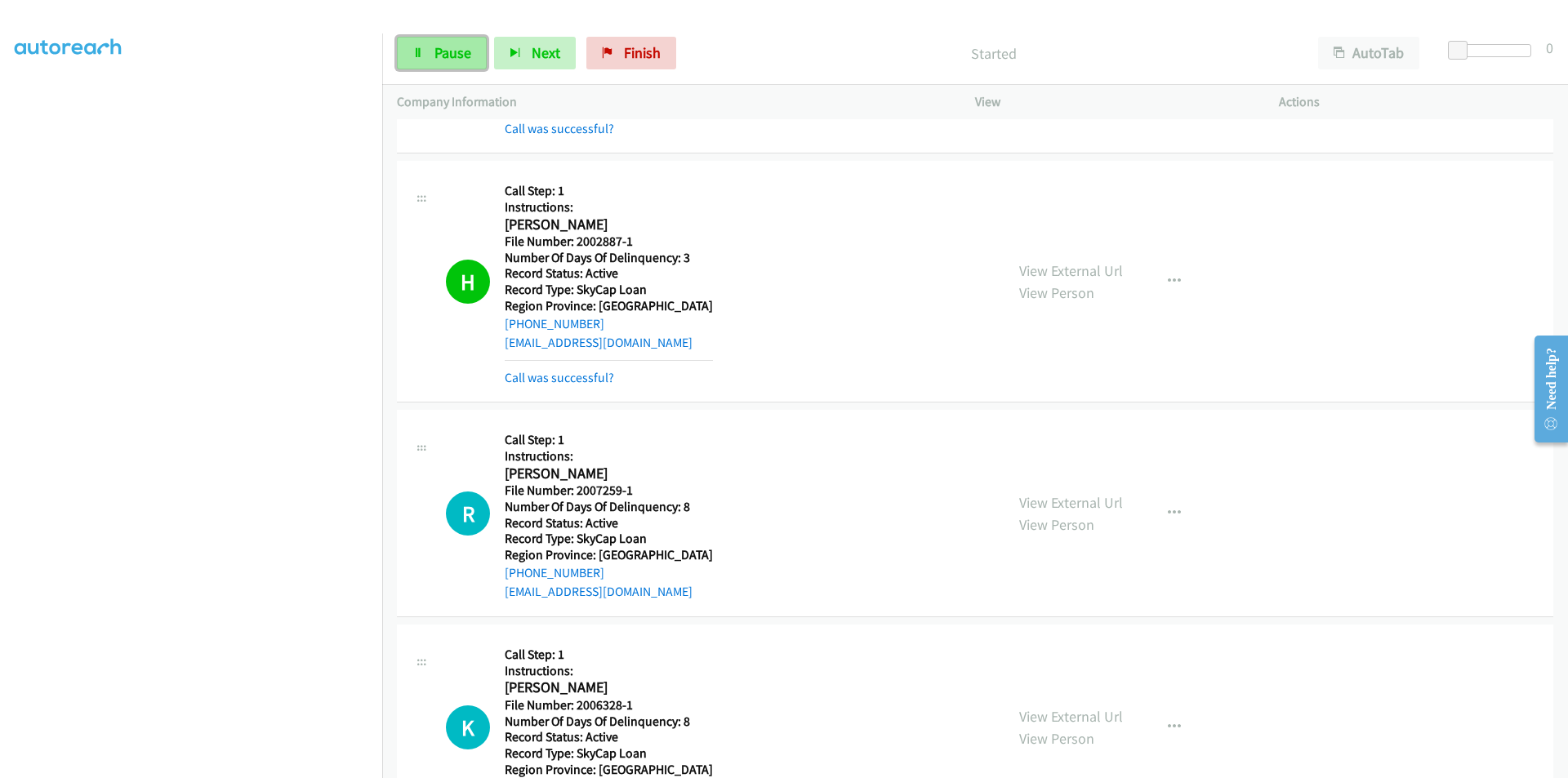
click at [458, 50] on span "Pause" at bounding box center [453, 52] width 37 height 18
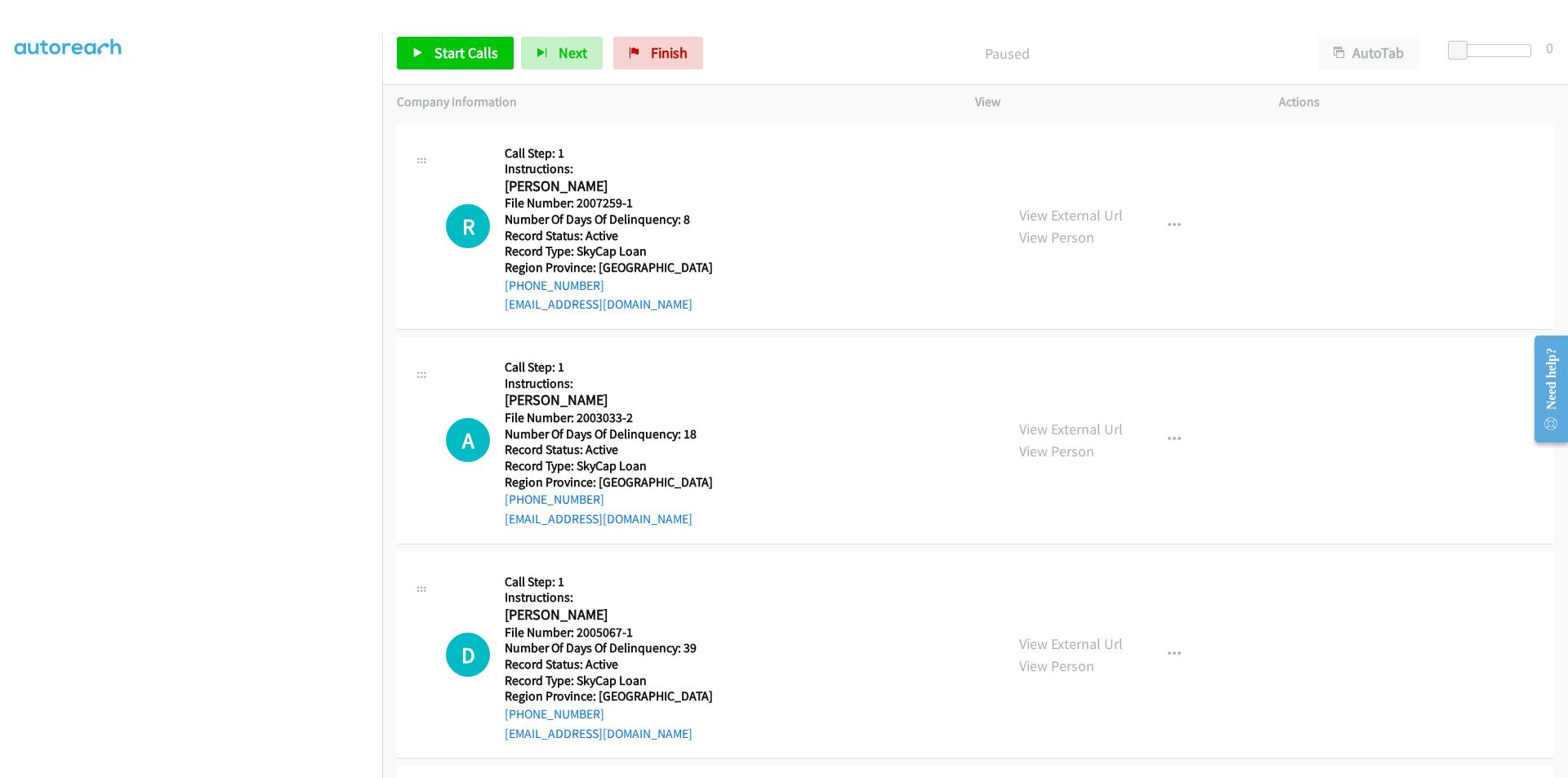
scroll to position [103, 0]
click at [458, 41] on link "Start Calls" at bounding box center [454, 53] width 117 height 33
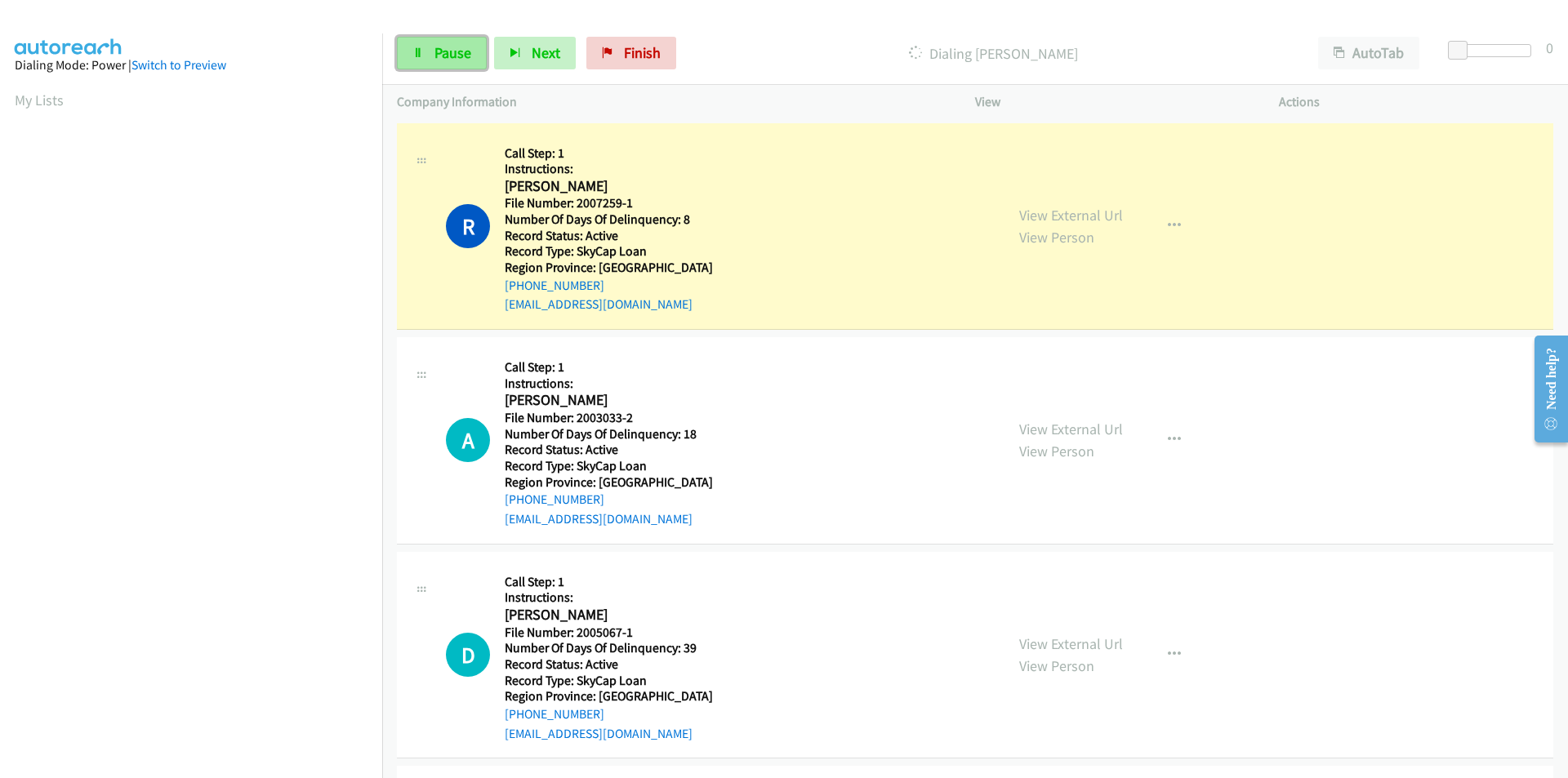
click at [476, 44] on link "Pause" at bounding box center [442, 53] width 90 height 33
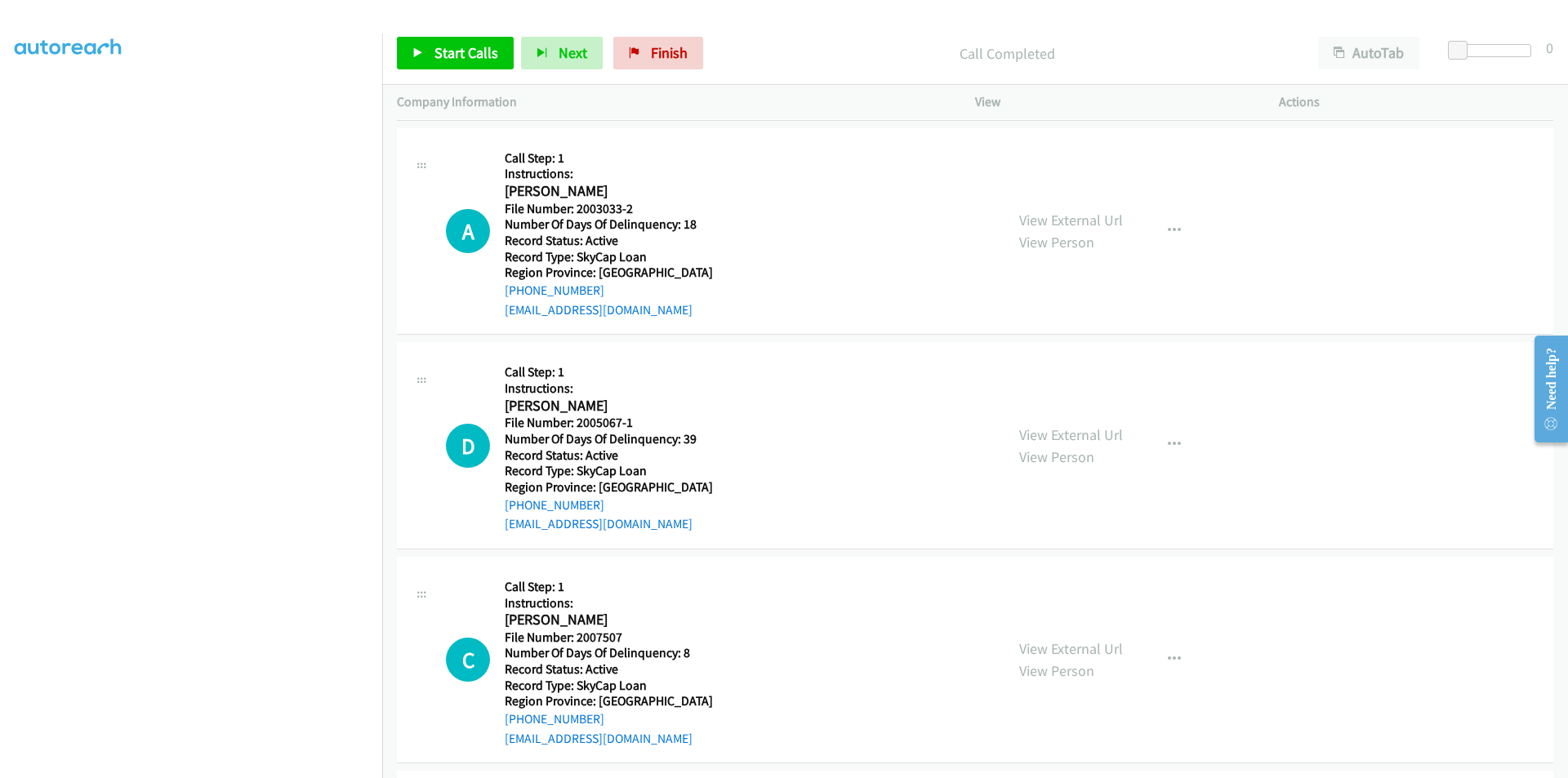
scroll to position [245, 0]
click at [1158, 225] on button "button" at bounding box center [1174, 230] width 44 height 33
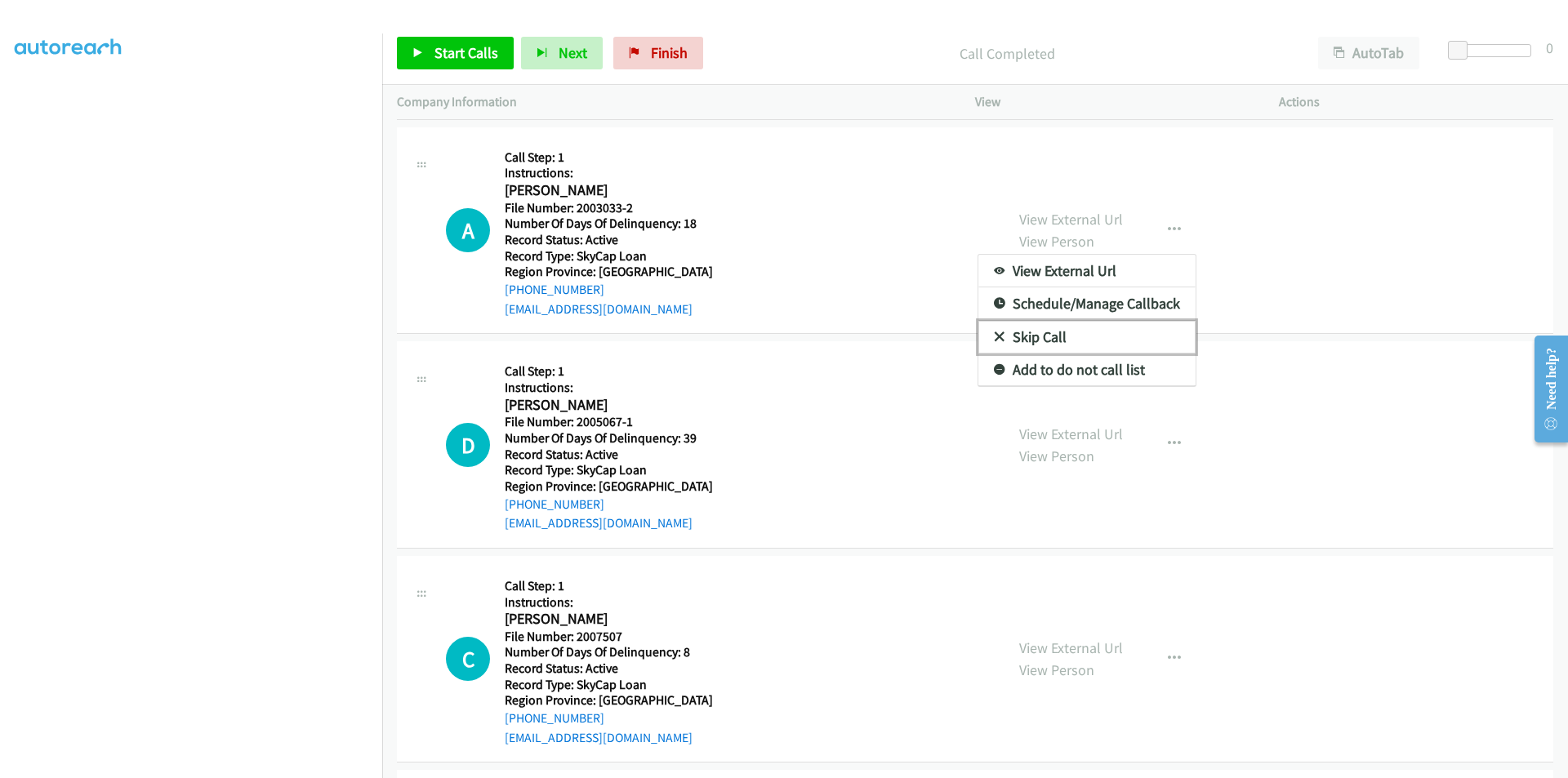
click at [1071, 333] on link "Skip Call" at bounding box center [1087, 338] width 218 height 33
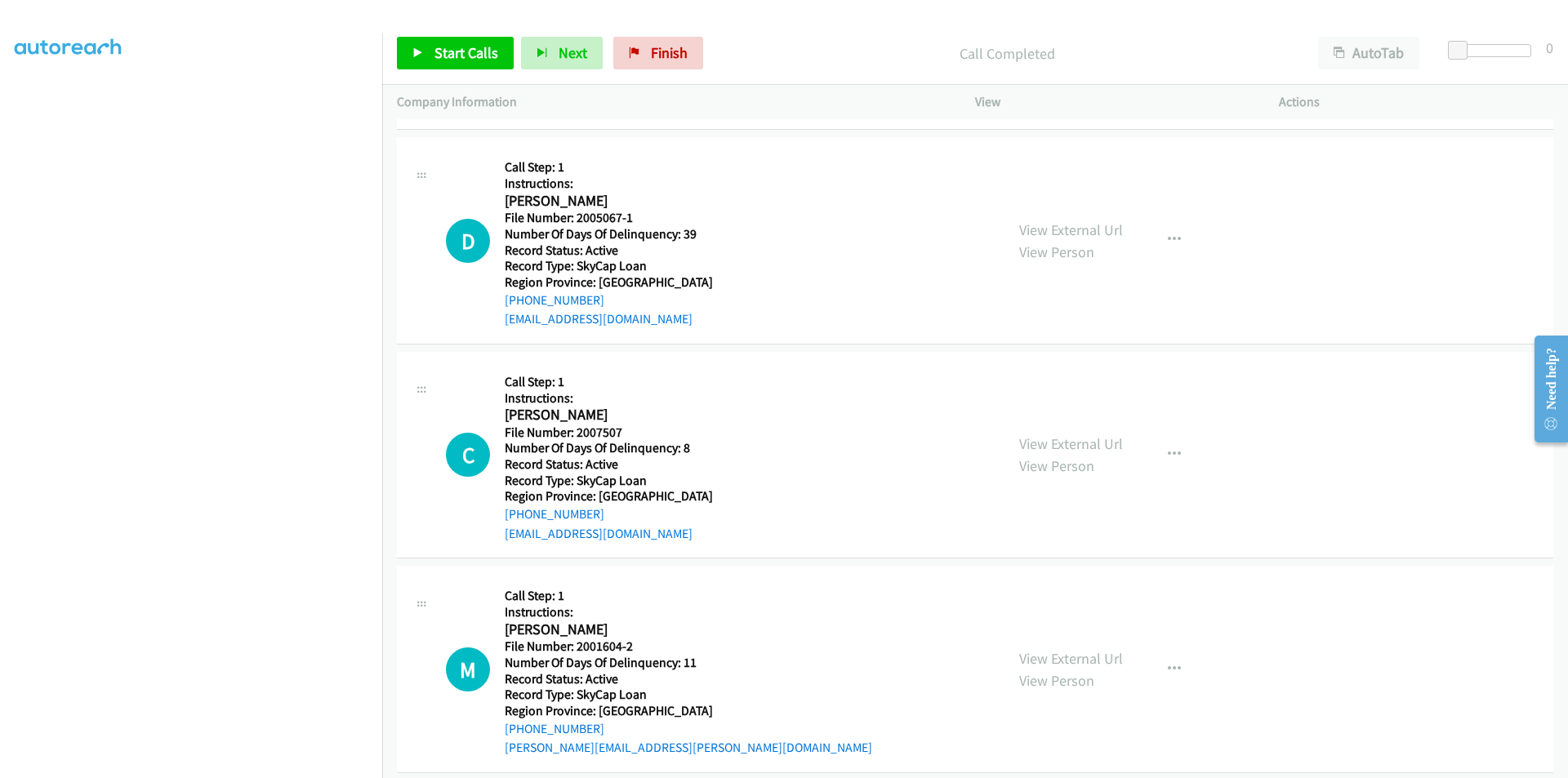
scroll to position [468, 0]
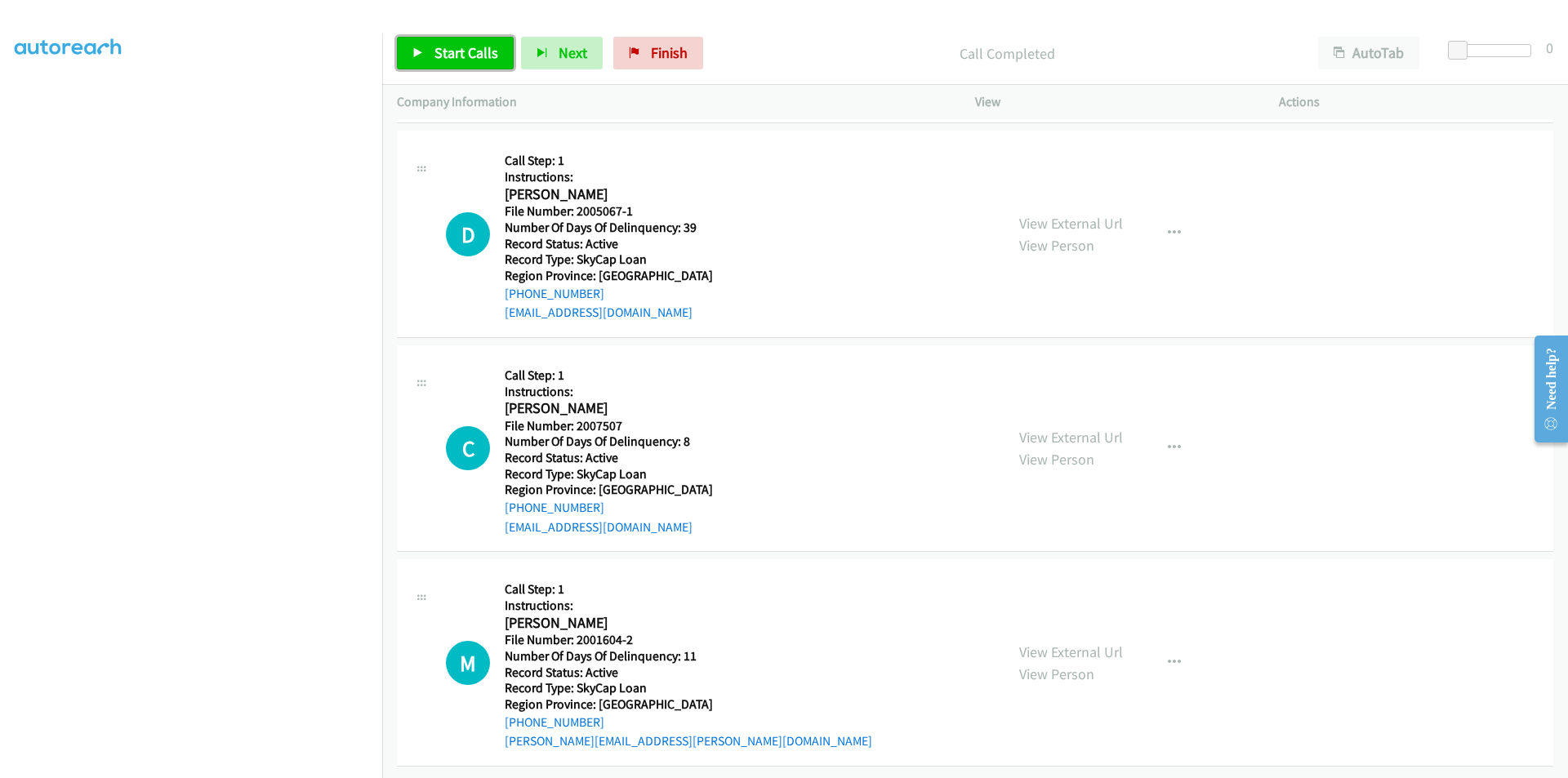
click at [466, 50] on span "Start Calls" at bounding box center [465, 52] width 63 height 18
click at [449, 44] on span "Pause" at bounding box center [453, 52] width 37 height 18
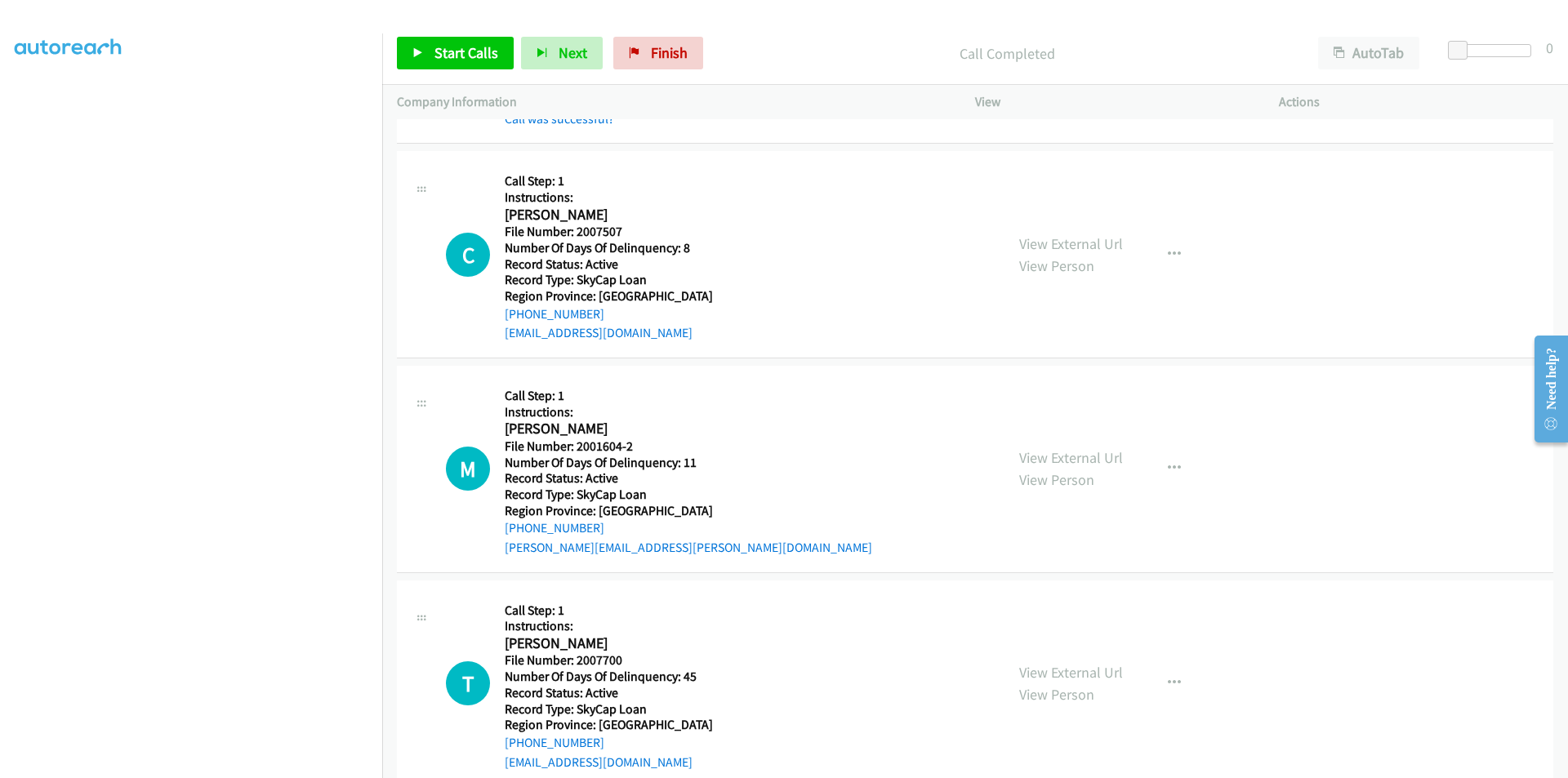
scroll to position [713, 0]
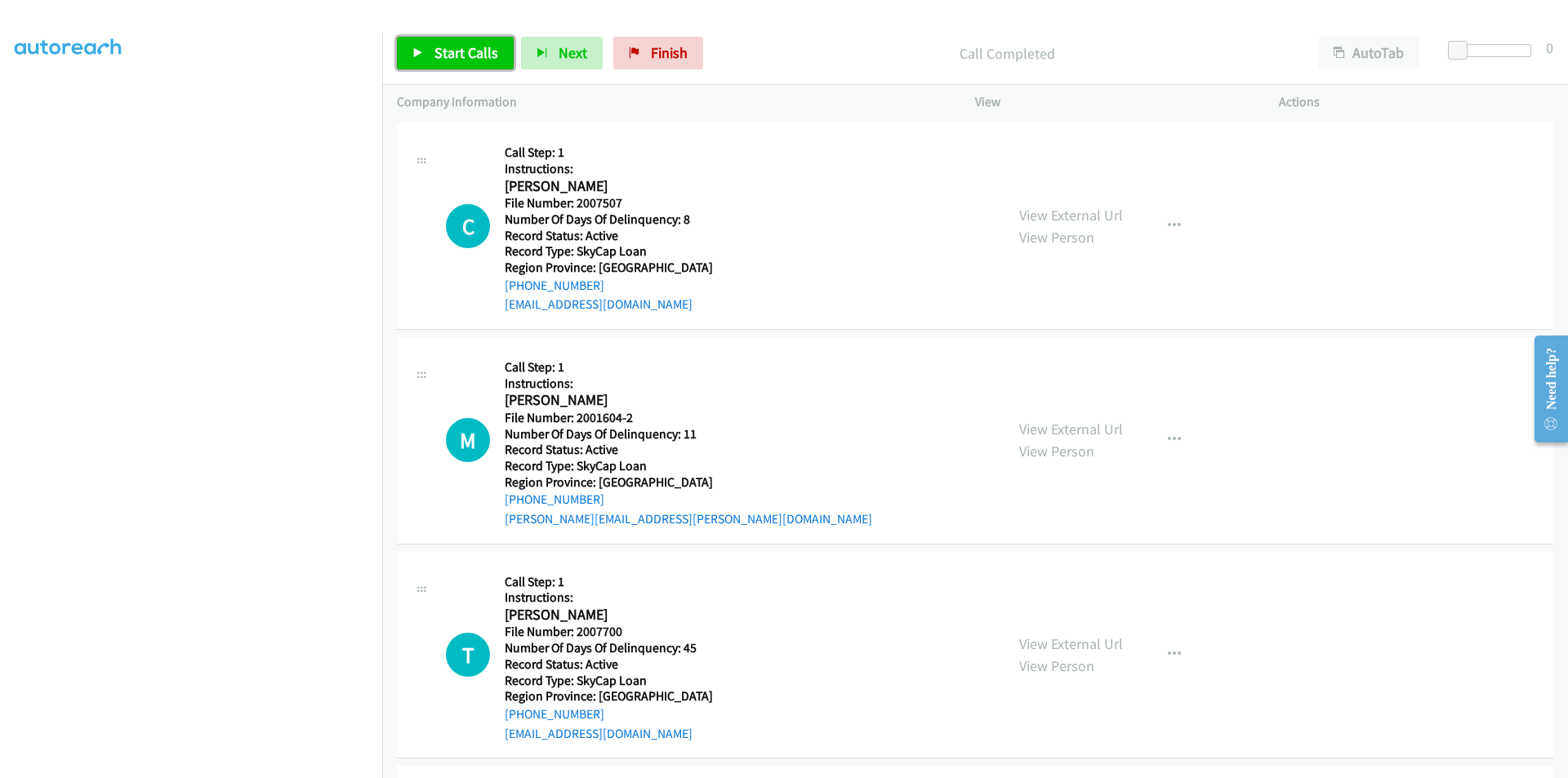
click at [459, 58] on span "Start Calls" at bounding box center [465, 52] width 63 height 18
click at [450, 49] on span "Pause" at bounding box center [453, 52] width 37 height 18
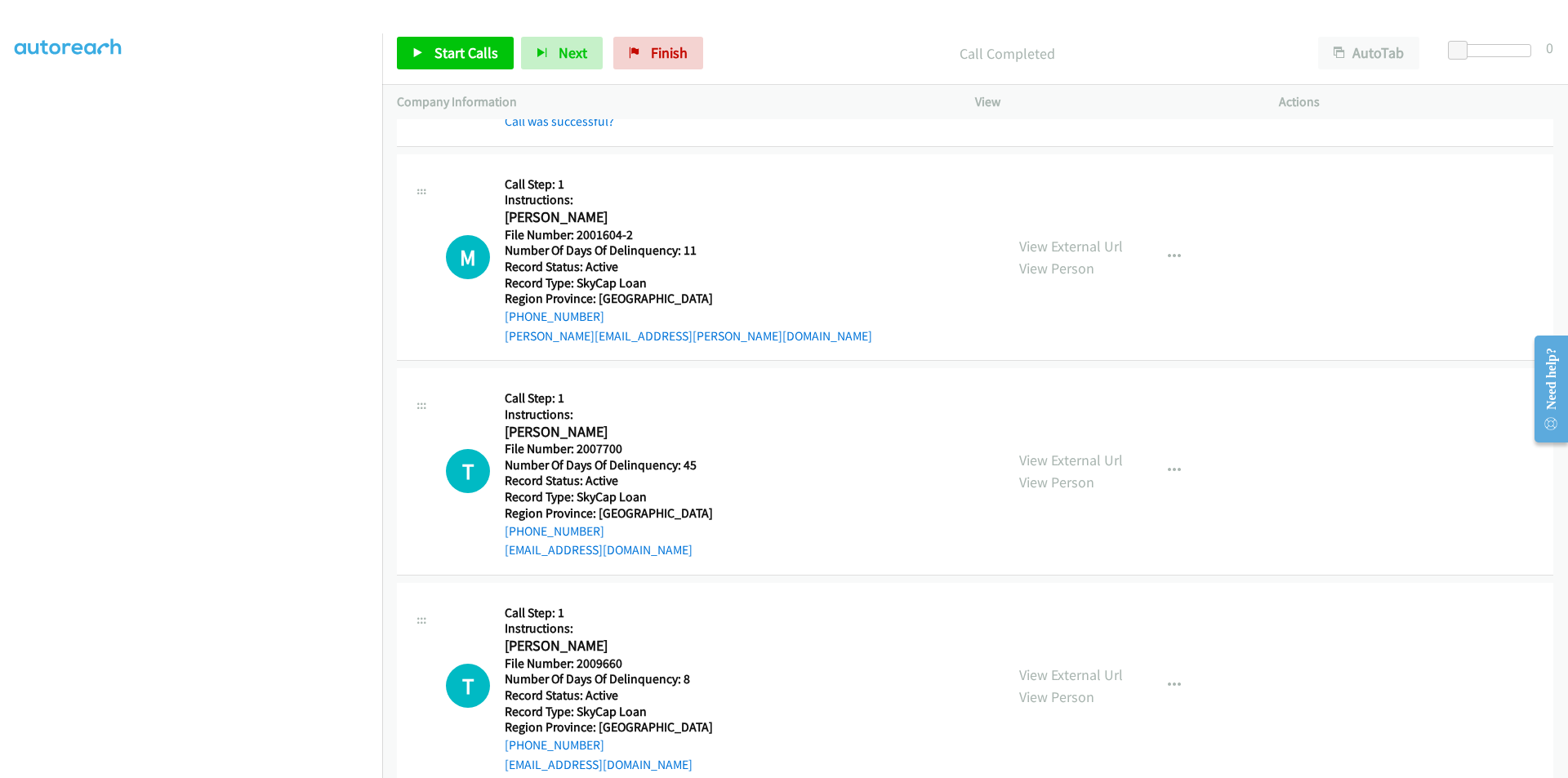
scroll to position [957, 0]
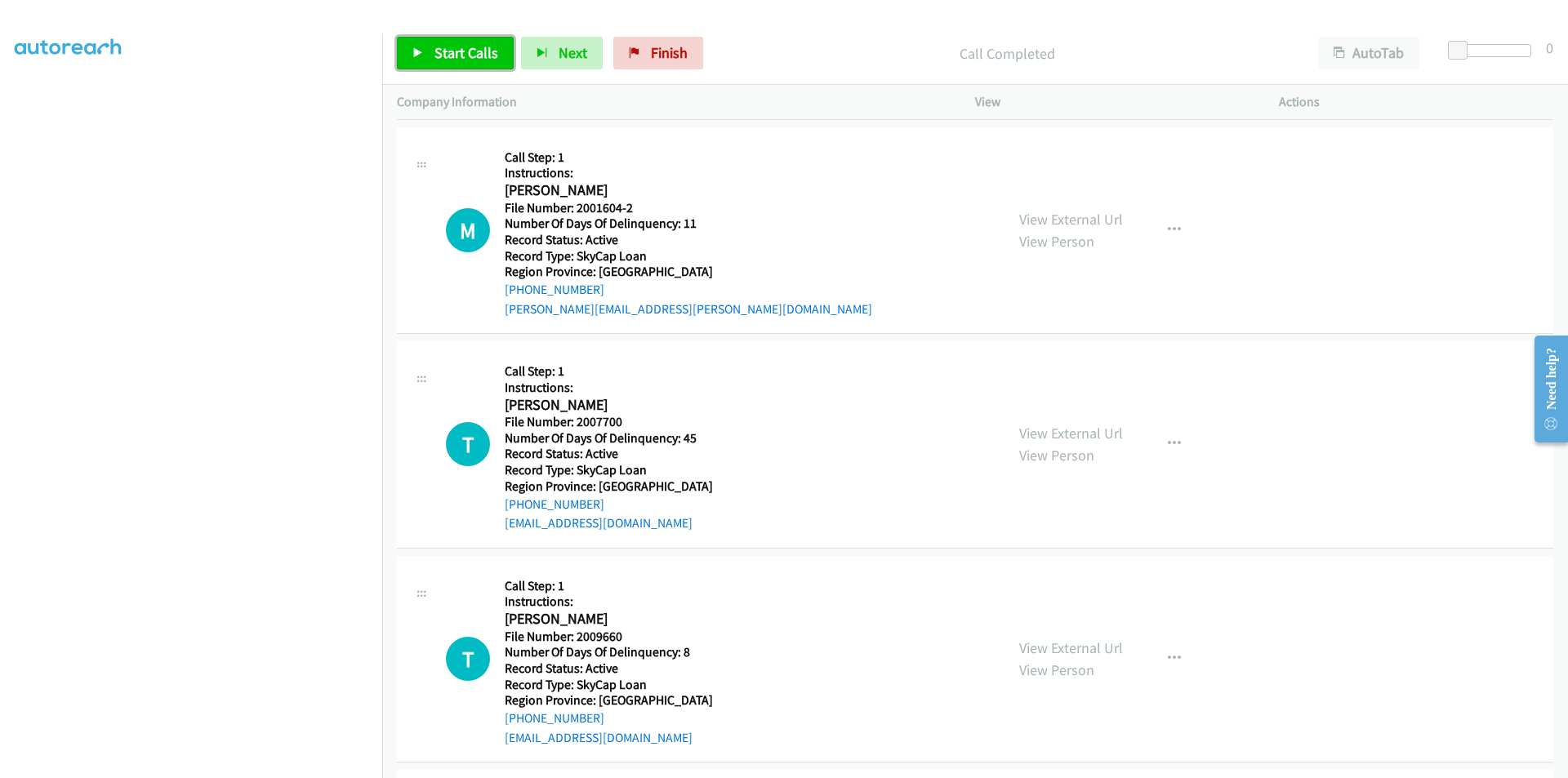
click at [471, 48] on span "Start Calls" at bounding box center [465, 52] width 63 height 18
click at [462, 48] on span "Pause" at bounding box center [453, 52] width 37 height 18
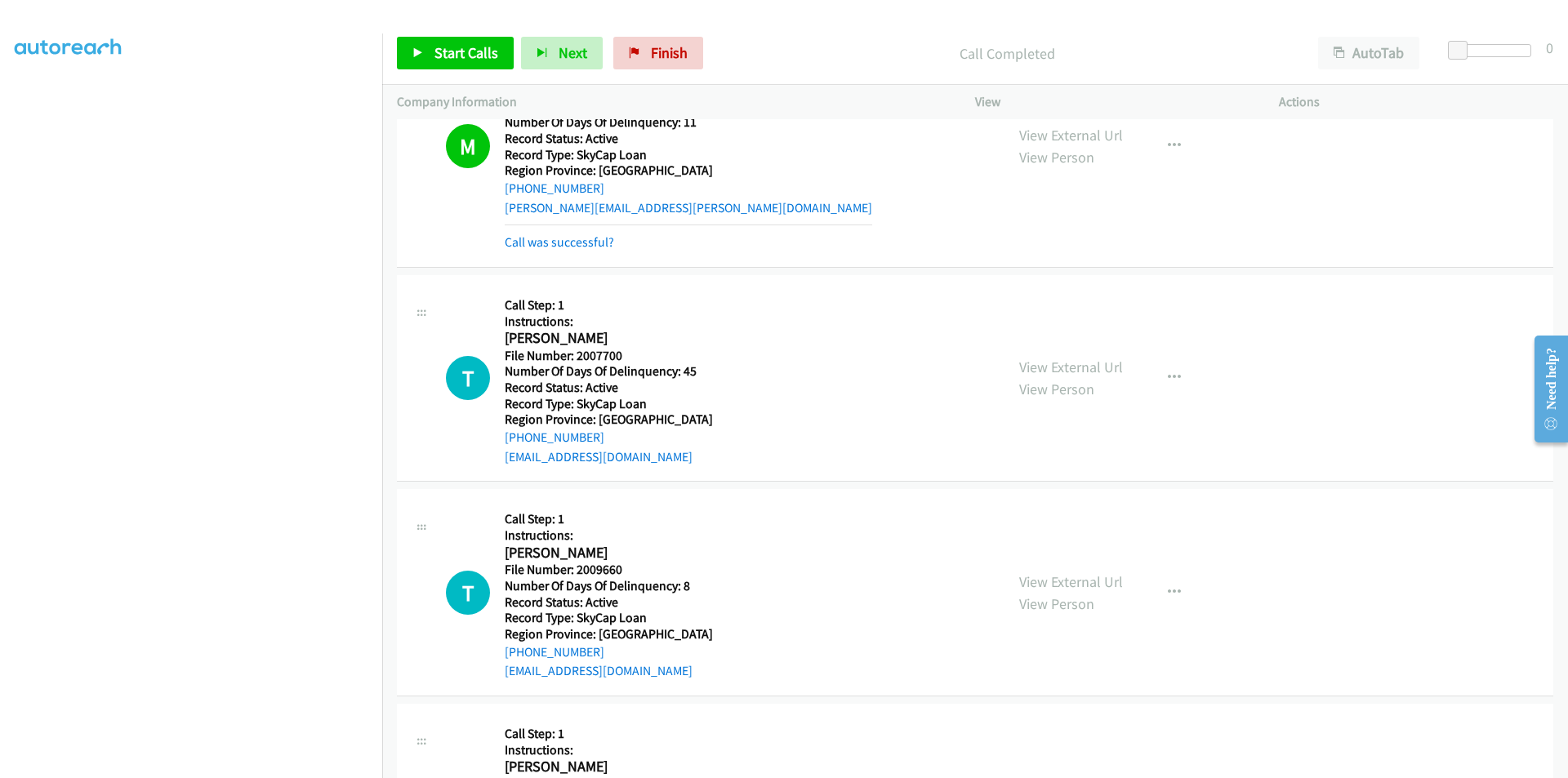
scroll to position [1202, 0]
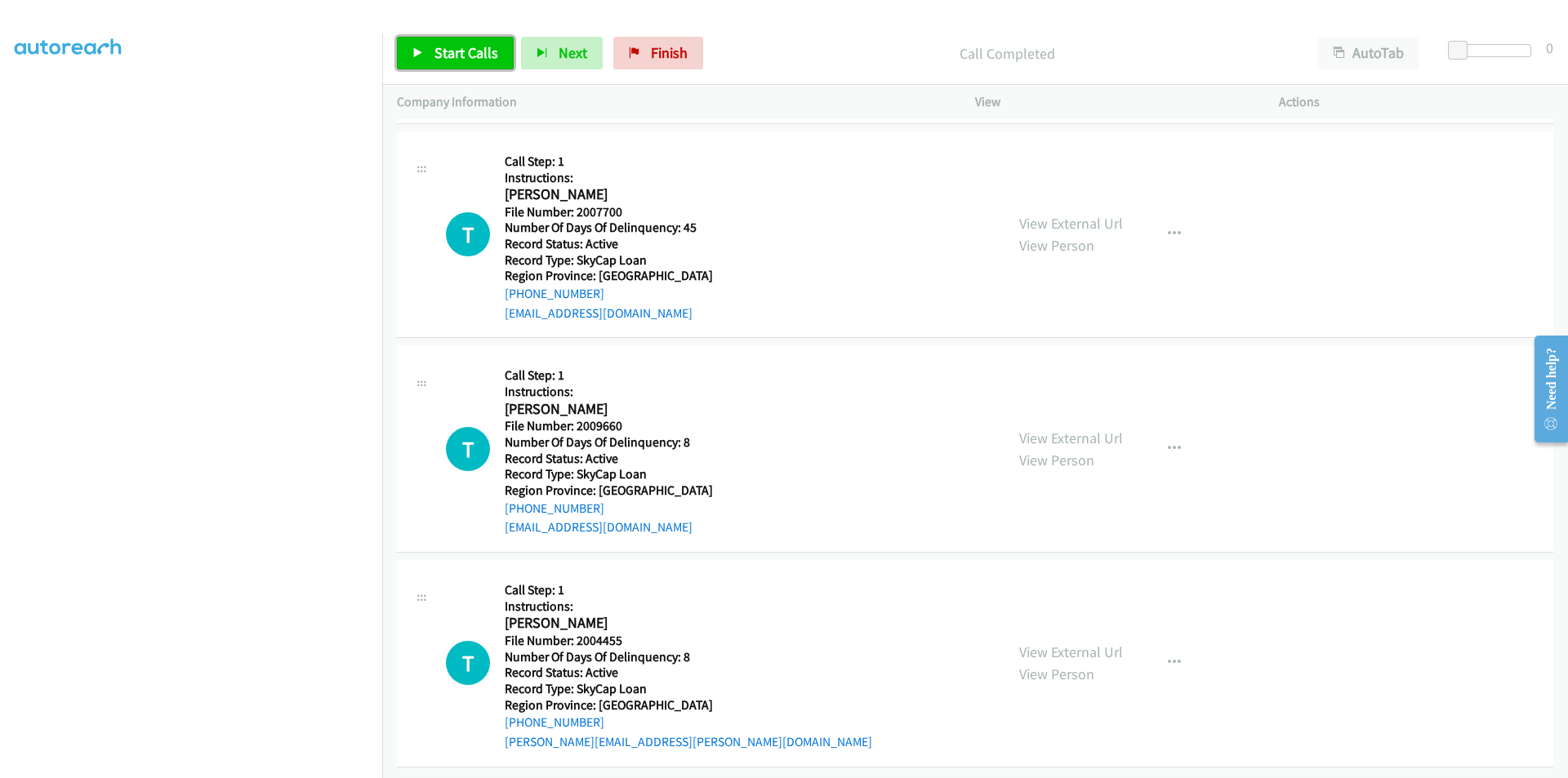
click at [447, 52] on span "Start Calls" at bounding box center [465, 52] width 63 height 18
click at [447, 52] on span "Pause" at bounding box center [453, 52] width 37 height 18
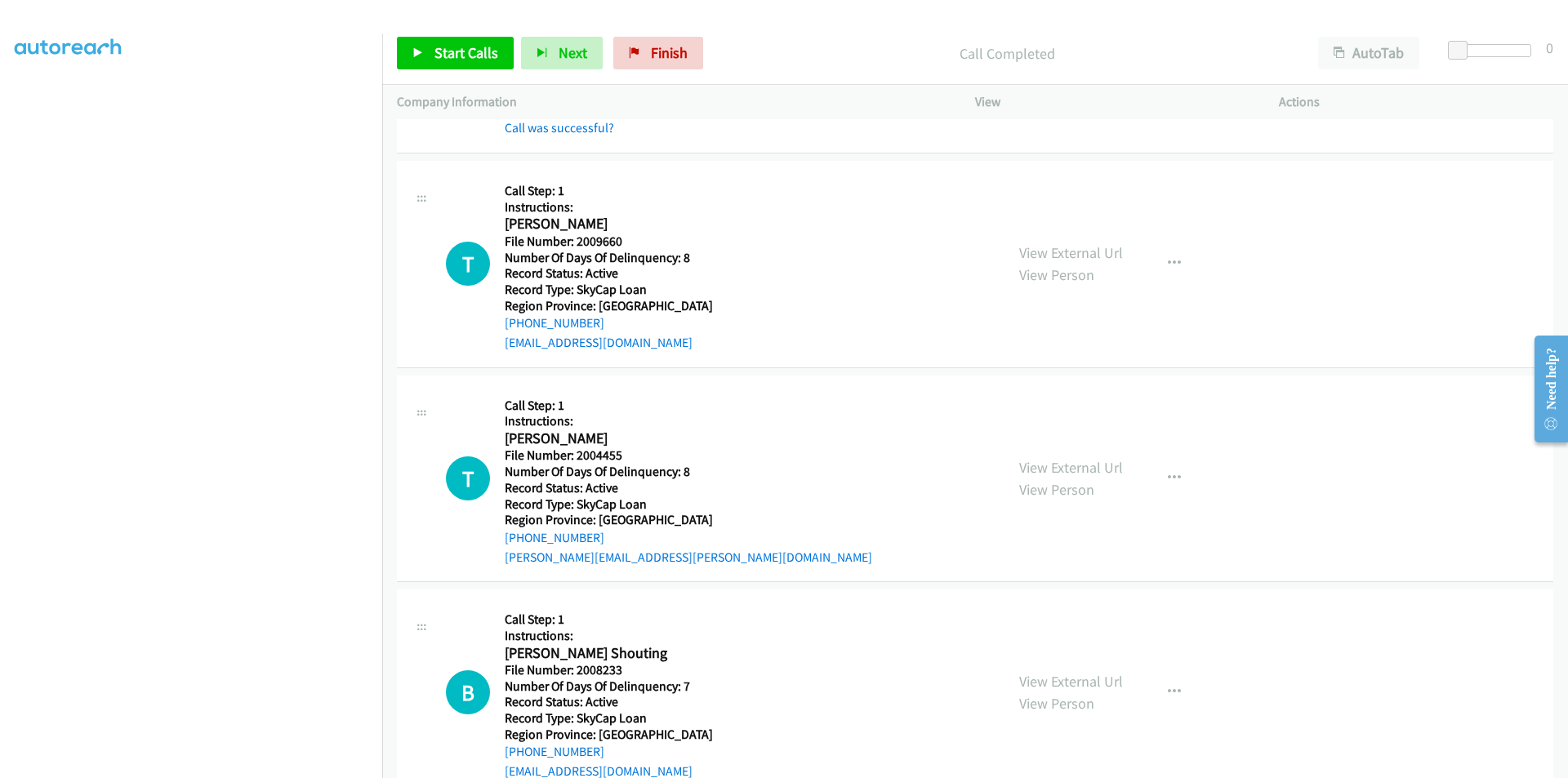
scroll to position [1447, 0]
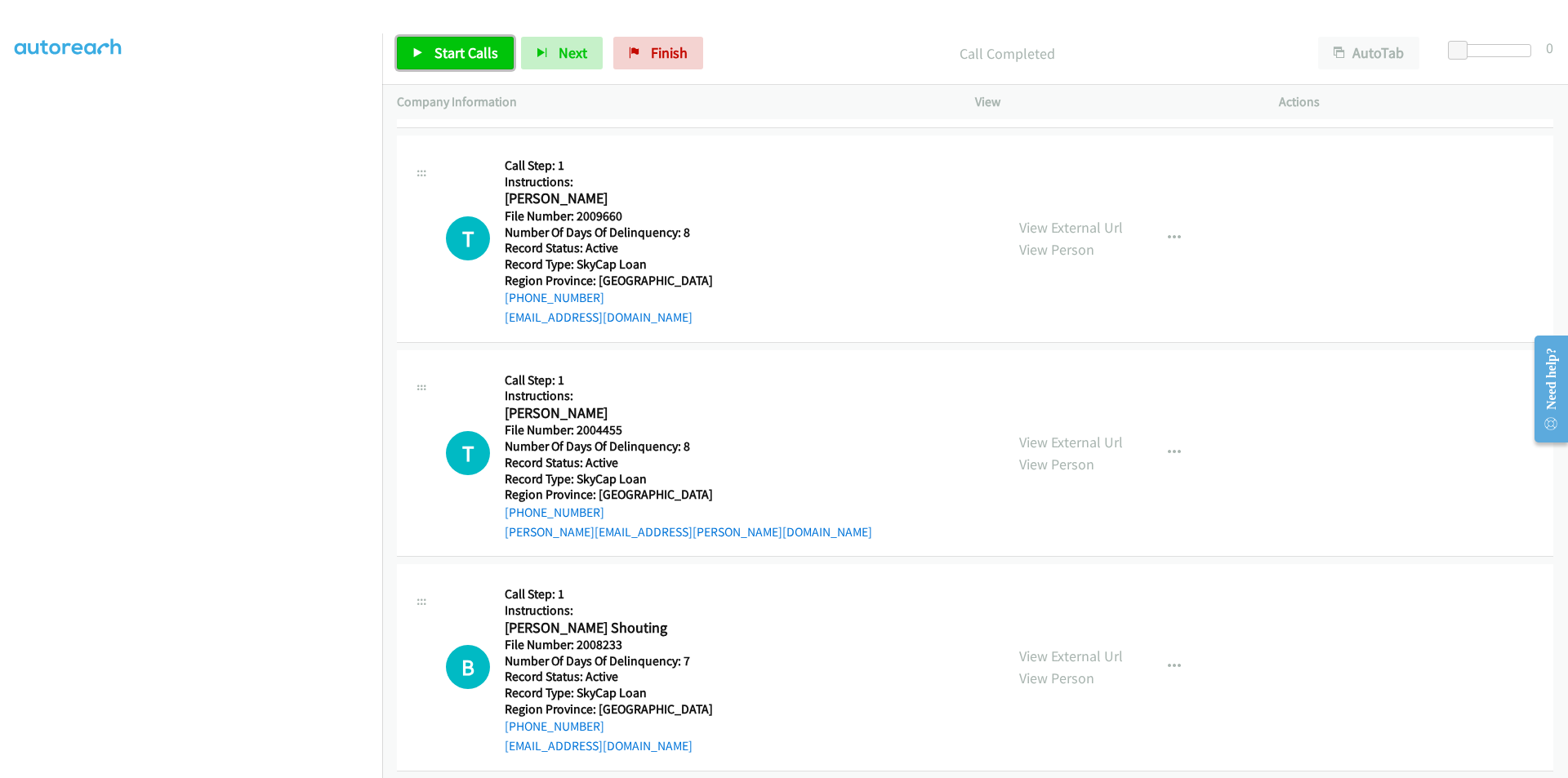
click at [440, 46] on span "Start Calls" at bounding box center [465, 52] width 63 height 18
click at [440, 41] on link "Pause" at bounding box center [442, 53] width 90 height 33
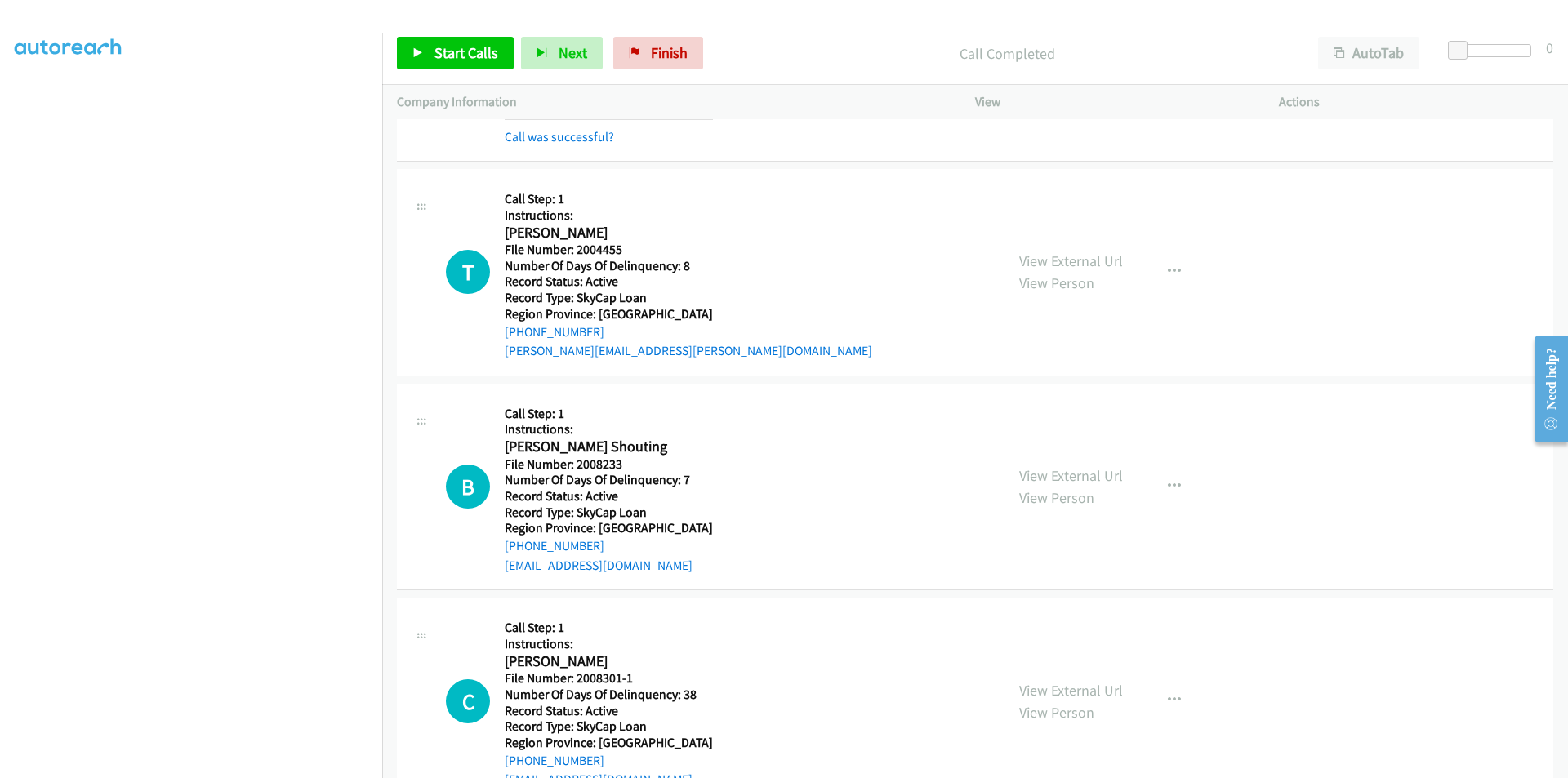
scroll to position [1692, 0]
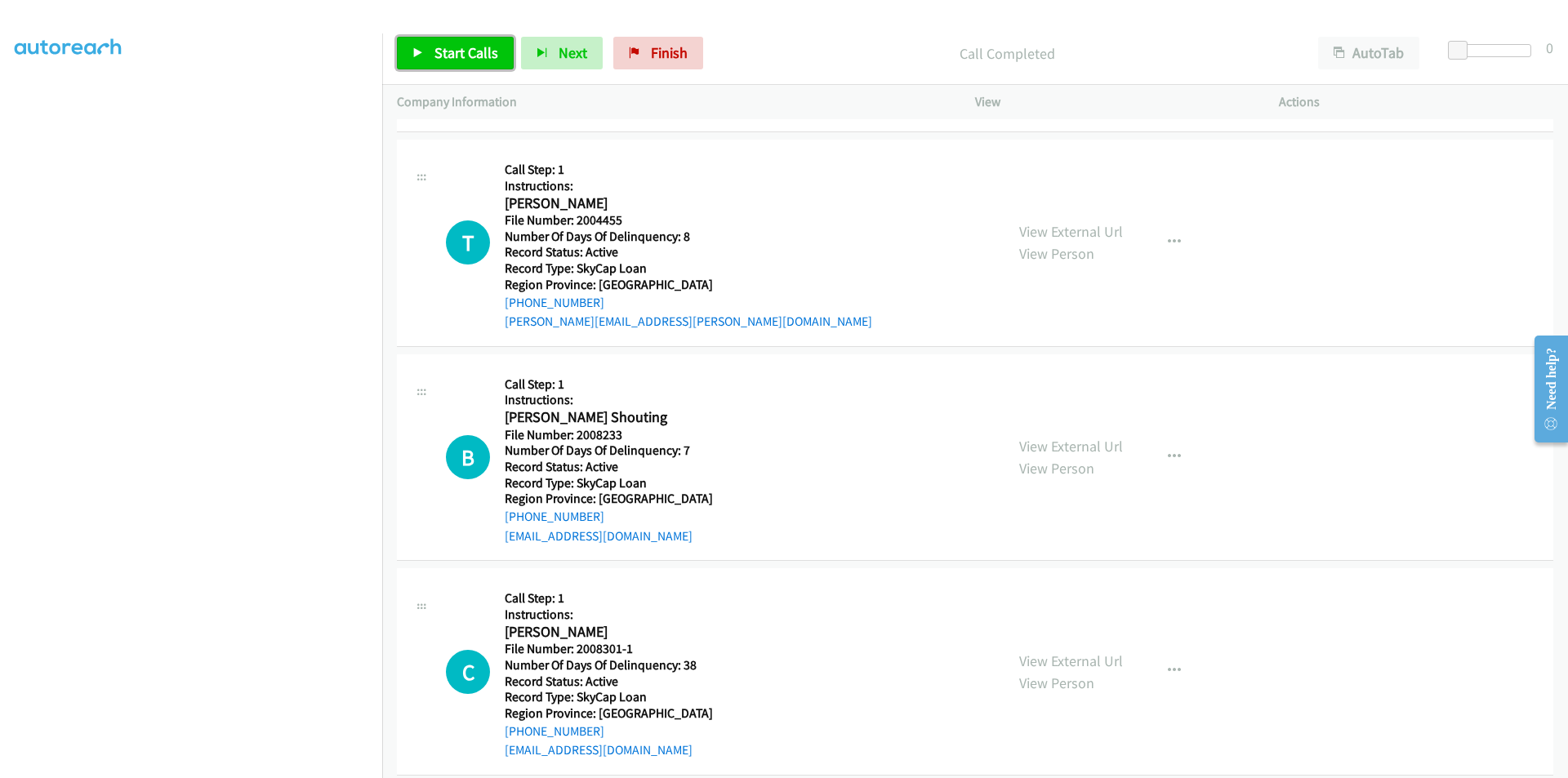
click at [453, 48] on span "Start Calls" at bounding box center [465, 52] width 63 height 18
click at [453, 48] on span "Pause" at bounding box center [453, 52] width 37 height 18
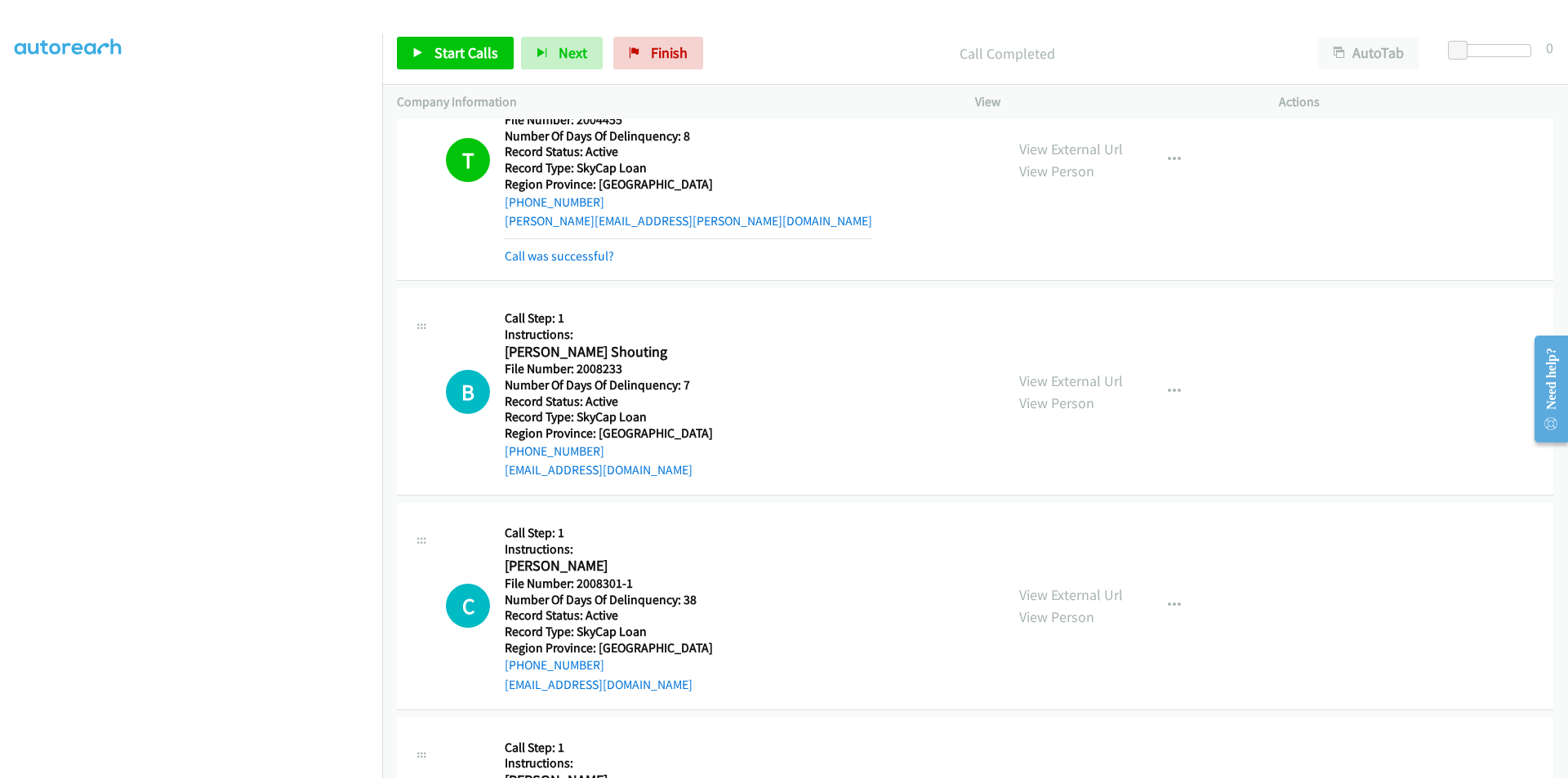
scroll to position [1937, 0]
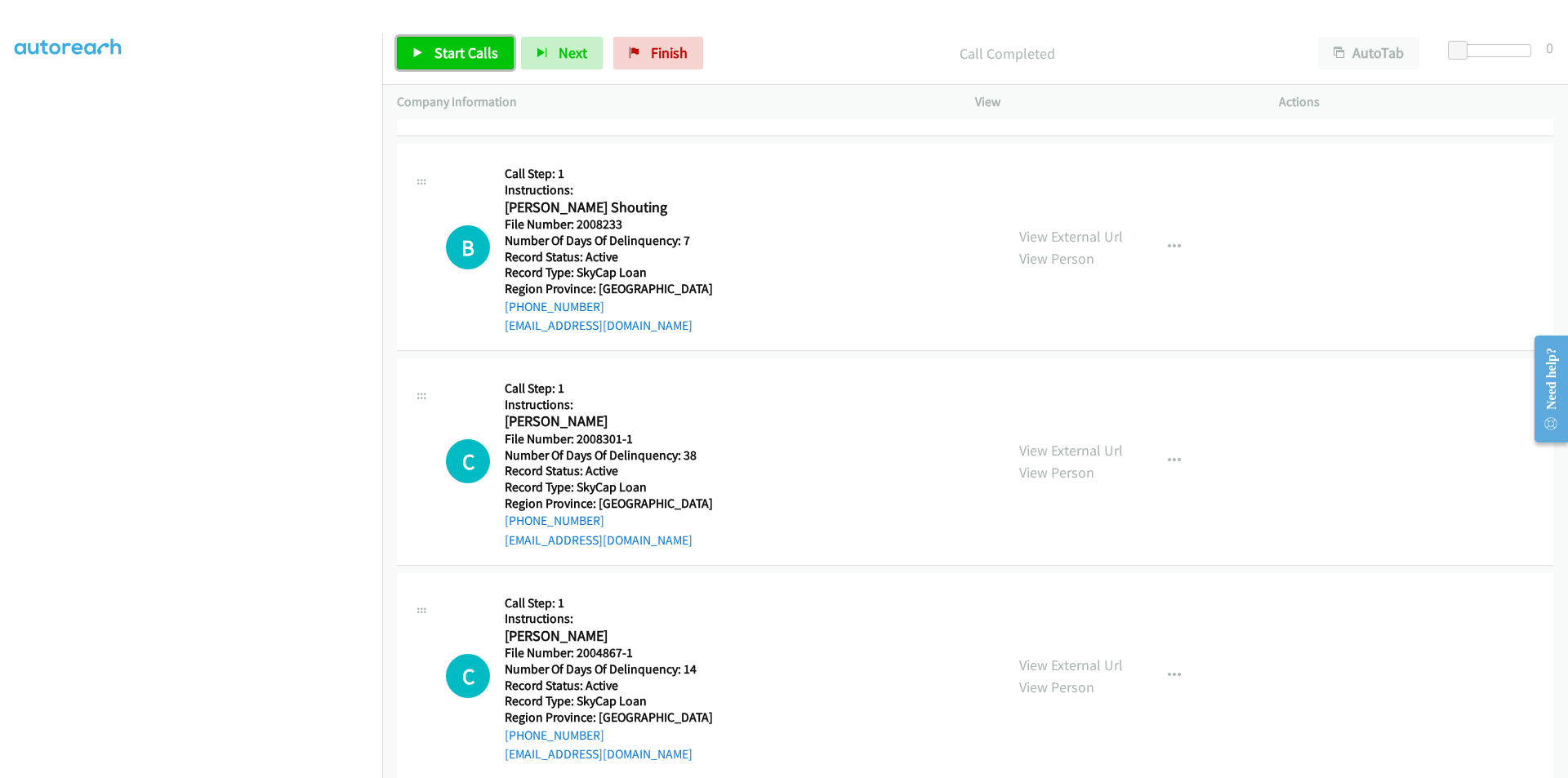
click at [439, 48] on span "Start Calls" at bounding box center [465, 52] width 63 height 18
click at [440, 59] on span "Pause" at bounding box center [453, 52] width 37 height 18
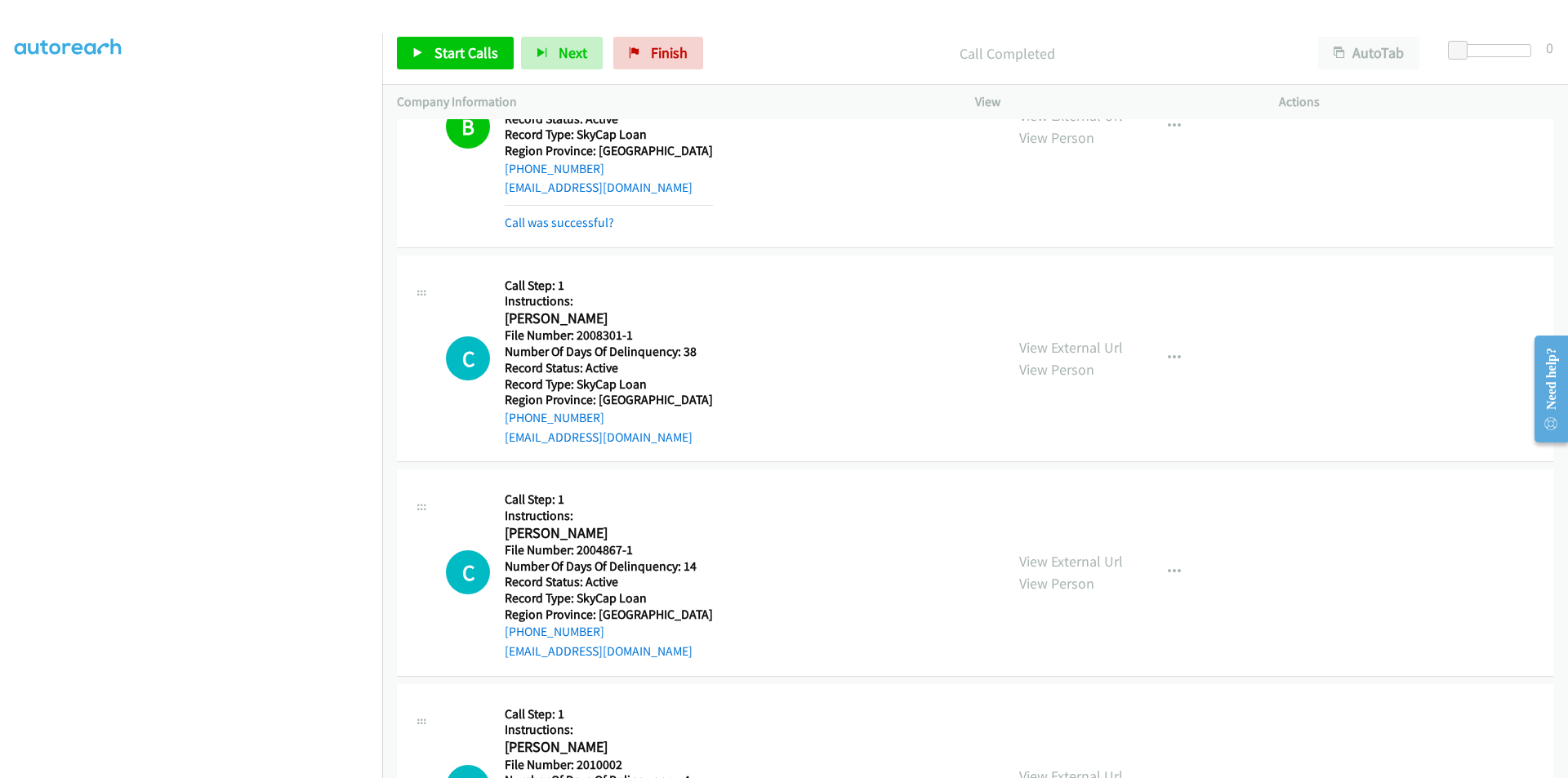
scroll to position [2182, 0]
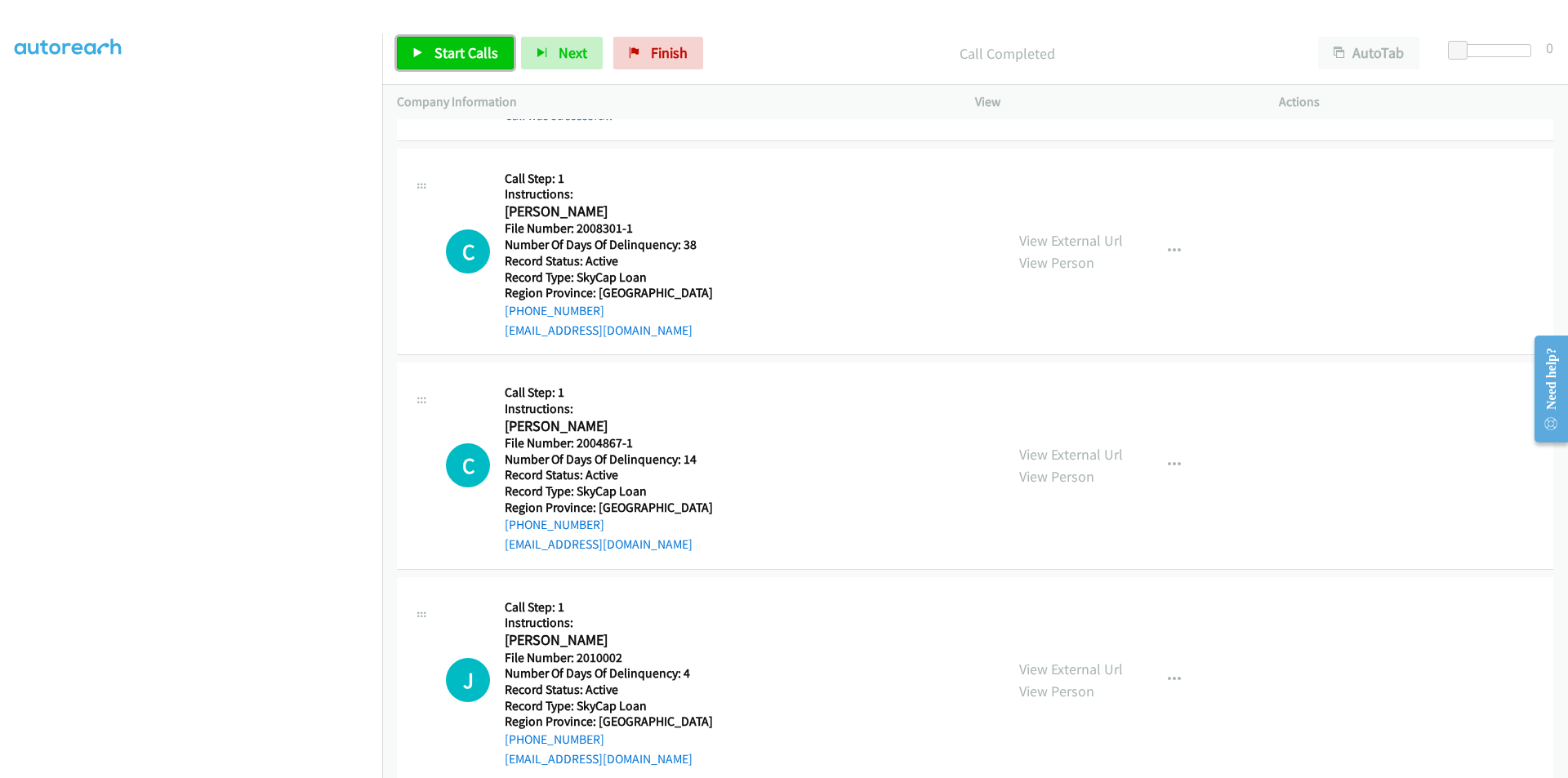
click at [457, 53] on span "Start Calls" at bounding box center [465, 52] width 63 height 18
click at [457, 53] on span "Pause" at bounding box center [453, 52] width 37 height 18
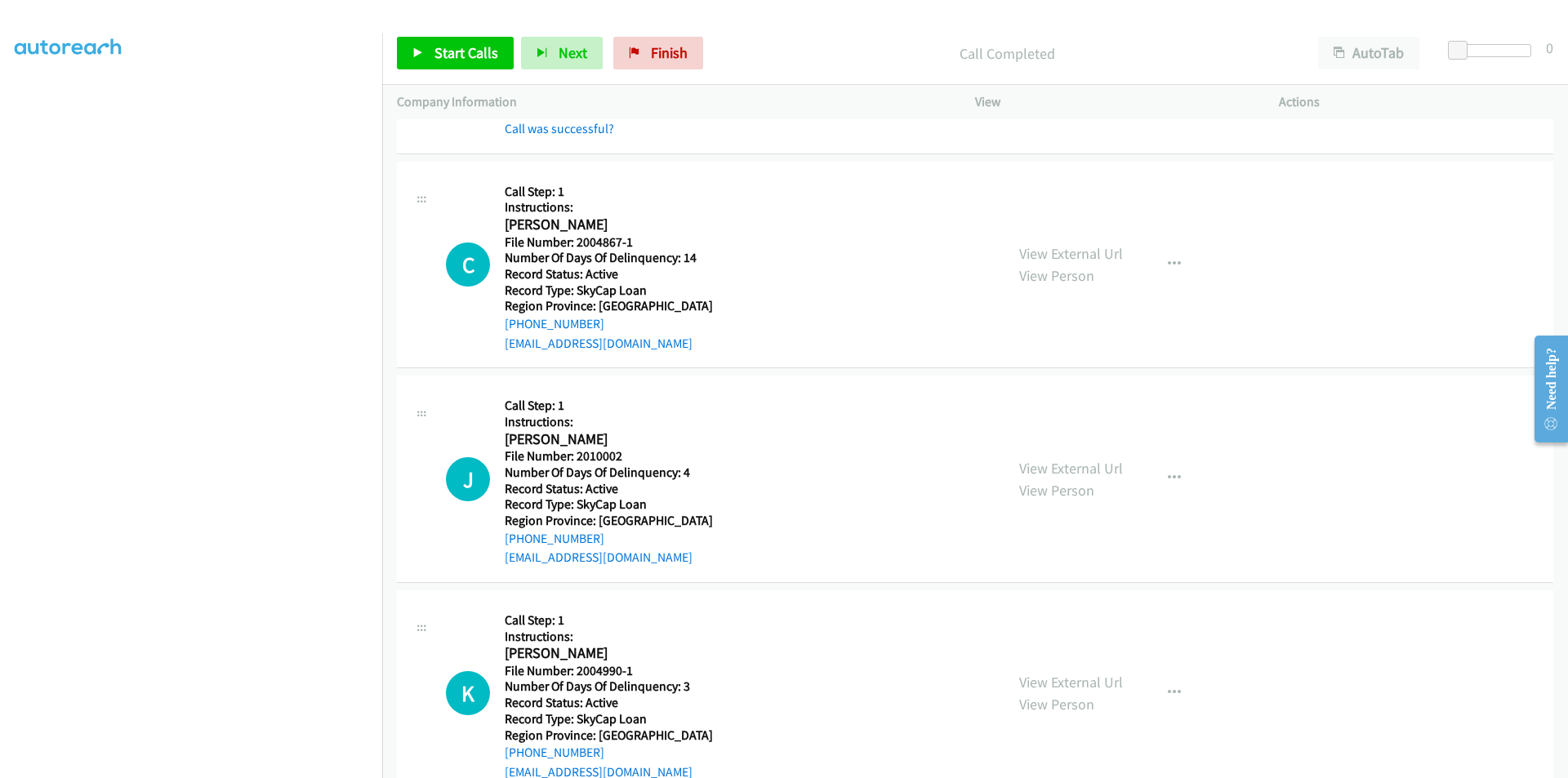
scroll to position [2427, 0]
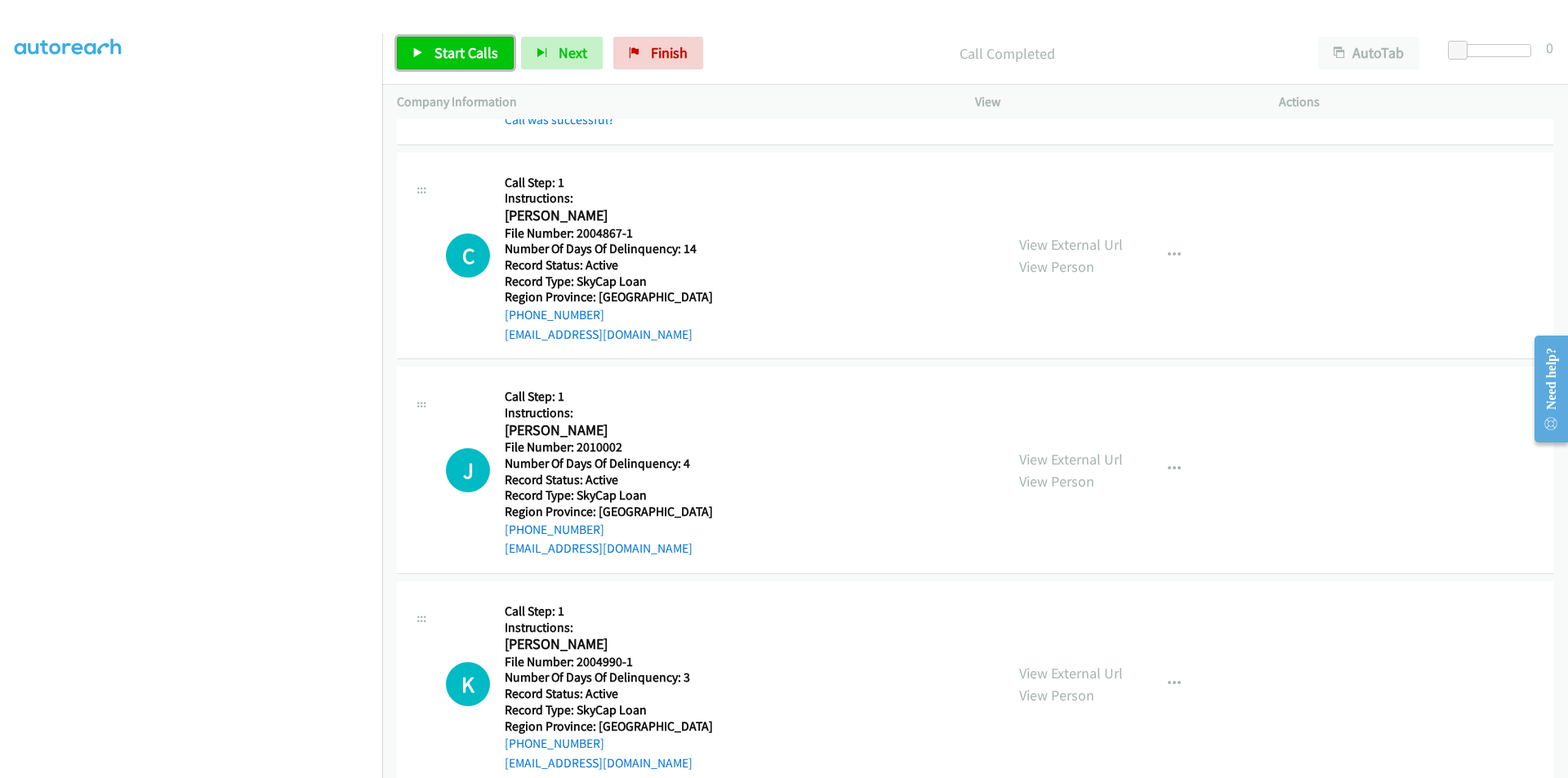
click at [454, 56] on span "Start Calls" at bounding box center [465, 52] width 63 height 18
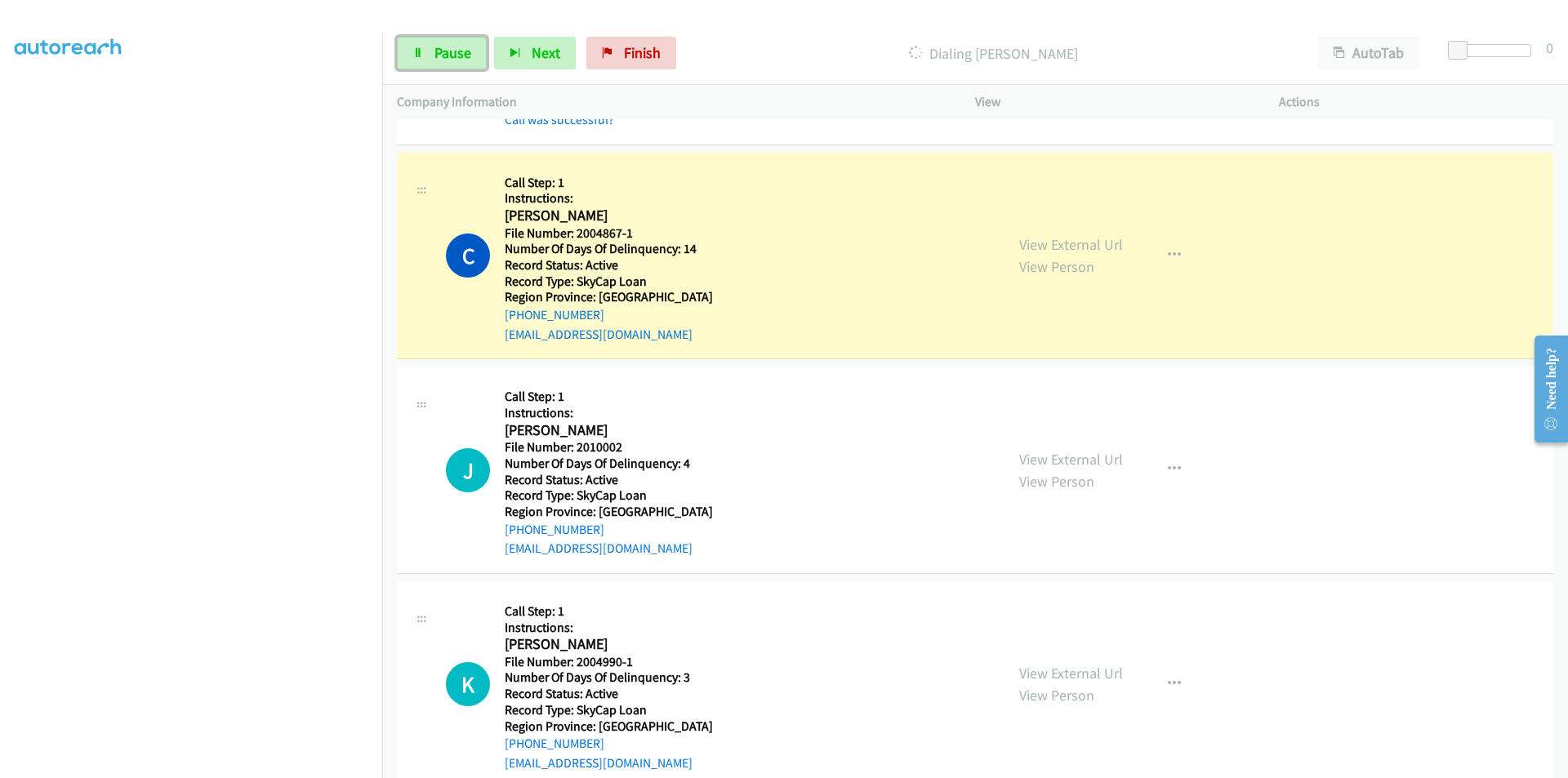
click at [454, 56] on span "Pause" at bounding box center [453, 52] width 37 height 18
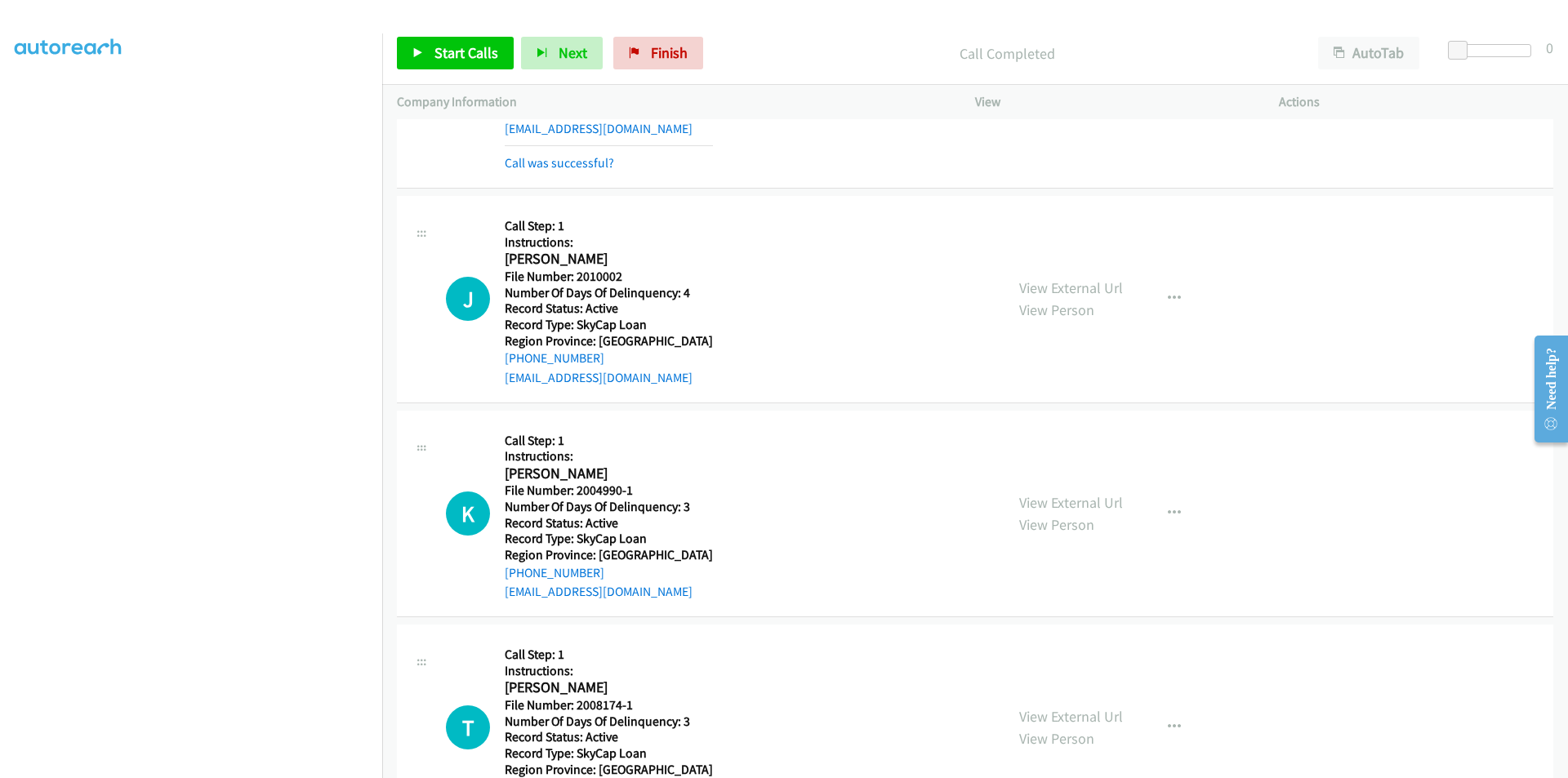
scroll to position [2671, 0]
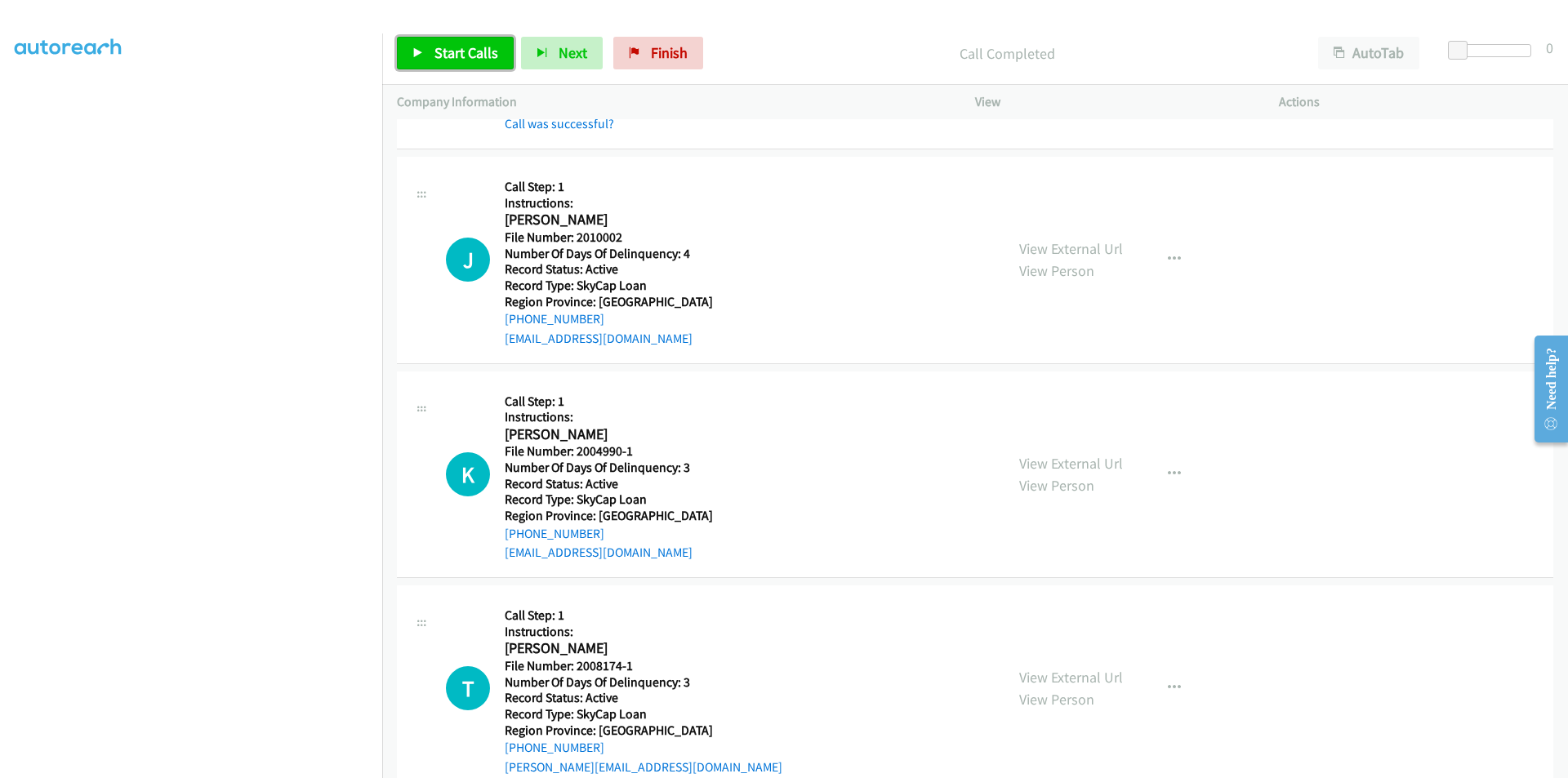
click at [470, 52] on span "Start Calls" at bounding box center [465, 52] width 63 height 18
click at [473, 55] on link "Pause" at bounding box center [442, 53] width 90 height 33
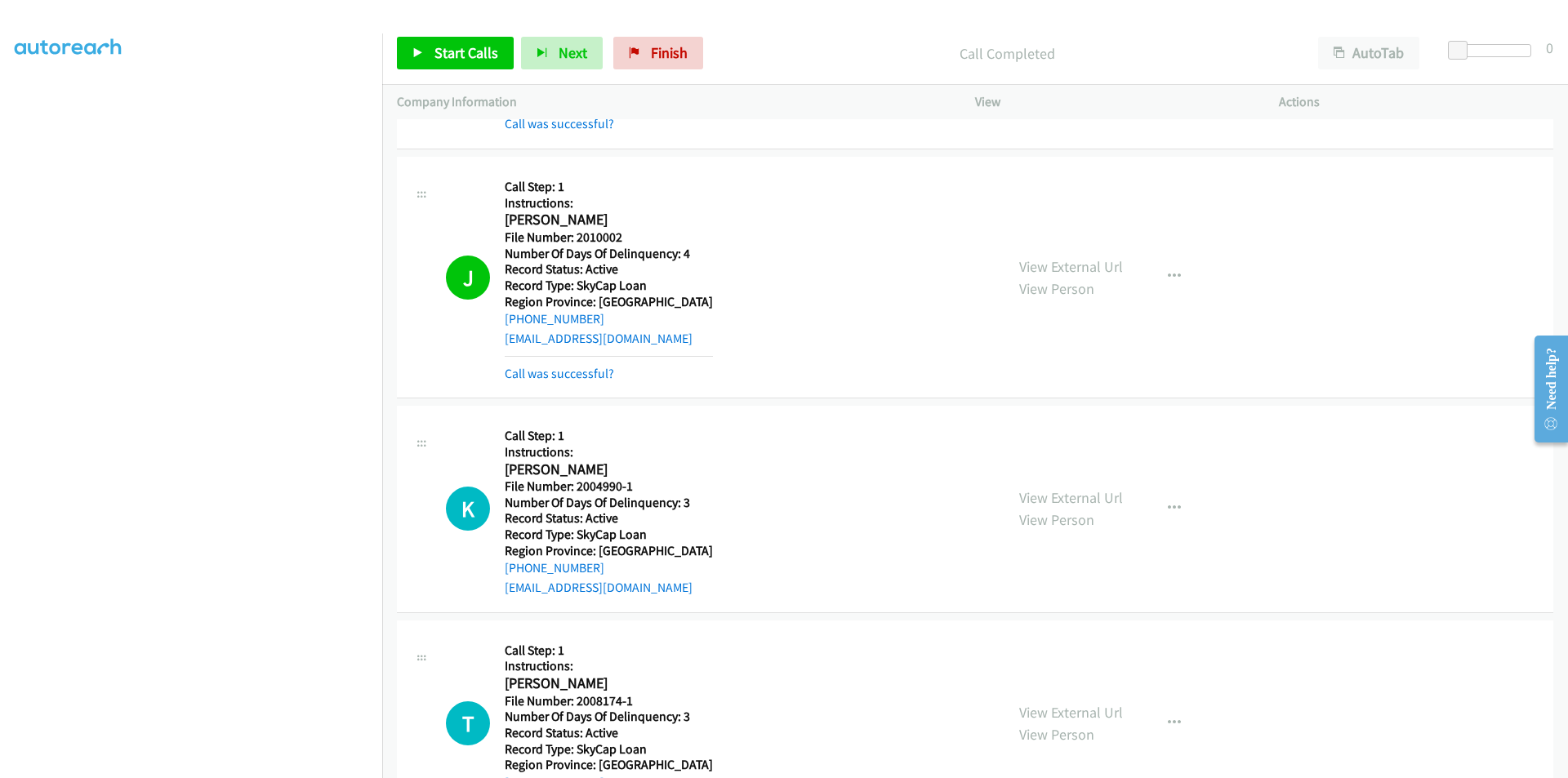
scroll to position [2997, 0]
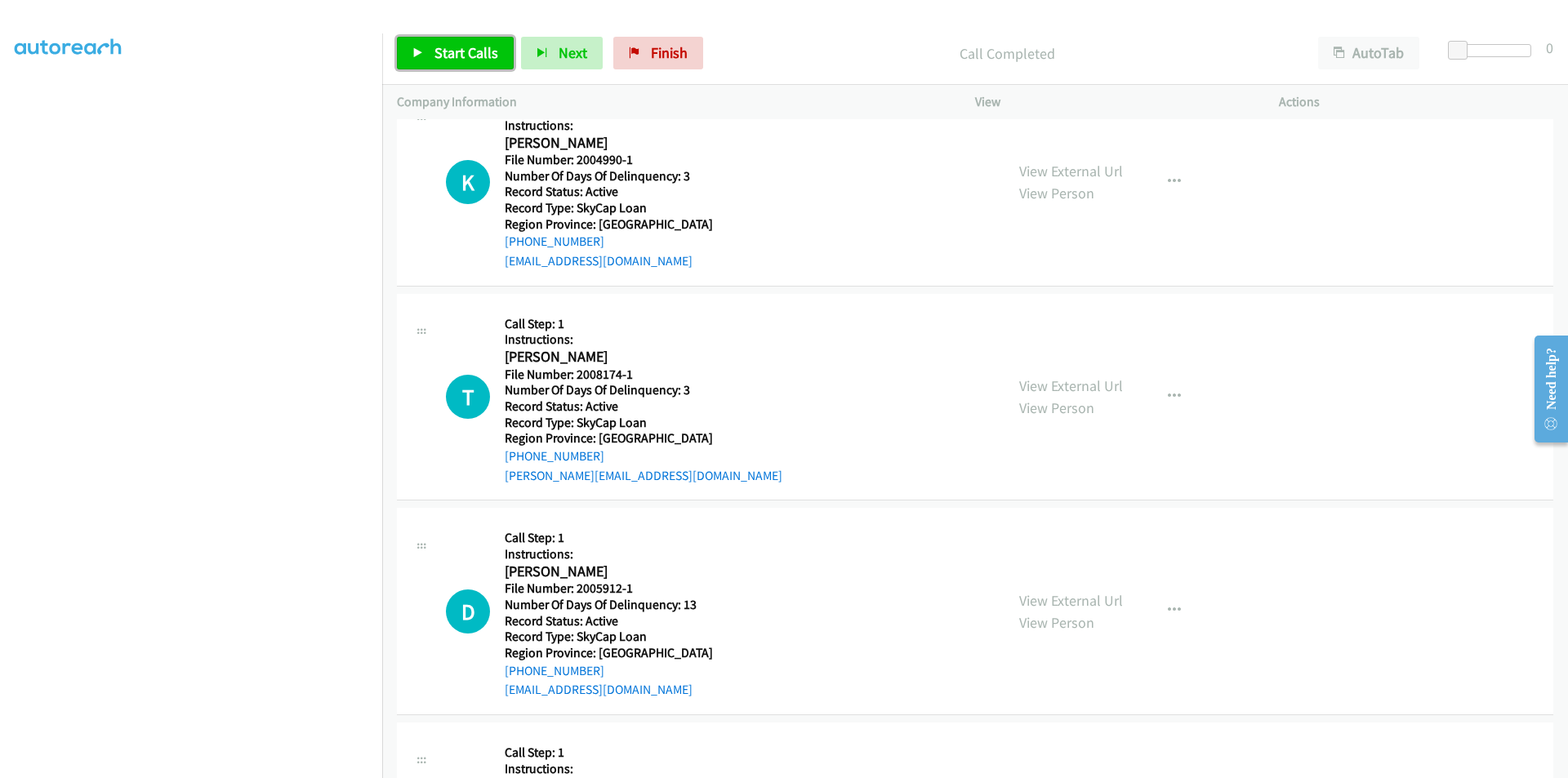
click at [452, 49] on span "Start Calls" at bounding box center [465, 52] width 63 height 18
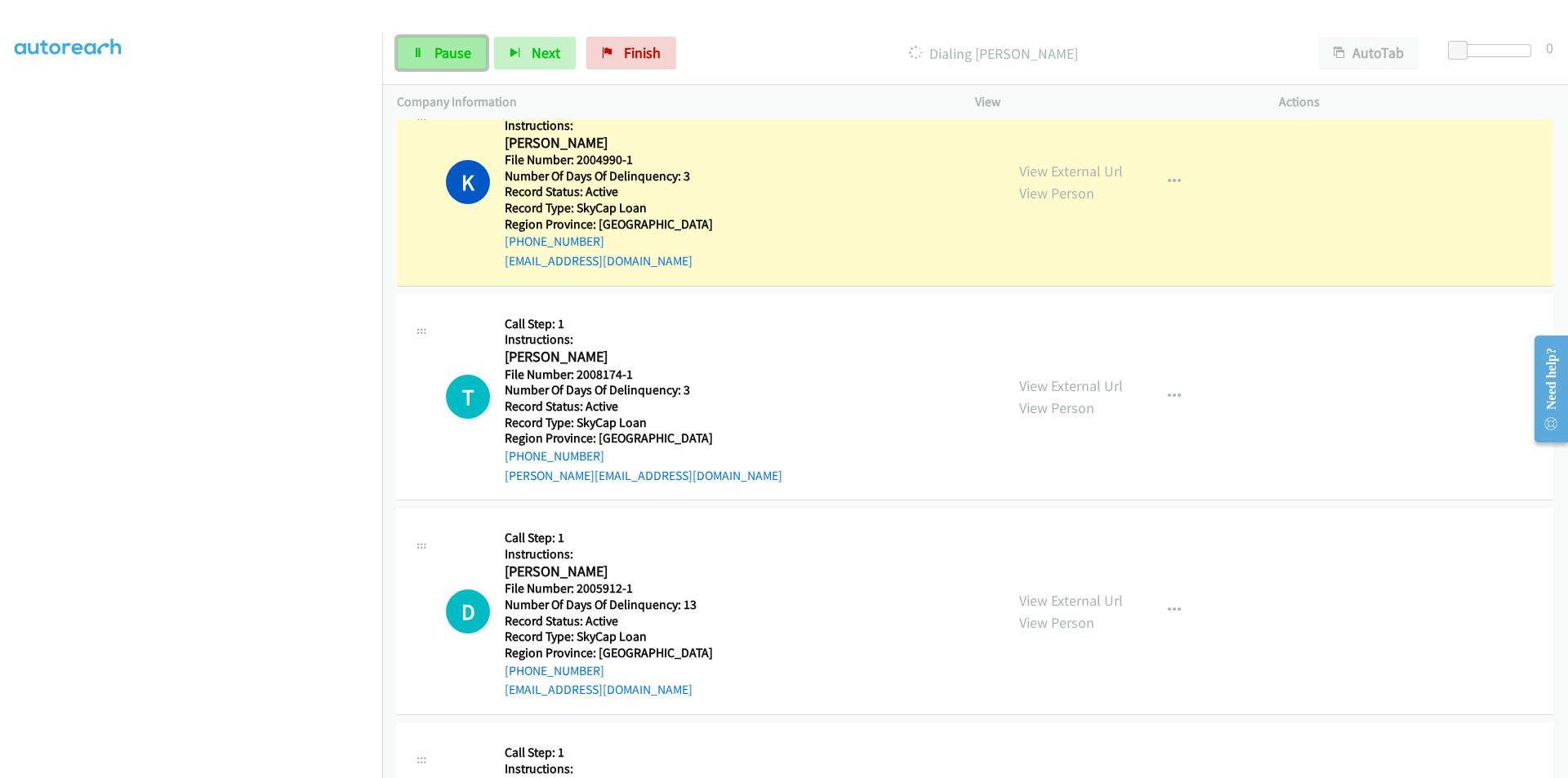
click at [454, 50] on span "Pause" at bounding box center [453, 52] width 37 height 18
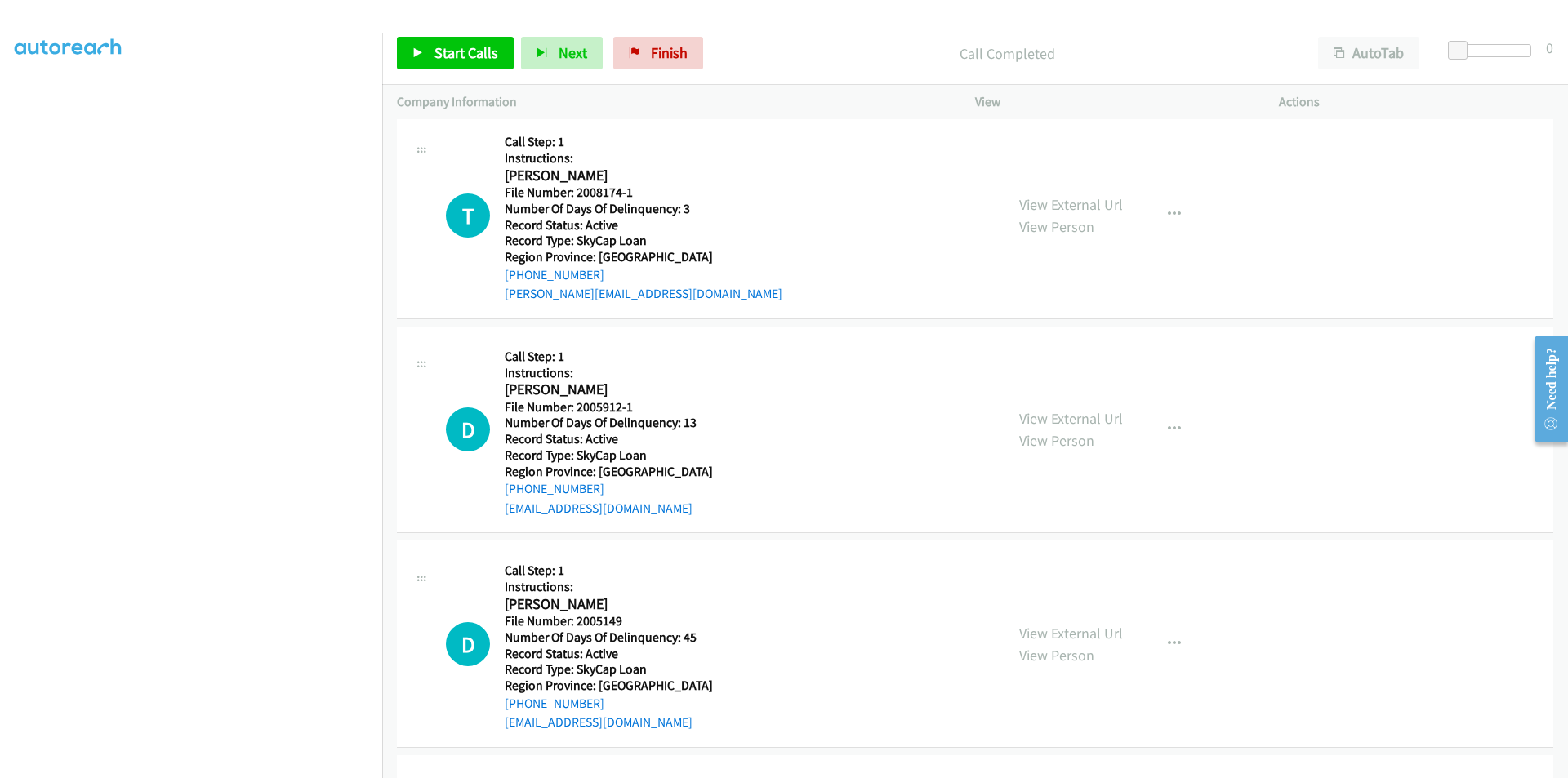
scroll to position [3242, 0]
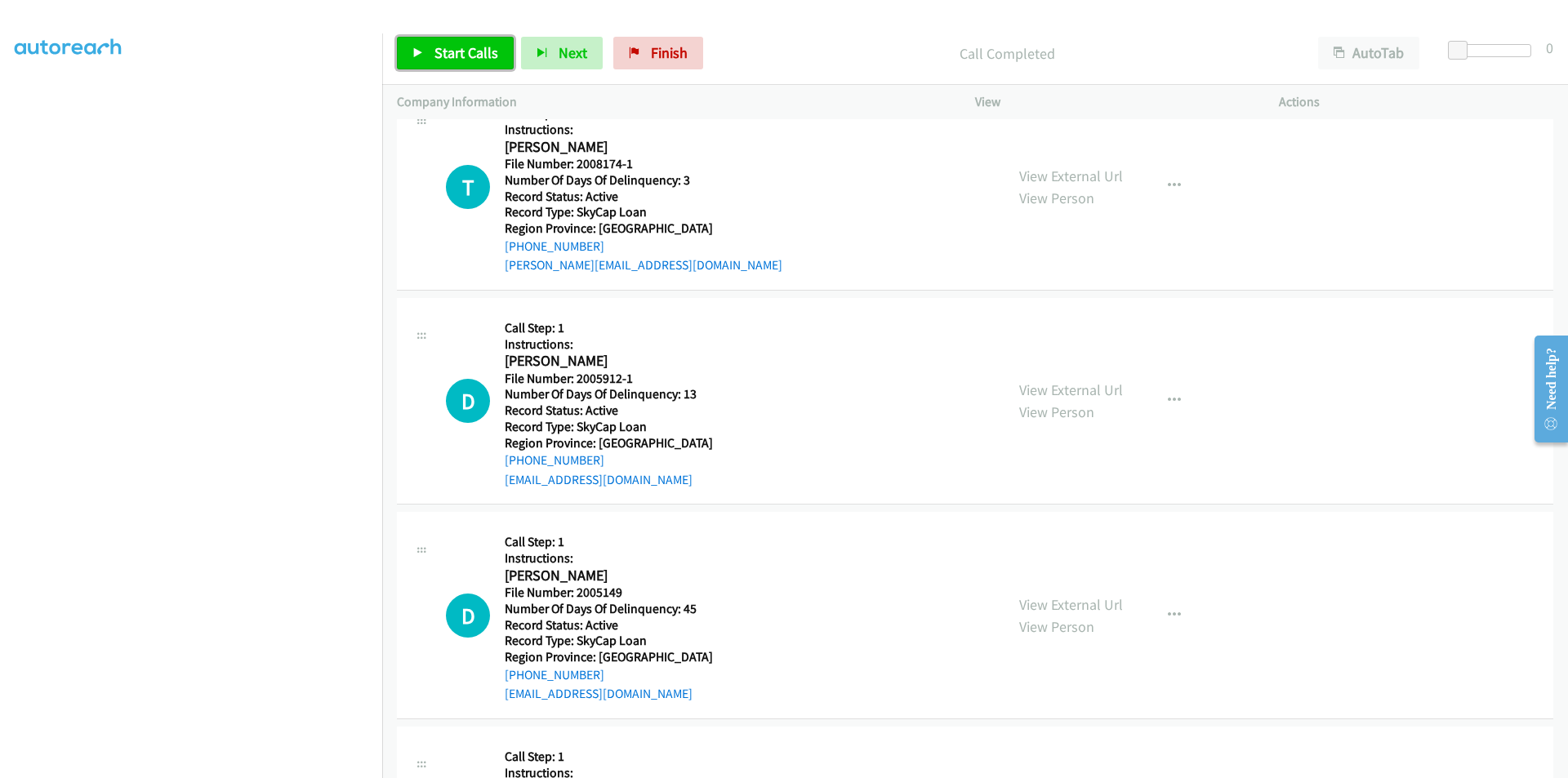
click at [445, 49] on span "Start Calls" at bounding box center [465, 52] width 63 height 18
click at [445, 49] on span "Pause" at bounding box center [453, 52] width 37 height 18
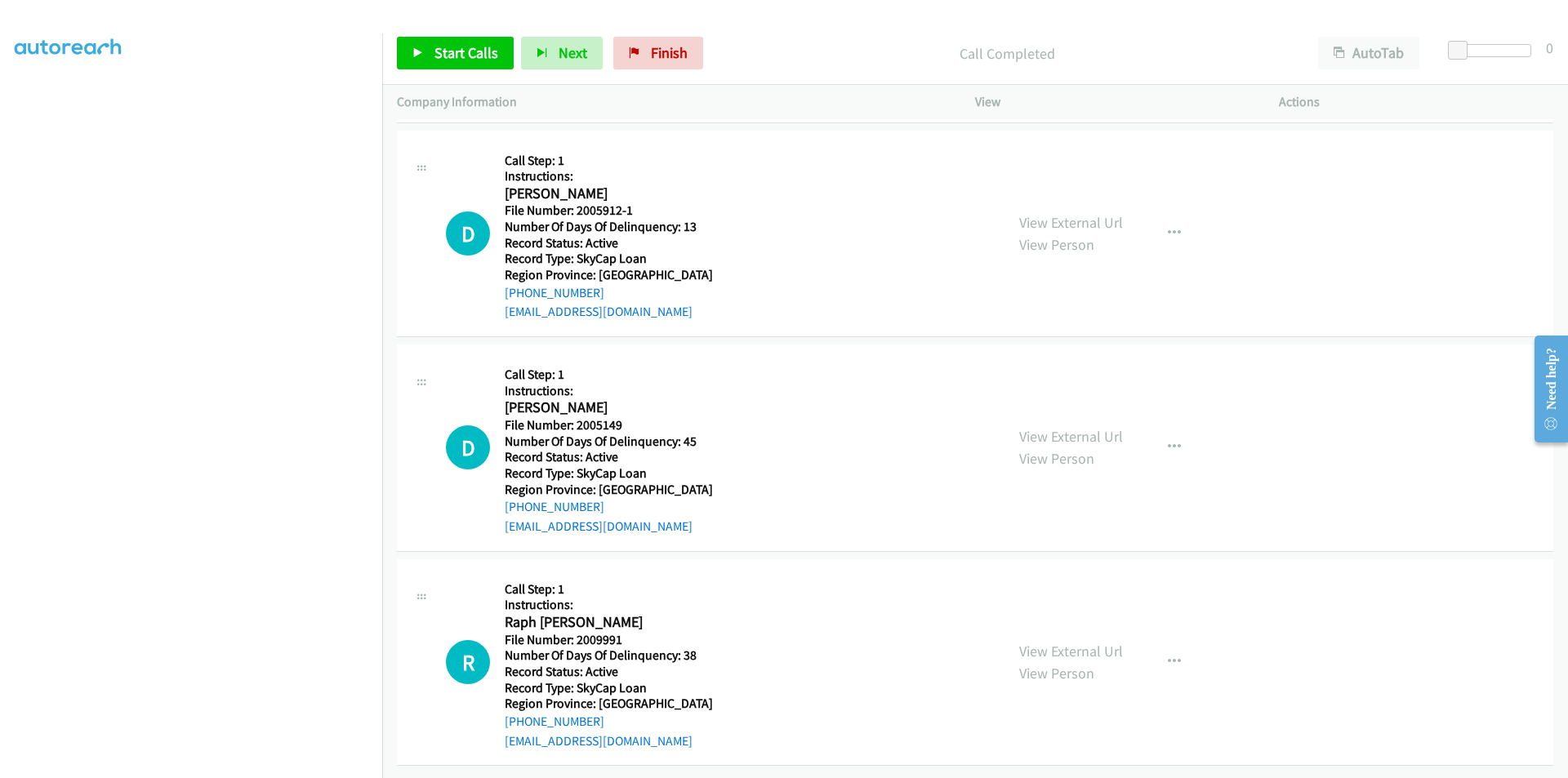
scroll to position [3457, 0]
click at [442, 59] on span "Start Calls" at bounding box center [465, 52] width 63 height 18
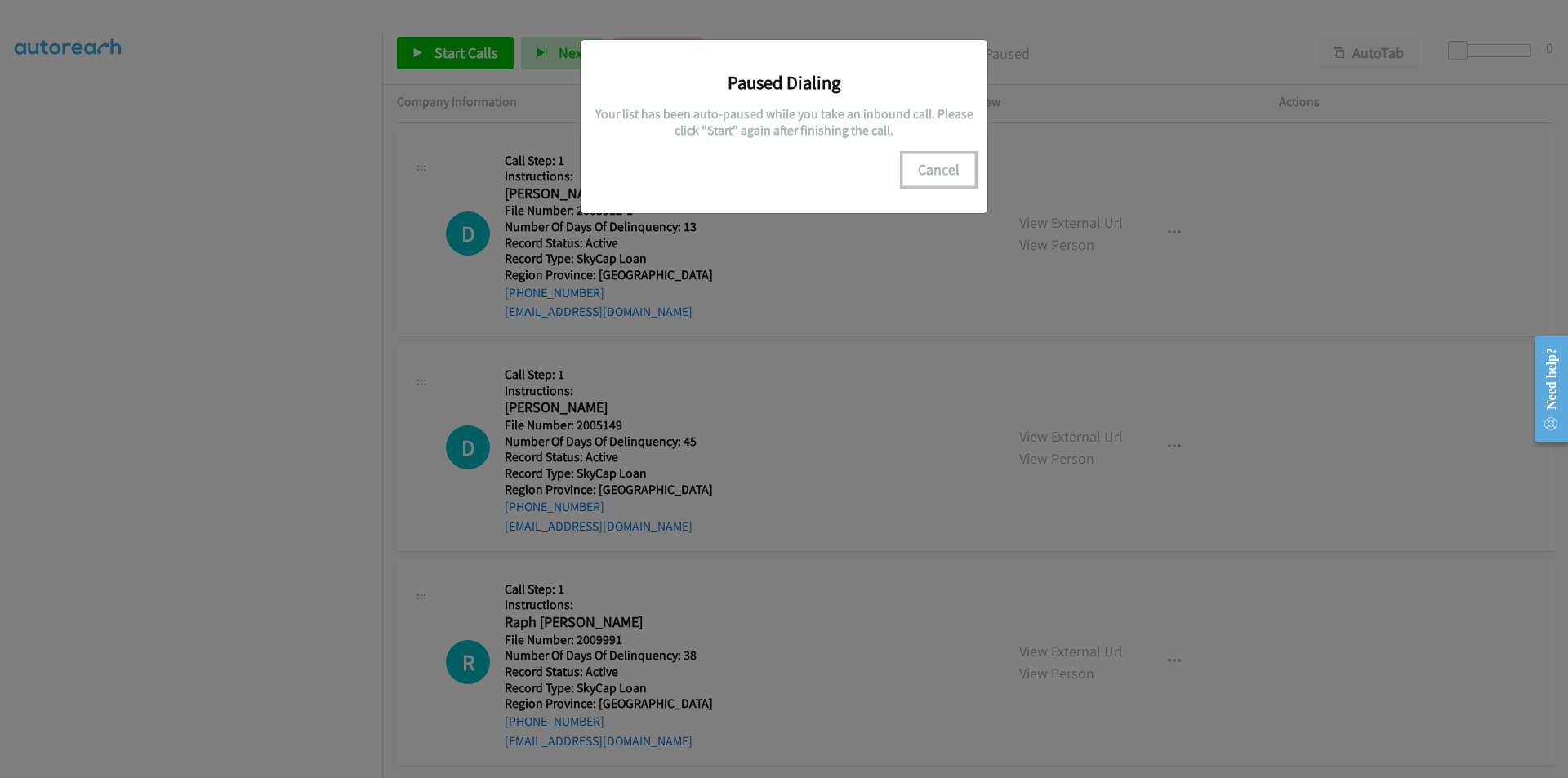
click at [945, 169] on button "Cancel" at bounding box center [938, 170] width 73 height 33
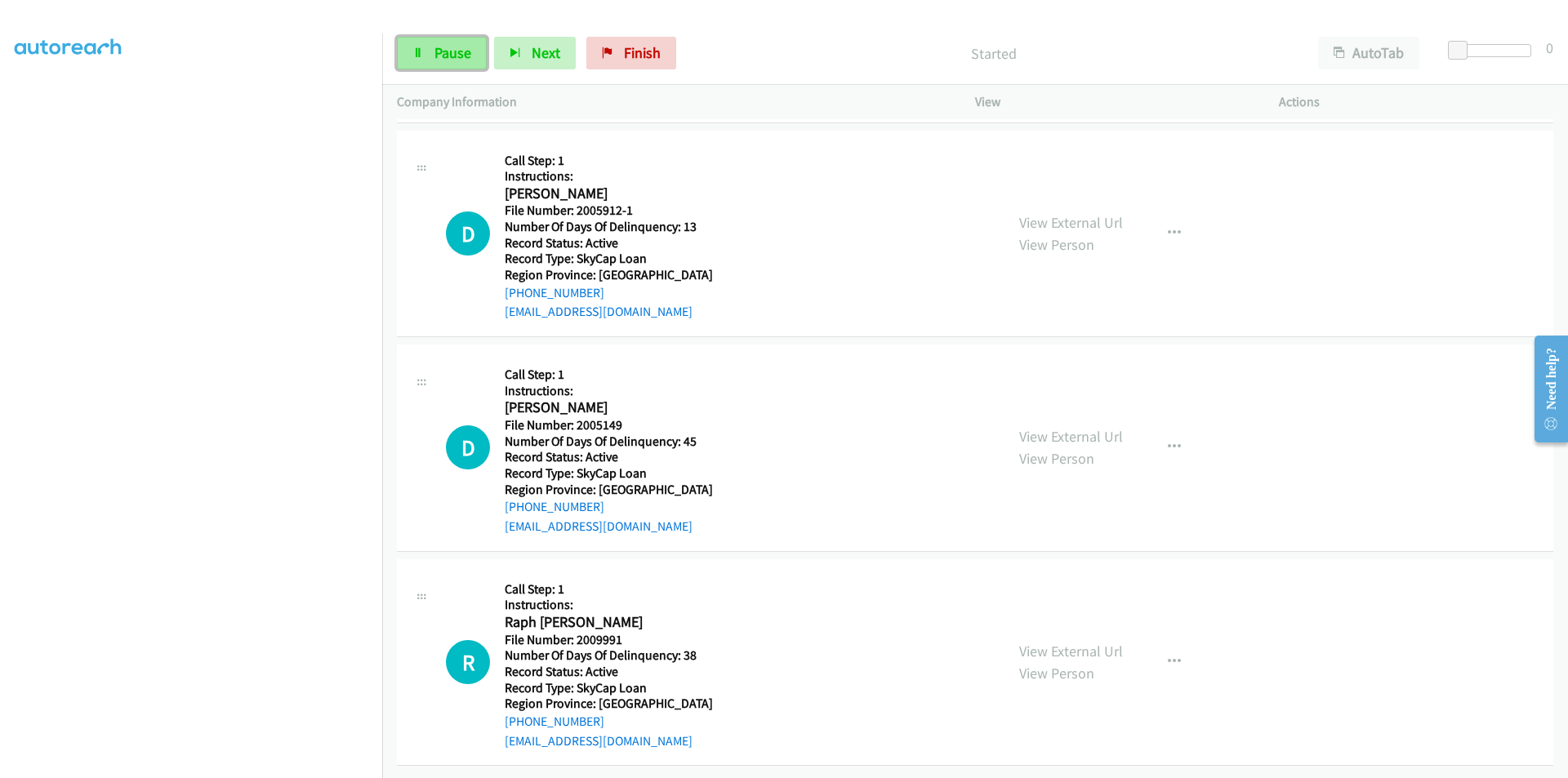
click at [447, 58] on span "Pause" at bounding box center [453, 52] width 37 height 18
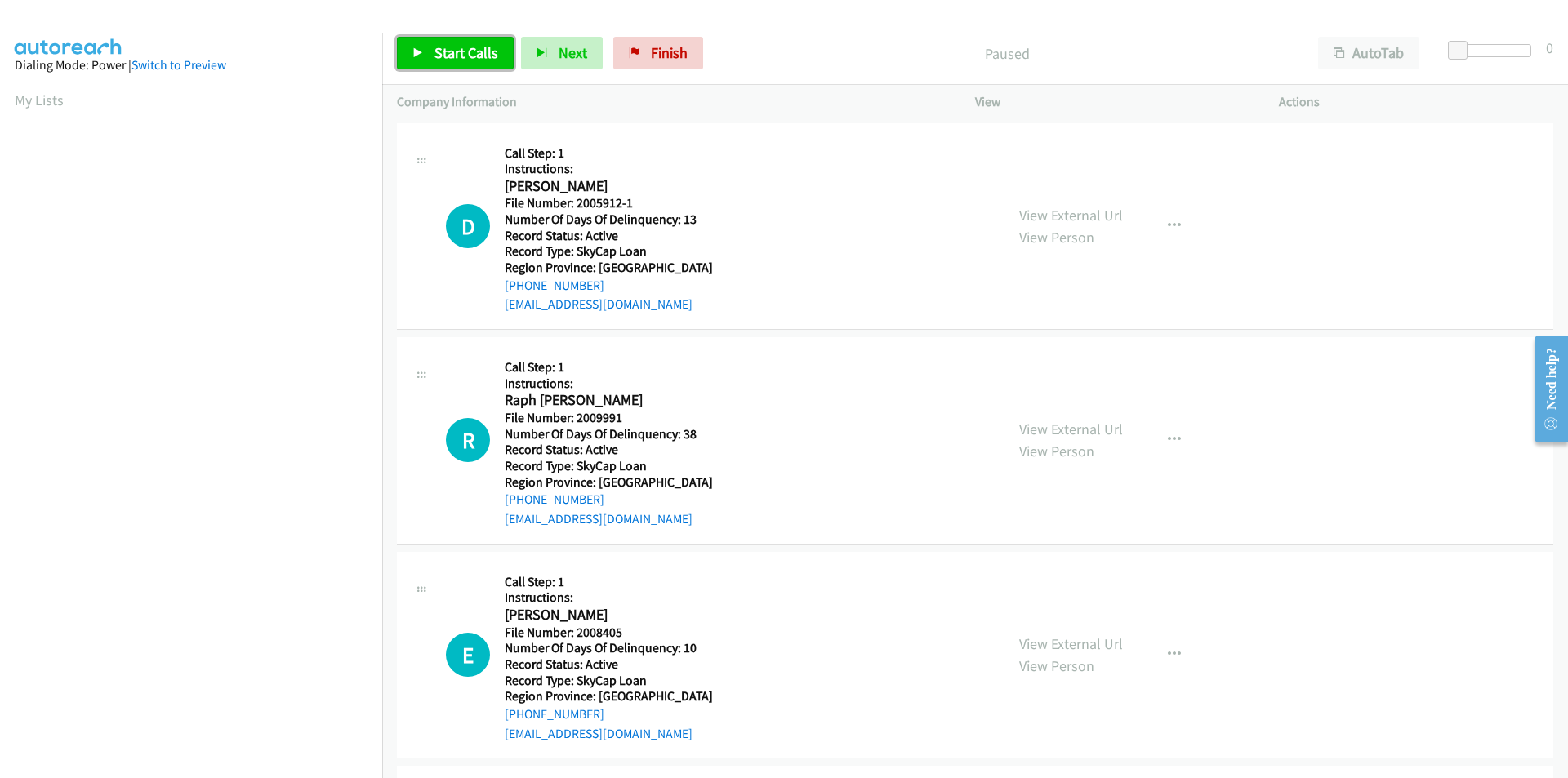
click at [457, 55] on span "Start Calls" at bounding box center [465, 52] width 63 height 18
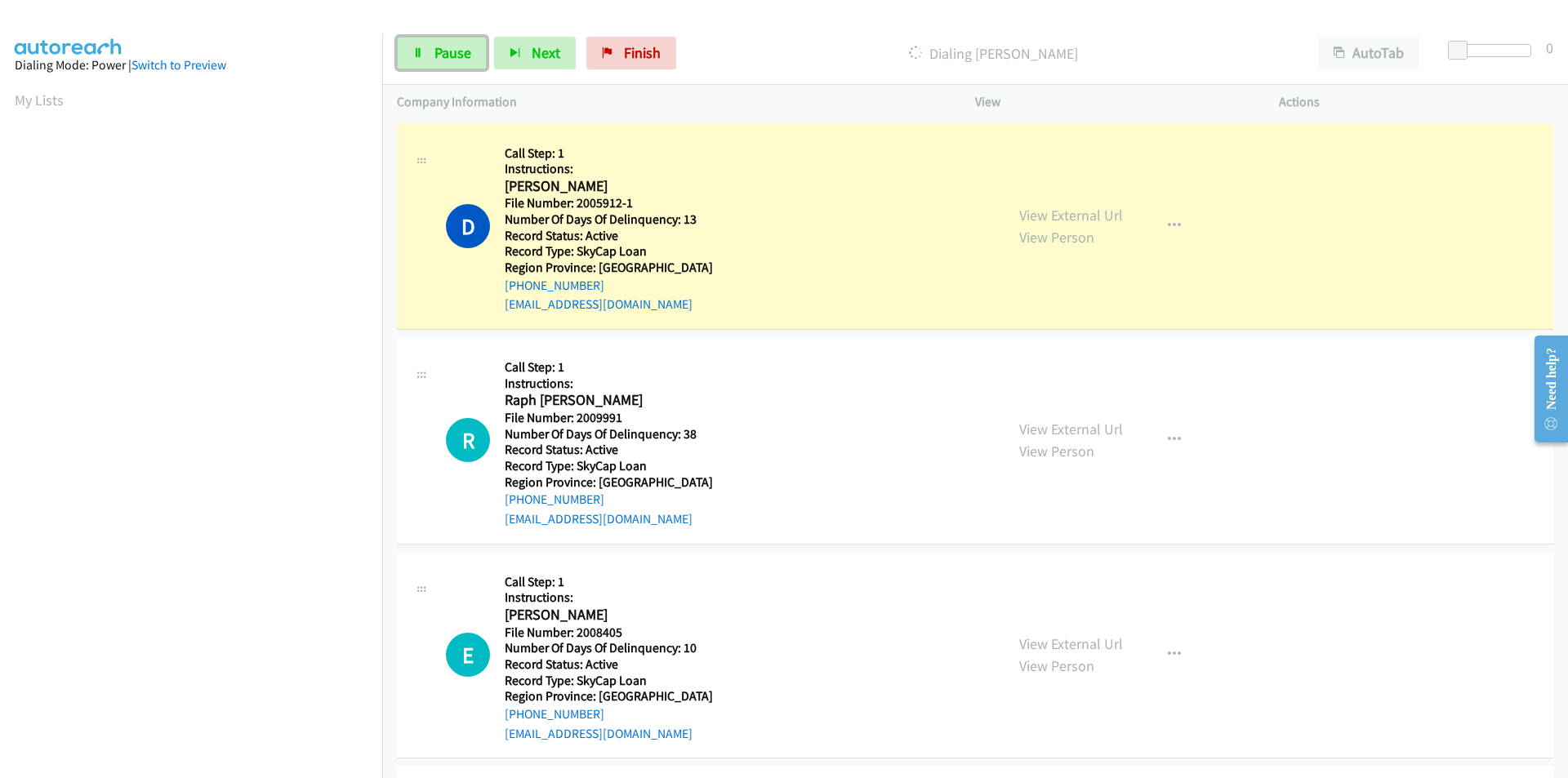
click at [457, 55] on span "Pause" at bounding box center [453, 52] width 37 height 18
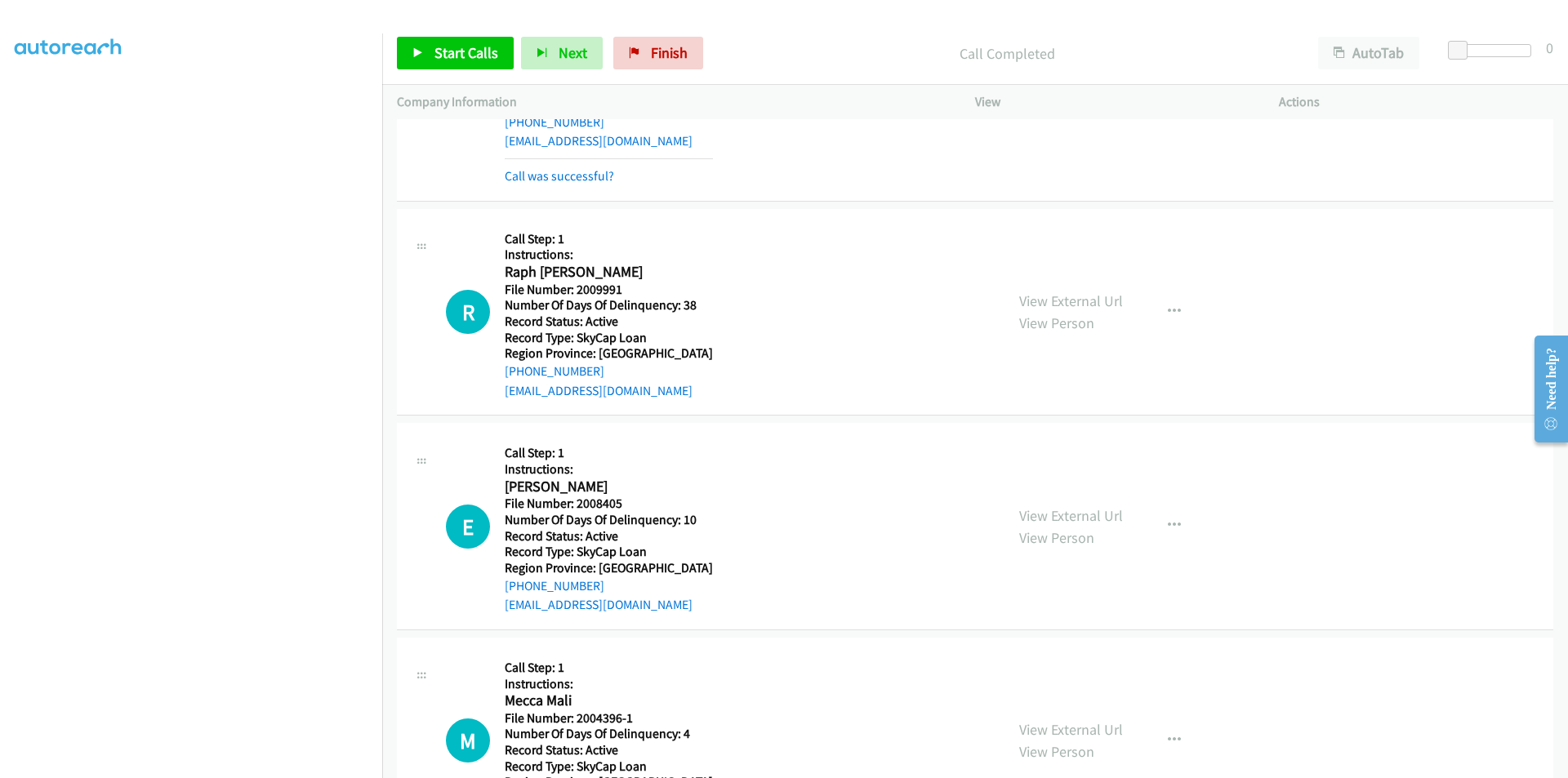
scroll to position [245, 0]
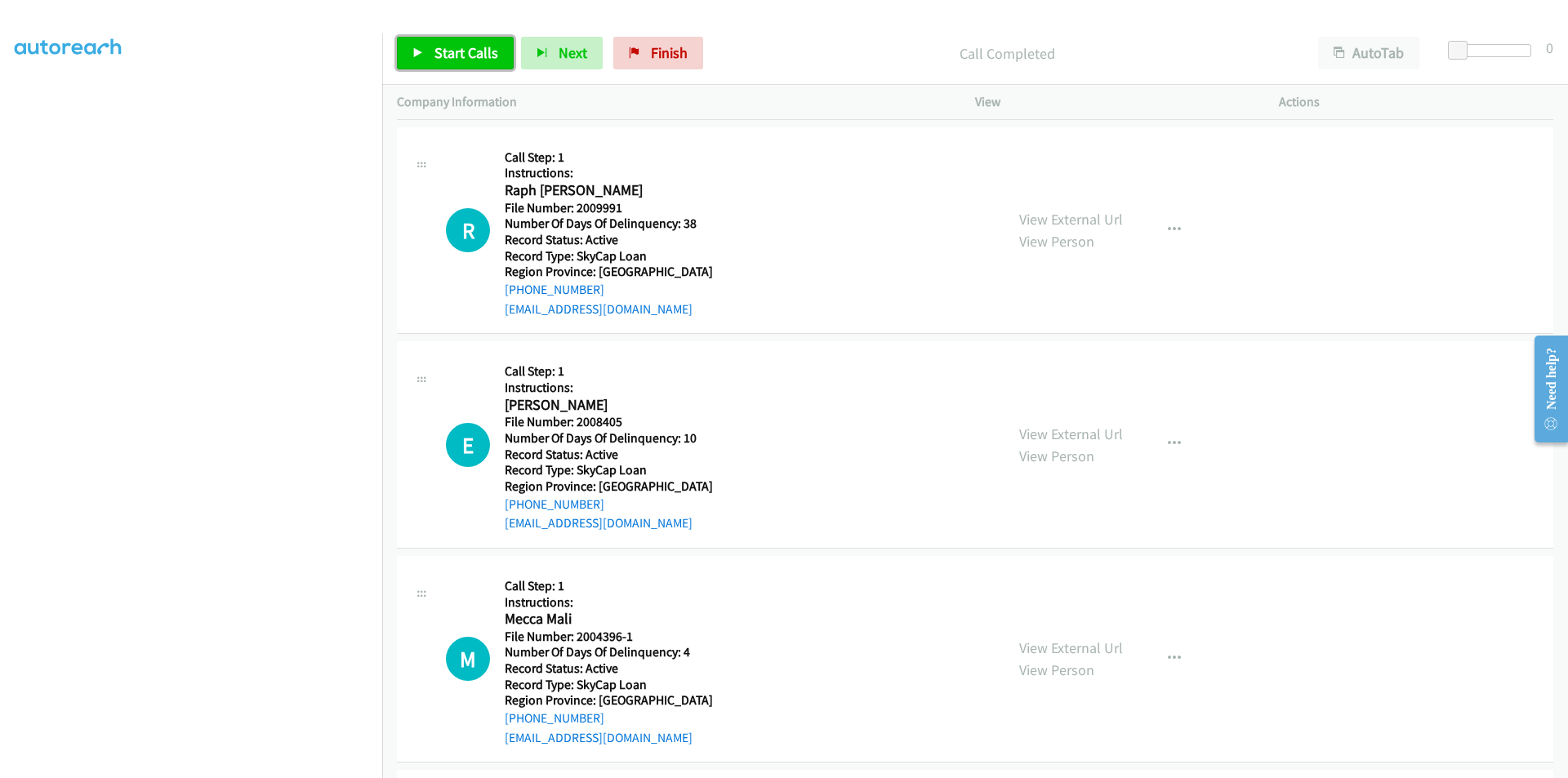
click at [451, 55] on span "Start Calls" at bounding box center [465, 52] width 63 height 18
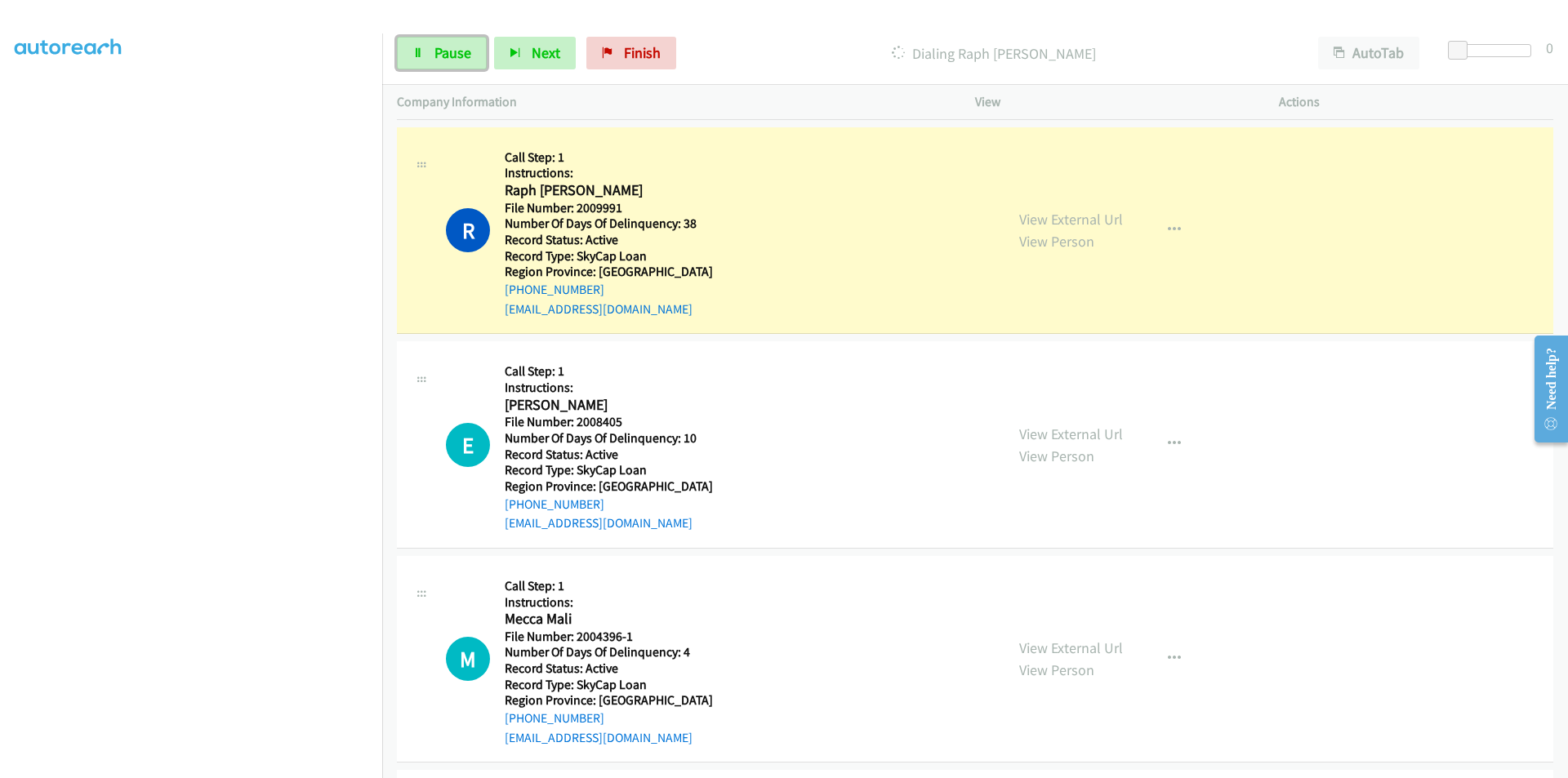
click at [451, 55] on span "Pause" at bounding box center [453, 52] width 37 height 18
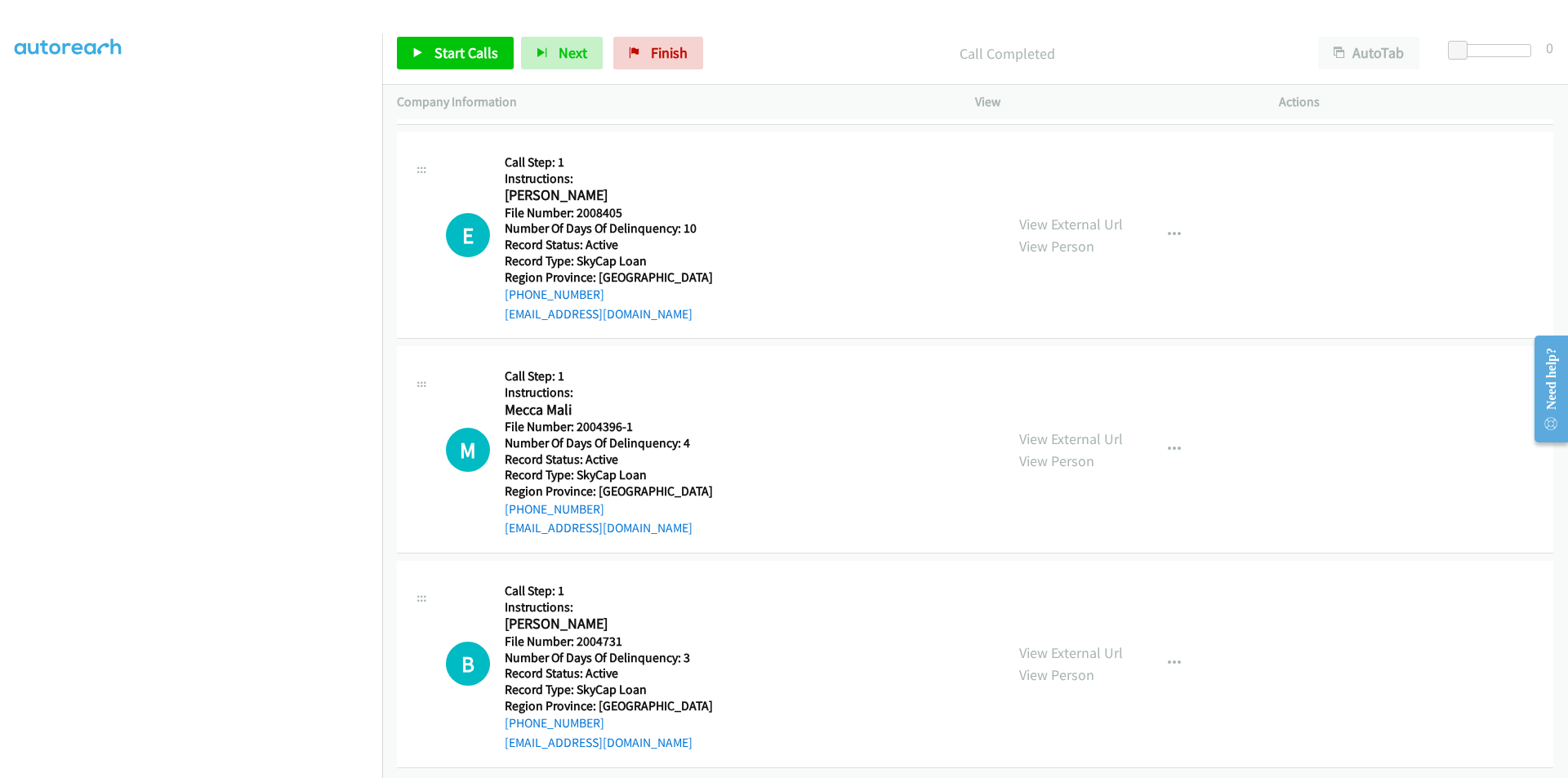
scroll to position [490, 0]
click at [478, 45] on span "Start Calls" at bounding box center [465, 52] width 63 height 18
click at [447, 54] on span "Pause" at bounding box center [453, 52] width 37 height 18
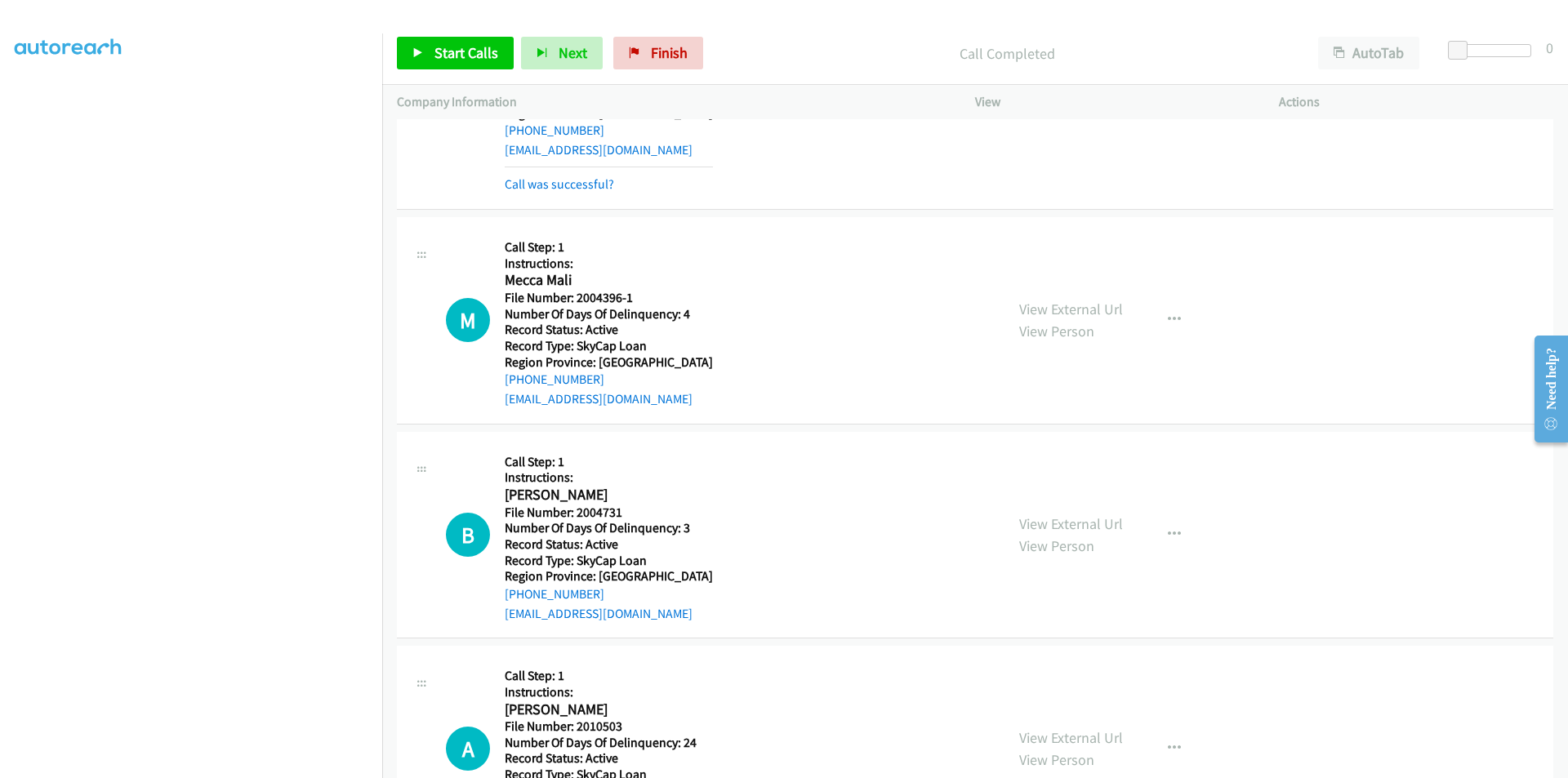
scroll to position [735, 0]
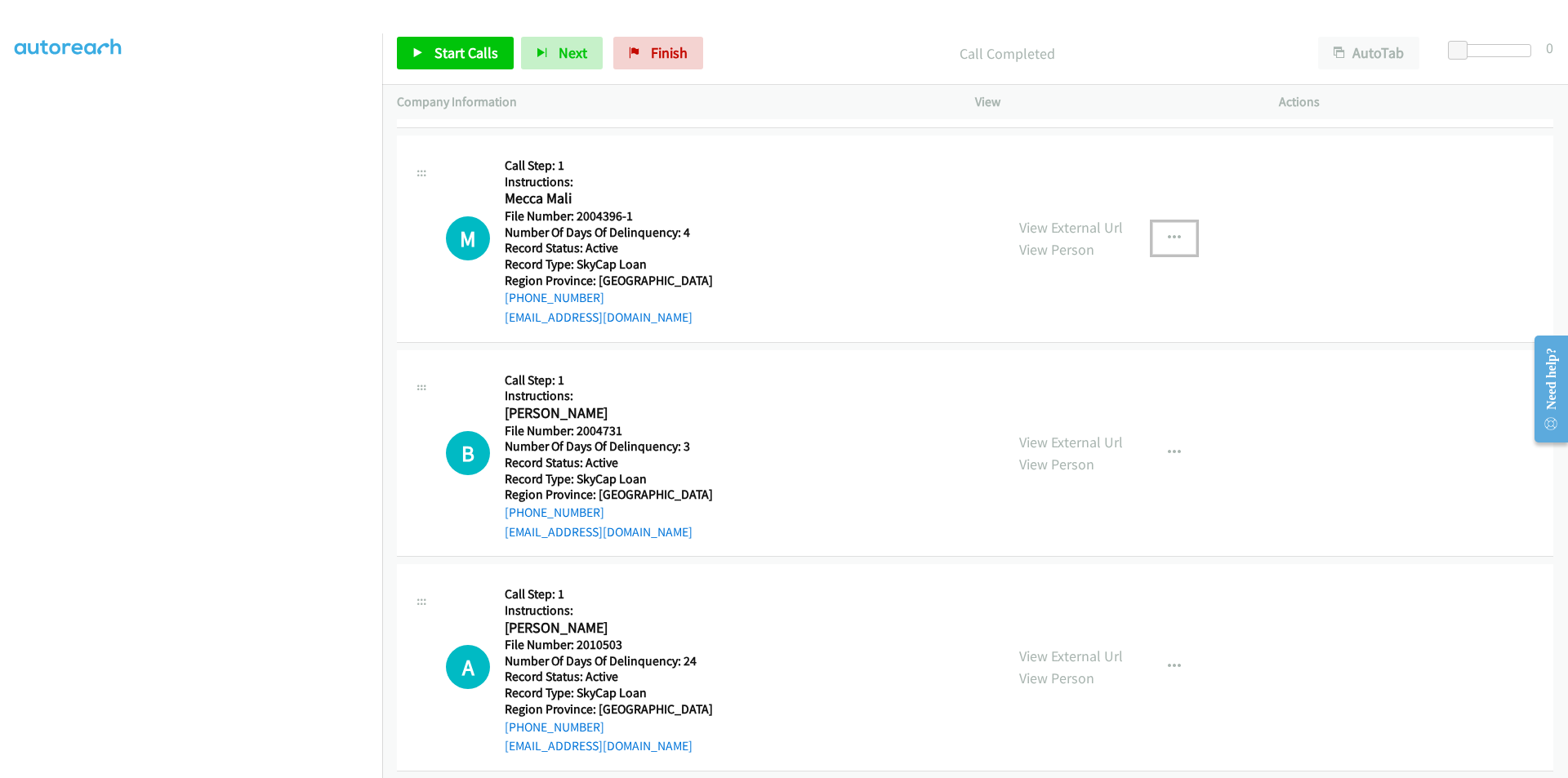
click at [1168, 233] on icon "button" at bounding box center [1174, 239] width 13 height 13
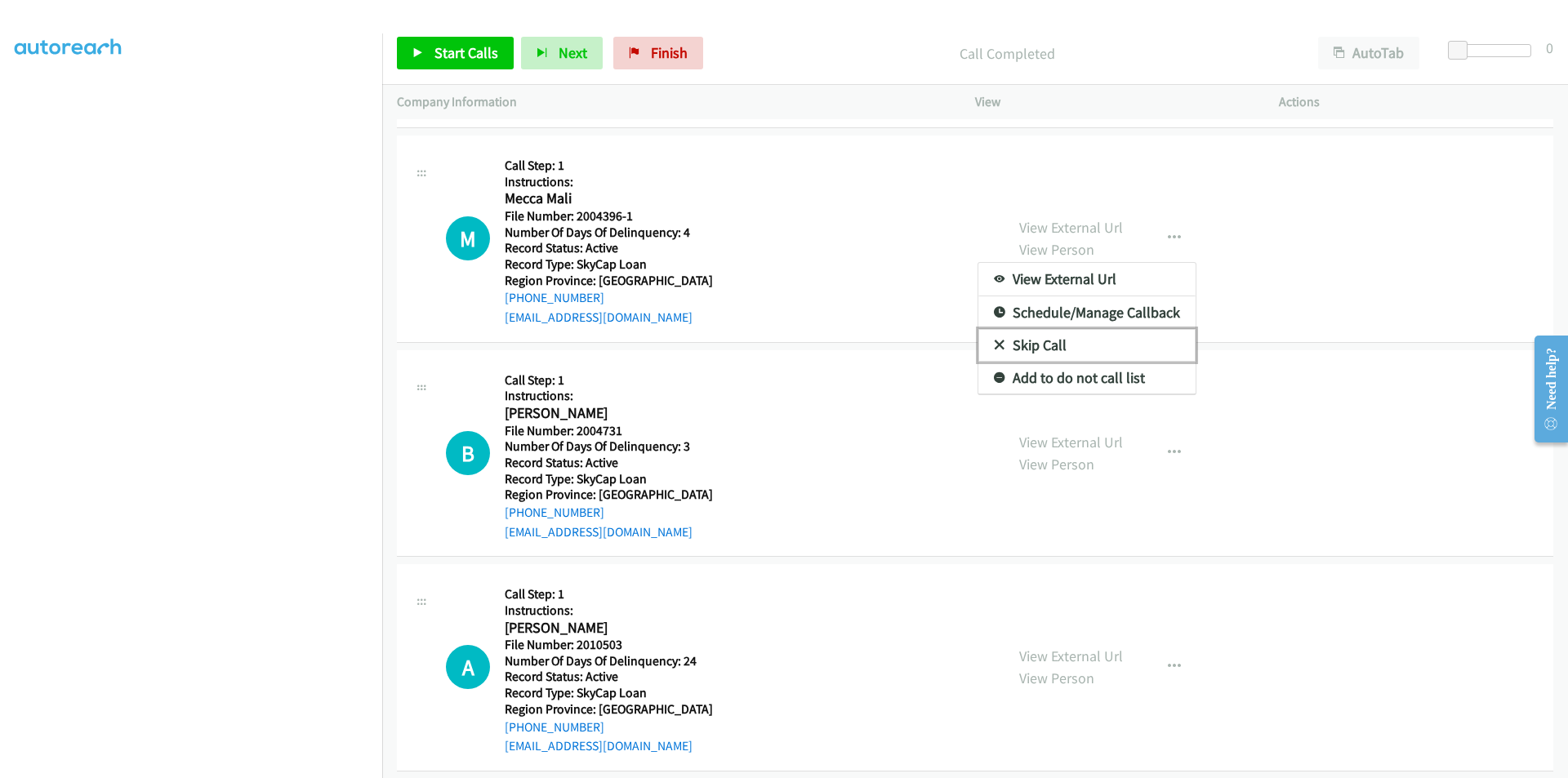
drag, startPoint x: 1078, startPoint y: 349, endPoint x: 1008, endPoint y: 331, distance: 72.3
click at [1078, 346] on link "Skip Call" at bounding box center [1087, 345] width 218 height 33
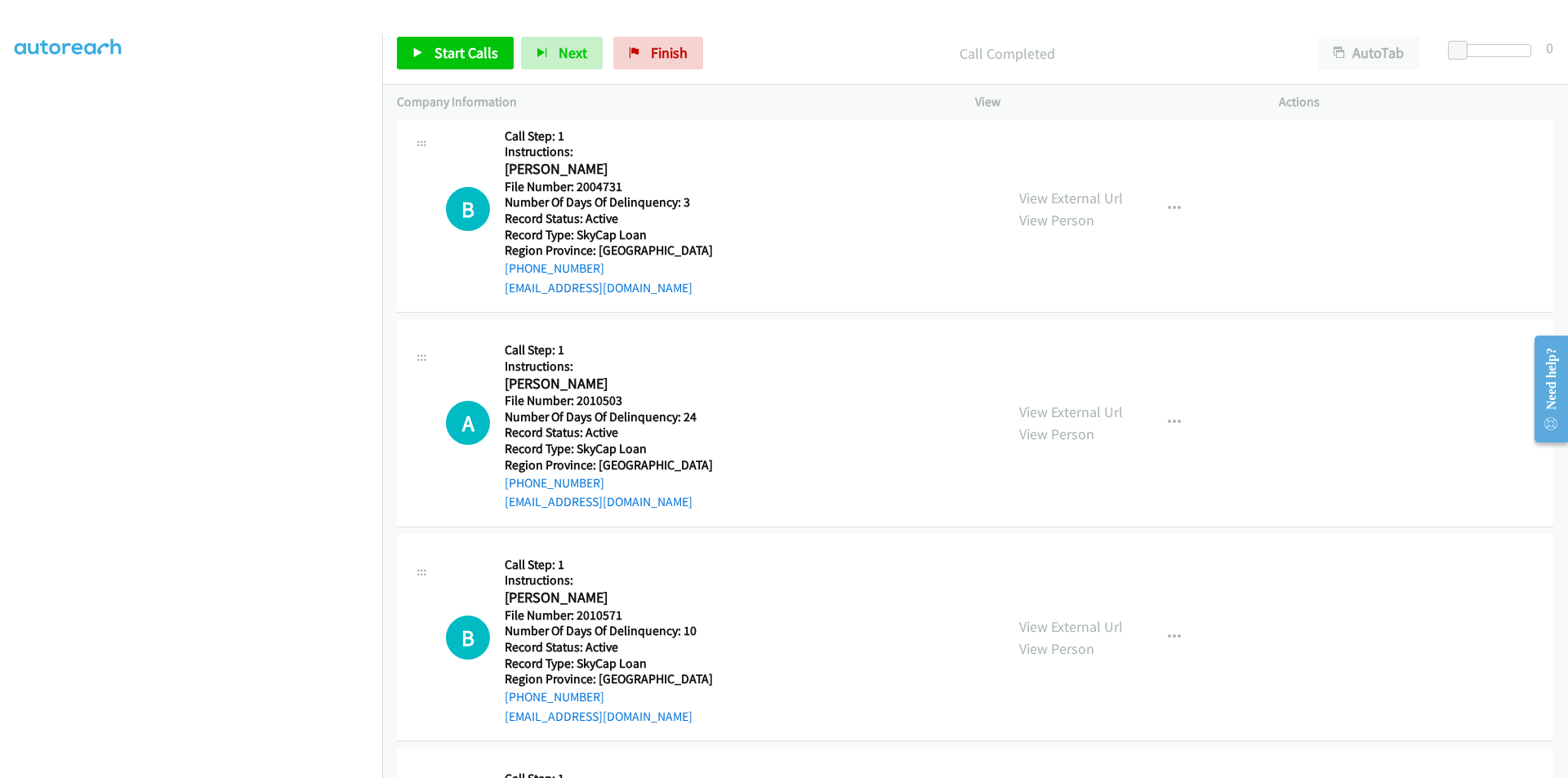
scroll to position [979, 0]
click at [449, 50] on span "Start Calls" at bounding box center [465, 52] width 63 height 18
click at [449, 50] on span "Pause" at bounding box center [453, 52] width 37 height 18
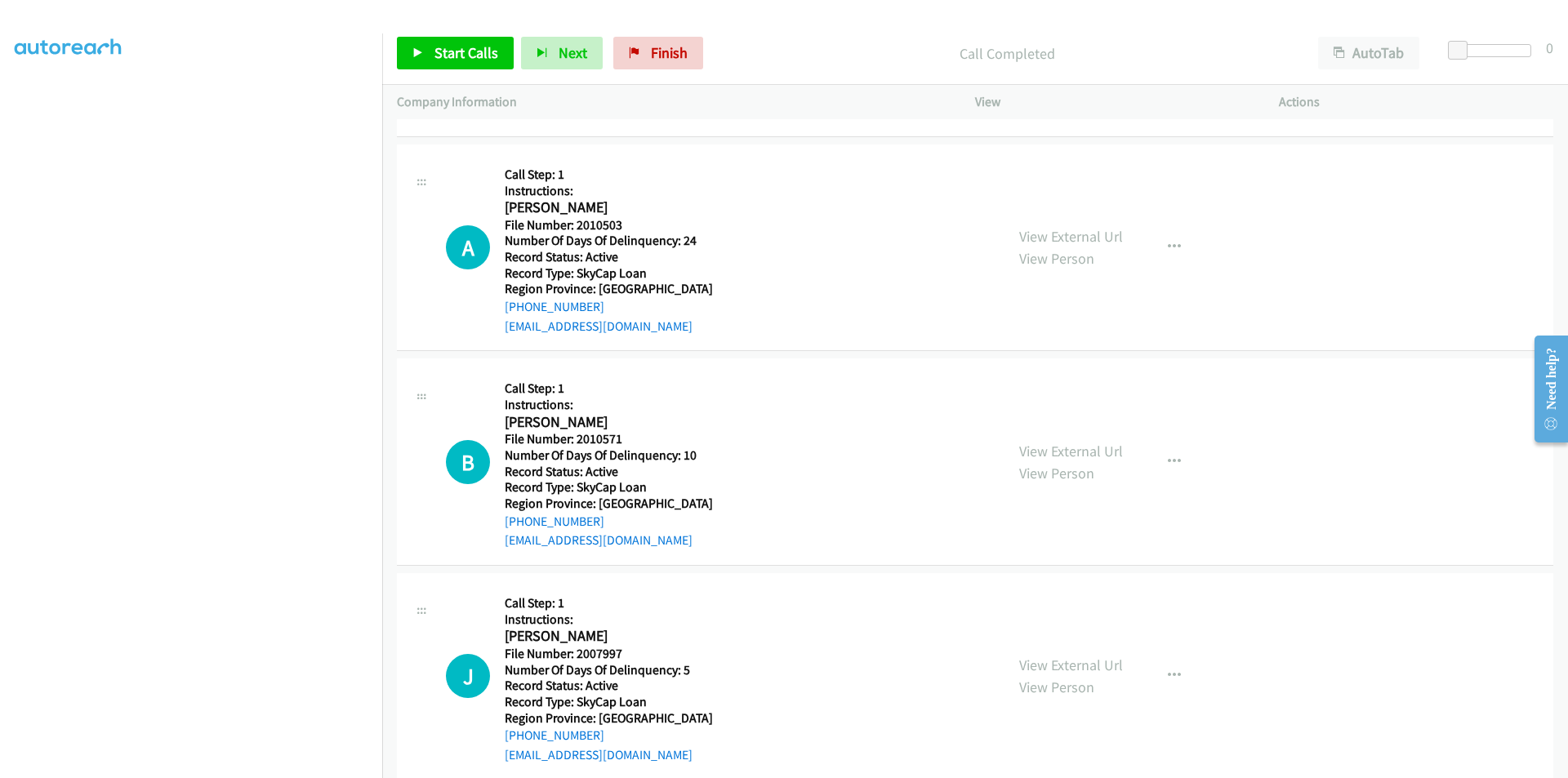
scroll to position [1216, 0]
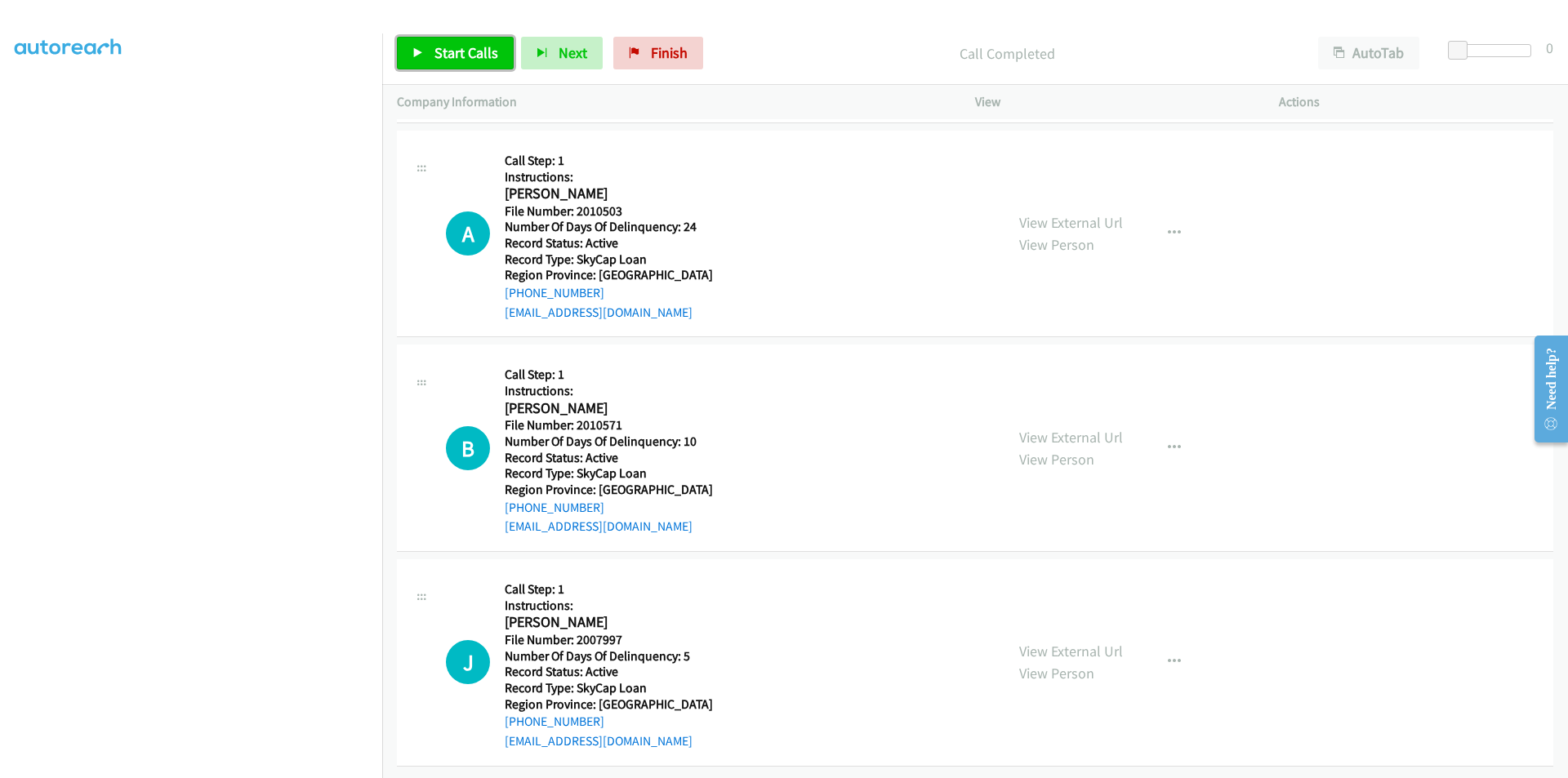
click at [456, 59] on span "Start Calls" at bounding box center [465, 52] width 63 height 18
click at [454, 54] on span "Pause" at bounding box center [453, 52] width 37 height 18
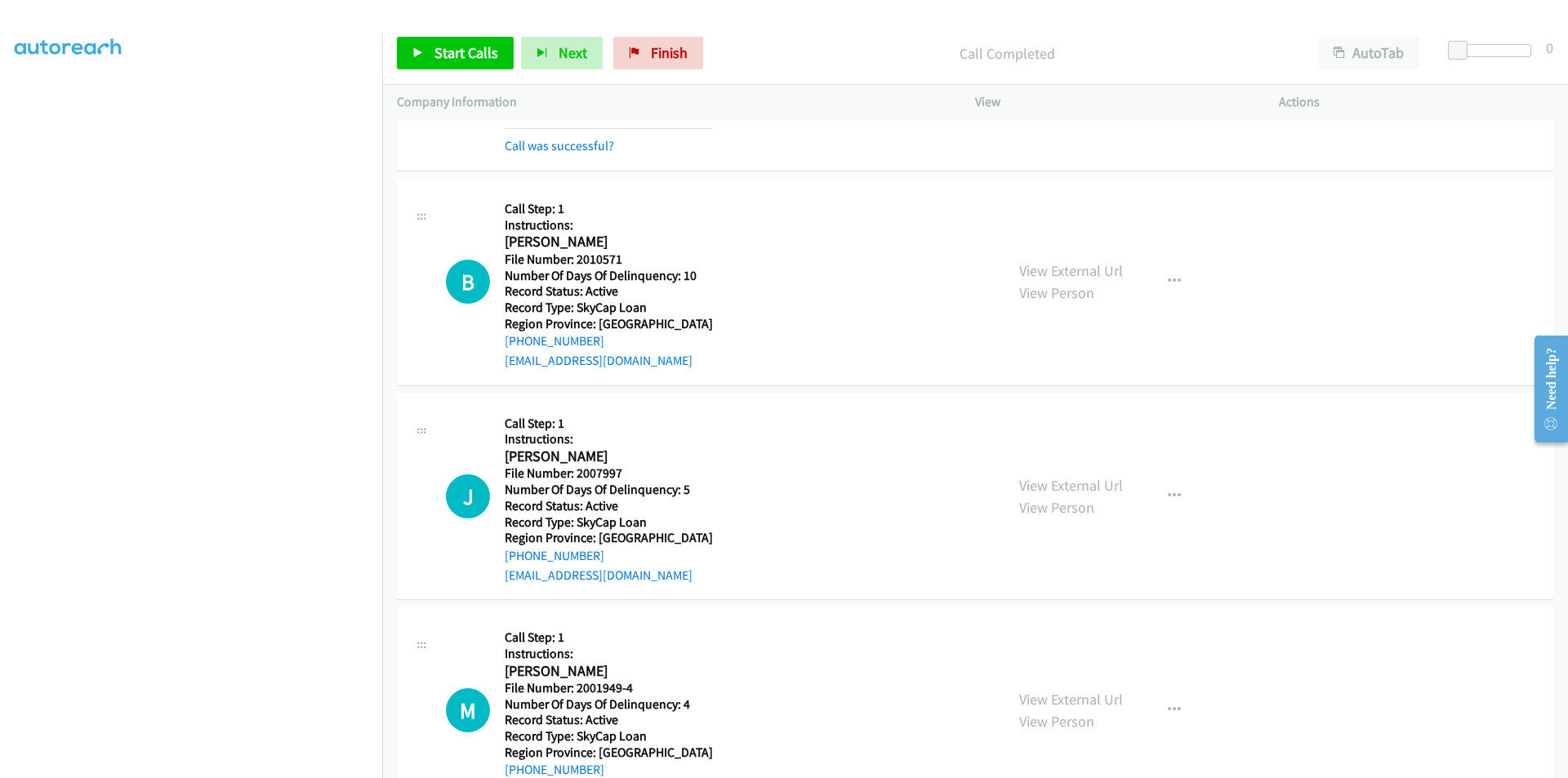
scroll to position [1460, 0]
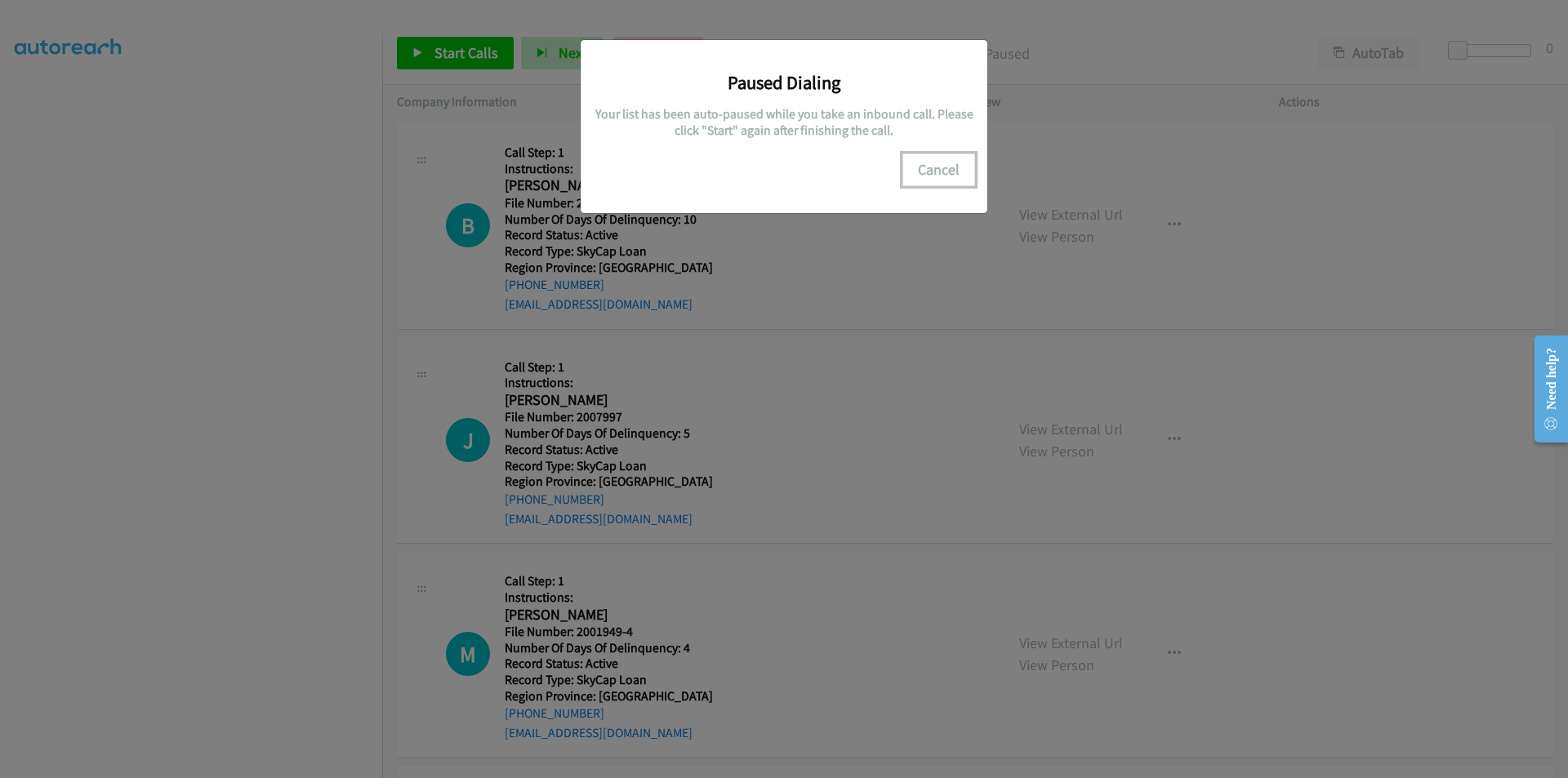
drag, startPoint x: 934, startPoint y: 174, endPoint x: 914, endPoint y: 182, distance: 21.5
click at [934, 174] on button "Cancel" at bounding box center [938, 170] width 73 height 33
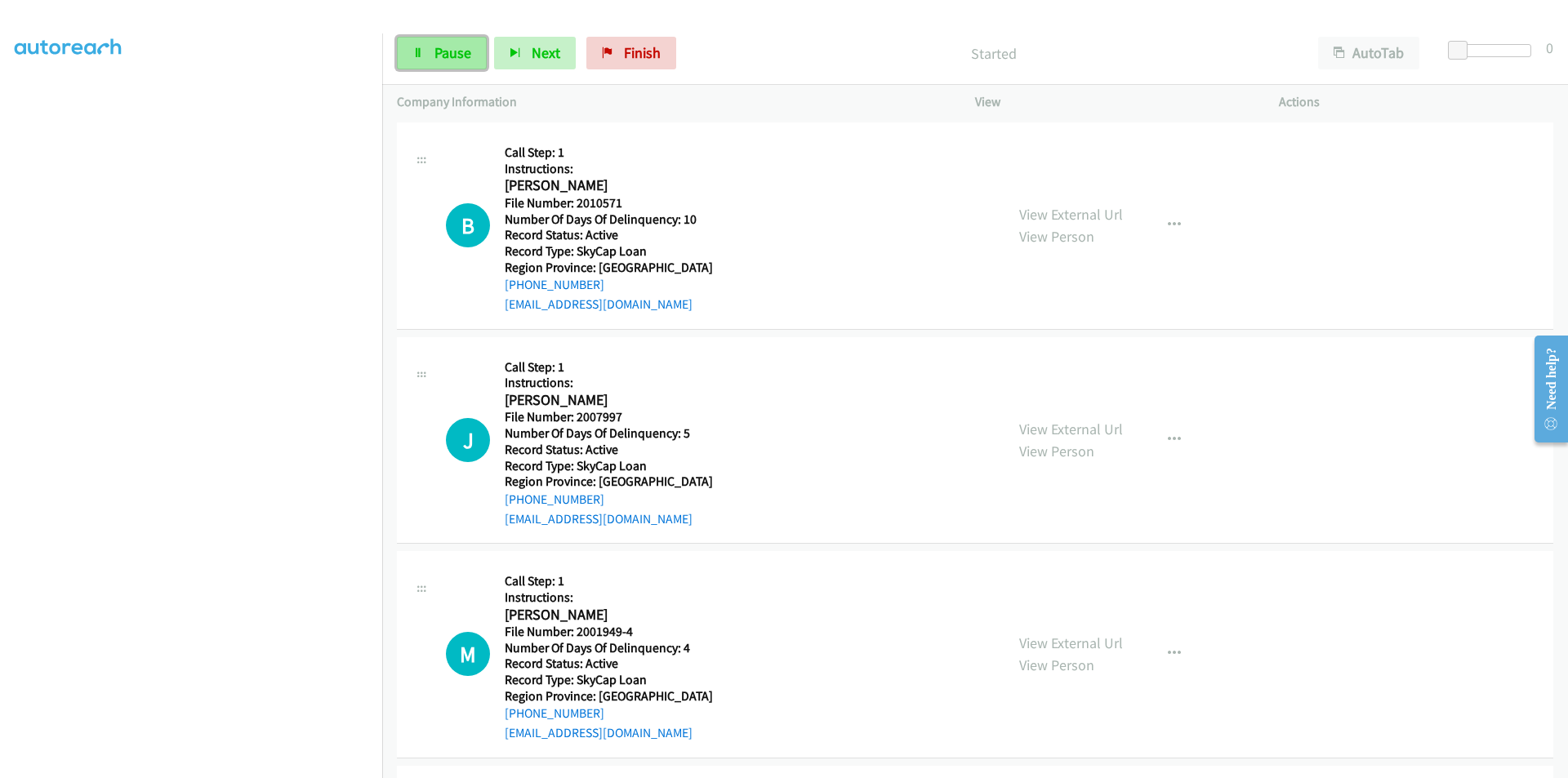
click at [458, 52] on span "Pause" at bounding box center [453, 52] width 37 height 18
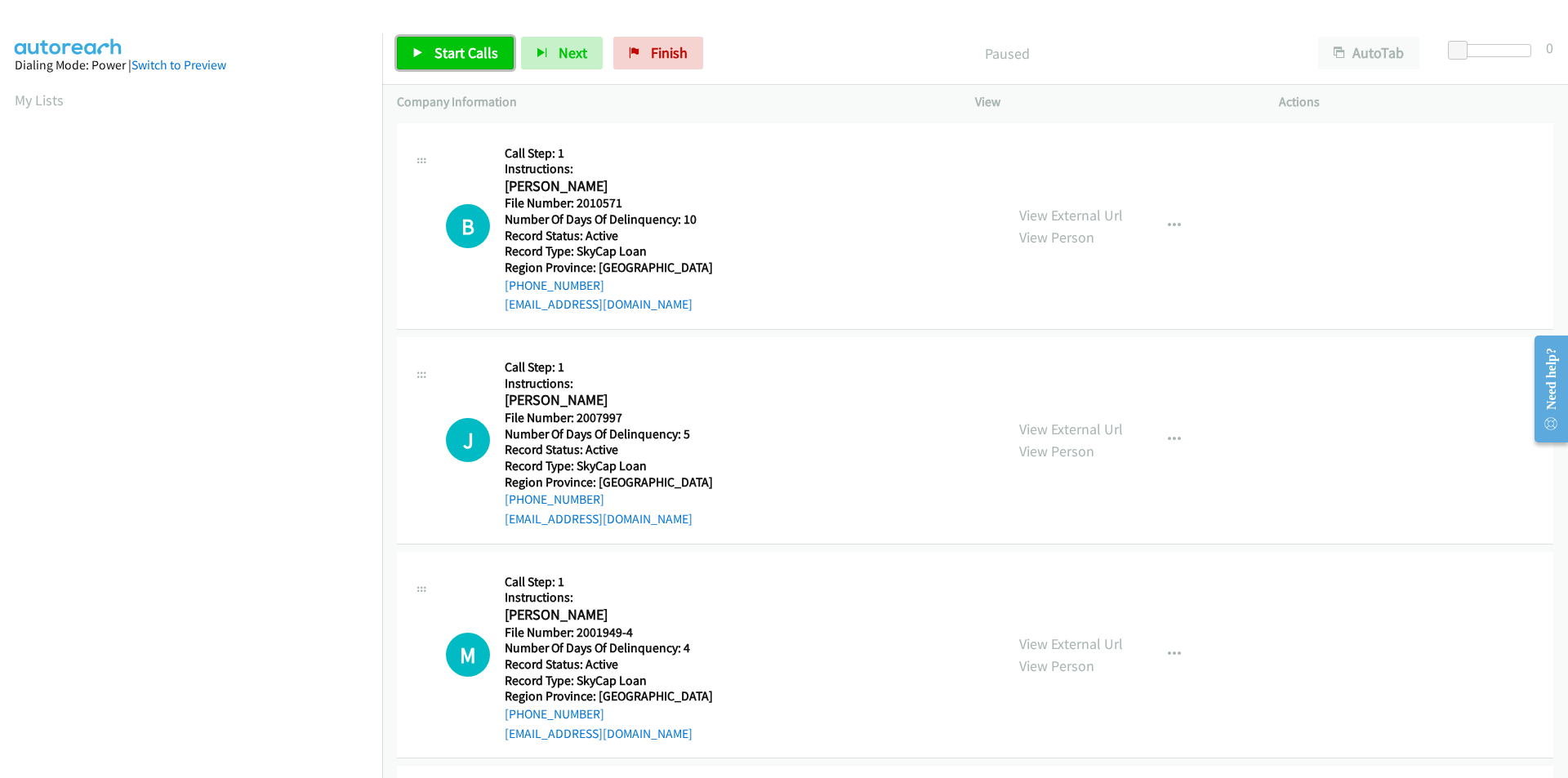
click at [484, 44] on span "Start Calls" at bounding box center [465, 52] width 63 height 18
click at [467, 55] on span "Pause" at bounding box center [453, 52] width 37 height 18
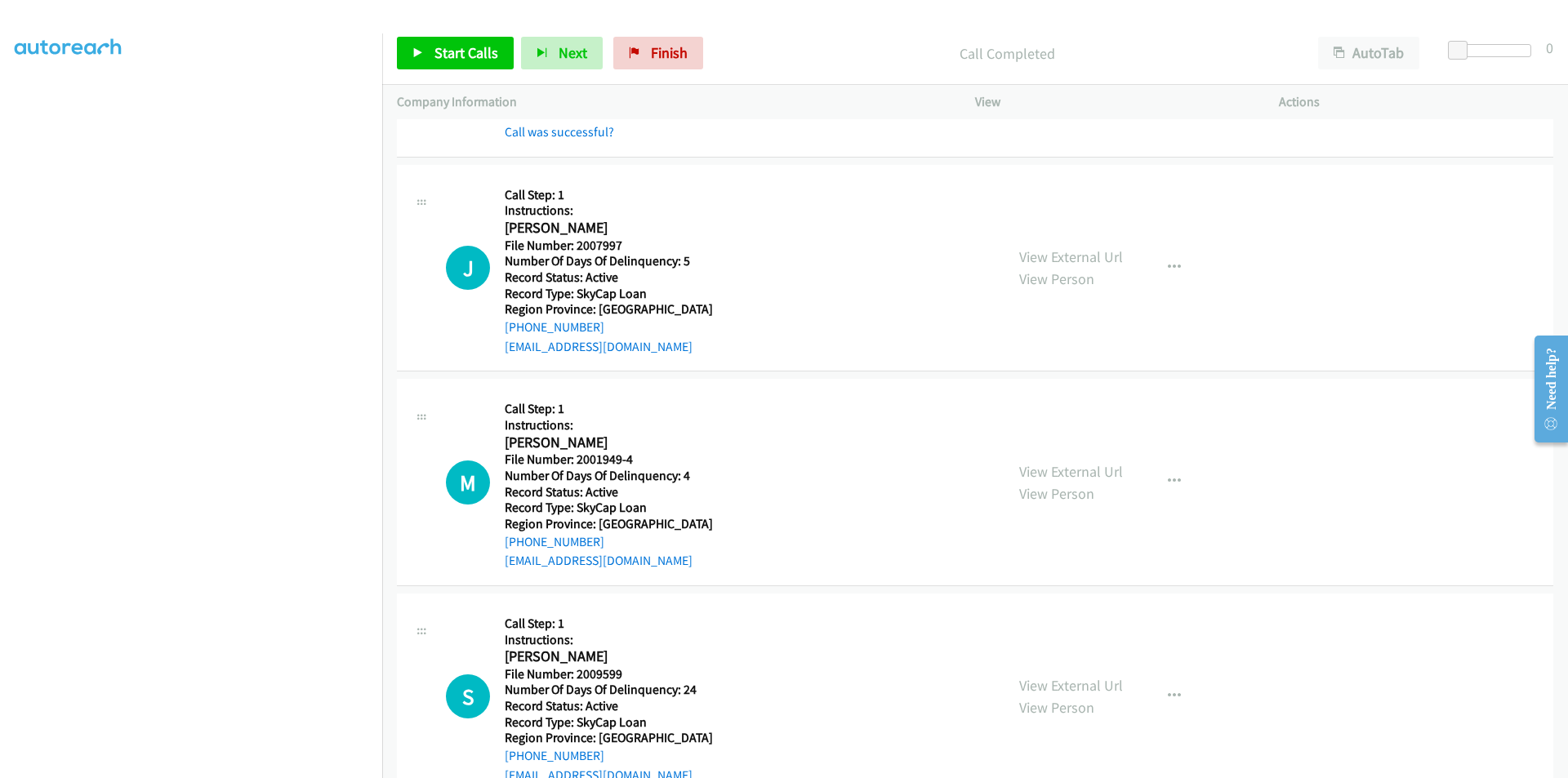
scroll to position [245, 0]
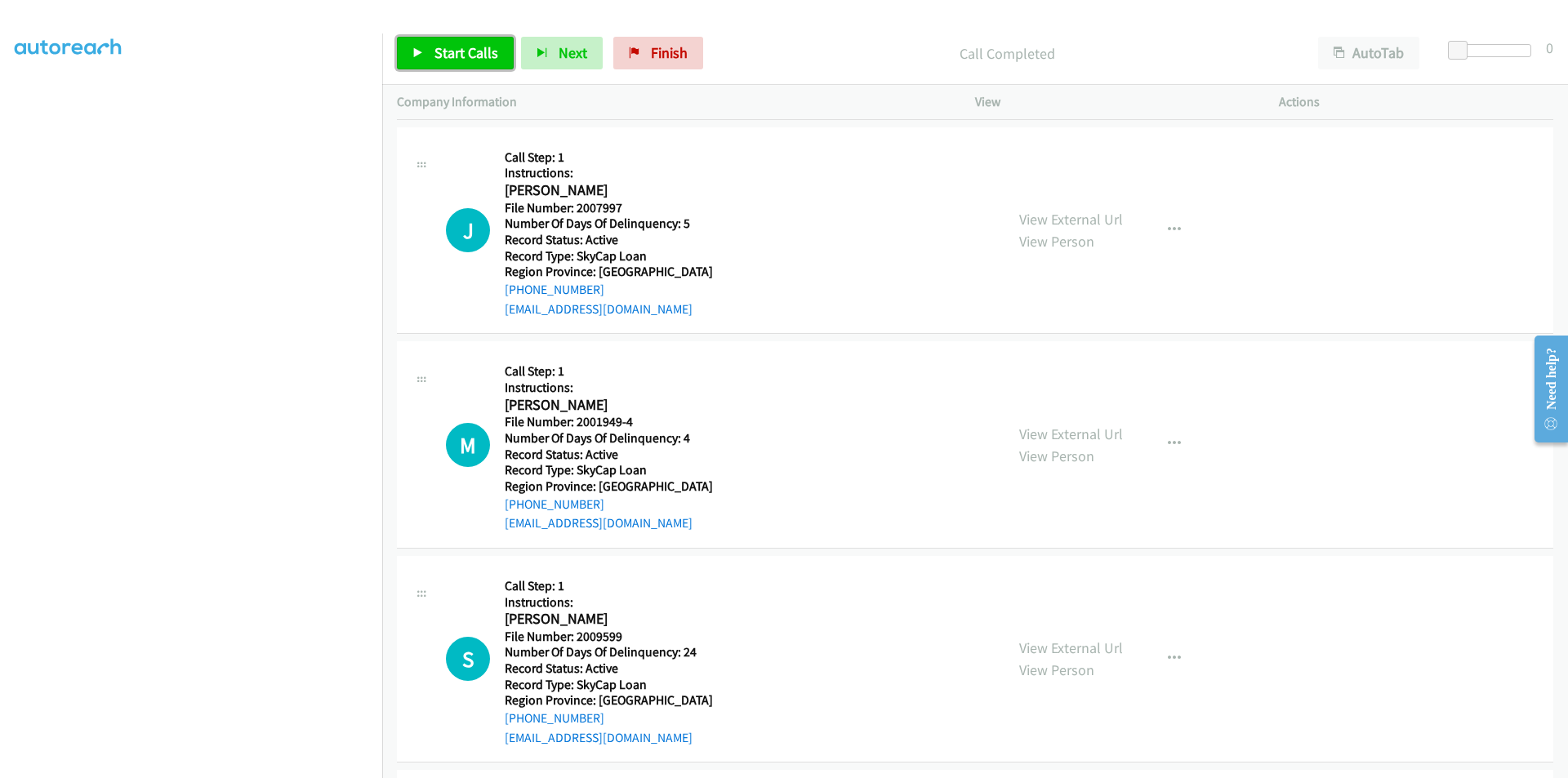
click at [451, 59] on span "Start Calls" at bounding box center [465, 52] width 63 height 18
click at [451, 59] on span "Pause" at bounding box center [453, 52] width 37 height 18
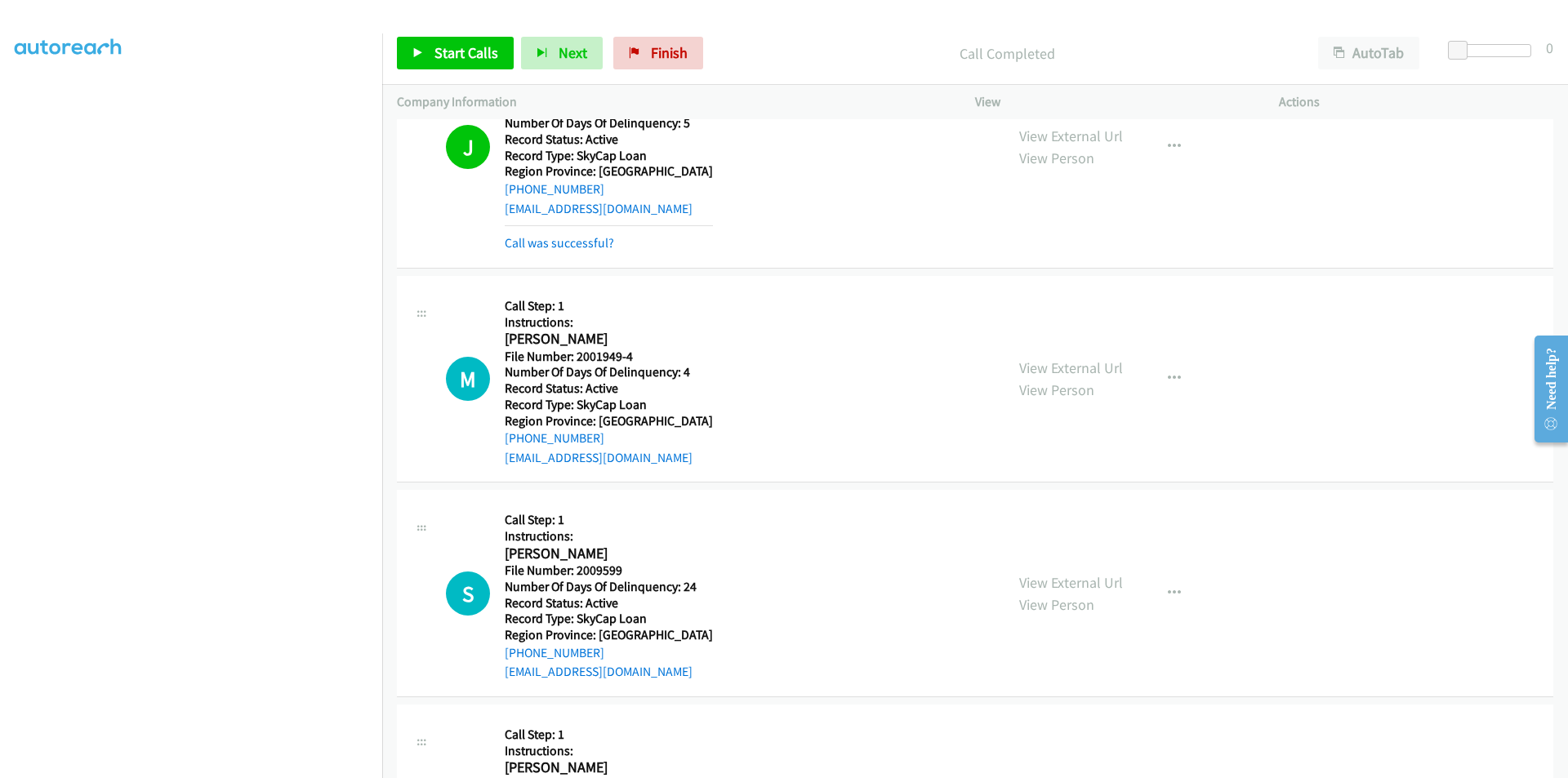
scroll to position [490, 0]
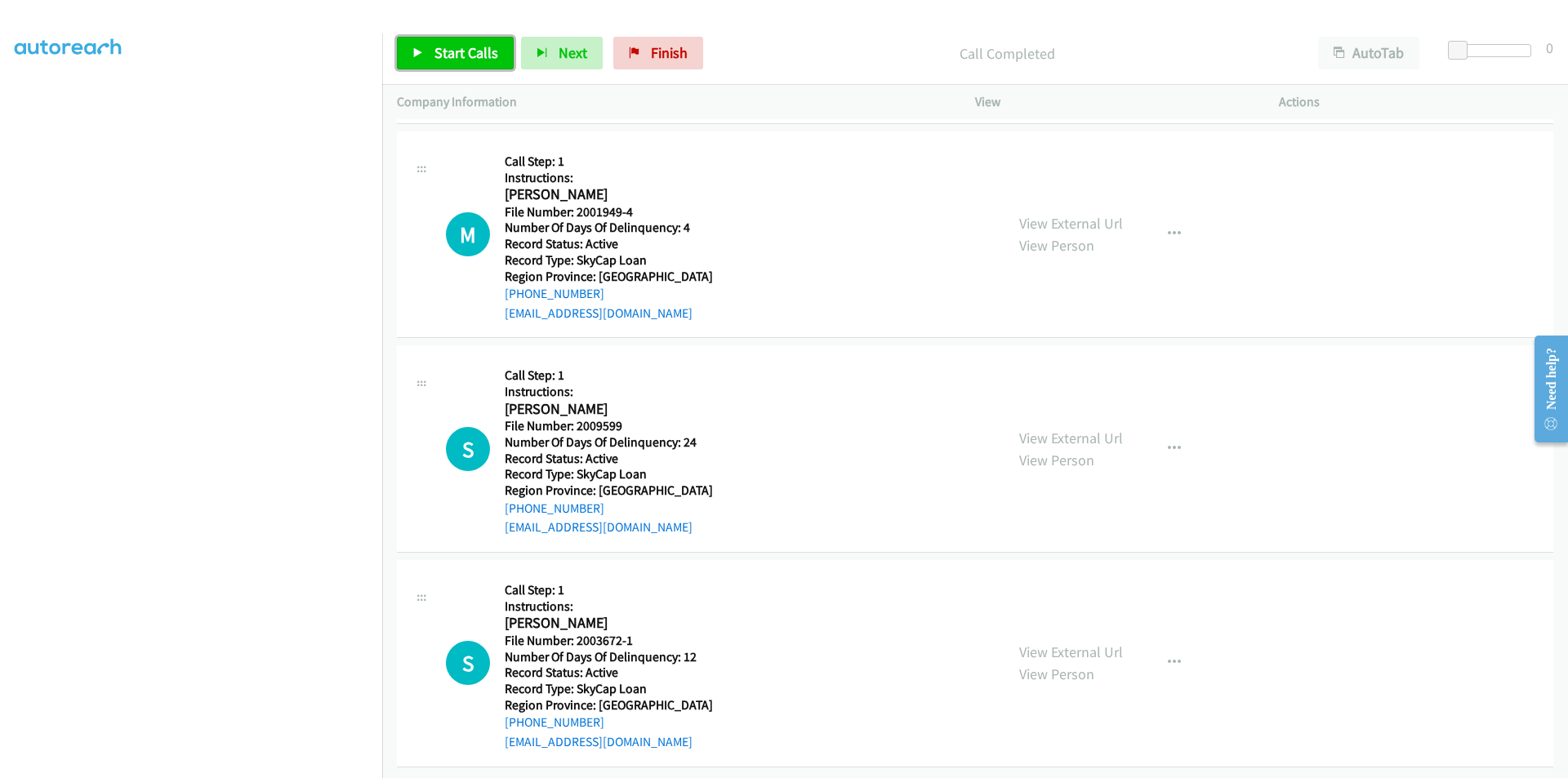
click at [470, 51] on span "Start Calls" at bounding box center [465, 52] width 63 height 18
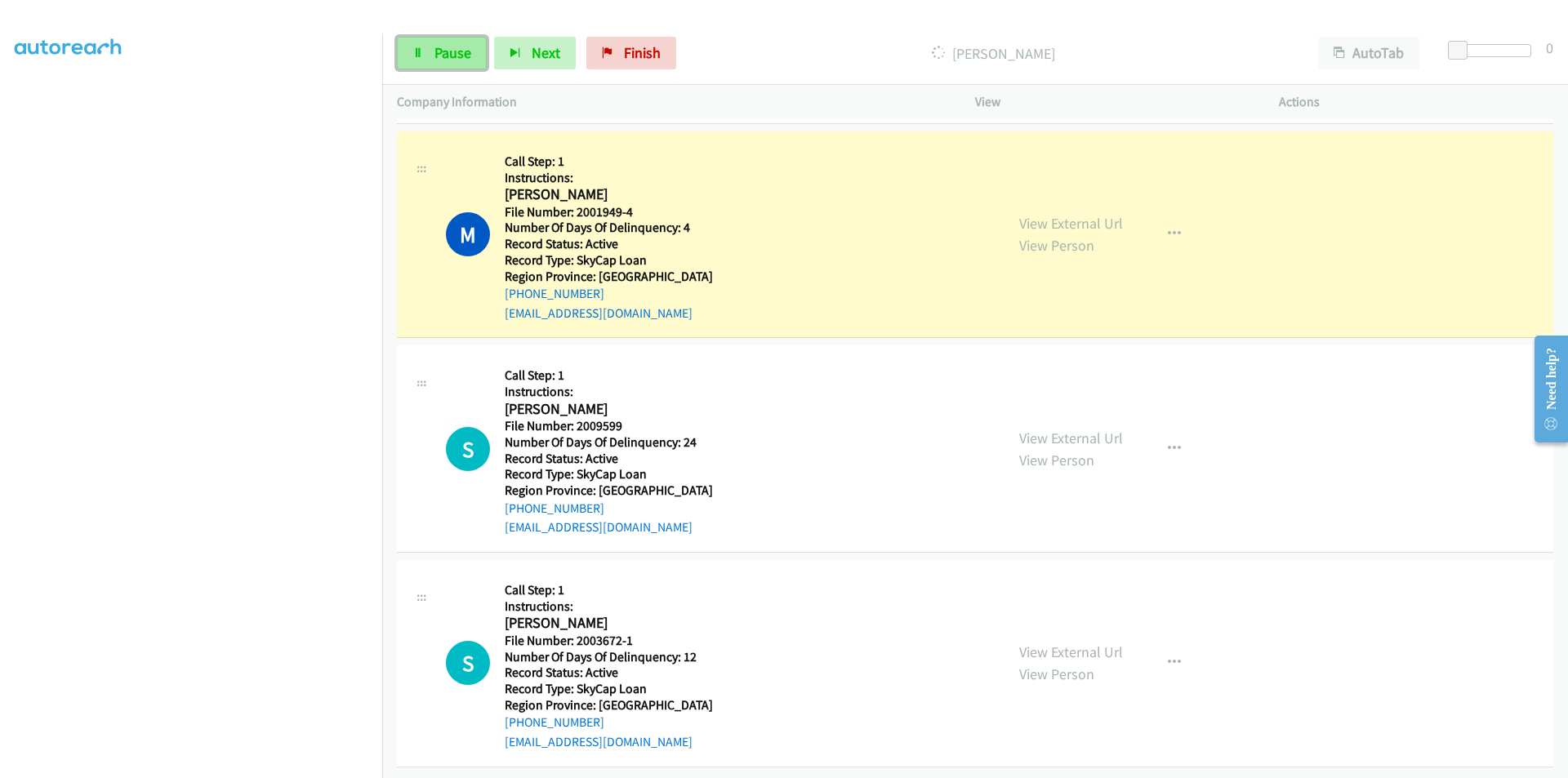
click at [449, 48] on span "Pause" at bounding box center [453, 52] width 37 height 18
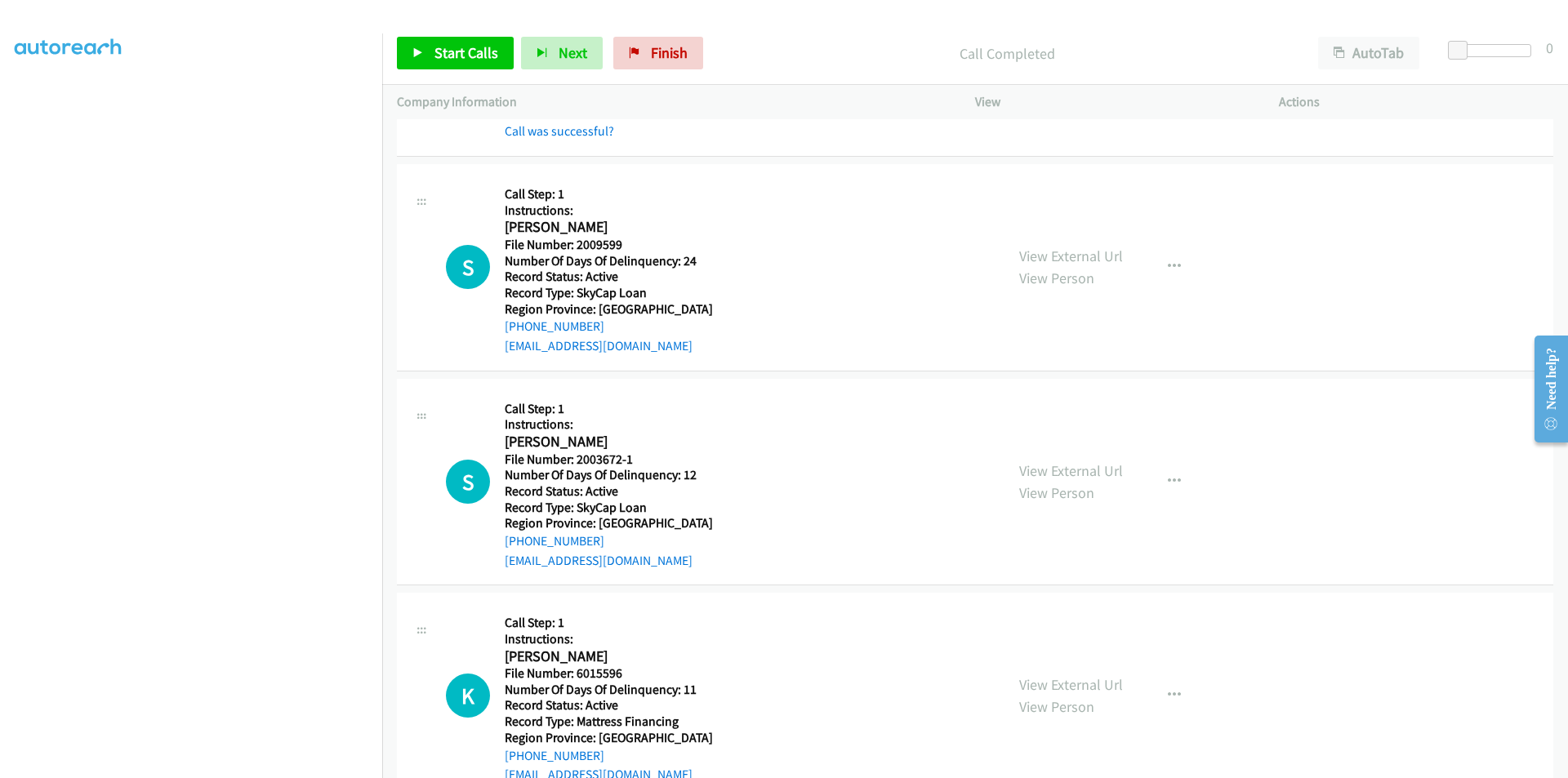
scroll to position [735, 0]
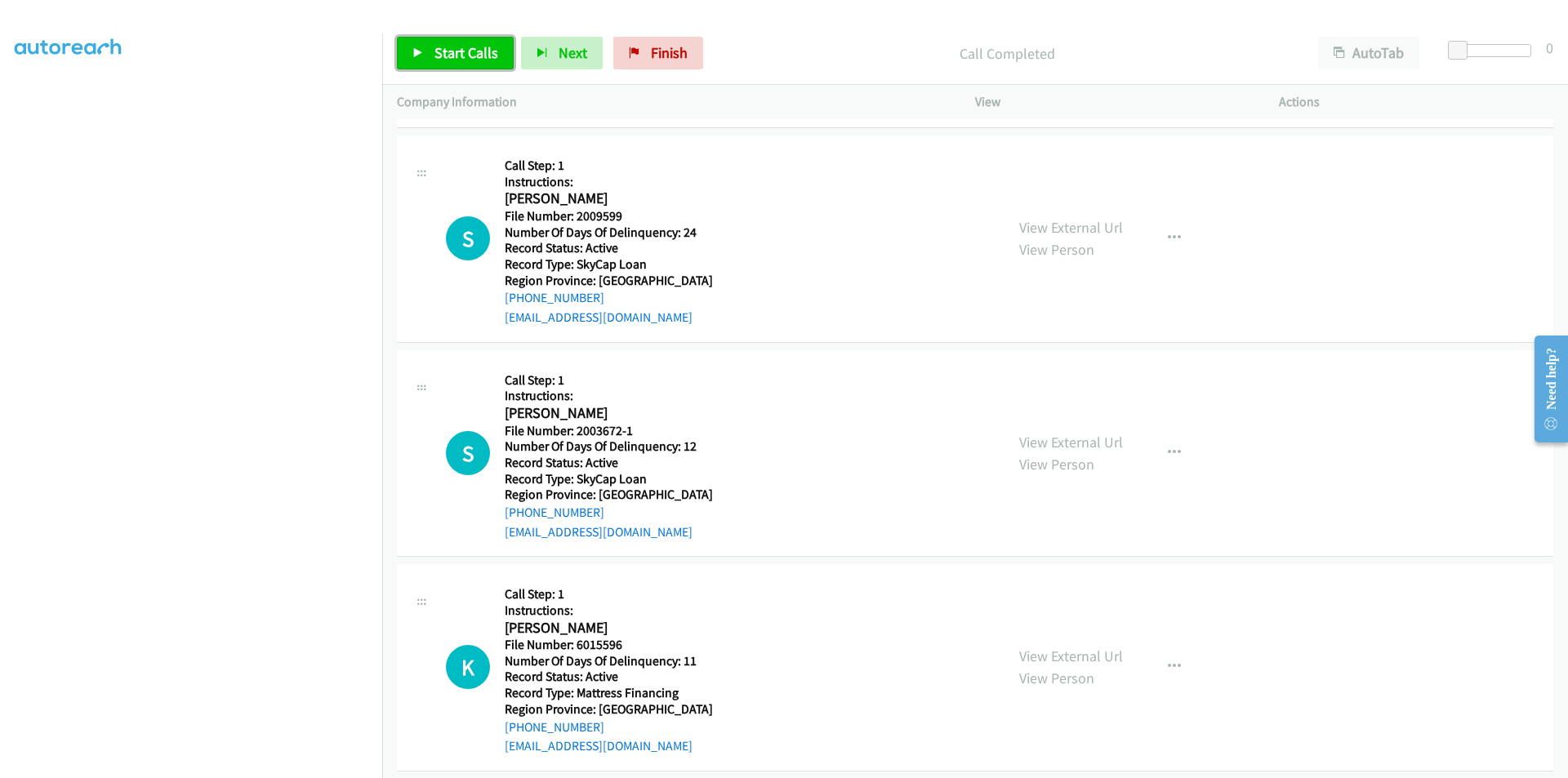
click at [451, 47] on span "Start Calls" at bounding box center [465, 52] width 63 height 18
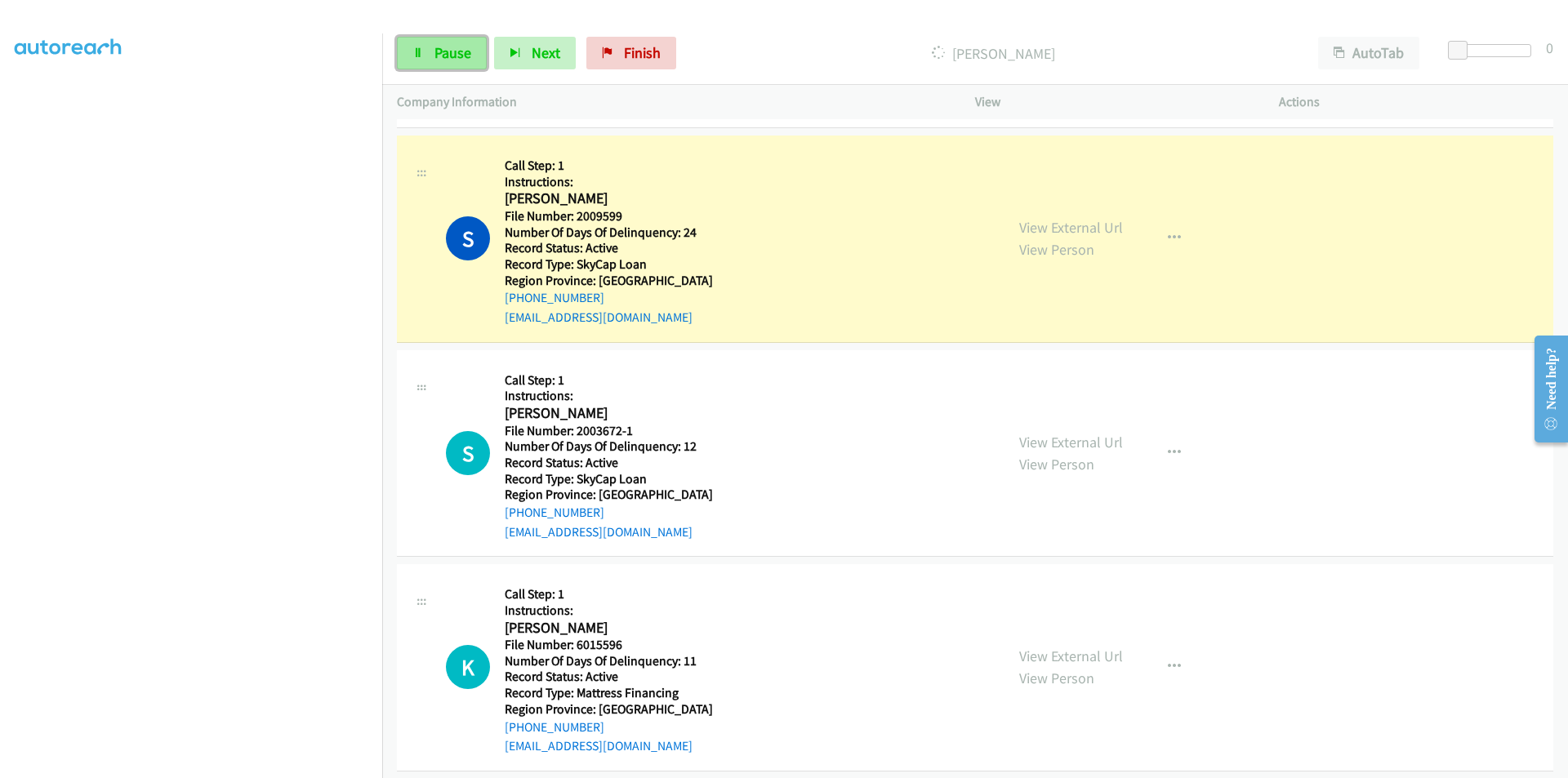
click at [453, 55] on span "Pause" at bounding box center [453, 52] width 37 height 18
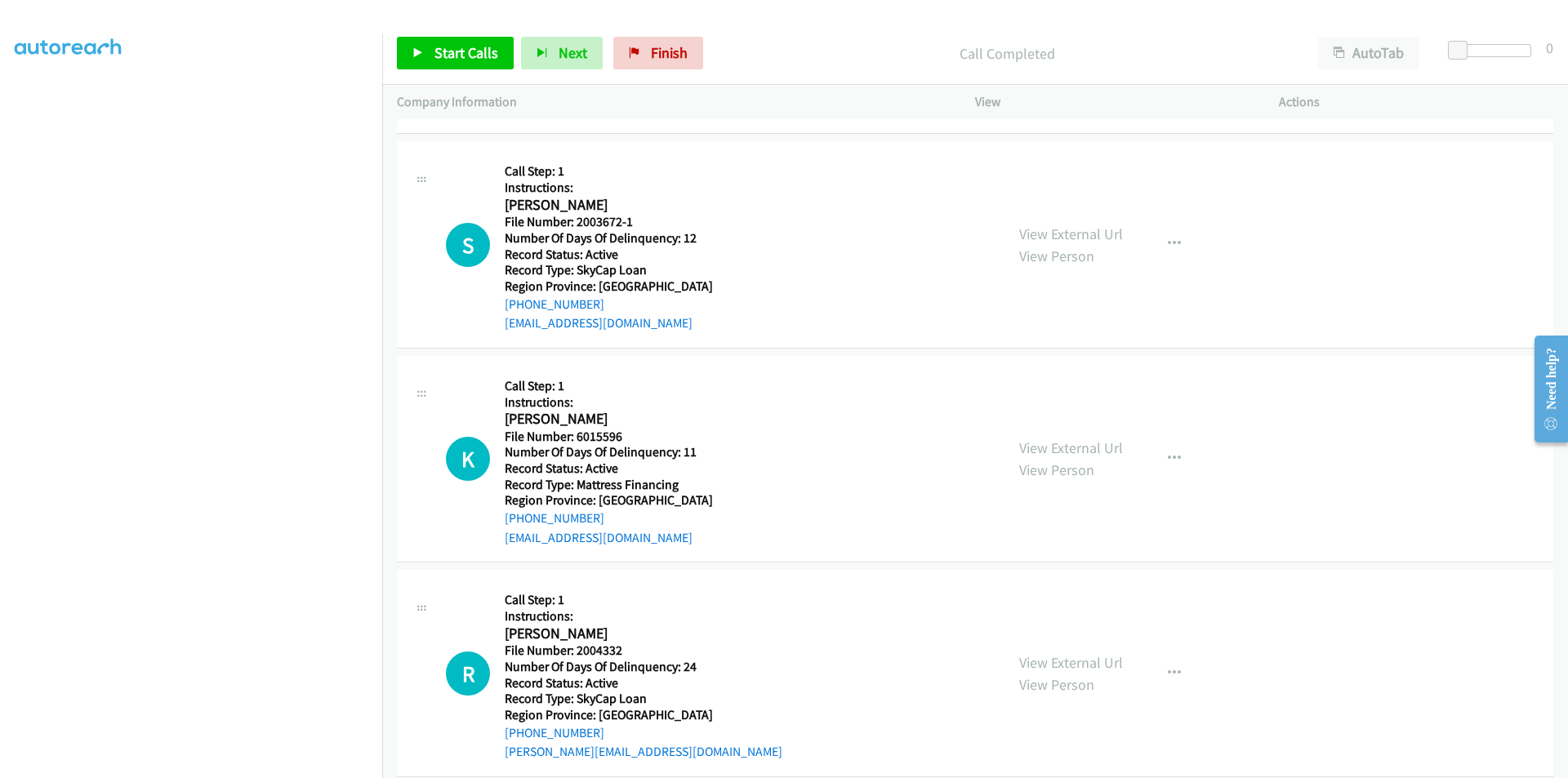
scroll to position [979, 0]
click at [466, 57] on span "Start Calls" at bounding box center [465, 52] width 63 height 18
click at [465, 51] on span "Pause" at bounding box center [453, 52] width 37 height 18
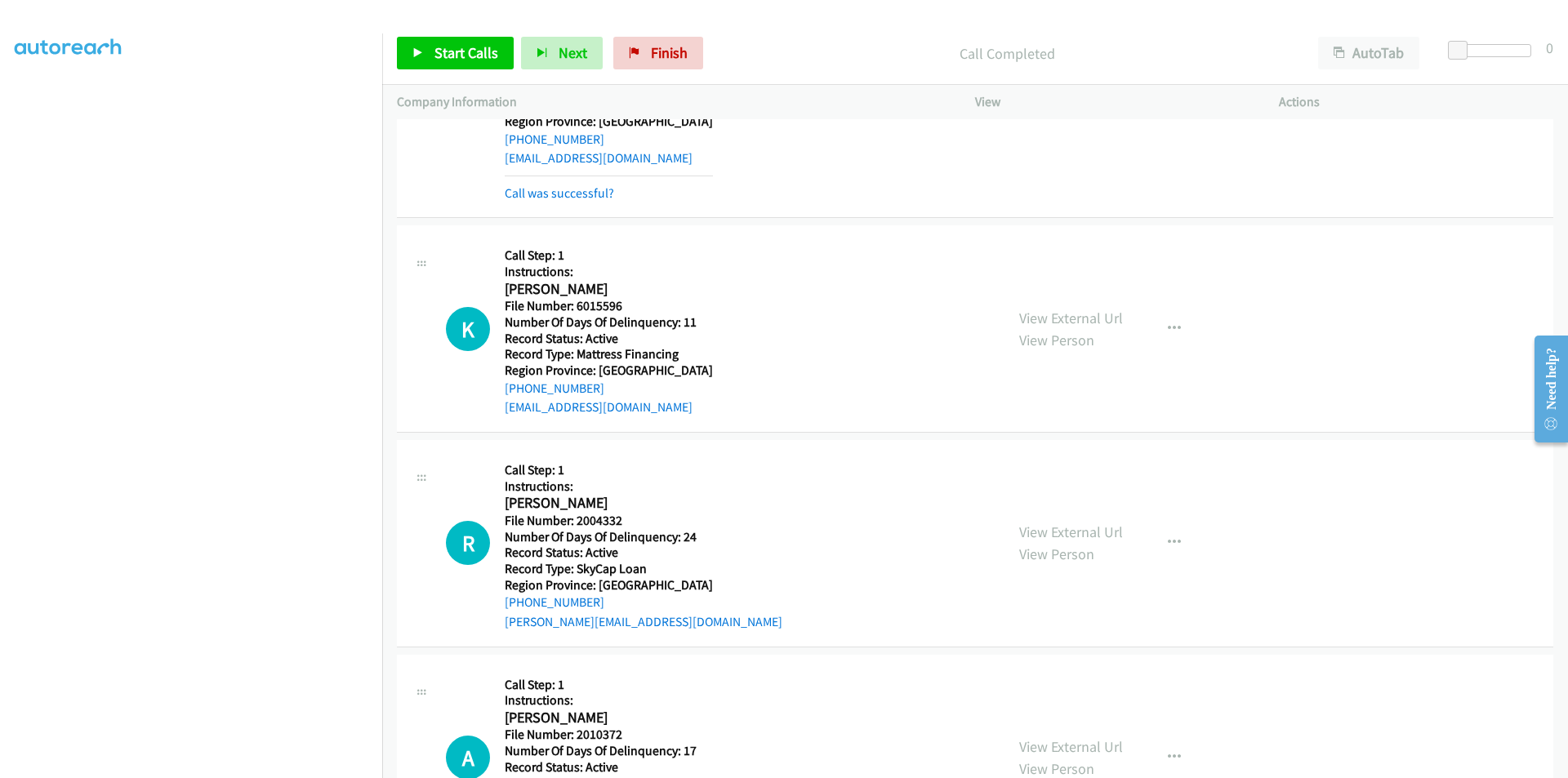
scroll to position [1224, 0]
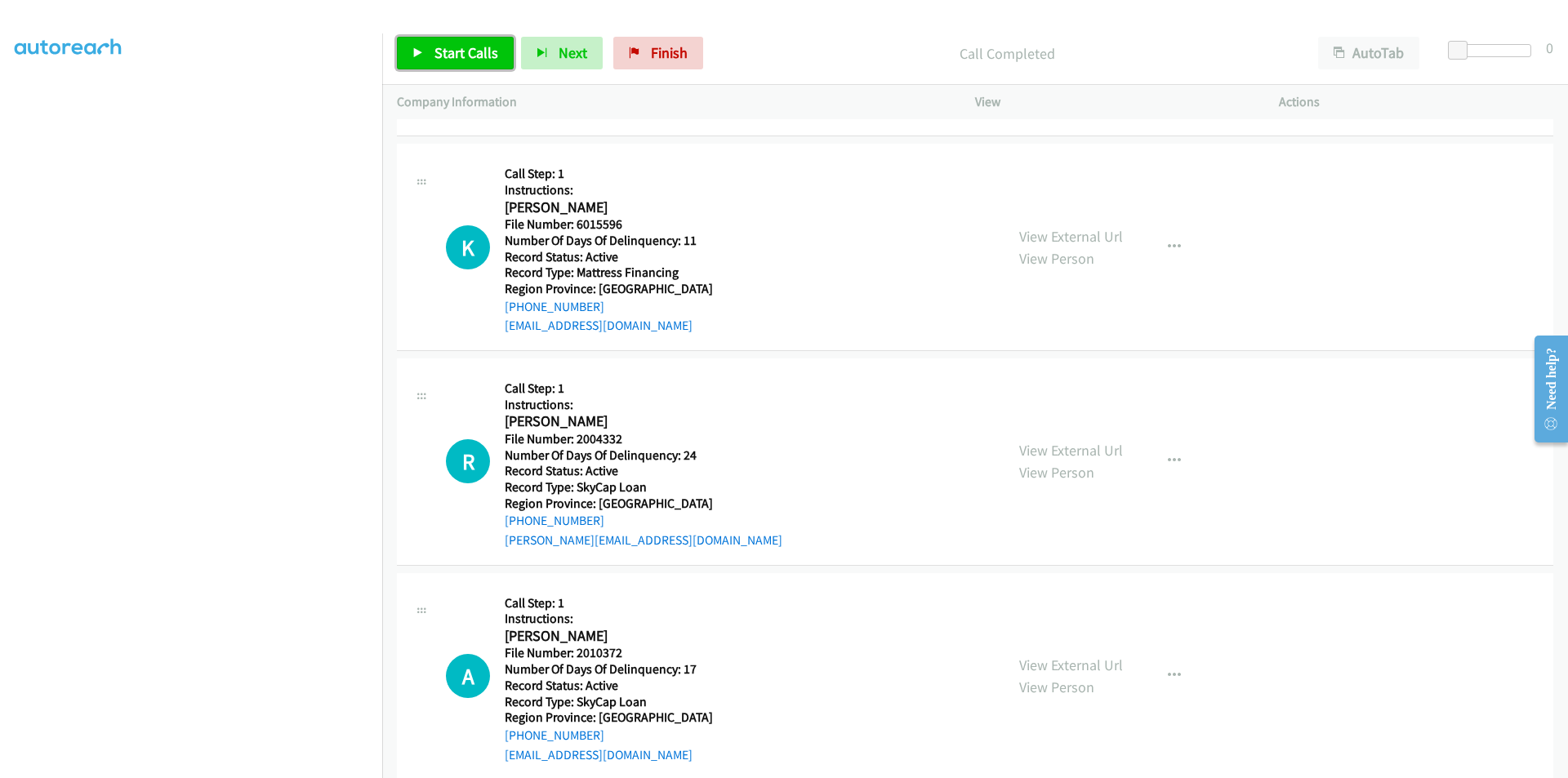
click at [478, 51] on span "Start Calls" at bounding box center [465, 52] width 63 height 18
click at [462, 51] on span "Pause" at bounding box center [453, 52] width 37 height 18
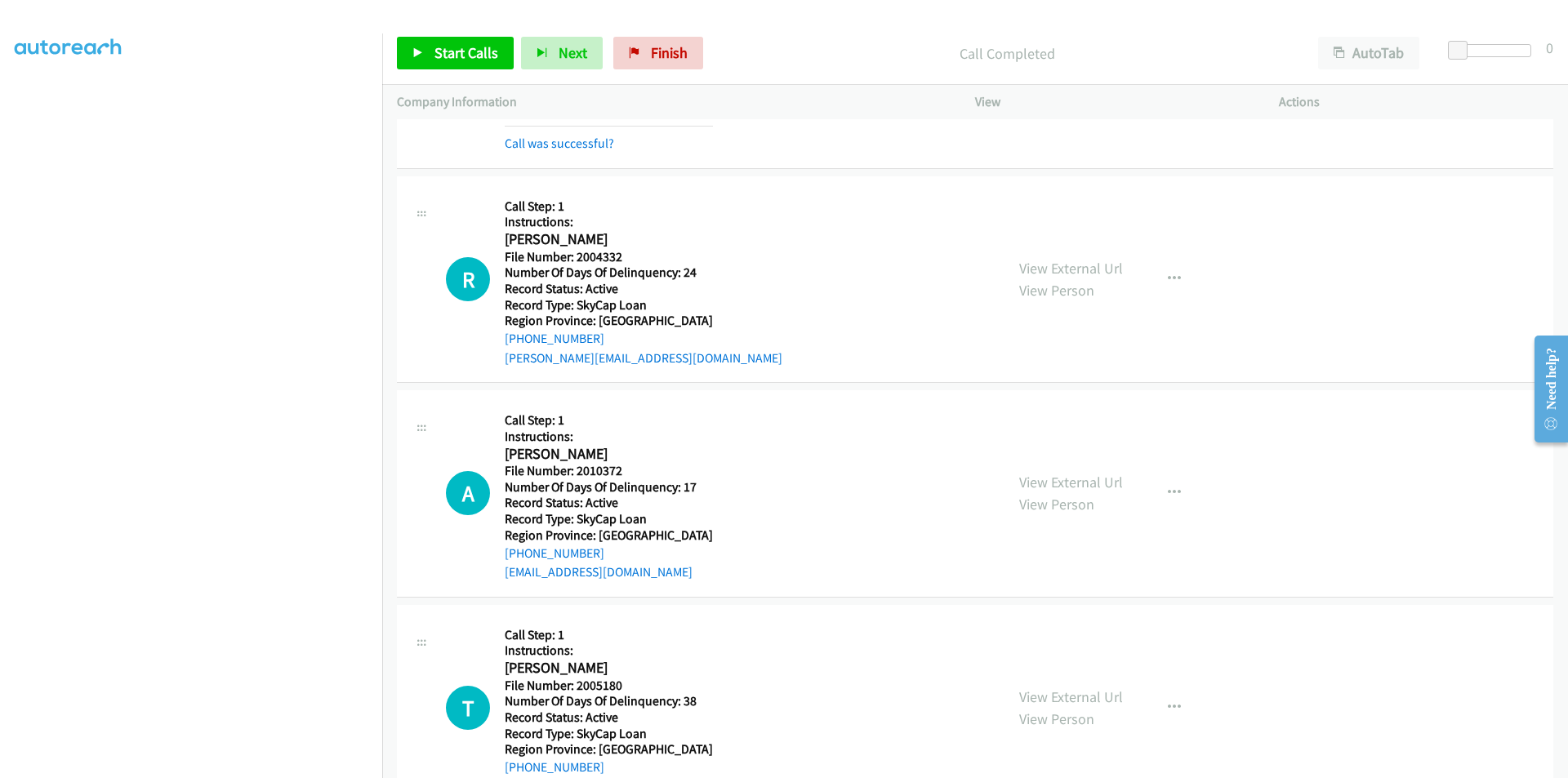
scroll to position [1469, 0]
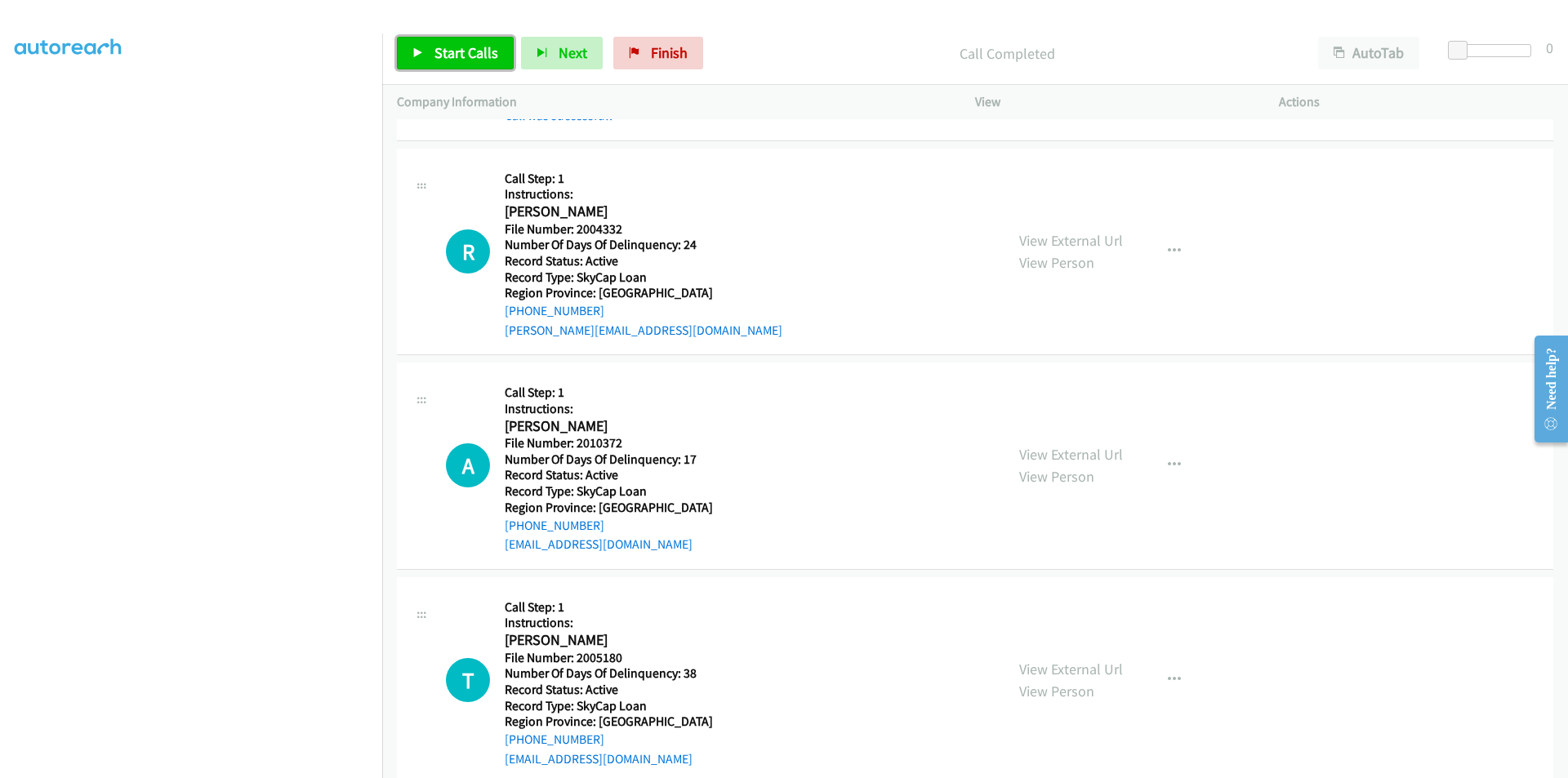
click at [459, 48] on span "Start Calls" at bounding box center [465, 52] width 63 height 18
click at [459, 48] on span "Pause" at bounding box center [453, 52] width 37 height 18
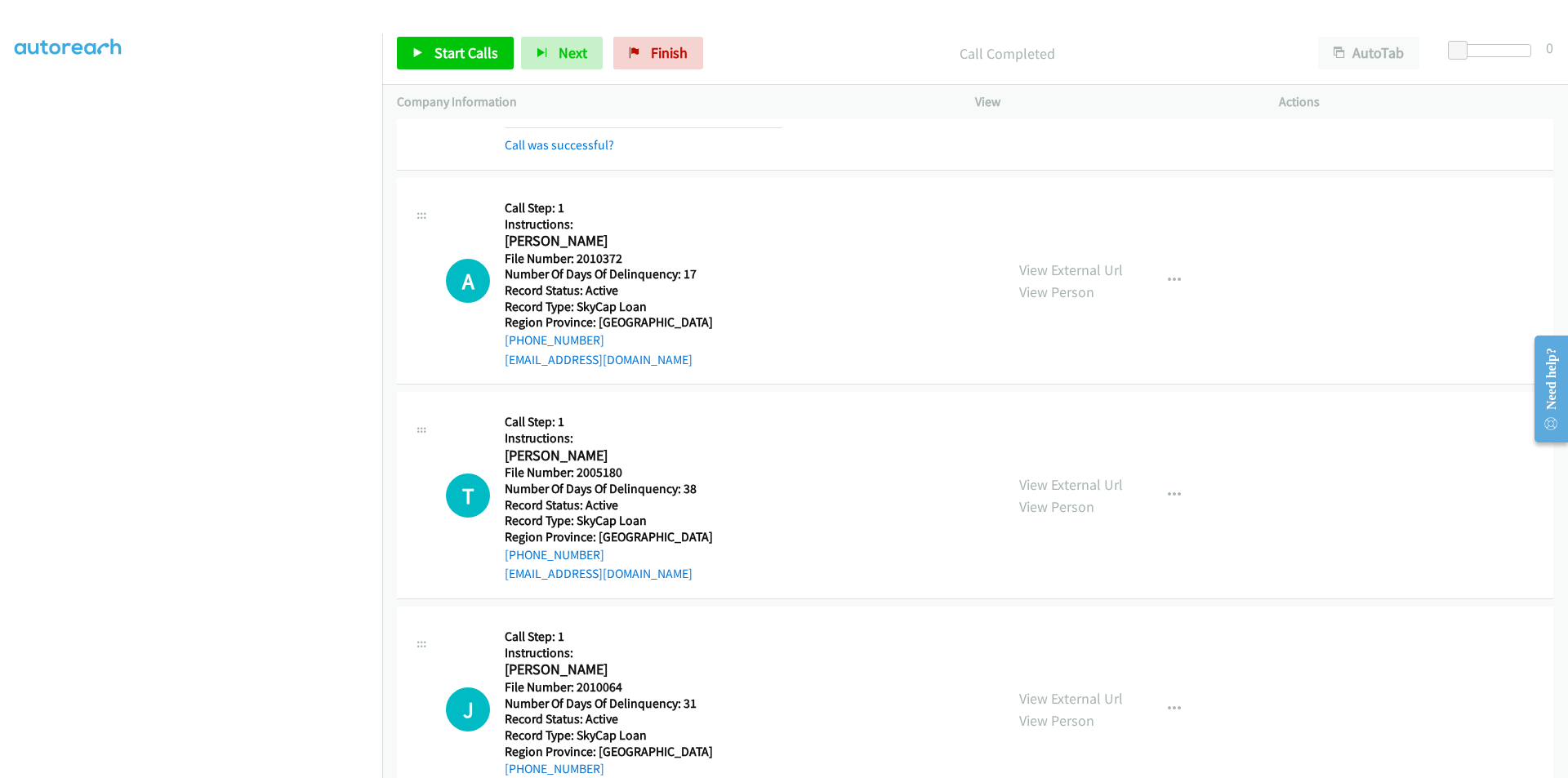
scroll to position [1714, 0]
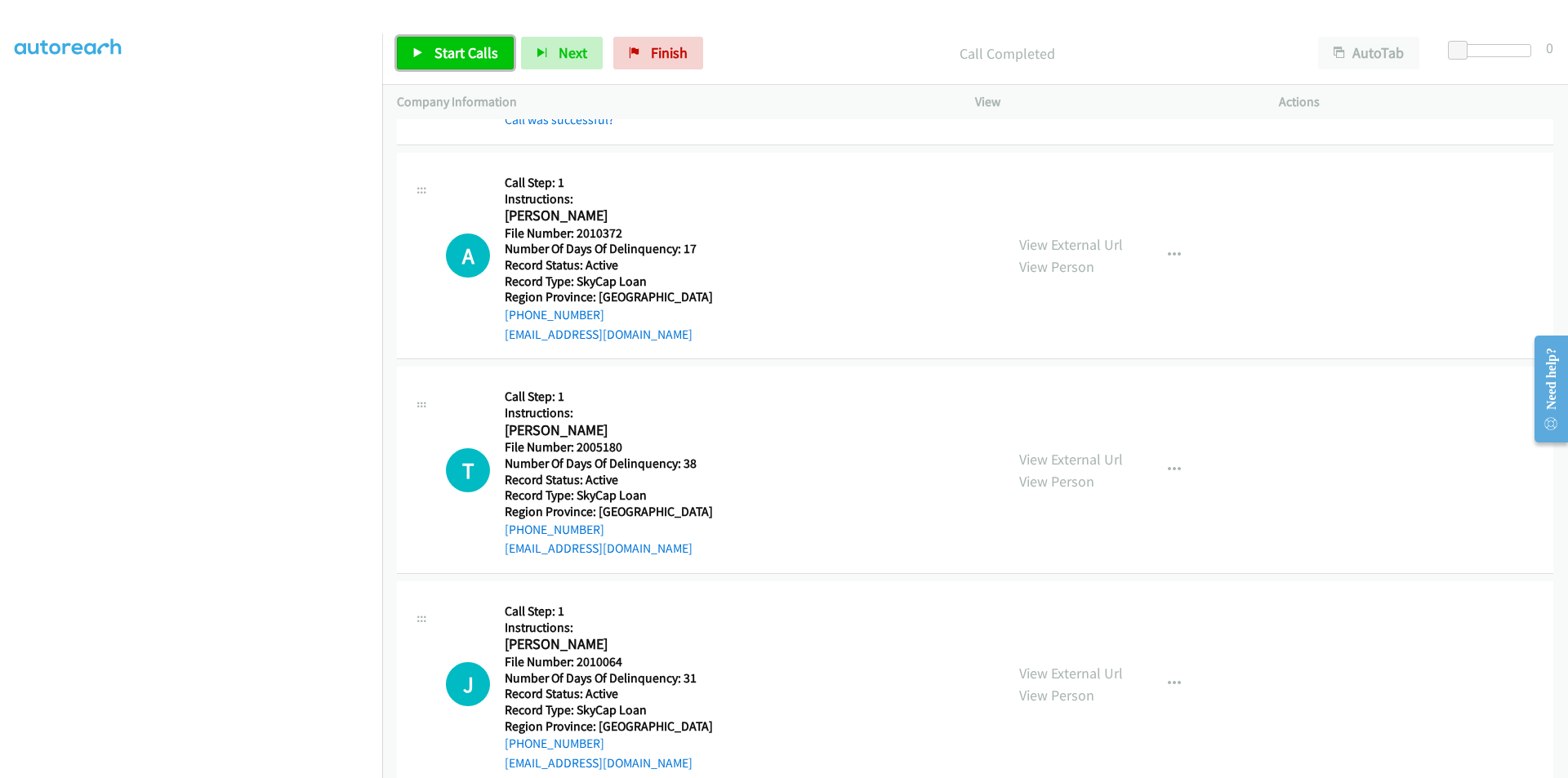
click at [475, 50] on span "Start Calls" at bounding box center [465, 52] width 63 height 18
click at [465, 50] on span "Pause" at bounding box center [453, 52] width 37 height 18
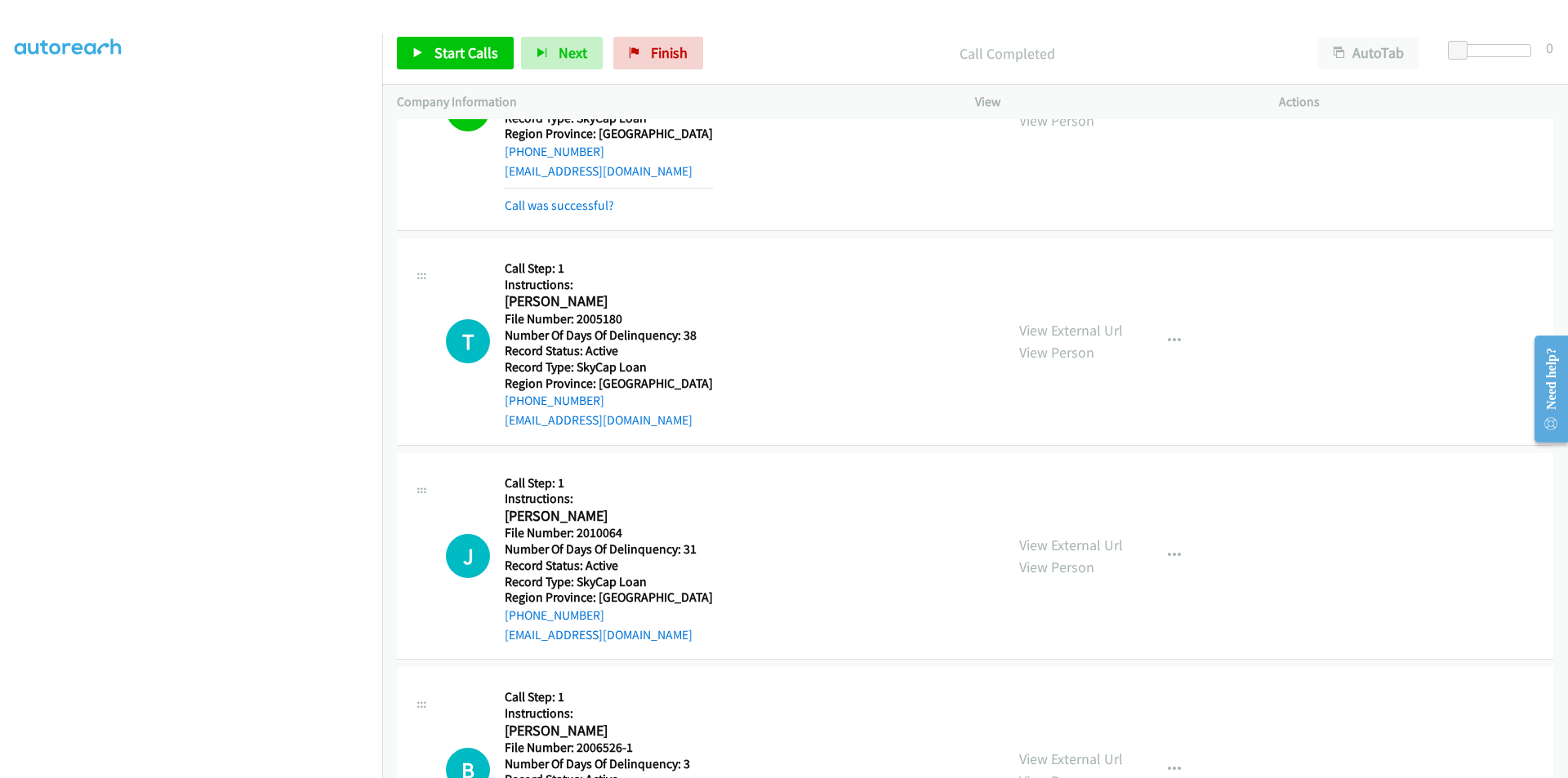
scroll to position [1959, 0]
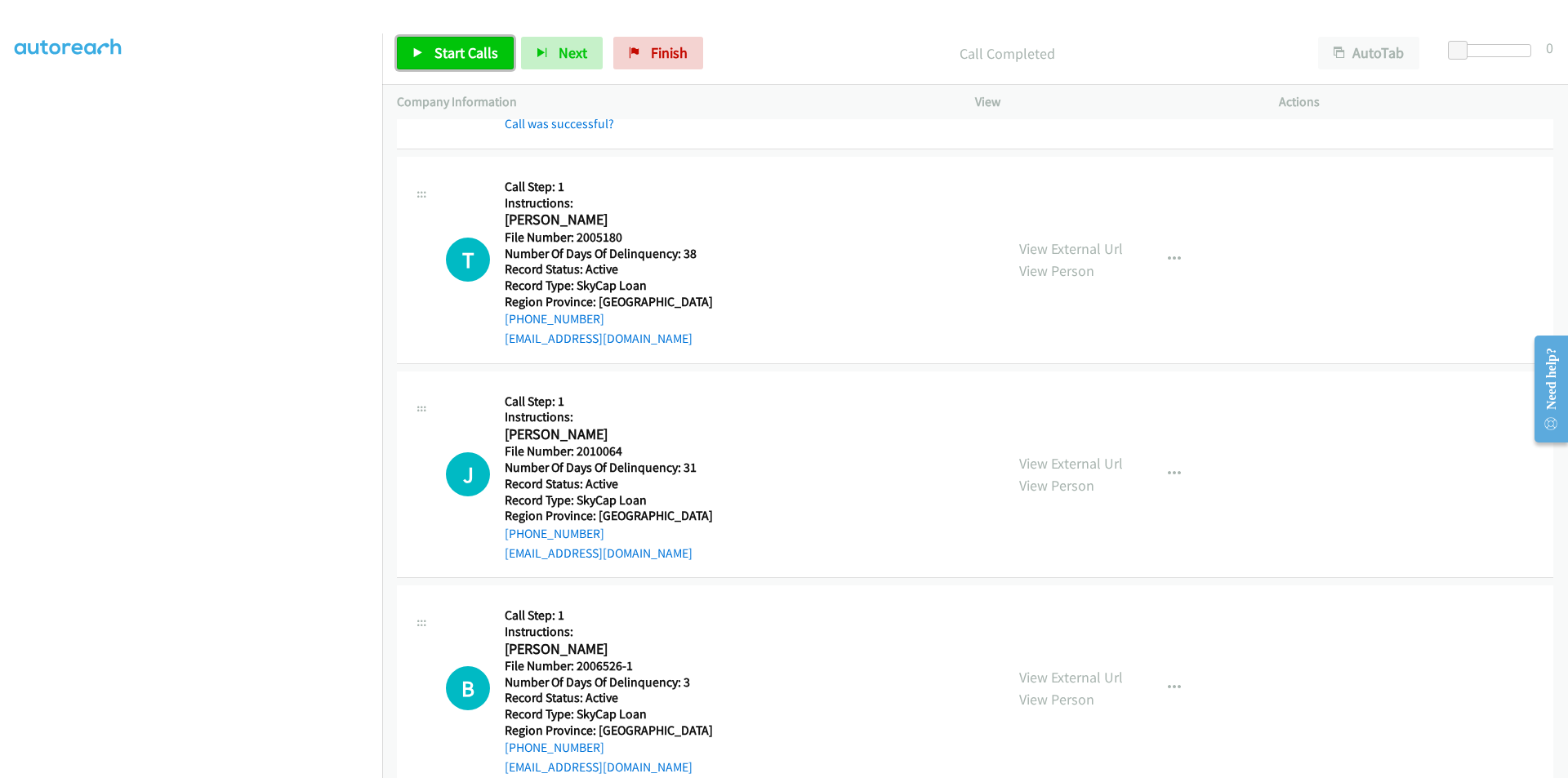
click at [462, 50] on span "Start Calls" at bounding box center [465, 52] width 63 height 18
click at [462, 50] on span "Pause" at bounding box center [453, 52] width 37 height 18
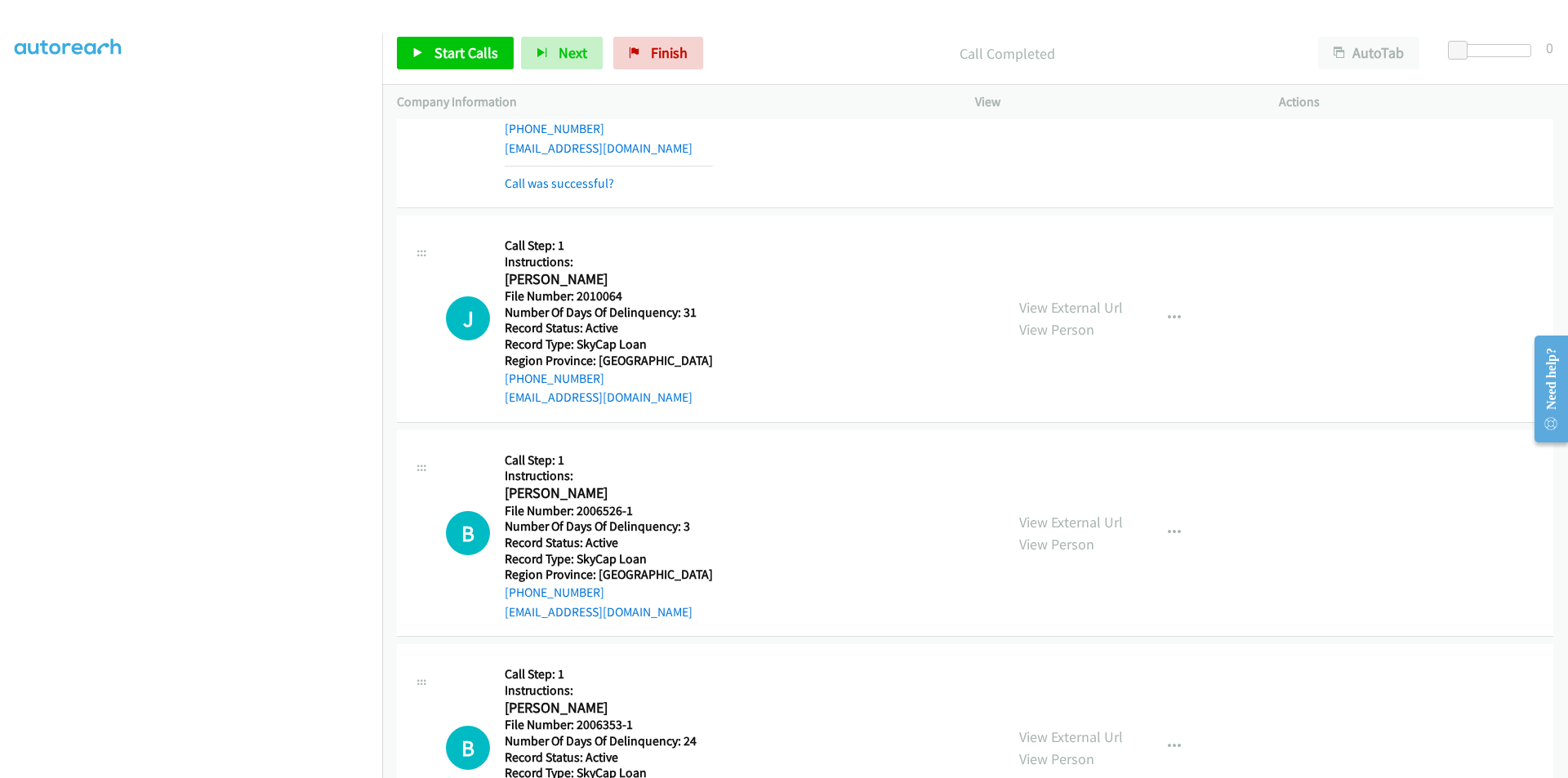
scroll to position [2285, 0]
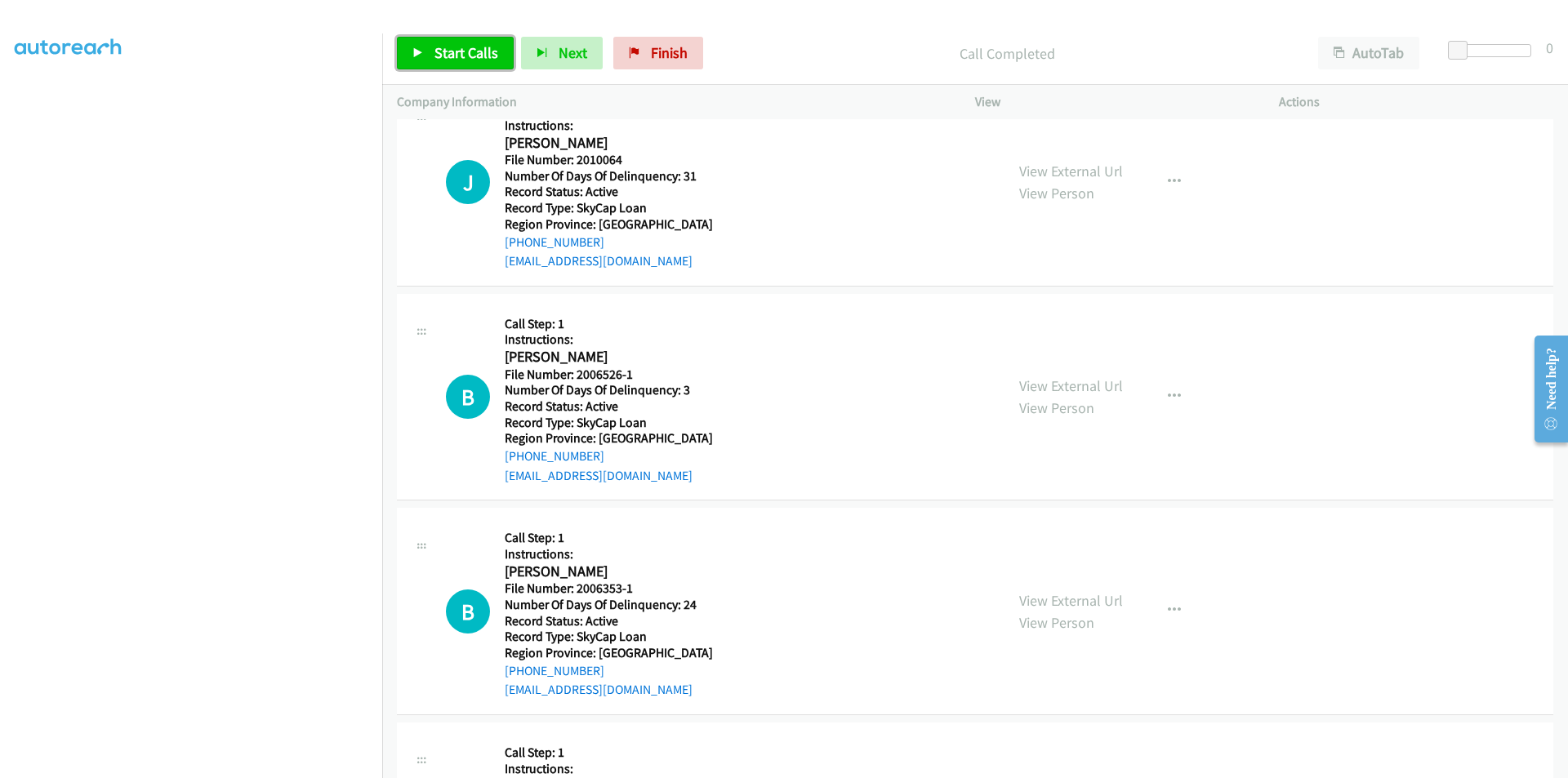
click at [453, 50] on span "Start Calls" at bounding box center [465, 52] width 63 height 18
click at [452, 50] on span "Pause" at bounding box center [453, 52] width 37 height 18
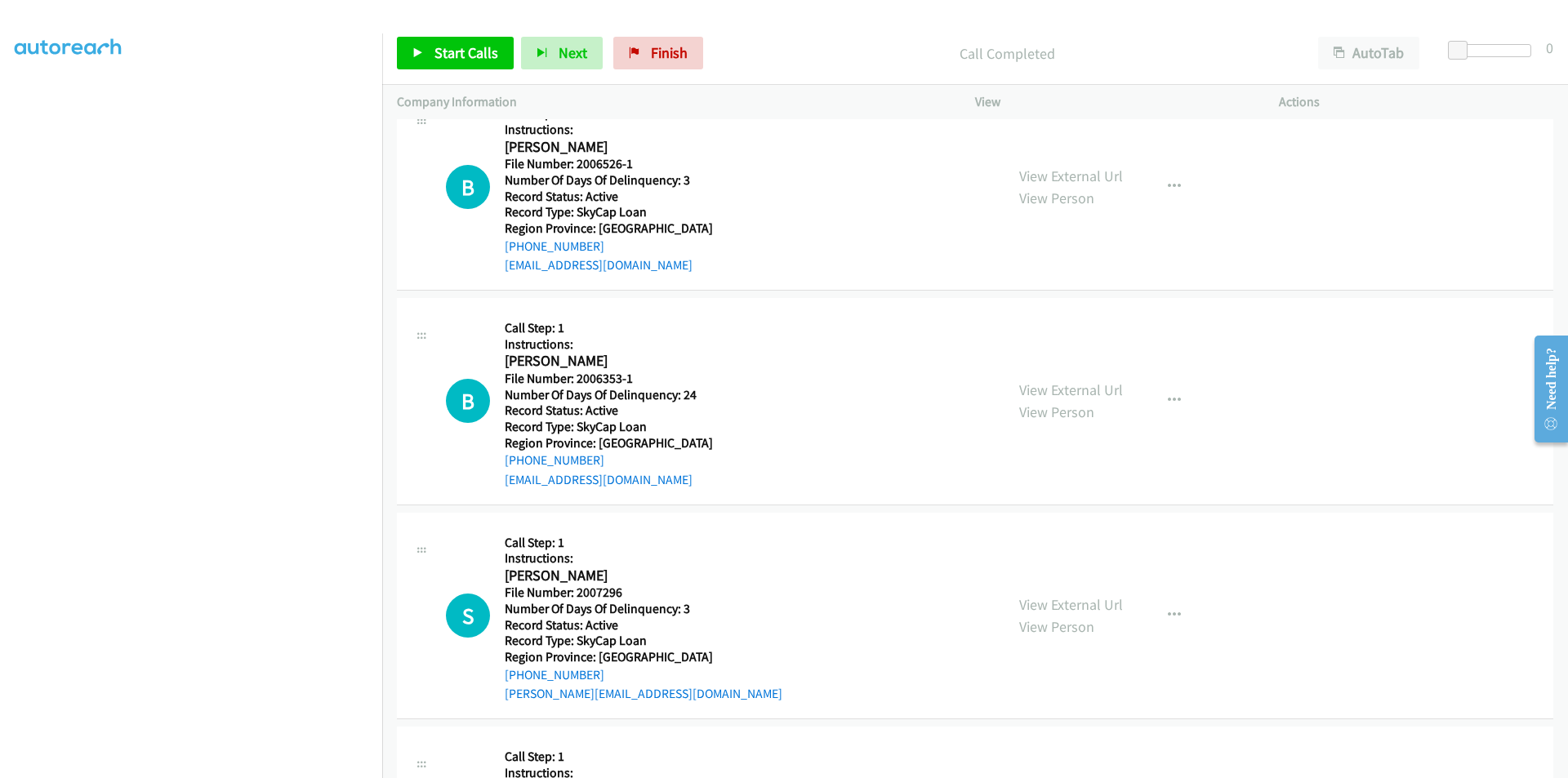
scroll to position [2449, 0]
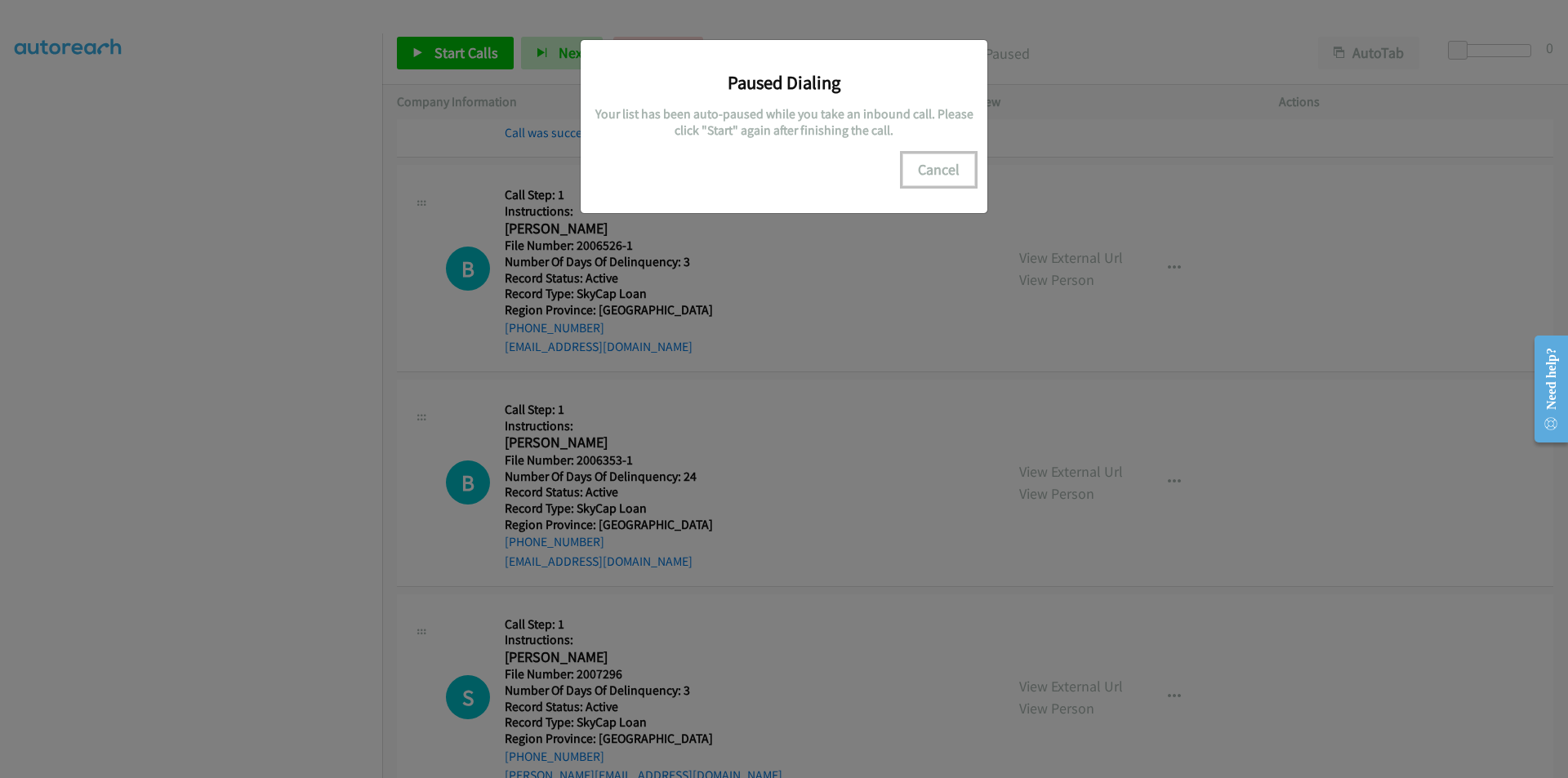
click at [958, 173] on button "Cancel" at bounding box center [938, 170] width 73 height 33
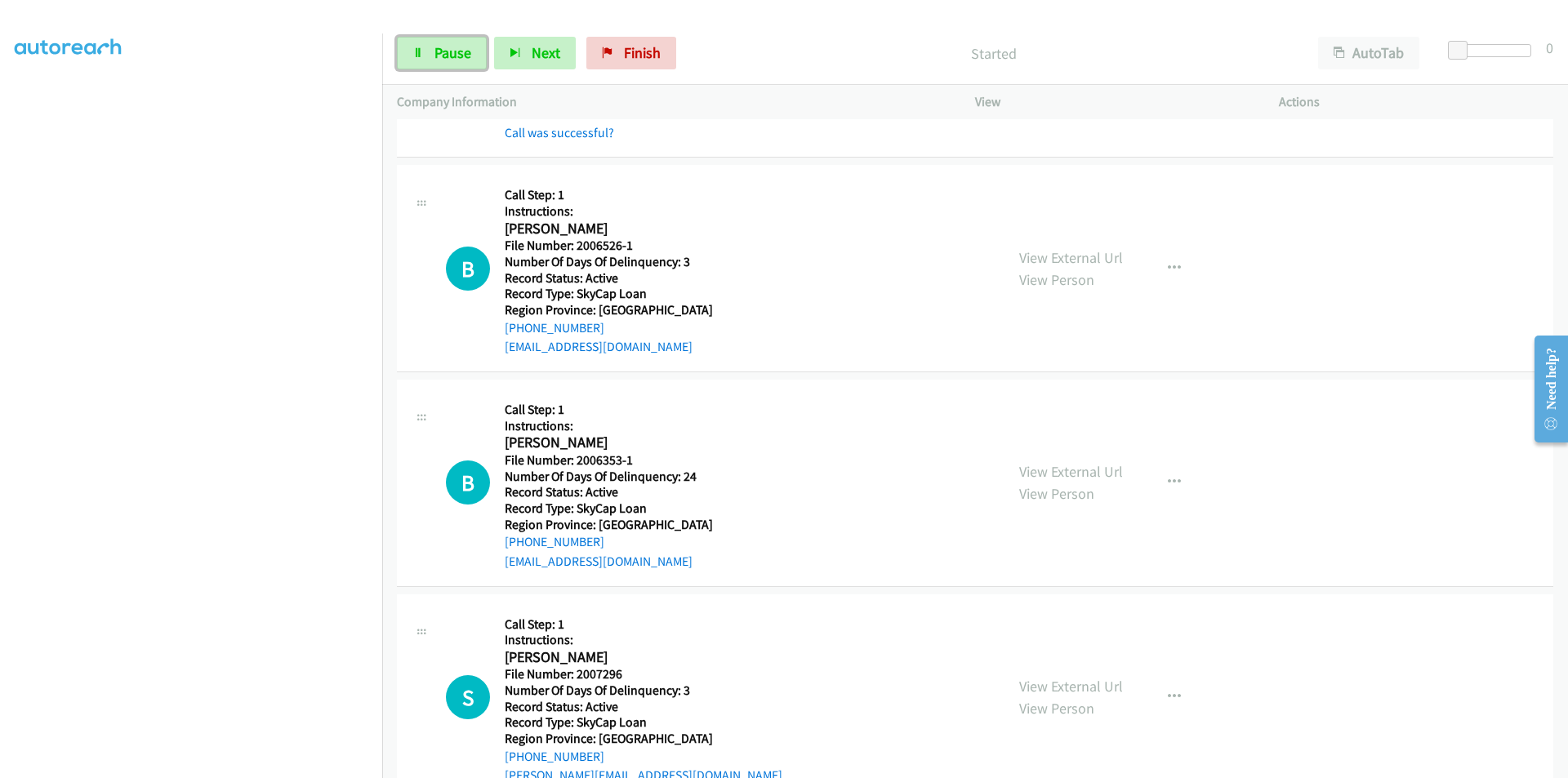
click at [459, 50] on span "Pause" at bounding box center [453, 52] width 37 height 18
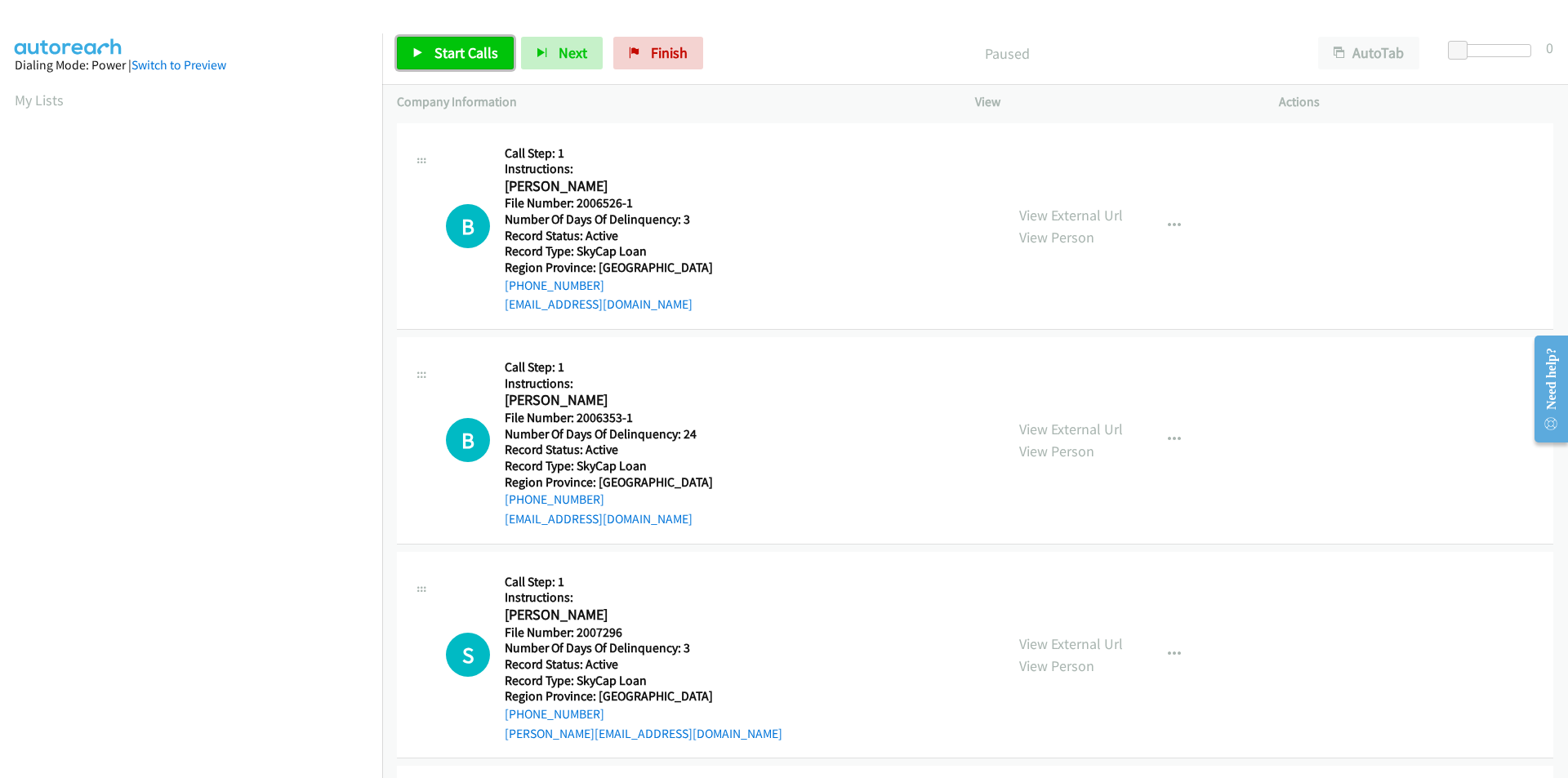
click at [453, 49] on span "Start Calls" at bounding box center [465, 52] width 63 height 18
click at [453, 49] on span "Pause" at bounding box center [453, 52] width 37 height 18
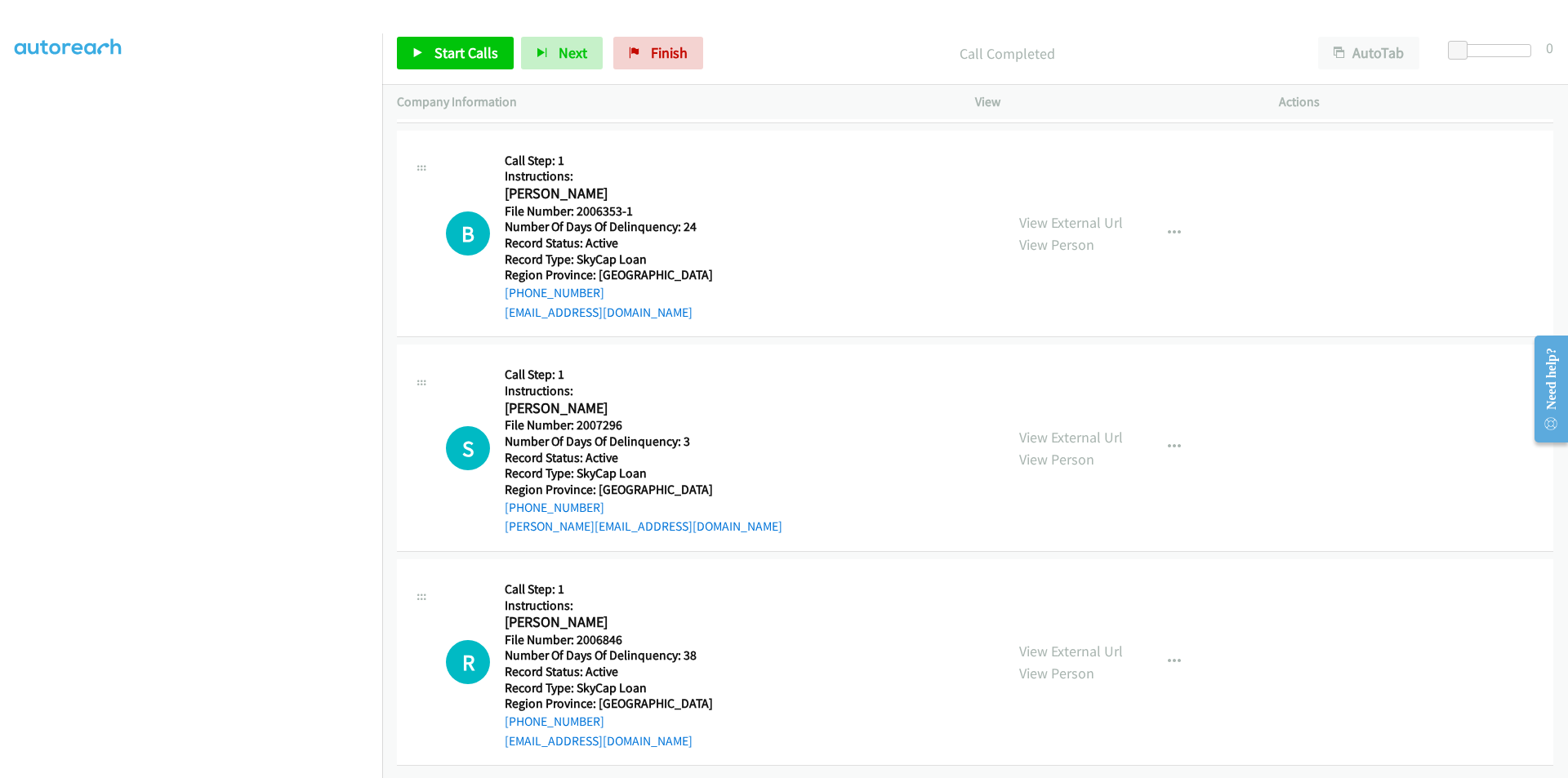
scroll to position [245, 0]
click at [471, 47] on span "Start Calls" at bounding box center [465, 52] width 63 height 18
click at [465, 47] on span "Pause" at bounding box center [453, 52] width 37 height 18
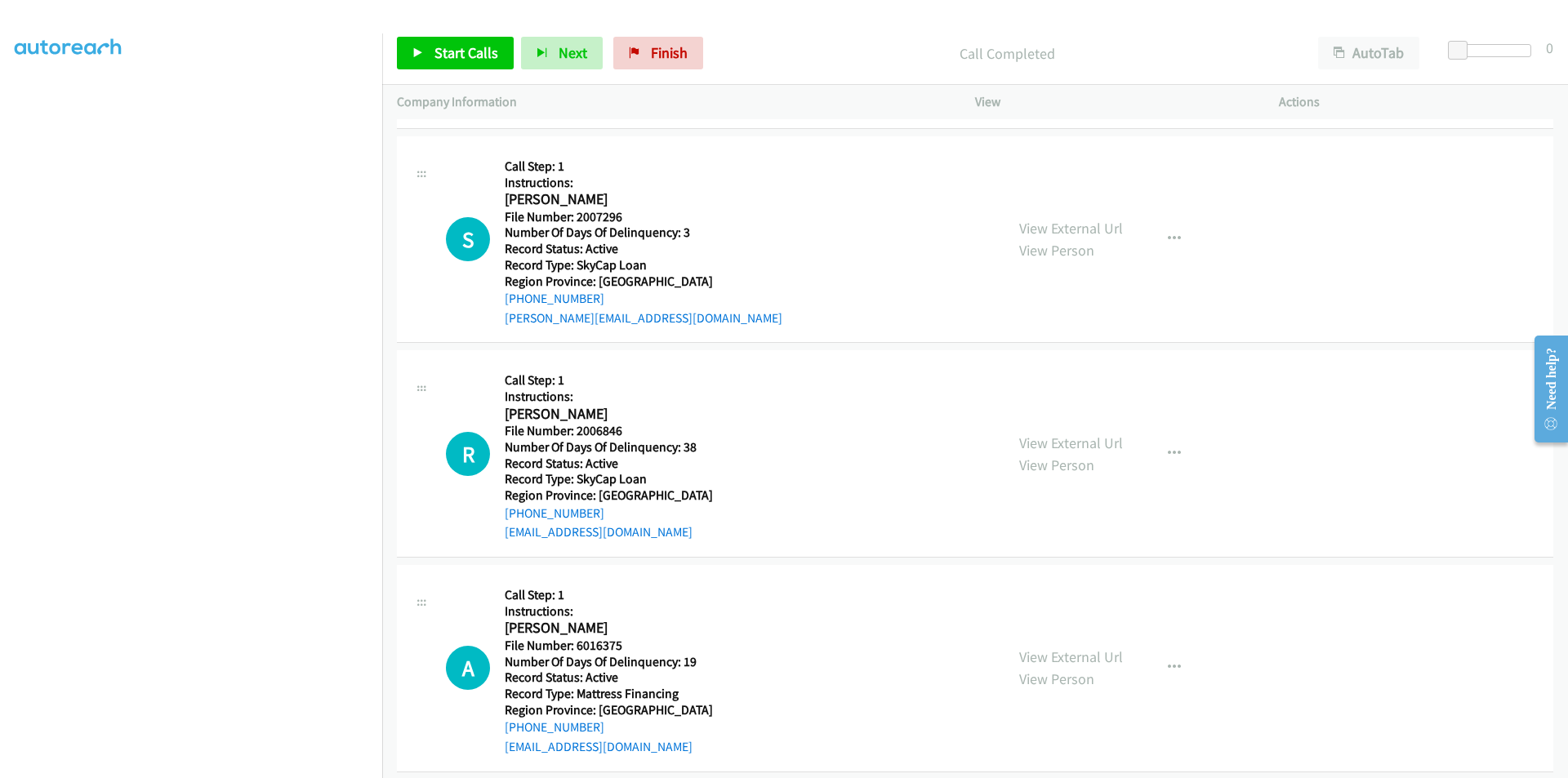
scroll to position [490, 0]
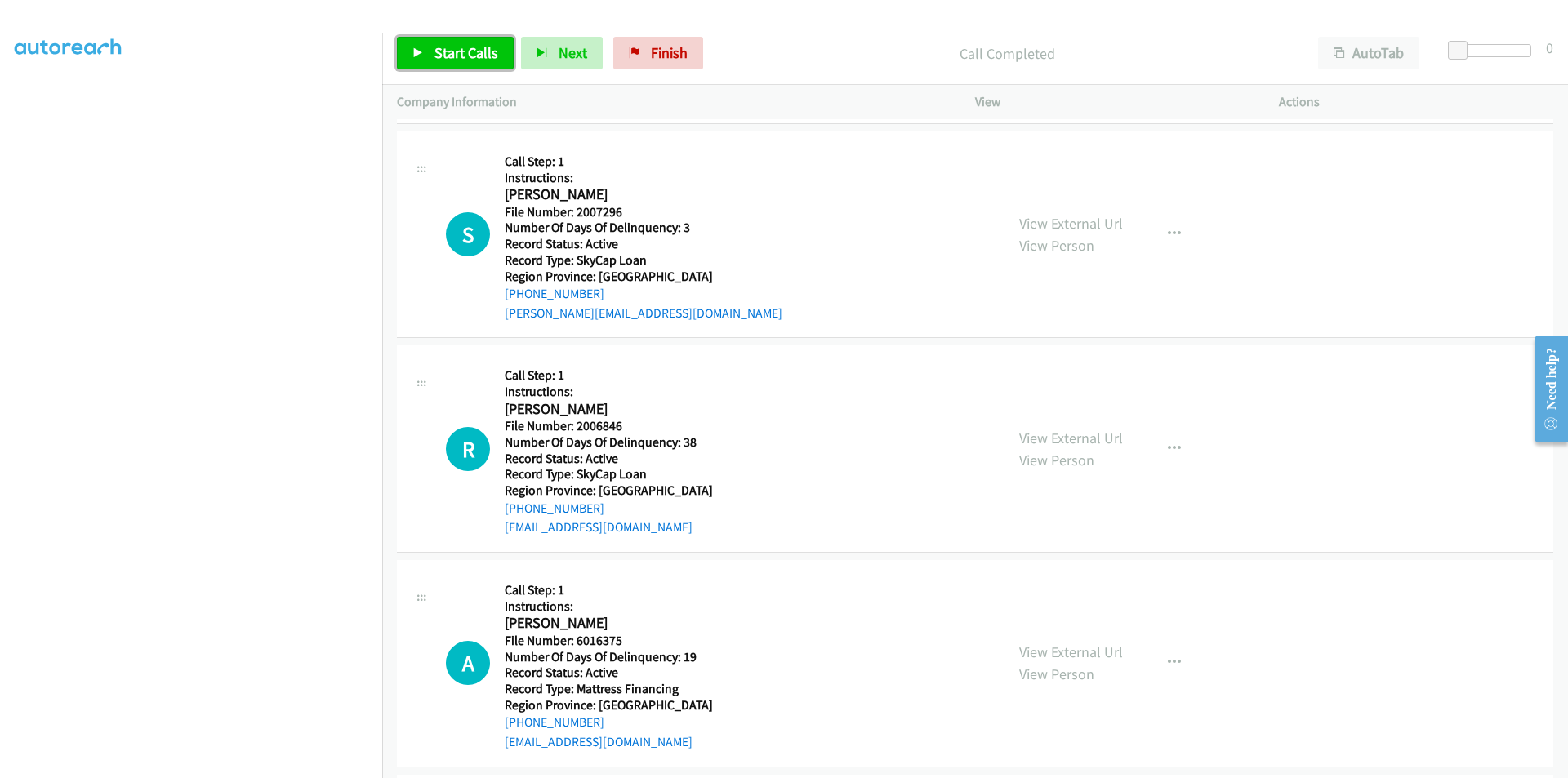
click at [444, 51] on span "Start Calls" at bounding box center [465, 52] width 63 height 18
click at [455, 53] on span "Pause" at bounding box center [453, 52] width 37 height 18
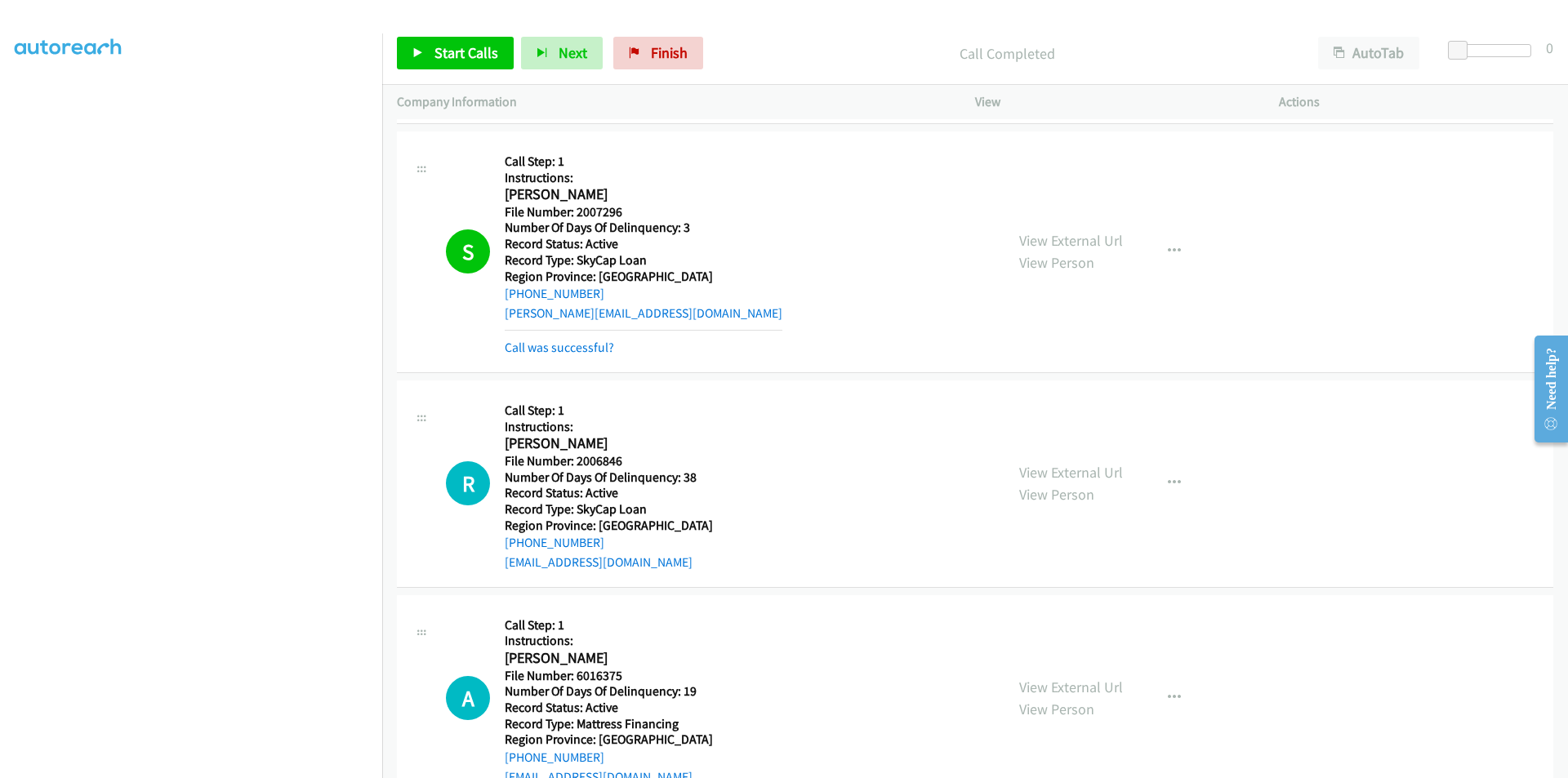
scroll to position [735, 0]
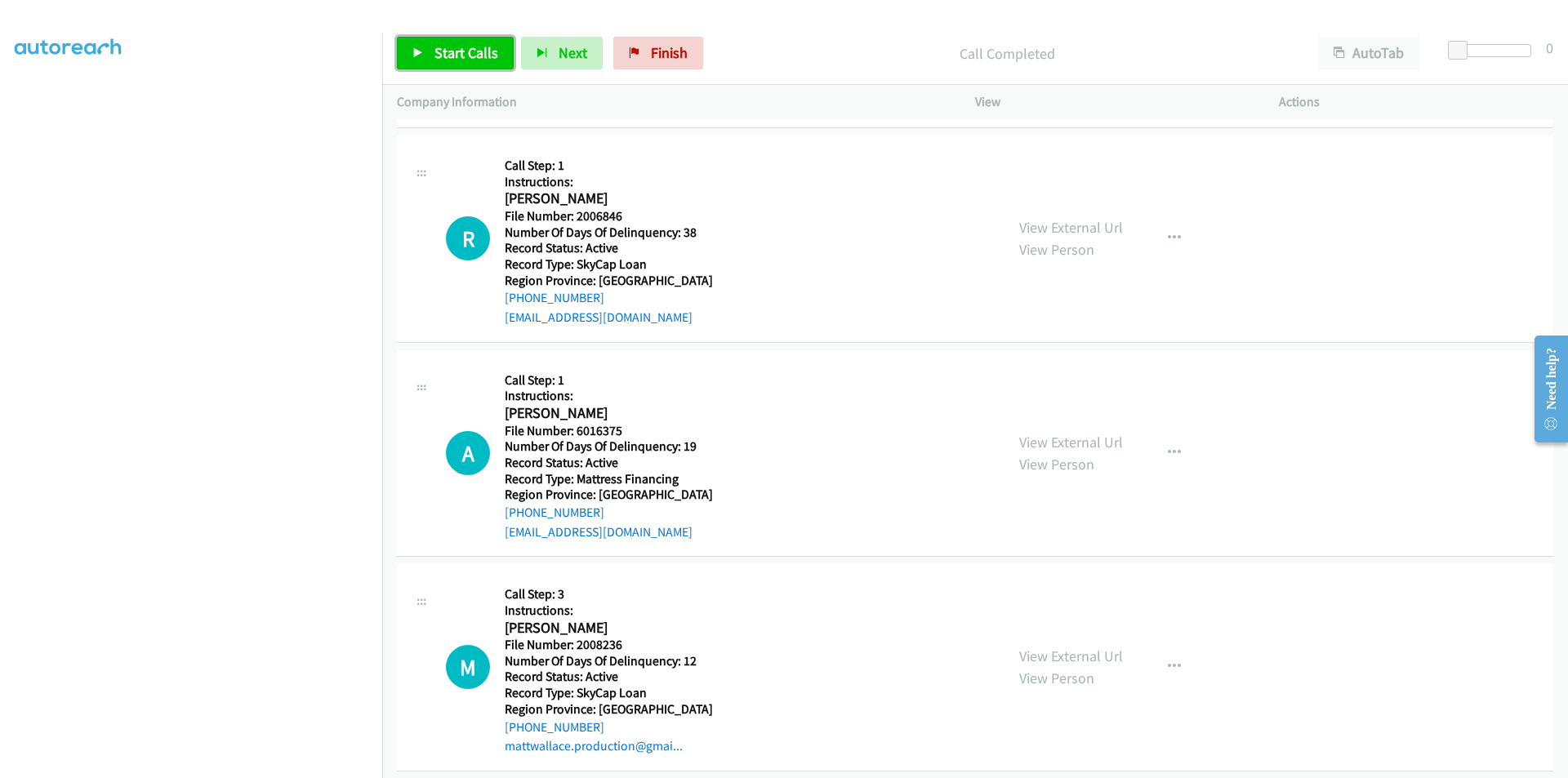
click at [463, 54] on span "Start Calls" at bounding box center [465, 52] width 63 height 18
click at [463, 54] on span "Pause" at bounding box center [453, 52] width 37 height 18
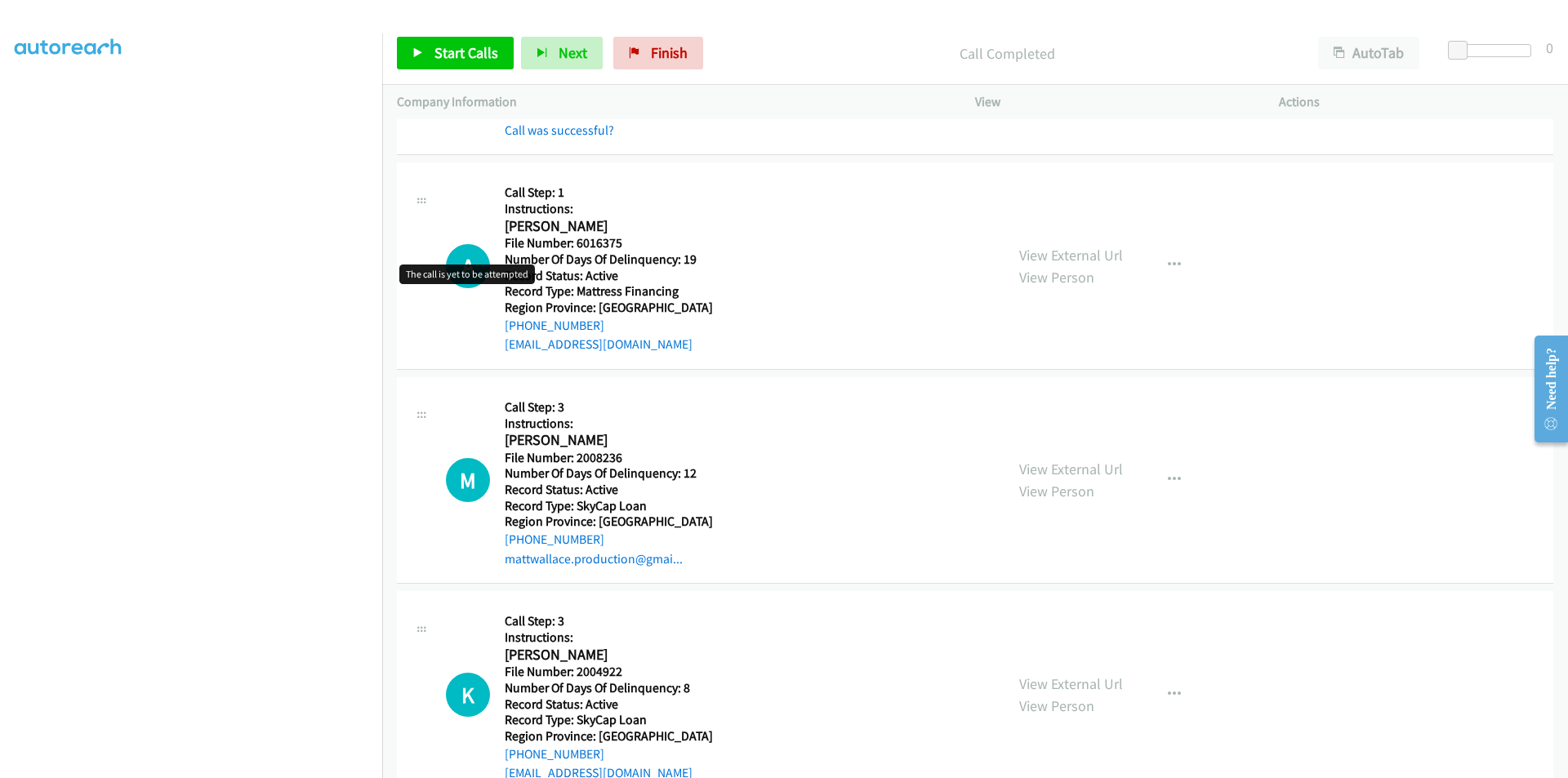
scroll to position [979, 0]
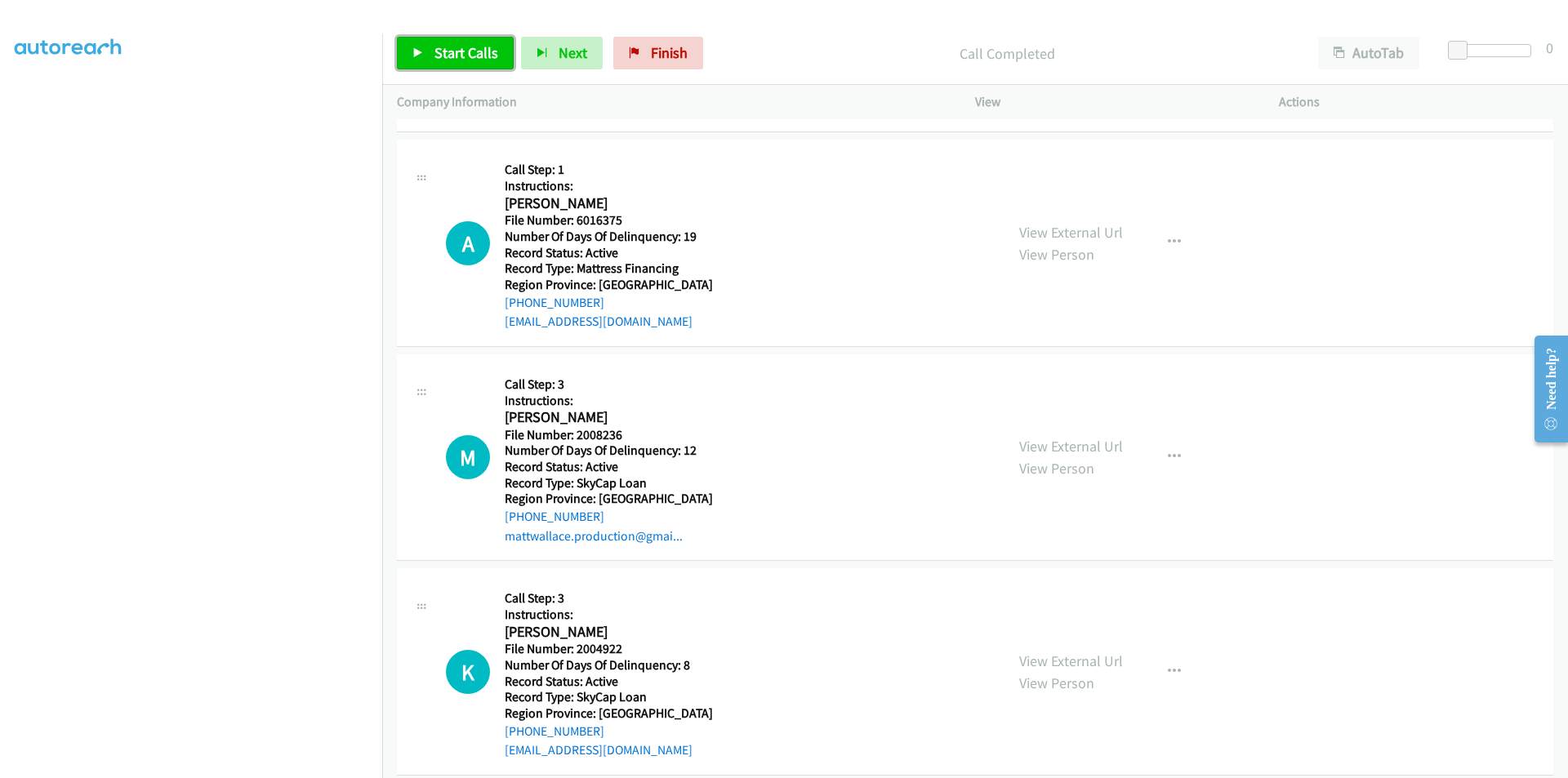
click at [449, 38] on link "Start Calls" at bounding box center [454, 53] width 117 height 33
click at [445, 45] on span "Pause" at bounding box center [453, 52] width 37 height 18
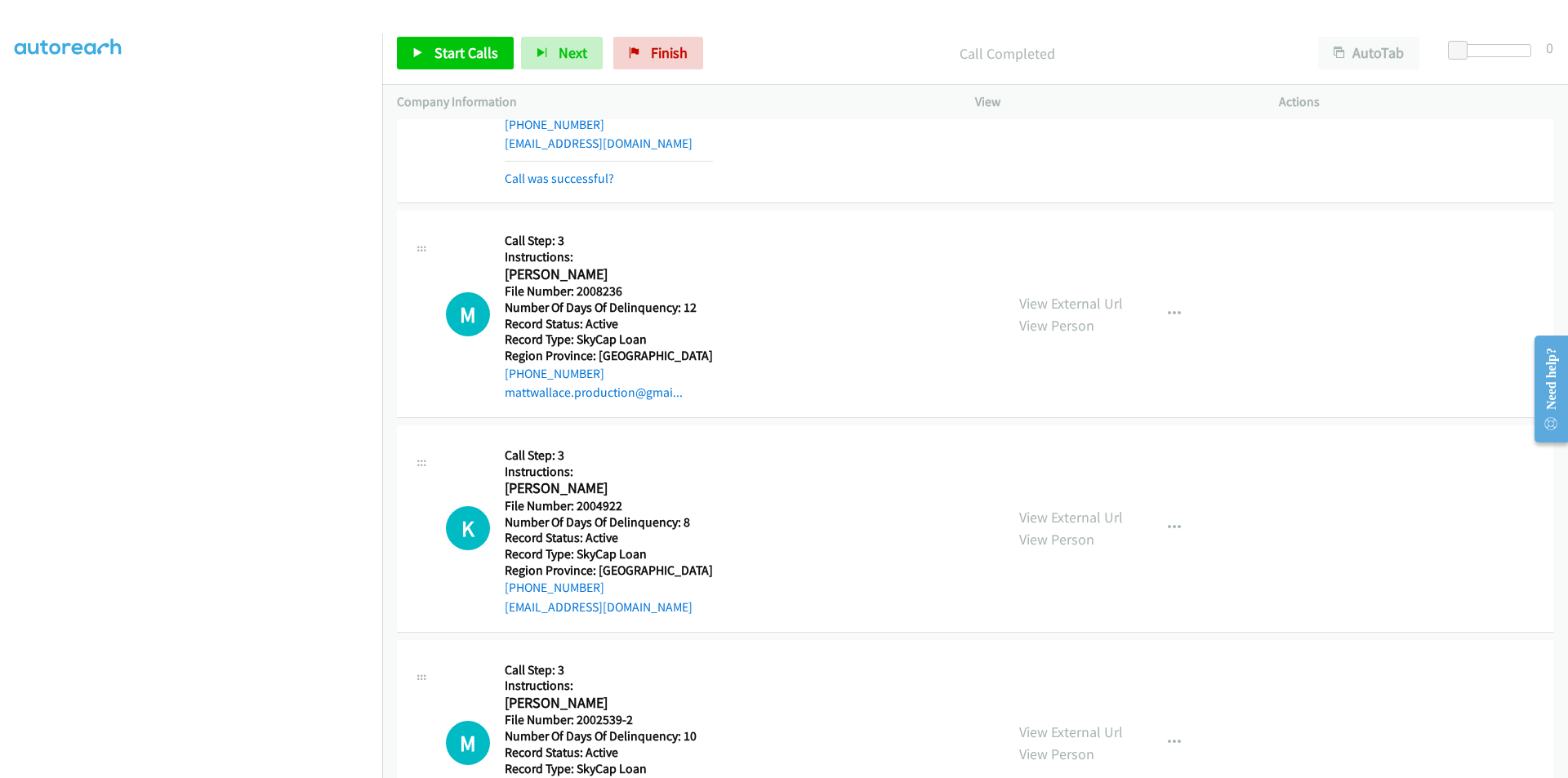
scroll to position [1224, 0]
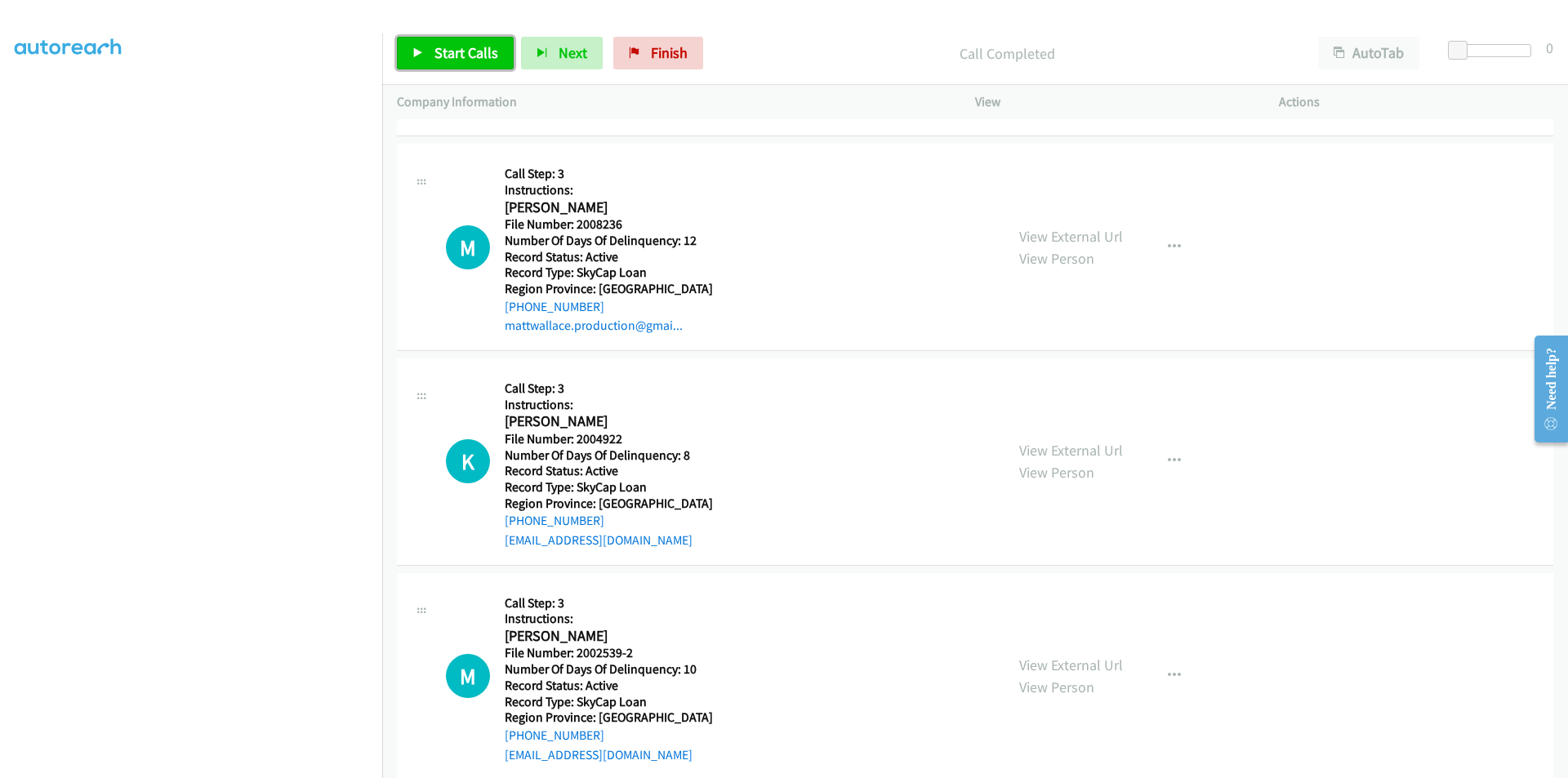
click at [465, 50] on span "Start Calls" at bounding box center [465, 52] width 63 height 18
click at [465, 50] on span "Pause" at bounding box center [453, 52] width 37 height 18
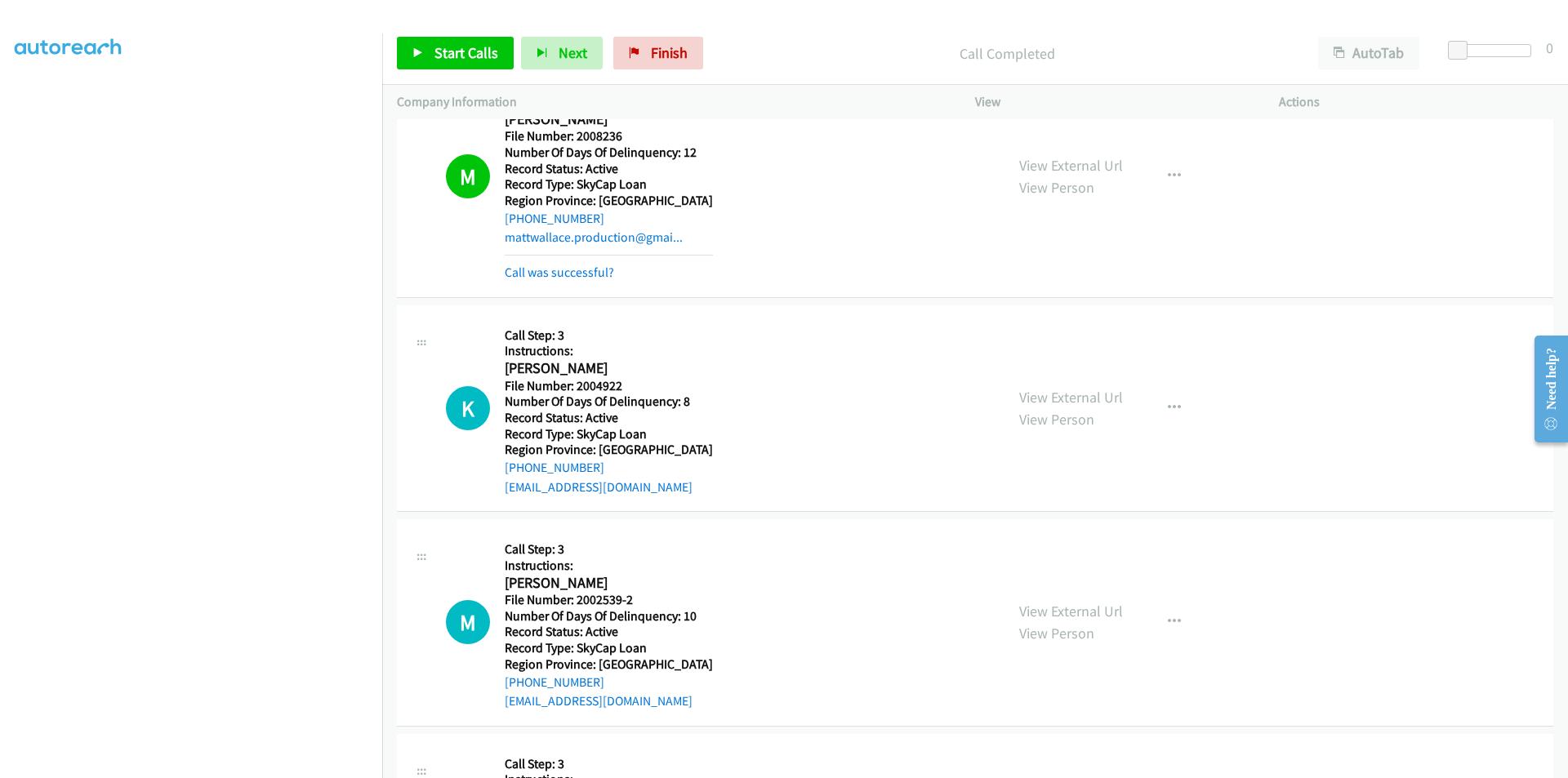
scroll to position [1469, 0]
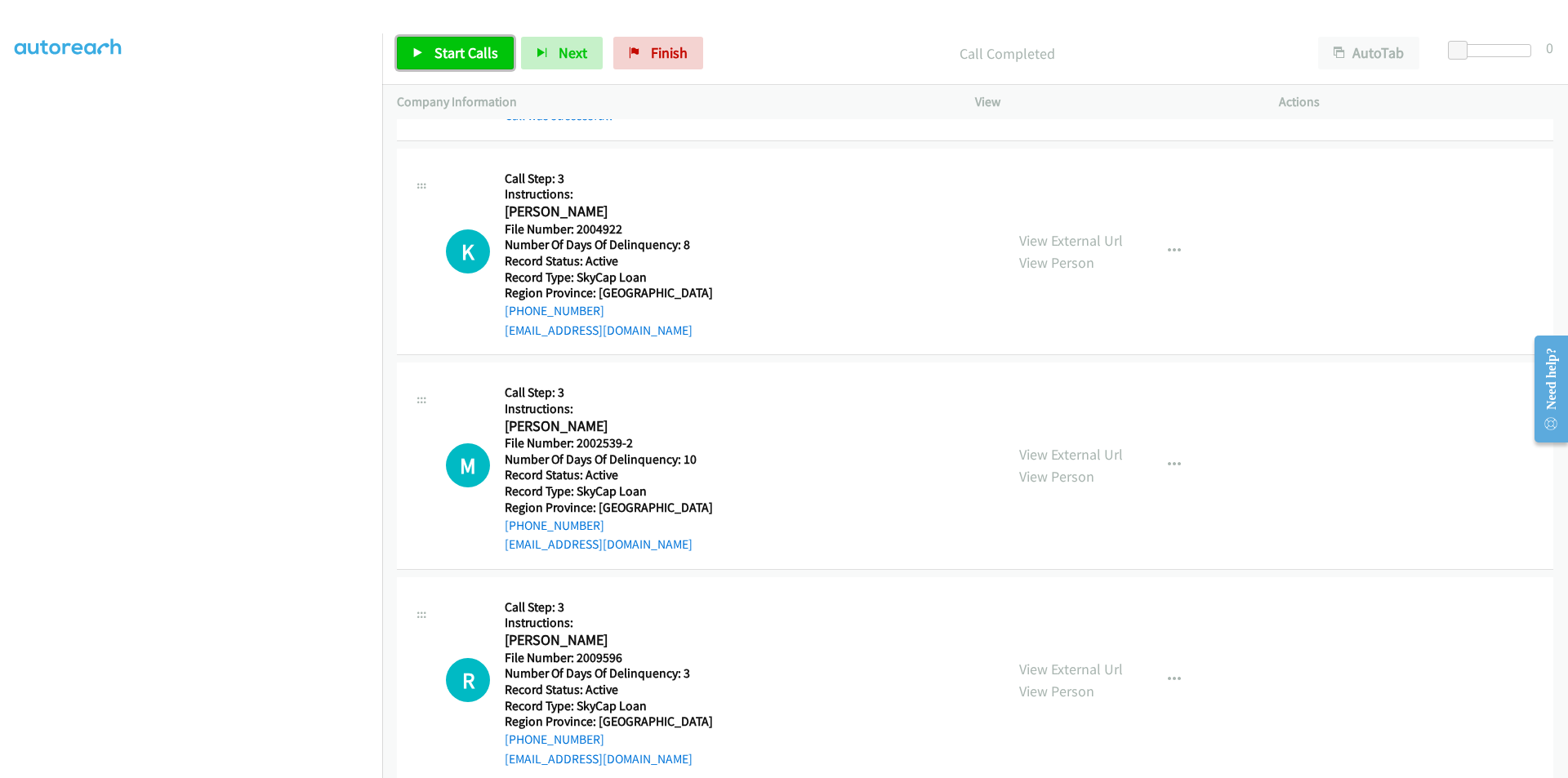
click at [488, 45] on span "Start Calls" at bounding box center [465, 52] width 63 height 18
click at [479, 48] on link "Pause" at bounding box center [442, 53] width 90 height 33
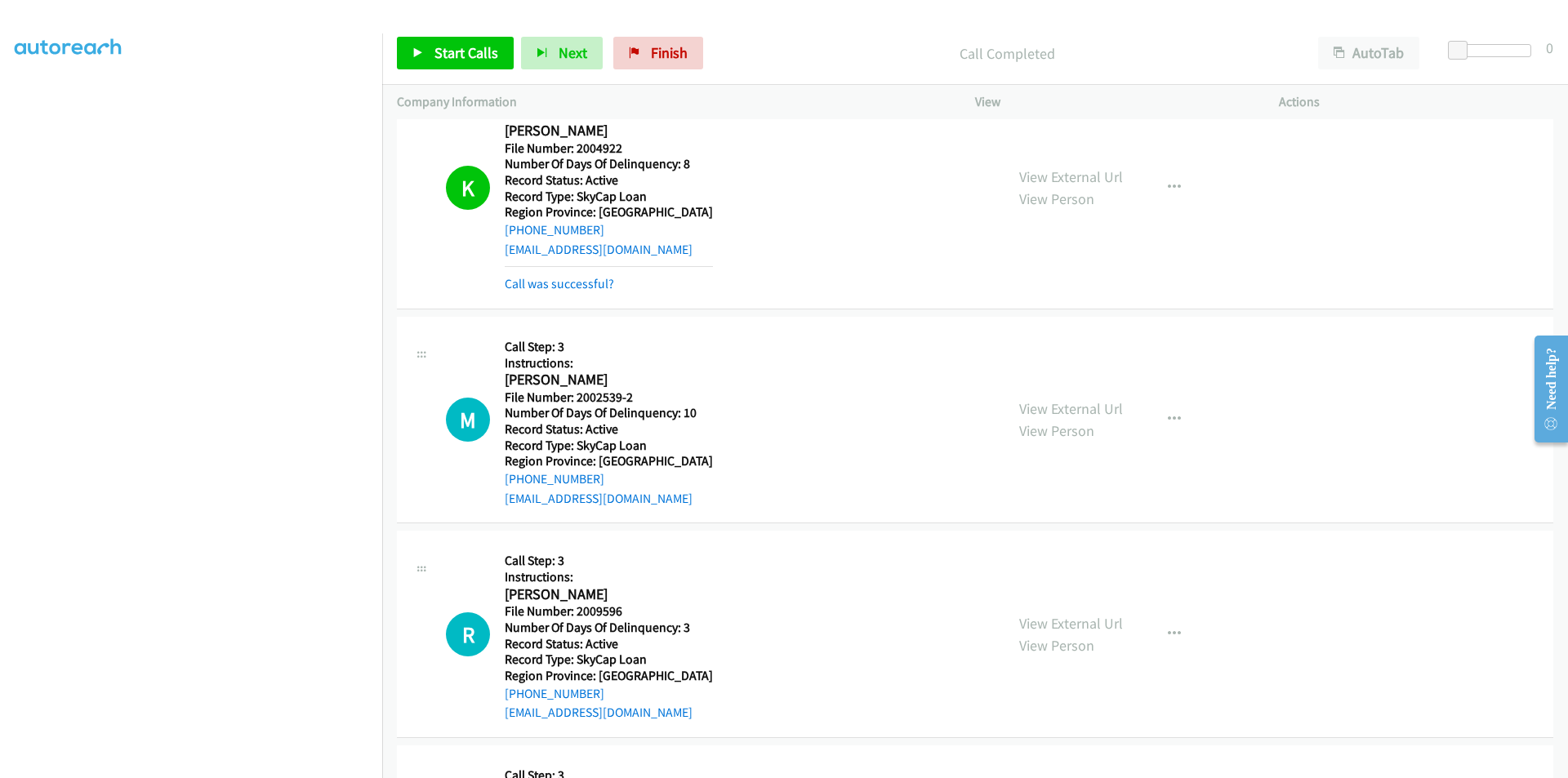
scroll to position [1714, 0]
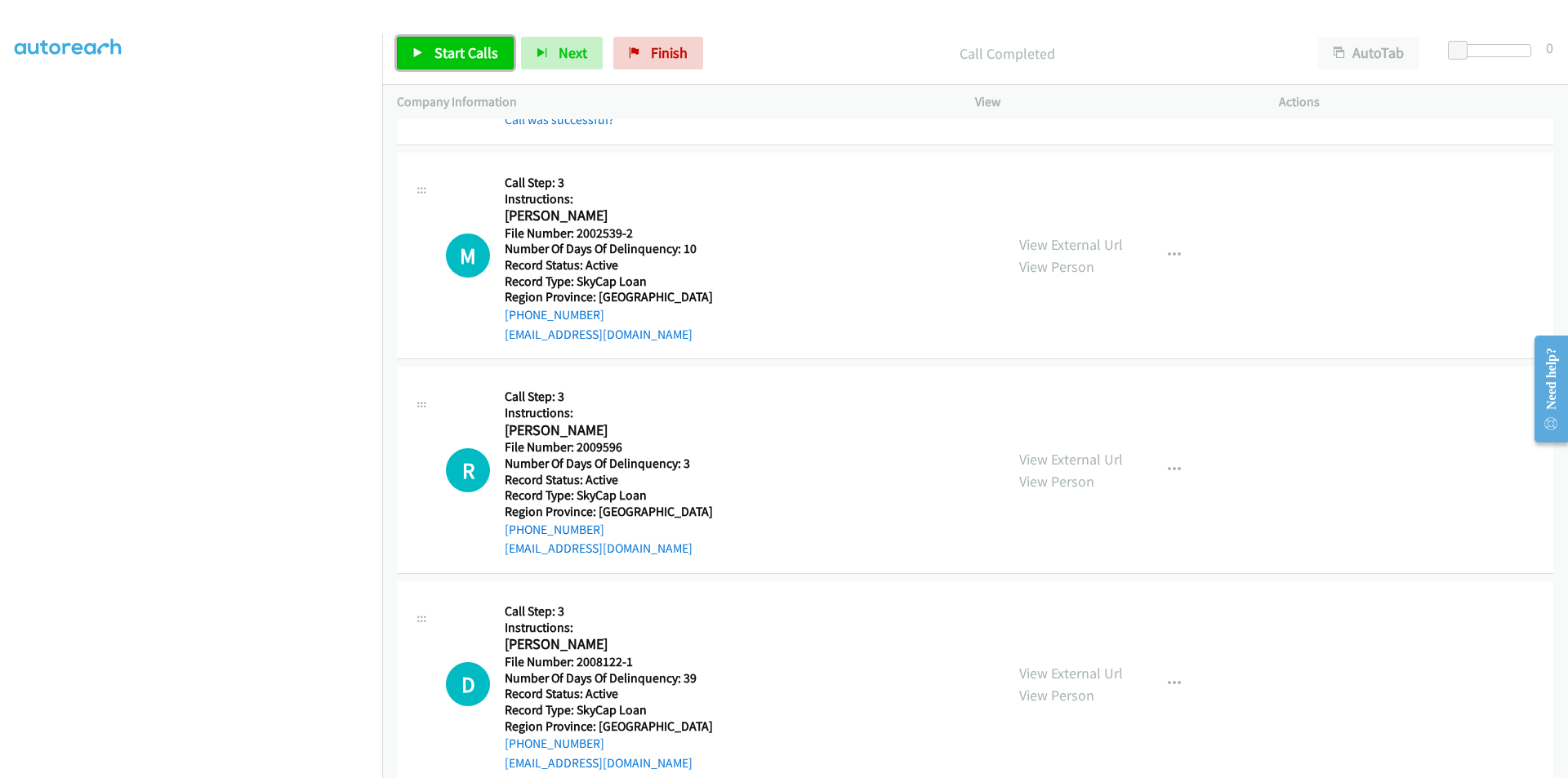
click at [451, 48] on span "Start Calls" at bounding box center [465, 52] width 63 height 18
click at [451, 48] on span "Pause" at bounding box center [453, 52] width 37 height 18
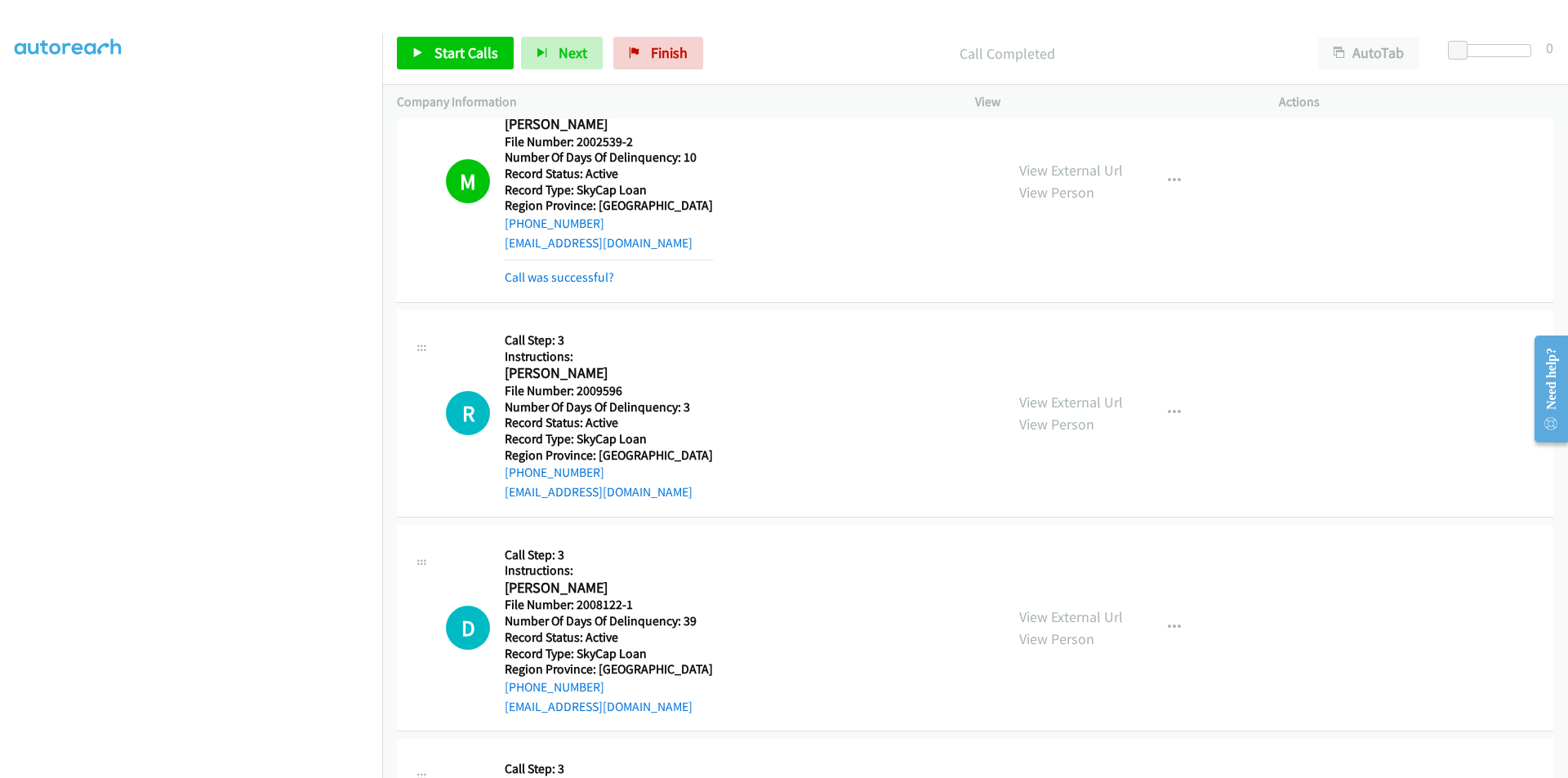
scroll to position [1877, 0]
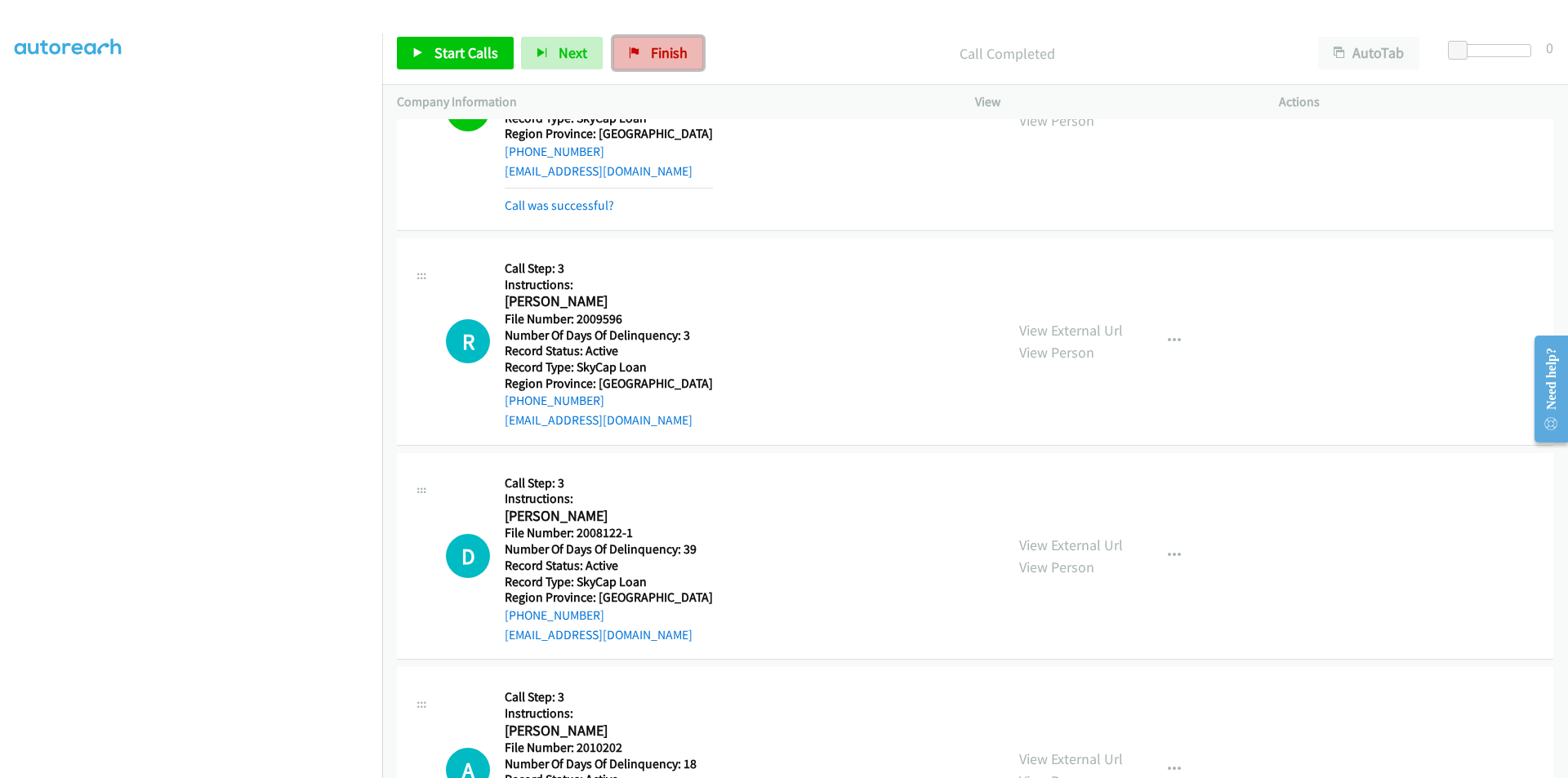
click at [661, 55] on span "Finish" at bounding box center [669, 52] width 37 height 18
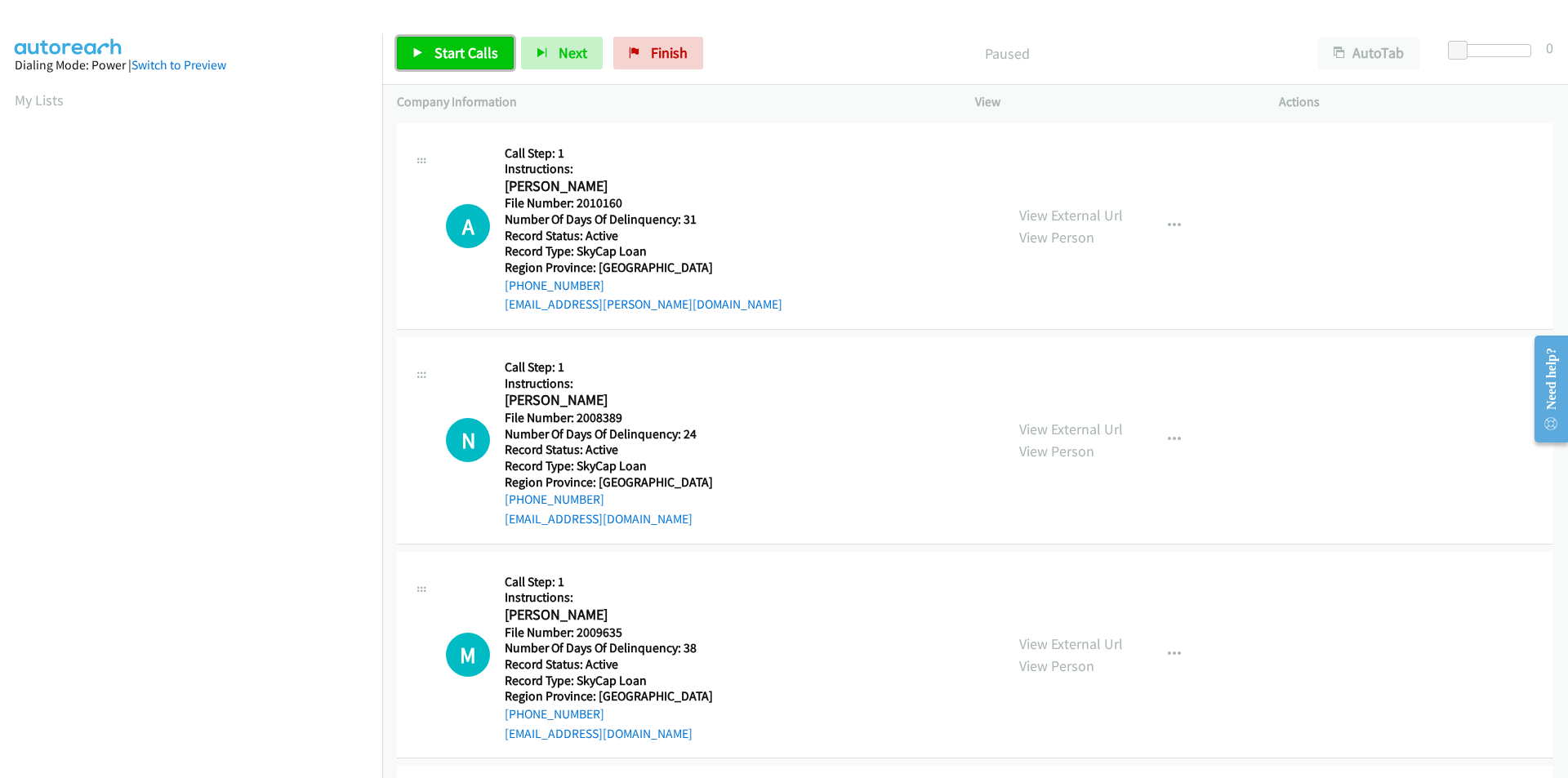
click at [476, 47] on span "Start Calls" at bounding box center [465, 52] width 63 height 18
click at [462, 48] on span "Pause" at bounding box center [453, 52] width 37 height 18
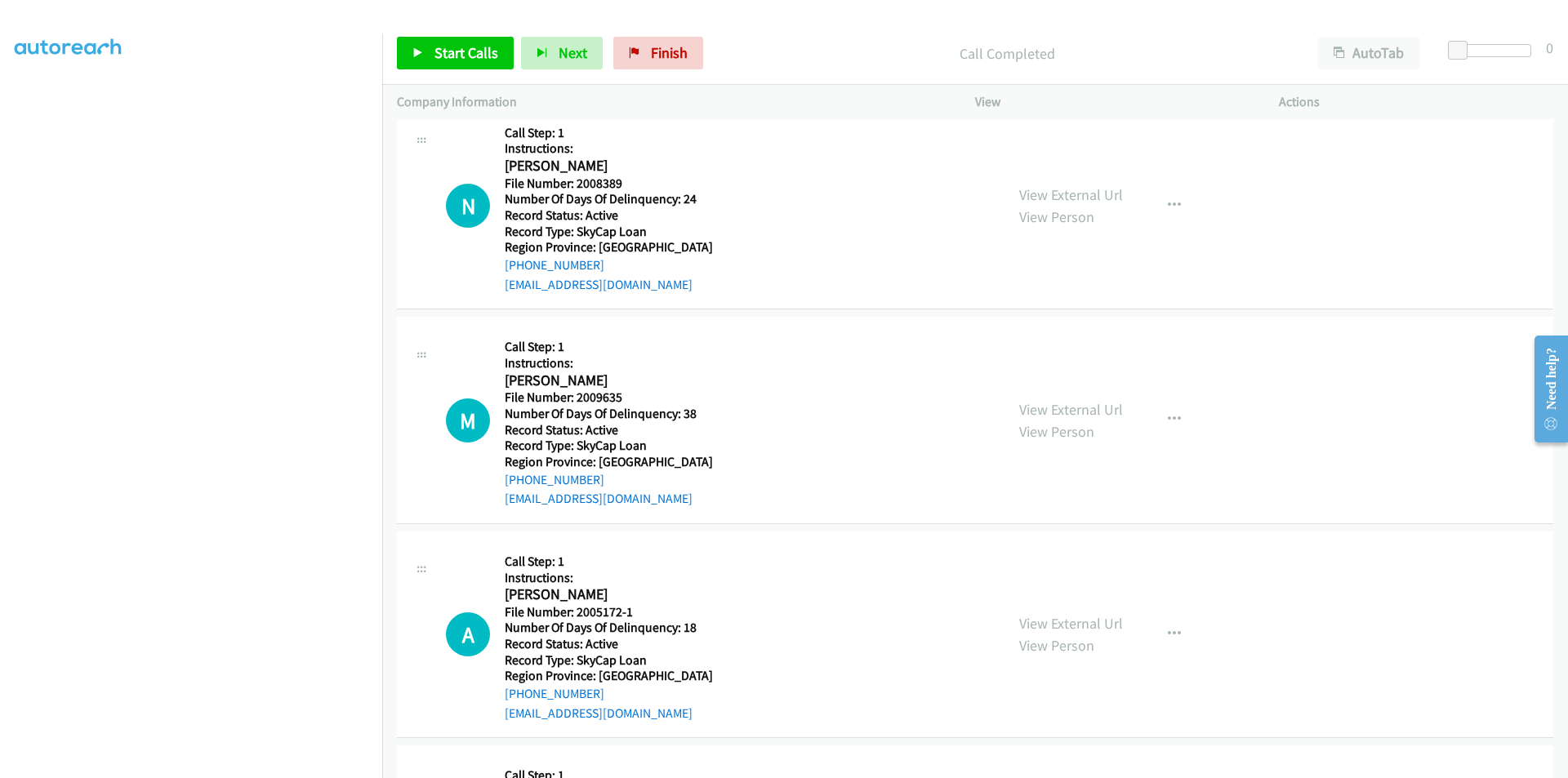
scroll to position [245, 0]
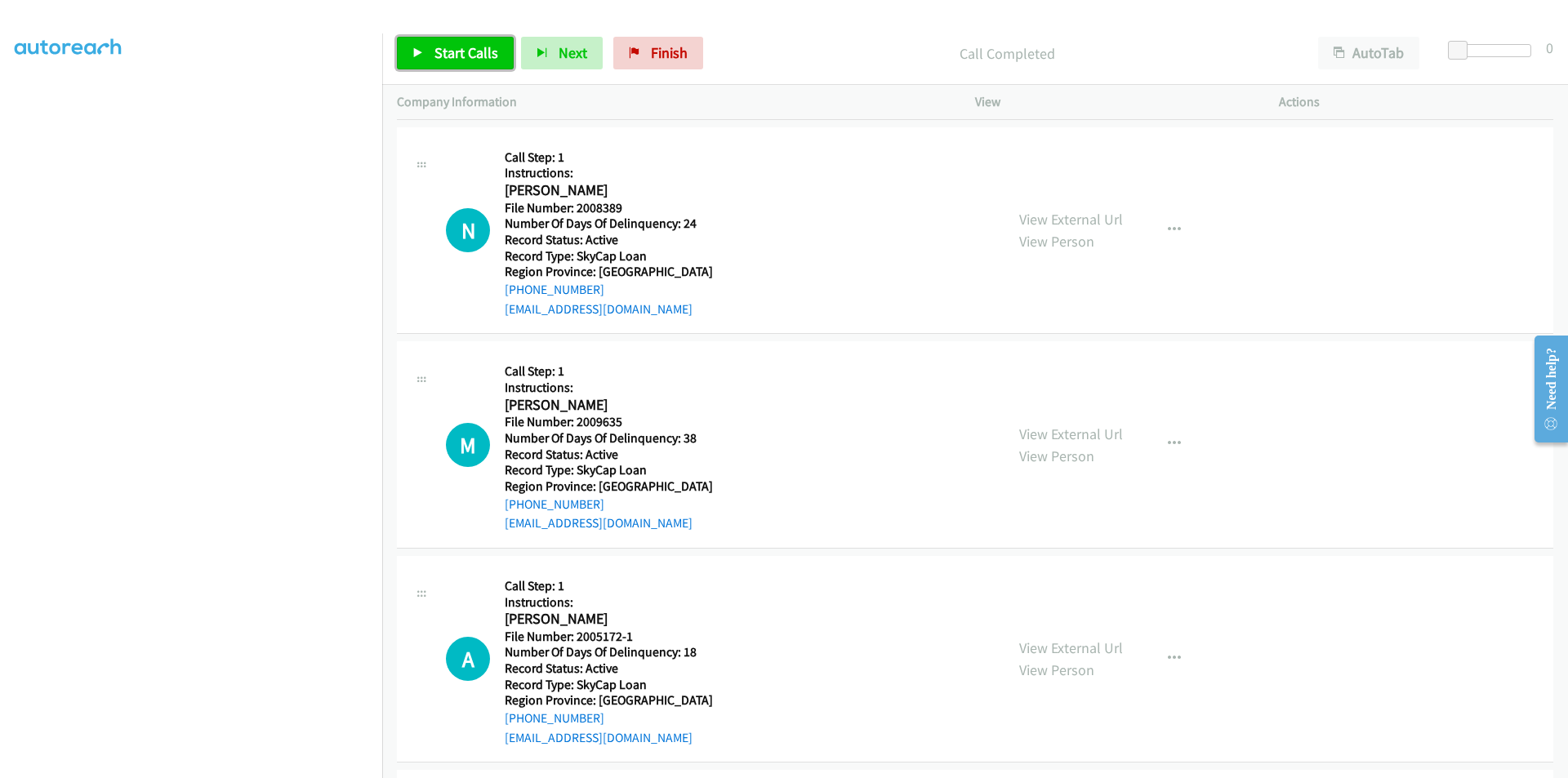
click at [442, 44] on span "Start Calls" at bounding box center [465, 52] width 63 height 18
click at [442, 44] on span "Pause" at bounding box center [453, 52] width 37 height 18
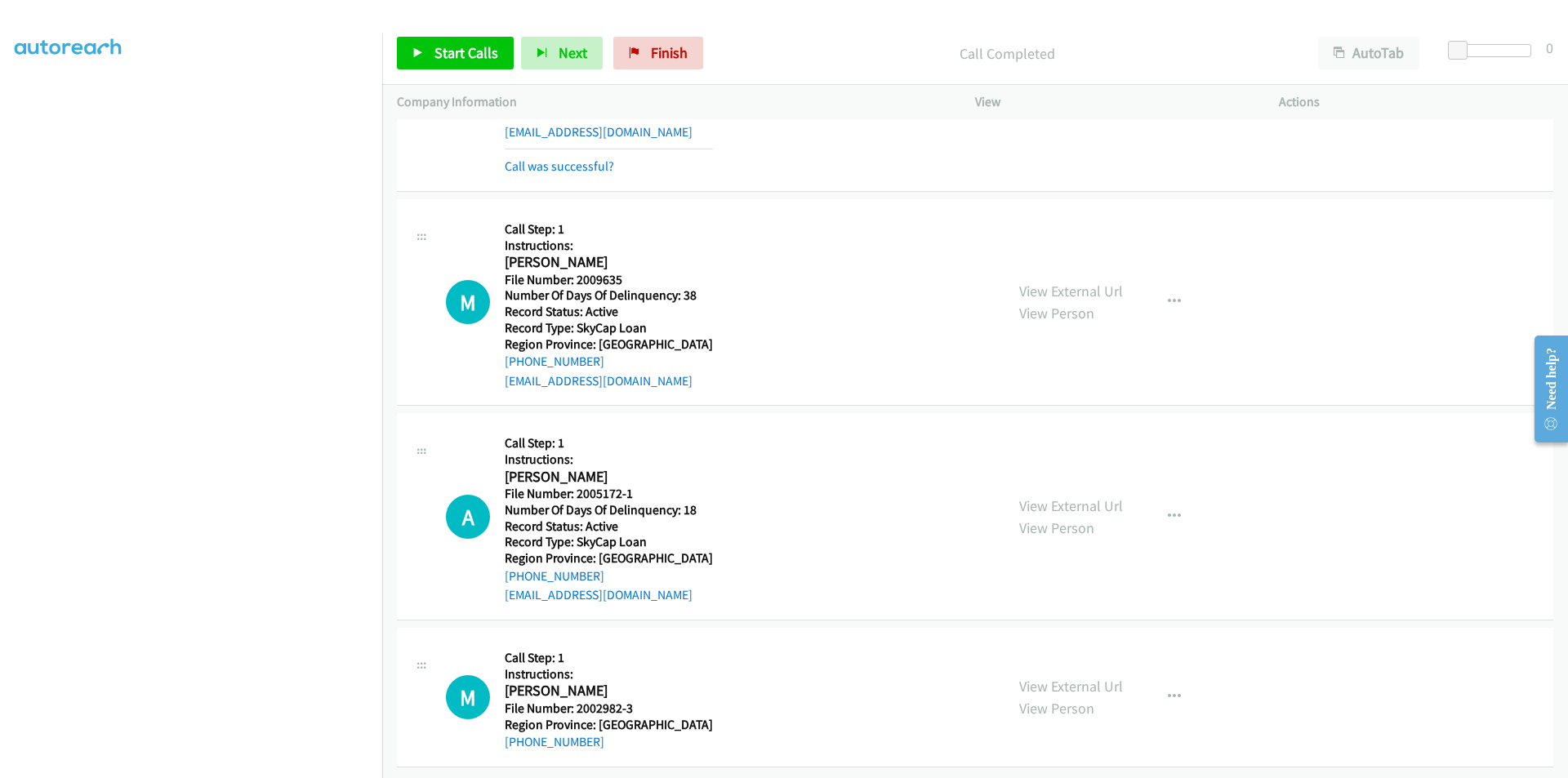
scroll to position [435, 0]
click at [478, 54] on span "Start Calls" at bounding box center [465, 52] width 63 height 18
click at [459, 49] on span "Pause" at bounding box center [453, 52] width 37 height 18
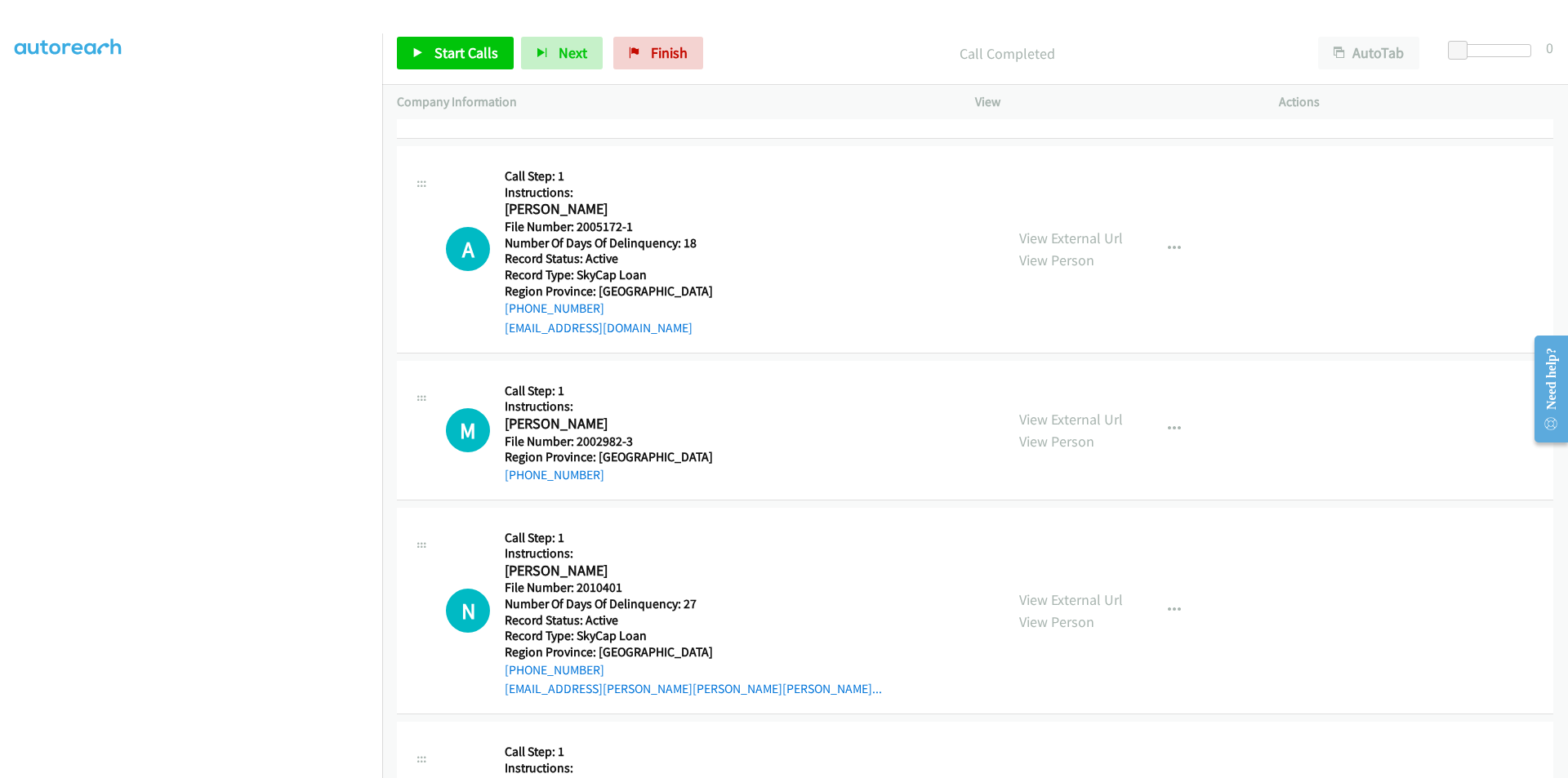
scroll to position [761, 0]
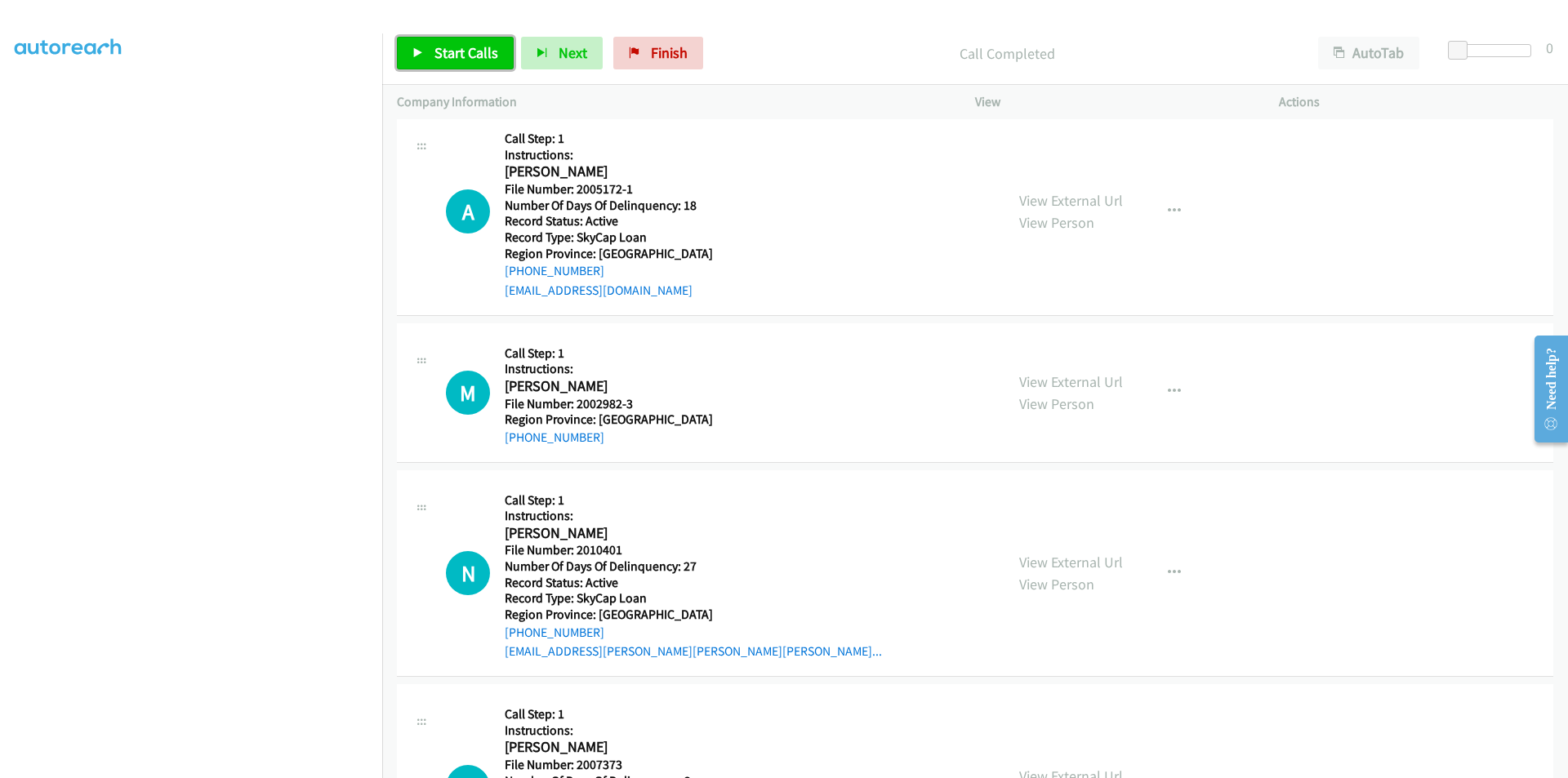
click at [494, 38] on link "Start Calls" at bounding box center [454, 53] width 117 height 33
click at [476, 47] on link "Pause" at bounding box center [442, 53] width 90 height 33
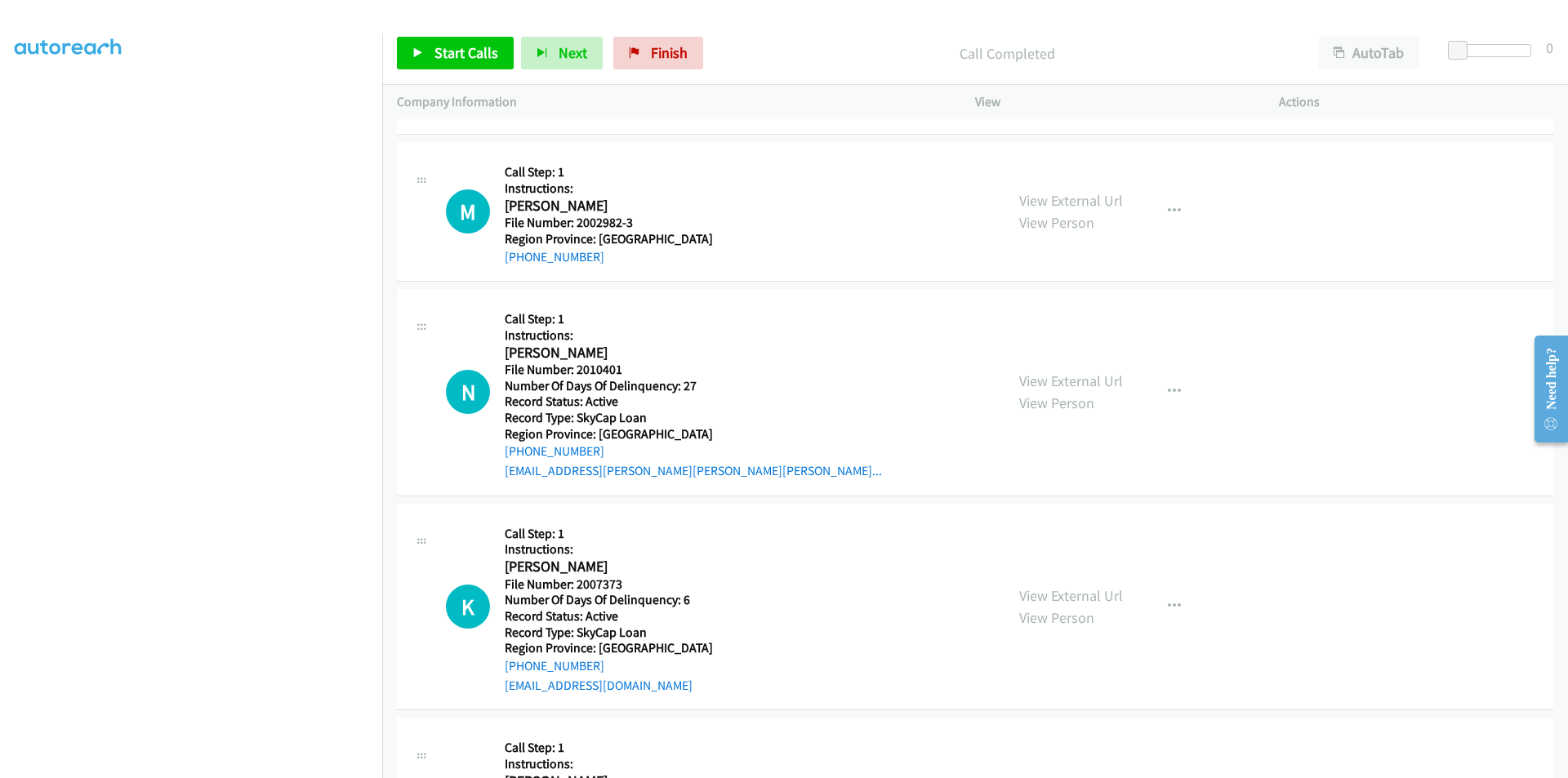
scroll to position [1006, 0]
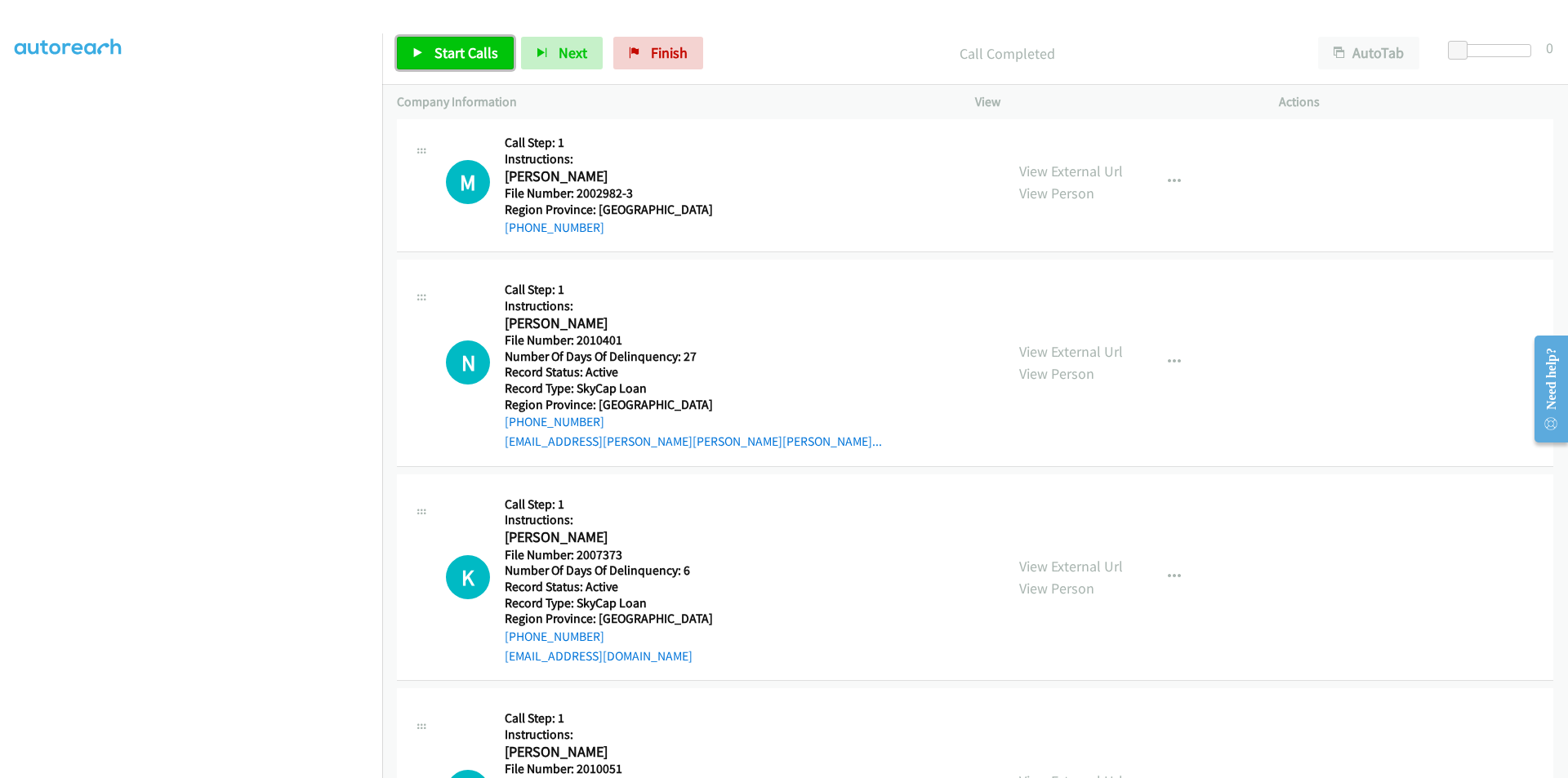
click at [469, 53] on span "Start Calls" at bounding box center [465, 52] width 63 height 18
click at [469, 53] on span "Pause" at bounding box center [453, 52] width 37 height 18
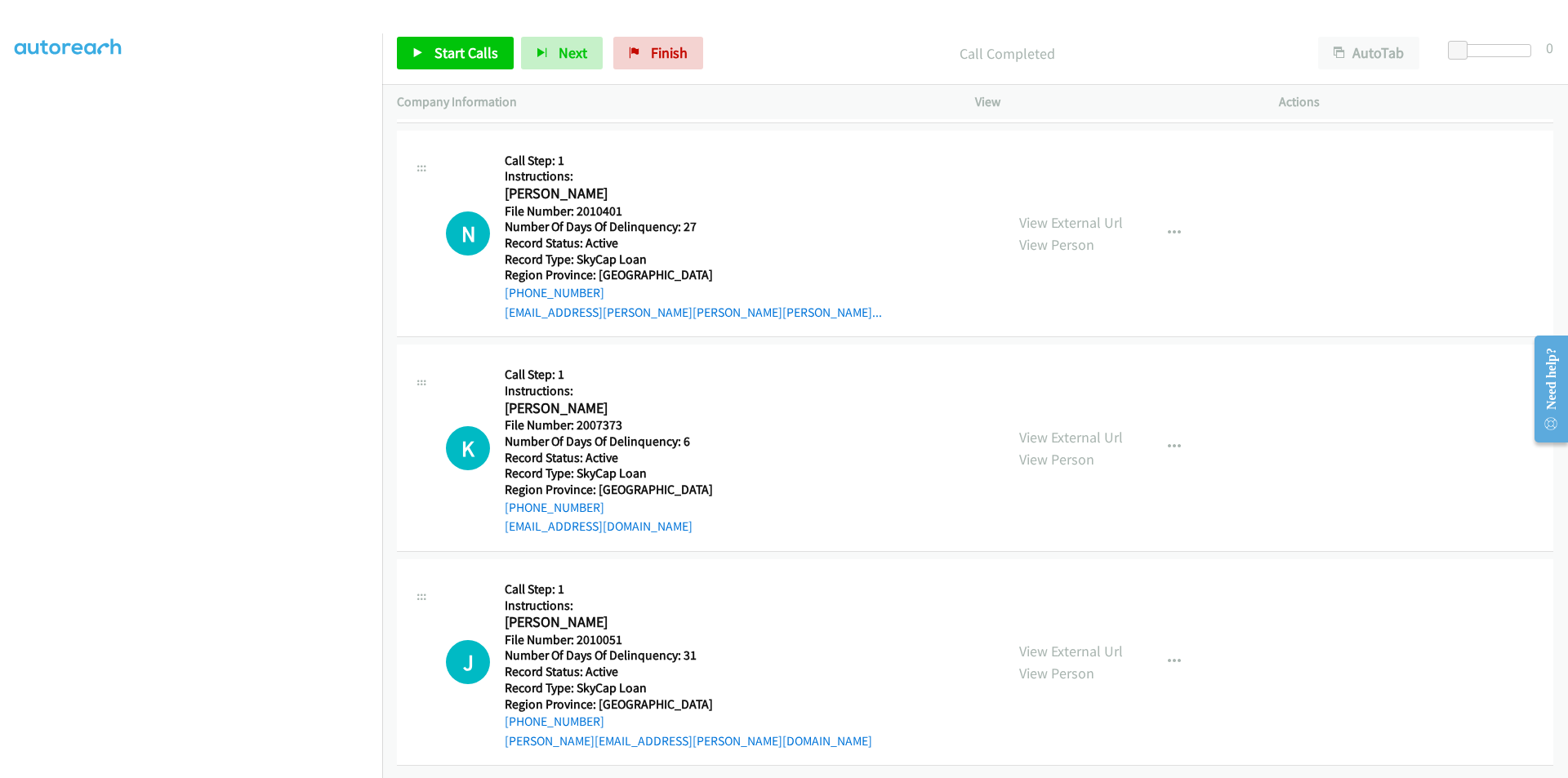
scroll to position [1183, 0]
click at [1168, 227] on icon "button" at bounding box center [1174, 233] width 13 height 13
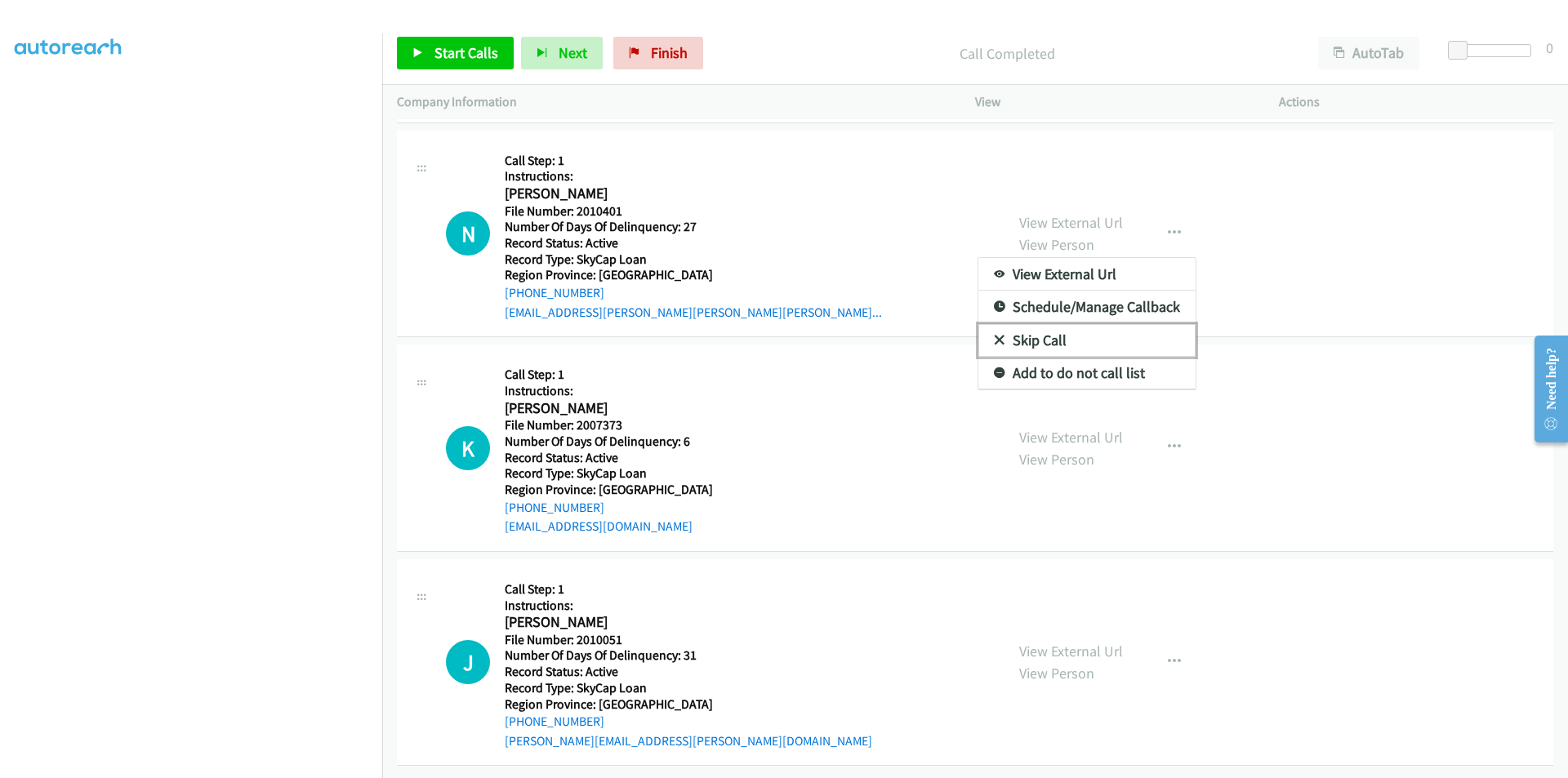
click at [1082, 324] on link "Skip Call" at bounding box center [1087, 340] width 218 height 33
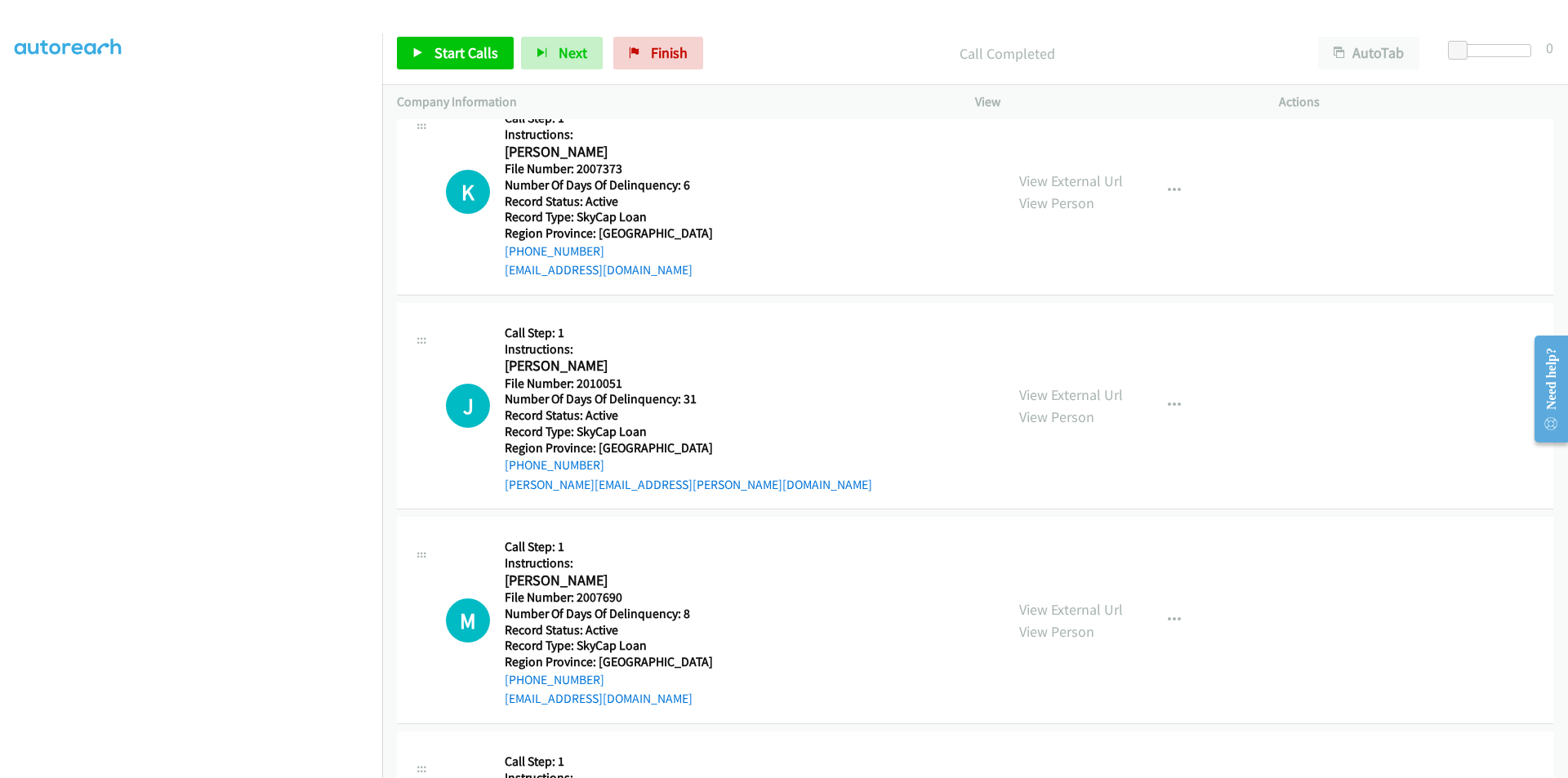
scroll to position [1428, 0]
click at [1168, 189] on icon "button" at bounding box center [1174, 190] width 13 height 13
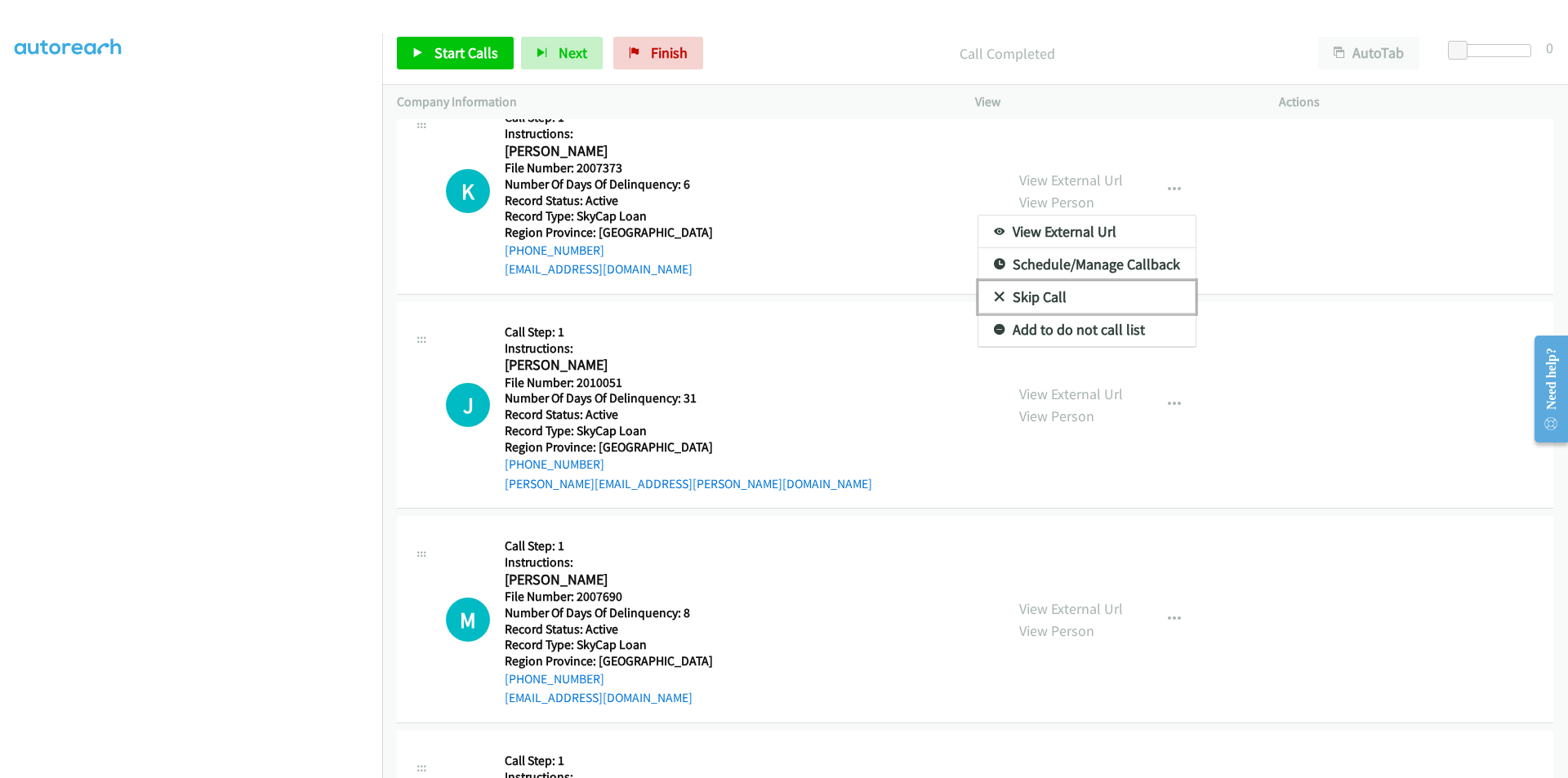
click at [1071, 295] on link "Skip Call" at bounding box center [1087, 297] width 218 height 33
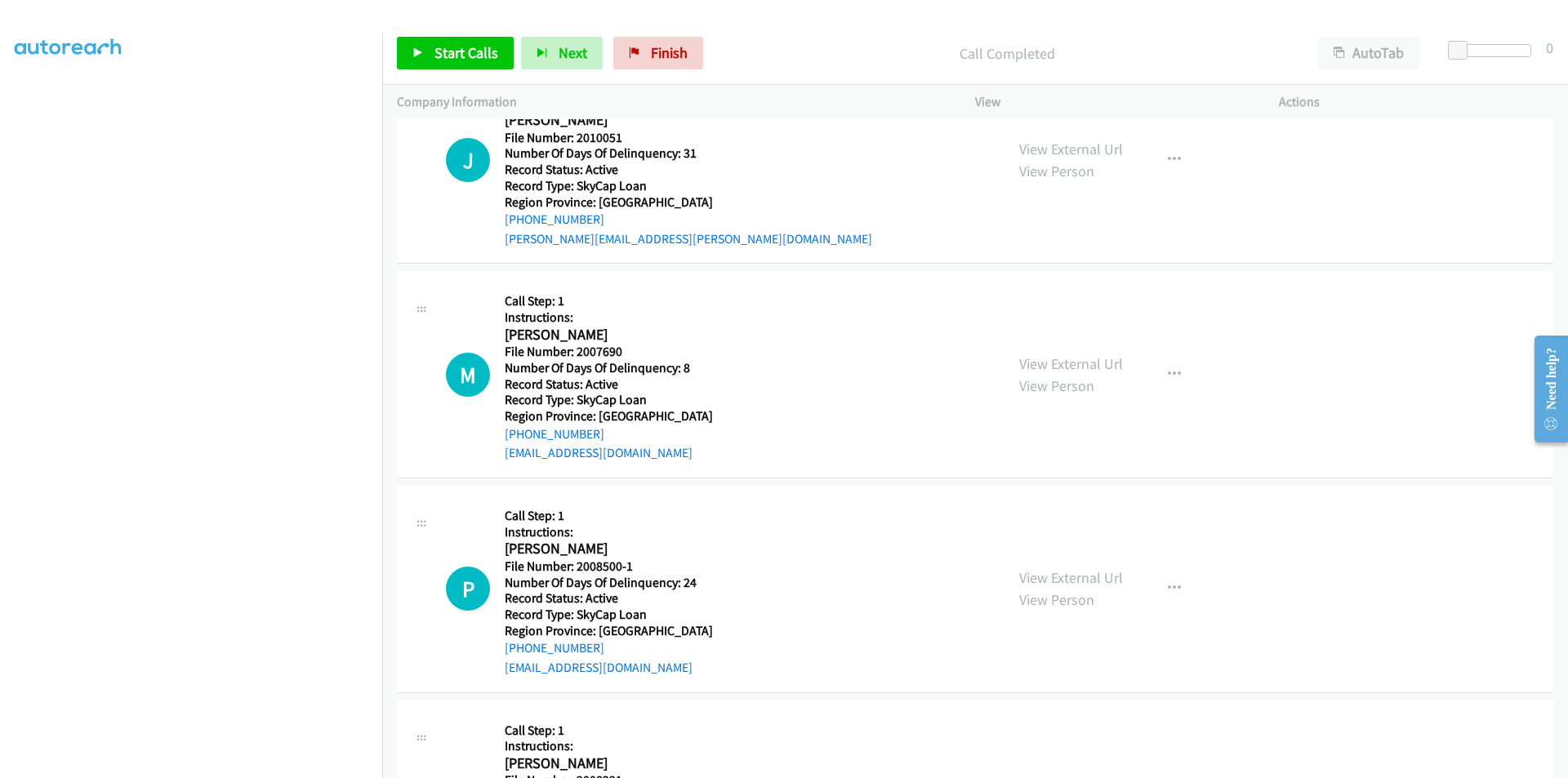
scroll to position [1591, 0]
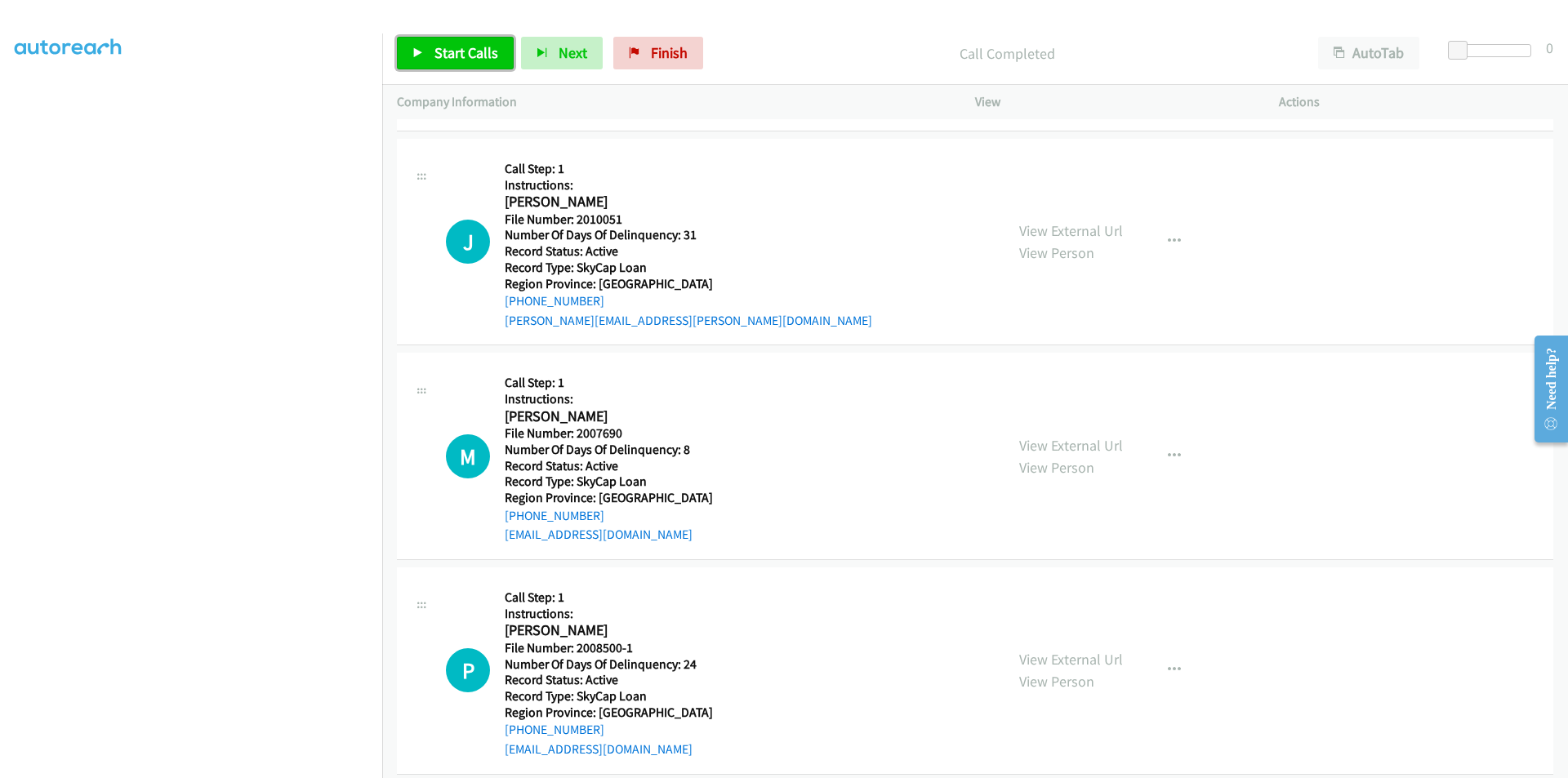
click at [447, 46] on span "Start Calls" at bounding box center [465, 52] width 63 height 18
click at [439, 50] on span "Pause" at bounding box center [453, 52] width 37 height 18
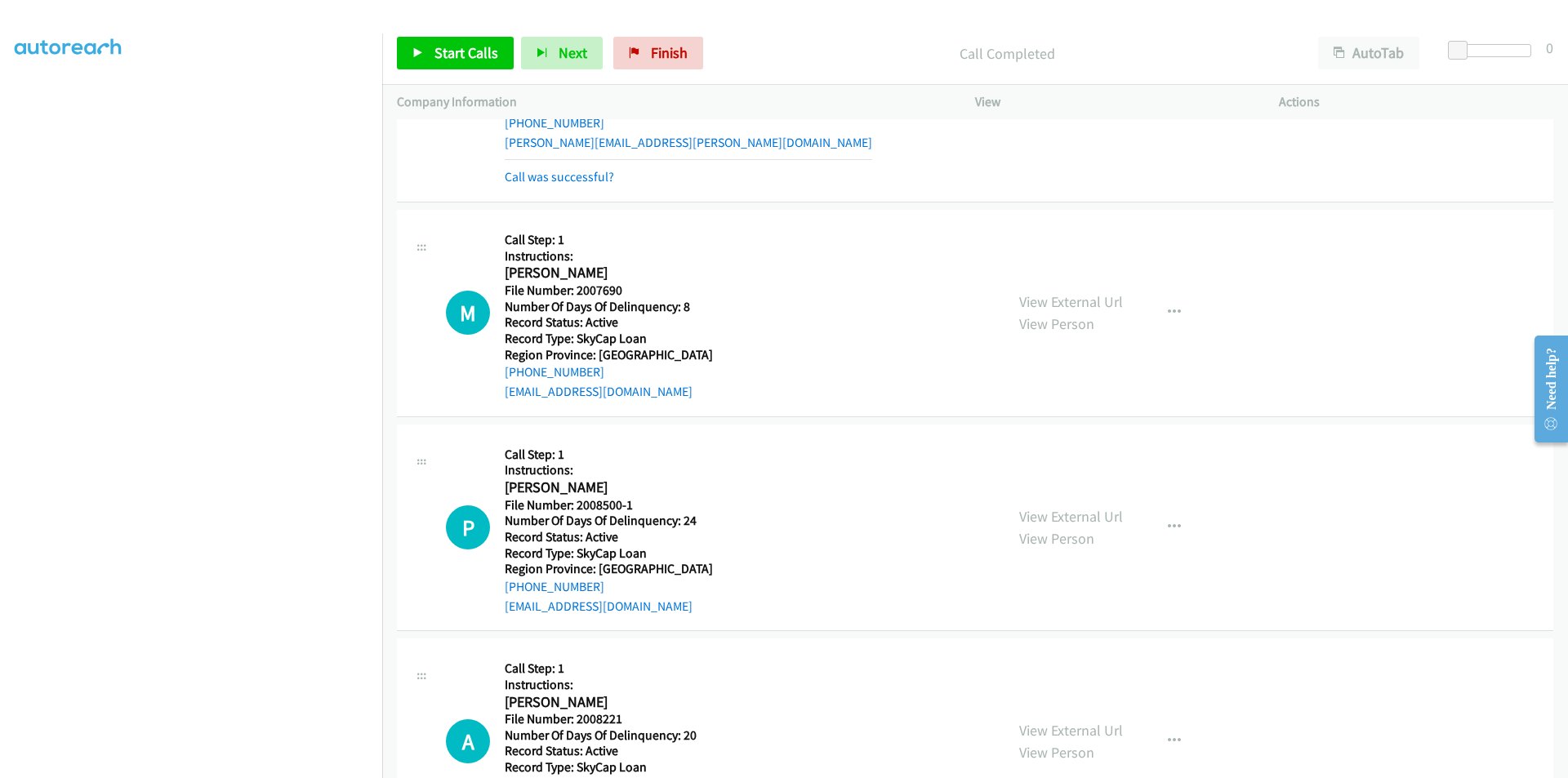
scroll to position [1836, 0]
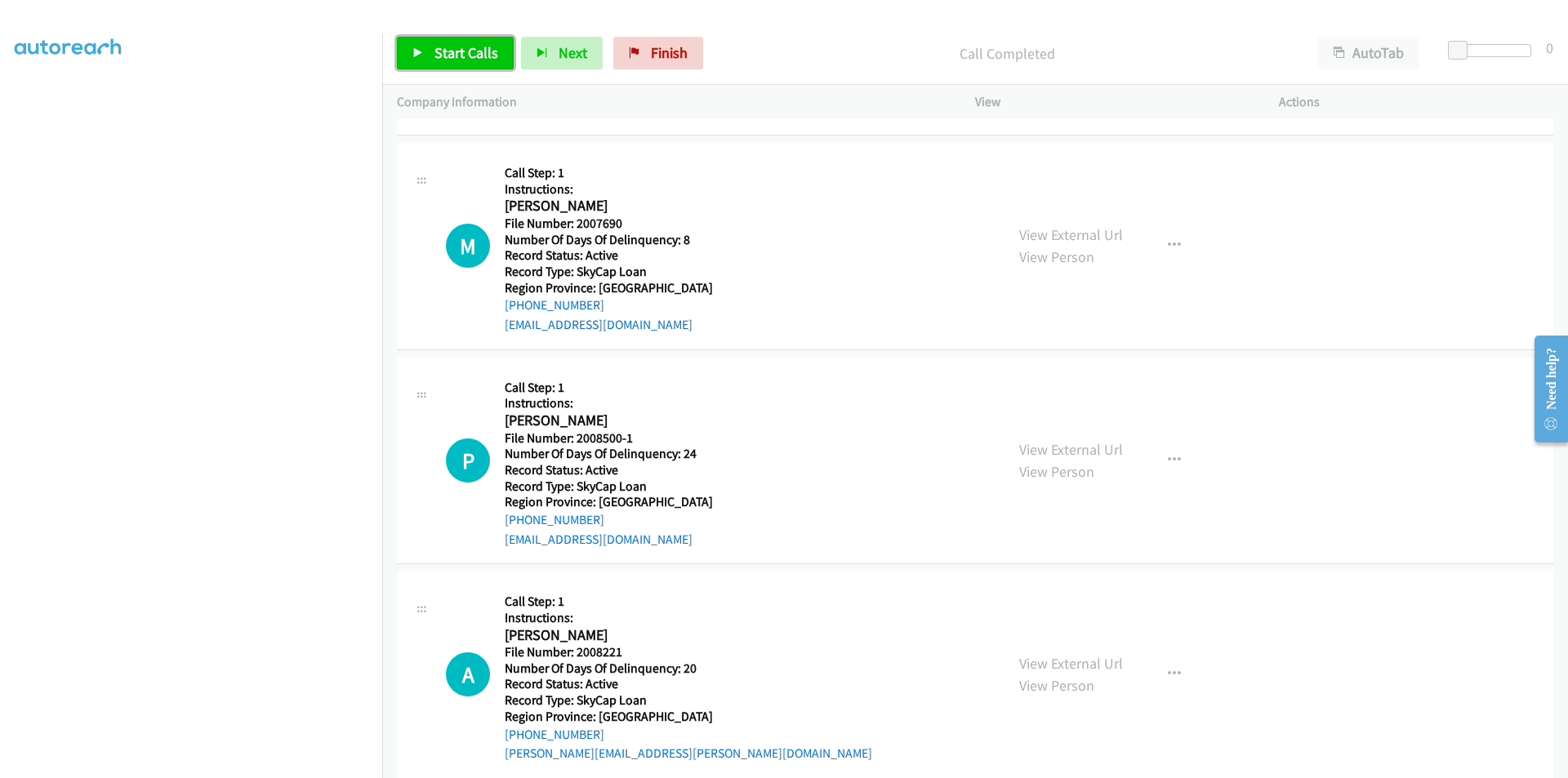
click at [444, 55] on span "Start Calls" at bounding box center [465, 52] width 63 height 18
click at [461, 48] on span "Pause" at bounding box center [453, 52] width 37 height 18
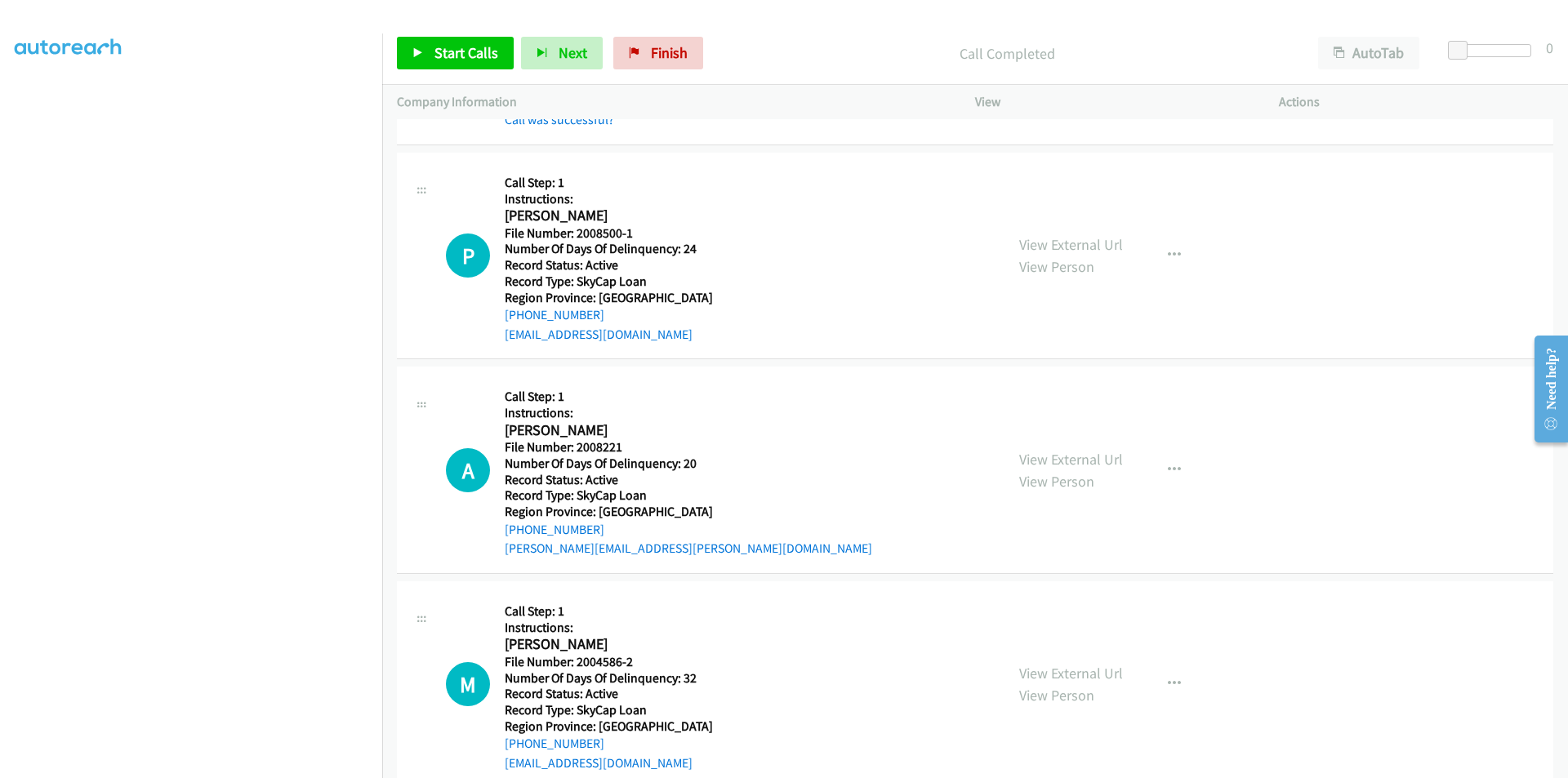
scroll to position [2116, 0]
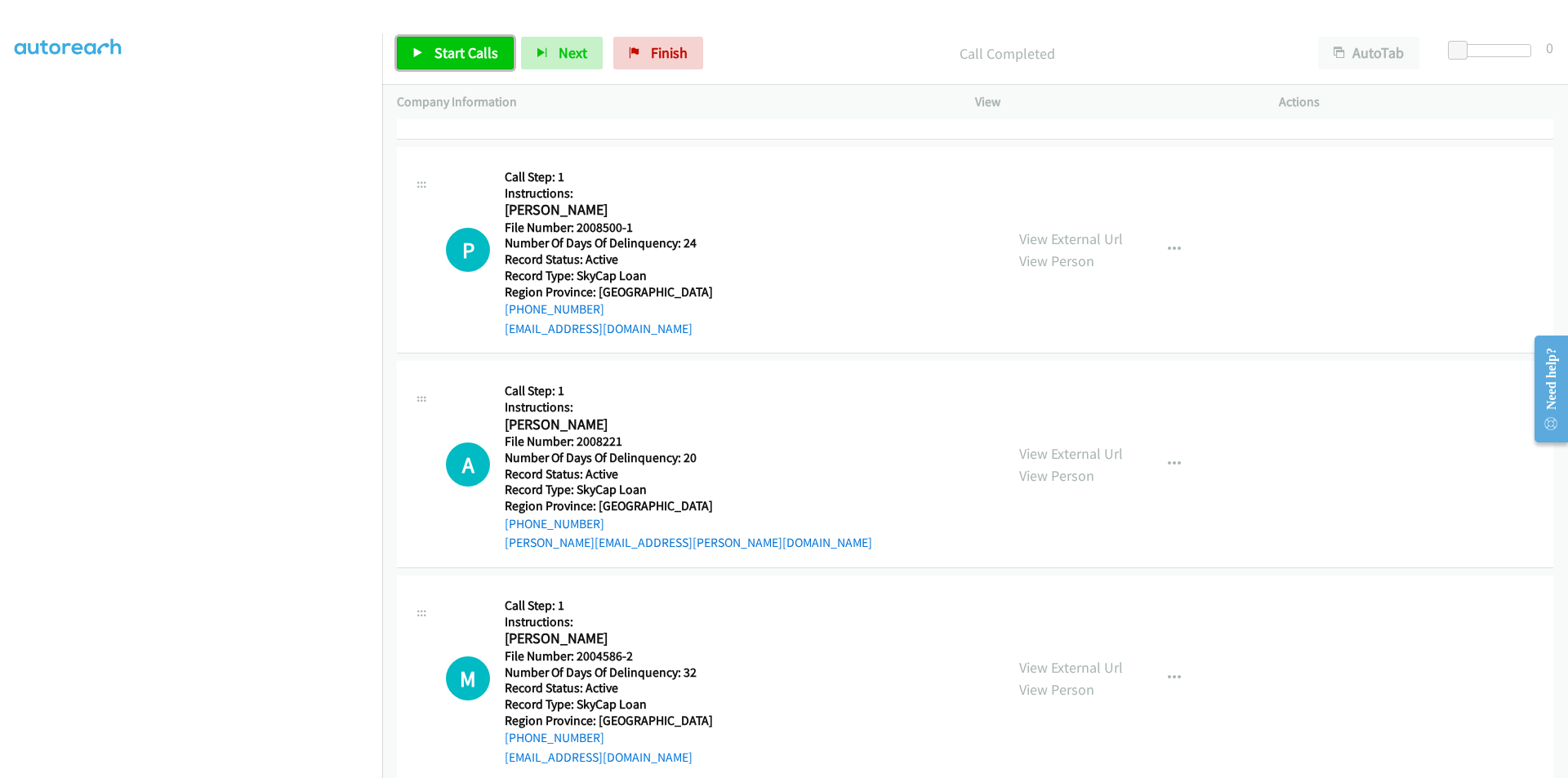
click at [454, 54] on span "Start Calls" at bounding box center [465, 52] width 63 height 18
click at [454, 54] on span "Pause" at bounding box center [453, 52] width 37 height 18
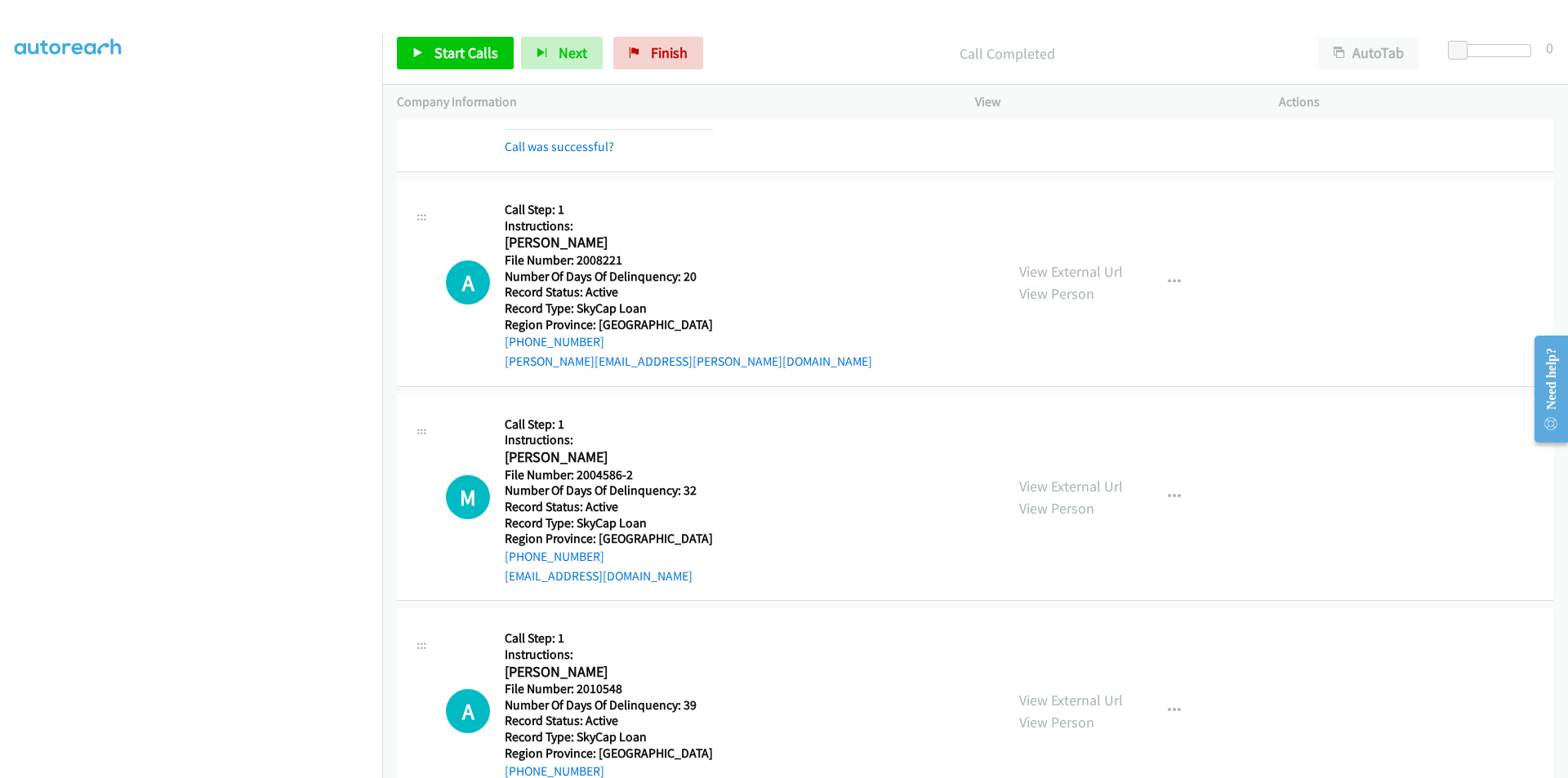
scroll to position [2361, 0]
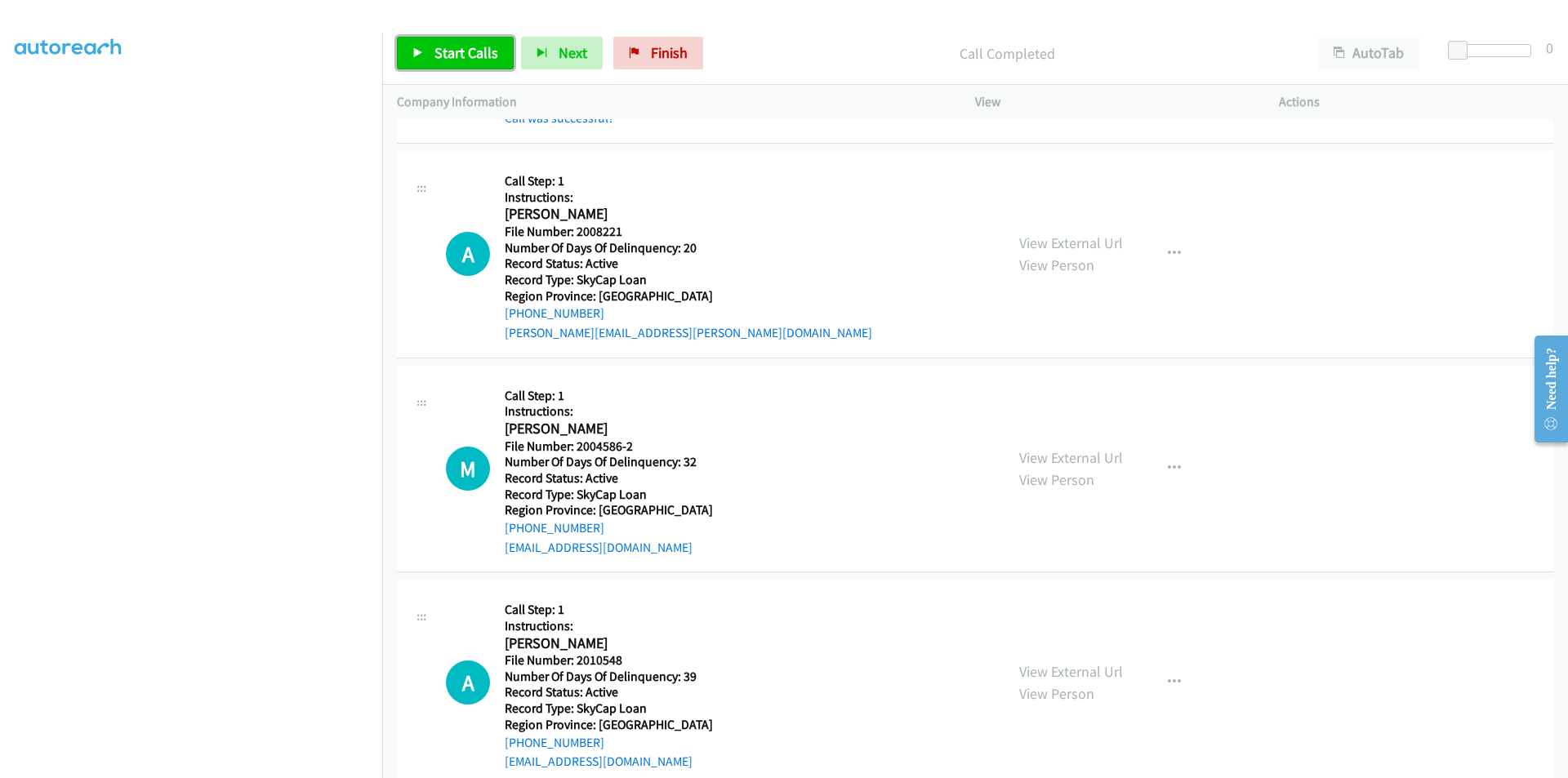
click at [450, 56] on span "Start Calls" at bounding box center [465, 52] width 63 height 18
click at [452, 49] on span "Pause" at bounding box center [453, 52] width 37 height 18
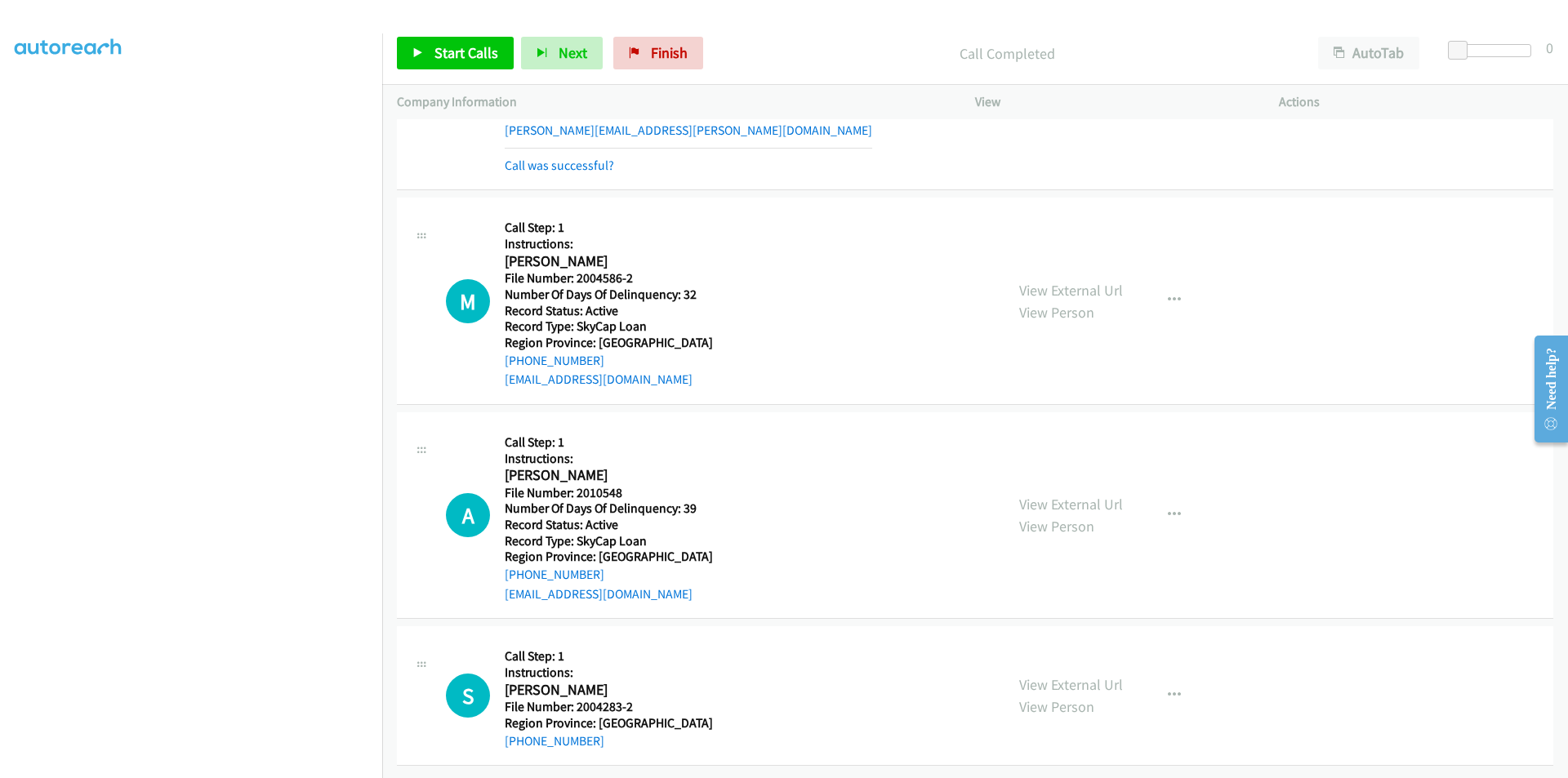
scroll to position [2574, 0]
click at [456, 50] on span "Start Calls" at bounding box center [465, 52] width 63 height 18
click at [456, 50] on span "Pause" at bounding box center [453, 52] width 37 height 18
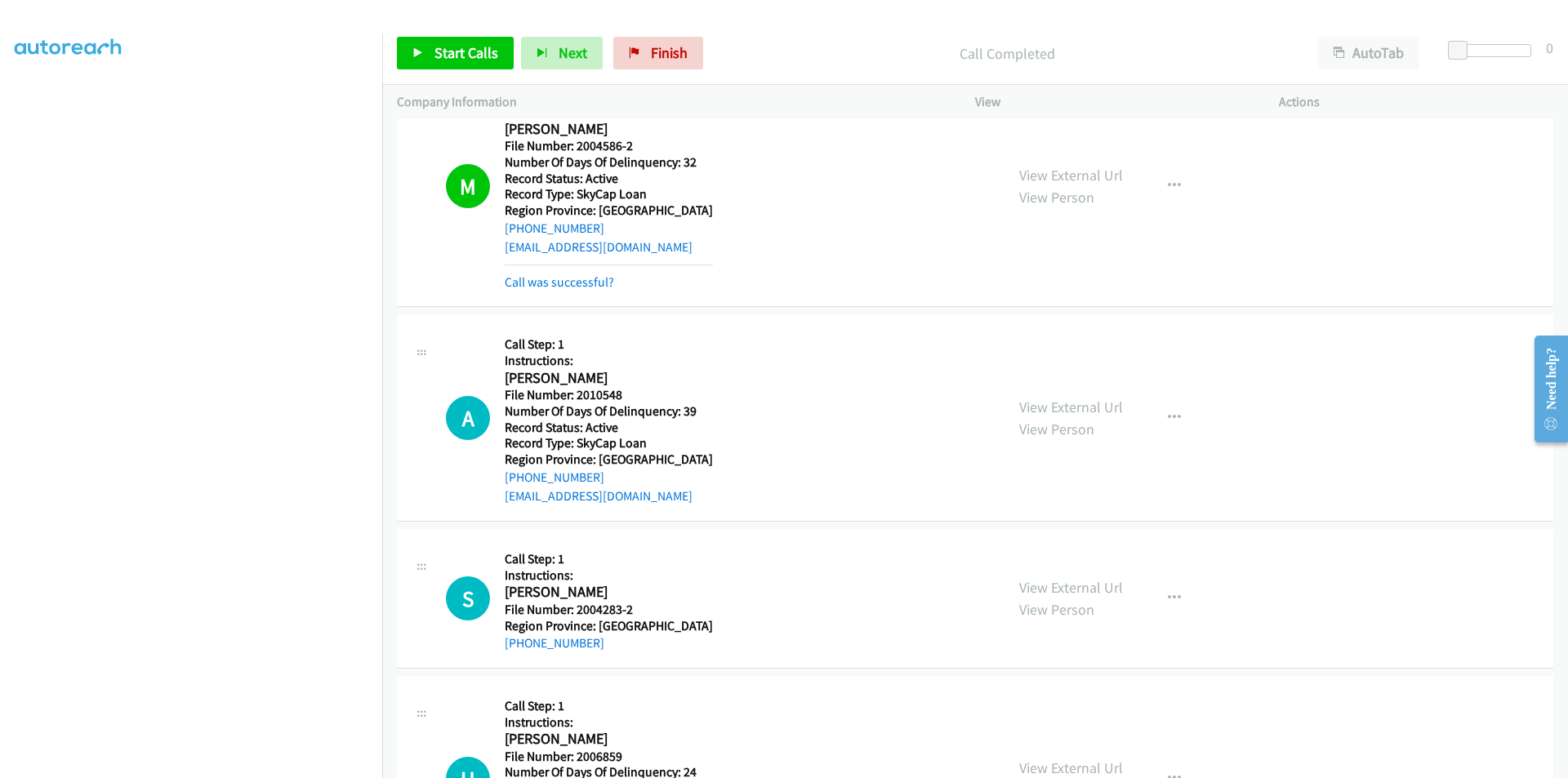
scroll to position [2819, 0]
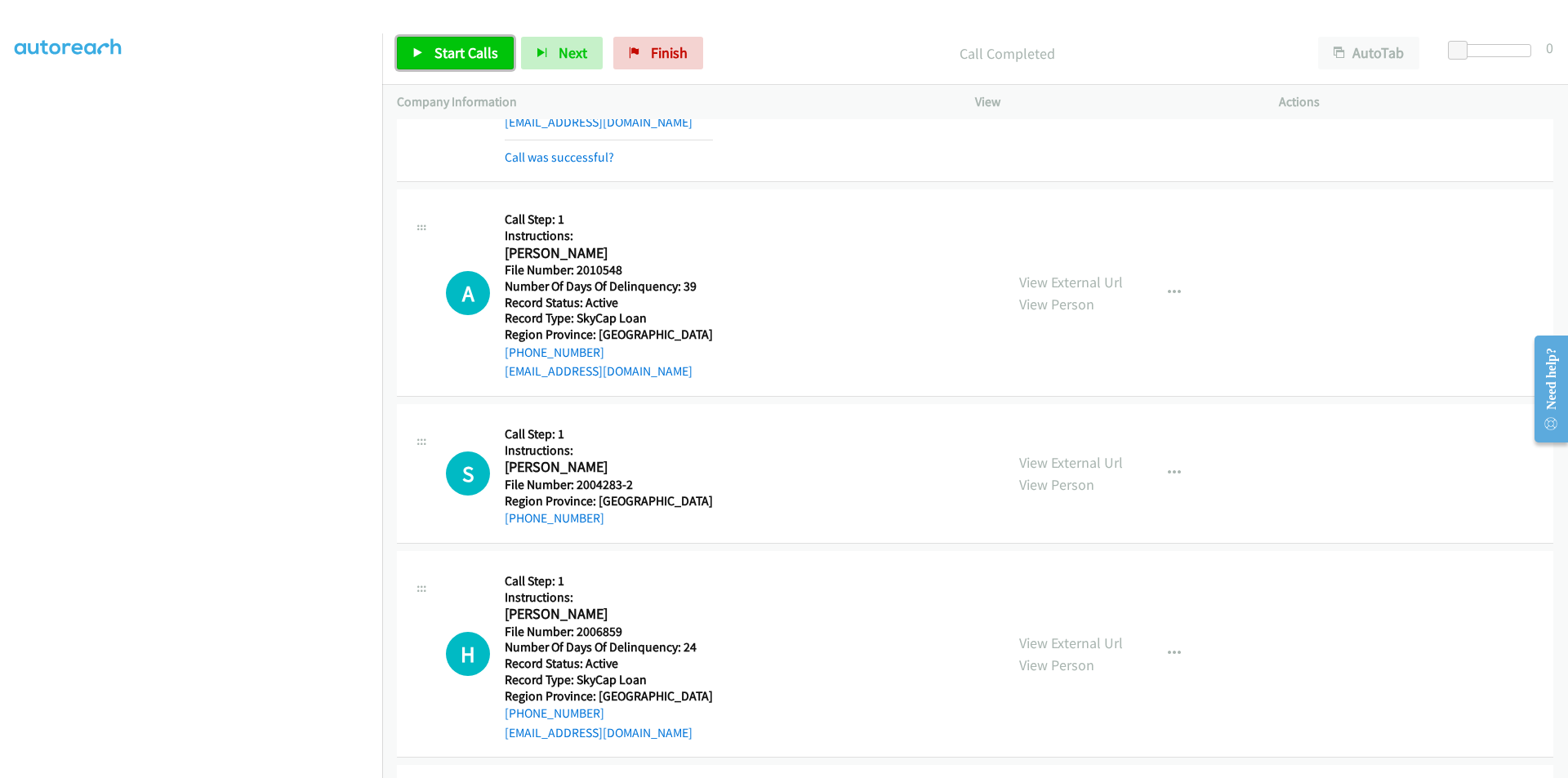
click at [467, 55] on span "Start Calls" at bounding box center [465, 52] width 63 height 18
click at [457, 46] on span "Pause" at bounding box center [453, 52] width 37 height 18
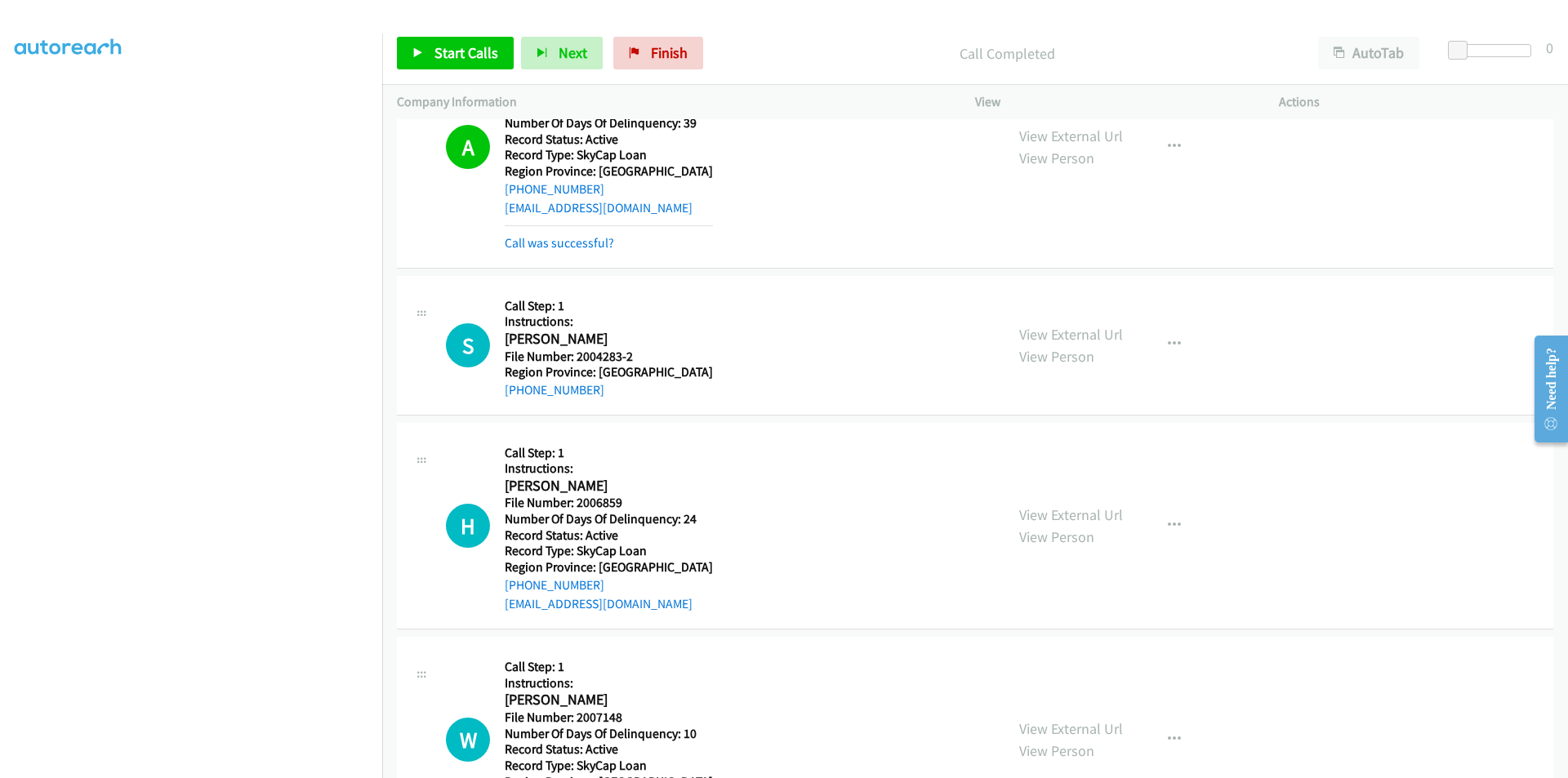
scroll to position [3064, 0]
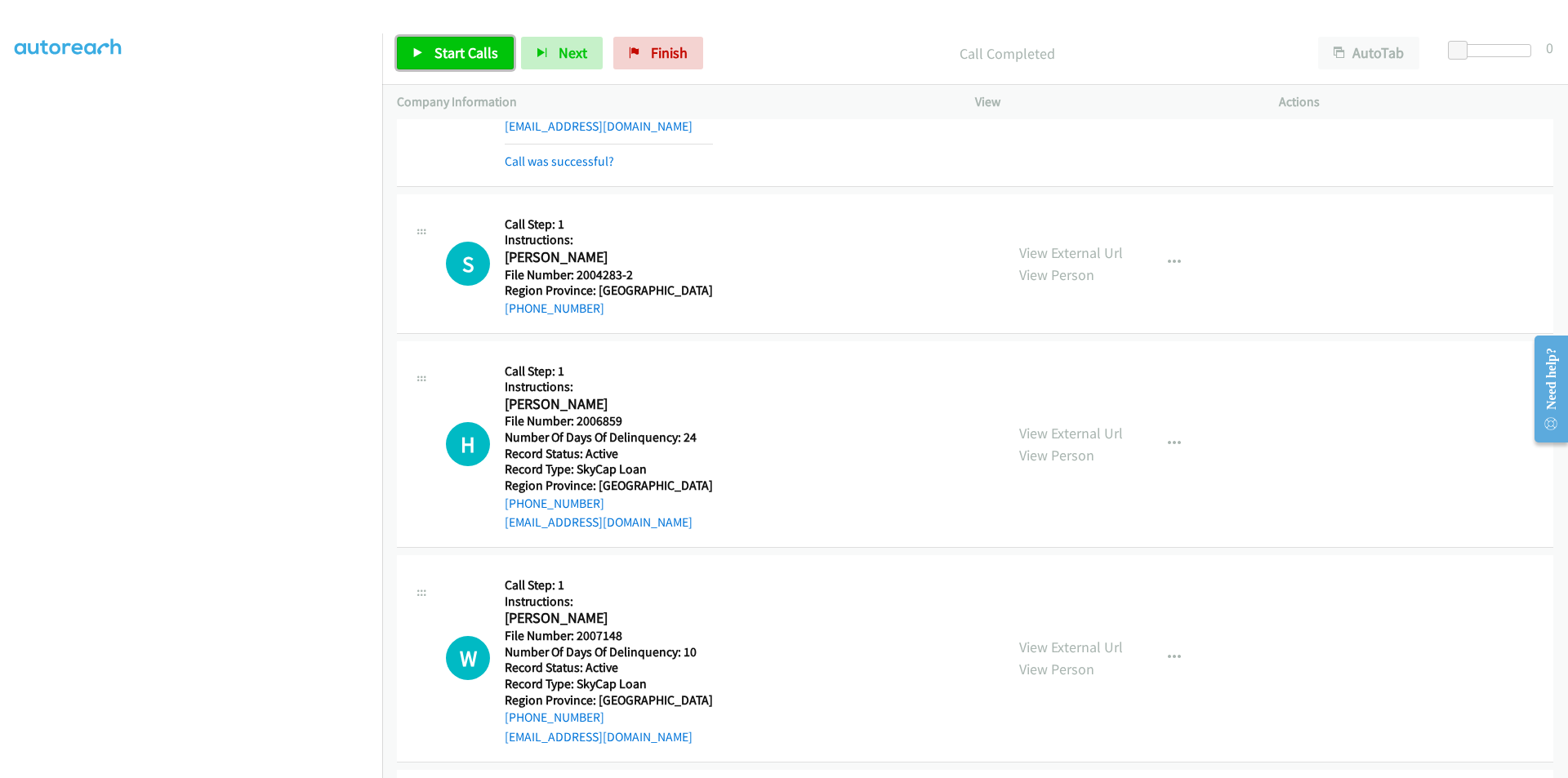
click at [461, 43] on link "Start Calls" at bounding box center [454, 53] width 117 height 33
click at [461, 43] on span "Pause" at bounding box center [453, 52] width 37 height 18
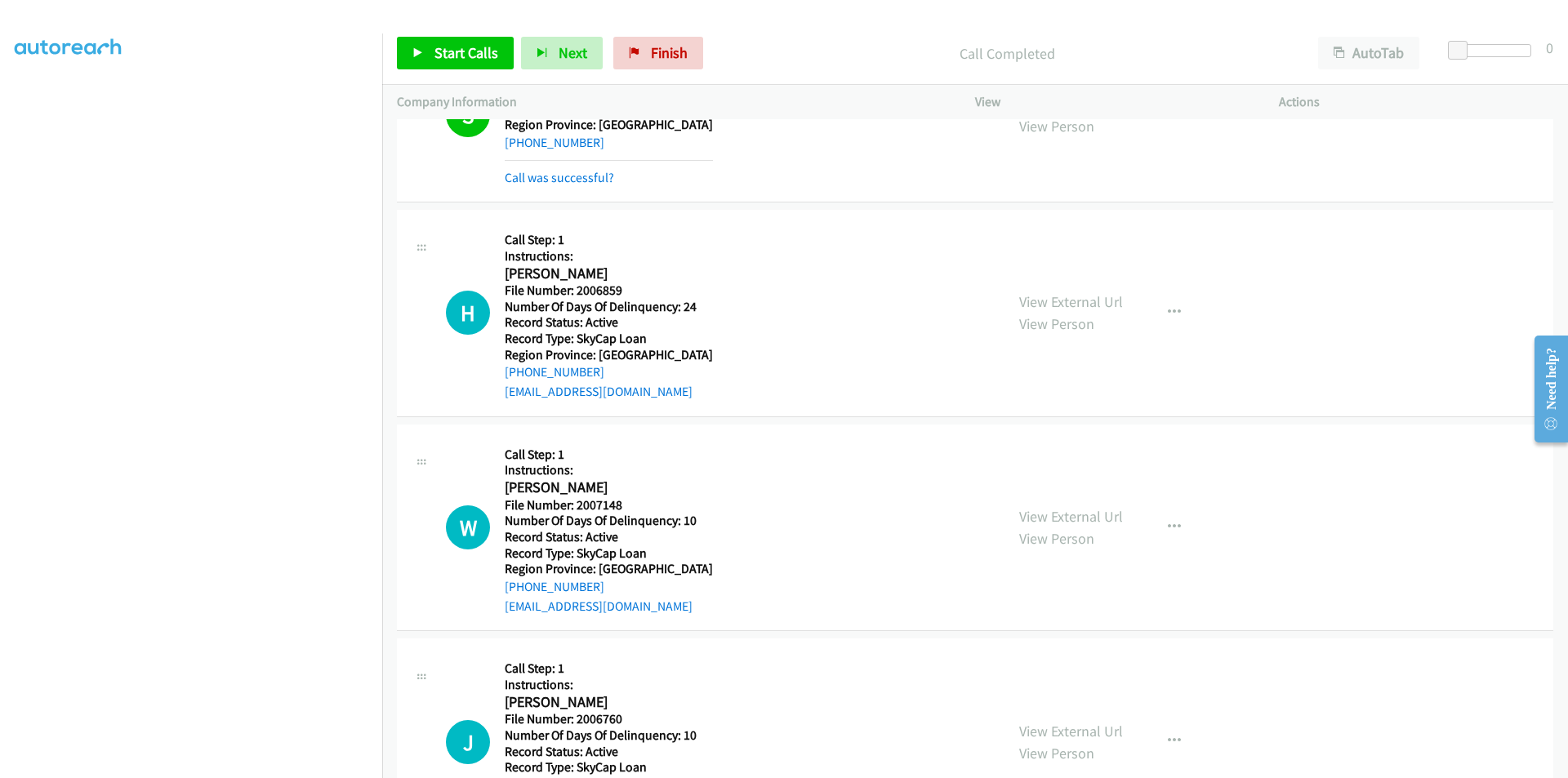
scroll to position [3309, 0]
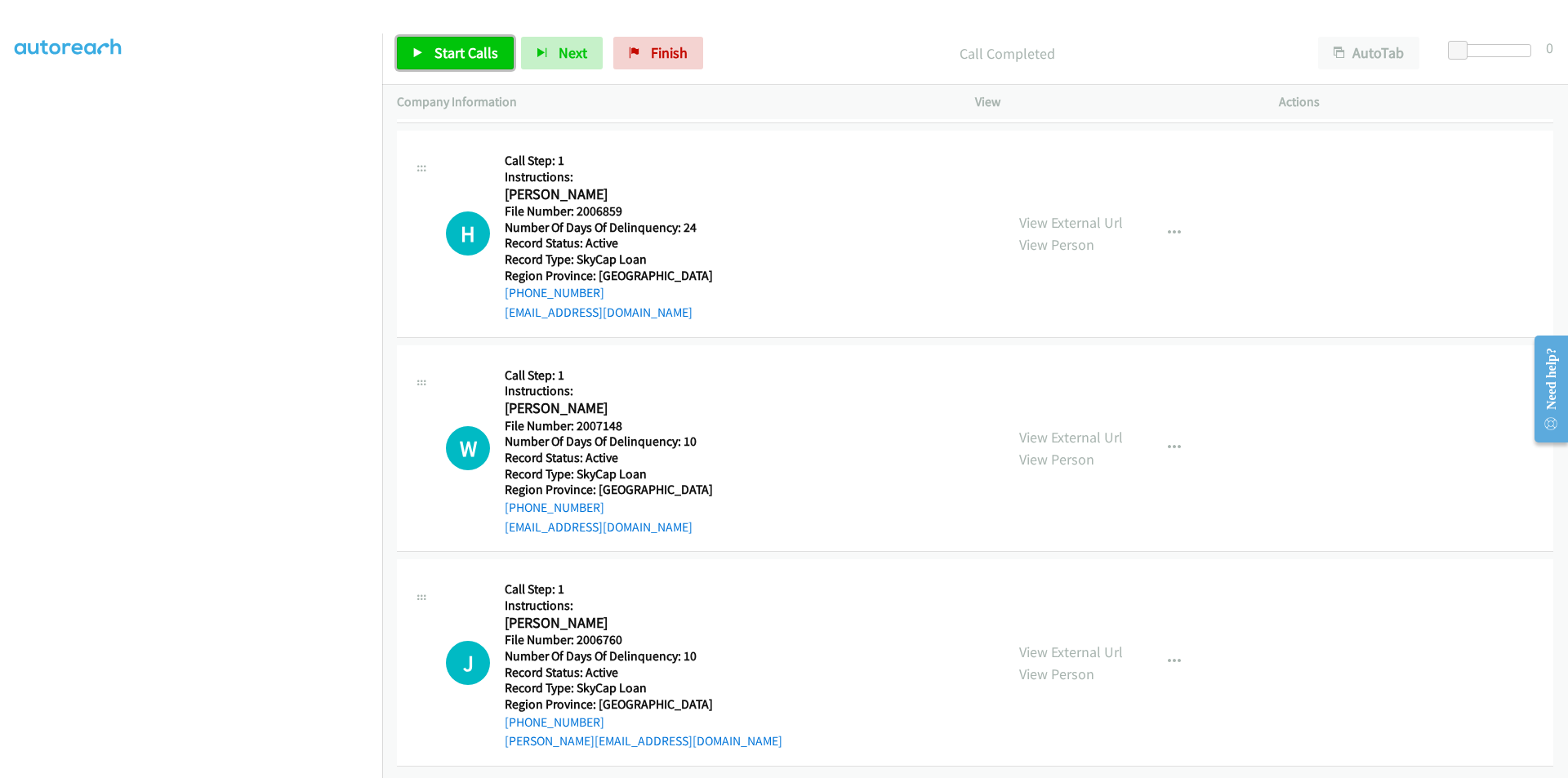
click at [453, 46] on span "Start Calls" at bounding box center [465, 52] width 63 height 18
click at [453, 46] on span "Pause" at bounding box center [453, 52] width 37 height 18
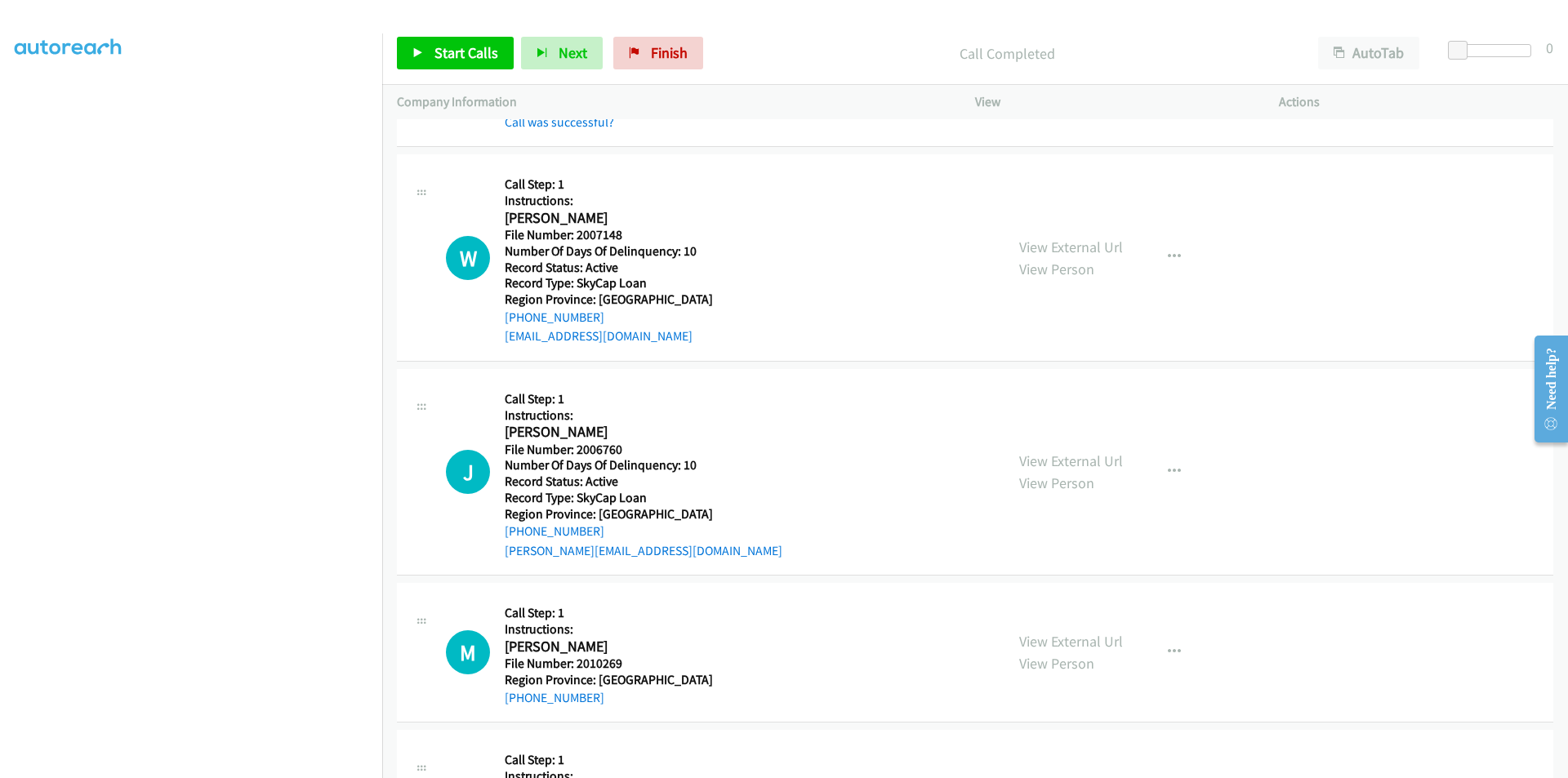
scroll to position [3554, 0]
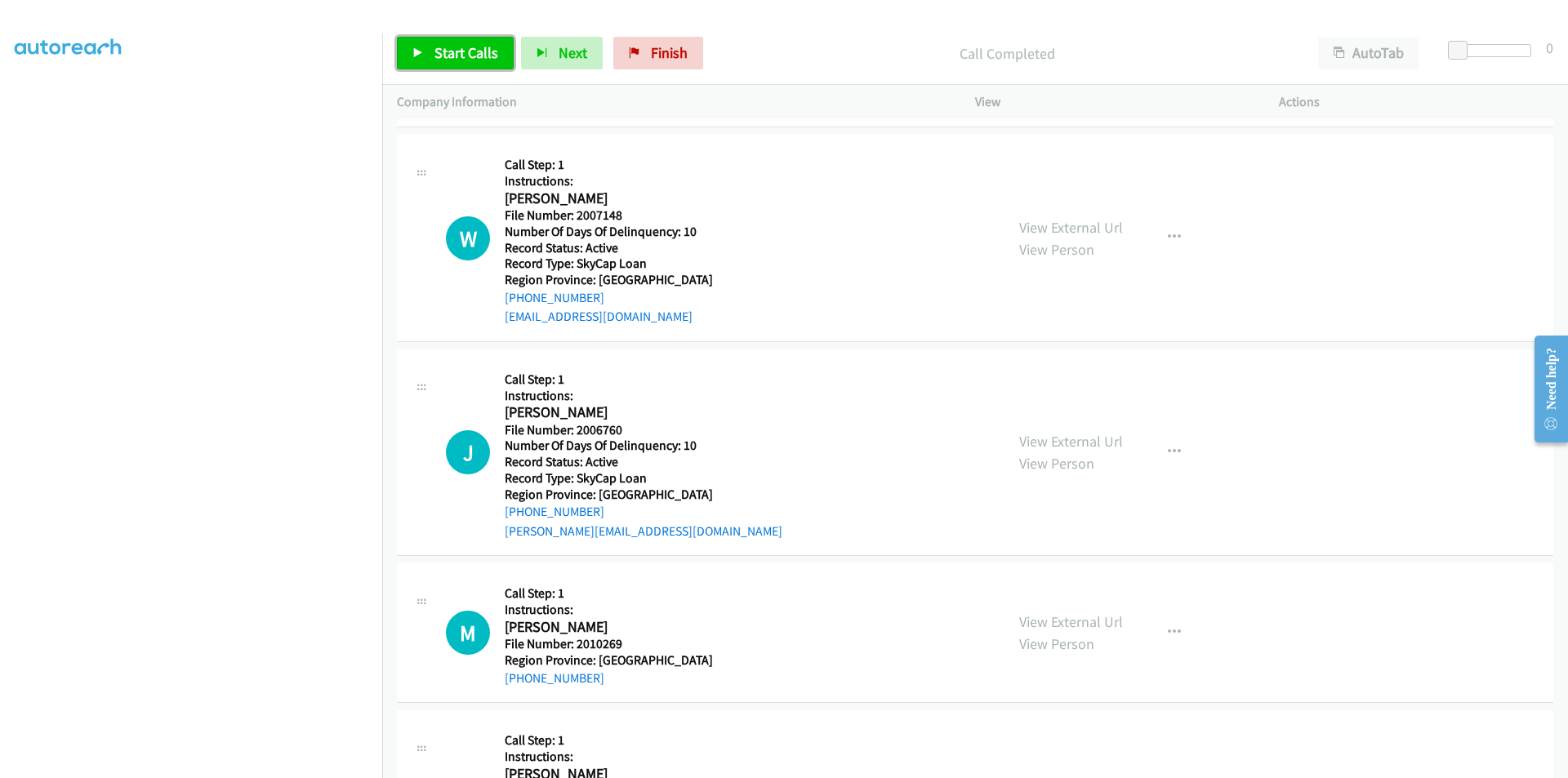
click at [469, 47] on span "Start Calls" at bounding box center [465, 52] width 63 height 18
drag, startPoint x: 465, startPoint y: 51, endPoint x: 443, endPoint y: 56, distance: 22.6
click at [465, 51] on span "Pause" at bounding box center [453, 52] width 37 height 18
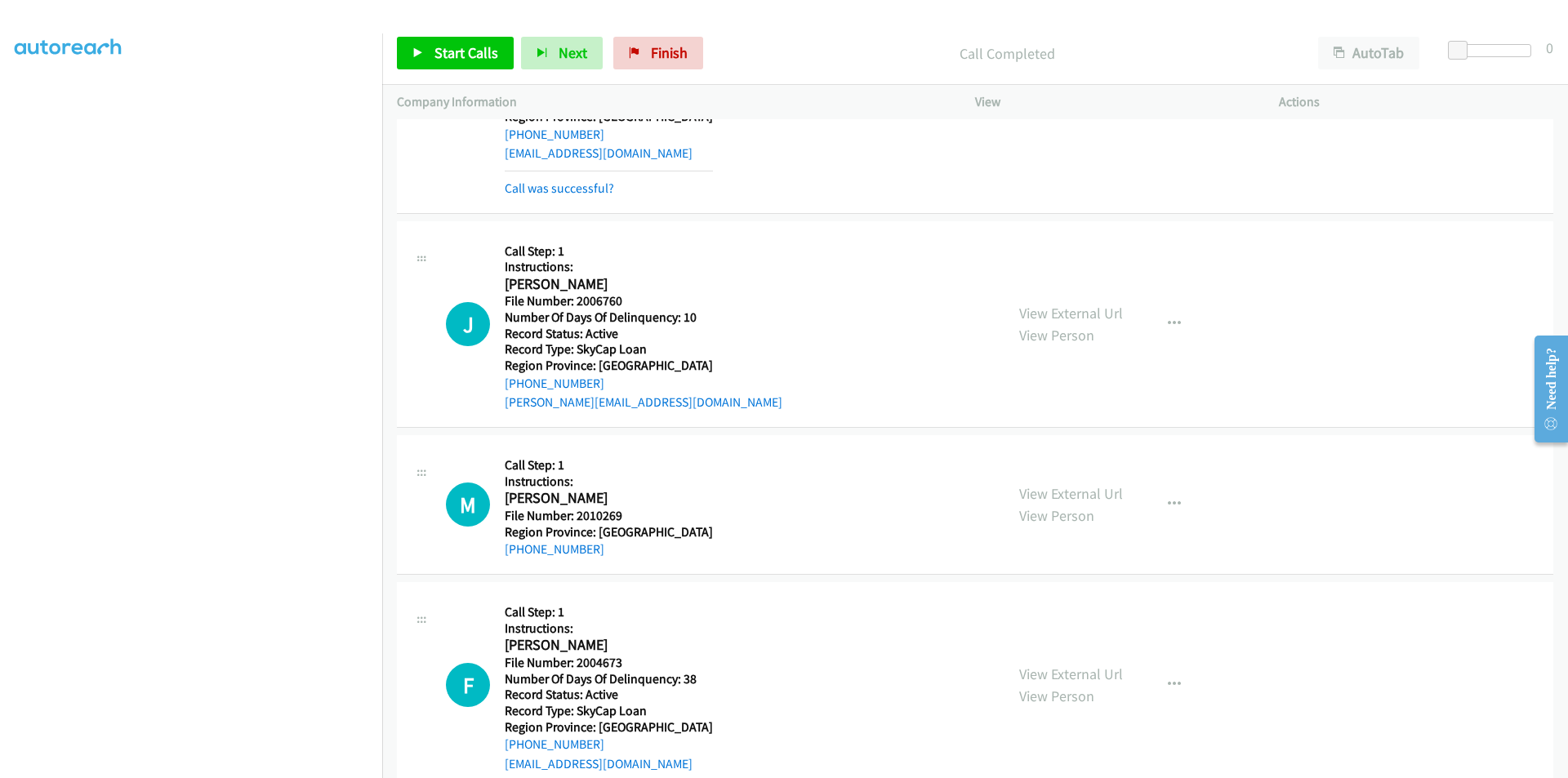
scroll to position [3799, 0]
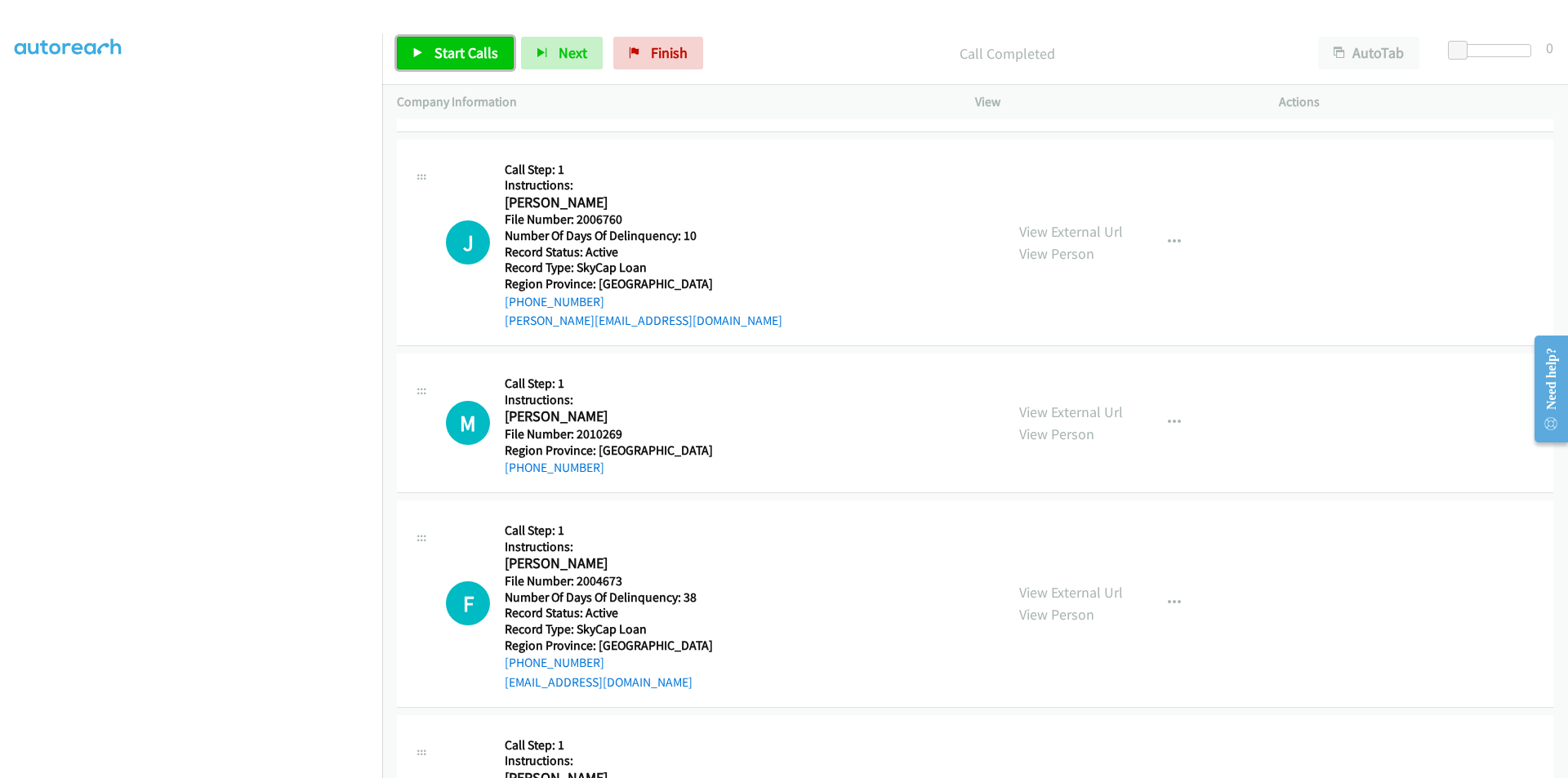
click at [479, 53] on span "Start Calls" at bounding box center [465, 52] width 63 height 18
click at [447, 46] on span "Pause" at bounding box center [453, 52] width 37 height 18
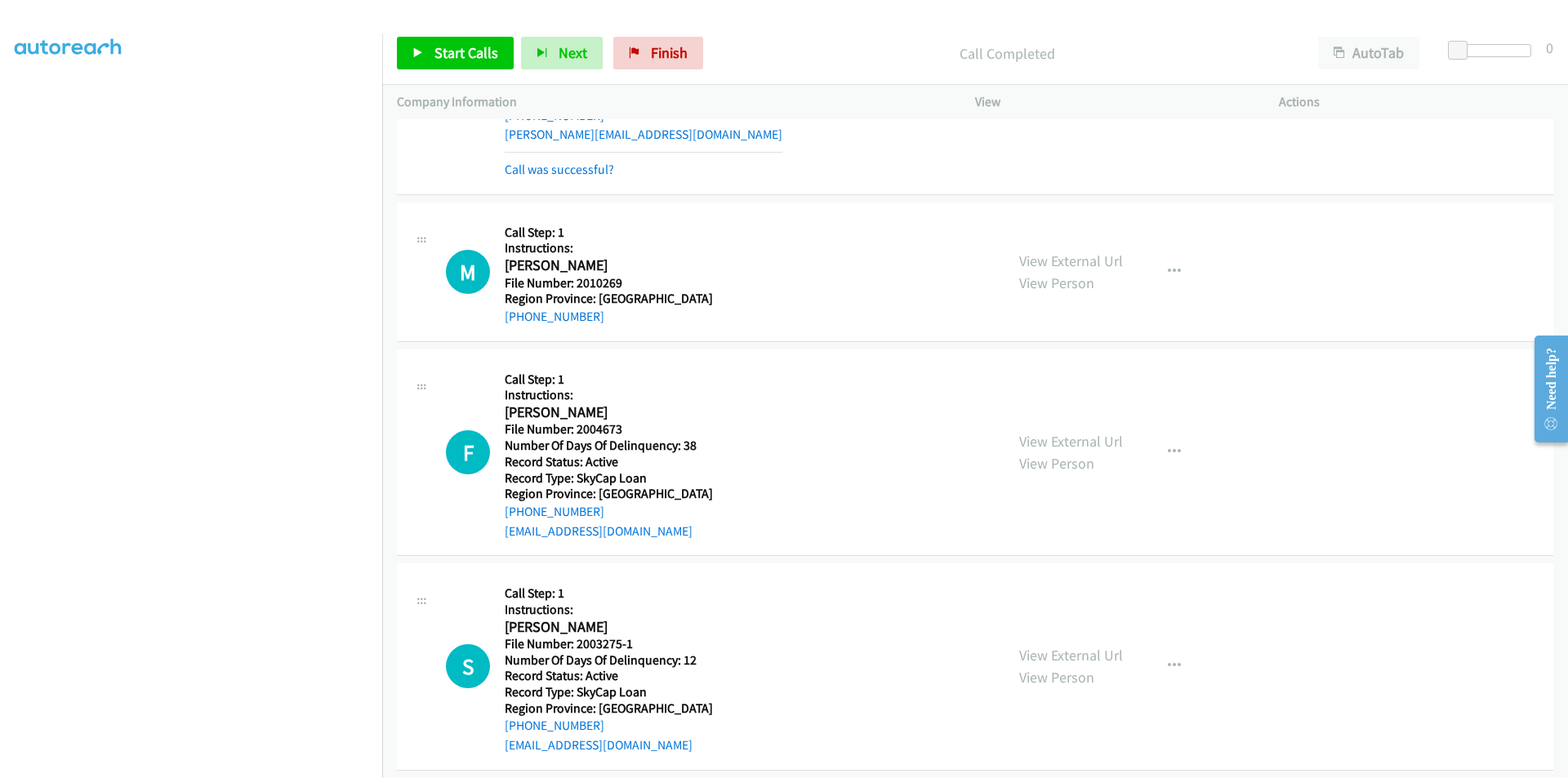
scroll to position [4001, 0]
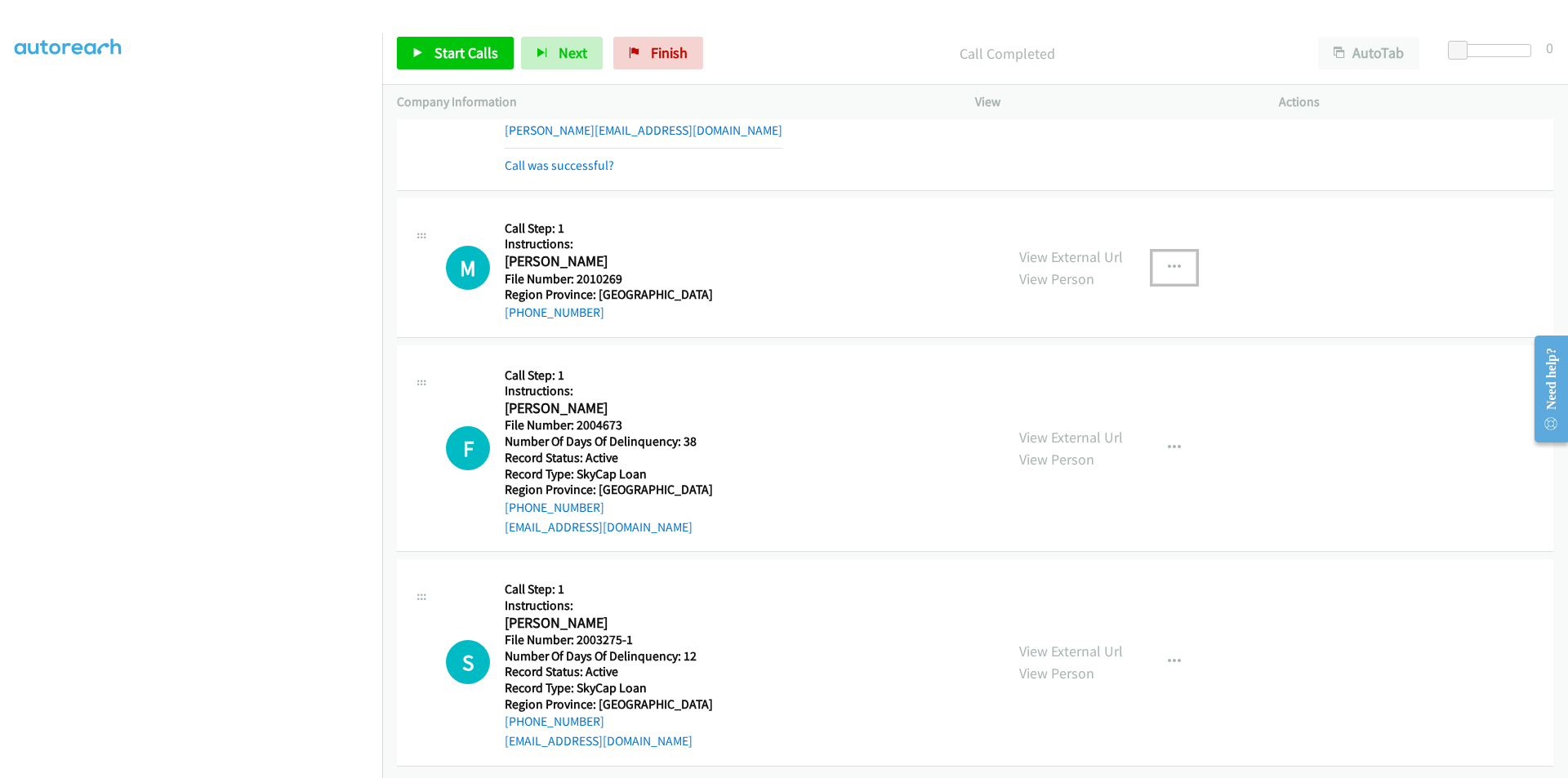
click at [1168, 261] on icon "button" at bounding box center [1174, 268] width 13 height 13
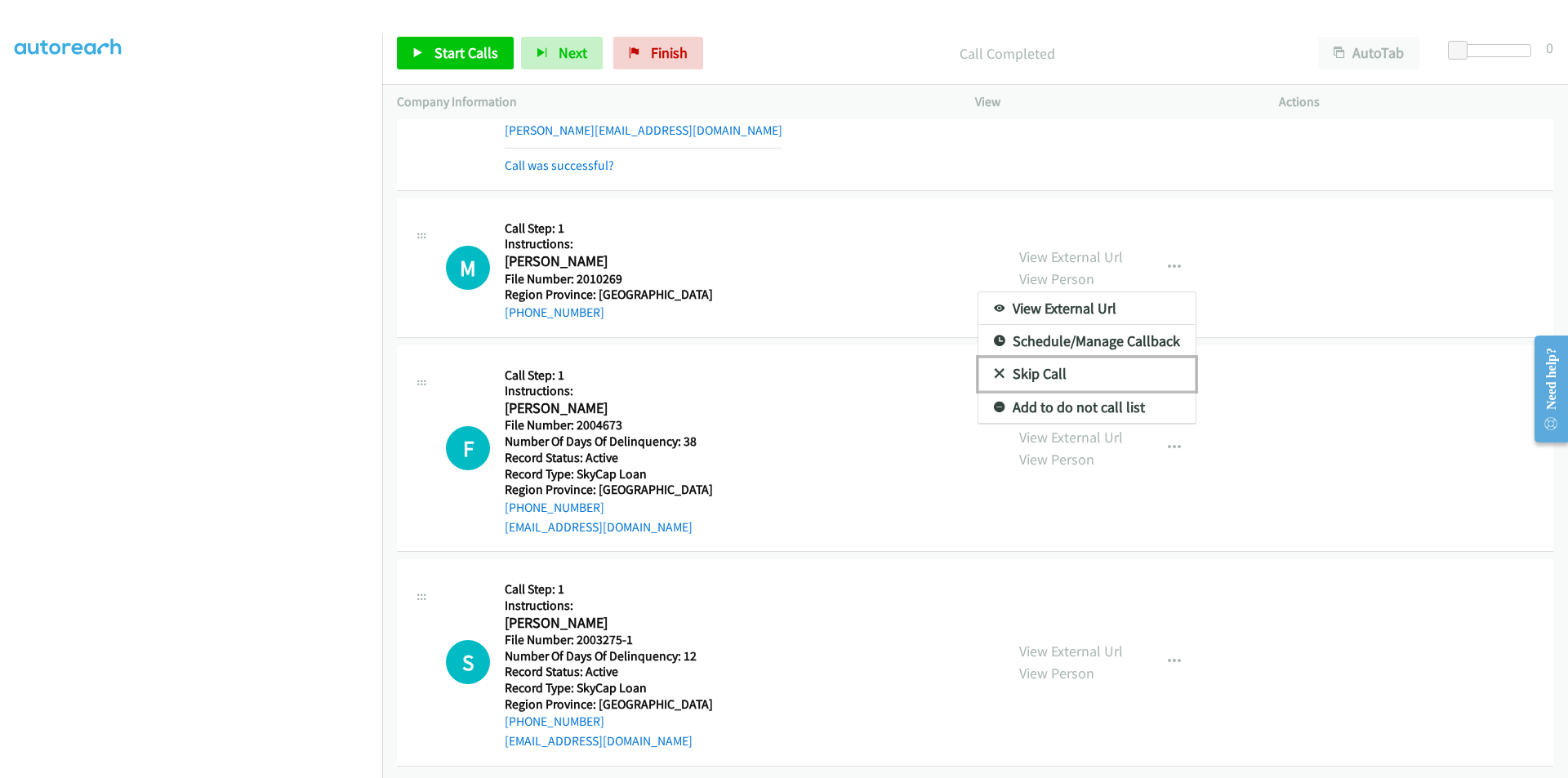
click at [1055, 368] on link "Skip Call" at bounding box center [1087, 374] width 218 height 33
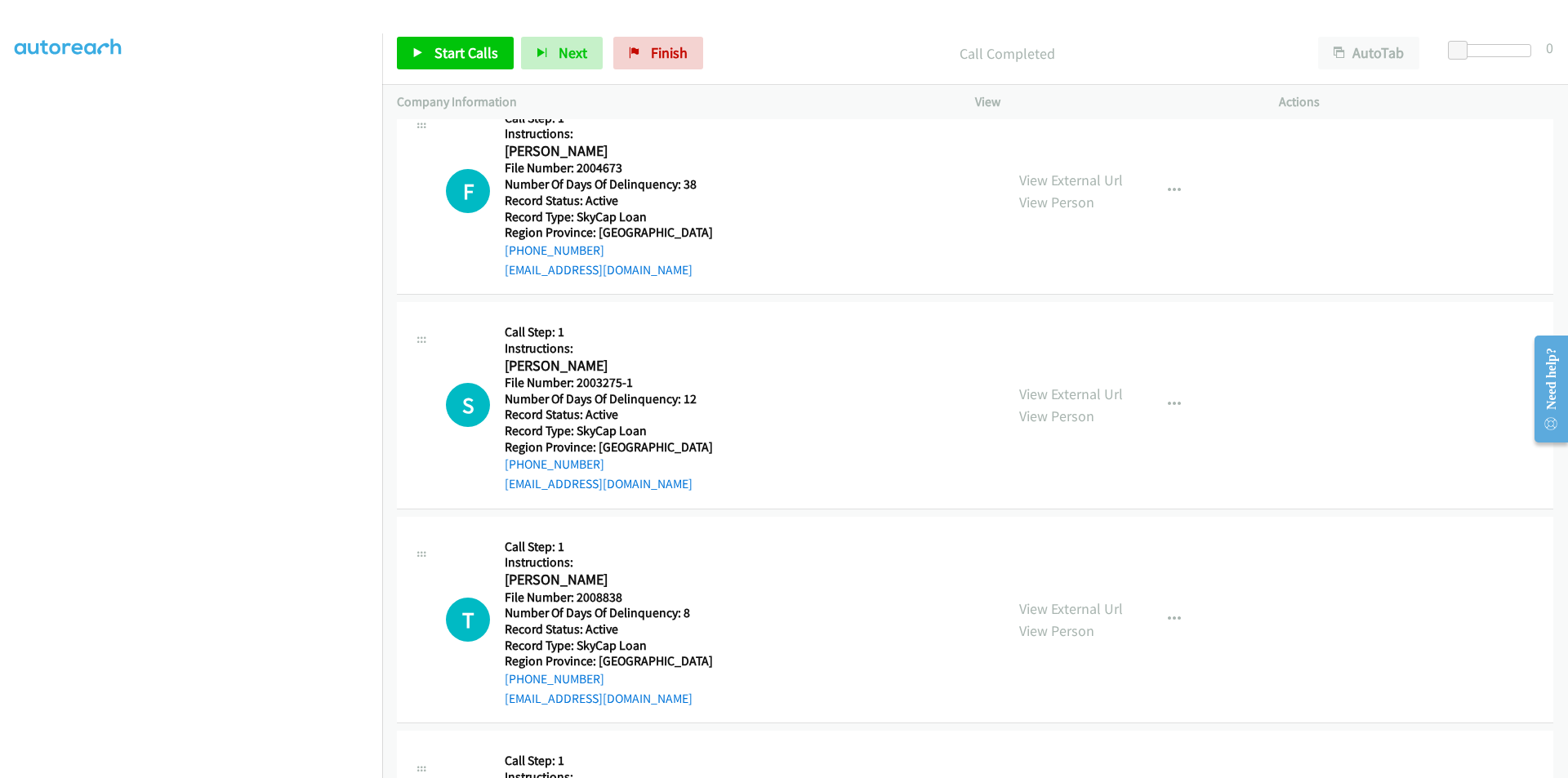
scroll to position [4164, 0]
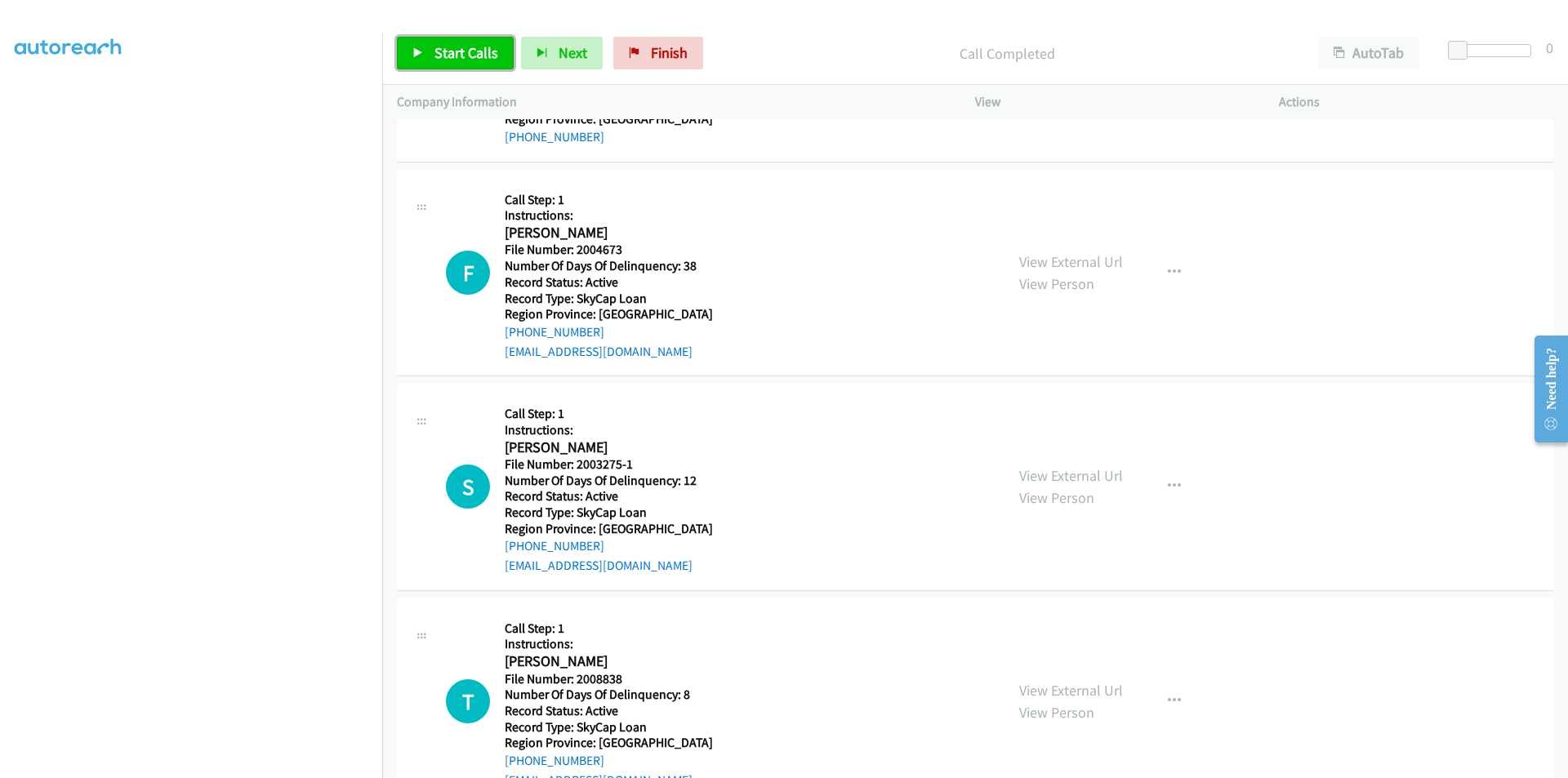
click at [447, 50] on span "Start Calls" at bounding box center [465, 52] width 63 height 18
click at [450, 50] on span "Pause" at bounding box center [453, 52] width 37 height 18
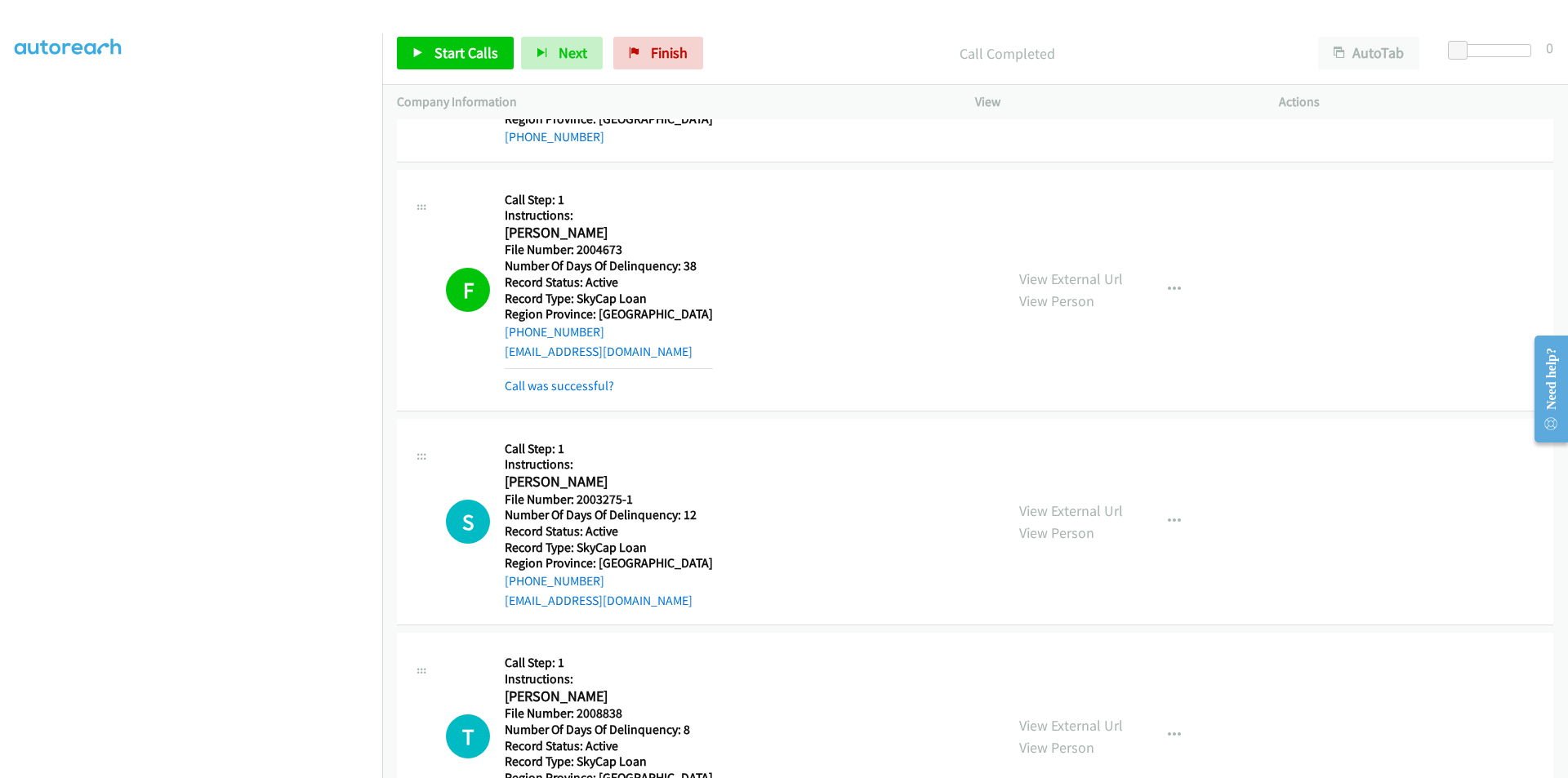
scroll to position [4409, 0]
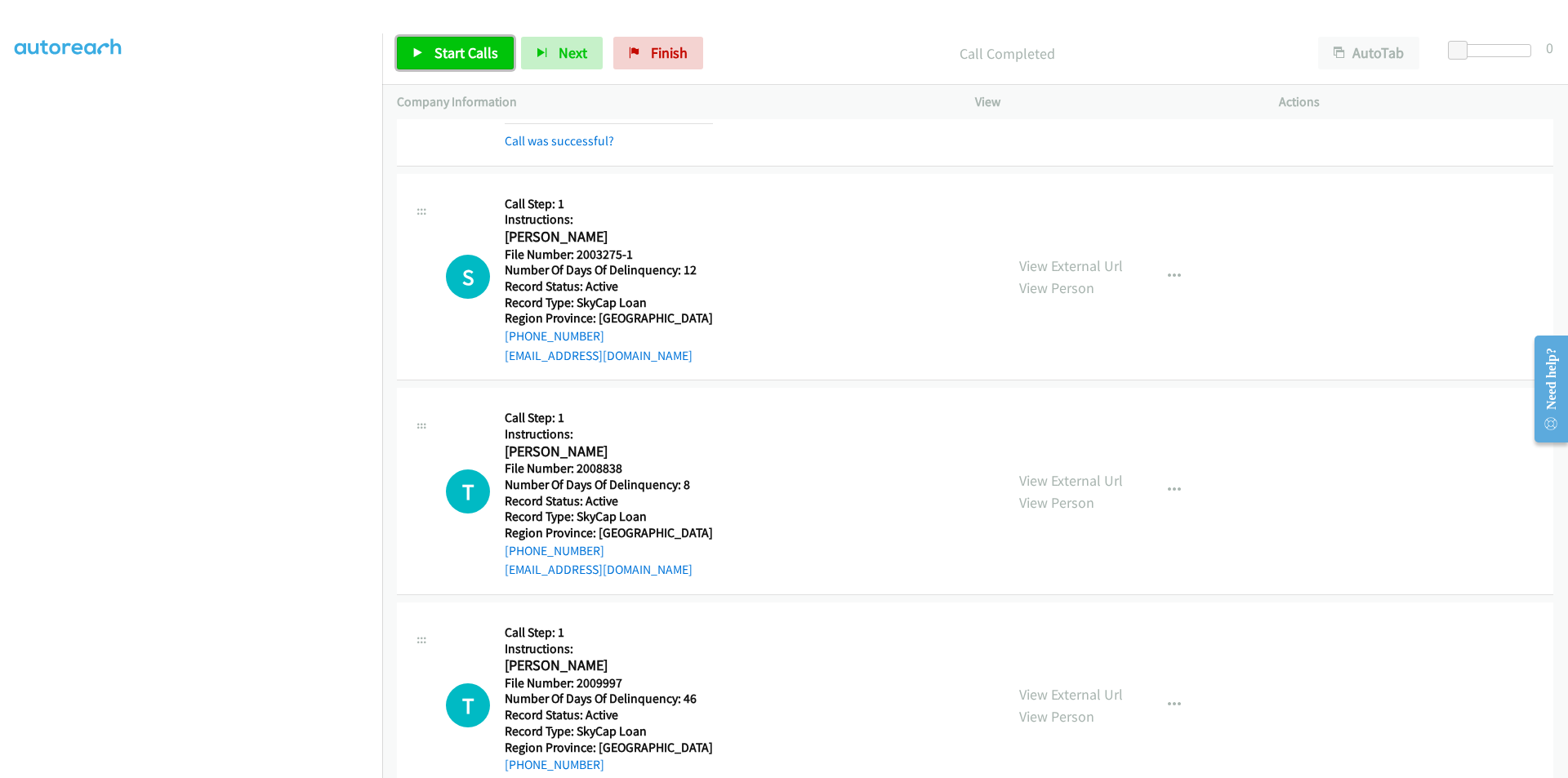
click at [455, 55] on span "Start Calls" at bounding box center [465, 52] width 63 height 18
click at [457, 55] on span "Pause" at bounding box center [453, 52] width 37 height 18
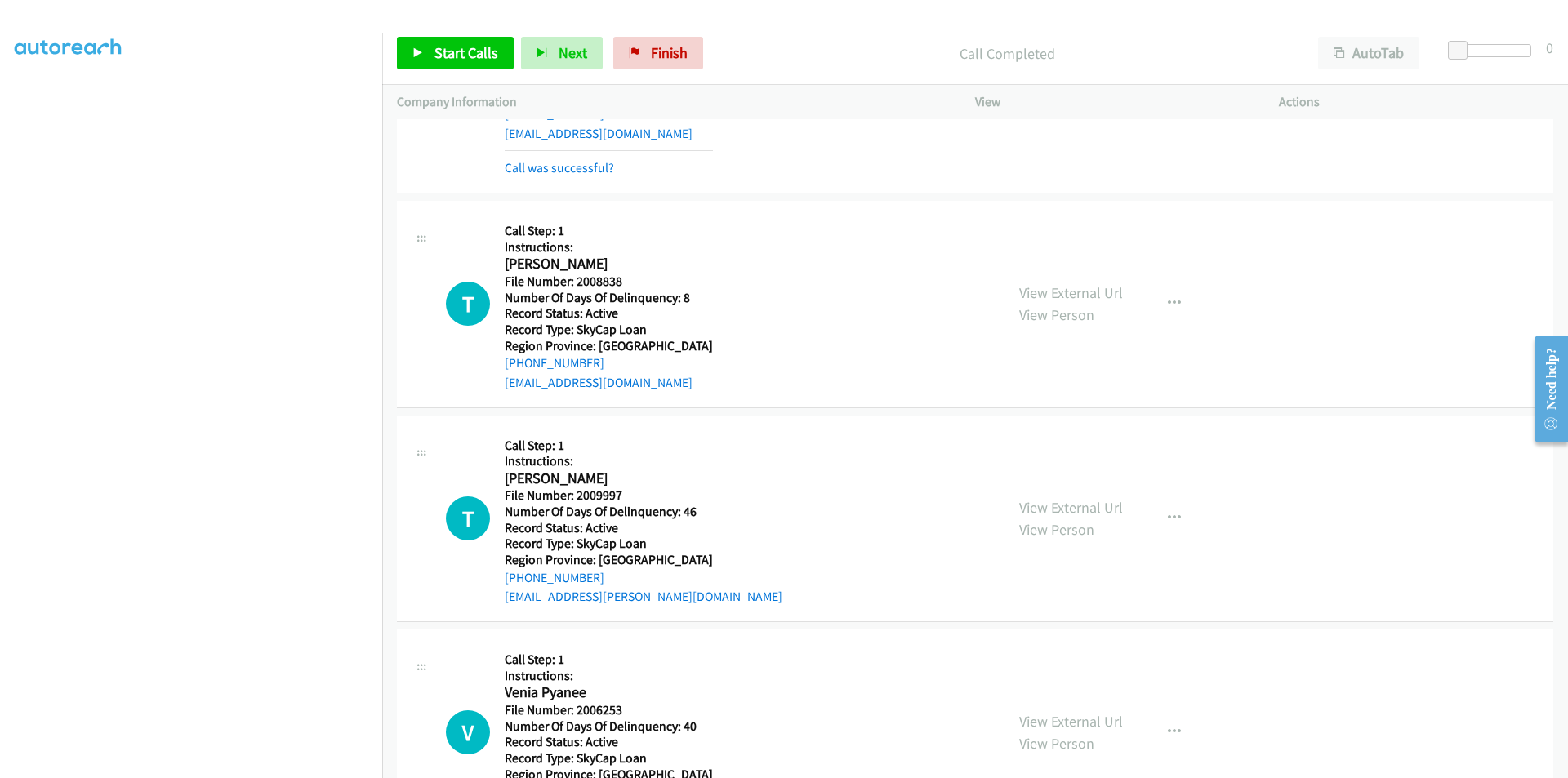
scroll to position [4654, 0]
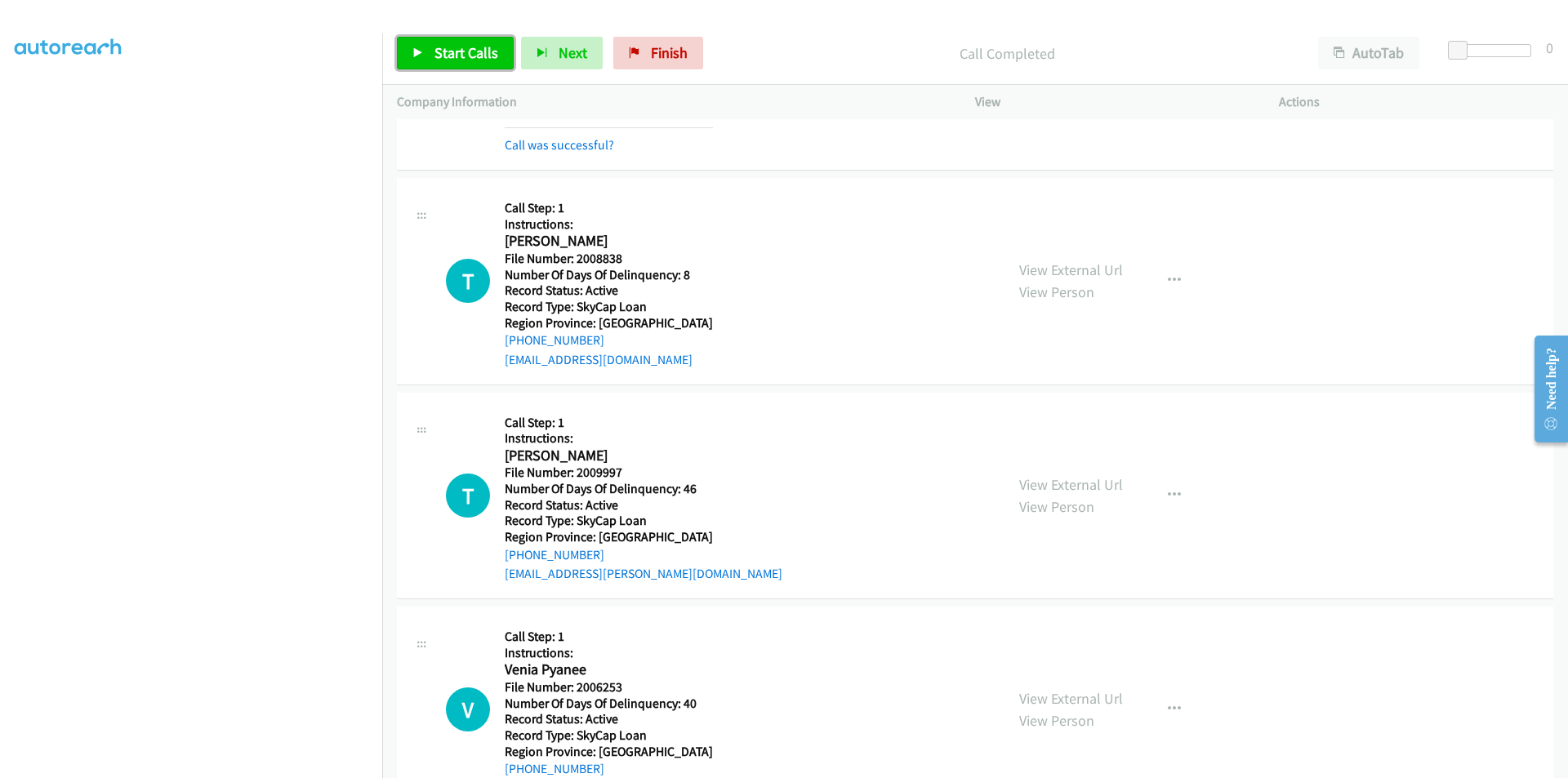
click at [442, 58] on span "Start Calls" at bounding box center [465, 52] width 63 height 18
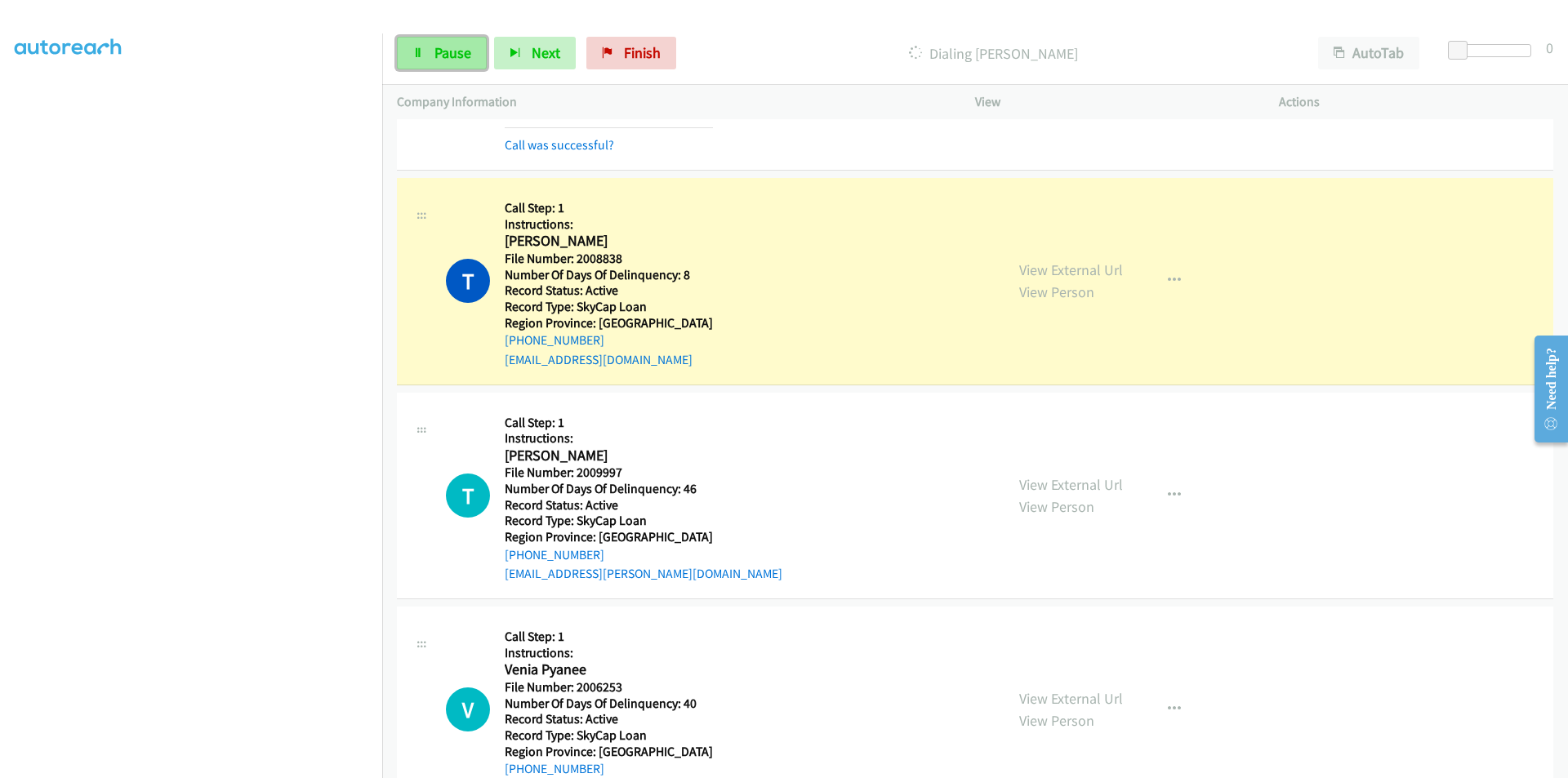
click at [447, 50] on span "Pause" at bounding box center [453, 52] width 37 height 18
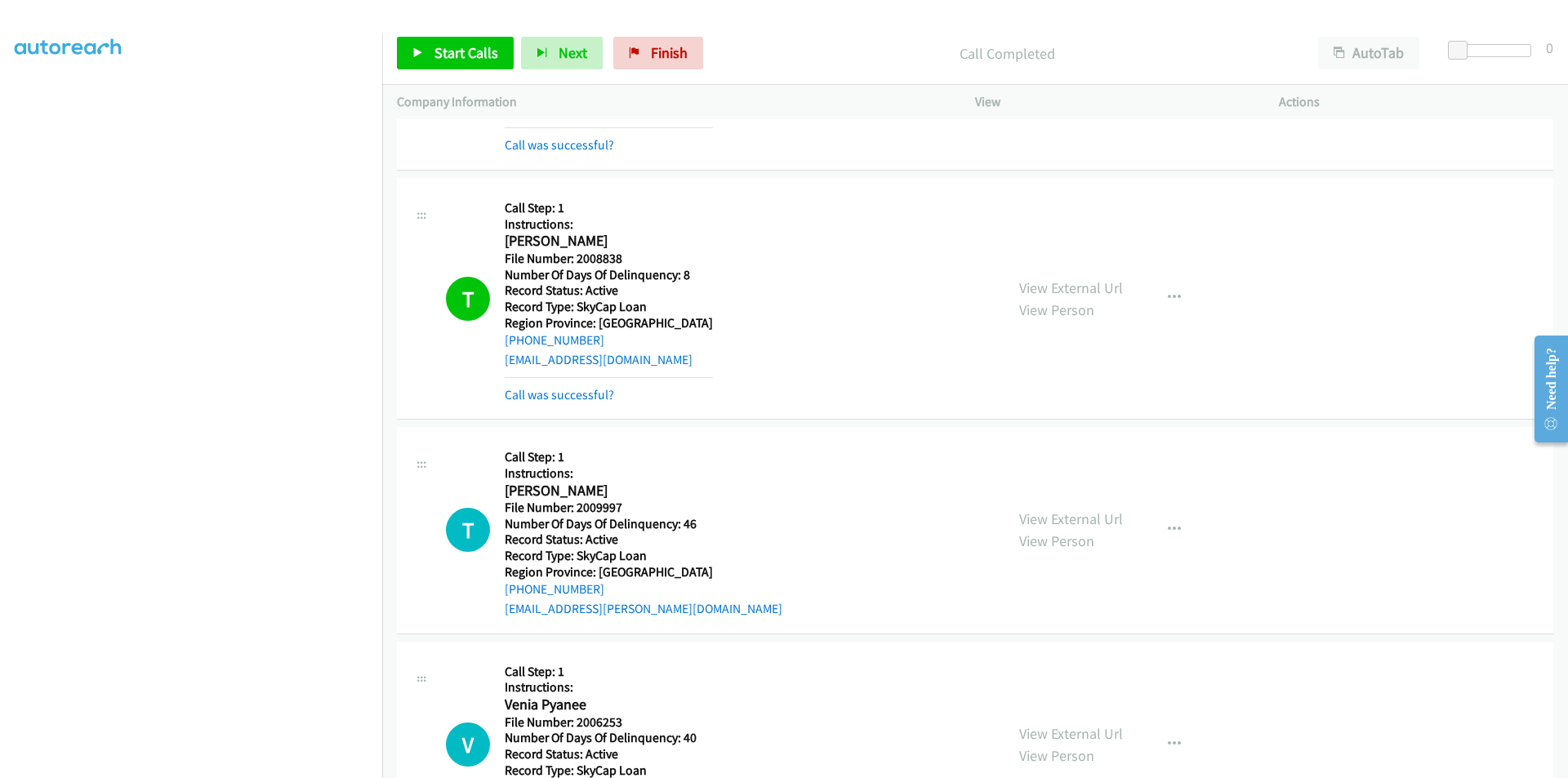
drag, startPoint x: 529, startPoint y: 297, endPoint x: 547, endPoint y: 328, distance: 35.8
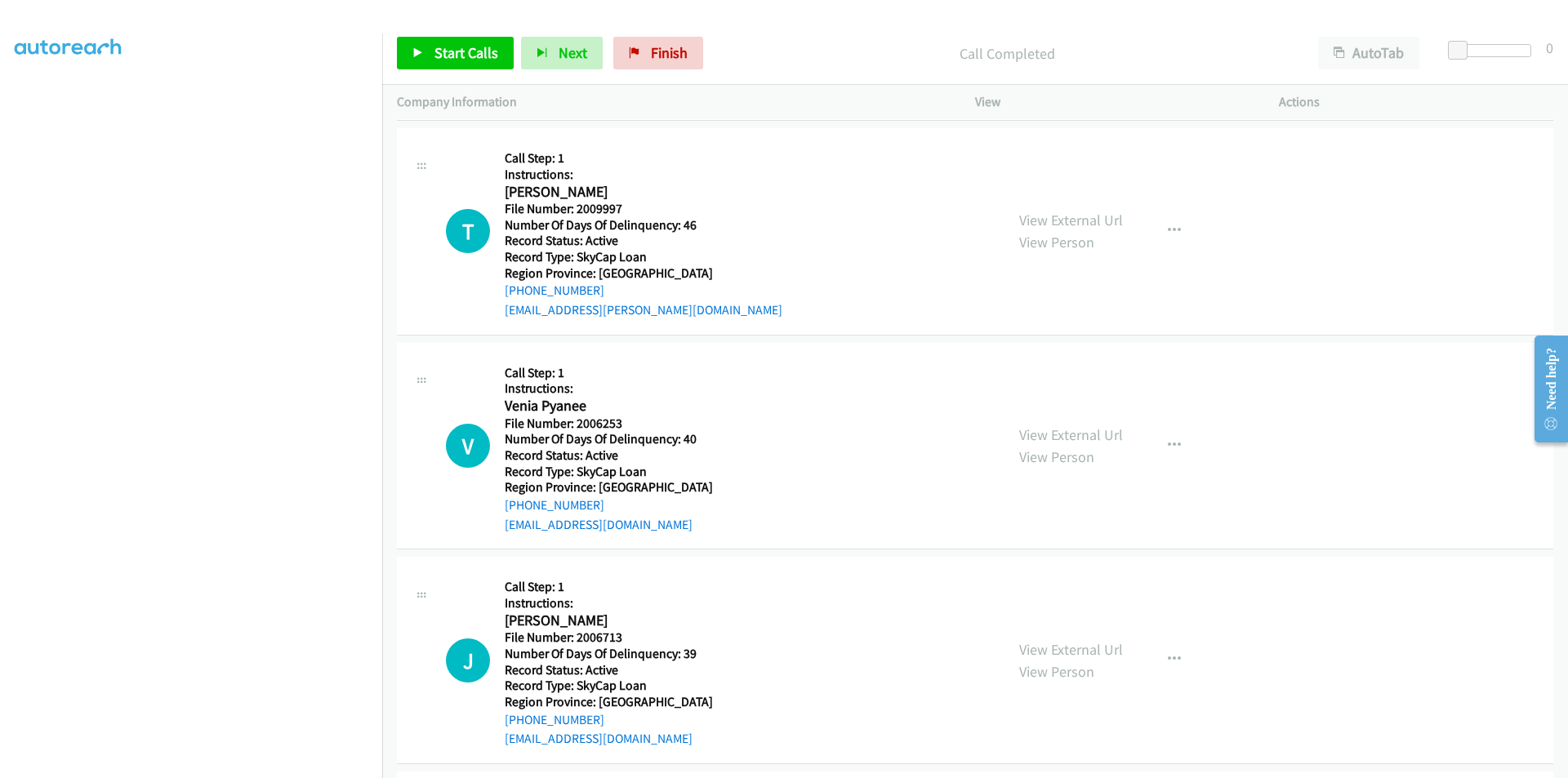
scroll to position [4982, 0]
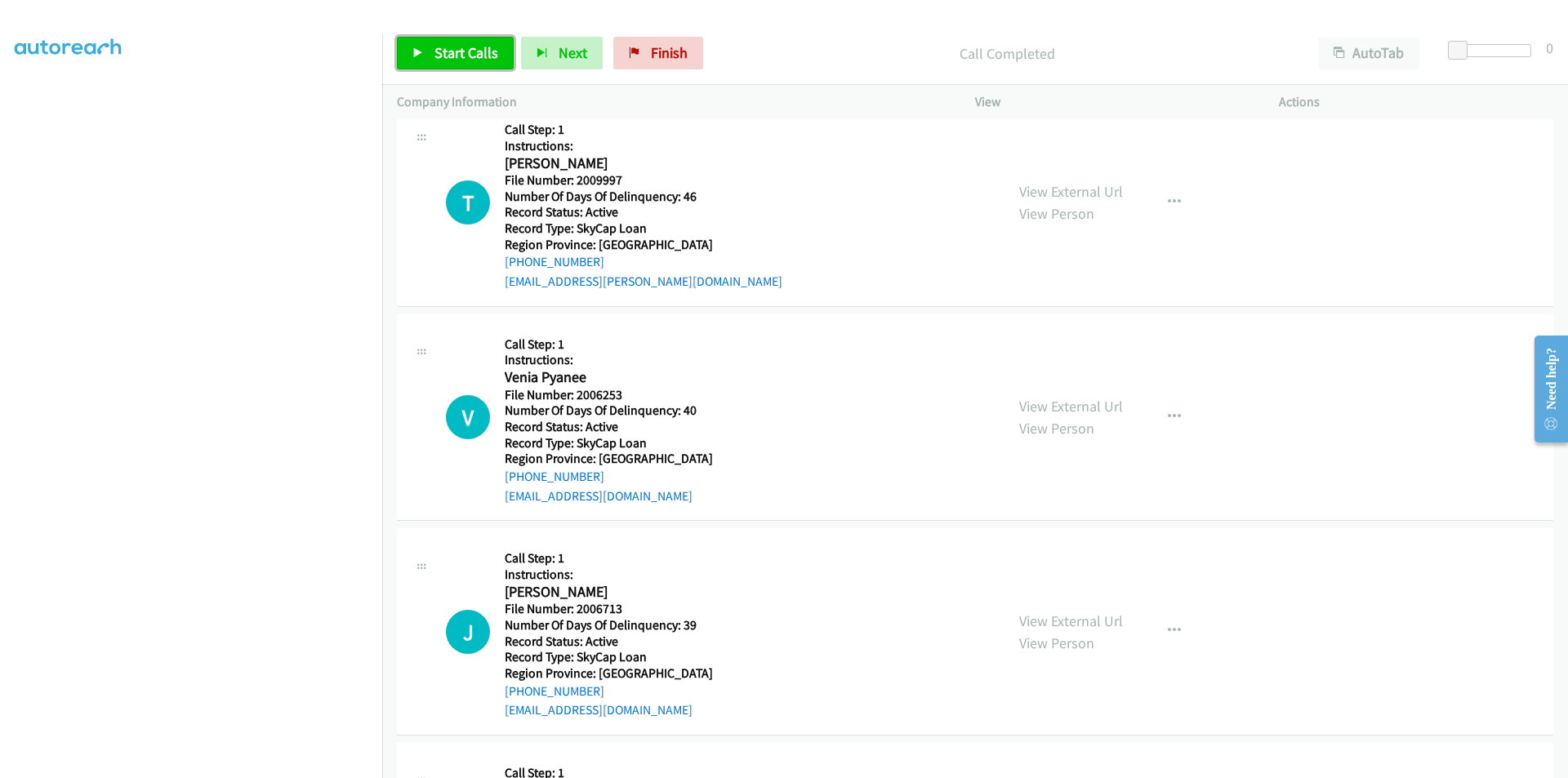
click at [425, 49] on link "Start Calls" at bounding box center [454, 53] width 117 height 33
click at [430, 50] on link "Pause" at bounding box center [442, 53] width 90 height 33
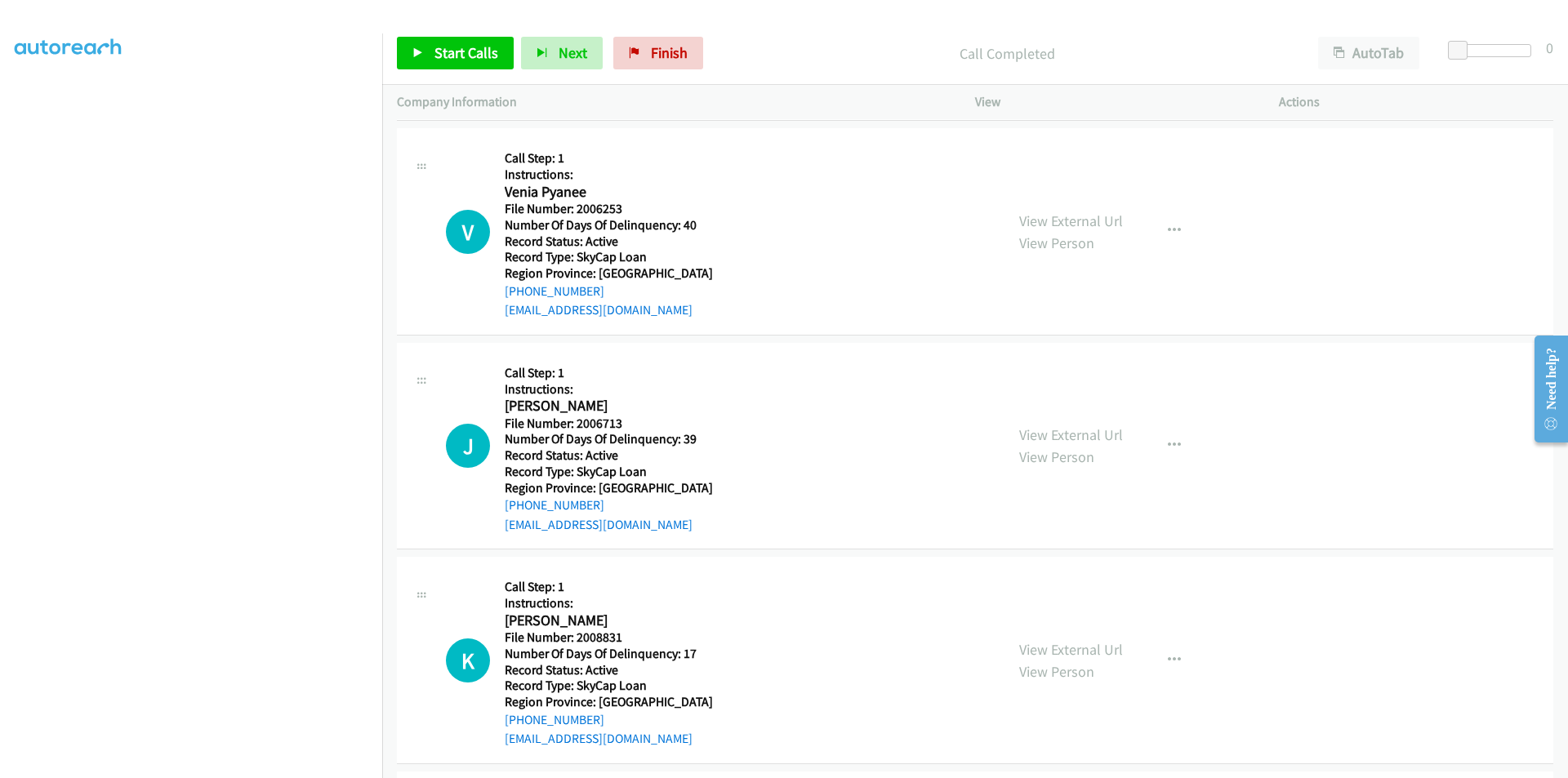
scroll to position [5227, 0]
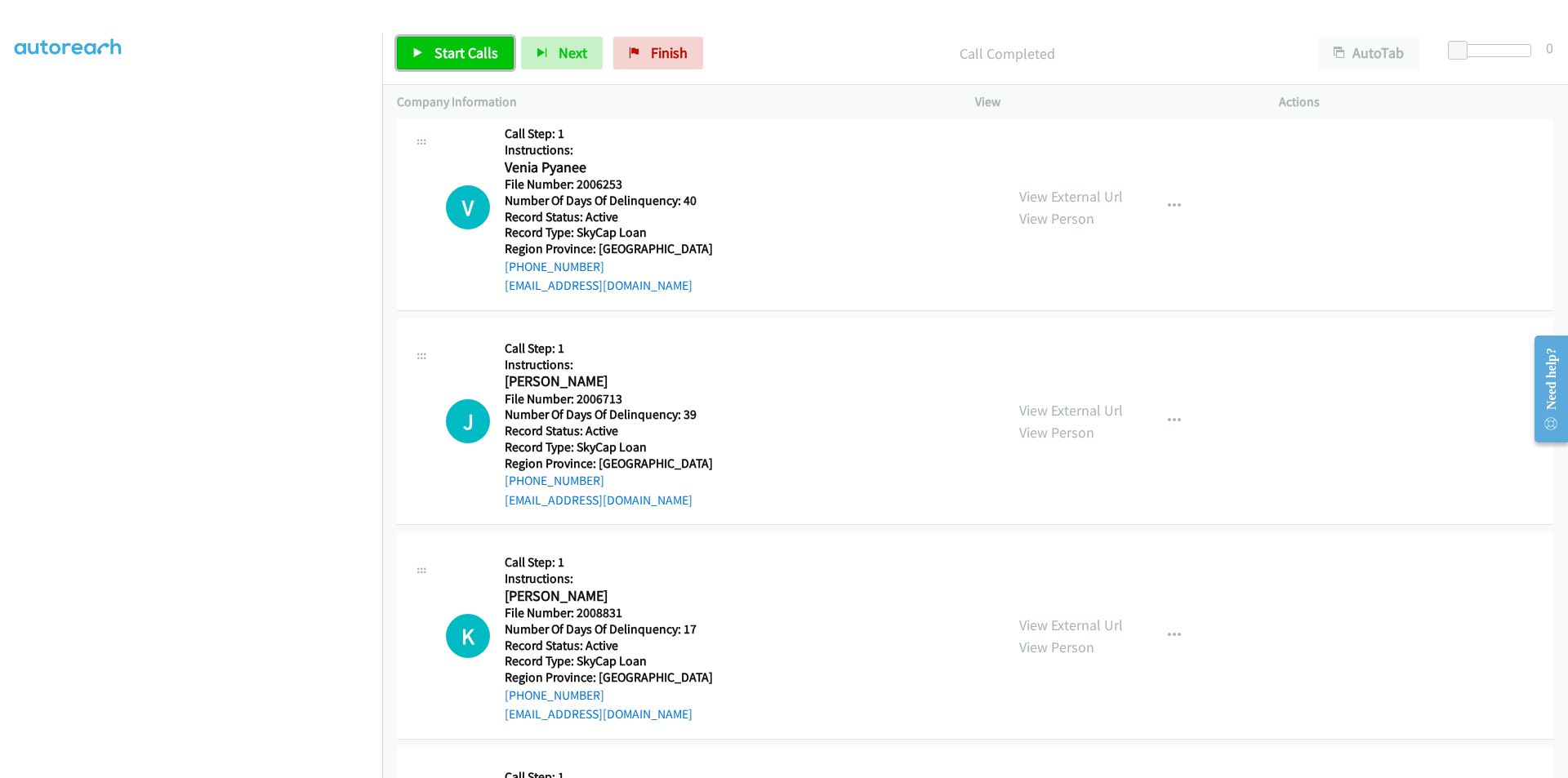
click at [477, 51] on span "Start Calls" at bounding box center [465, 52] width 63 height 18
click at [452, 48] on span "Pause" at bounding box center [453, 52] width 37 height 18
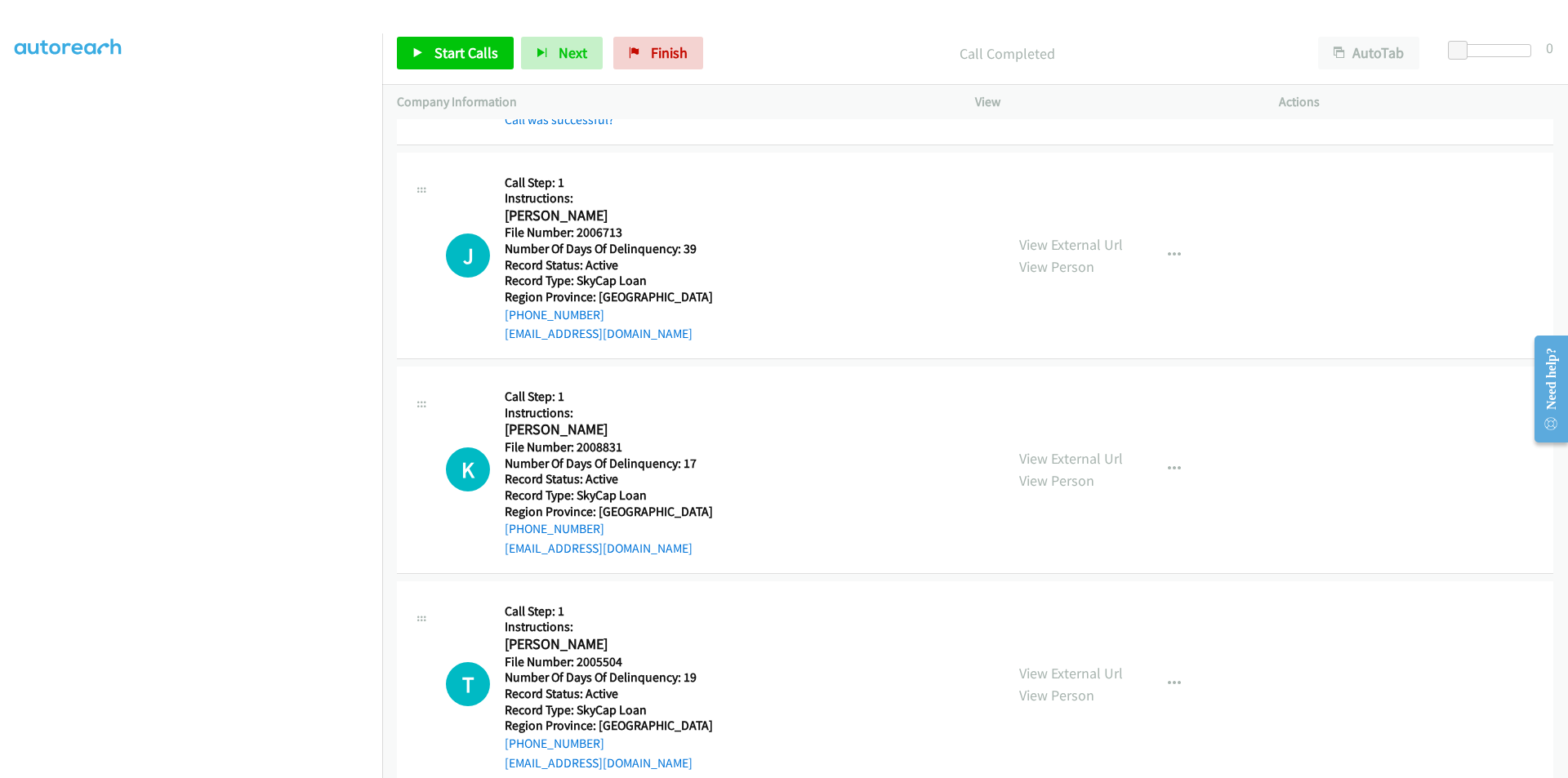
scroll to position [5462, 0]
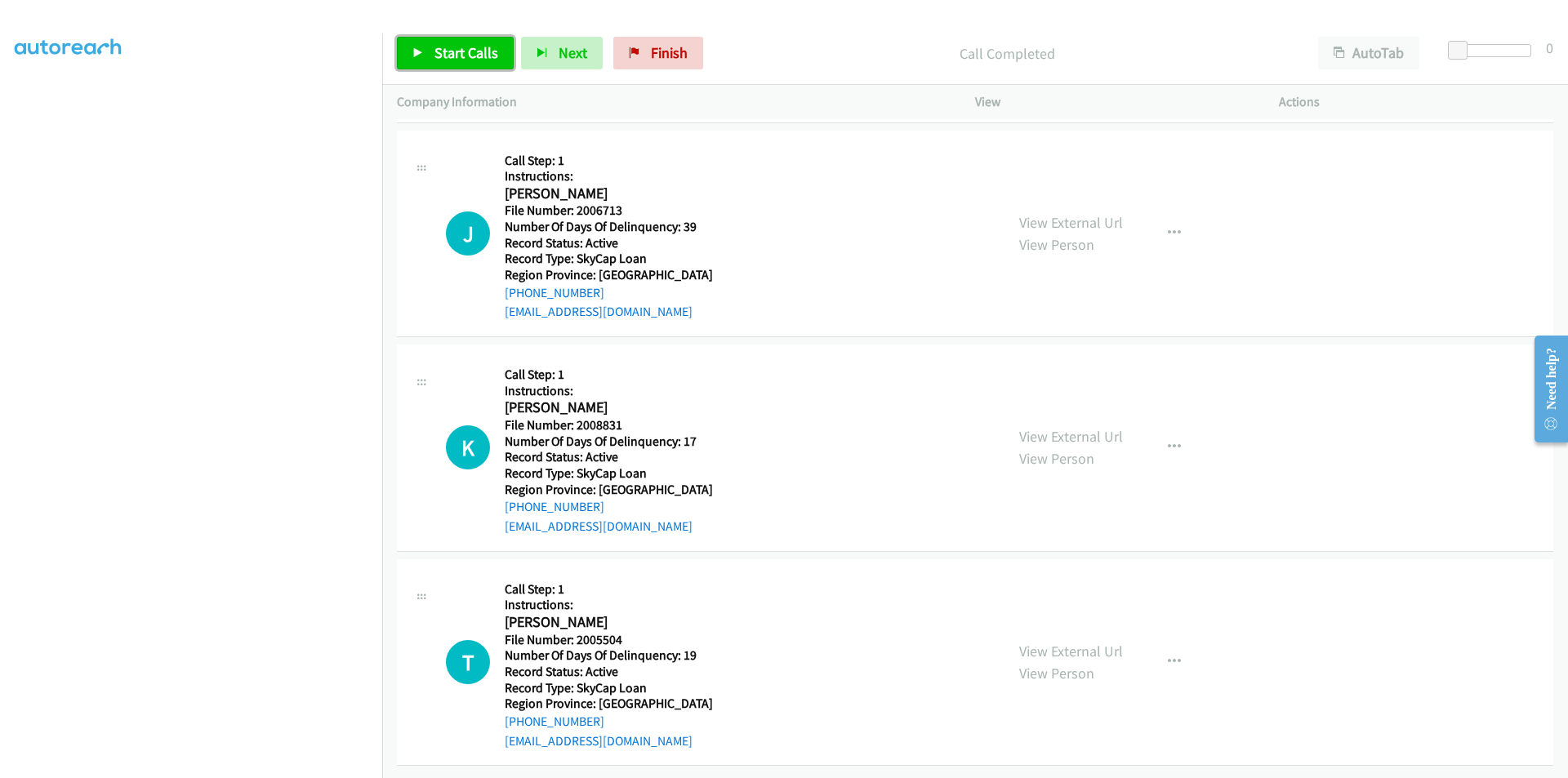
click at [451, 48] on span "Start Calls" at bounding box center [465, 52] width 63 height 18
click at [451, 48] on span "Pause" at bounding box center [453, 52] width 37 height 18
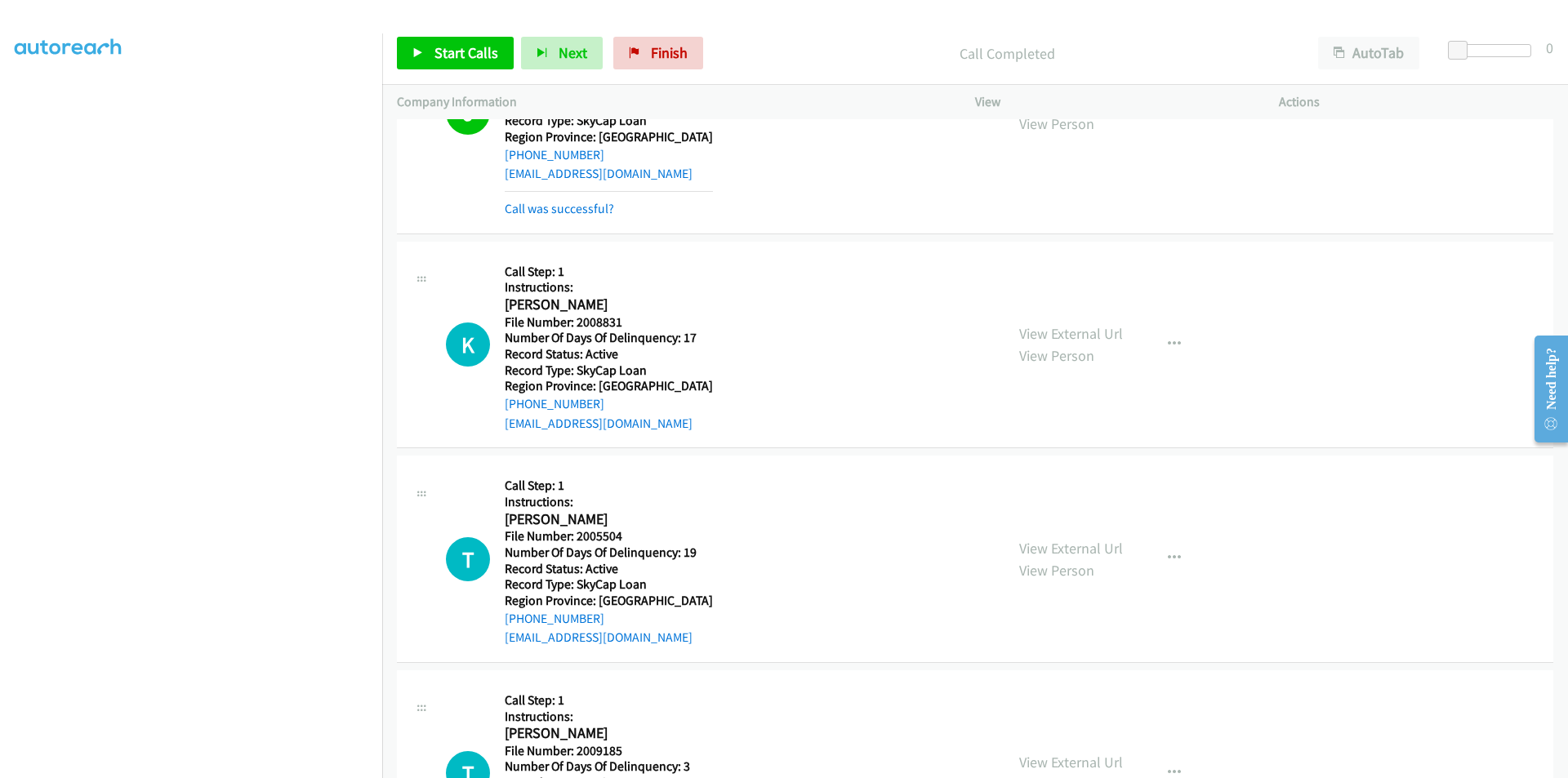
scroll to position [5707, 0]
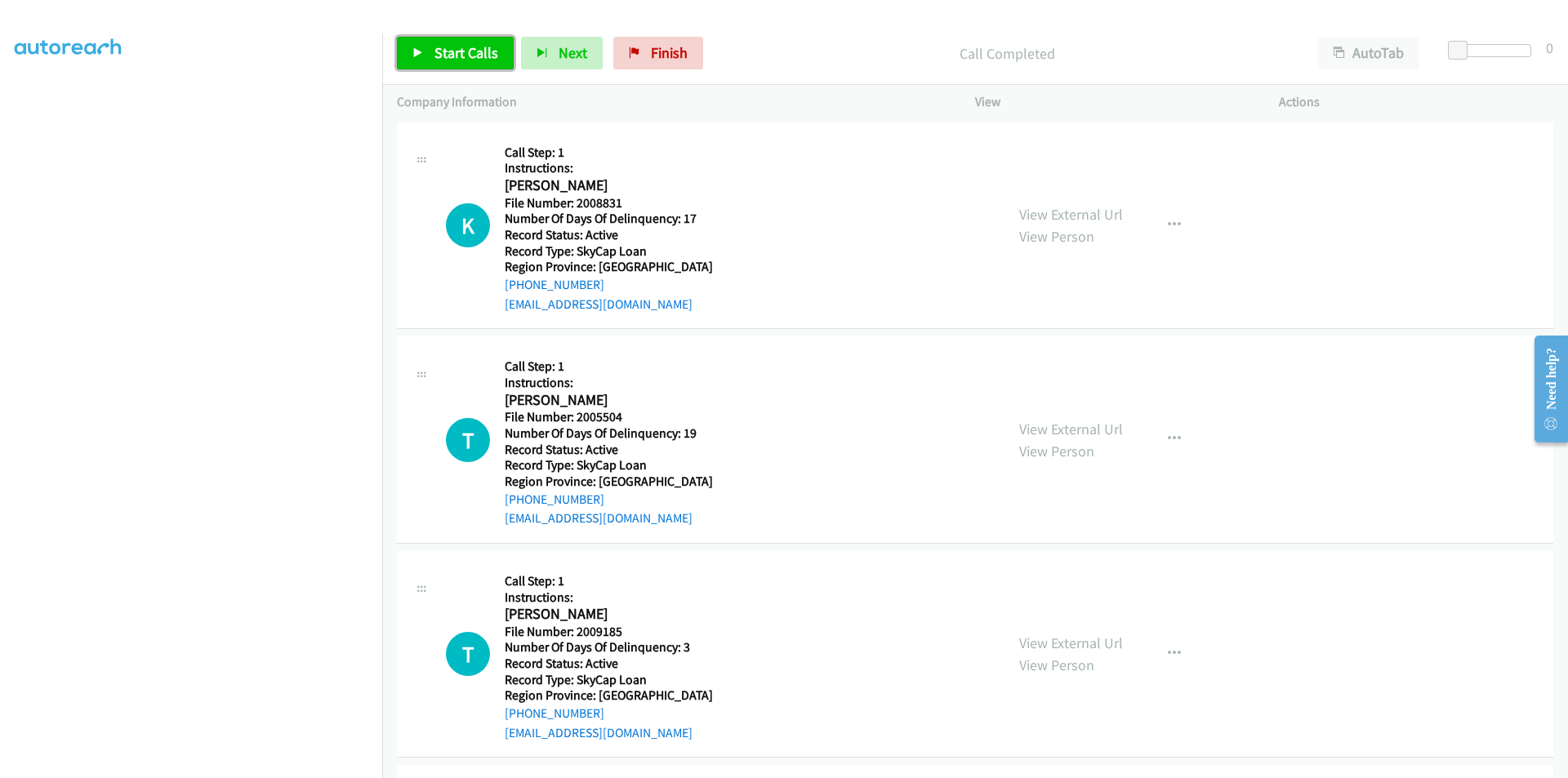
click at [471, 40] on link "Start Calls" at bounding box center [454, 53] width 117 height 33
click at [466, 47] on span "Pause" at bounding box center [453, 52] width 37 height 18
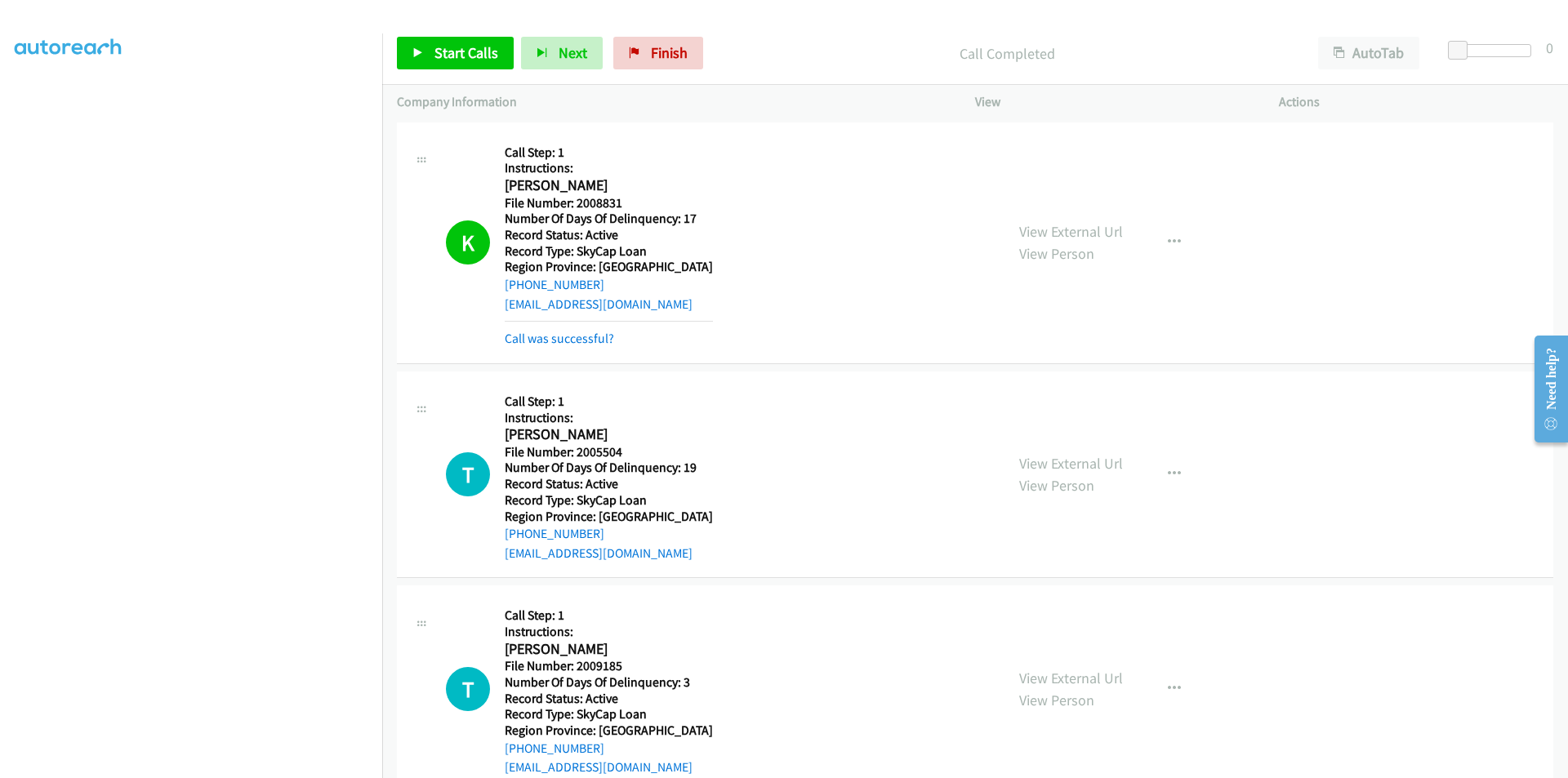
scroll to position [5952, 0]
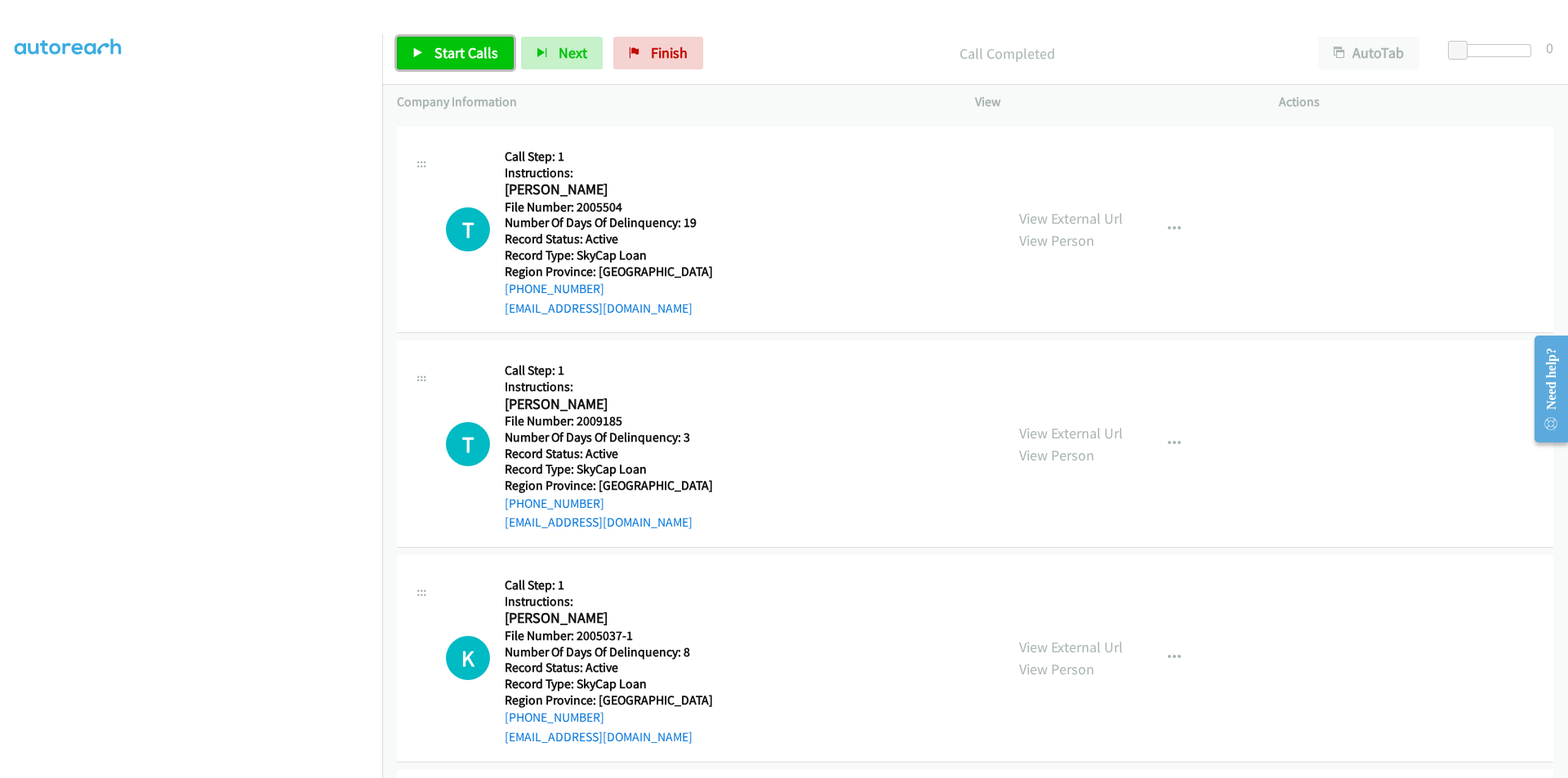
click at [472, 55] on span "Start Calls" at bounding box center [465, 52] width 63 height 18
click at [469, 62] on link "Pause" at bounding box center [442, 53] width 90 height 33
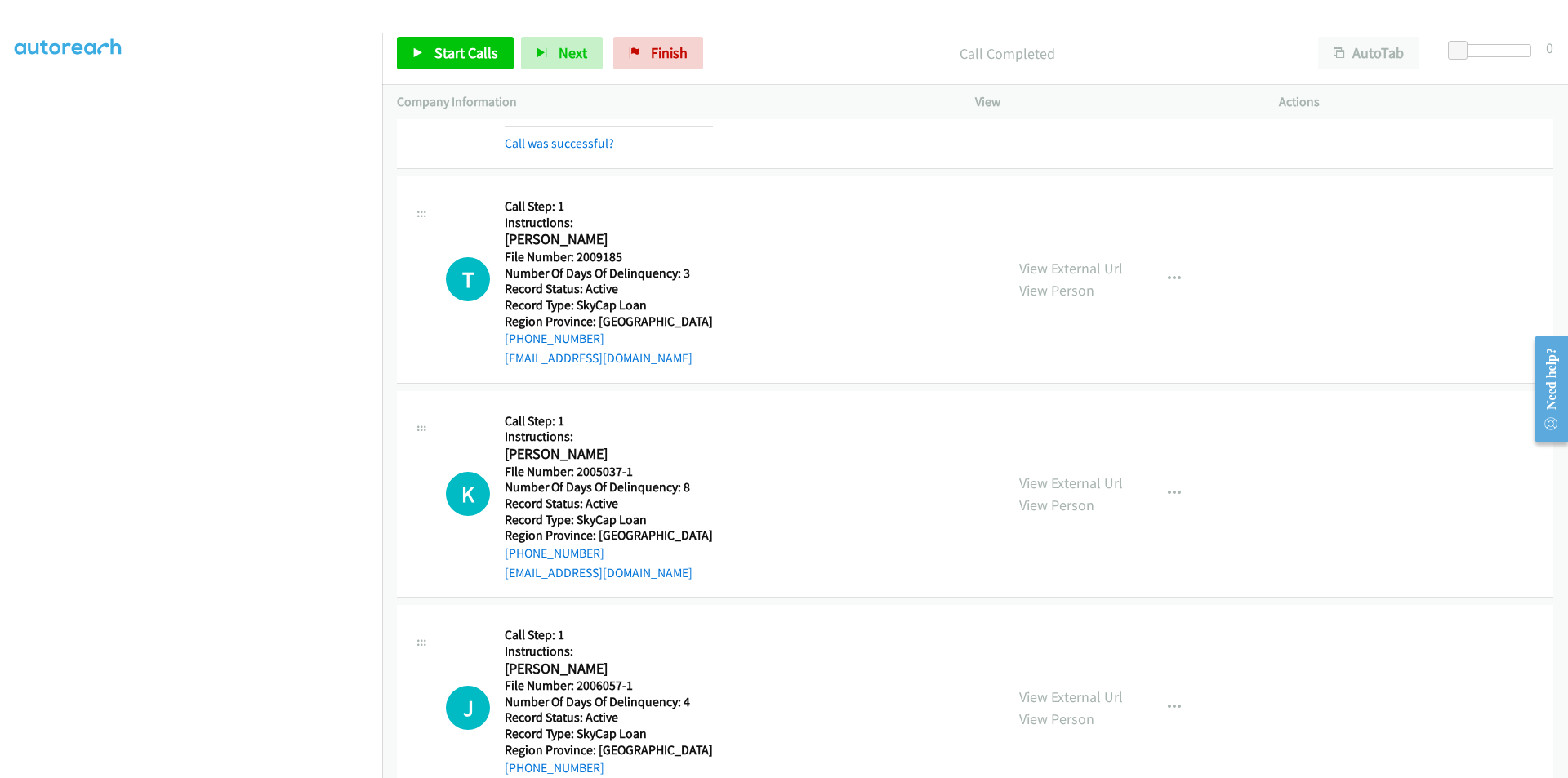
scroll to position [6196, 0]
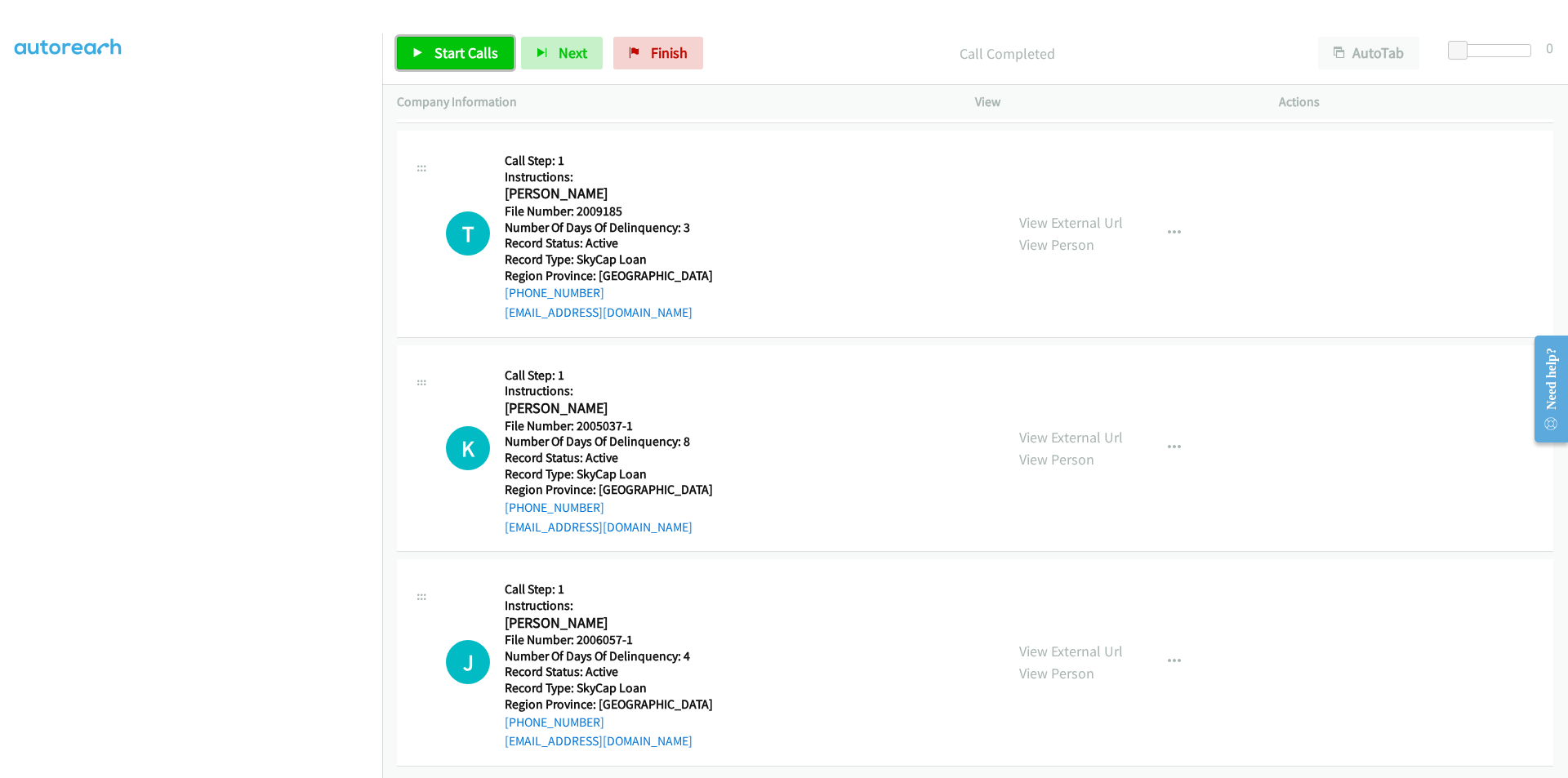
click at [442, 53] on span "Start Calls" at bounding box center [465, 52] width 63 height 18
click at [442, 53] on span "Pause" at bounding box center [453, 52] width 37 height 18
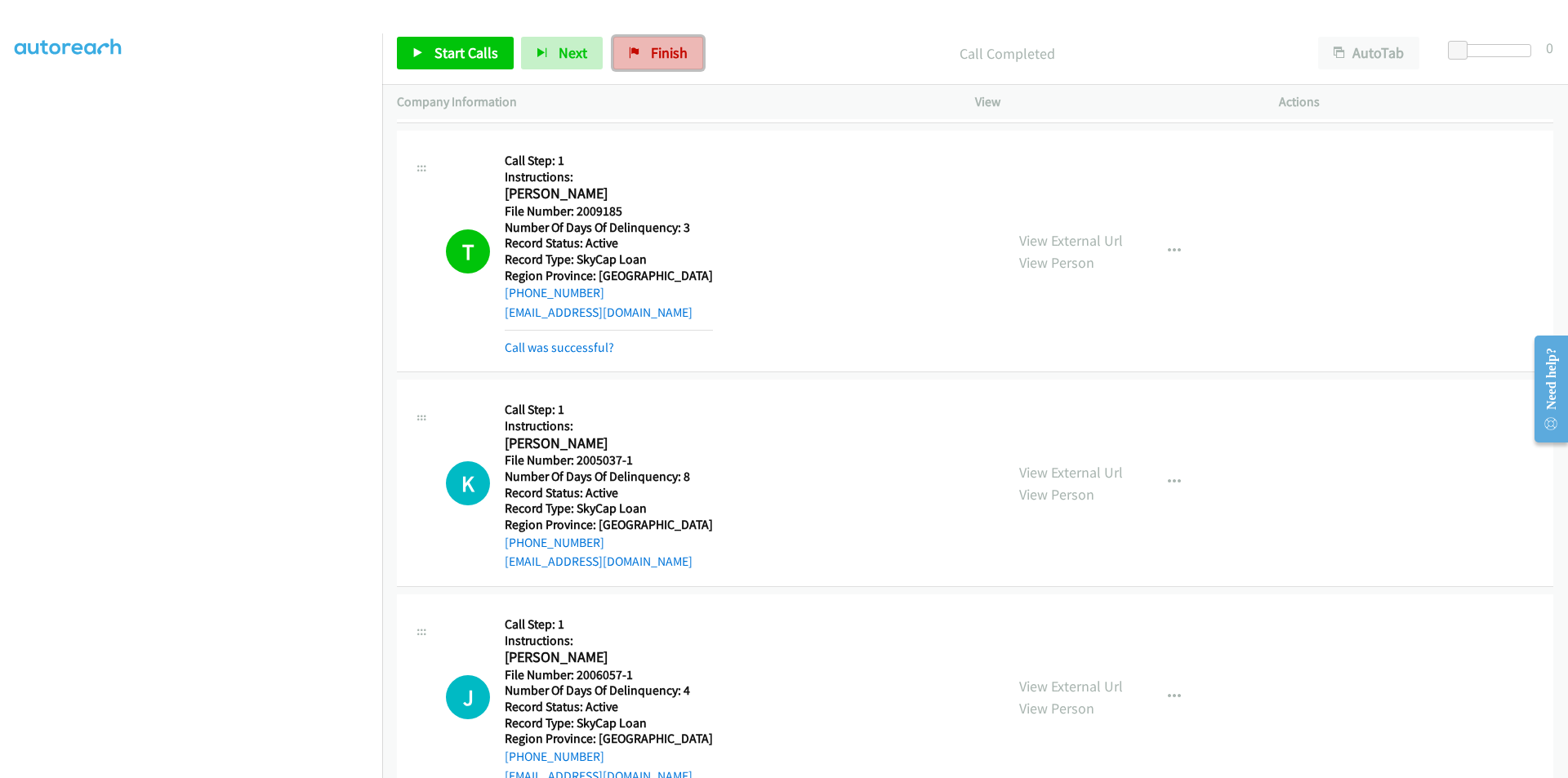
click at [666, 48] on span "Finish" at bounding box center [669, 52] width 37 height 18
